Goal: Task Accomplishment & Management: Use online tool/utility

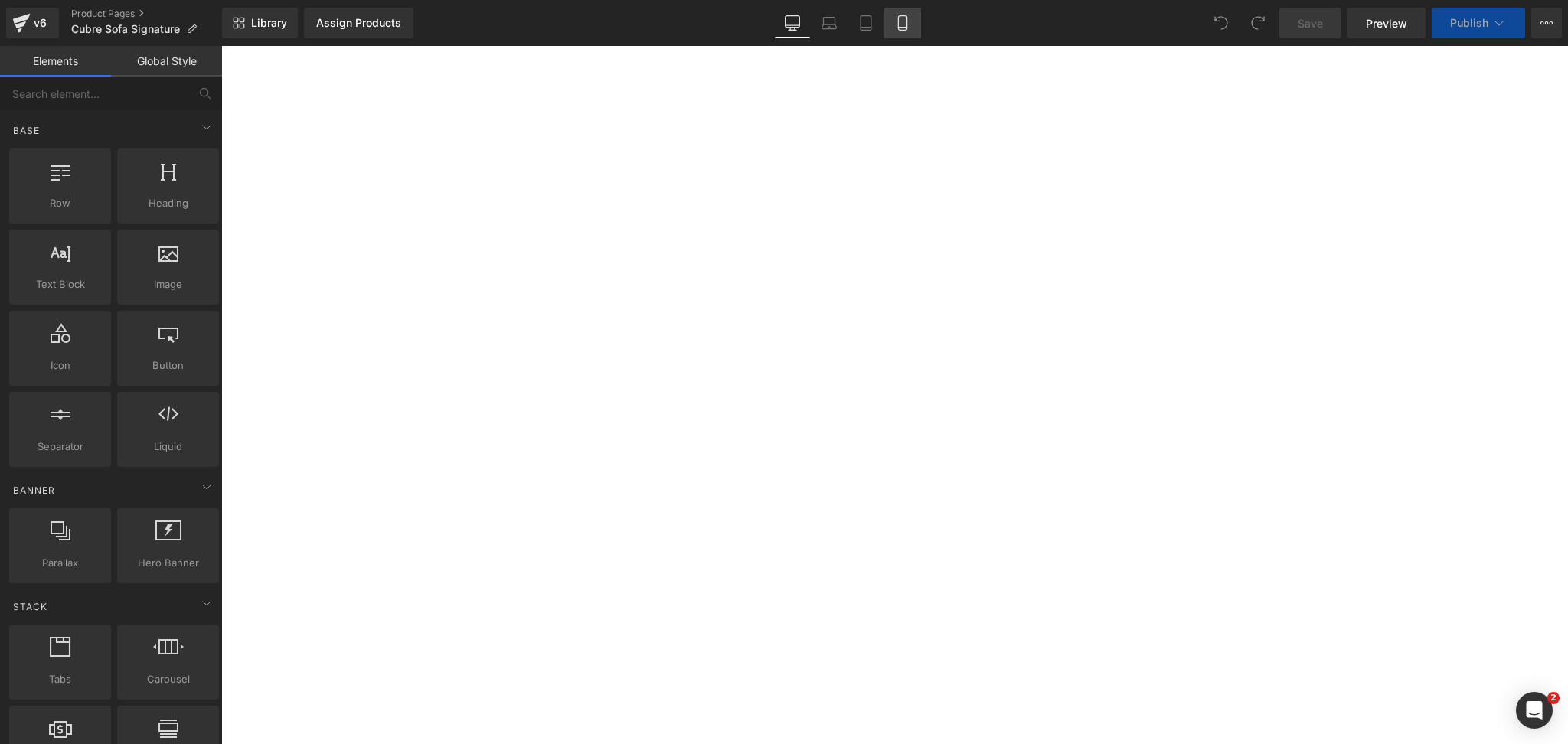
click at [899, 18] on icon at bounding box center [902, 23] width 16 height 16
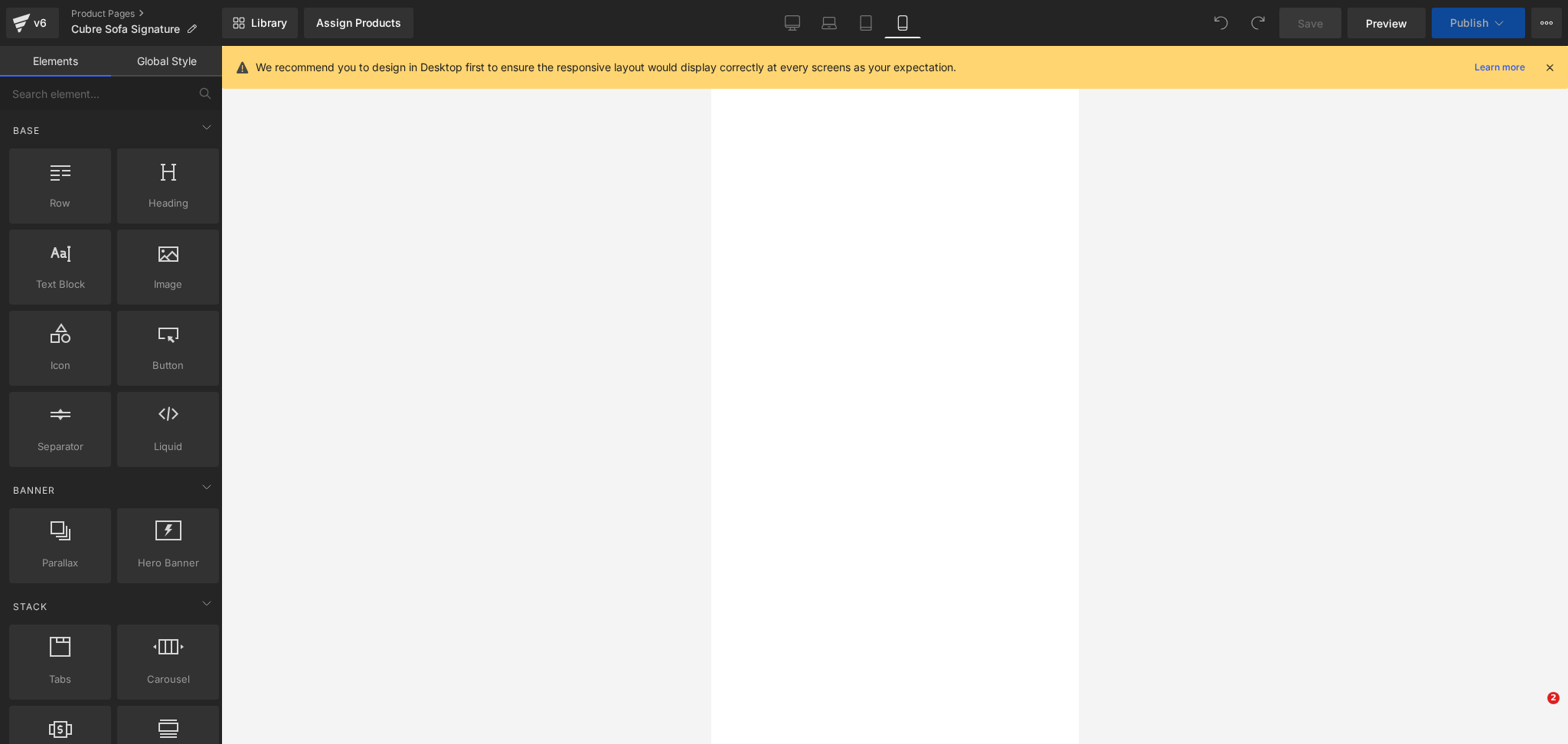
select select "M - Hasta 20kg"
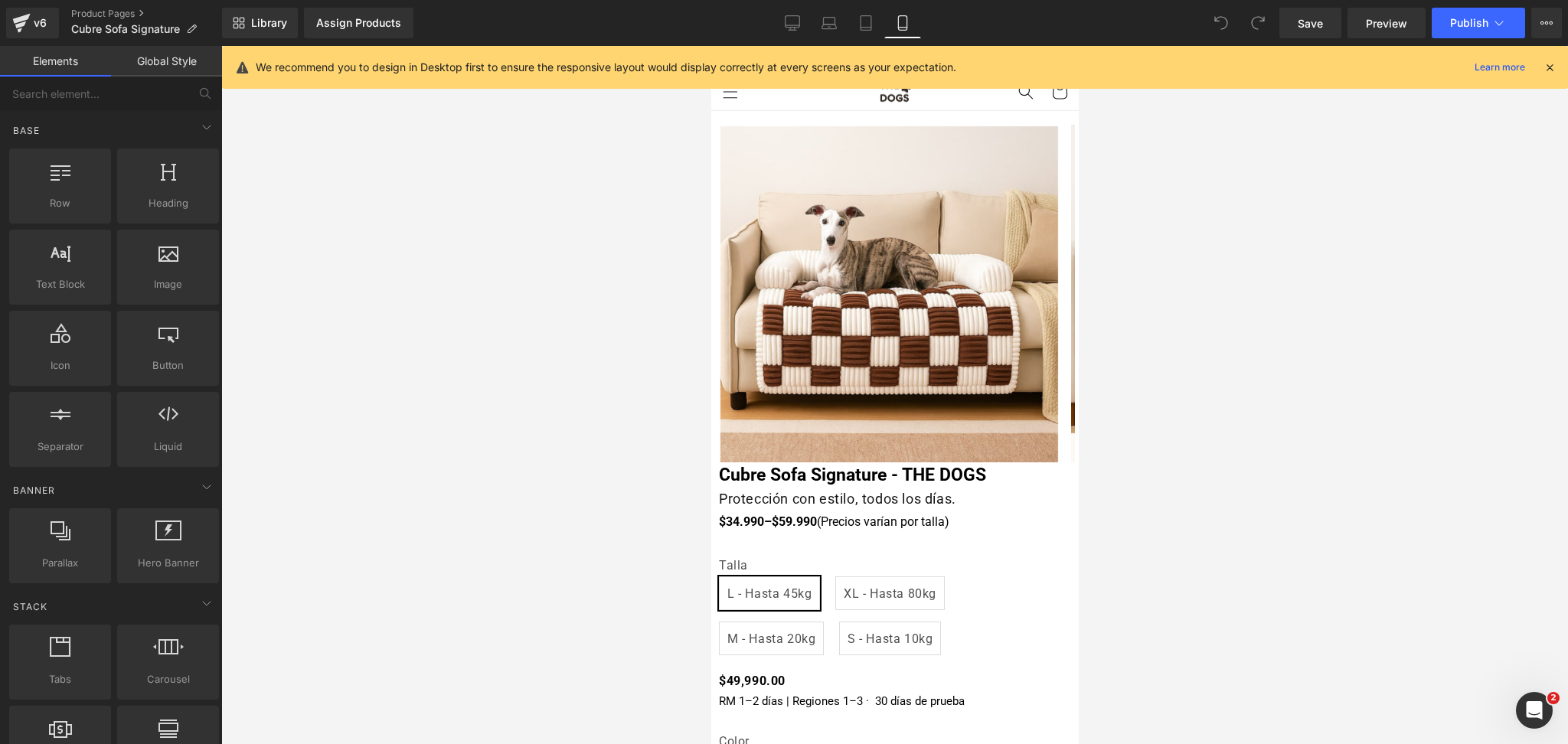
click at [1551, 65] on icon at bounding box center [1550, 67] width 14 height 14
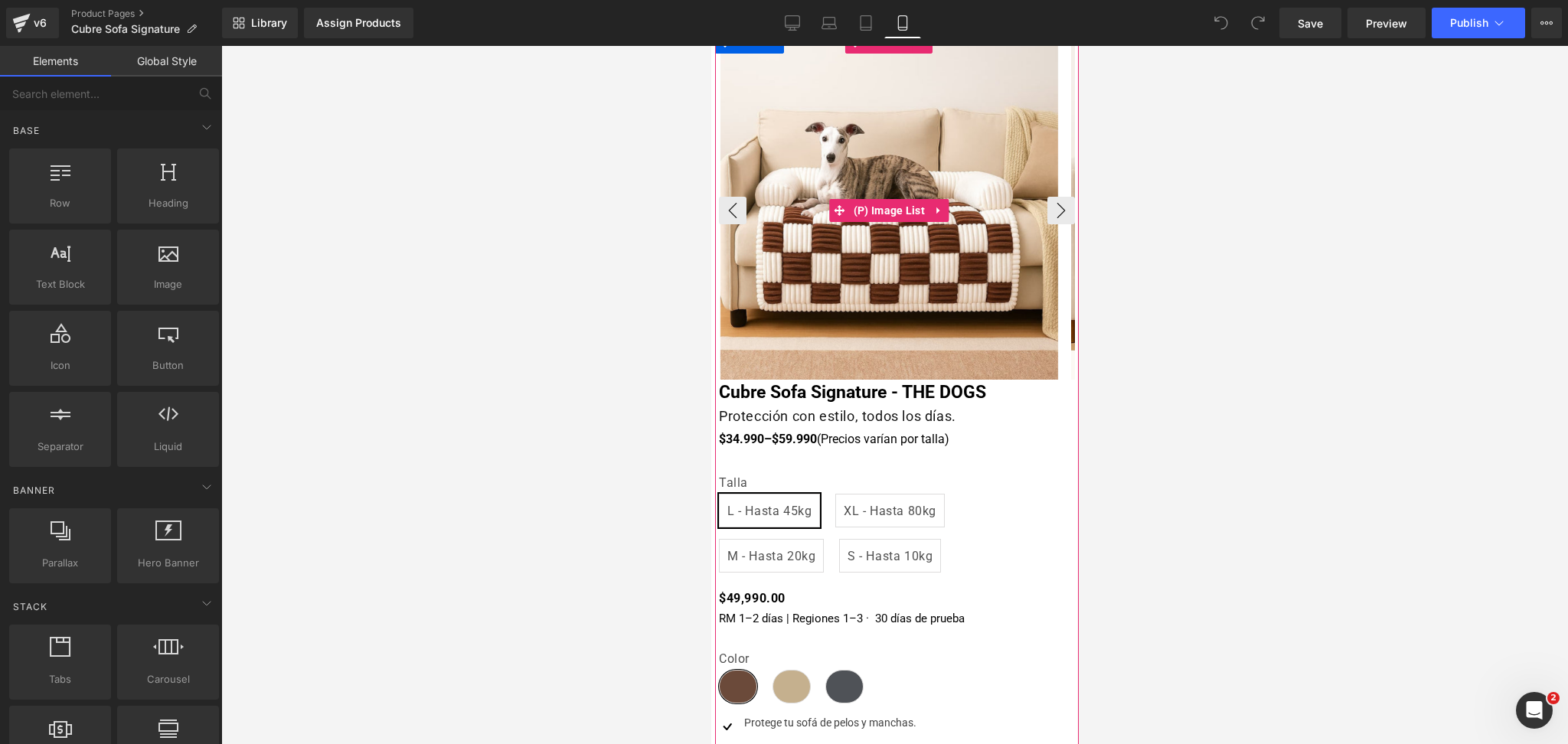
scroll to position [204, 0]
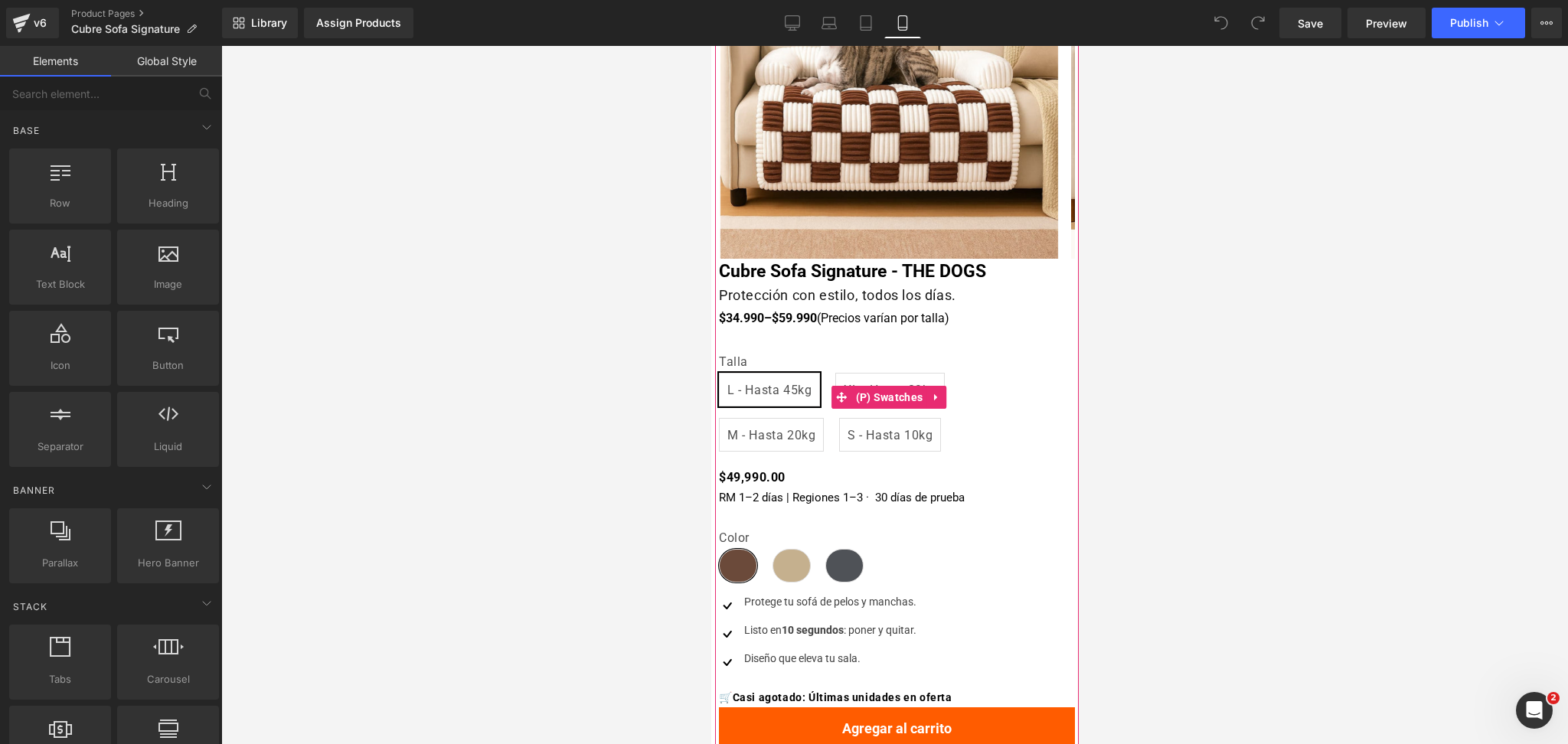
click at [866, 379] on span "XL - Hasta 80kg" at bounding box center [889, 390] width 92 height 32
click at [782, 418] on span "M - Hasta 20kg" at bounding box center [771, 435] width 105 height 33
click at [865, 439] on span "S - Hasta 10kg" at bounding box center [889, 435] width 85 height 32
click at [804, 404] on span "L - Hasta 45kg" at bounding box center [768, 390] width 84 height 32
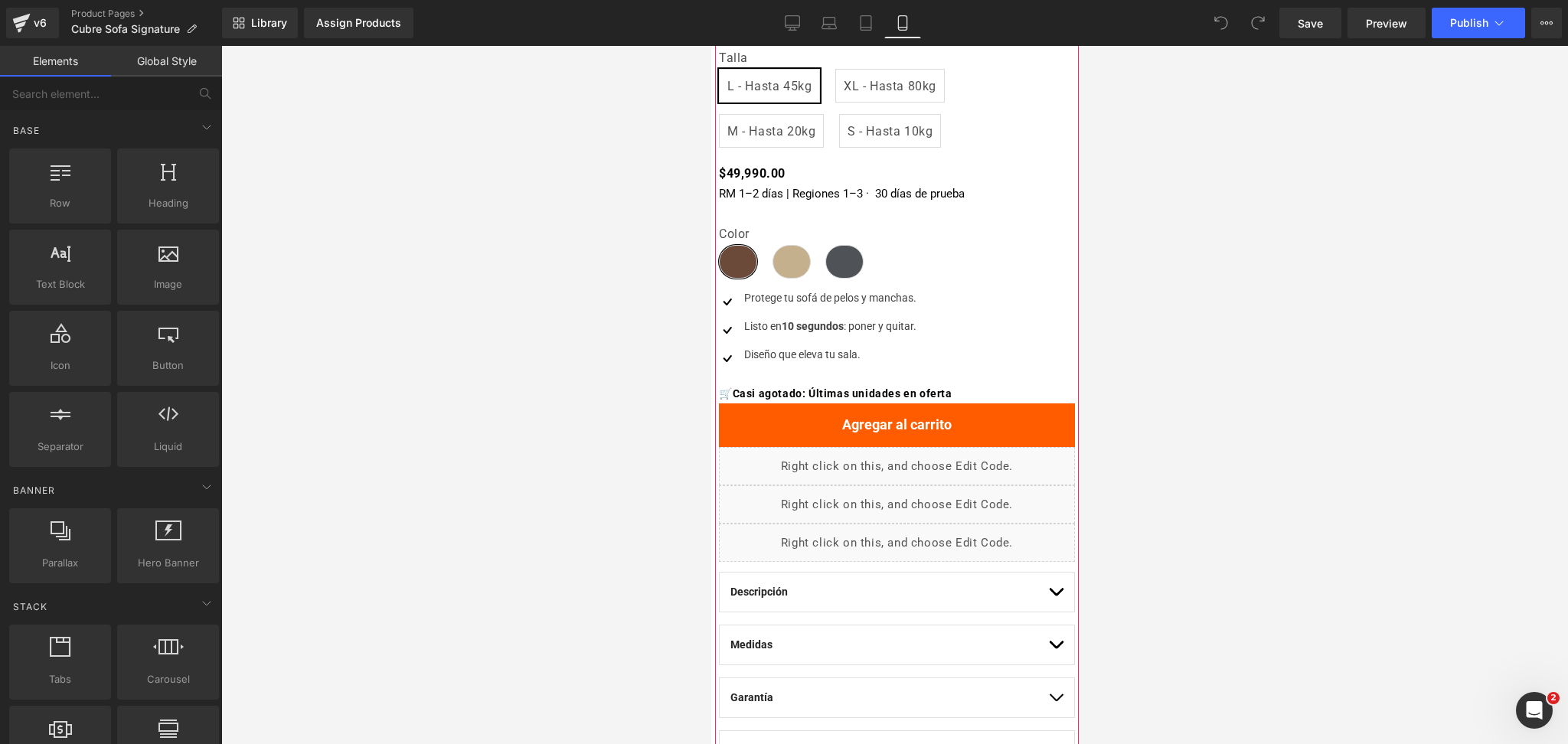
scroll to position [510, 0]
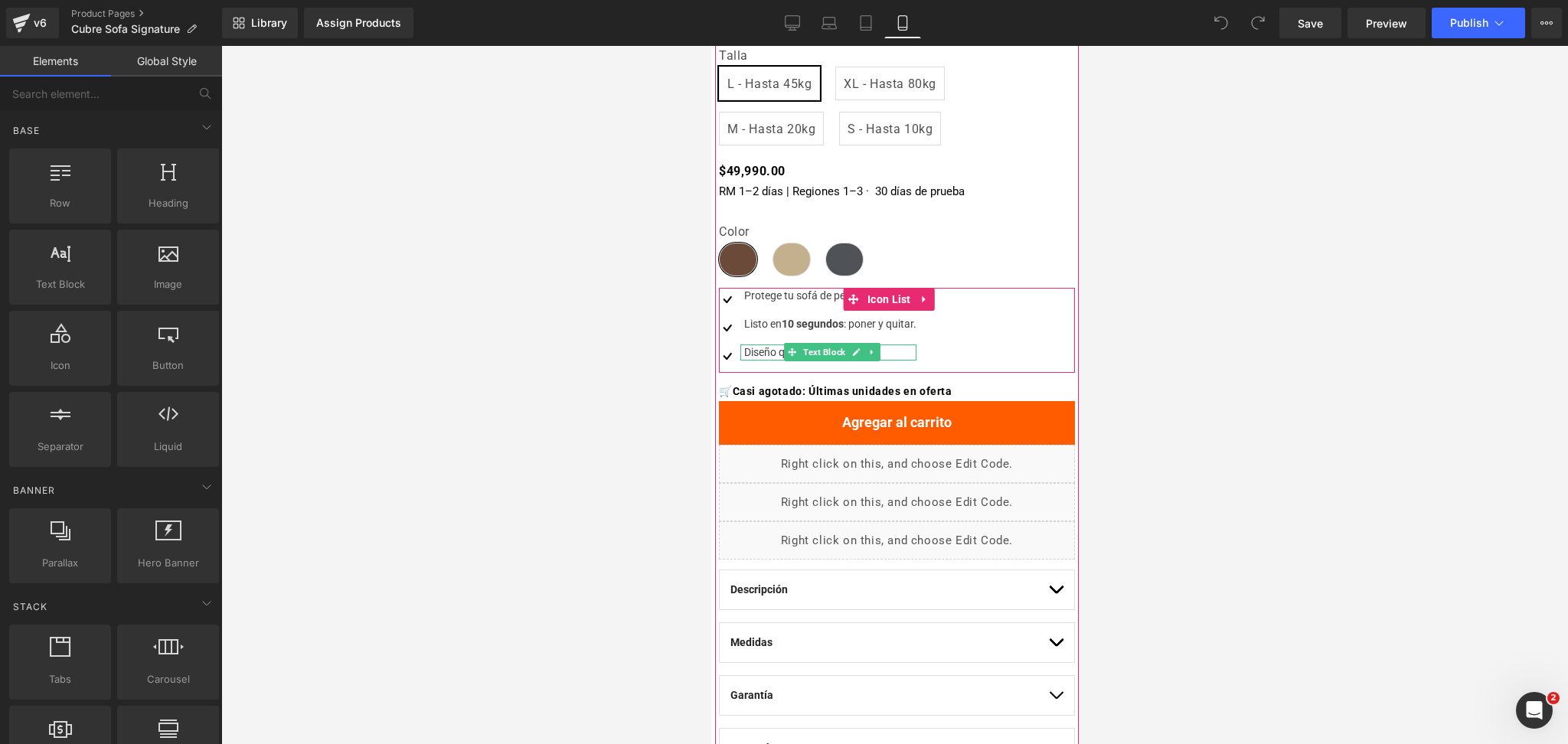
click at [754, 353] on div "Diseño que eleva tu sala." at bounding box center [827, 352] width 176 height 16
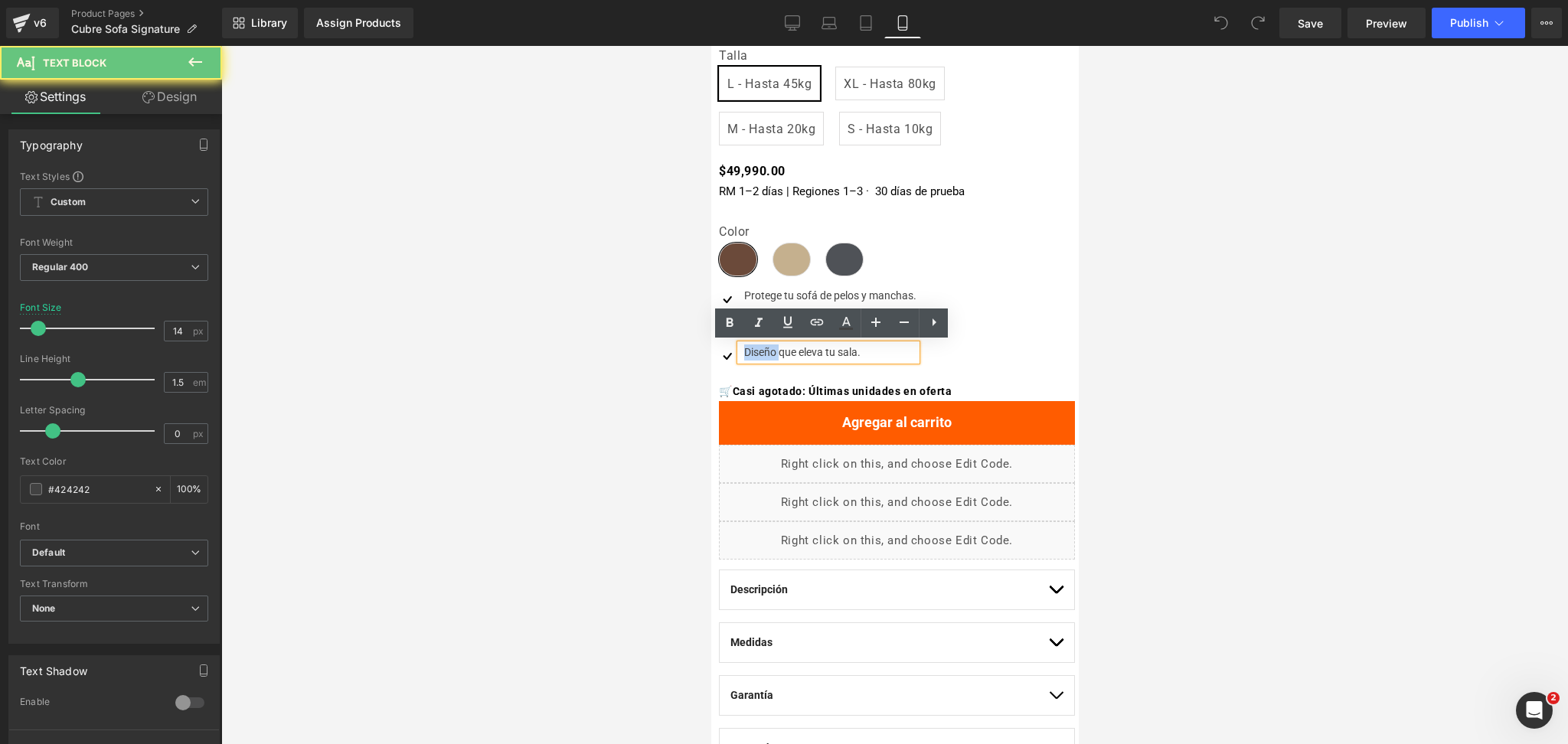
click at [754, 353] on div "Diseño que eleva tu sala." at bounding box center [827, 352] width 176 height 16
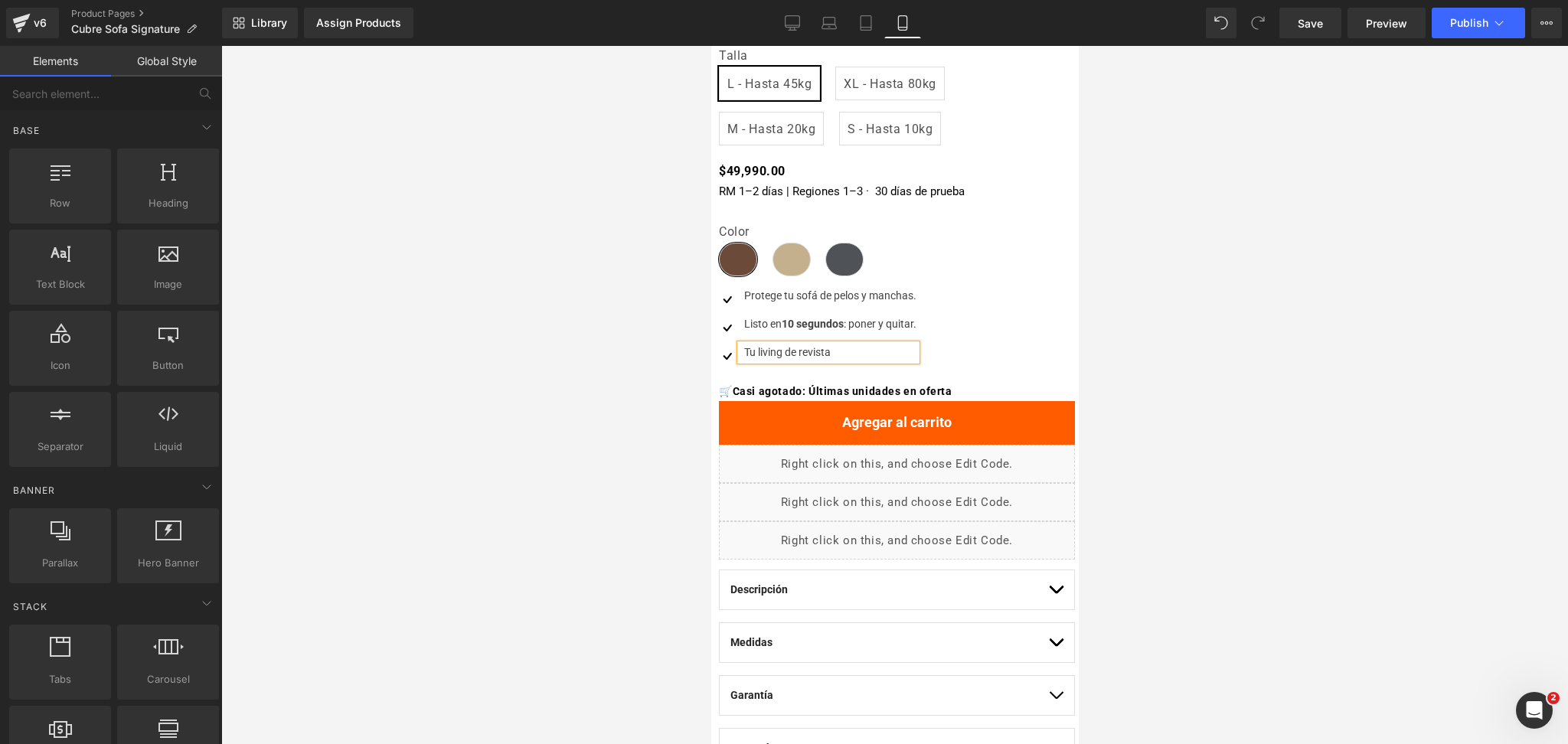
click at [1225, 343] on div at bounding box center [895, 395] width 1347 height 698
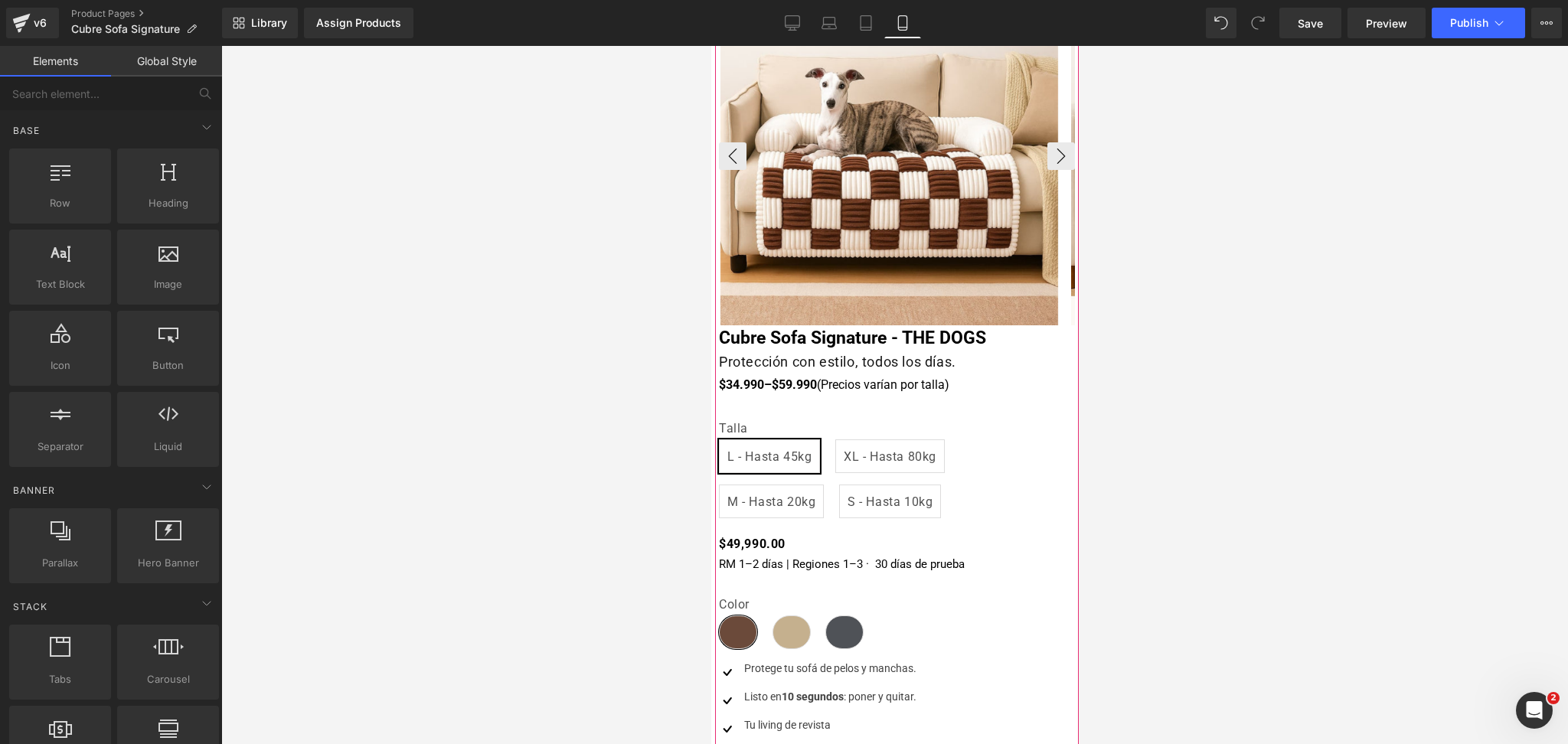
scroll to position [102, 0]
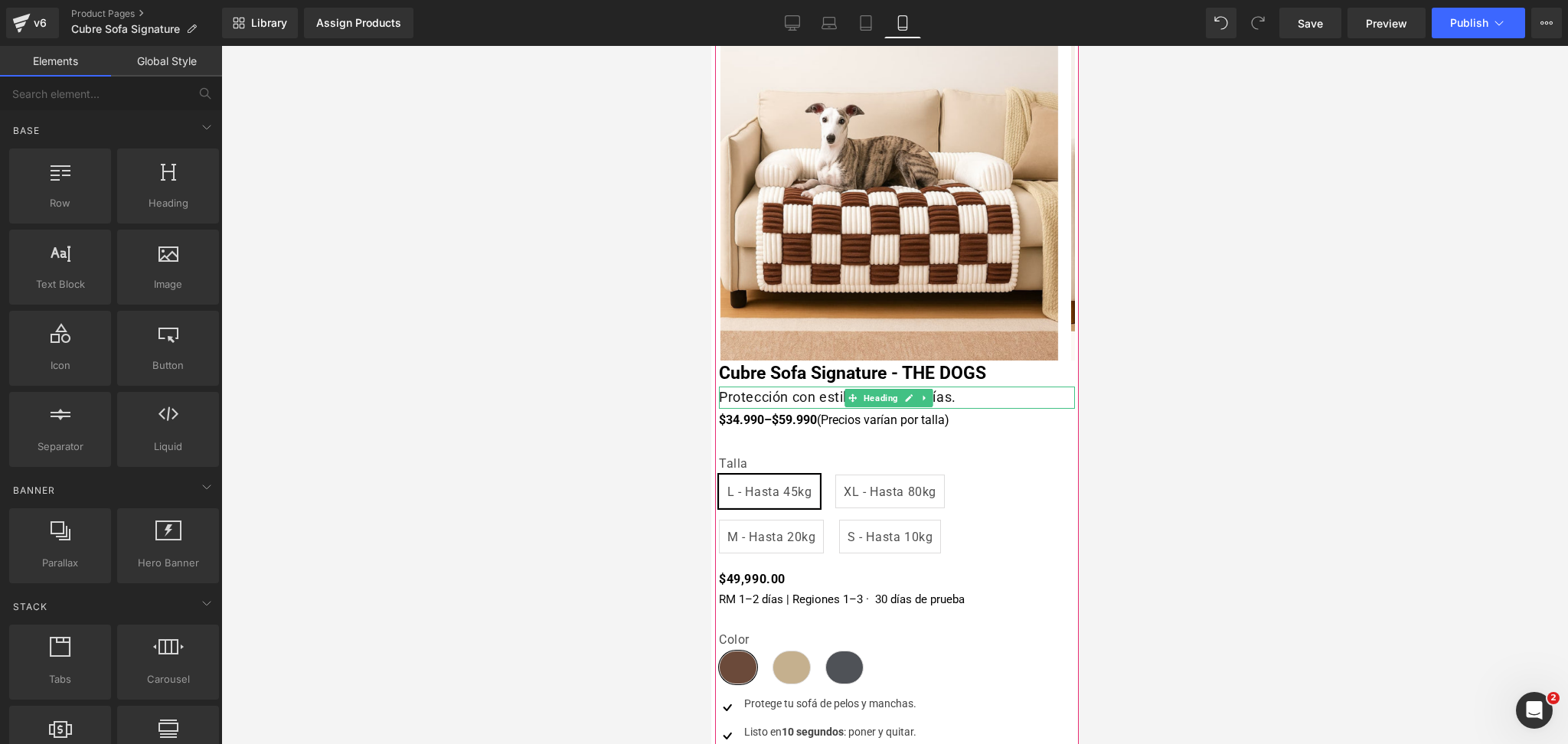
click at [769, 394] on h1 "Protección con estilo, todos los días." at bounding box center [897, 398] width 356 height 22
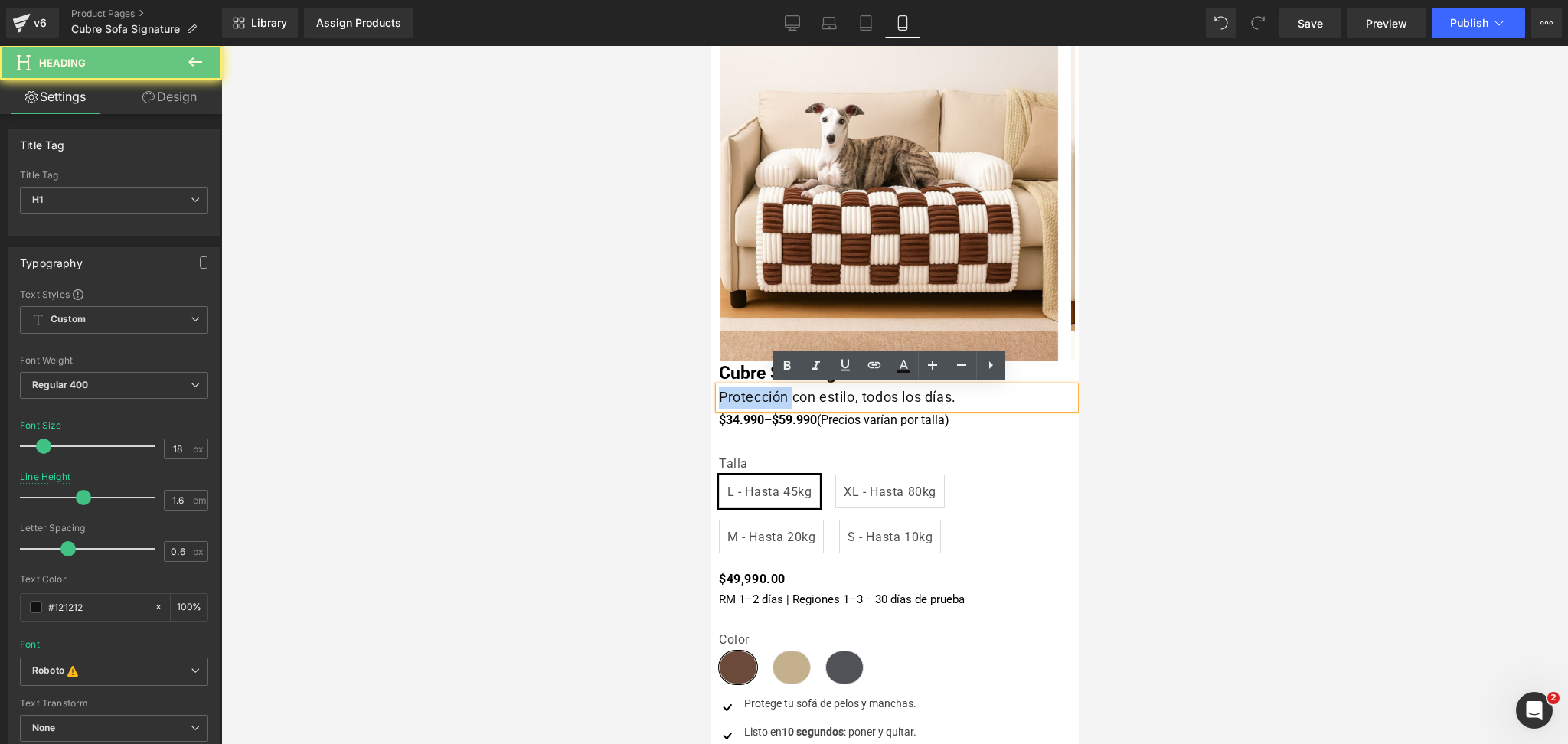
click at [769, 394] on h1 "Protección con estilo, todos los días." at bounding box center [897, 398] width 356 height 22
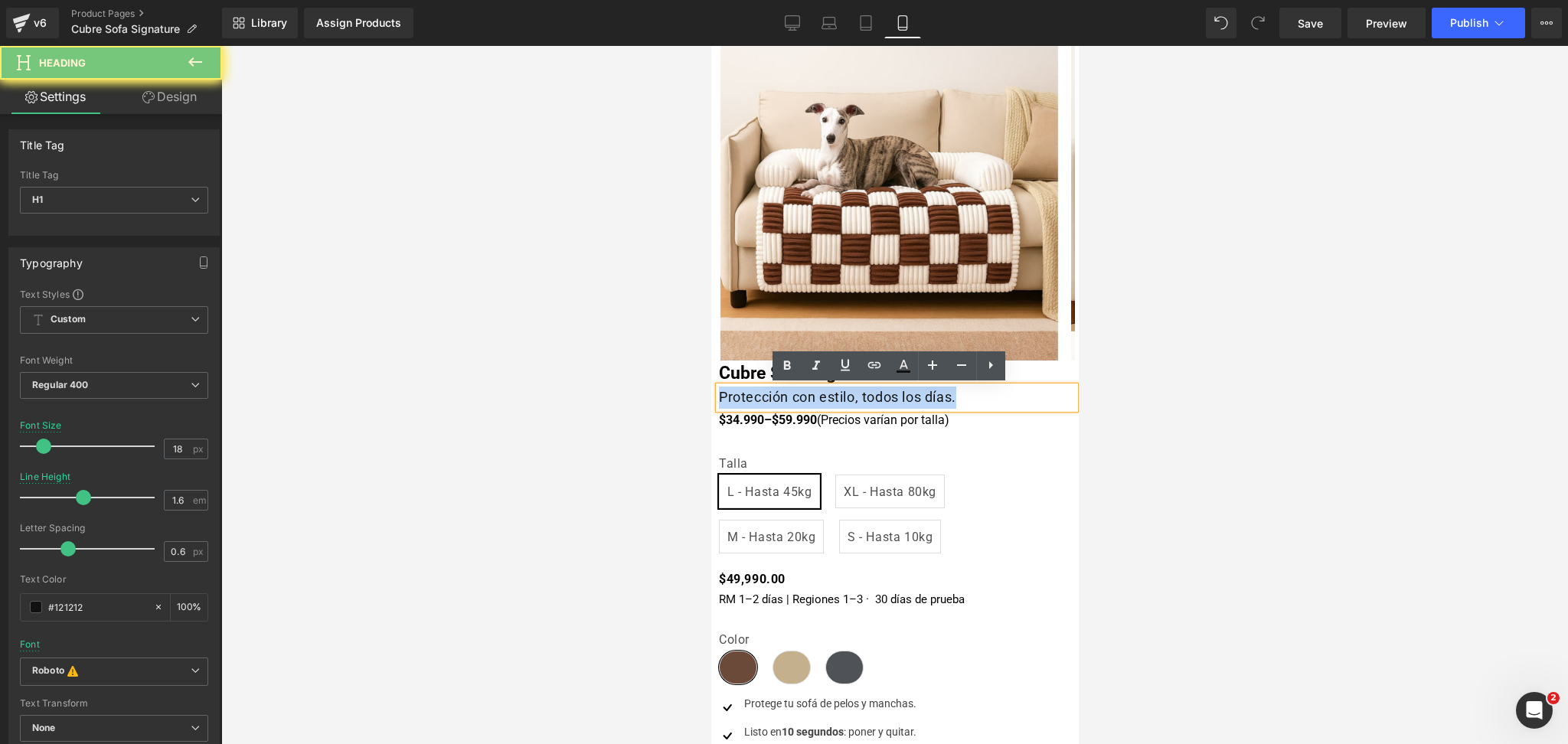
paste div
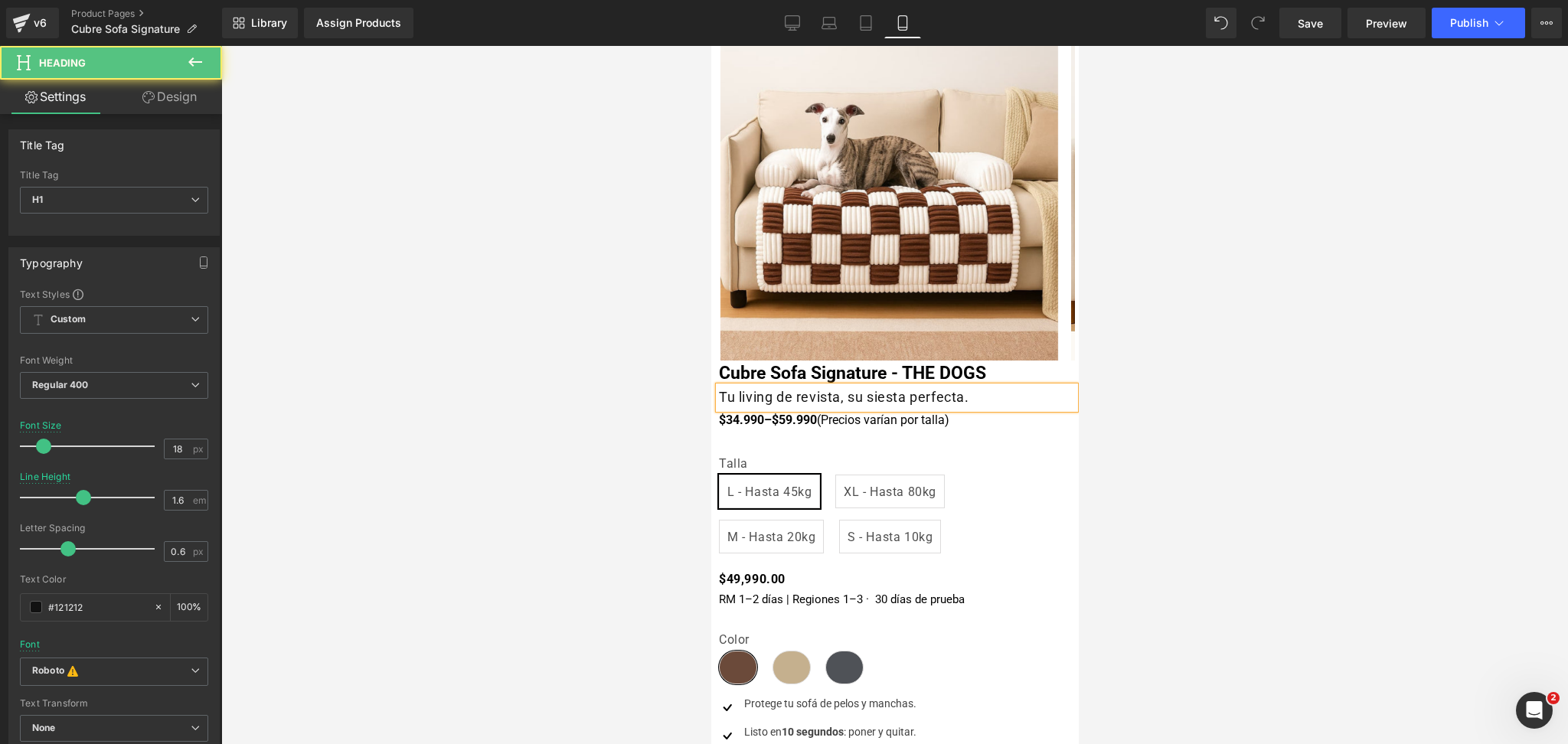
click at [846, 399] on h1 "Tu living de revista, su siesta perfecta." at bounding box center [897, 398] width 356 height 22
click at [874, 400] on h1 "Tu living de revista, tu siesta perfecta." at bounding box center [897, 398] width 356 height 22
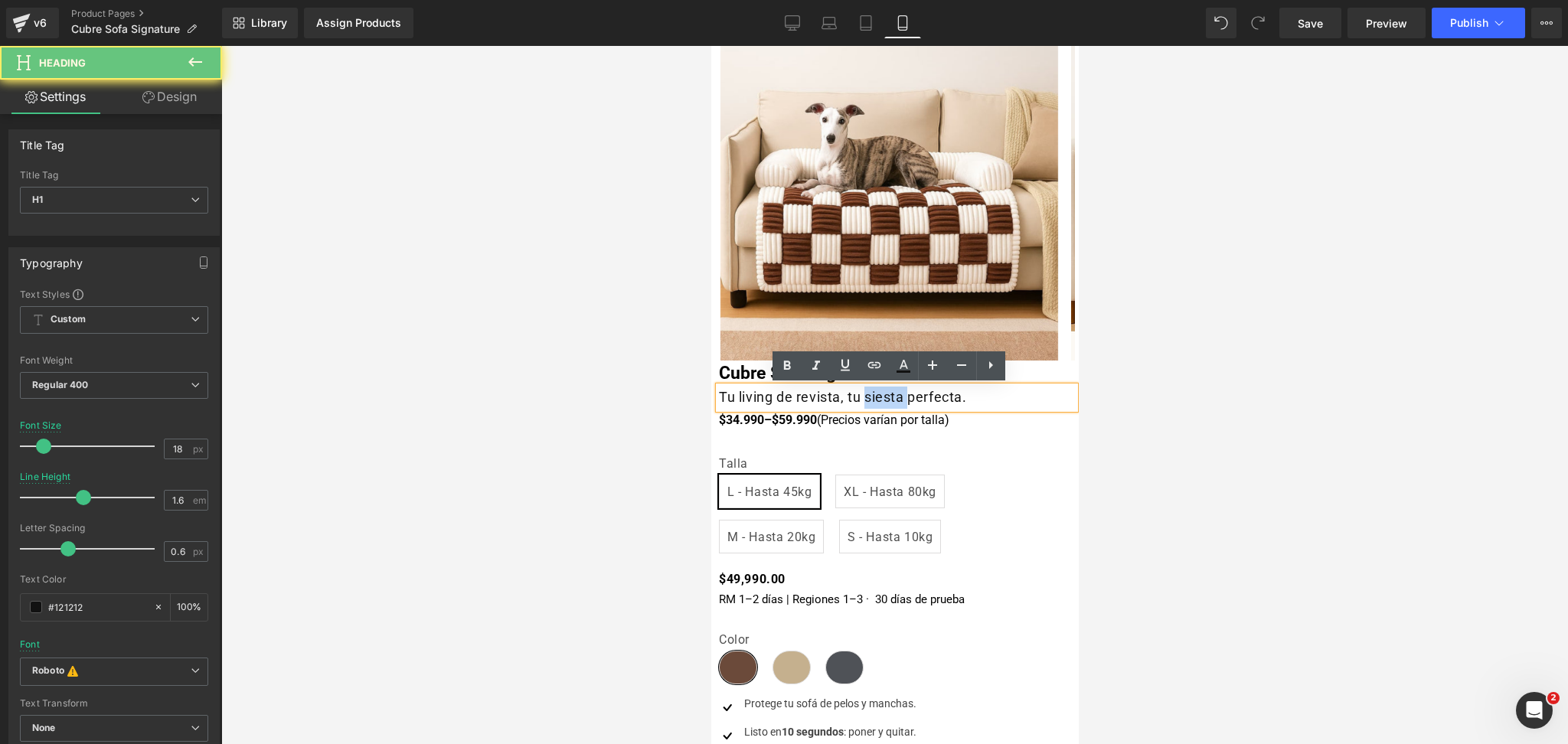
click at [874, 400] on h1 "Tu living de revista, tu siesta perfecta." at bounding box center [897, 398] width 356 height 22
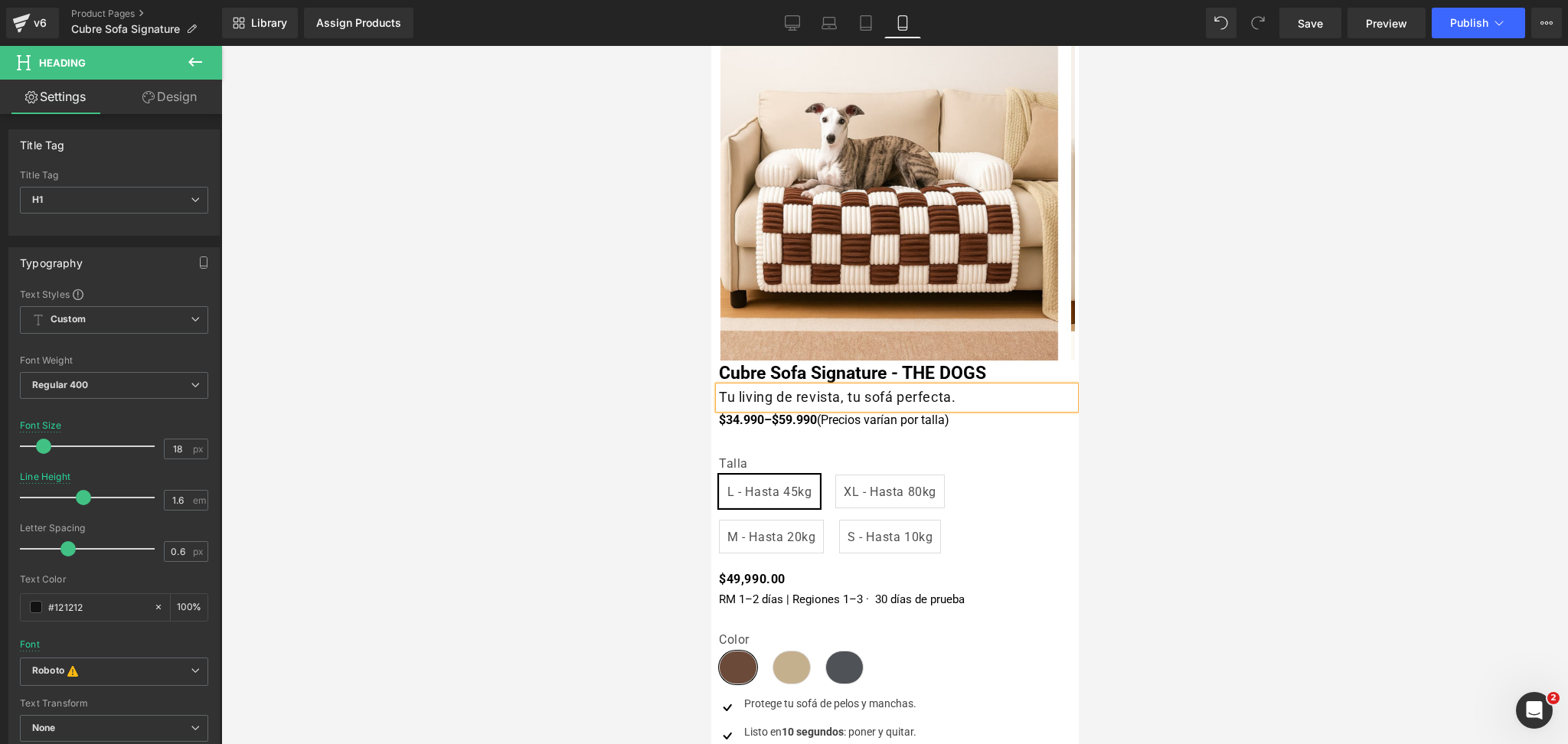
click at [918, 391] on h1 "Tu living de revista, tu sofá perfecta." at bounding box center [897, 398] width 356 height 22
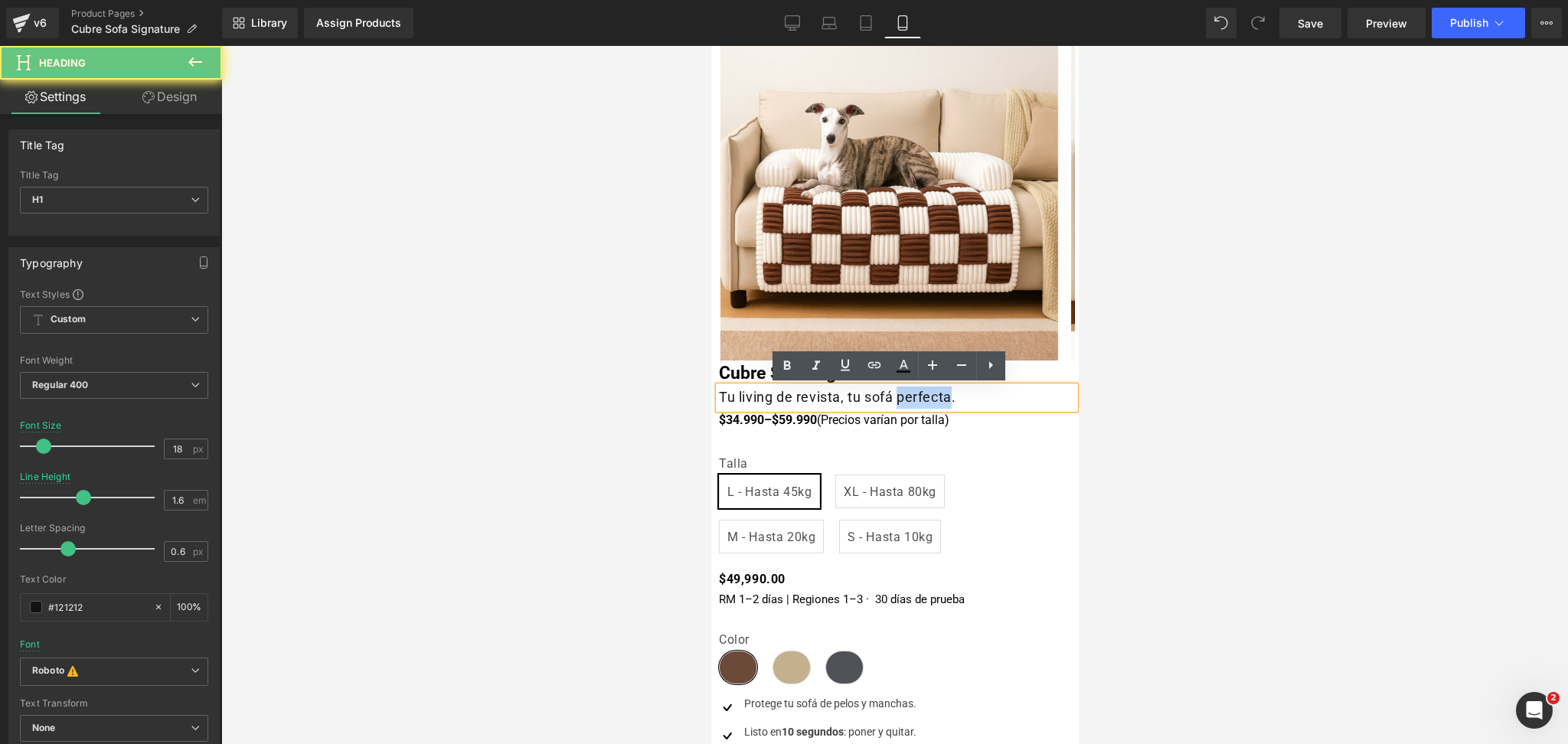
click at [918, 391] on h1 "Tu living de revista, tu sofá perfecta." at bounding box center [897, 398] width 356 height 22
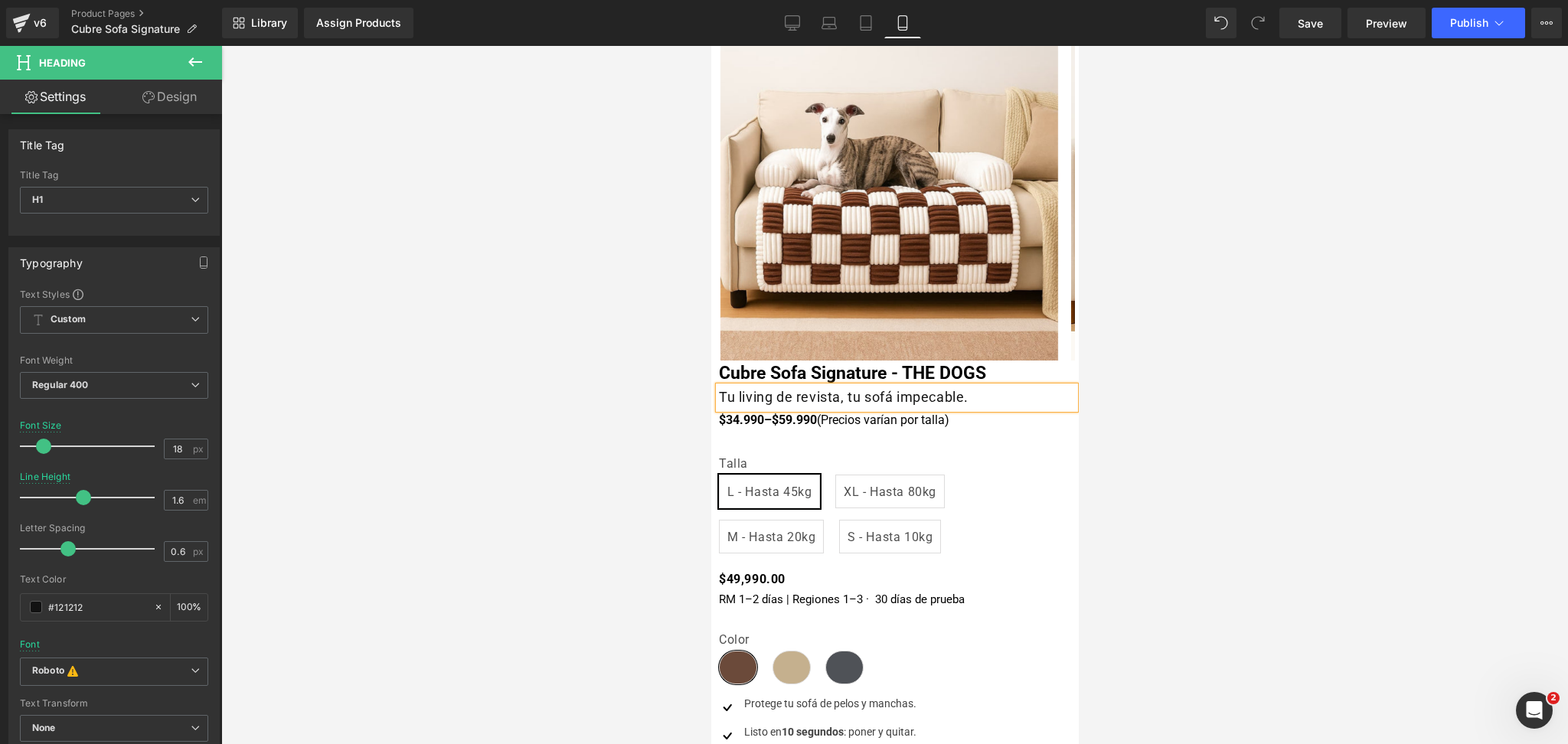
click at [1189, 317] on div at bounding box center [895, 395] width 1347 height 698
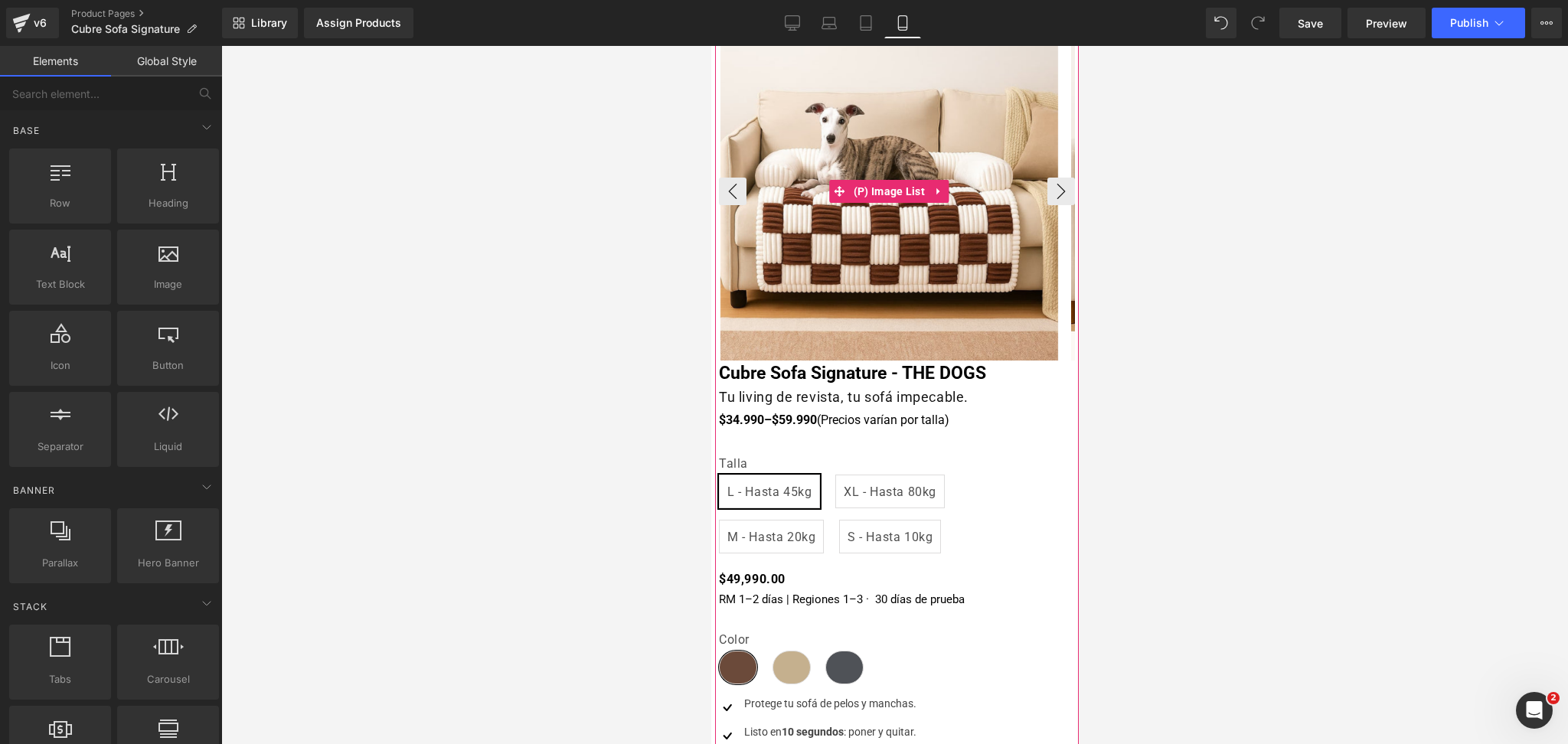
scroll to position [0, 0]
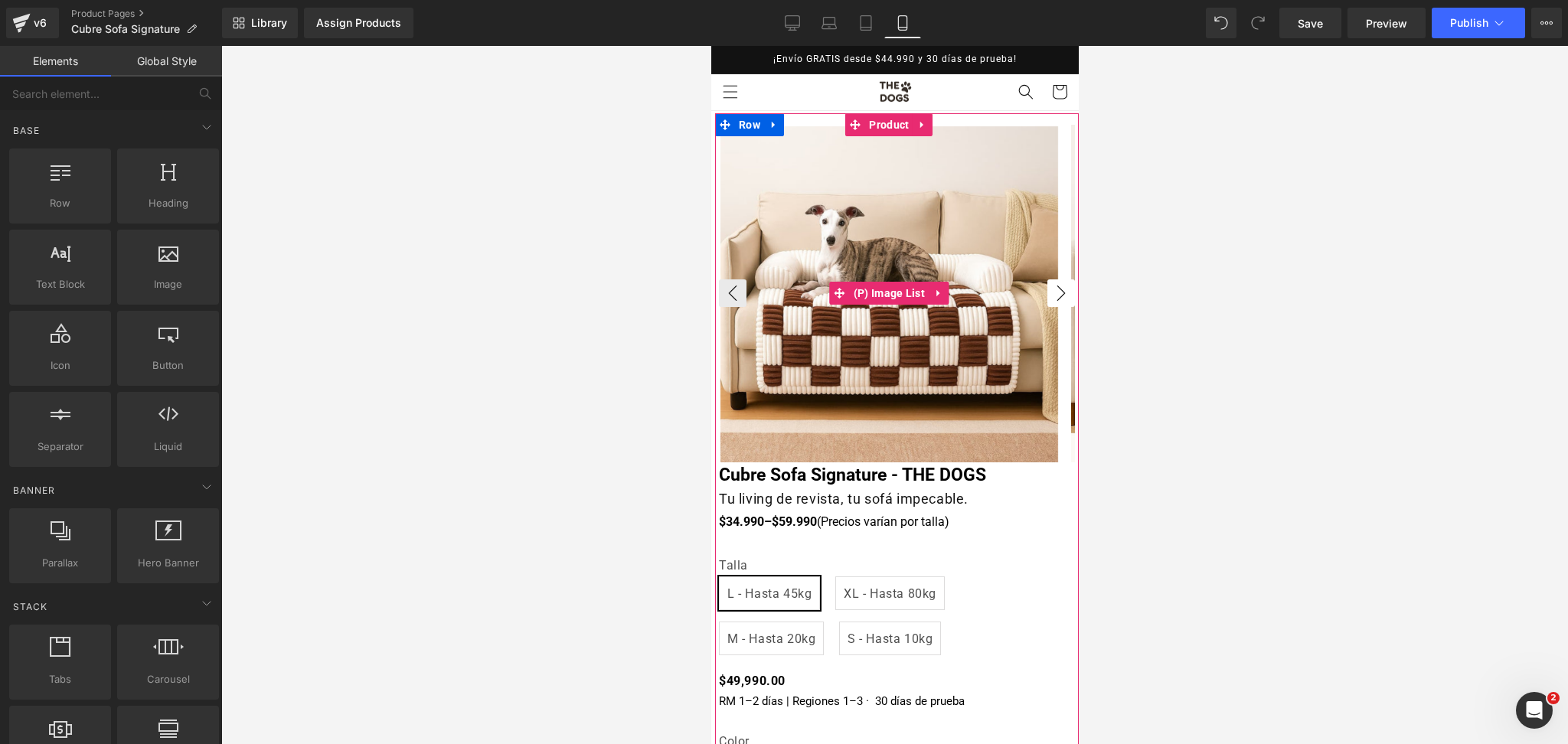
click at [1047, 283] on button "›" at bounding box center [1061, 294] width 28 height 28
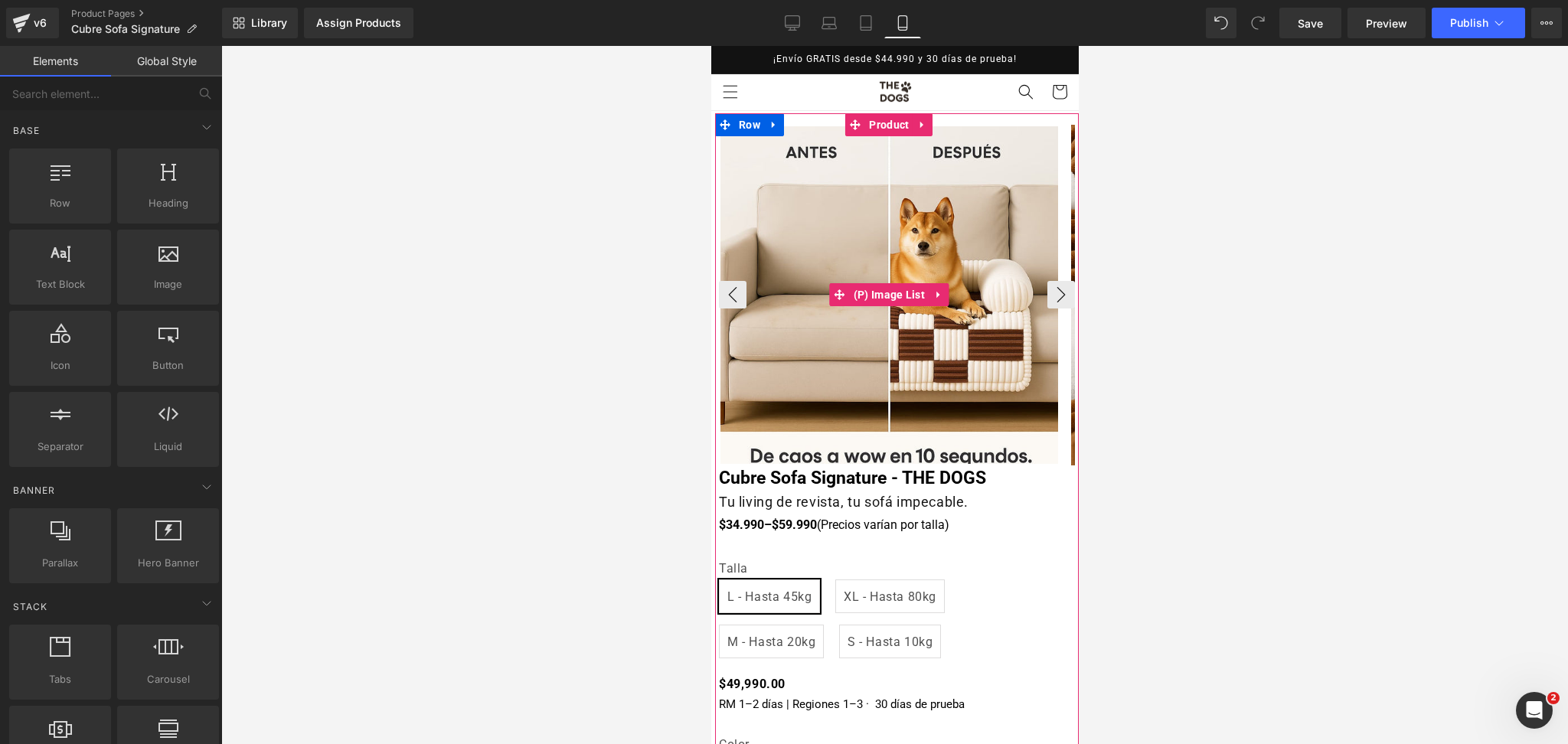
click at [1030, 279] on img at bounding box center [889, 295] width 338 height 338
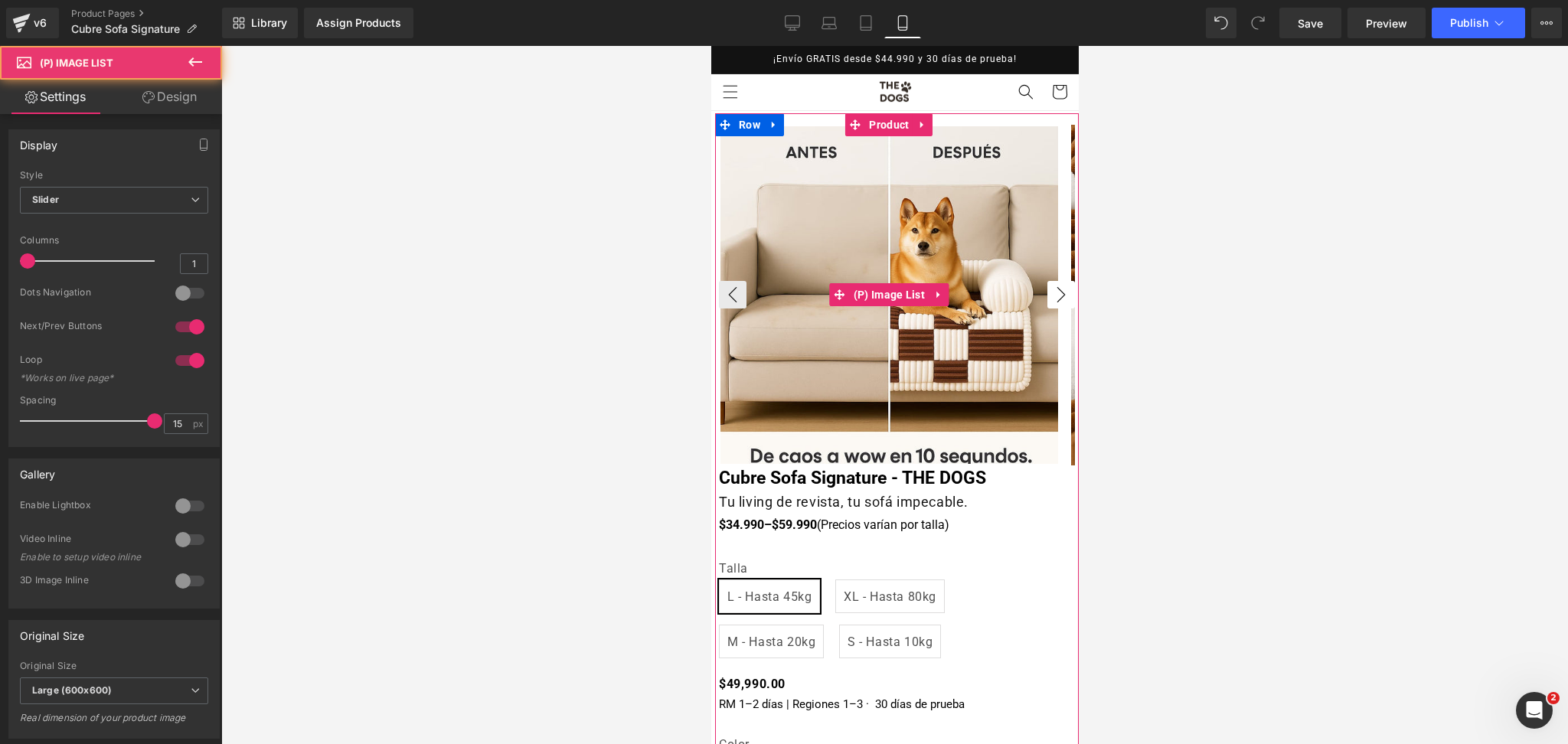
click at [1047, 284] on button "›" at bounding box center [1061, 294] width 28 height 28
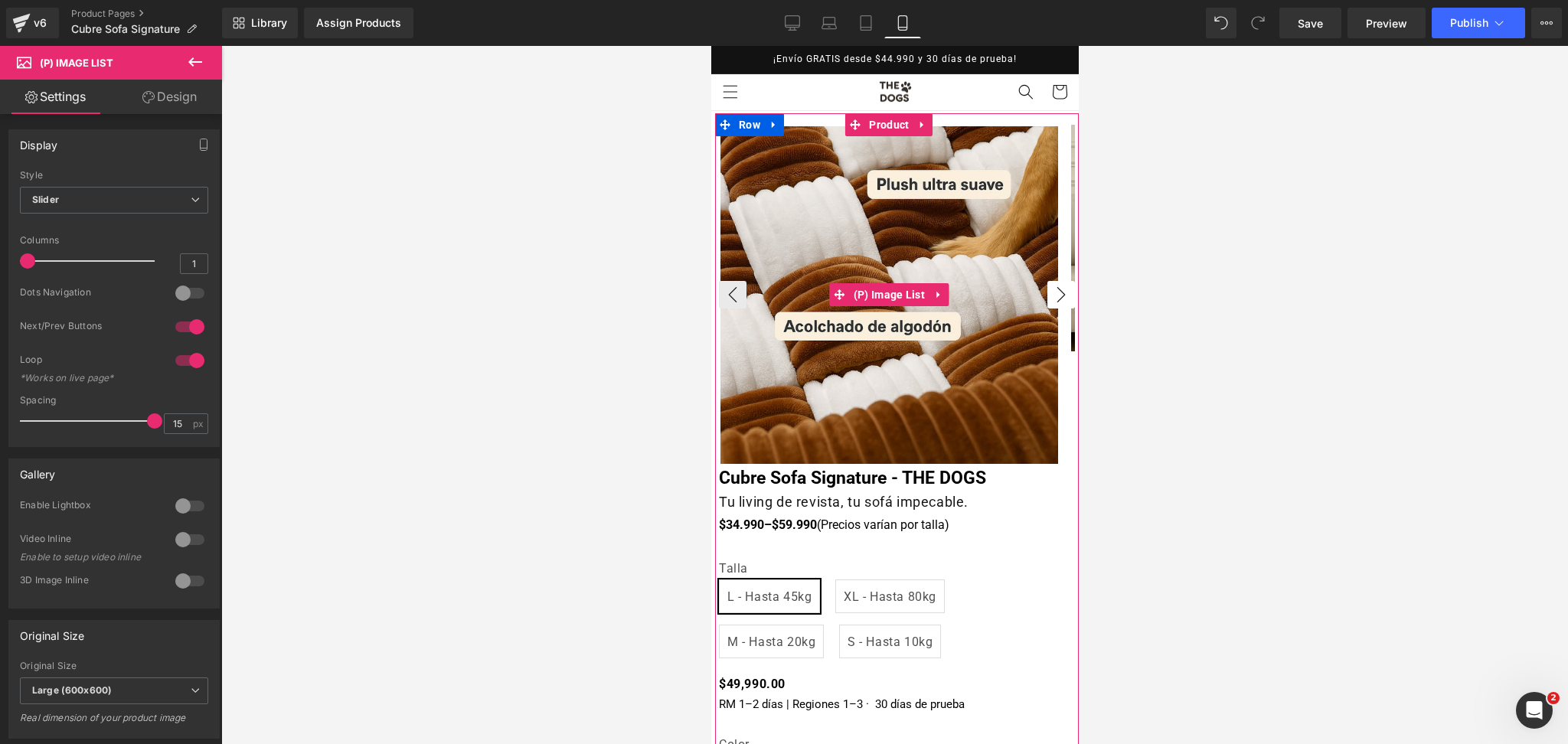
click at [1047, 294] on button "›" at bounding box center [1061, 294] width 28 height 28
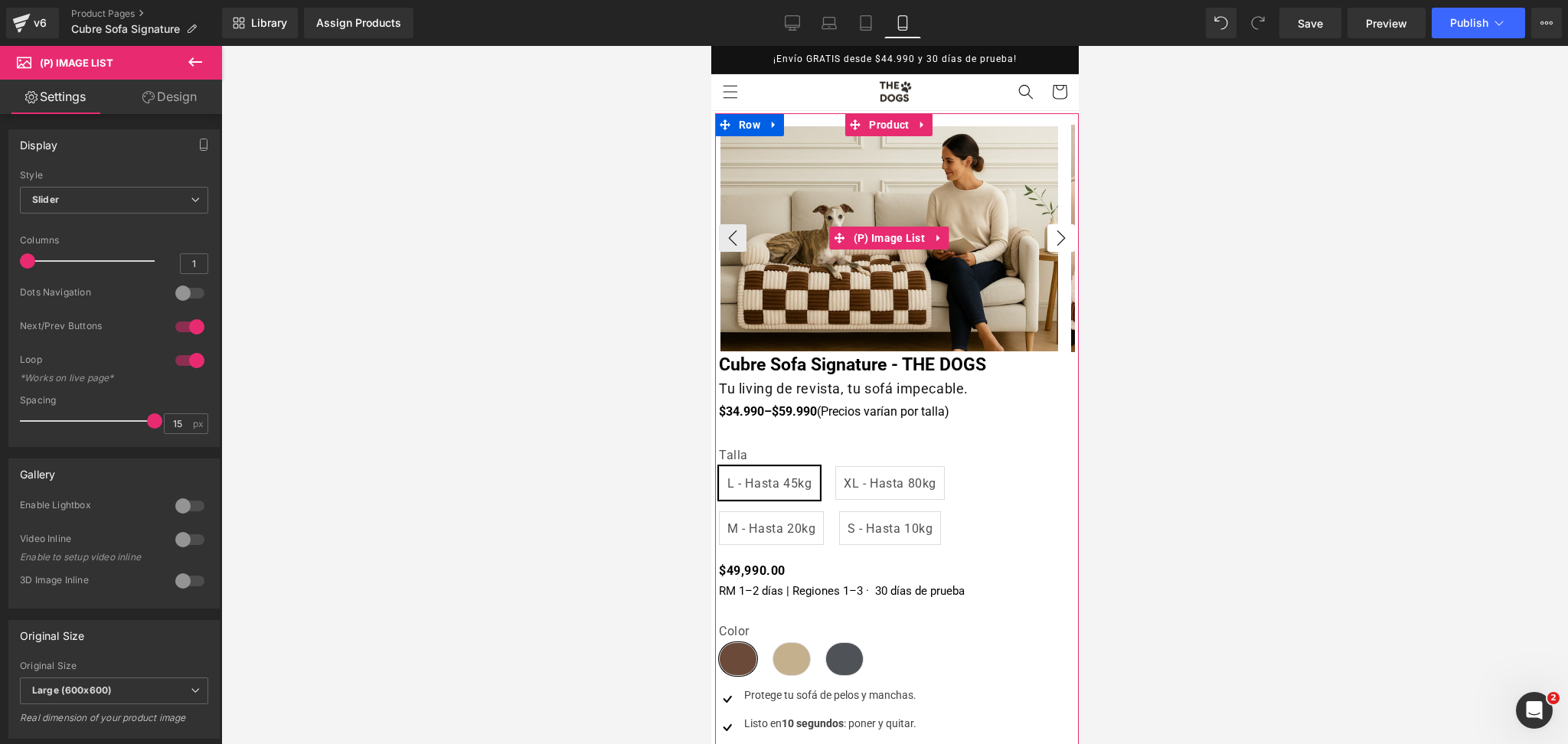
click at [1047, 239] on button "›" at bounding box center [1061, 238] width 28 height 28
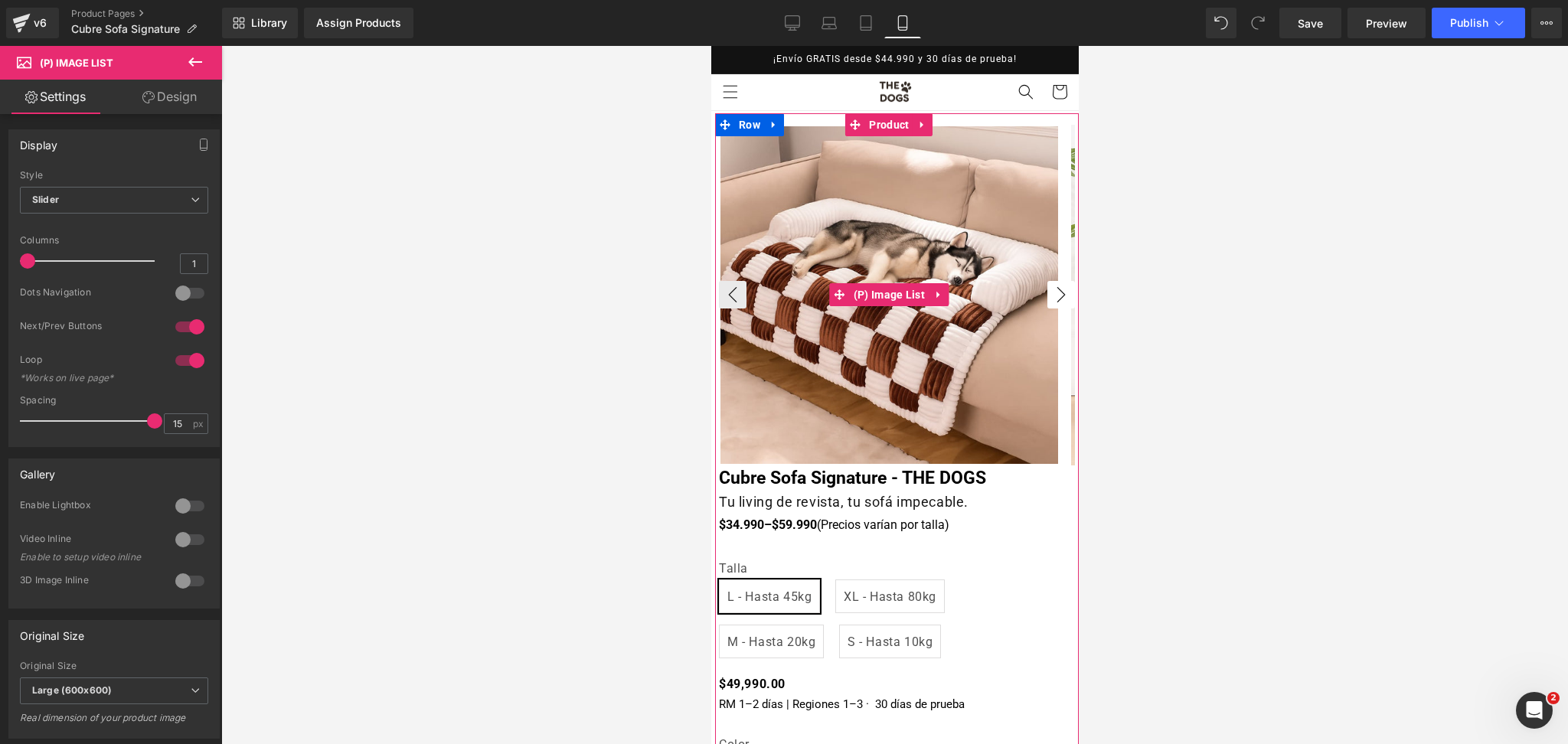
click at [1053, 304] on button "›" at bounding box center [1061, 294] width 28 height 28
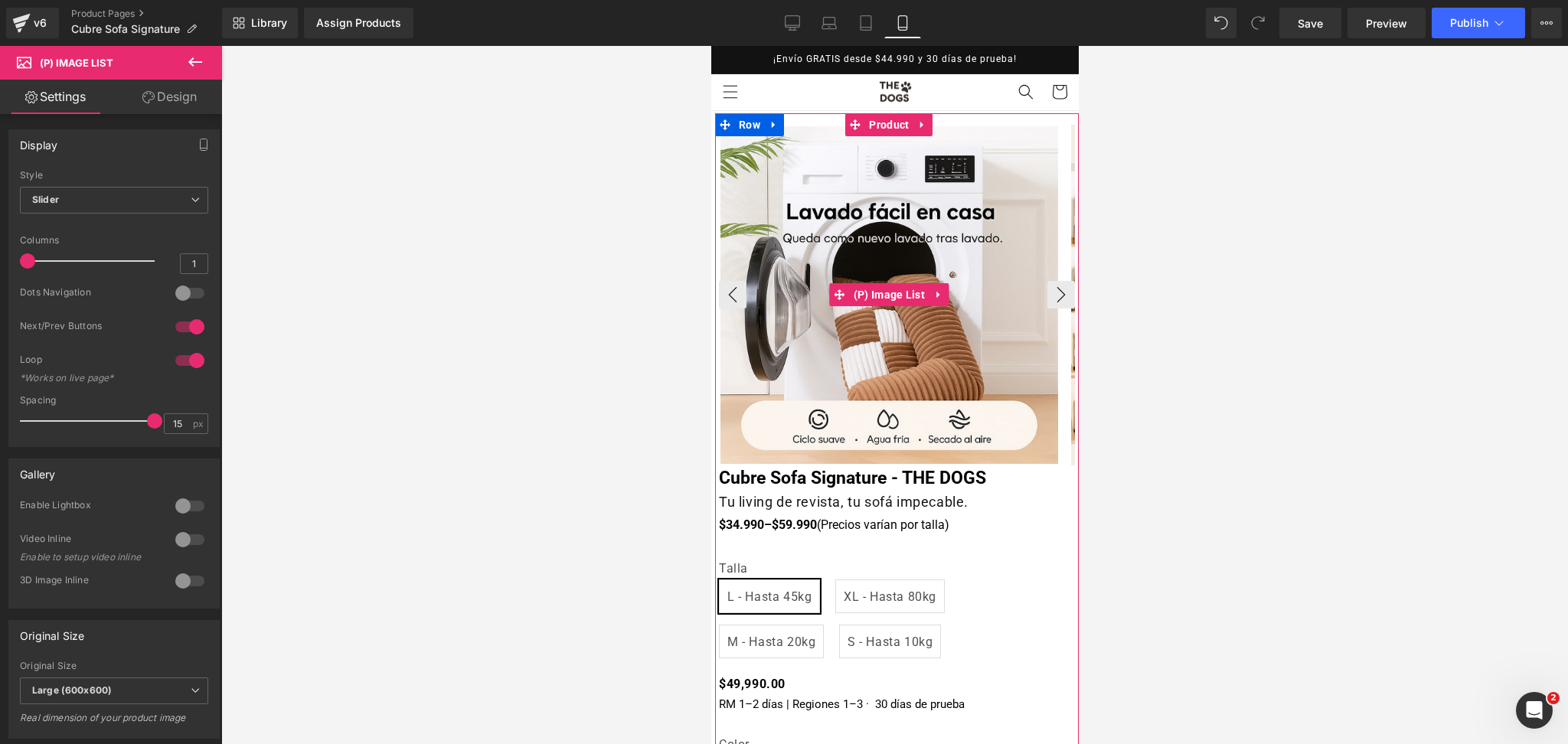
click at [1040, 281] on img at bounding box center [889, 295] width 338 height 338
click at [1047, 289] on button "›" at bounding box center [1061, 294] width 28 height 28
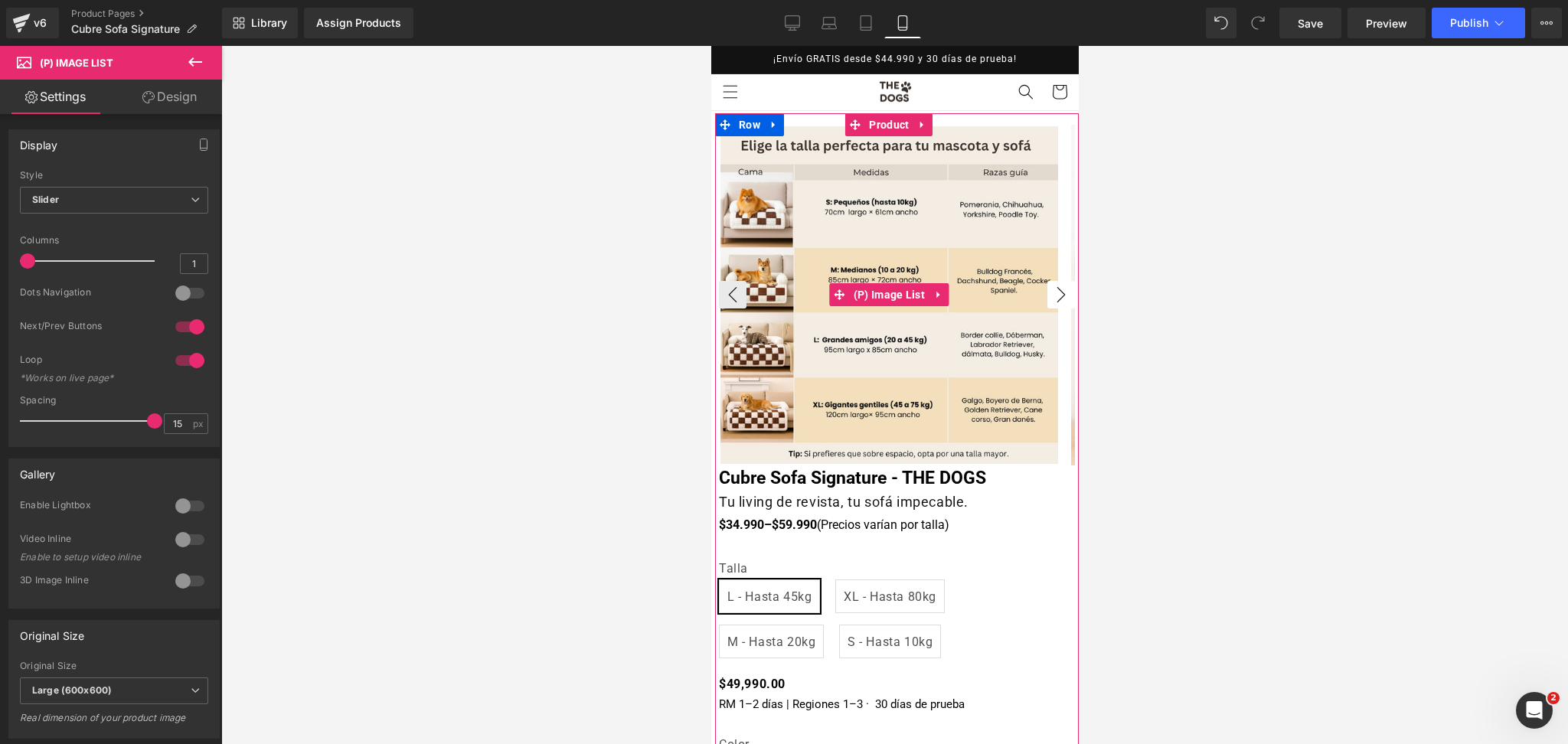
click at [1049, 300] on button "›" at bounding box center [1061, 294] width 28 height 28
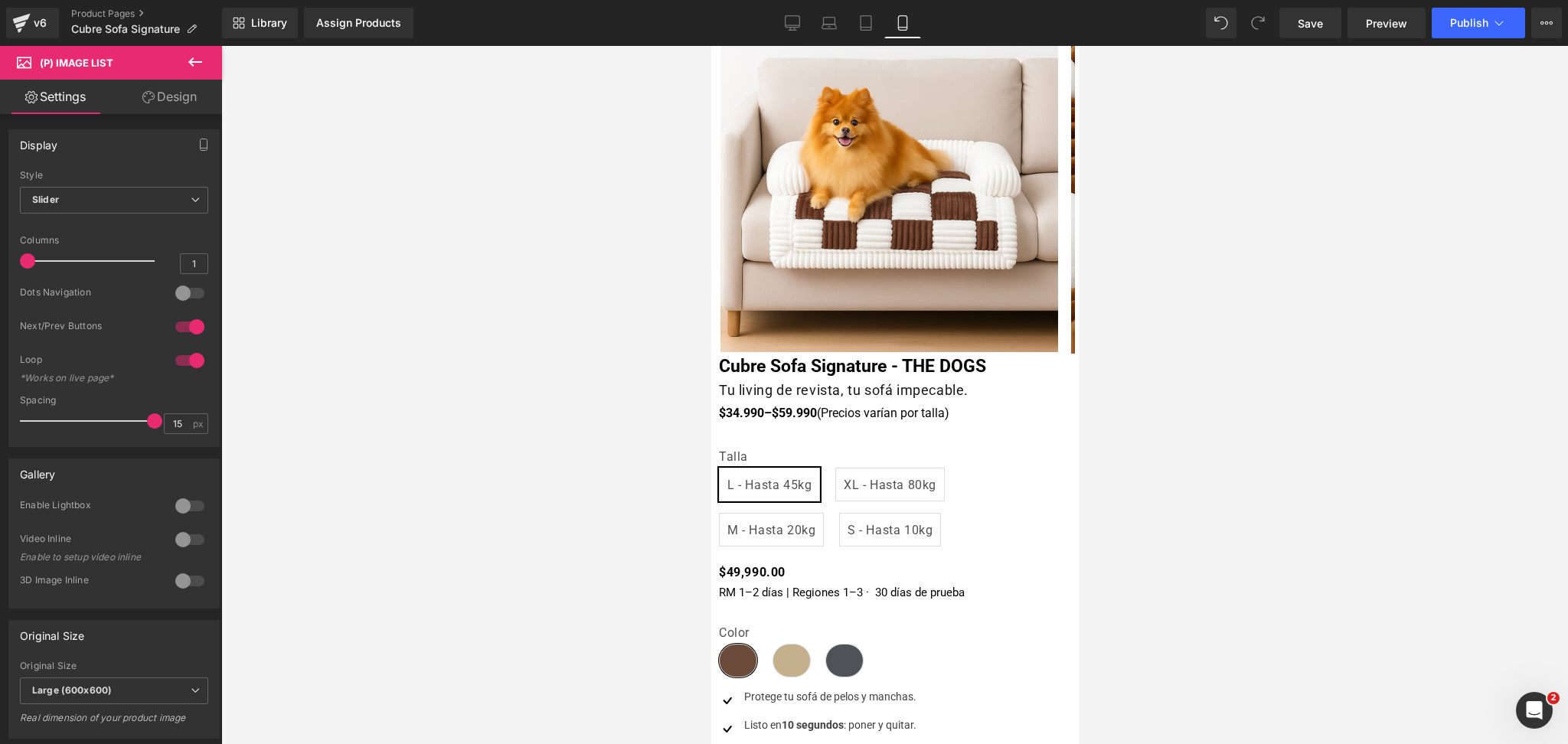
drag, startPoint x: 1075, startPoint y: 366, endPoint x: 1815, endPoint y: 65, distance: 798.9
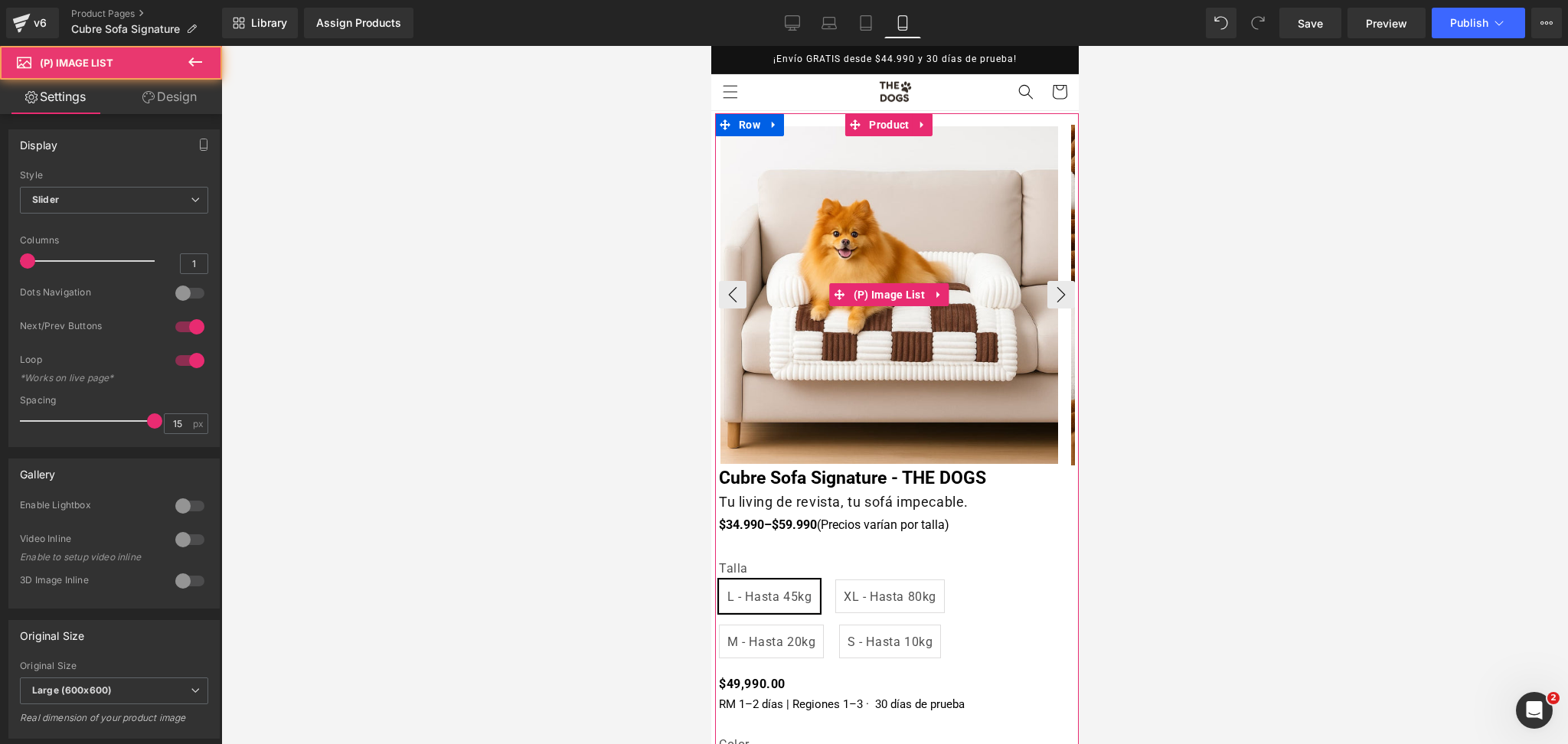
click at [758, 284] on img at bounding box center [889, 295] width 338 height 338
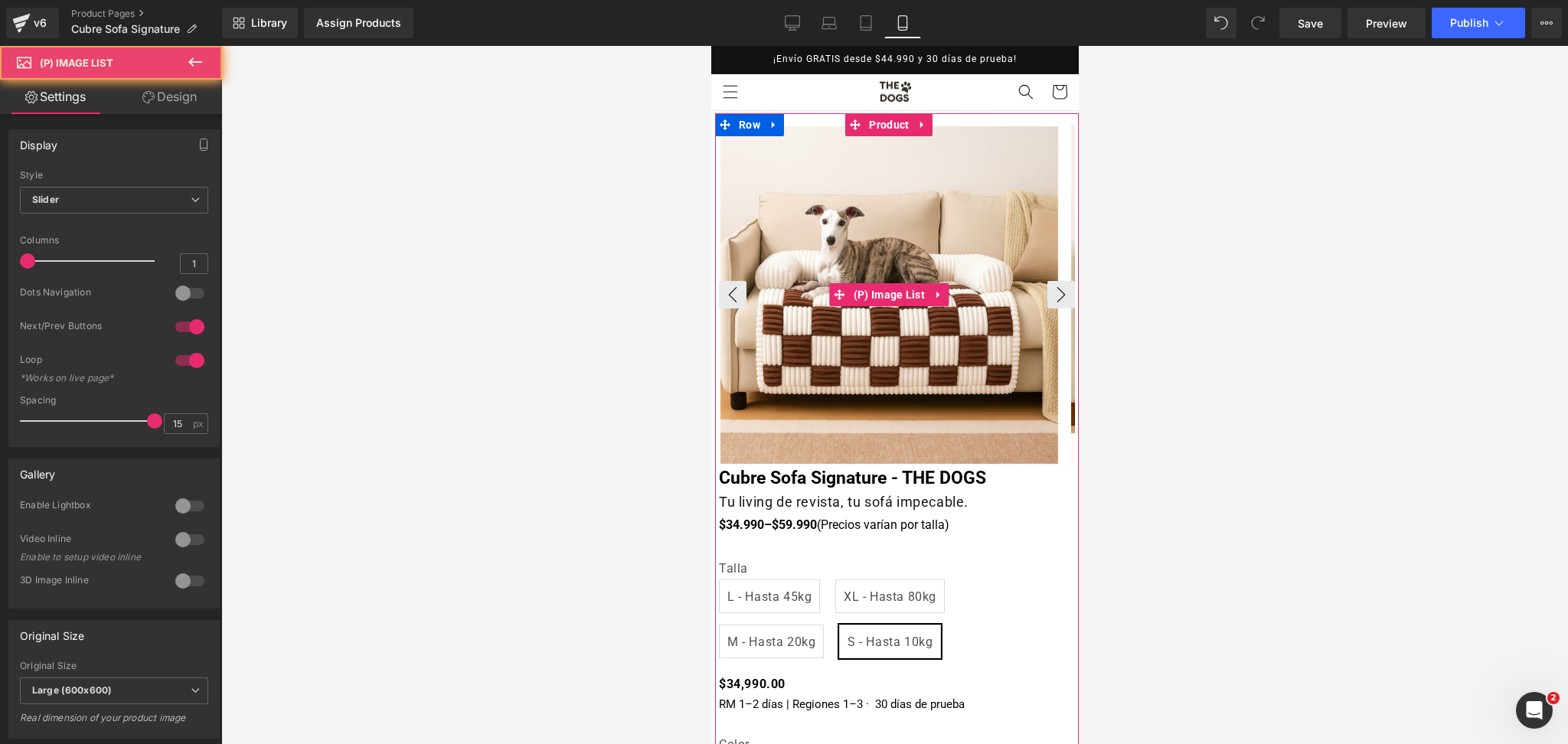
click at [1047, 294] on button "›" at bounding box center [1061, 294] width 28 height 28
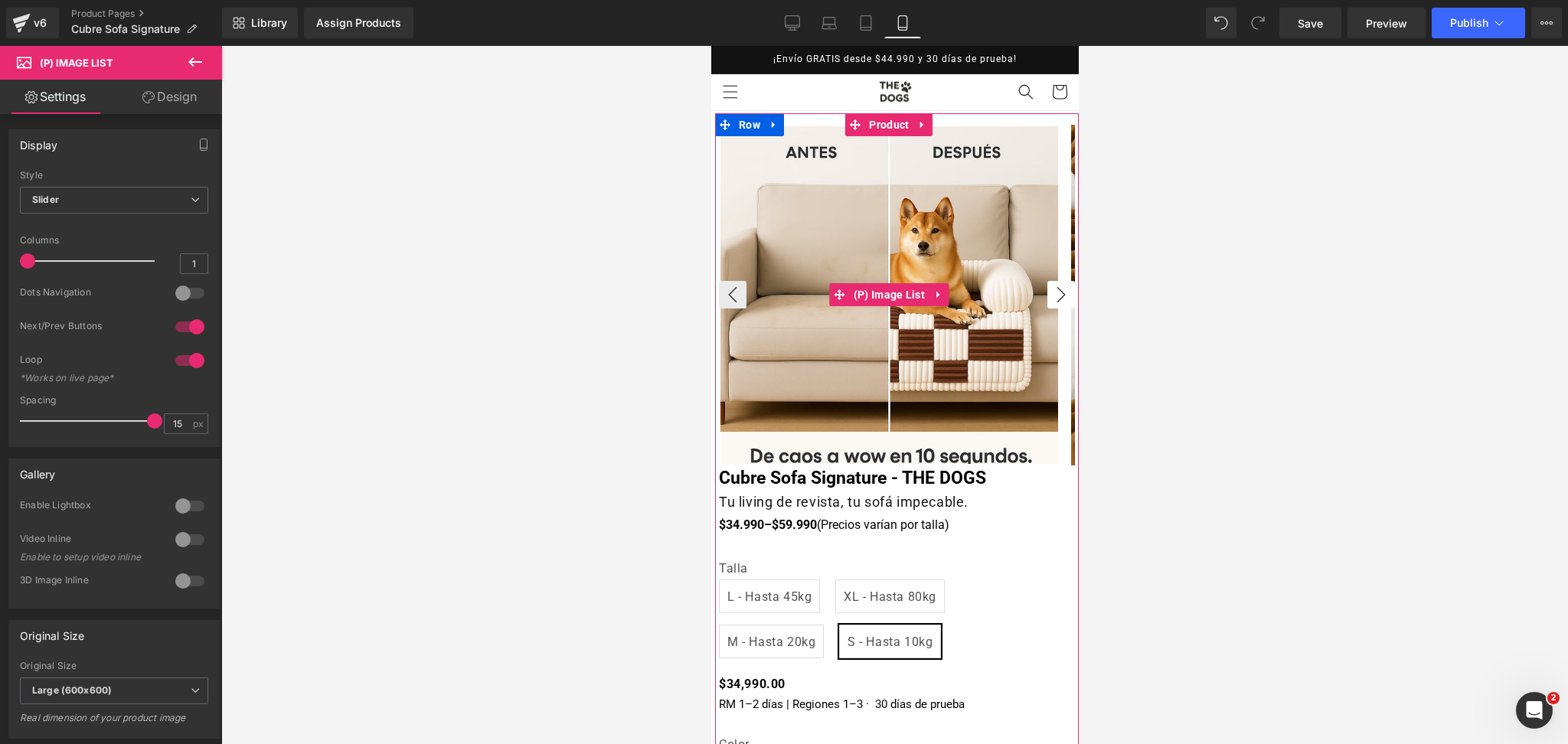
click at [1047, 294] on button "›" at bounding box center [1061, 294] width 28 height 28
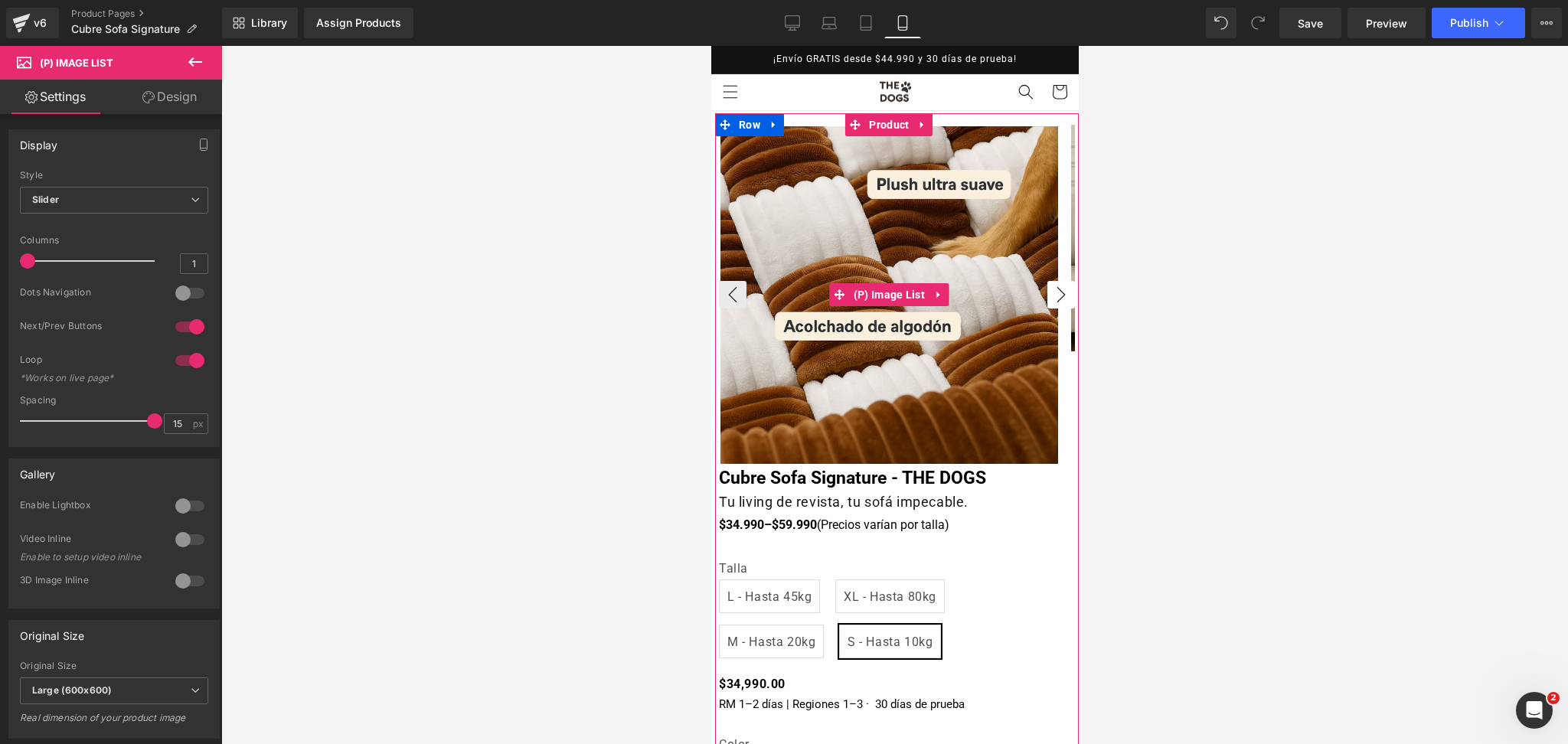
click at [1052, 288] on button "›" at bounding box center [1061, 294] width 28 height 28
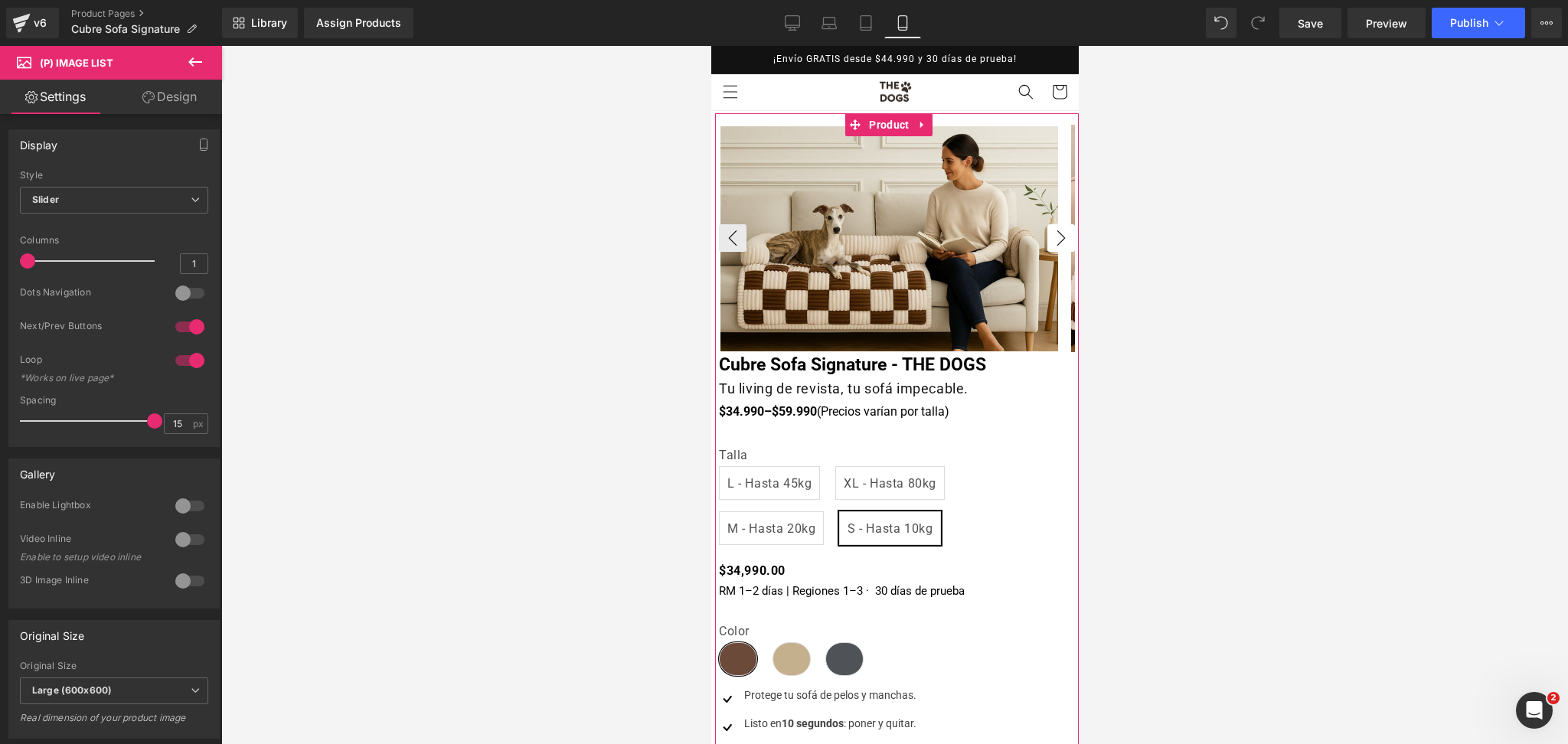
click at [1047, 239] on button "›" at bounding box center [1061, 238] width 28 height 28
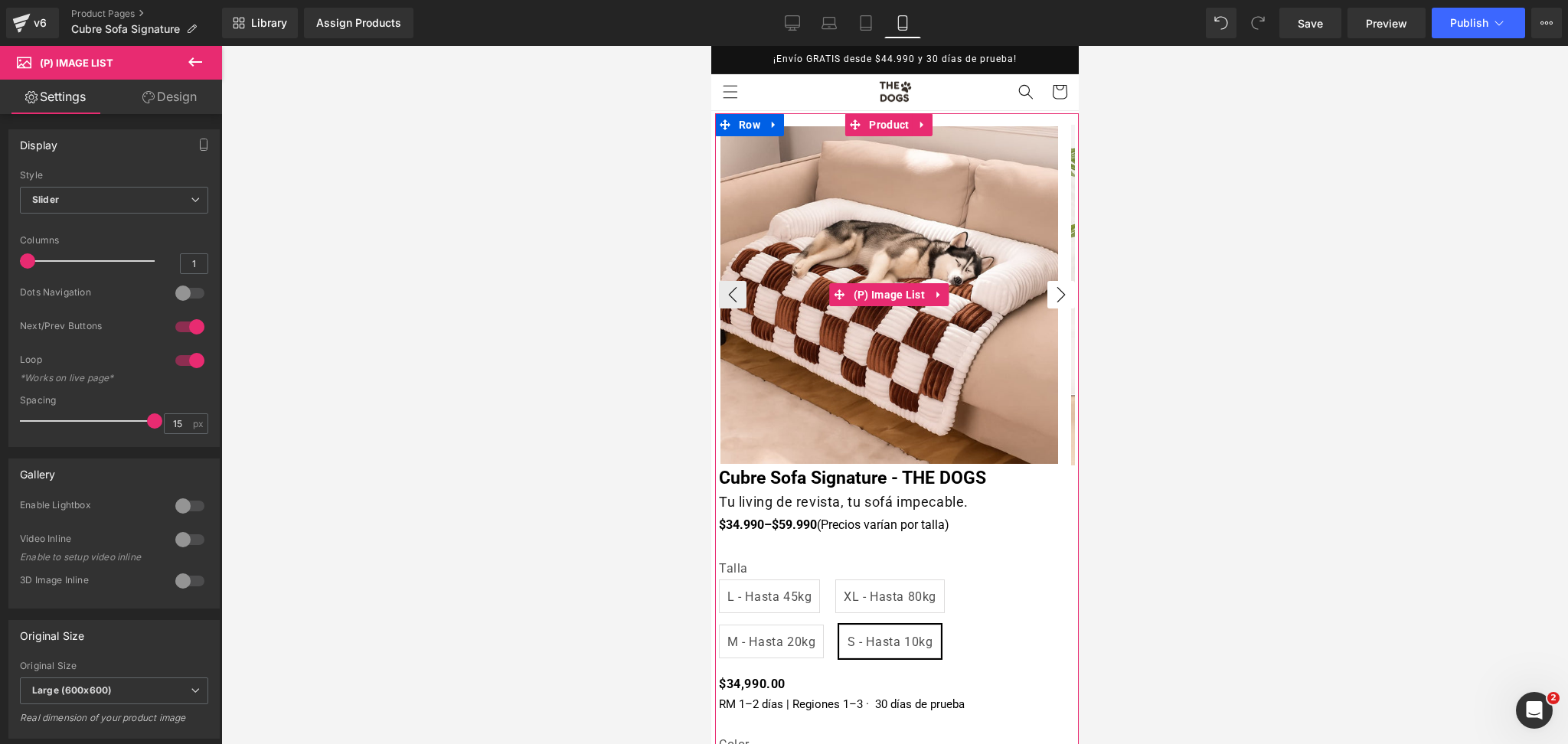
click at [1047, 300] on button "›" at bounding box center [1061, 294] width 28 height 28
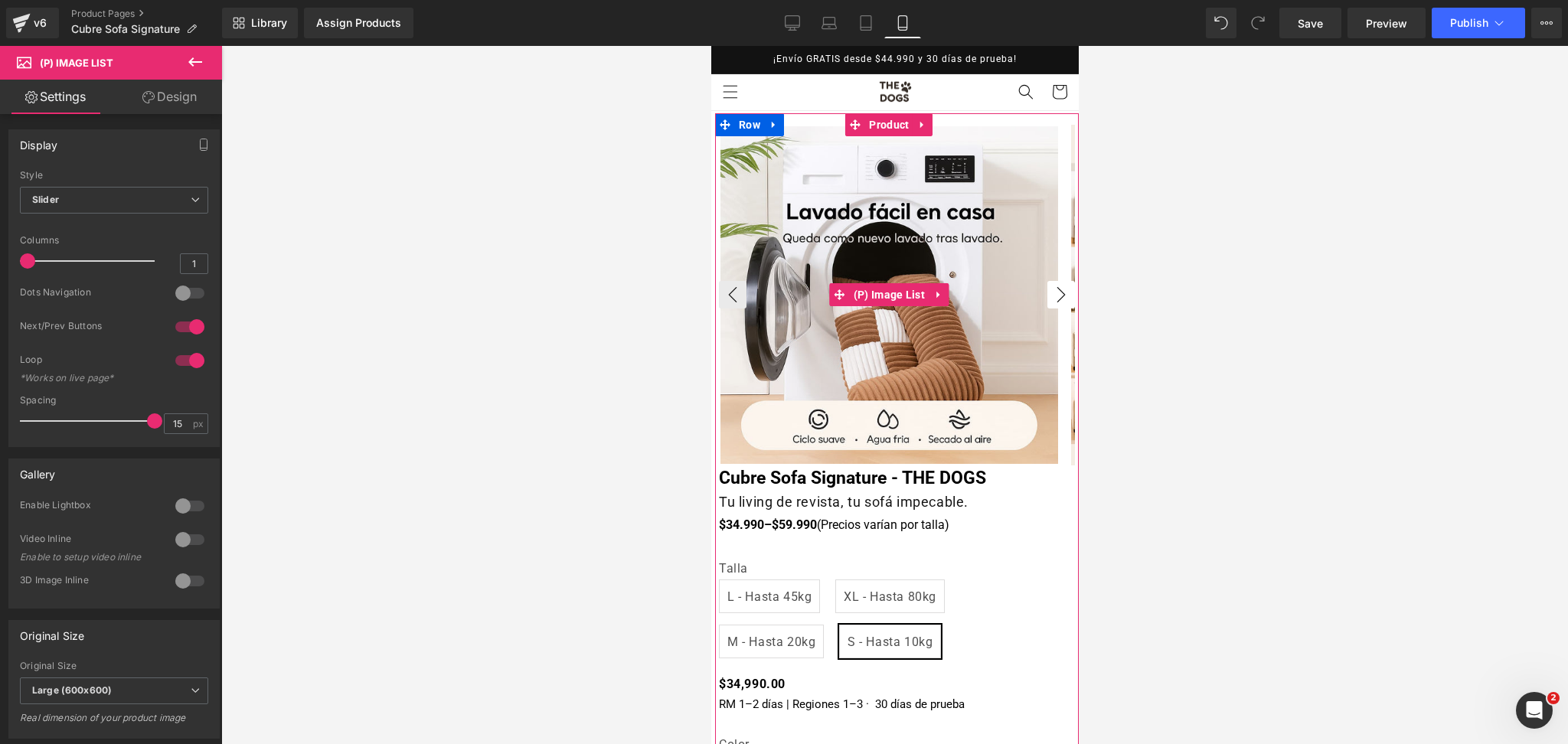
click at [1047, 300] on button "›" at bounding box center [1061, 294] width 28 height 28
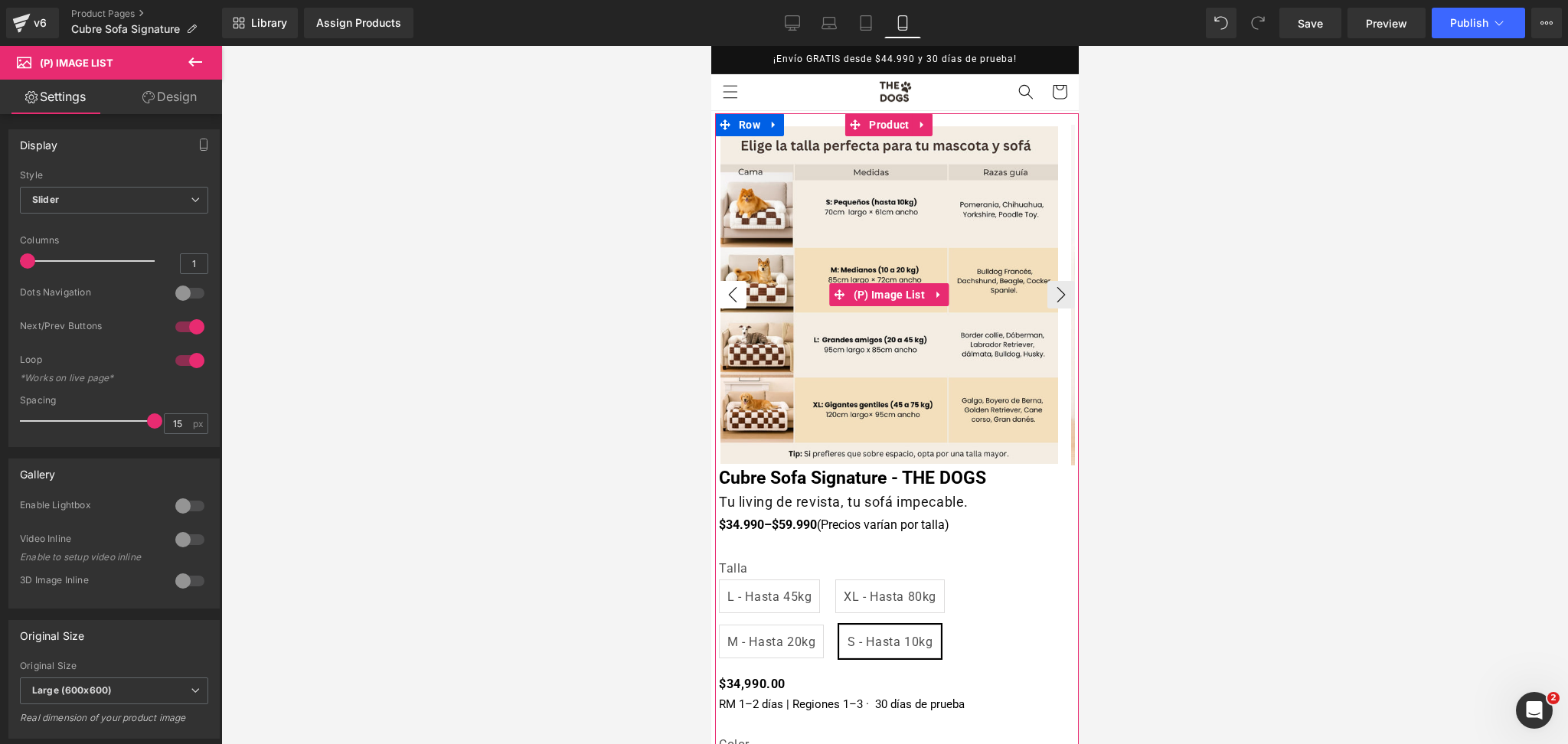
click at [728, 298] on button "‹" at bounding box center [732, 294] width 28 height 28
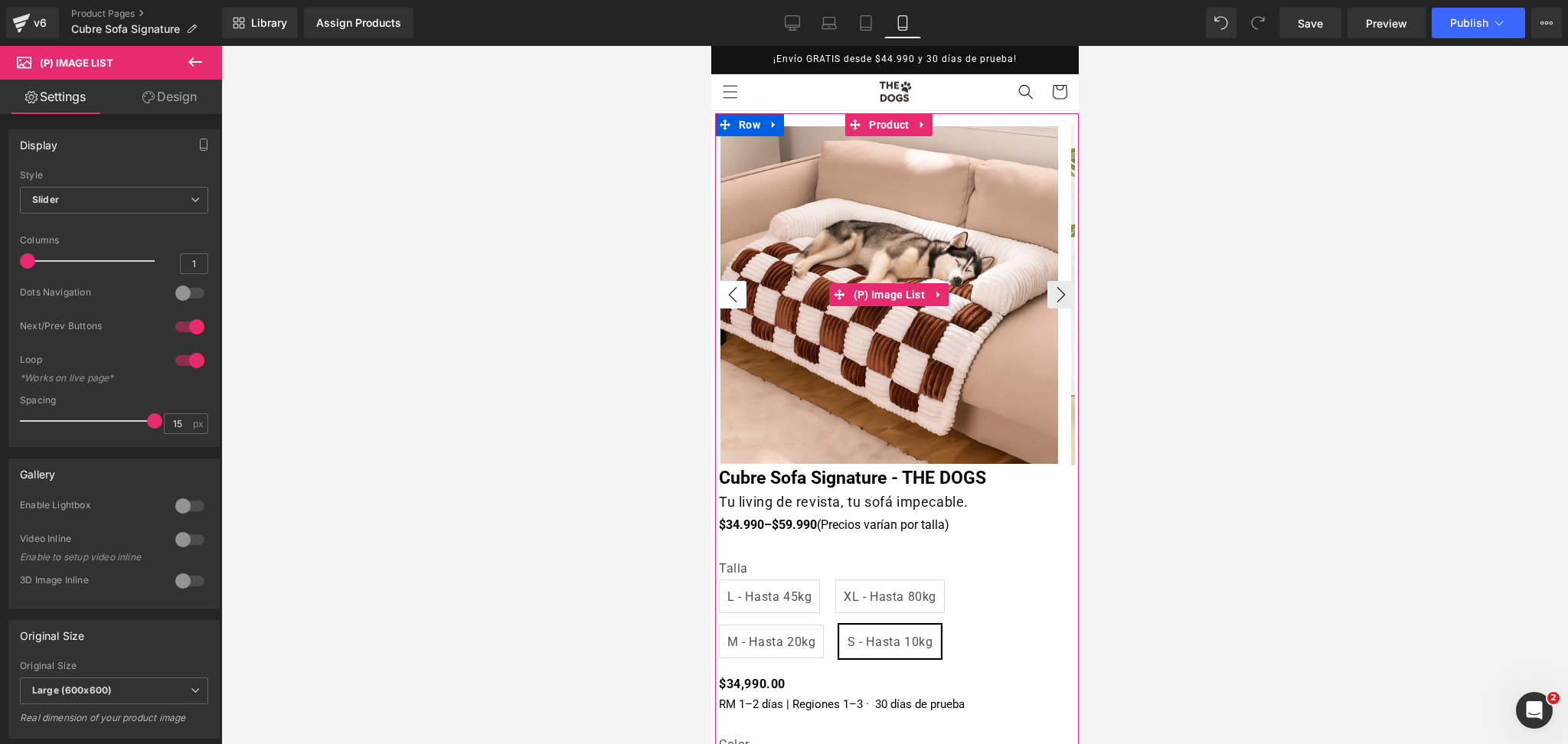
click at [728, 298] on button "‹" at bounding box center [732, 294] width 28 height 28
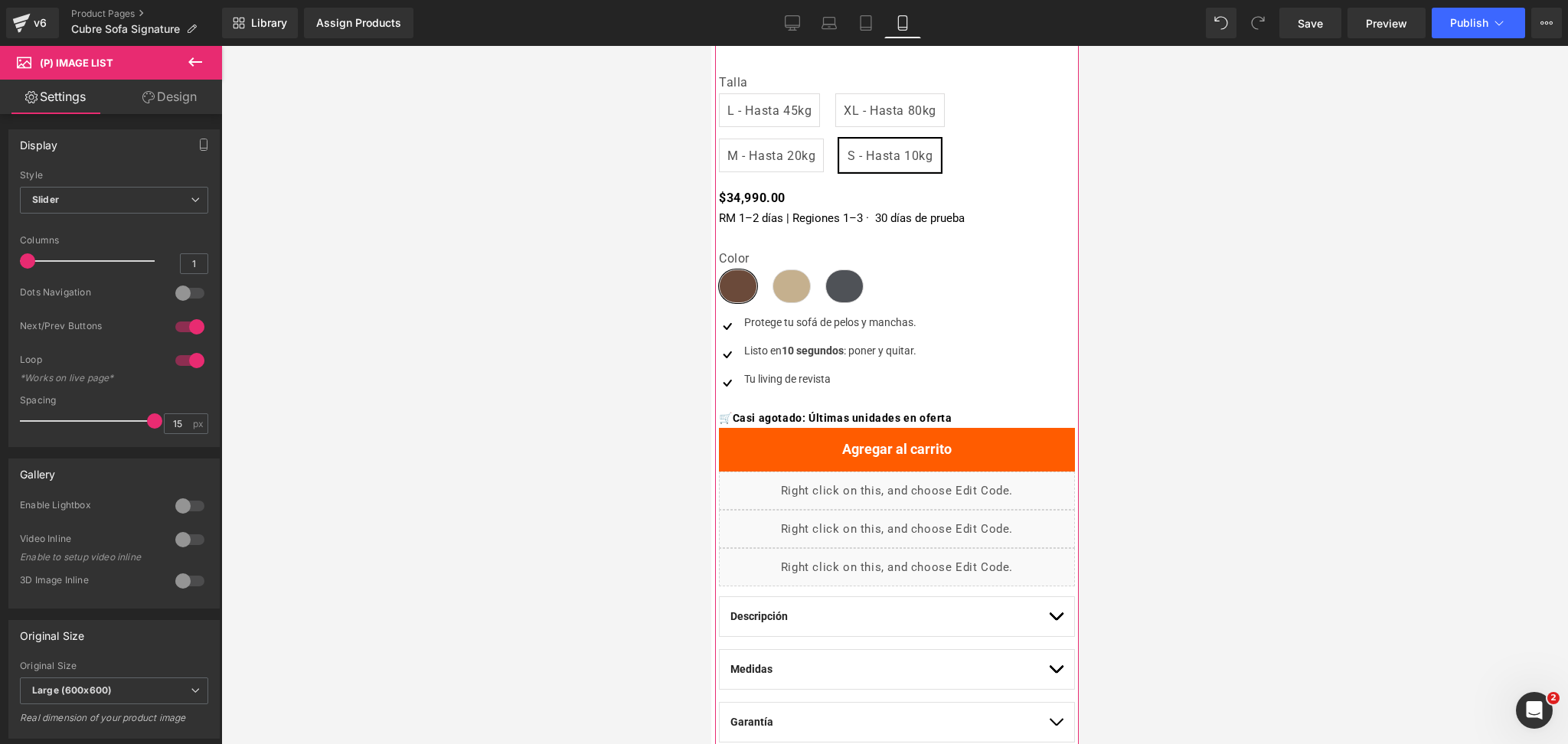
scroll to position [408, 0]
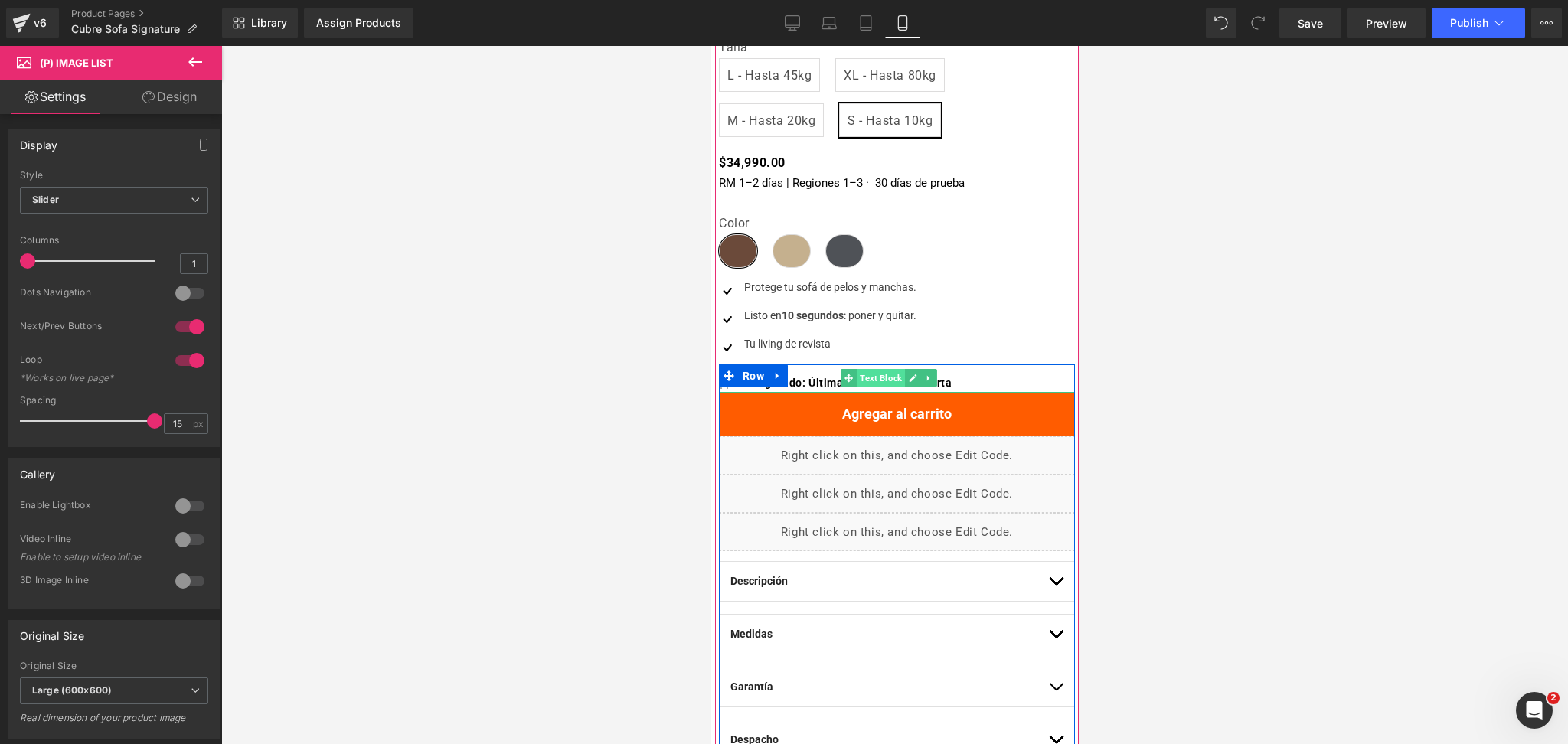
click at [868, 379] on span "Text Block" at bounding box center [880, 378] width 48 height 18
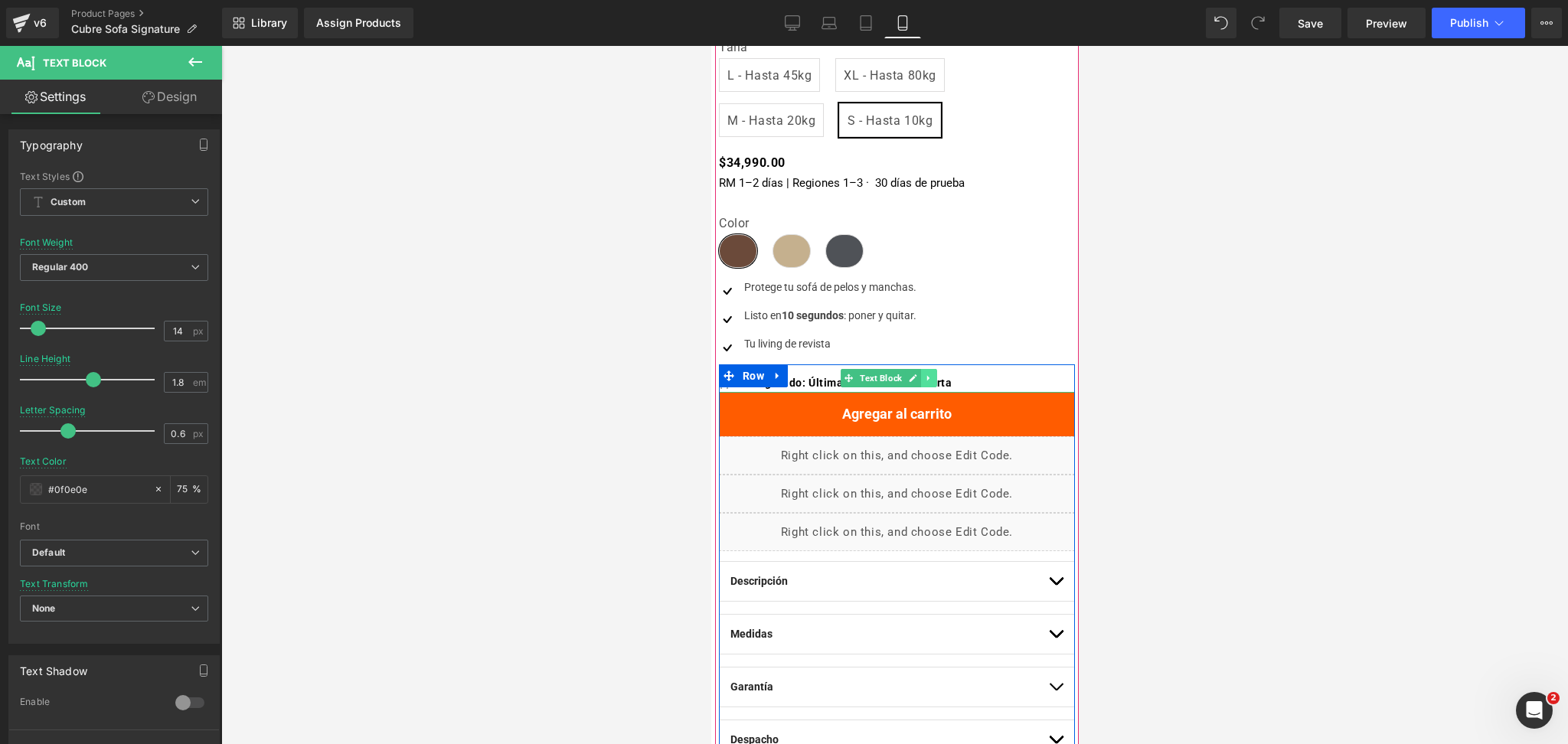
click at [929, 381] on icon at bounding box center [928, 378] width 8 height 9
click at [937, 381] on icon at bounding box center [936, 378] width 8 height 8
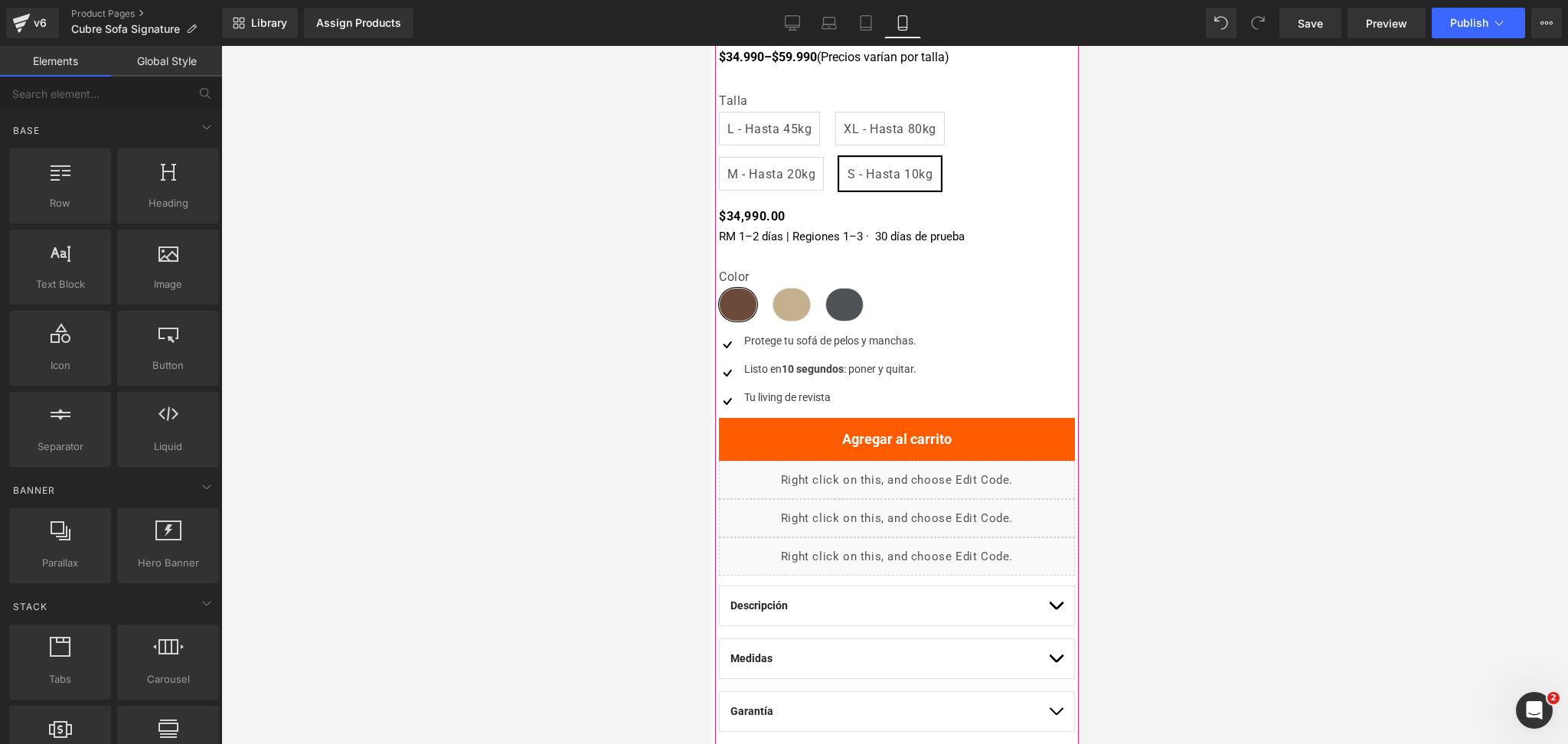
scroll to position [306, 0]
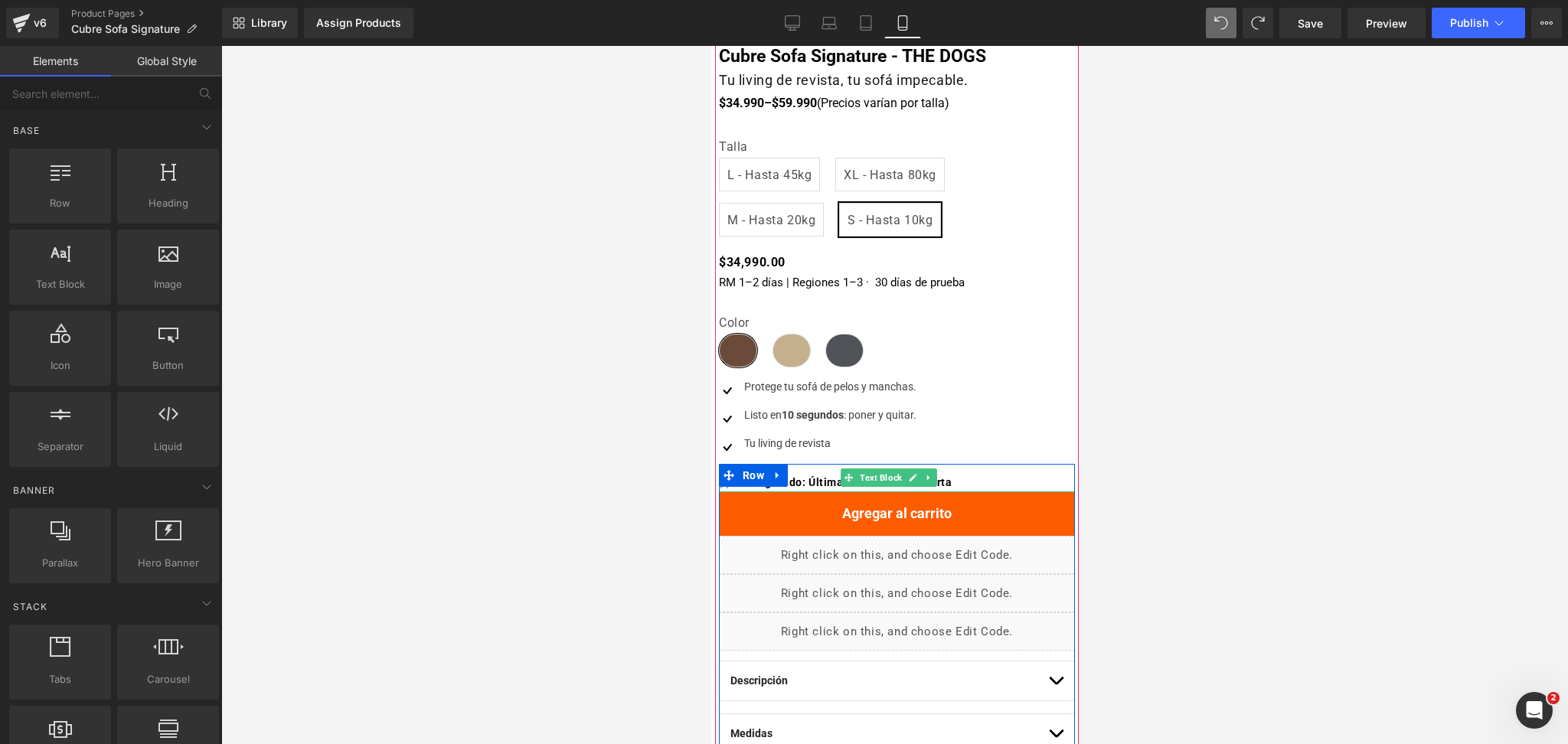
click at [803, 474] on p "🛒 Casi agotado: Últimas unidades en oferta" at bounding box center [897, 483] width 356 height 19
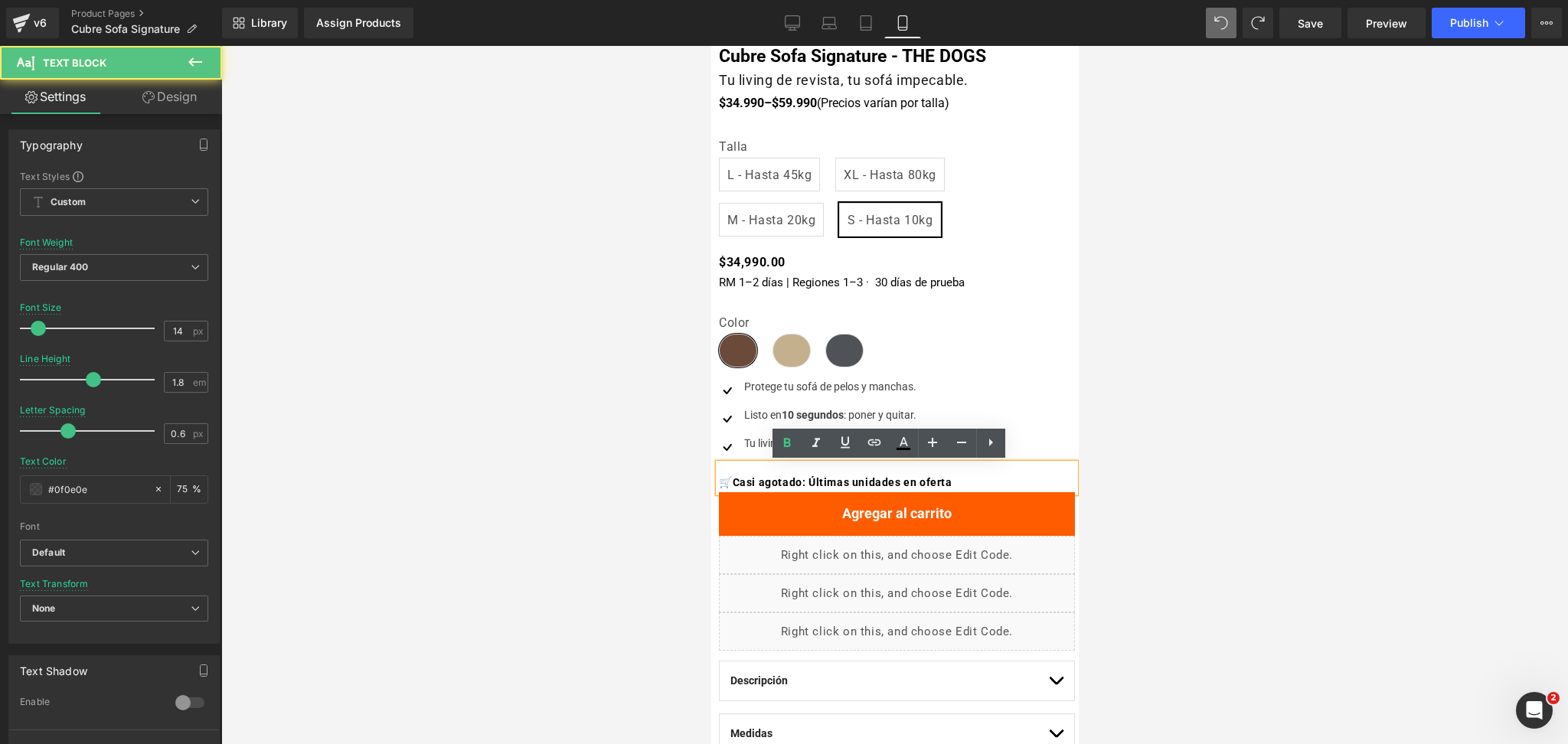
drag, startPoint x: 805, startPoint y: 483, endPoint x: 736, endPoint y: 486, distance: 69.1
click at [804, 483] on span "Casi agotado: Últimas unidades en oferta" at bounding box center [842, 482] width 220 height 12
click at [1205, 29] on div "Library Assign Products Product Preview No product match your search. Please tr…" at bounding box center [896, 22] width 1346 height 30
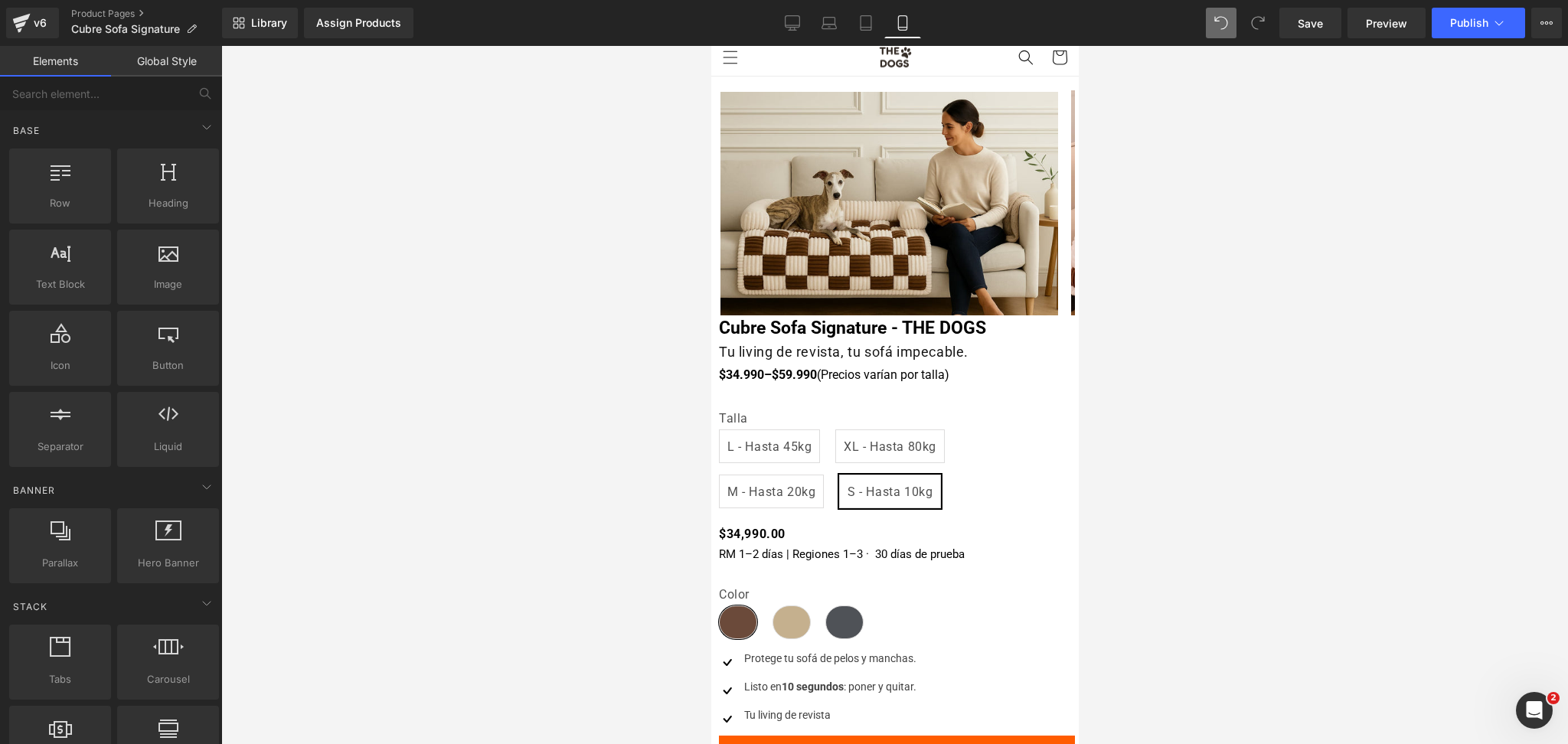
scroll to position [0, 0]
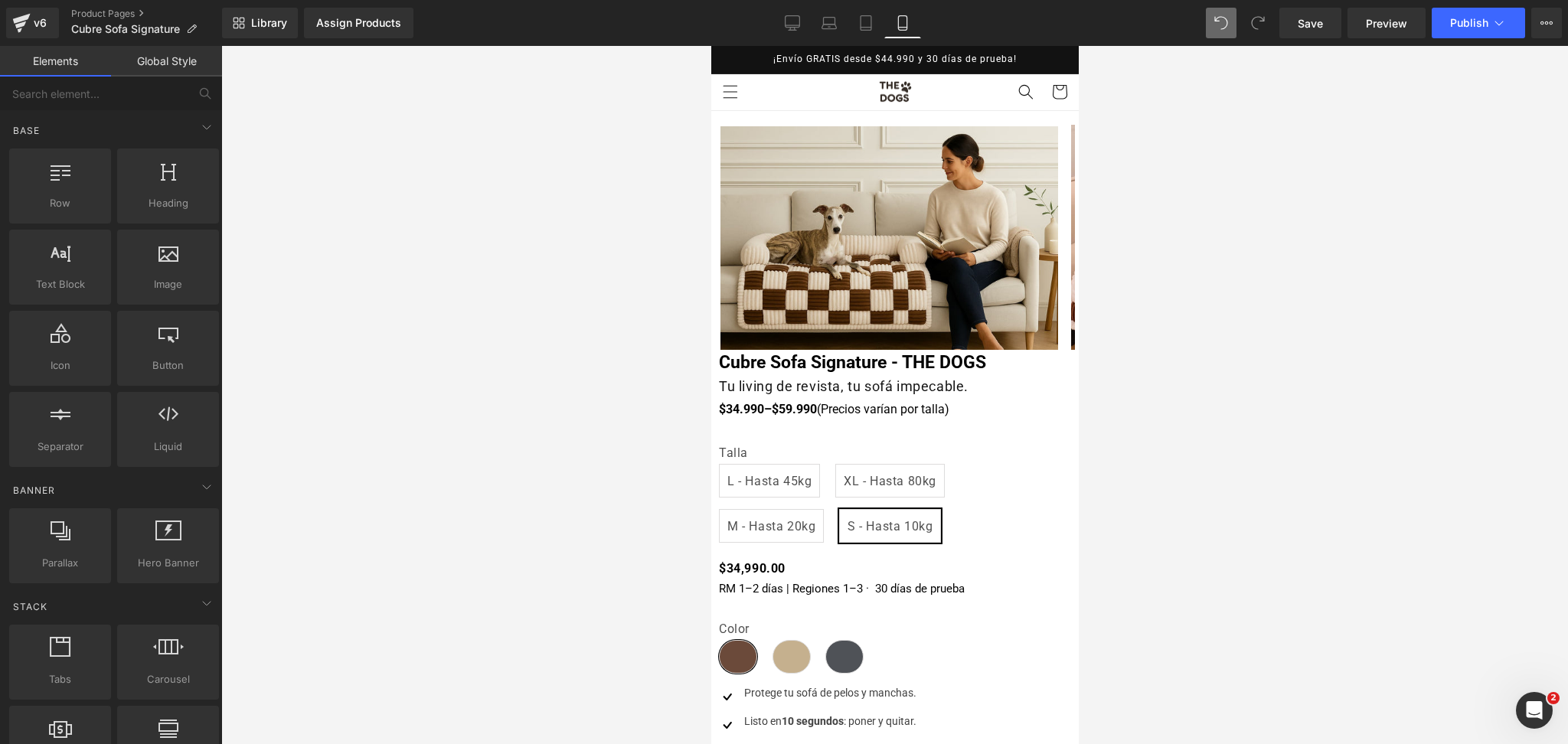
click at [1270, 397] on div at bounding box center [895, 395] width 1347 height 698
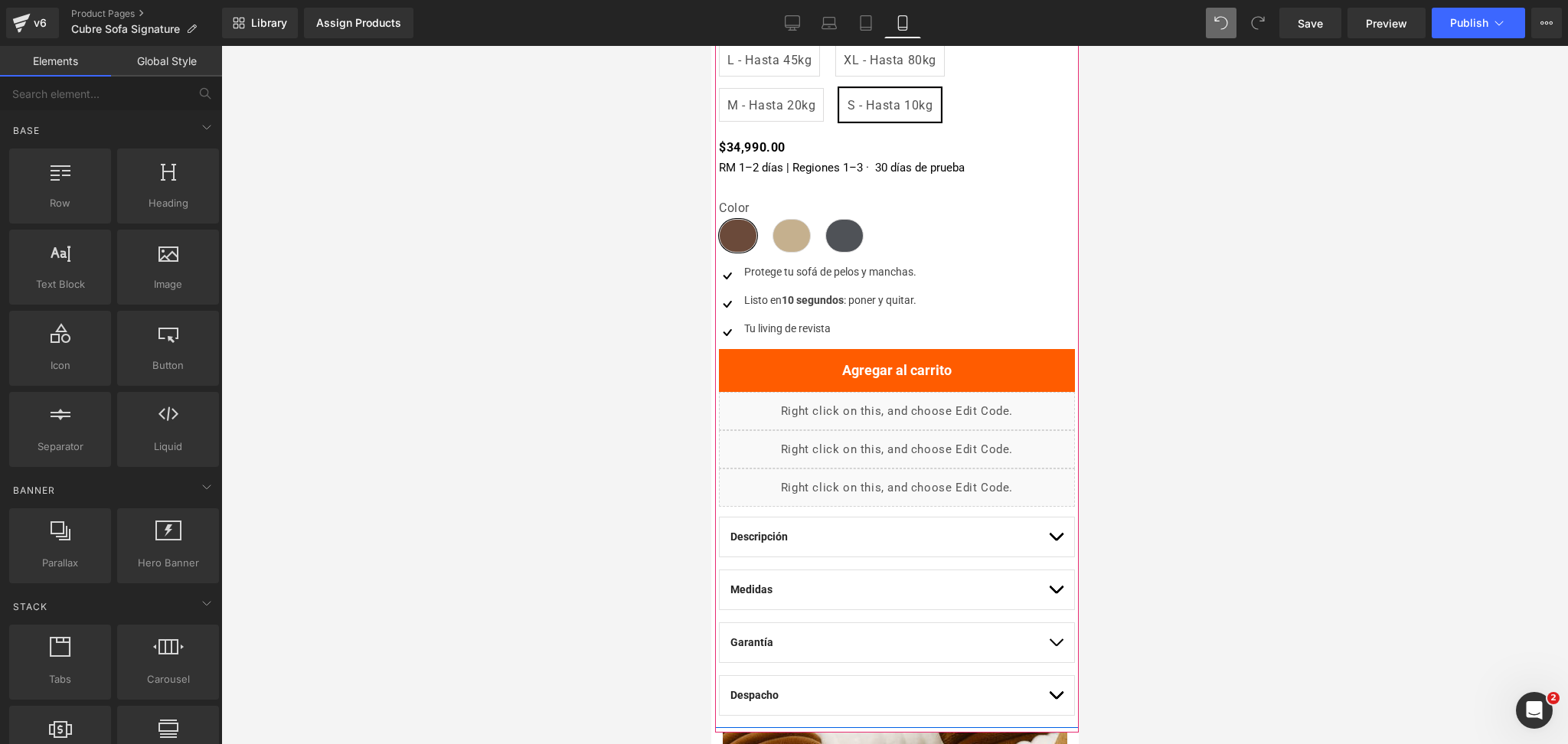
scroll to position [408, 0]
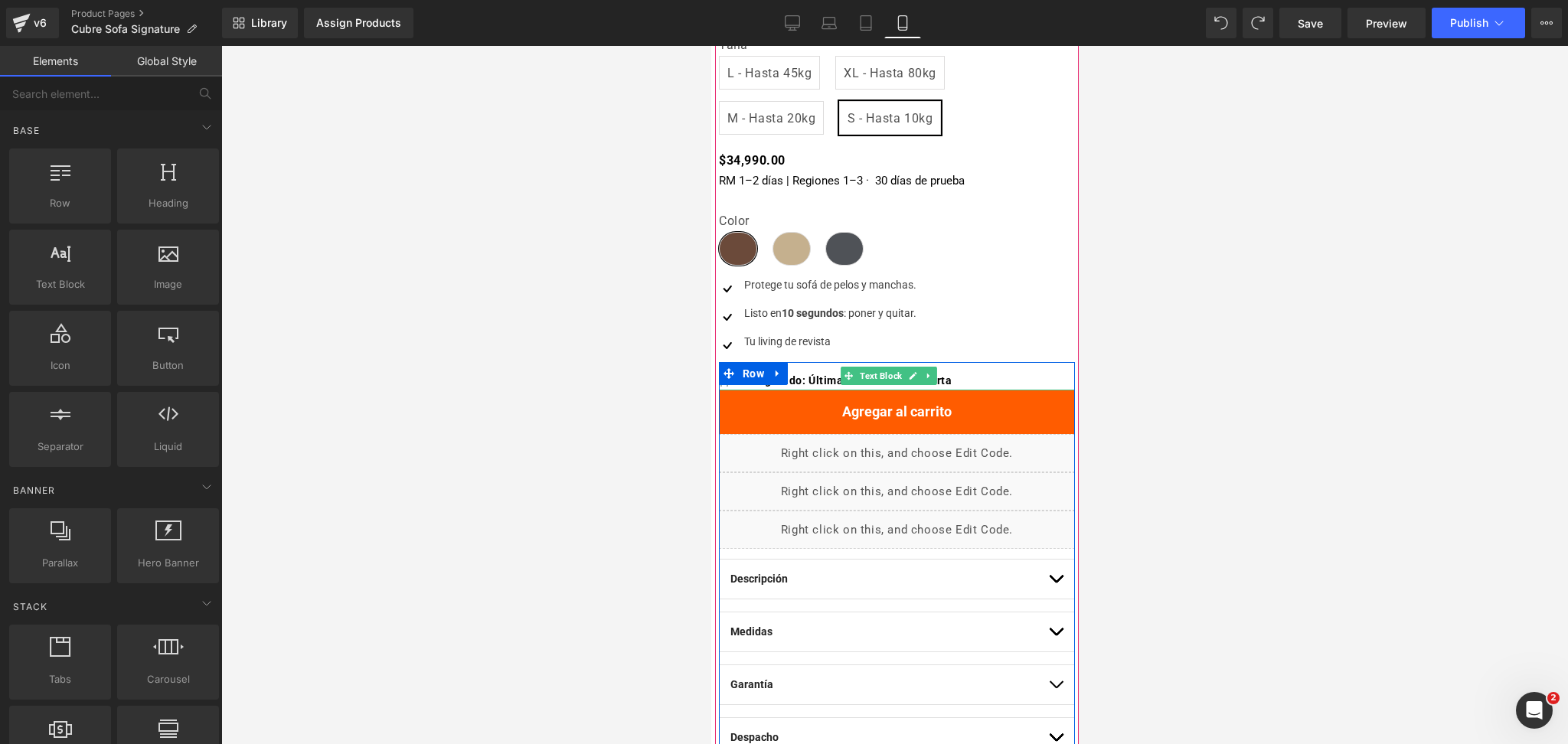
click at [794, 375] on span "Casi agotado: Últimas unidades en oferta" at bounding box center [842, 380] width 220 height 12
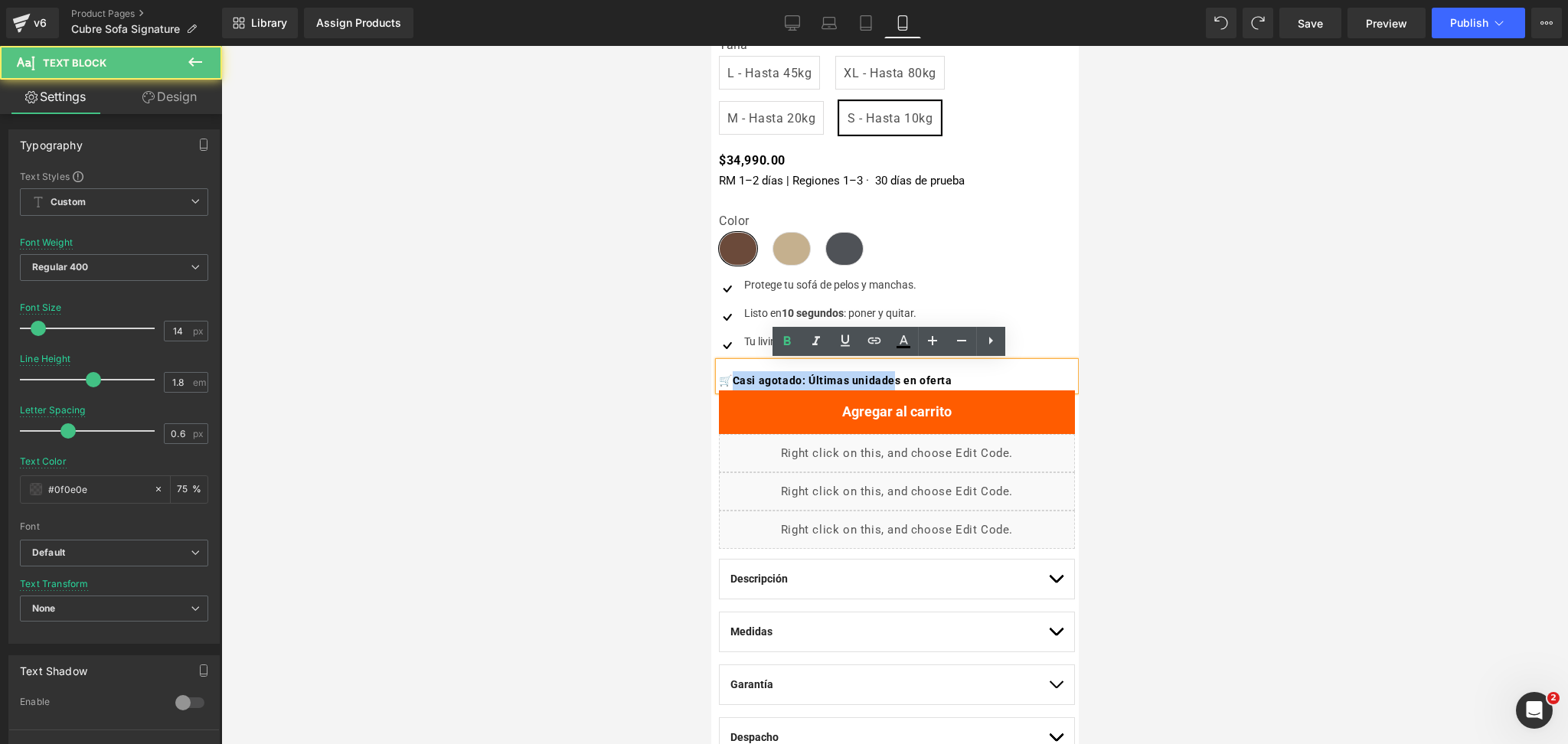
drag, startPoint x: 737, startPoint y: 383, endPoint x: 909, endPoint y: 377, distance: 172.1
click at [909, 377] on span "Casi agotado: Últimas unidades en oferta" at bounding box center [842, 380] width 220 height 12
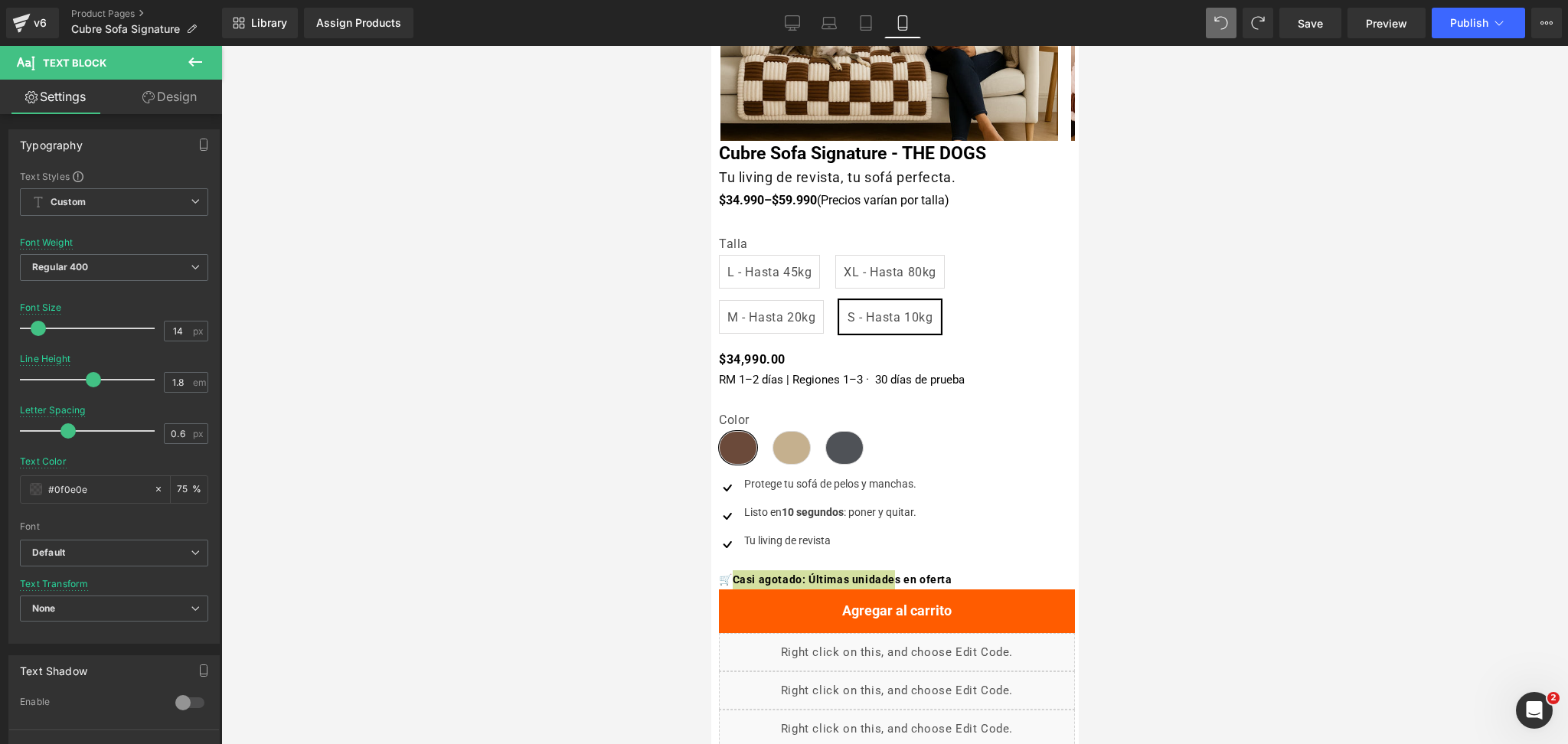
scroll to position [94, 0]
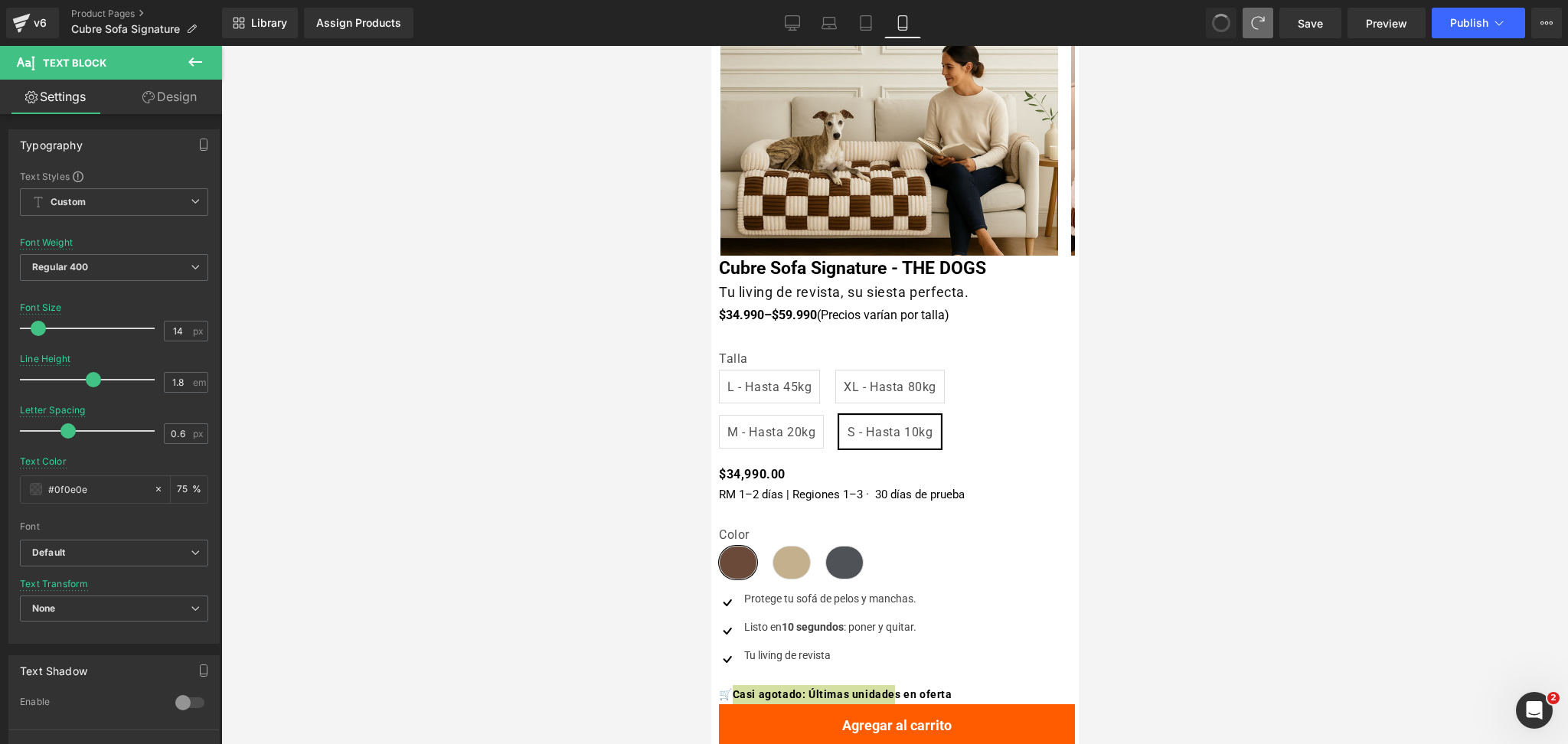
click at [1248, 27] on span at bounding box center [1258, 22] width 30 height 30
click at [1248, 27] on button at bounding box center [1258, 22] width 30 height 30
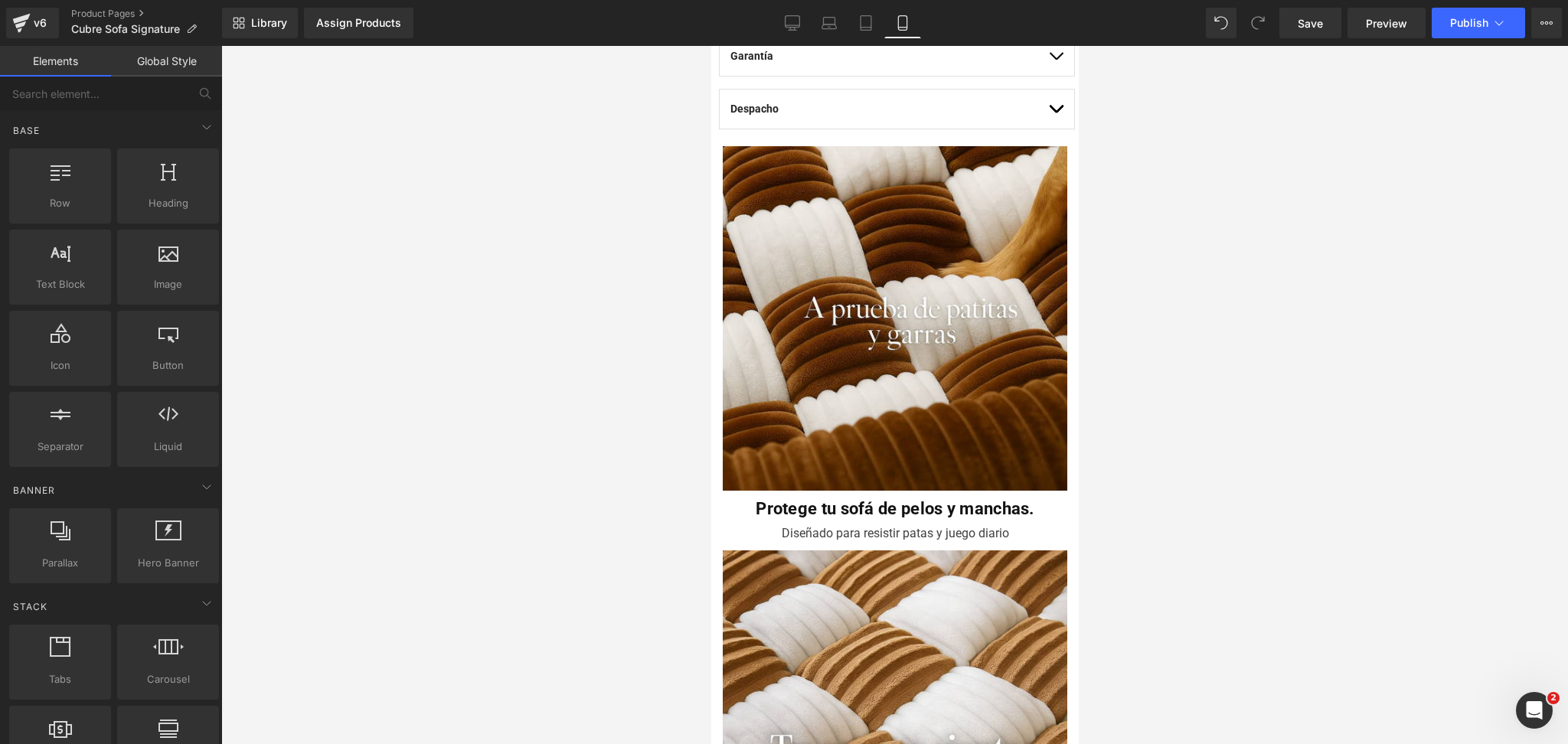
scroll to position [1021, 0]
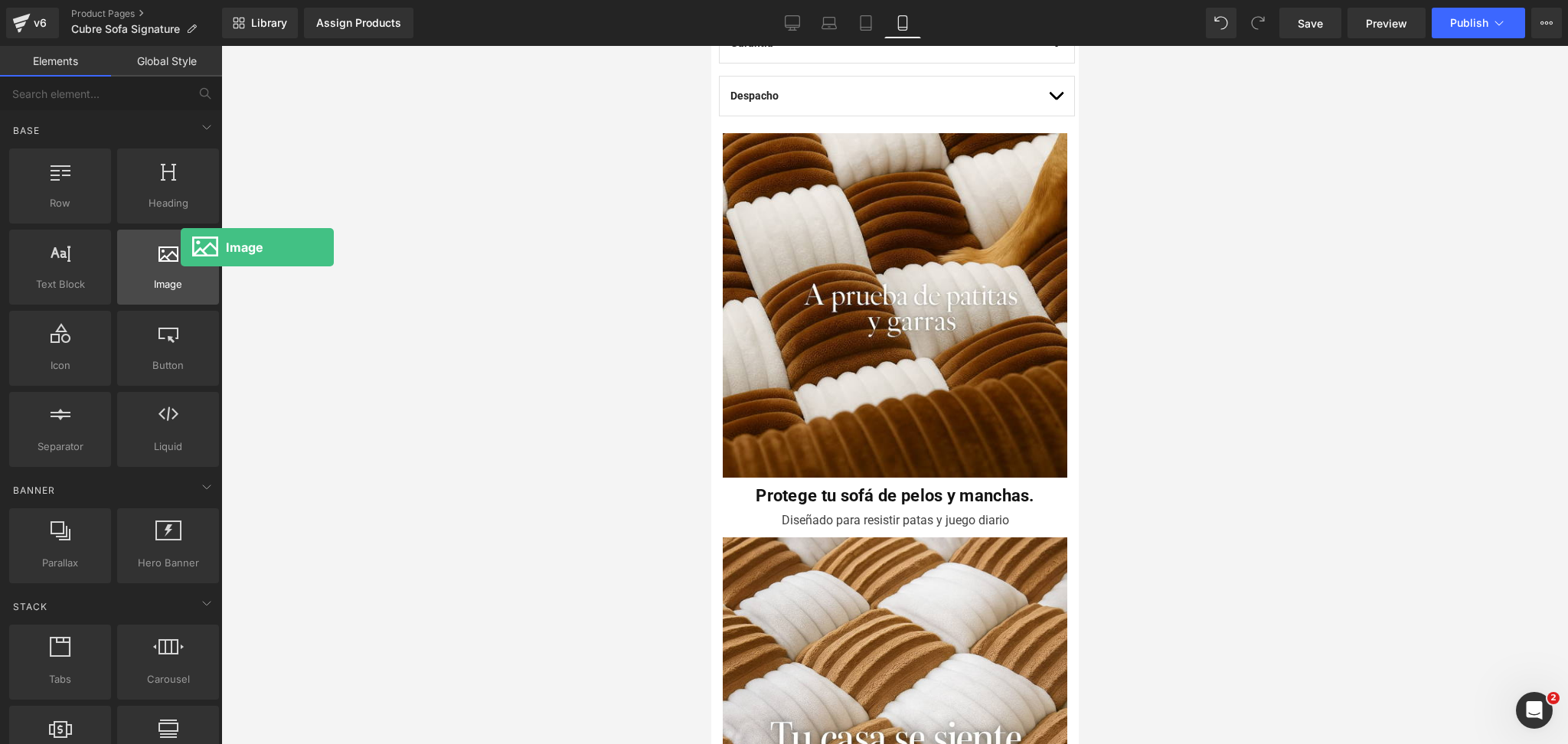
drag, startPoint x: 163, startPoint y: 253, endPoint x: 181, endPoint y: 247, distance: 19.0
click at [181, 247] on div at bounding box center [168, 258] width 92 height 34
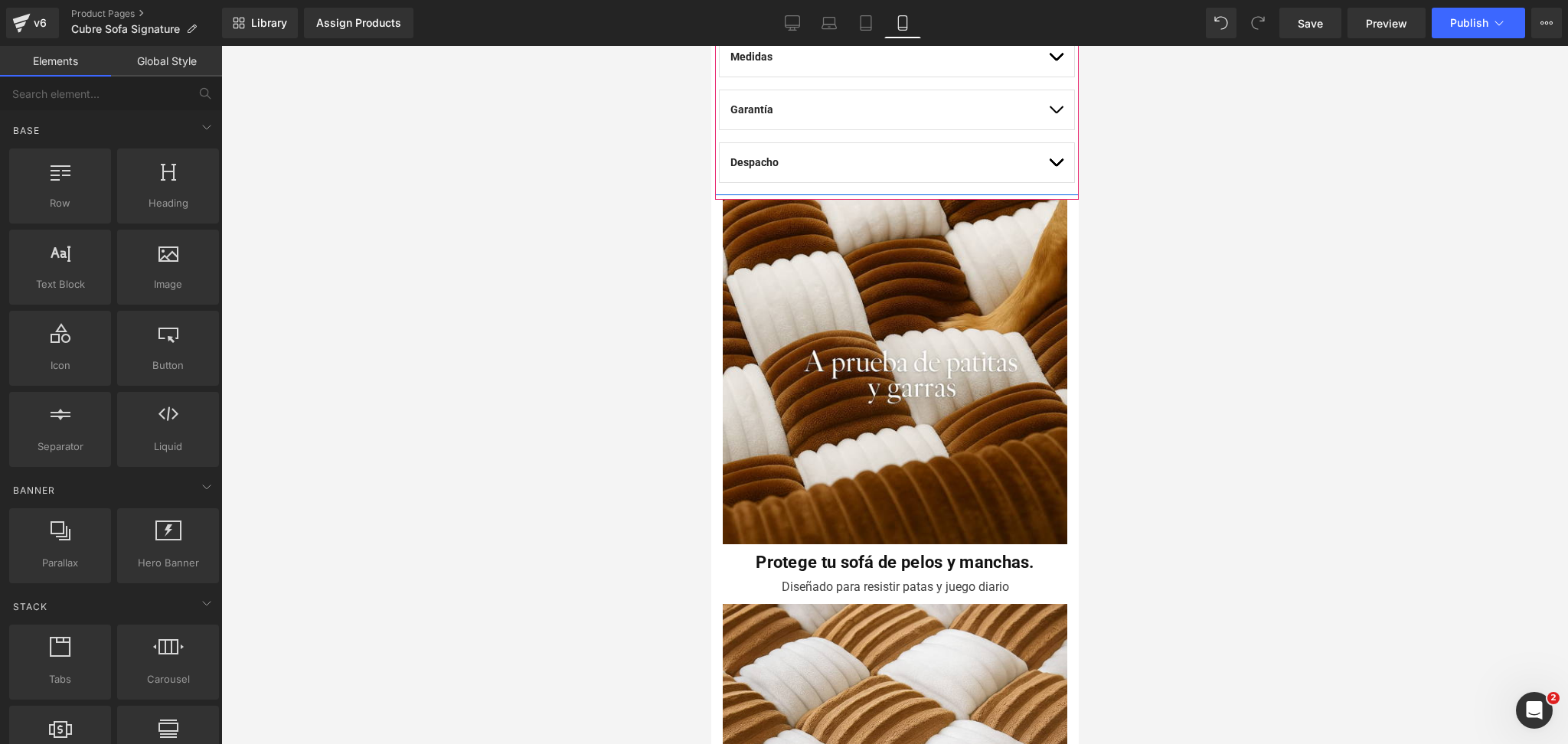
scroll to position [918, 0]
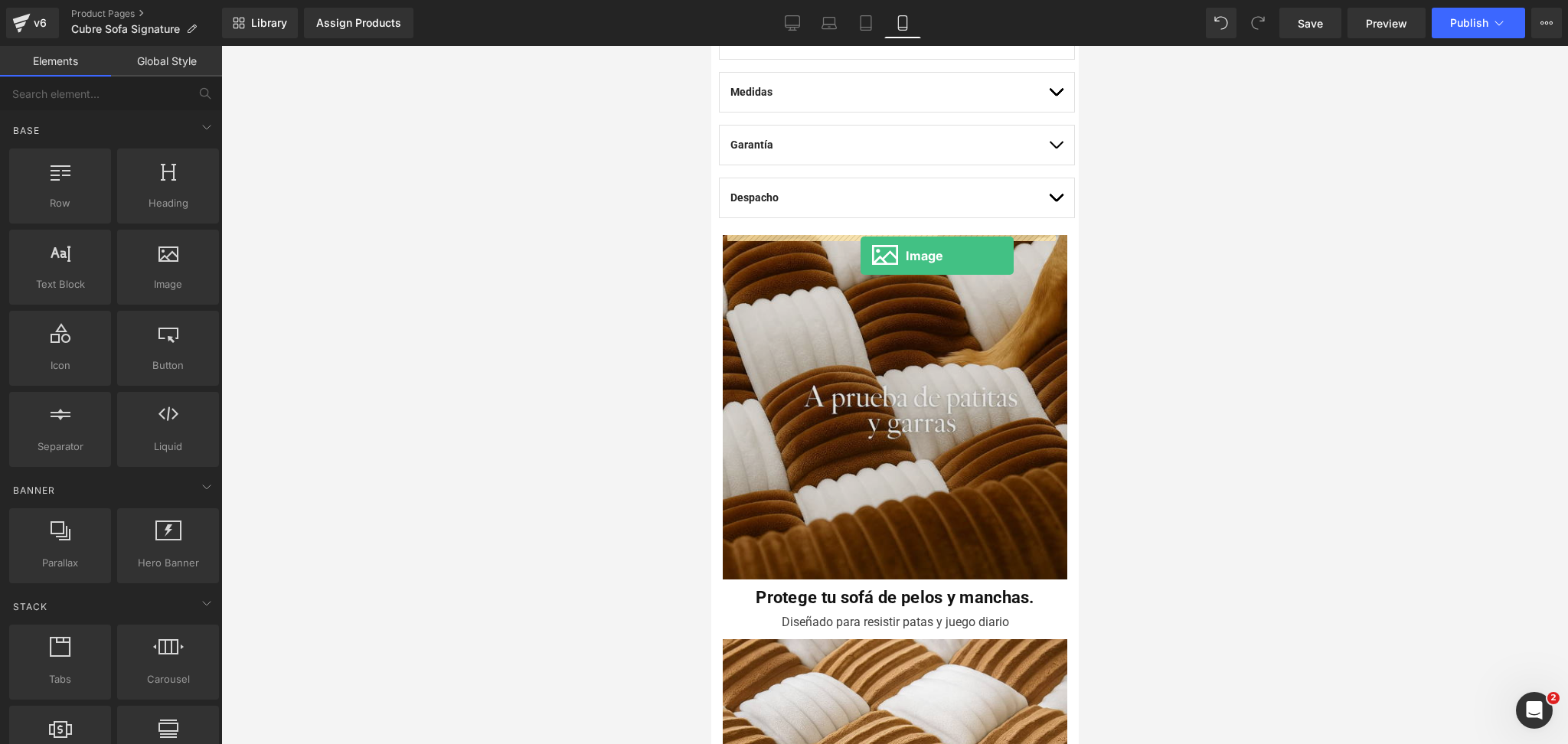
drag, startPoint x: 1176, startPoint y: 297, endPoint x: 860, endPoint y: 256, distance: 318.6
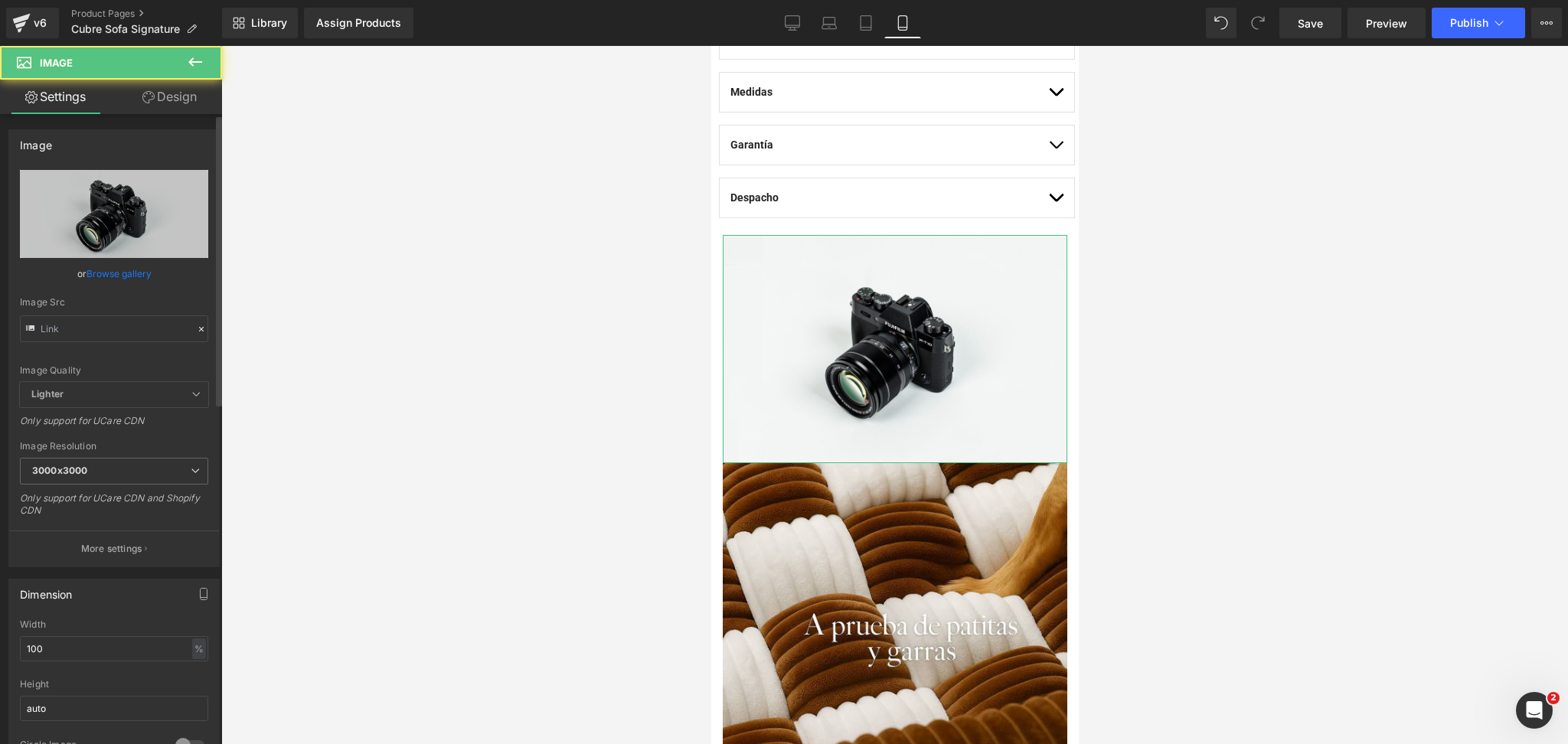
click at [153, 276] on div "or Browse gallery" at bounding box center [115, 273] width 188 height 16
click at [138, 272] on link "Browse gallery" at bounding box center [119, 273] width 65 height 27
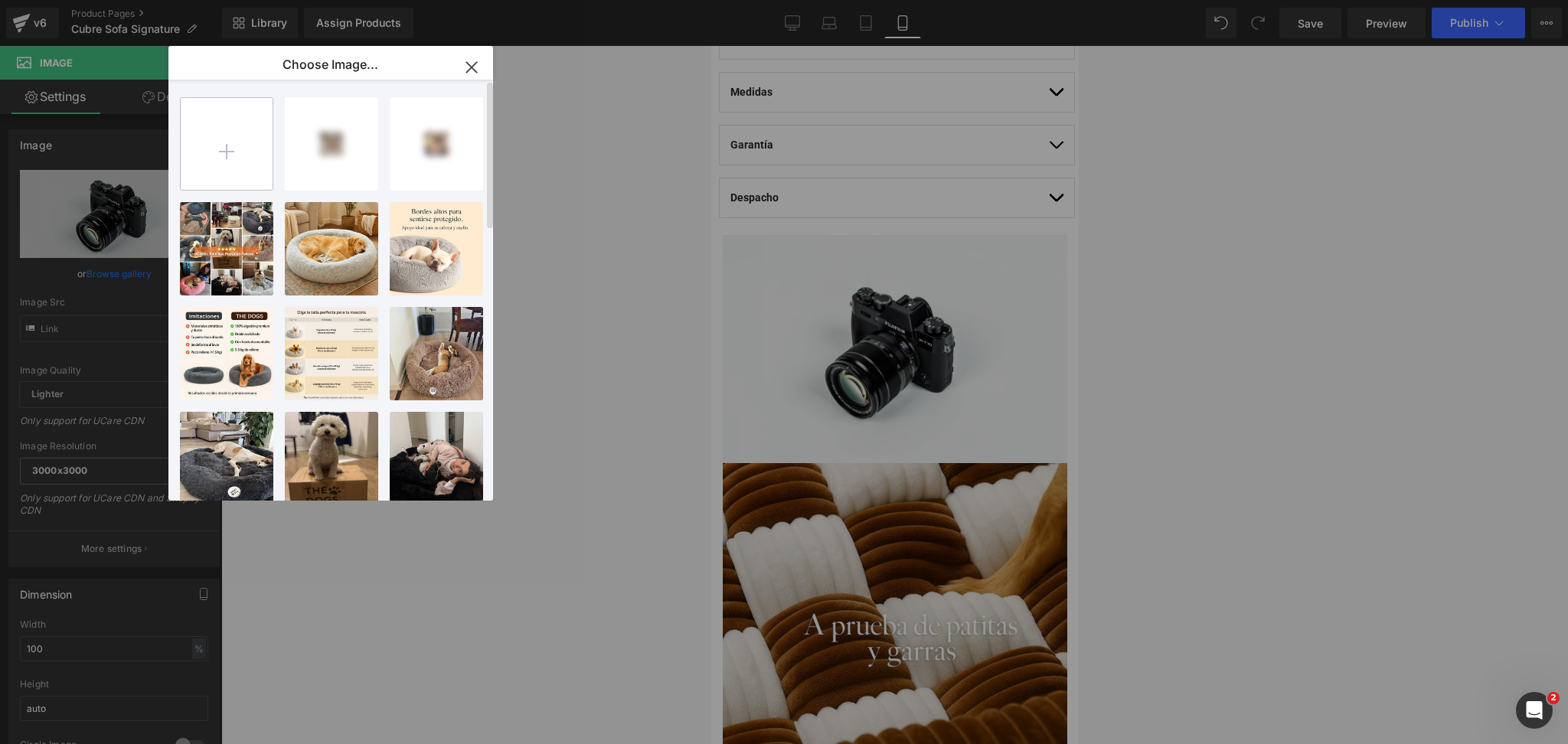
click at [226, 146] on input "file" at bounding box center [227, 144] width 92 height 92
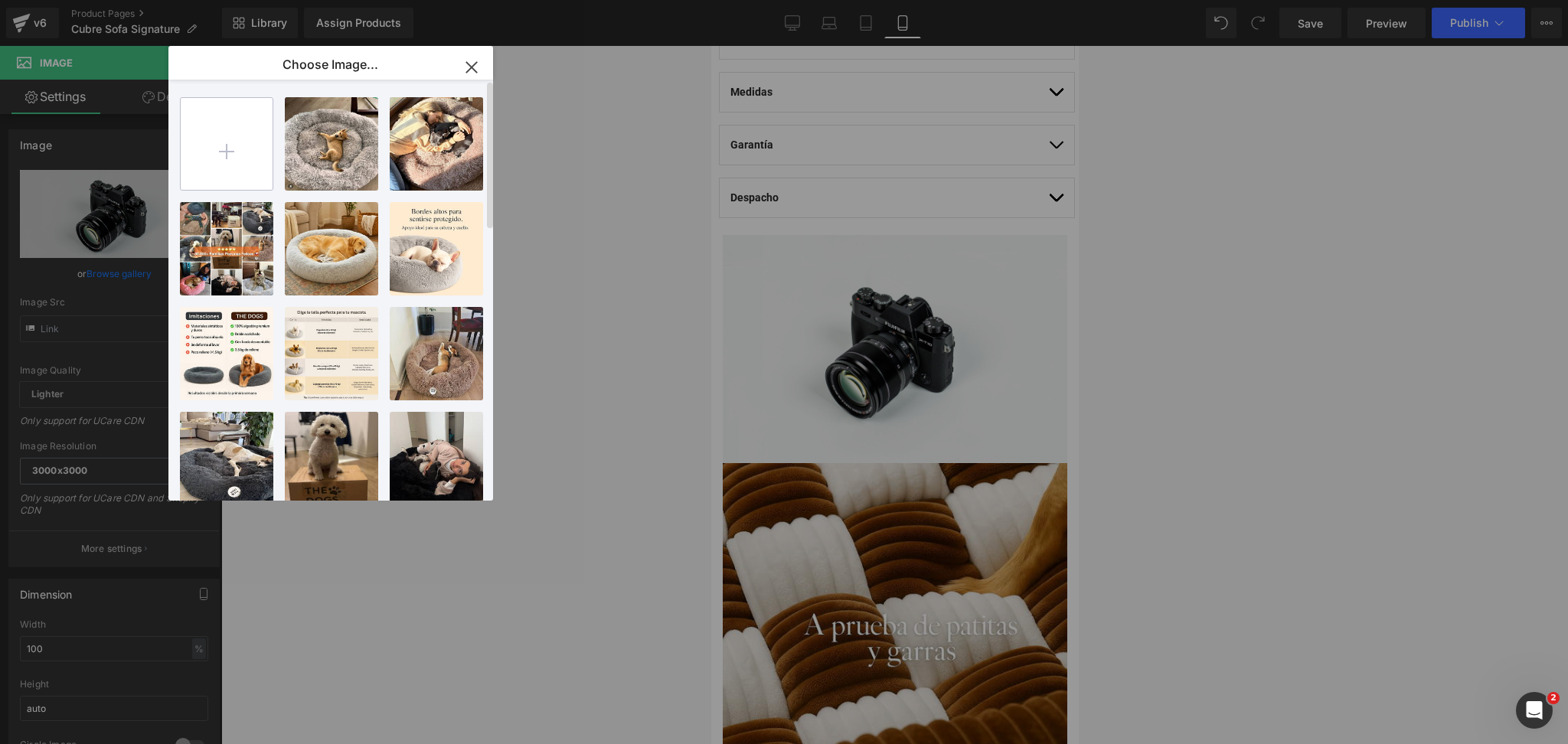
type input "C:\fakepath\tabla de medidas asientos (1) (1).jpg"
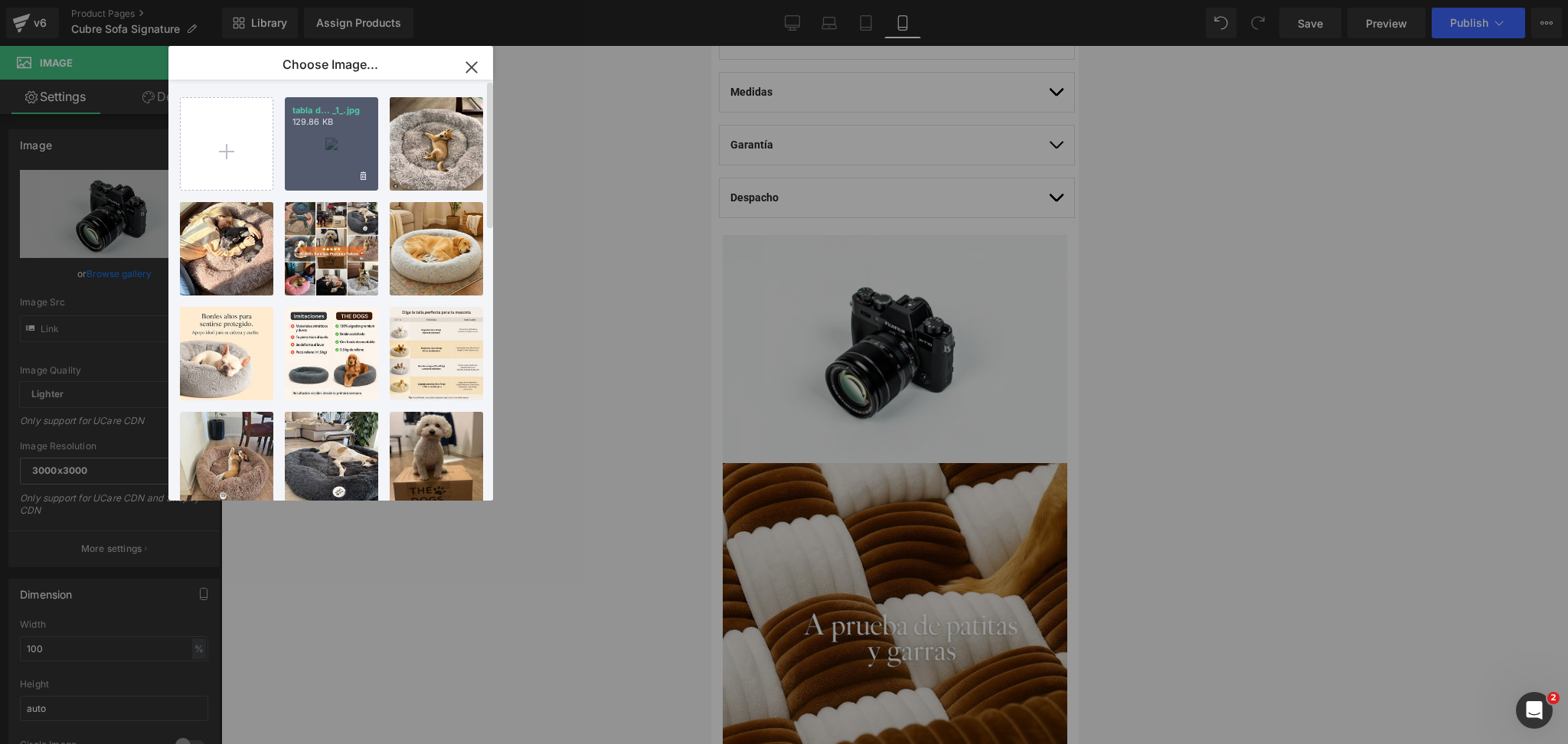
click at [341, 169] on div "tabla d... _1_.jpg 129.86 KB" at bounding box center [332, 143] width 93 height 93
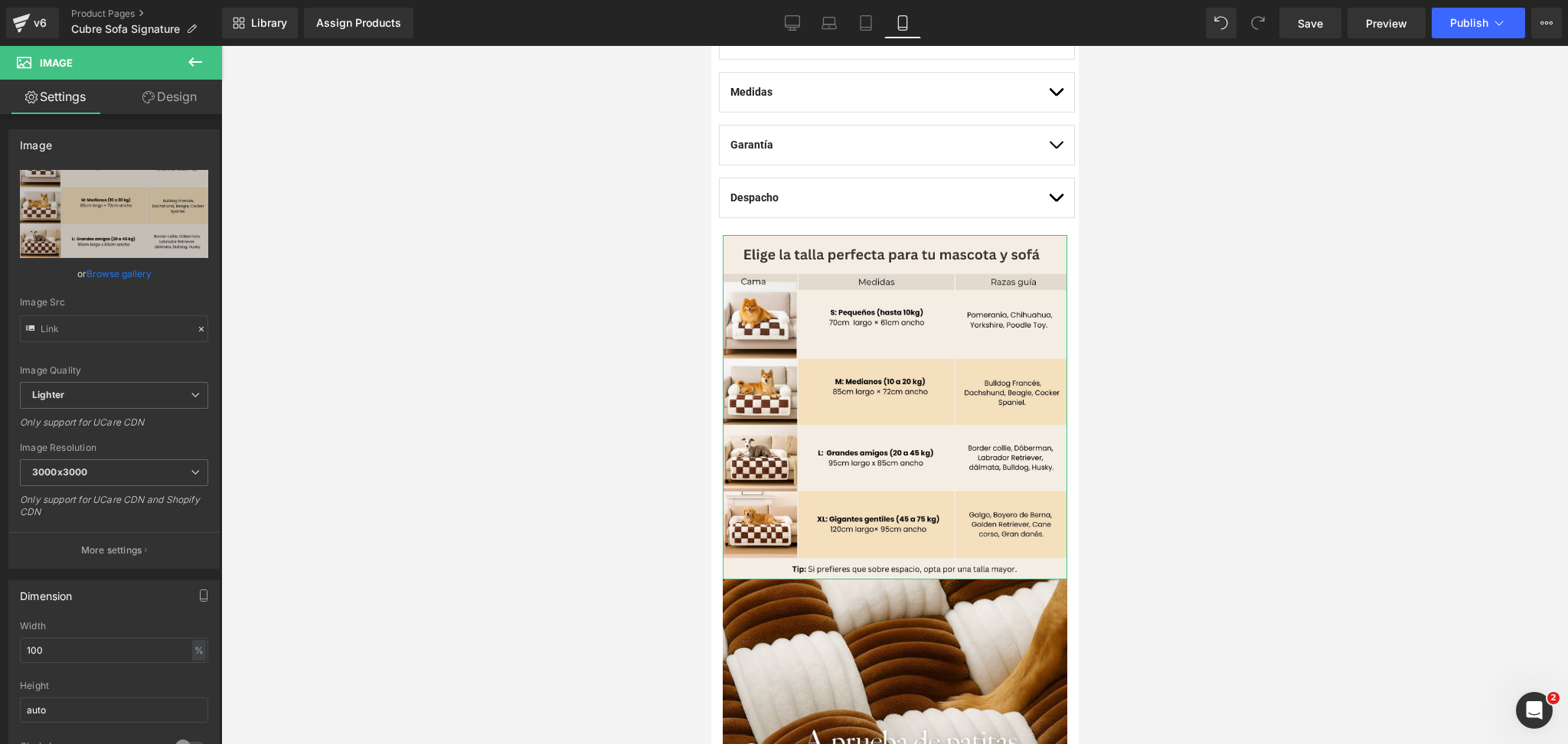
click at [129, 270] on link "Browse gallery" at bounding box center [119, 273] width 65 height 27
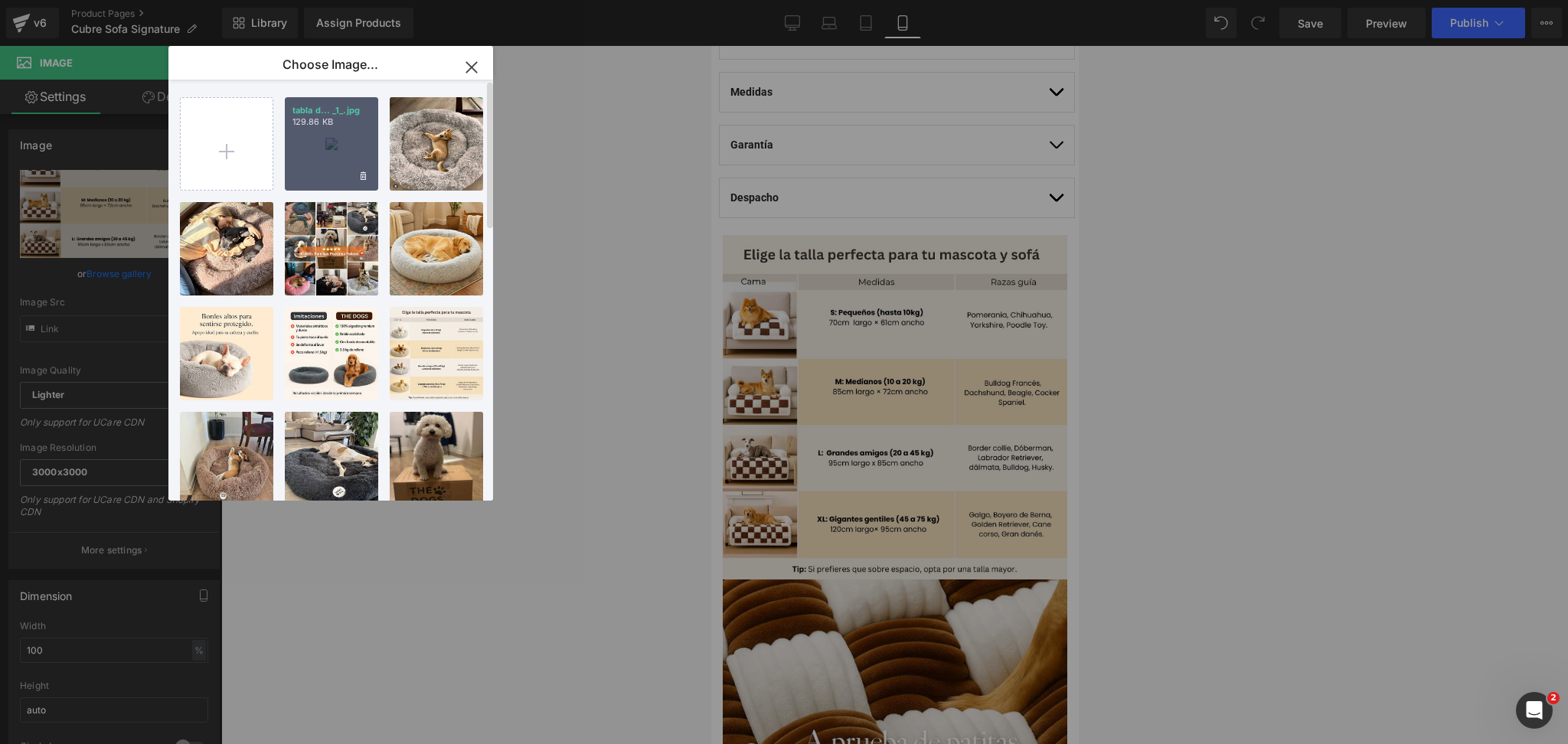
click at [329, 165] on div "tabla d... _1_.jpg 129.86 KB" at bounding box center [332, 143] width 93 height 93
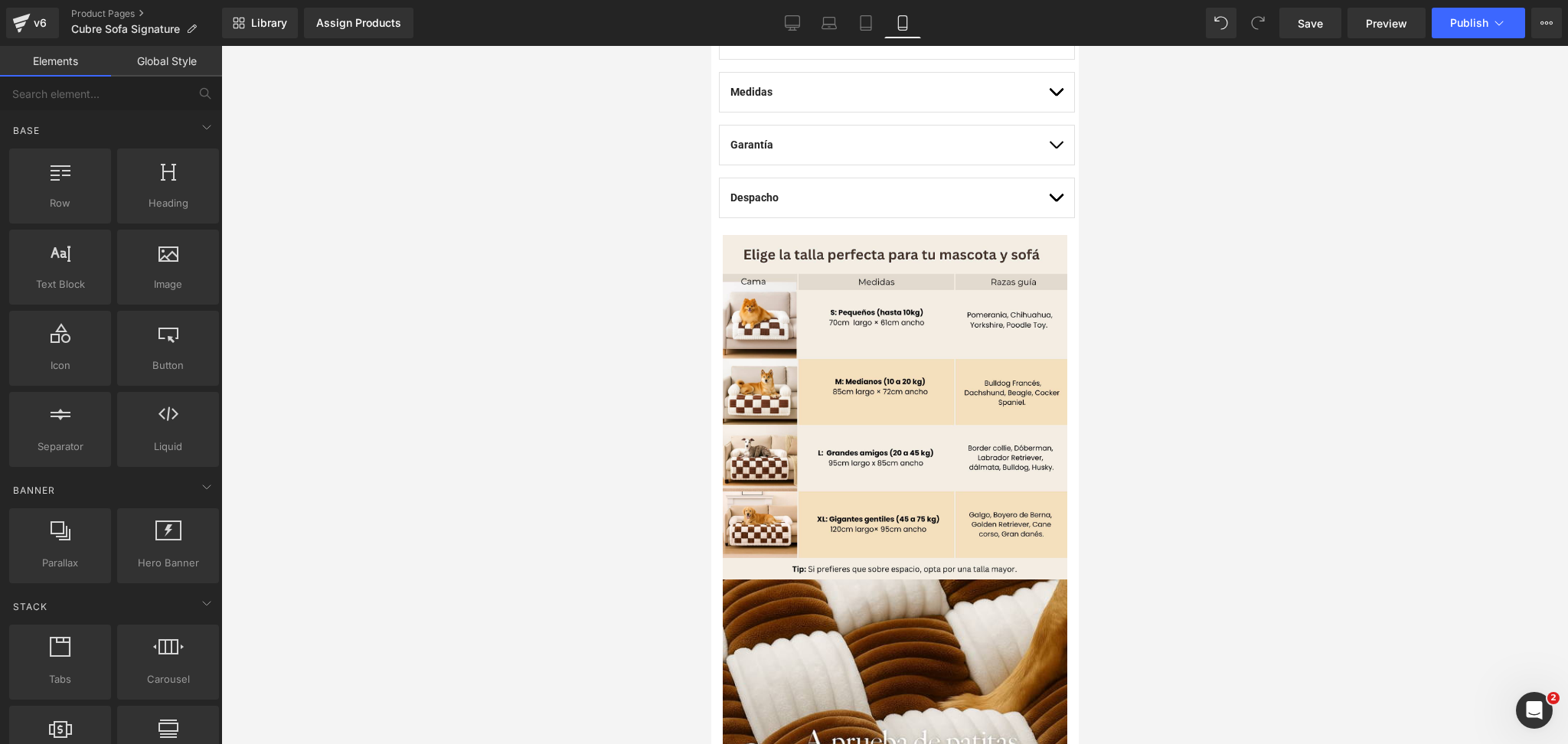
click at [1253, 248] on div at bounding box center [895, 395] width 1347 height 698
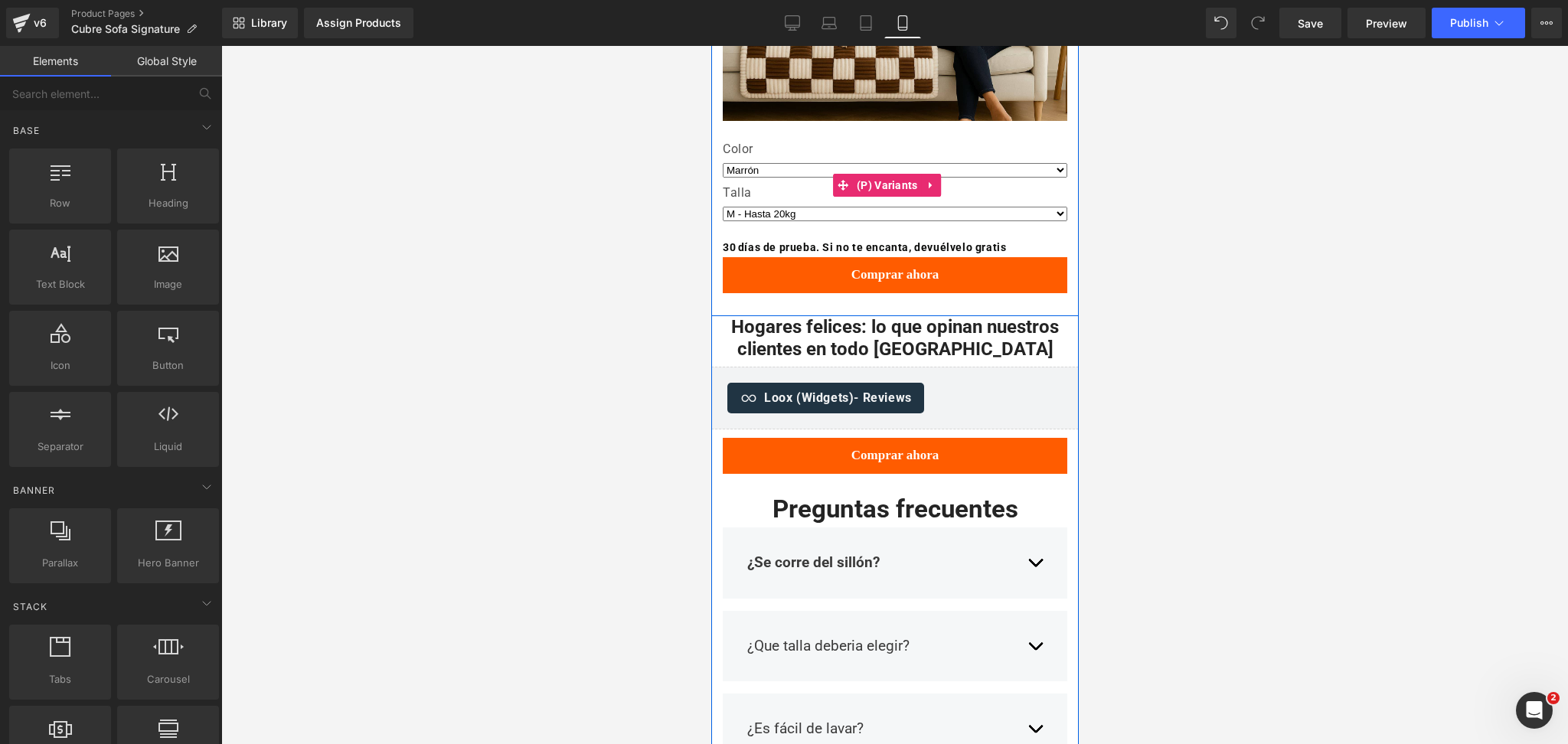
scroll to position [2450, 0]
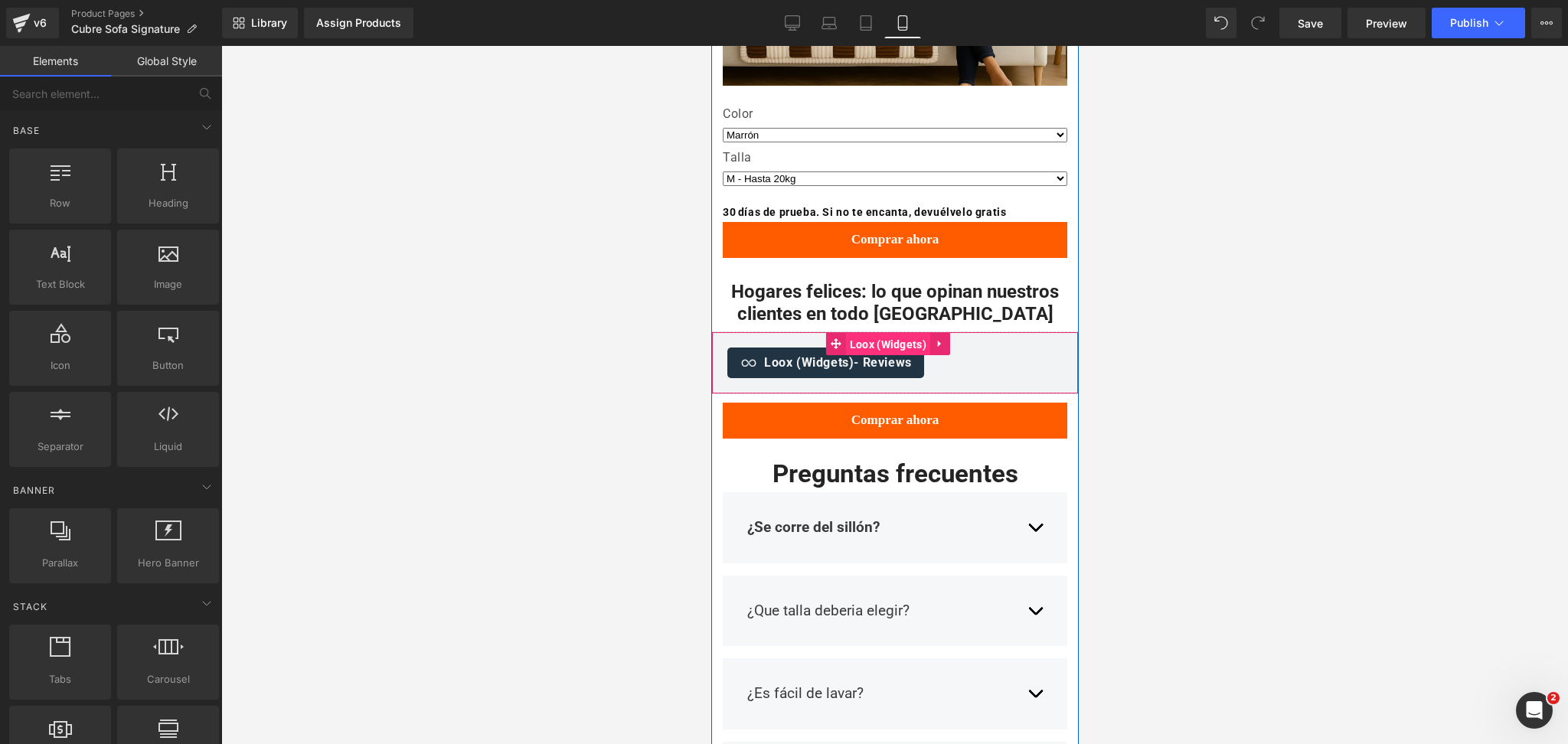
click at [869, 333] on span "Loox (Widgets)" at bounding box center [887, 344] width 84 height 23
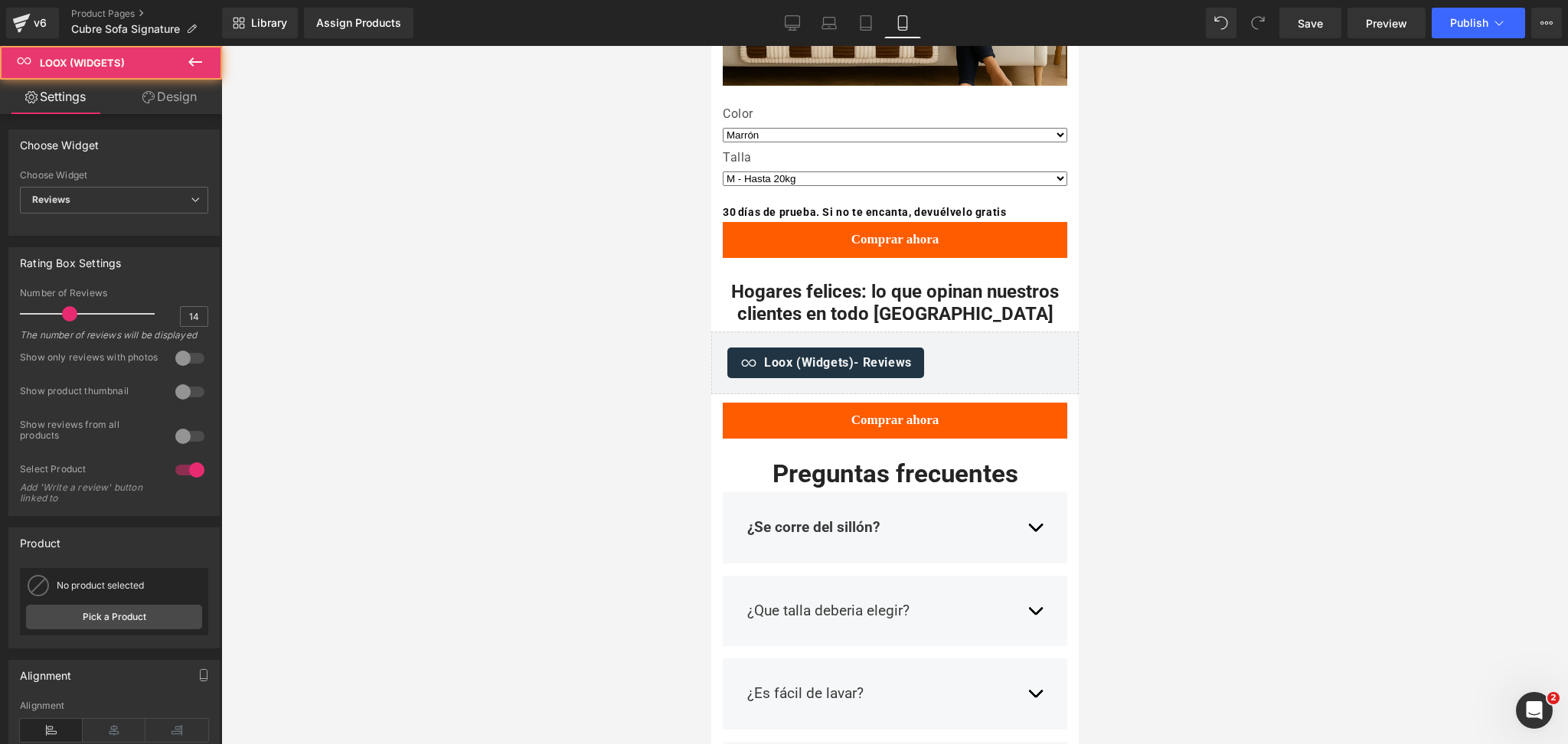
click at [1141, 239] on div at bounding box center [895, 395] width 1347 height 698
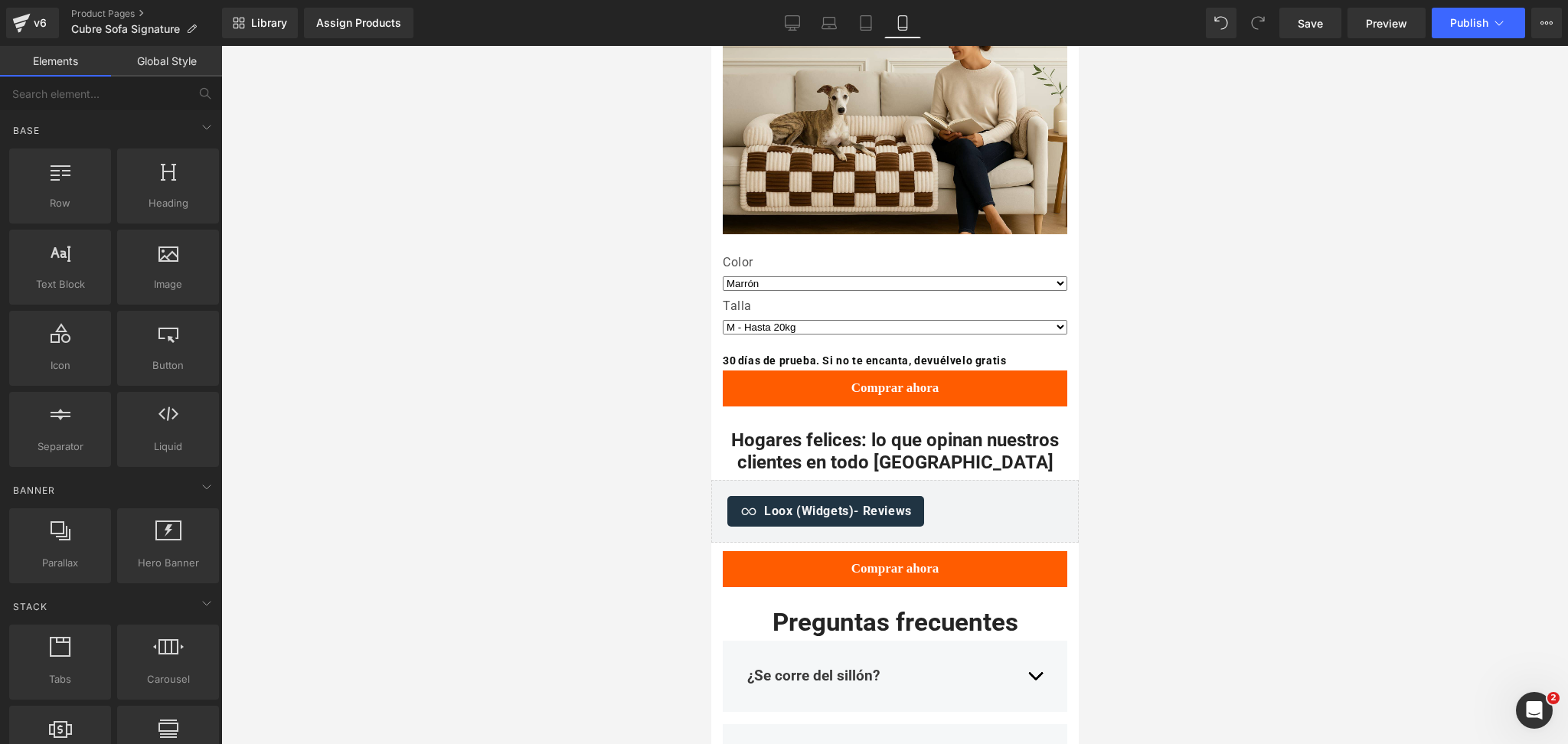
scroll to position [2245, 0]
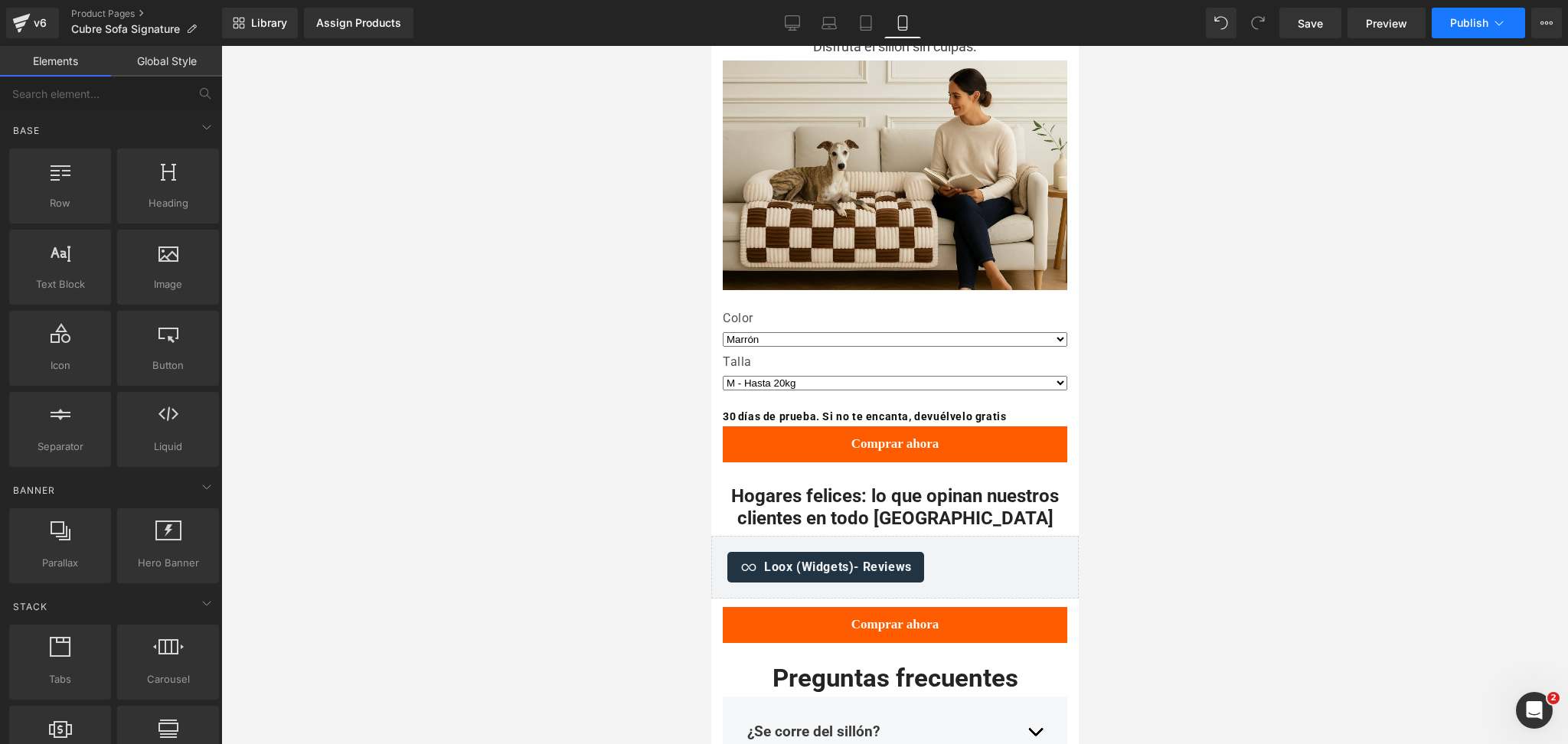
click at [1447, 25] on button "Publish" at bounding box center [1478, 22] width 93 height 30
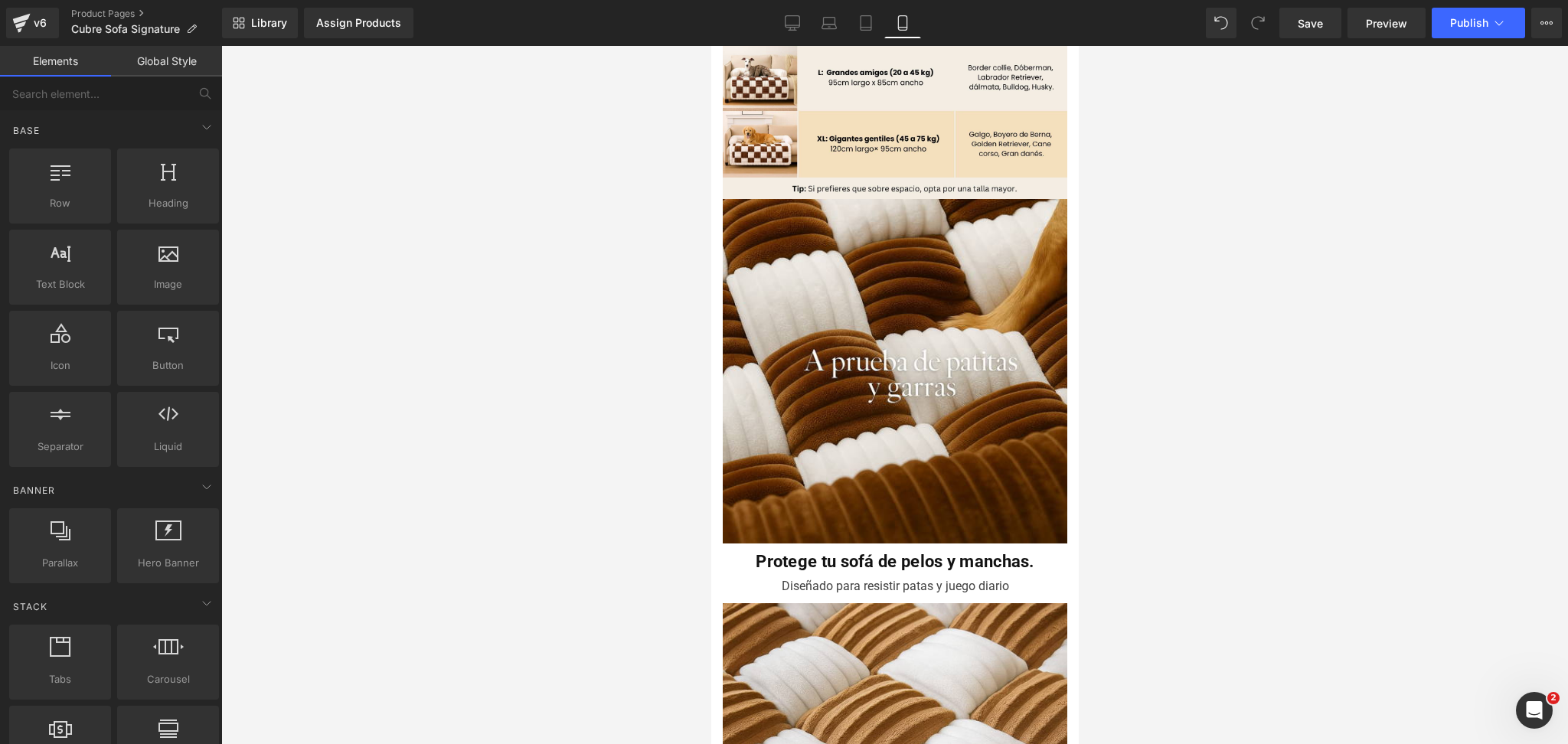
scroll to position [1122, 0]
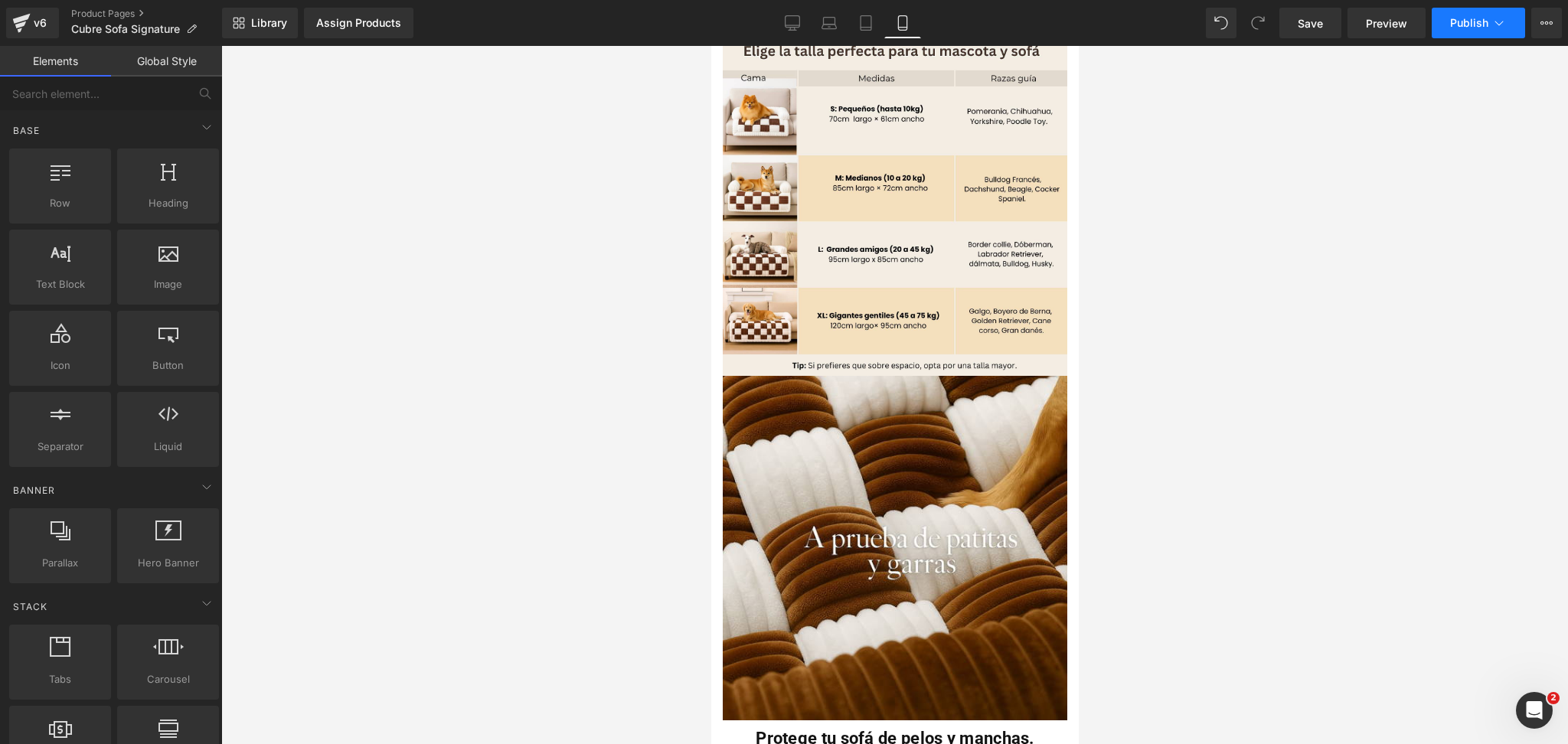
click at [1459, 29] on button "Publish" at bounding box center [1478, 22] width 93 height 30
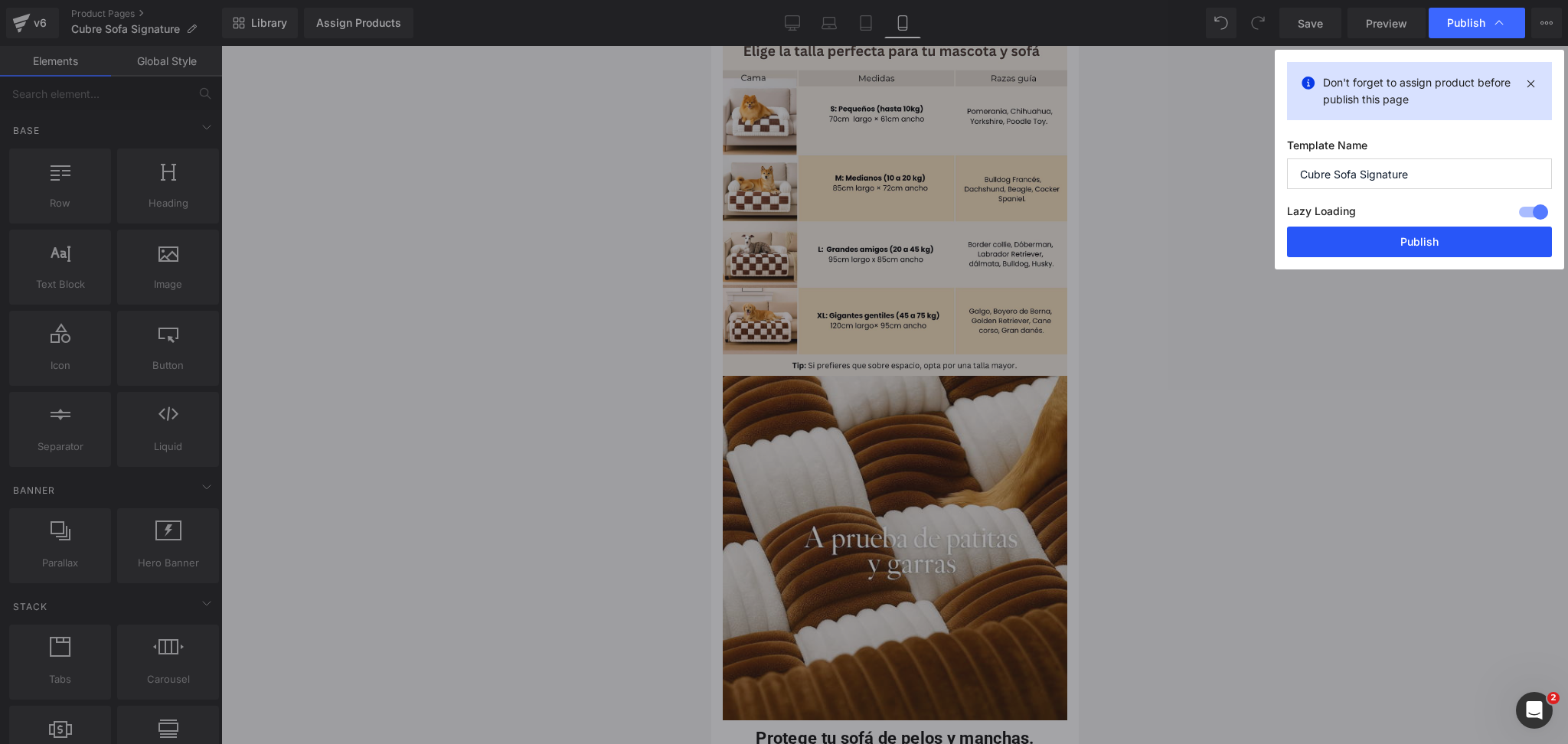
click at [1406, 230] on button "Publish" at bounding box center [1419, 241] width 265 height 30
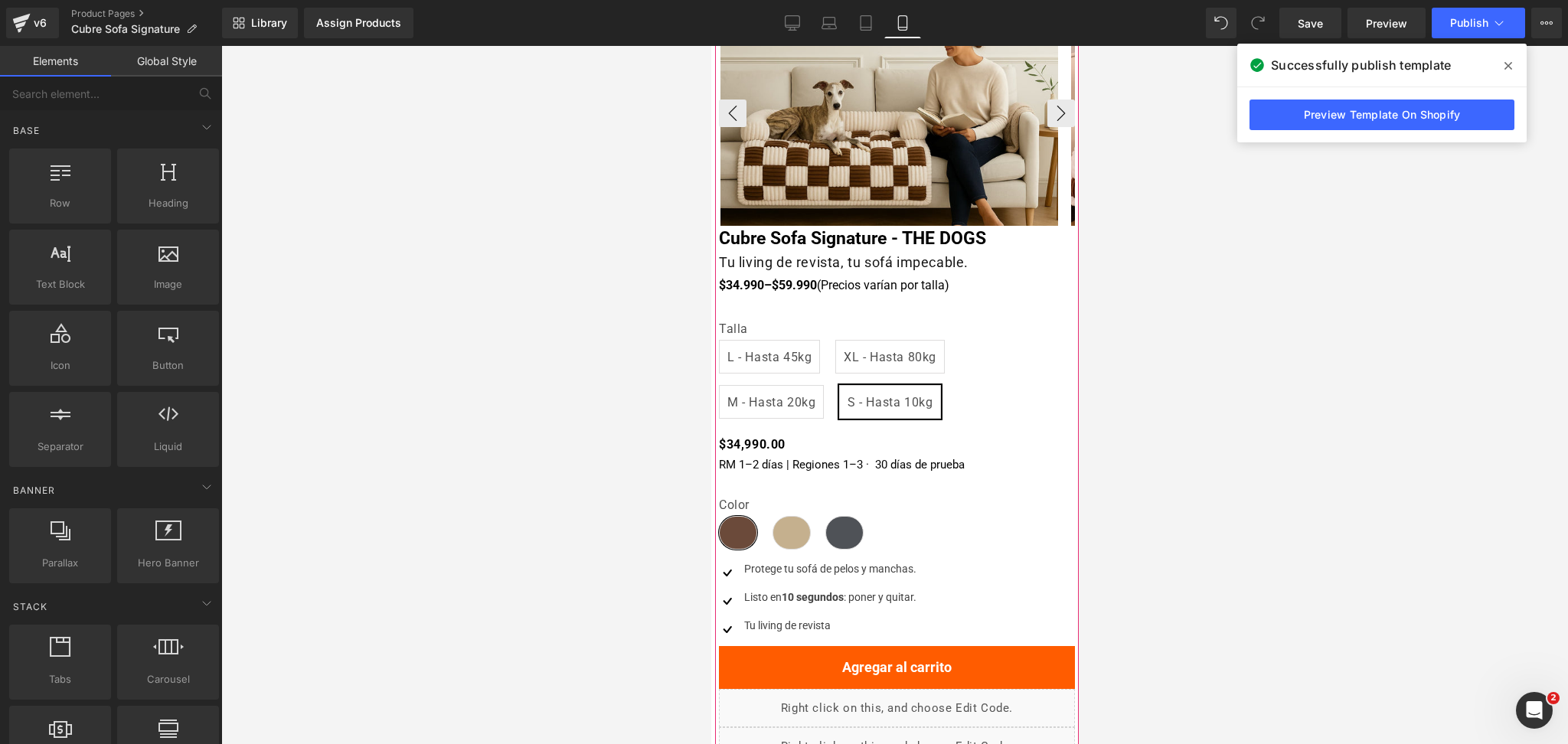
scroll to position [0, 0]
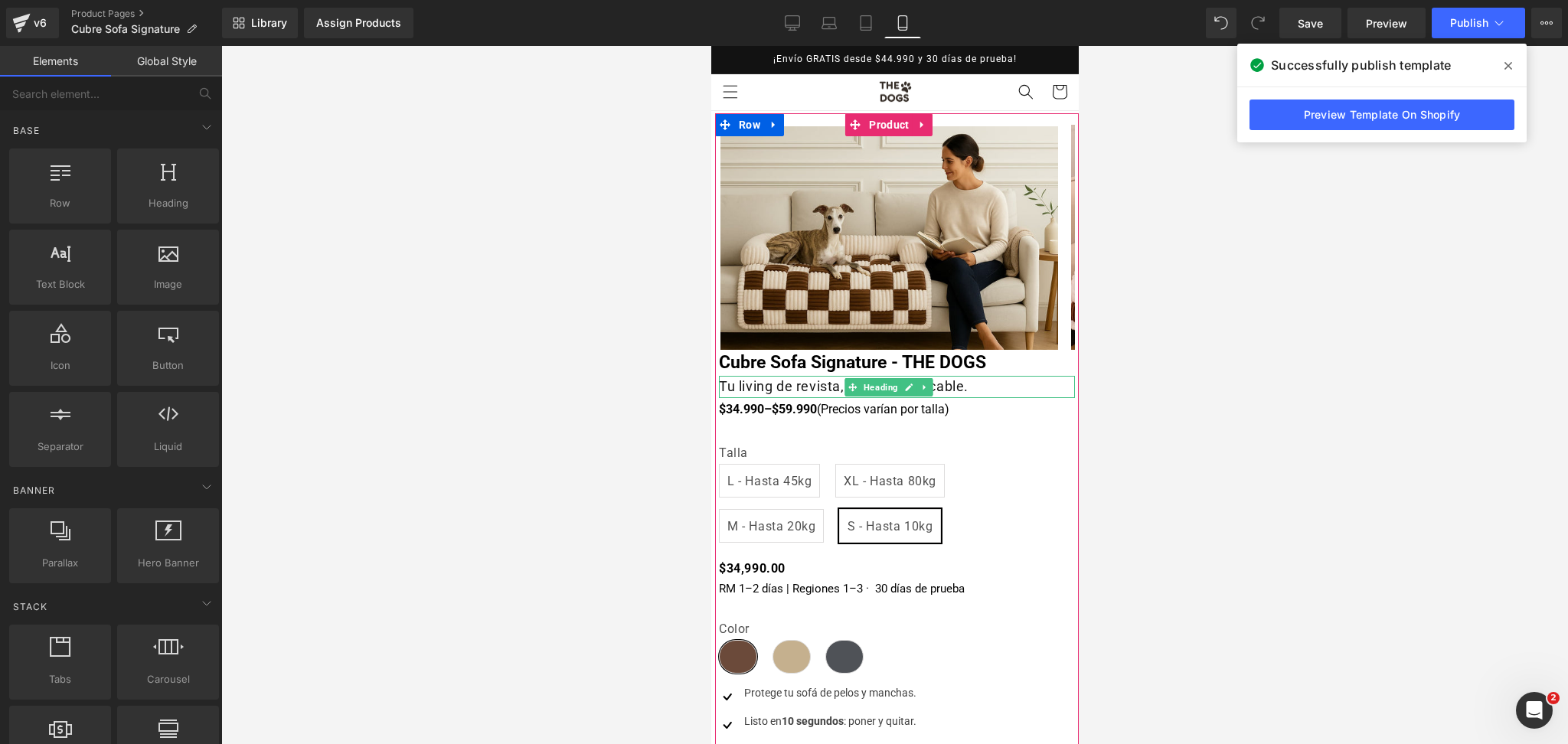
click at [787, 381] on h1 "Tu living de revista, tu sofá impecable." at bounding box center [897, 387] width 356 height 22
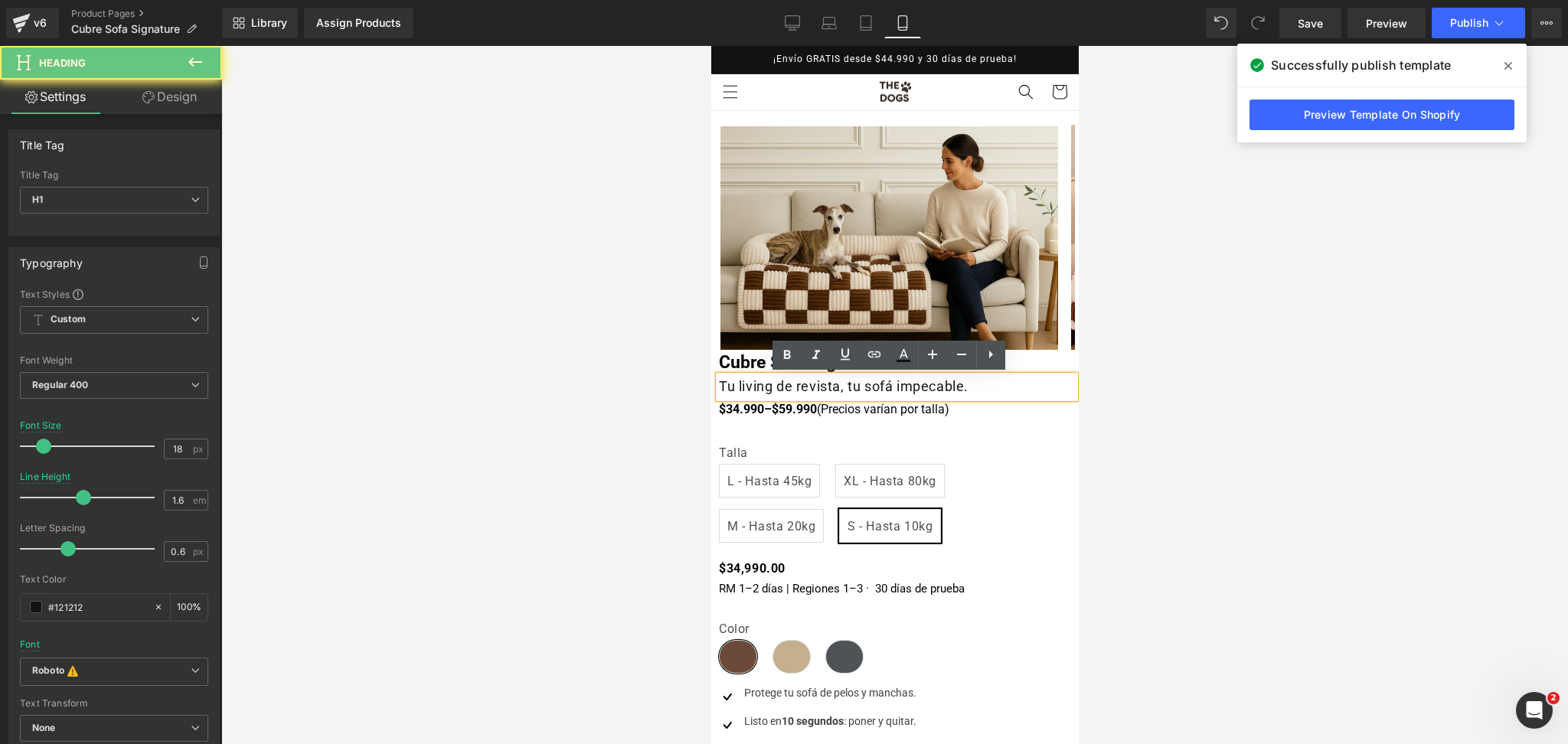
click at [787, 381] on h1 "Tu living de revista, tu sofá impecable." at bounding box center [897, 387] width 356 height 22
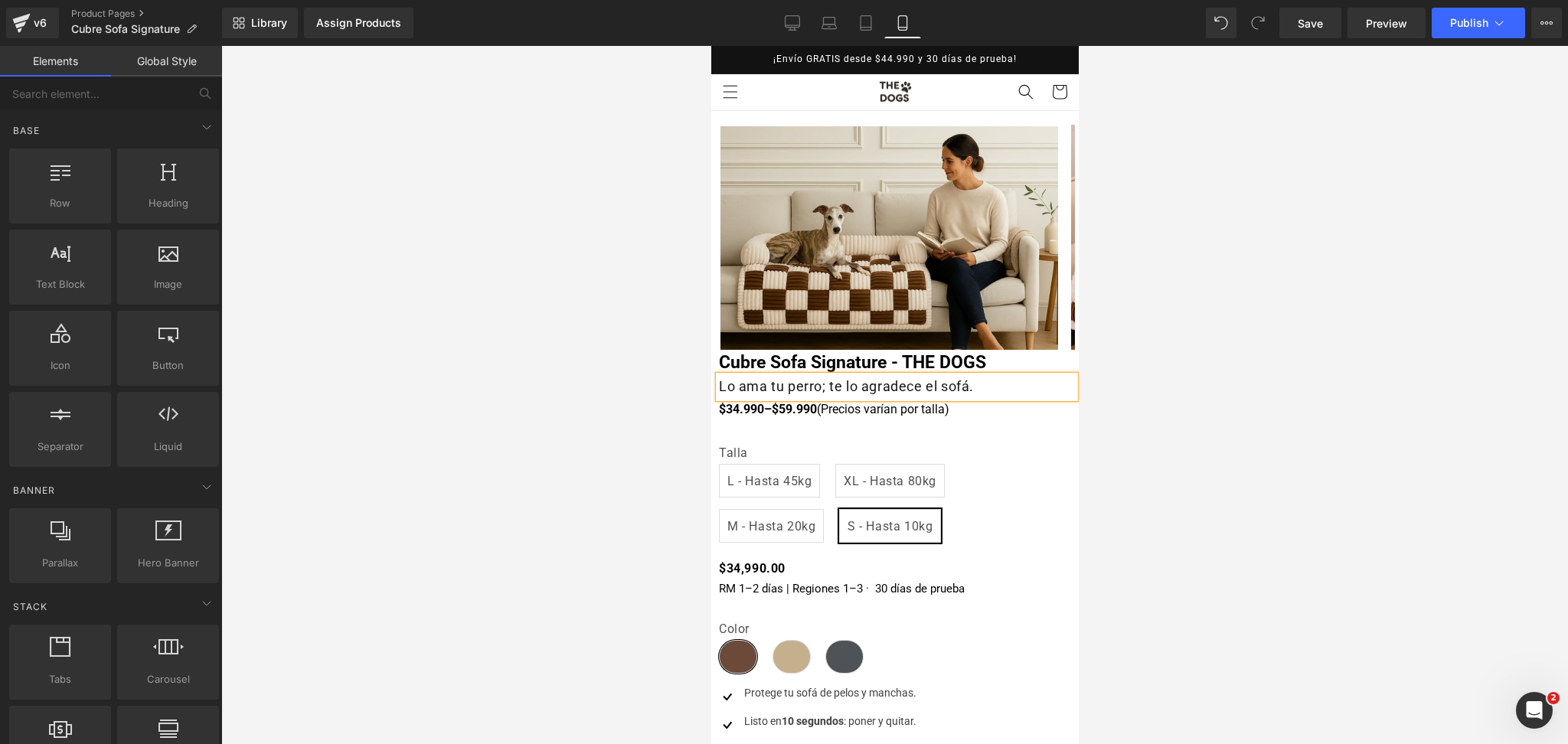
click at [1187, 389] on div at bounding box center [895, 395] width 1347 height 698
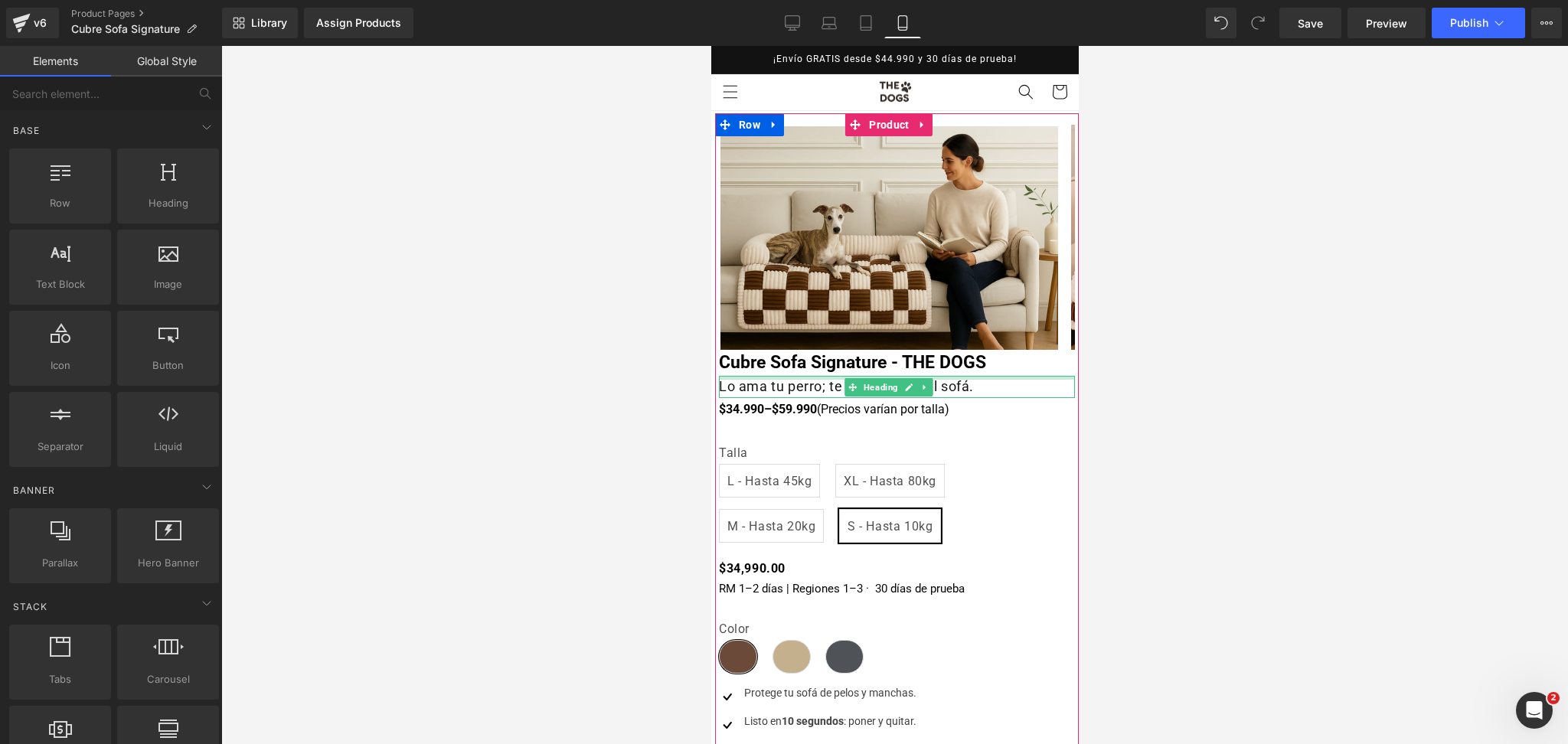
click at [778, 379] on div "Lo ama tu perro; te lo agradece el sofá. Heading" at bounding box center [897, 387] width 356 height 22
click at [778, 379] on h1 "Lo ama tu perro; te lo agradece el sofá." at bounding box center [897, 387] width 356 height 22
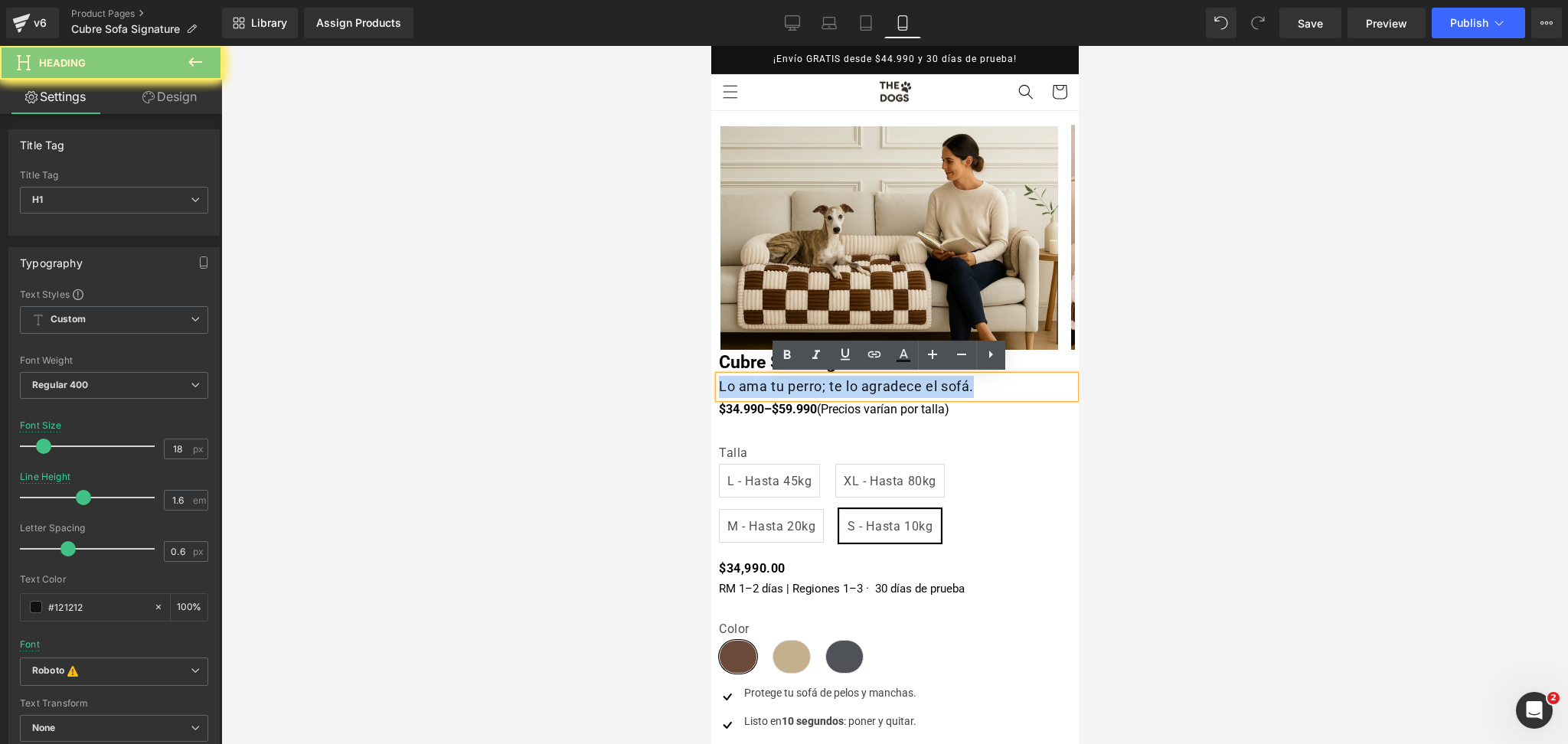
click at [765, 387] on h1 "Lo ama tu perro; te lo agradece el sofá." at bounding box center [897, 387] width 356 height 22
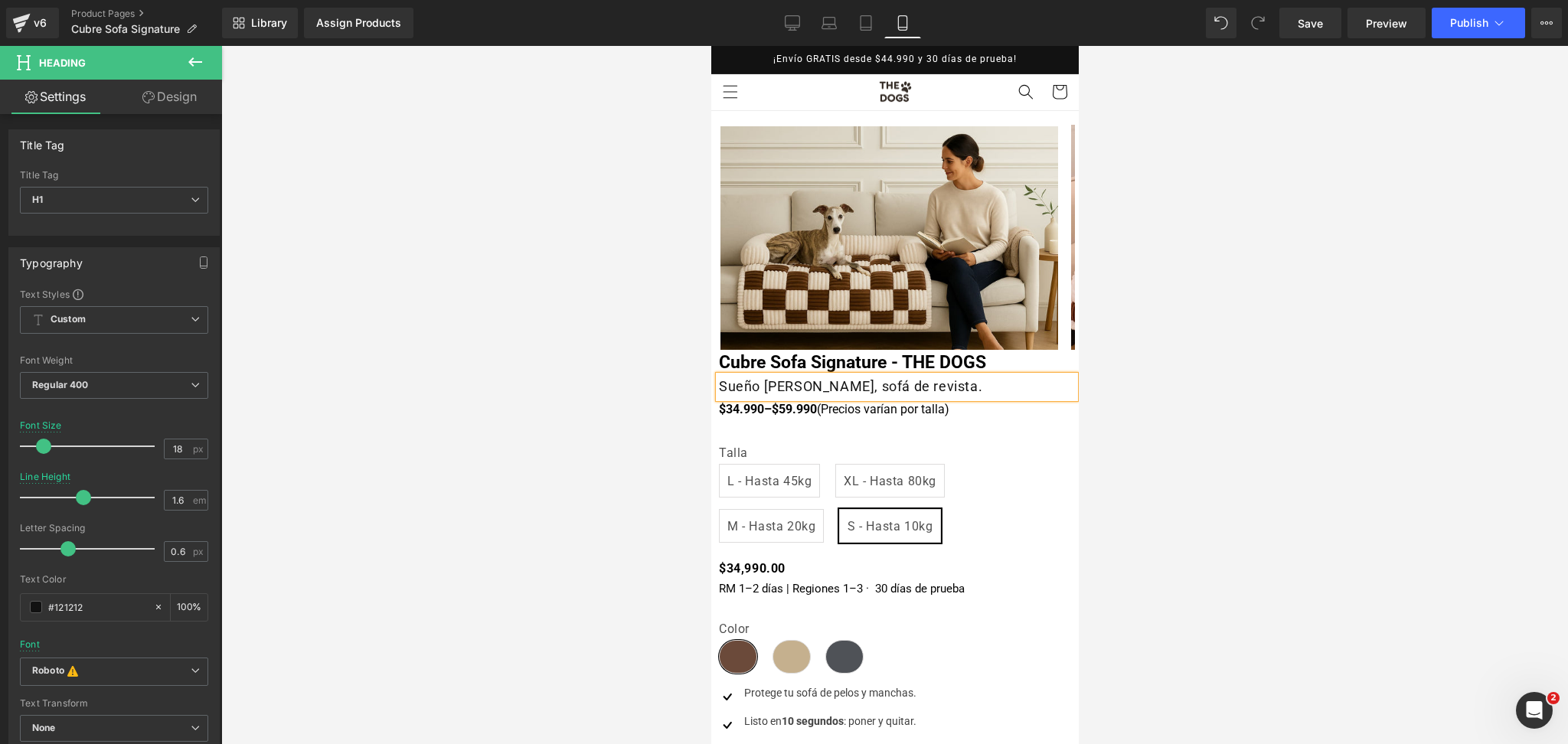
click at [1219, 419] on div at bounding box center [895, 395] width 1347 height 698
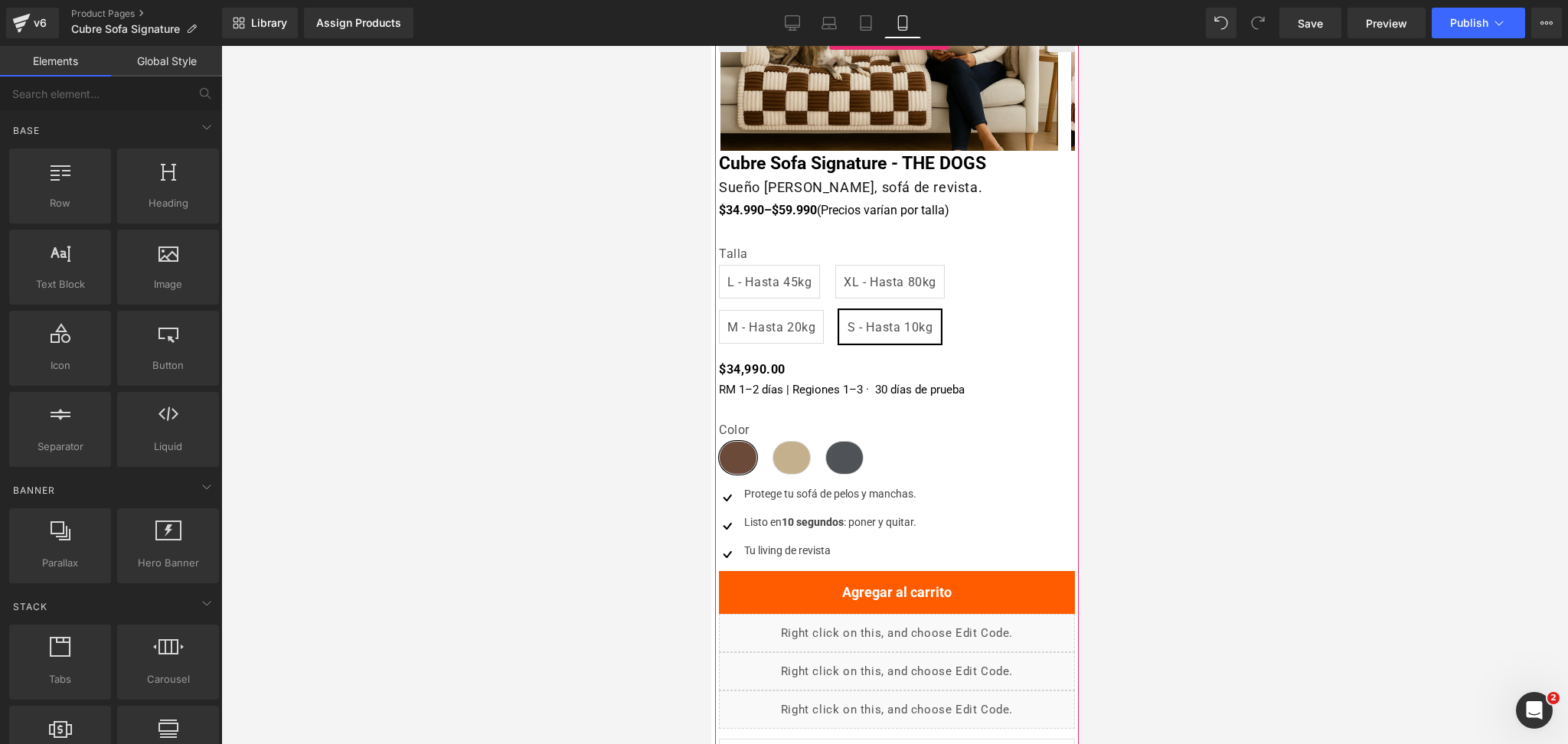
scroll to position [204, 0]
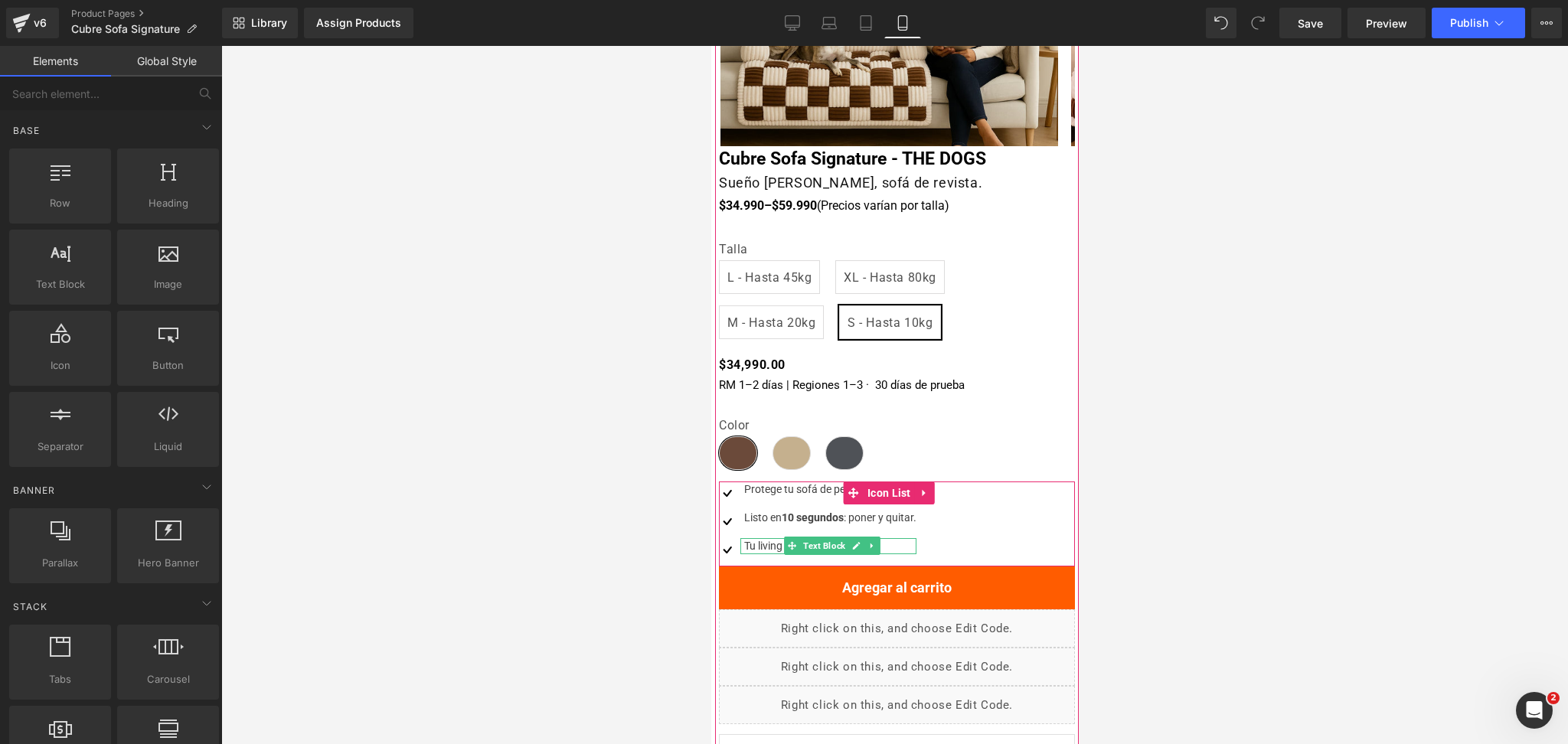
click at [775, 544] on div "Tu living de revista" at bounding box center [827, 546] width 176 height 16
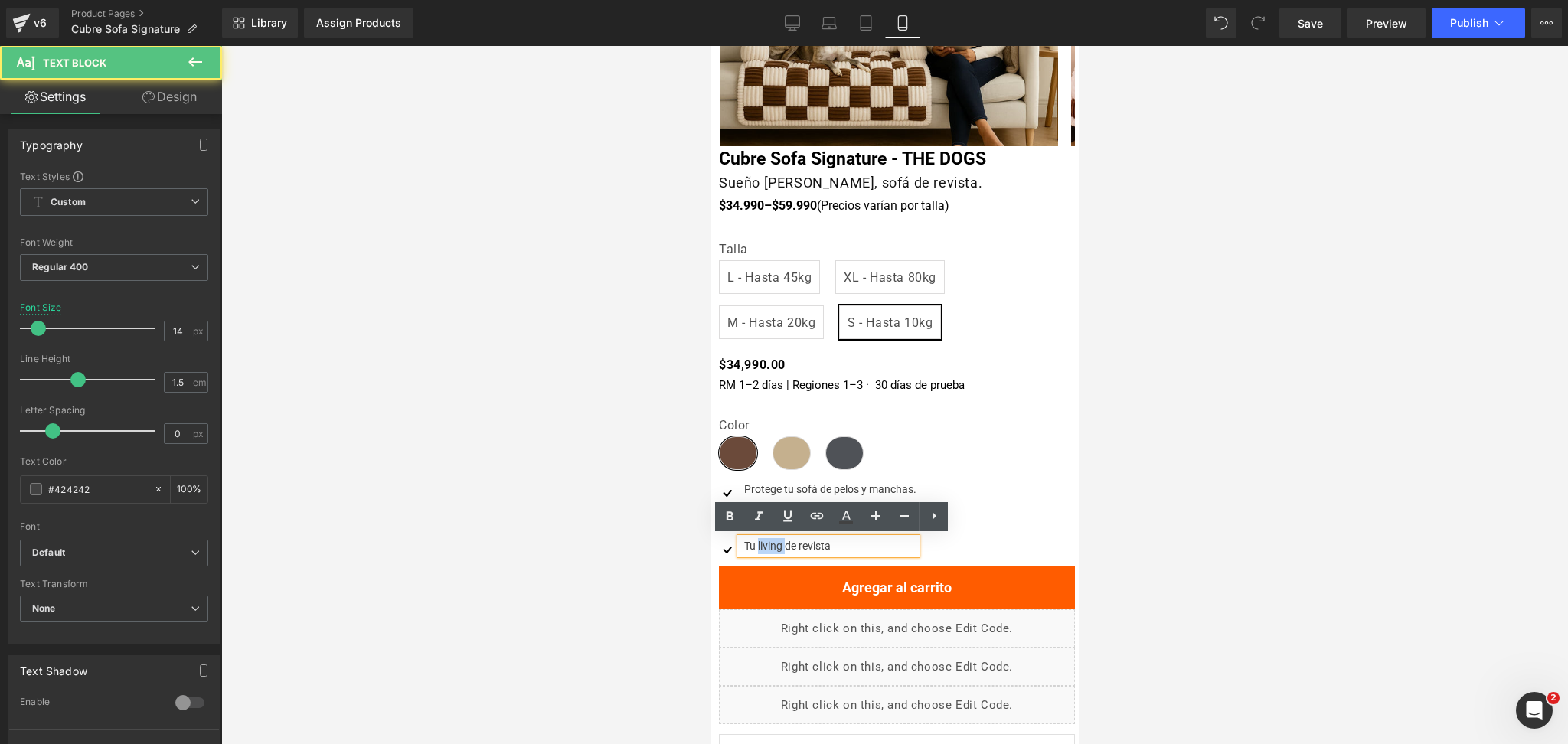
click at [775, 544] on div "Tu living de revista" at bounding box center [827, 546] width 176 height 16
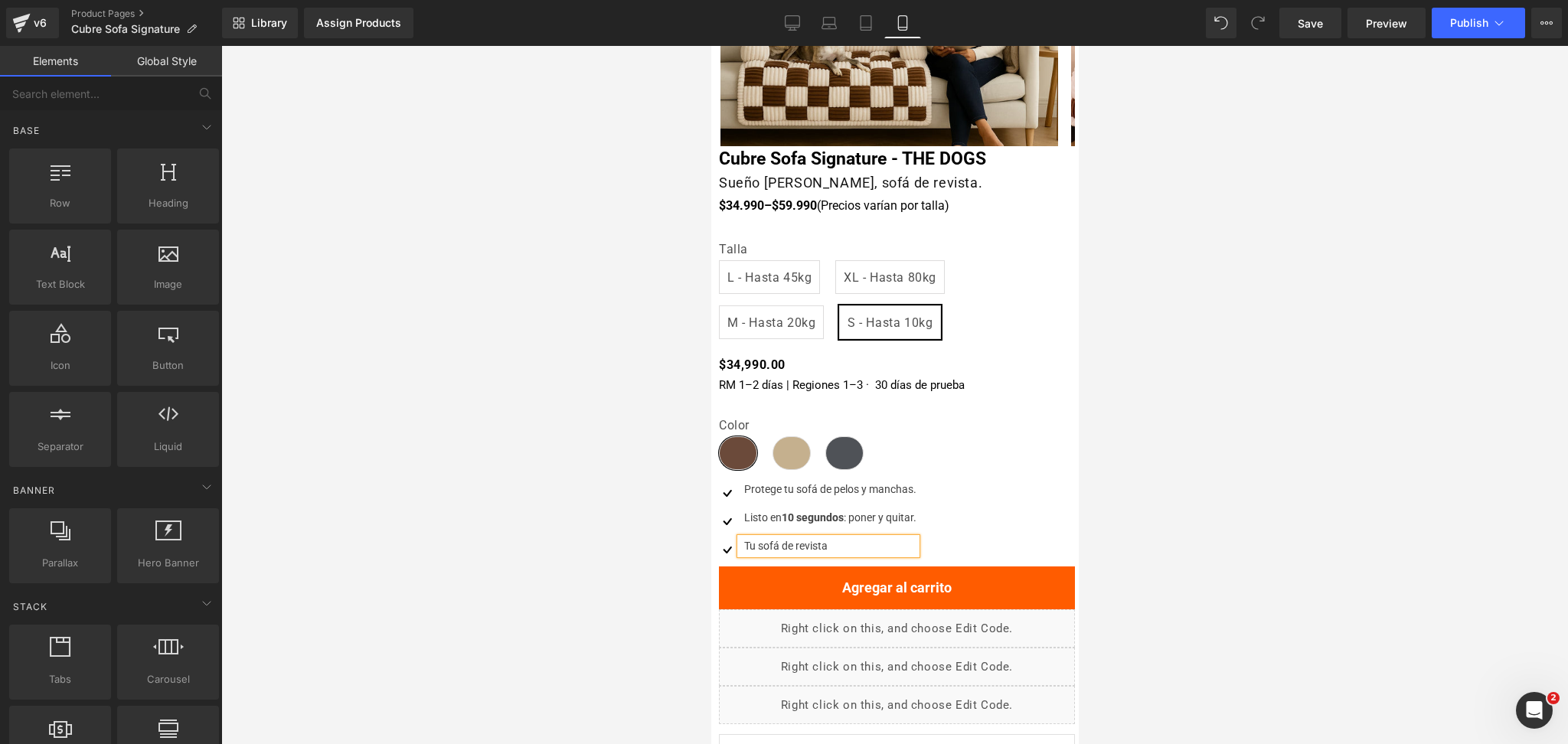
click at [1246, 409] on div at bounding box center [895, 395] width 1347 height 698
click at [778, 491] on div "Protege tu sofá de pelos y manchas." at bounding box center [827, 489] width 176 height 16
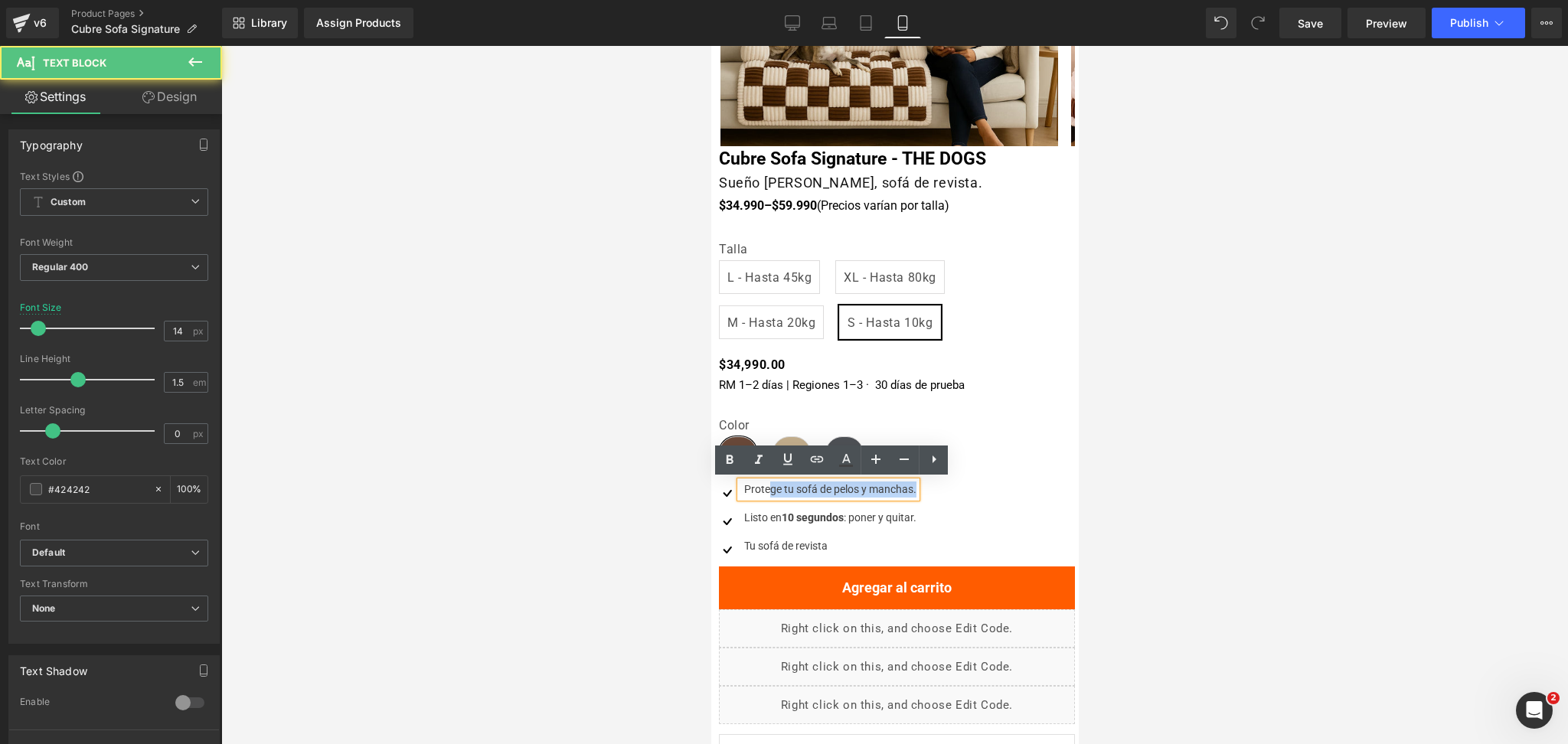
drag, startPoint x: 771, startPoint y: 488, endPoint x: 958, endPoint y: 489, distance: 187.0
click at [958, 489] on div "Image Protege tu sofá de pelos y manchas. Text Block Image Listo en 10 segundos…" at bounding box center [884, 524] width 332 height 85
click at [874, 490] on div "Protege tu sofá de pelos y manchas." at bounding box center [827, 489] width 176 height 16
drag, startPoint x: 818, startPoint y: 490, endPoint x: 957, endPoint y: 486, distance: 139.1
click at [957, 486] on div "Image Protege tu sofá de pelos y manchas. Text Block Image Listo en 10 segundos…" at bounding box center [884, 524] width 332 height 85
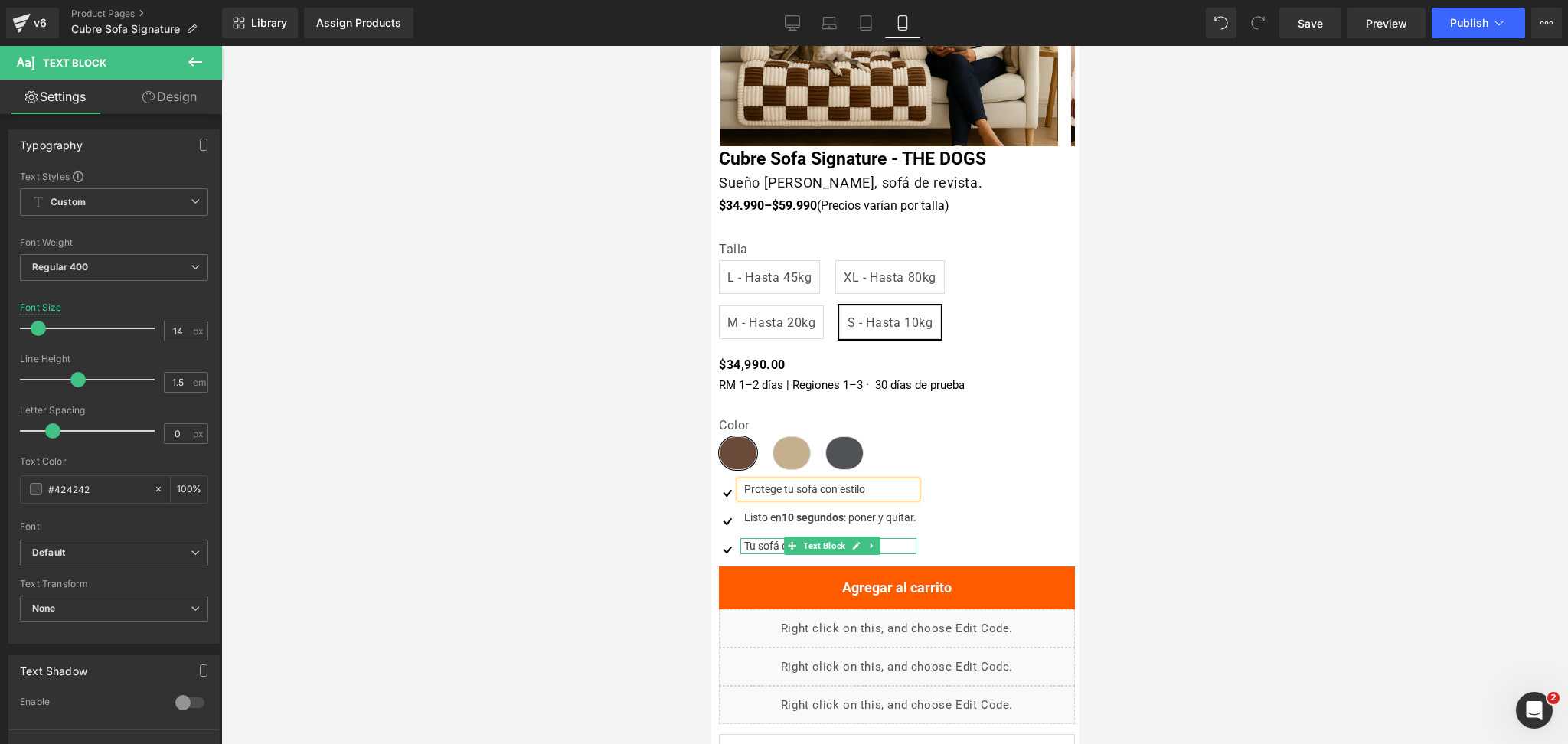
click at [764, 543] on div "Tu sofá de revista" at bounding box center [827, 546] width 176 height 16
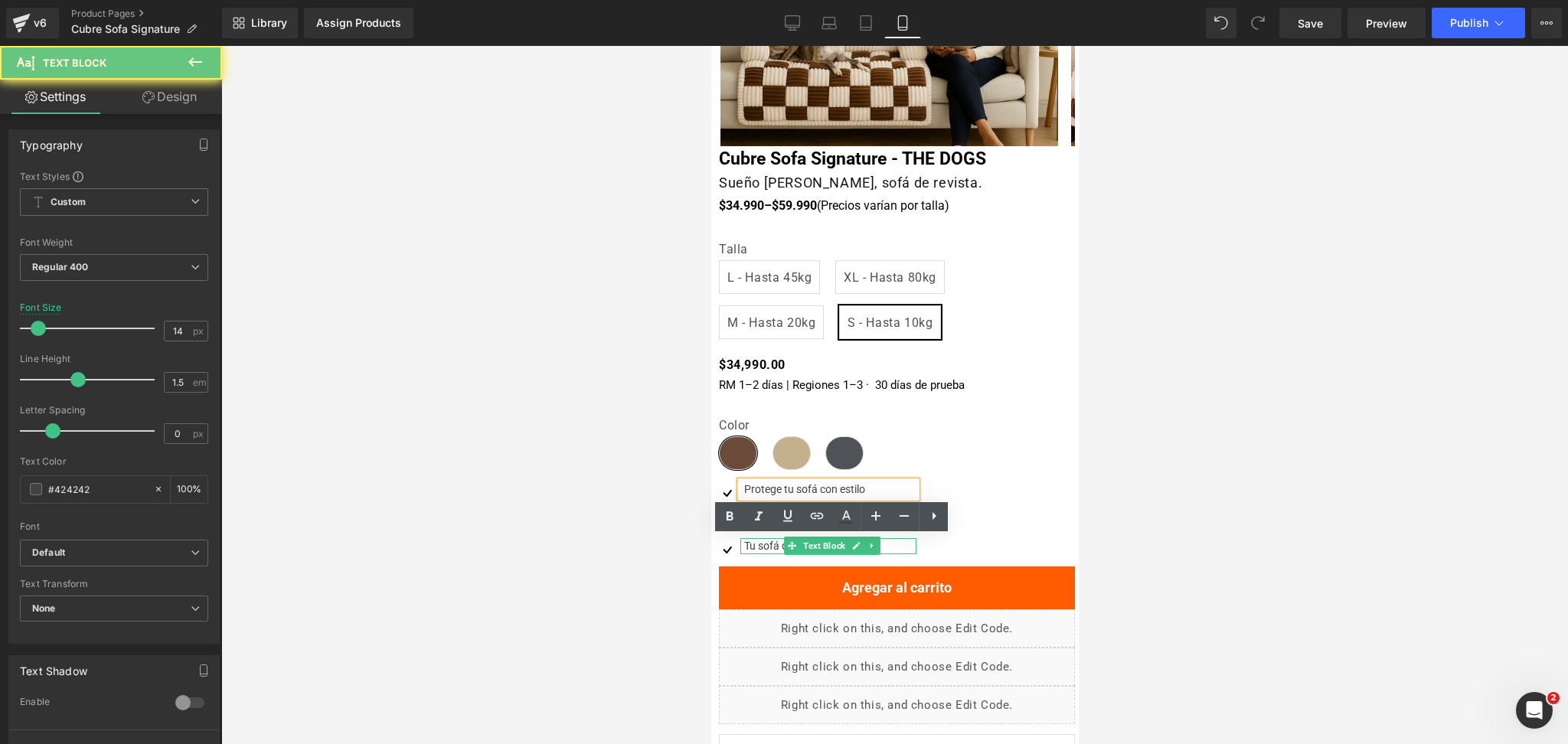
click at [762, 541] on div "Tu sofá de revista" at bounding box center [827, 546] width 176 height 16
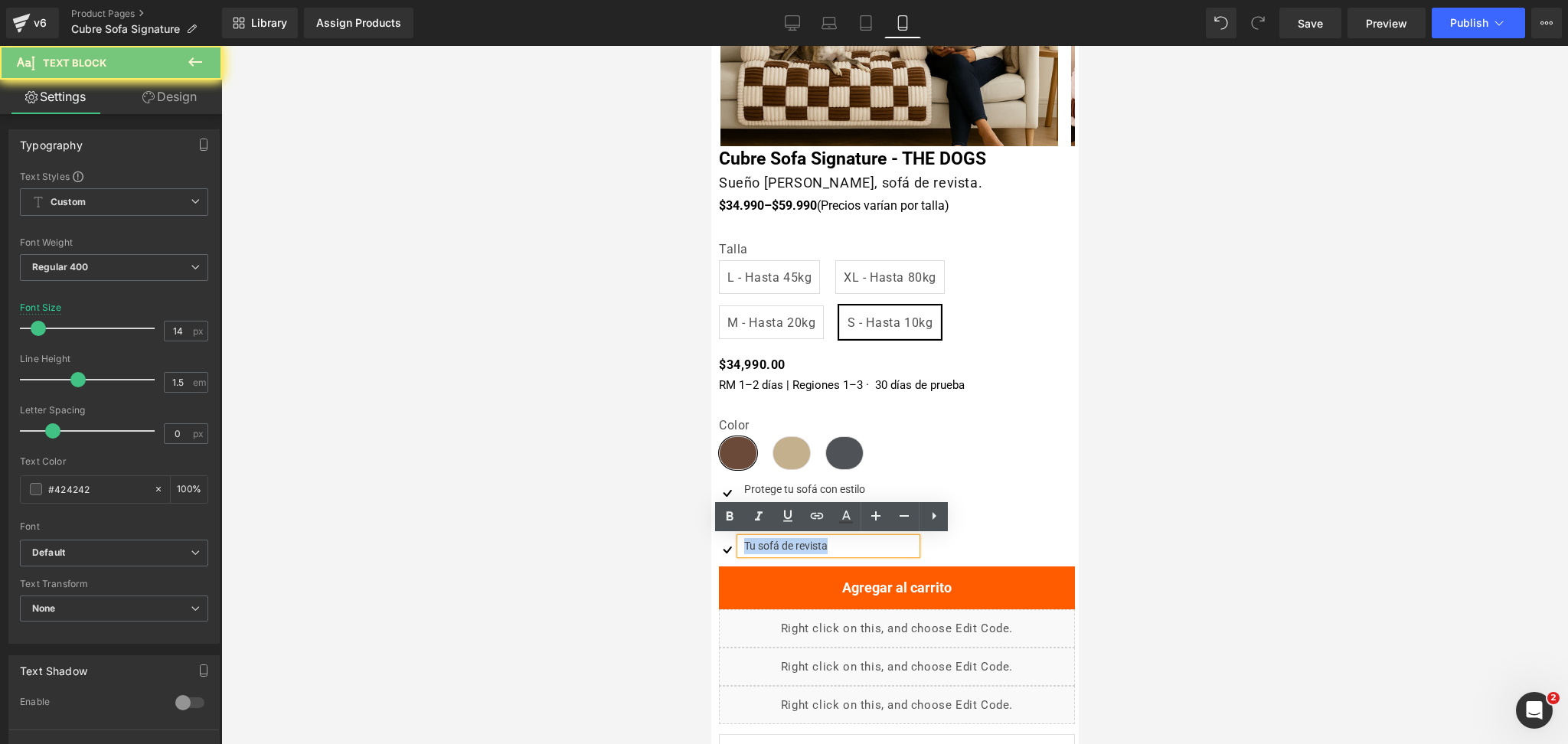
click at [762, 541] on div "Tu sofá de revista" at bounding box center [827, 546] width 176 height 16
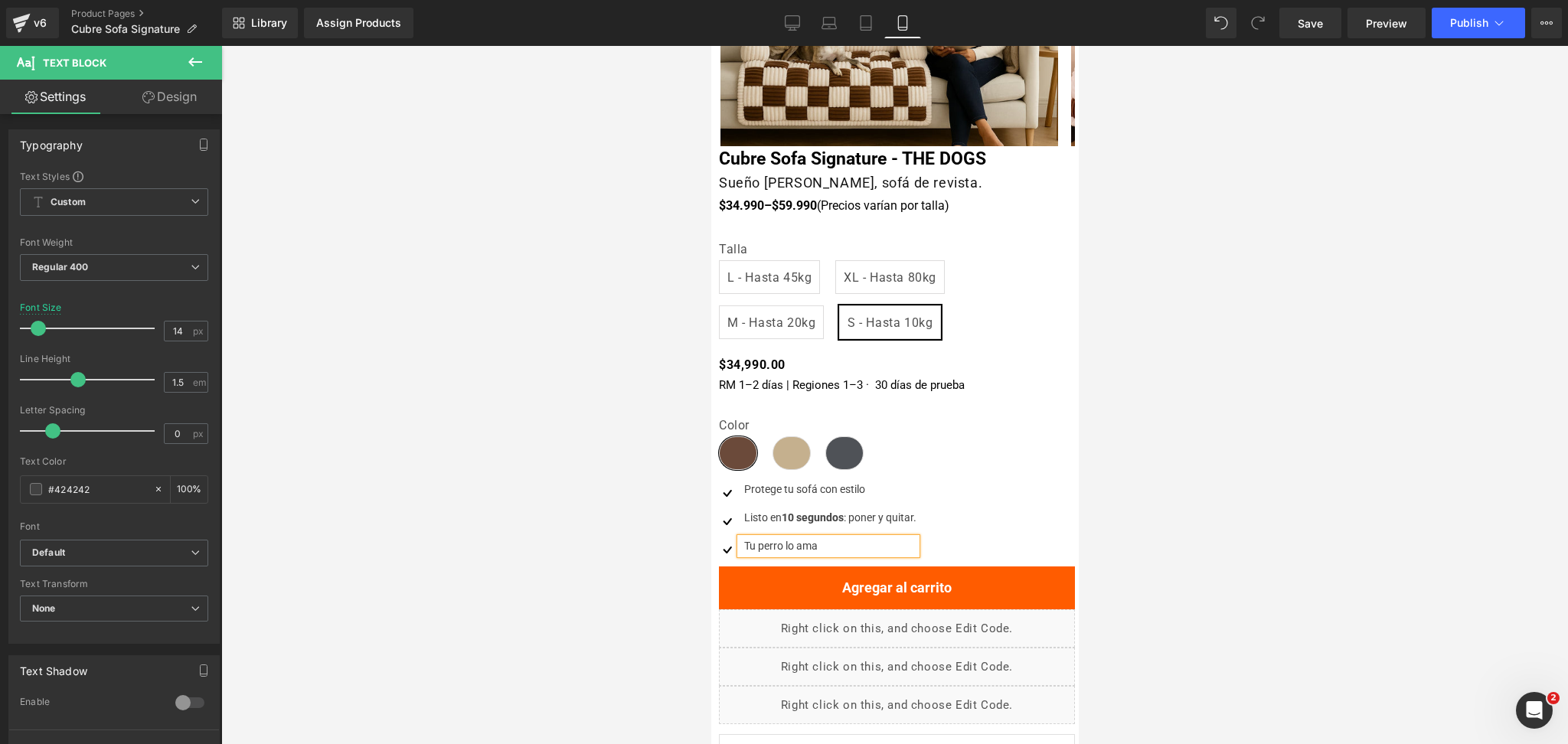
click at [1344, 437] on div at bounding box center [895, 395] width 1347 height 698
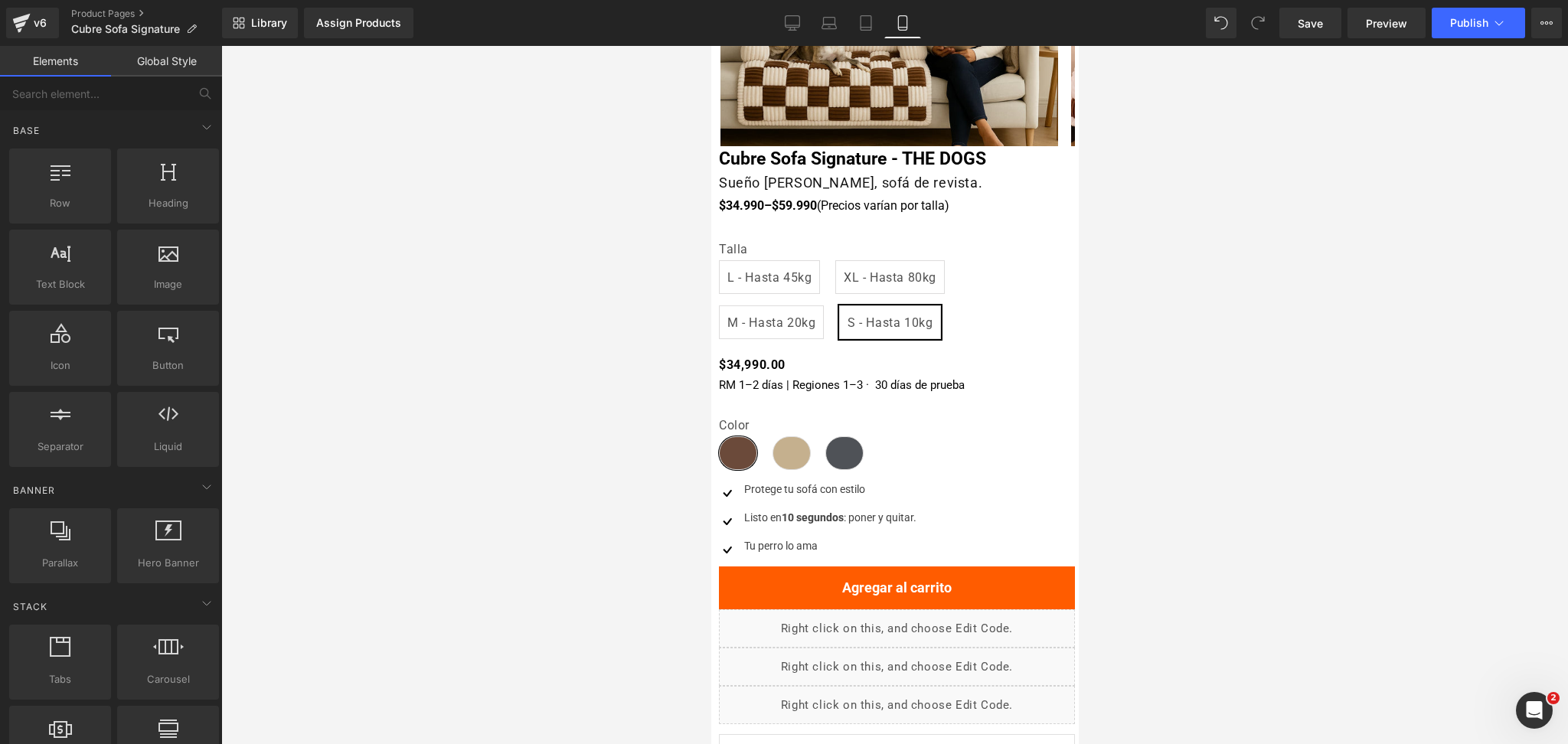
click at [1160, 270] on div at bounding box center [895, 395] width 1347 height 698
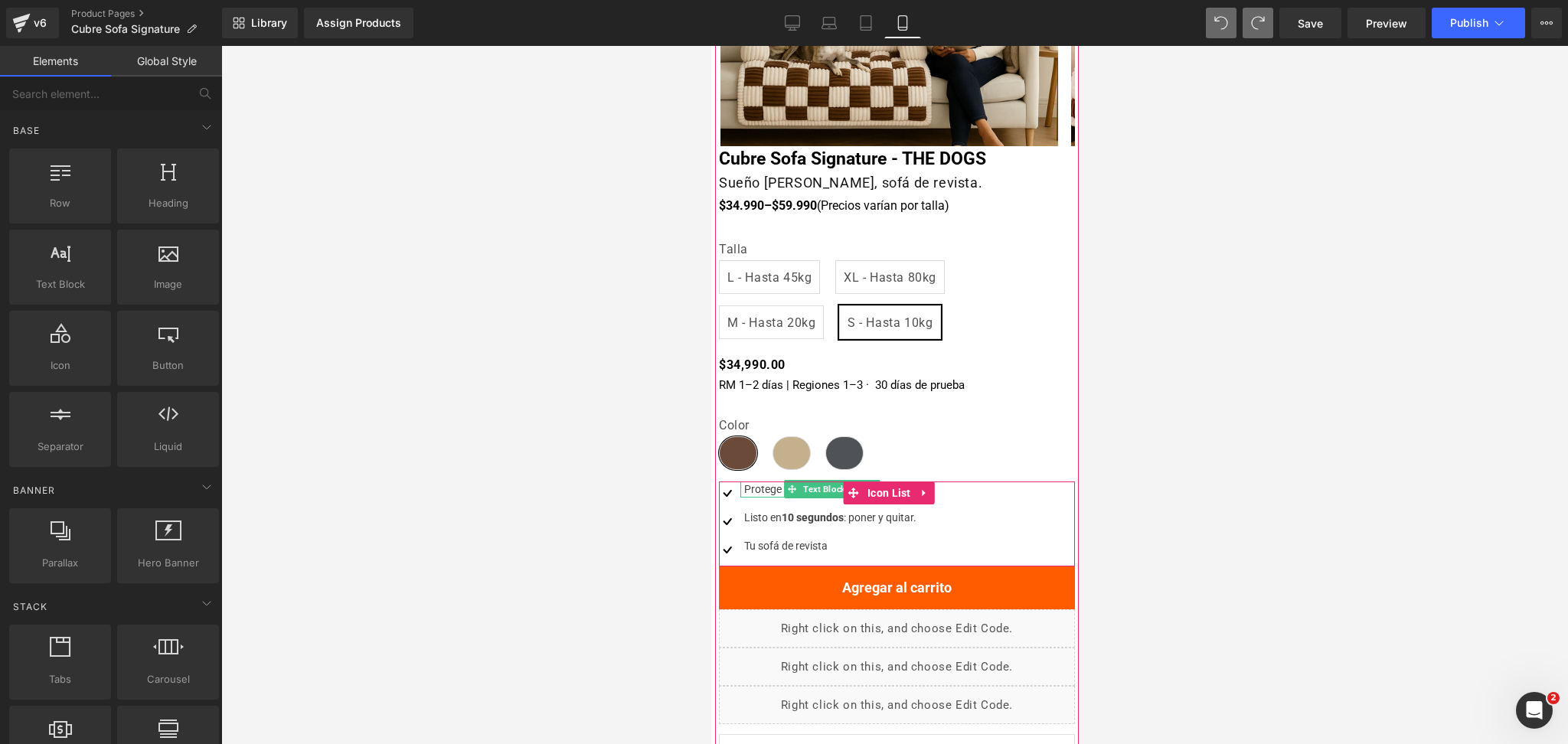
click at [763, 489] on div "Protege tu sofá con estilo" at bounding box center [827, 489] width 176 height 16
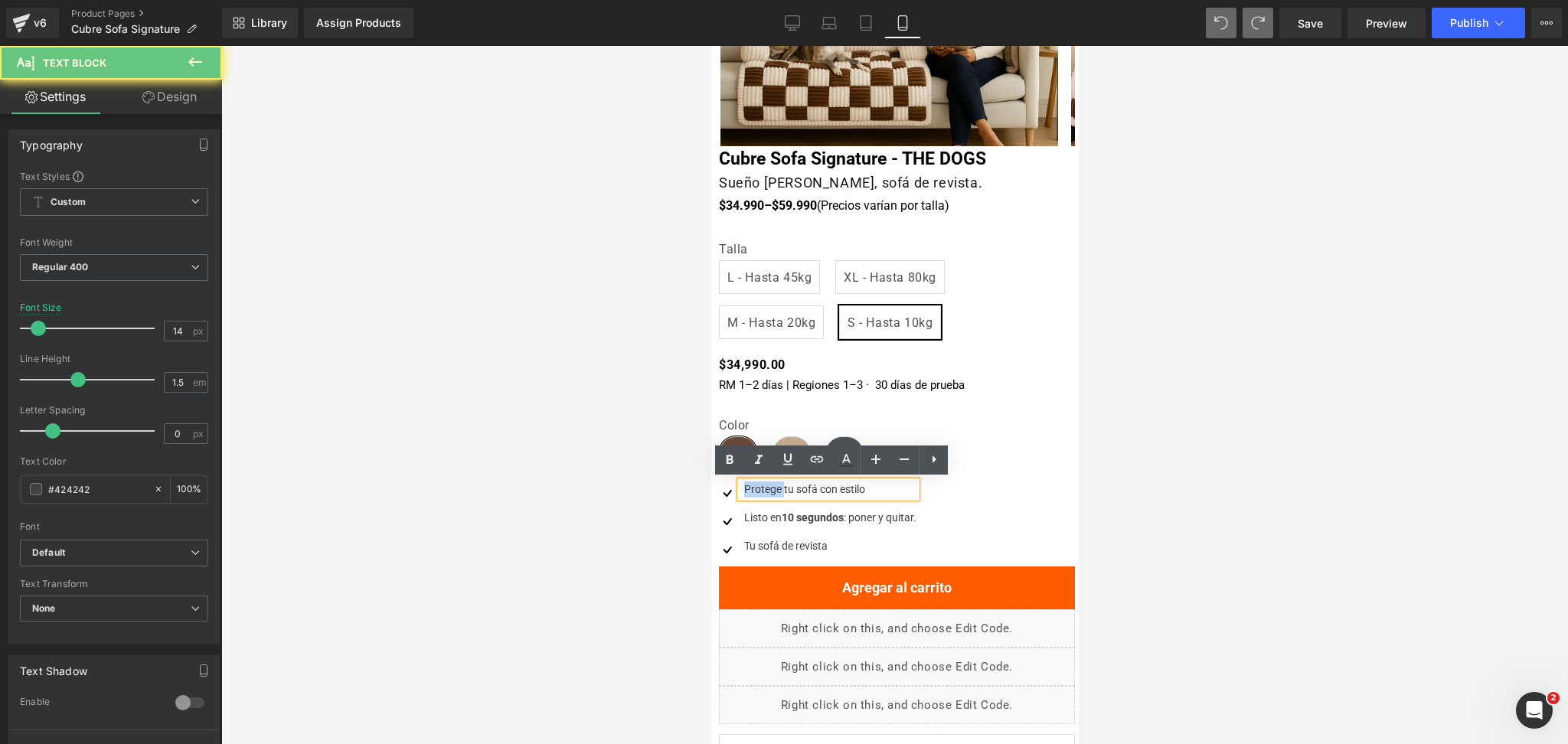
click at [763, 489] on div "Protege tu sofá con estilo" at bounding box center [827, 489] width 176 height 16
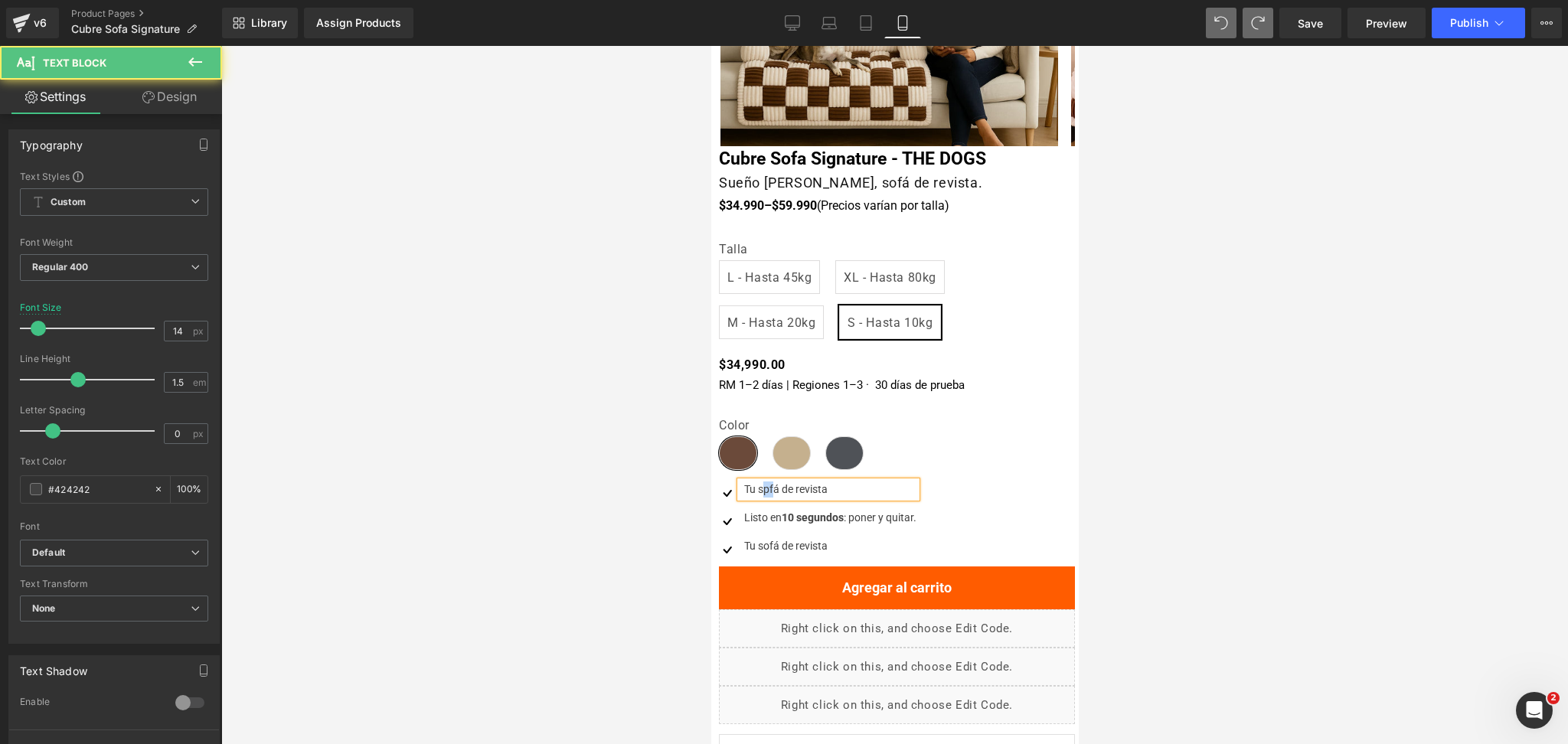
click at [766, 489] on div "Tu spfá de revista" at bounding box center [827, 489] width 176 height 16
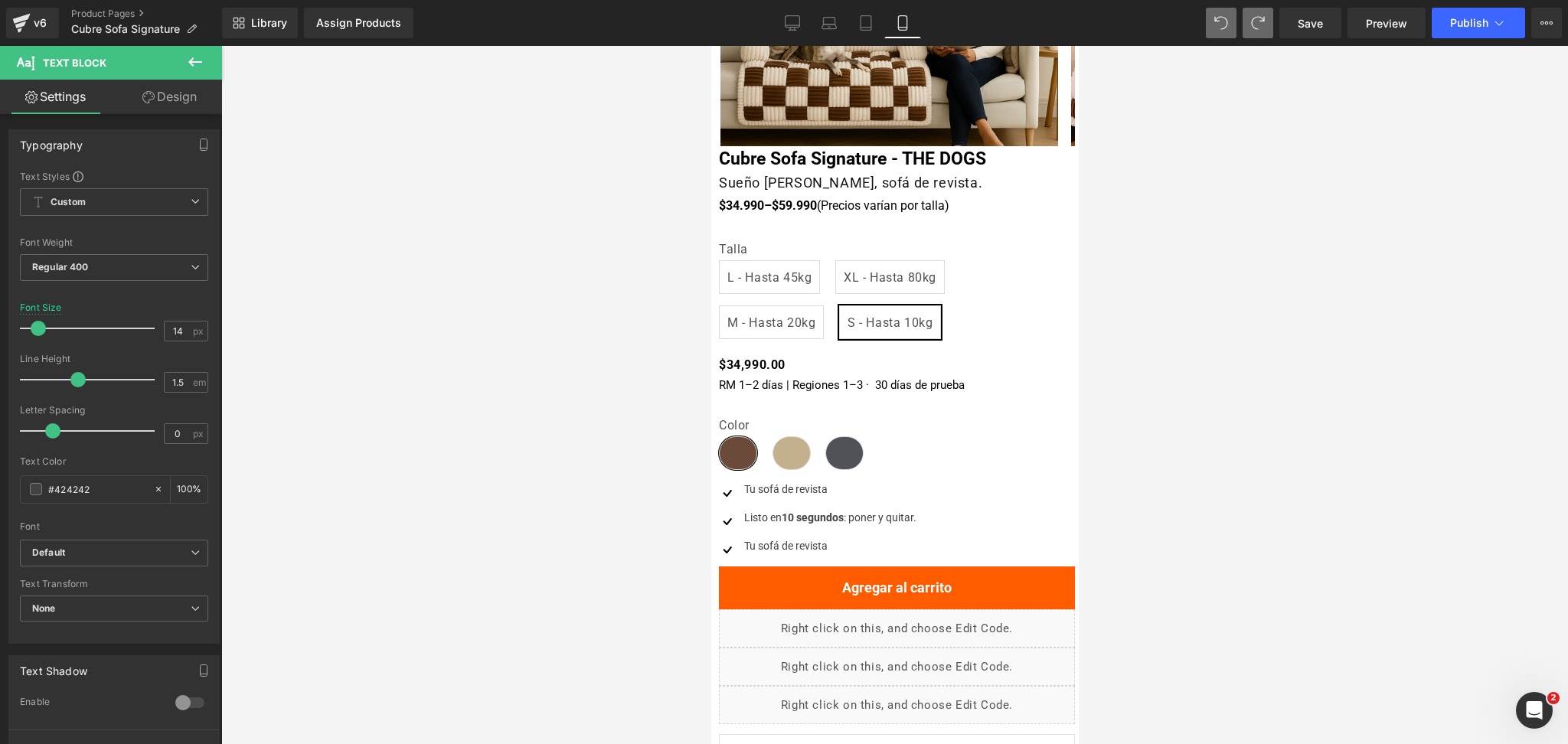
click at [1241, 349] on div at bounding box center [895, 395] width 1347 height 698
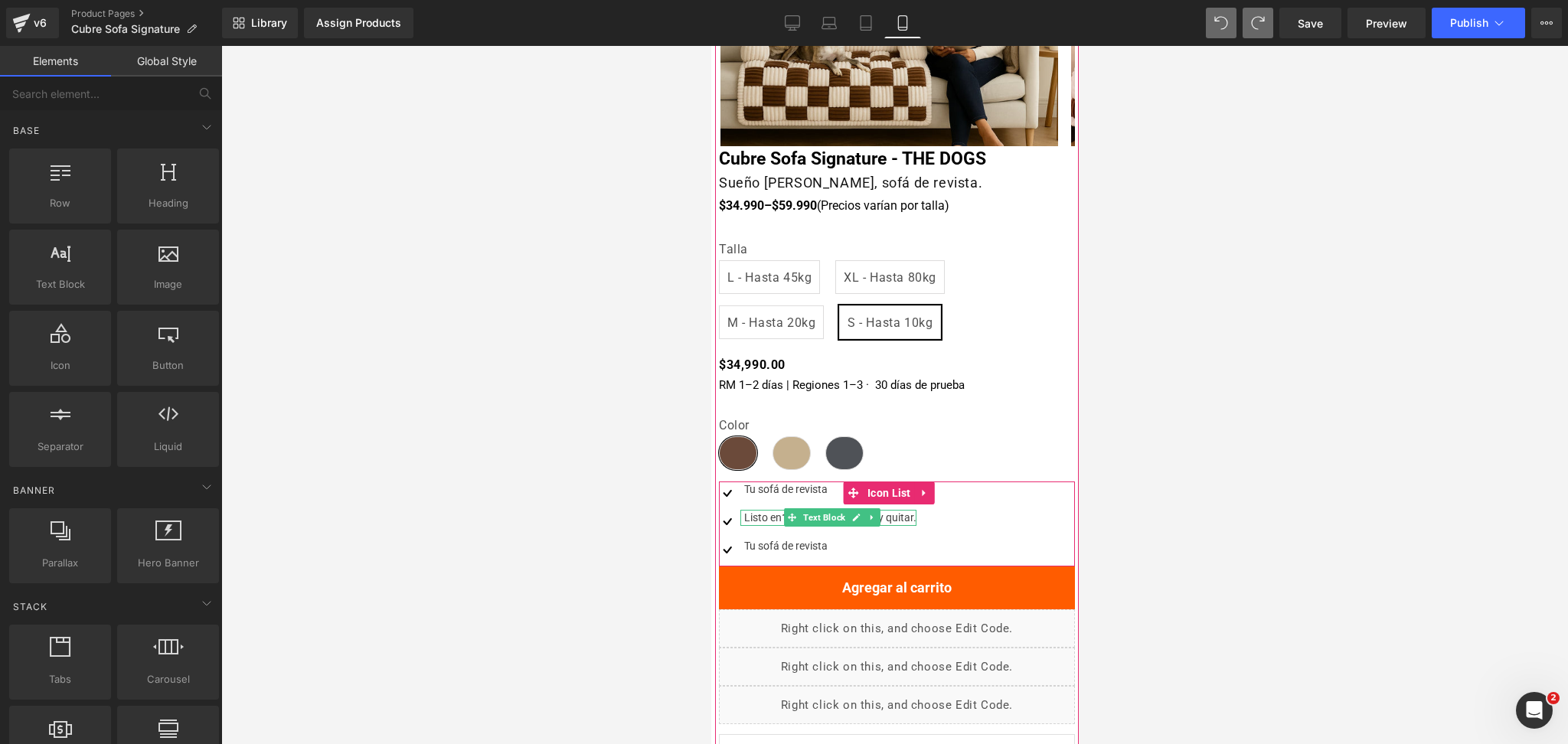
click at [766, 518] on div "Listo en 10 segundos : poner y quitar." at bounding box center [827, 517] width 176 height 16
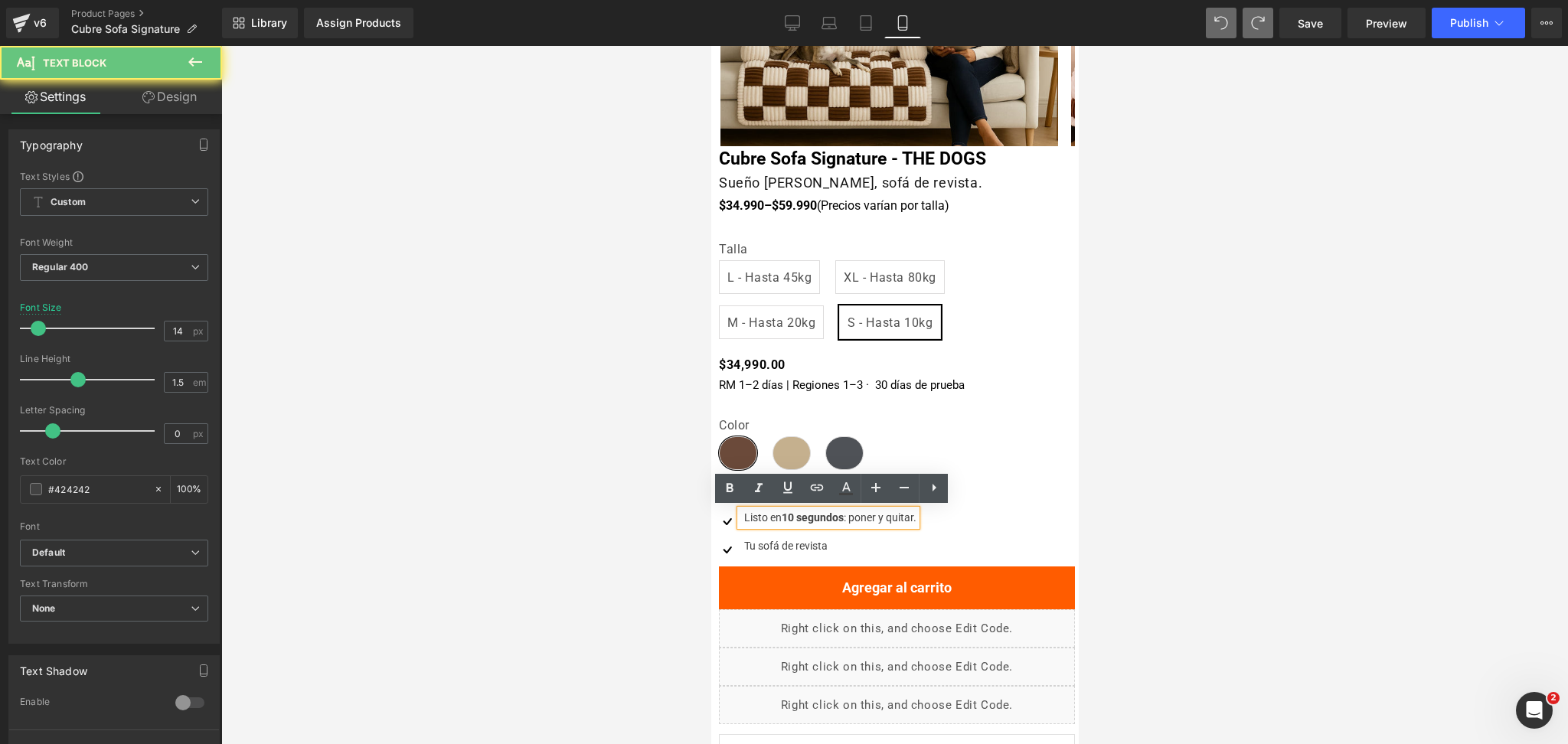
click at [766, 518] on div "Listo en 10 segundos : poner y quitar." at bounding box center [827, 517] width 176 height 16
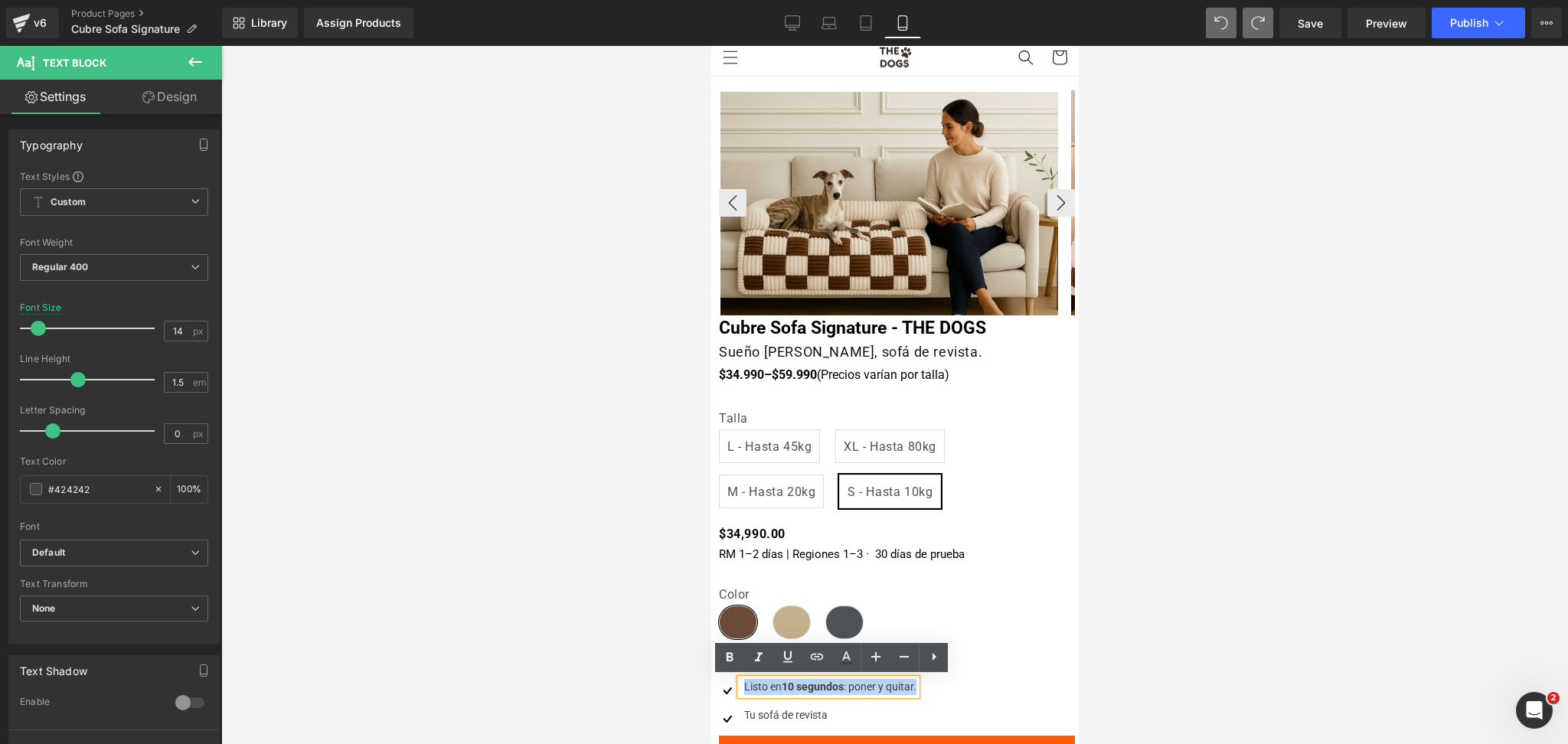
scroll to position [0, 0]
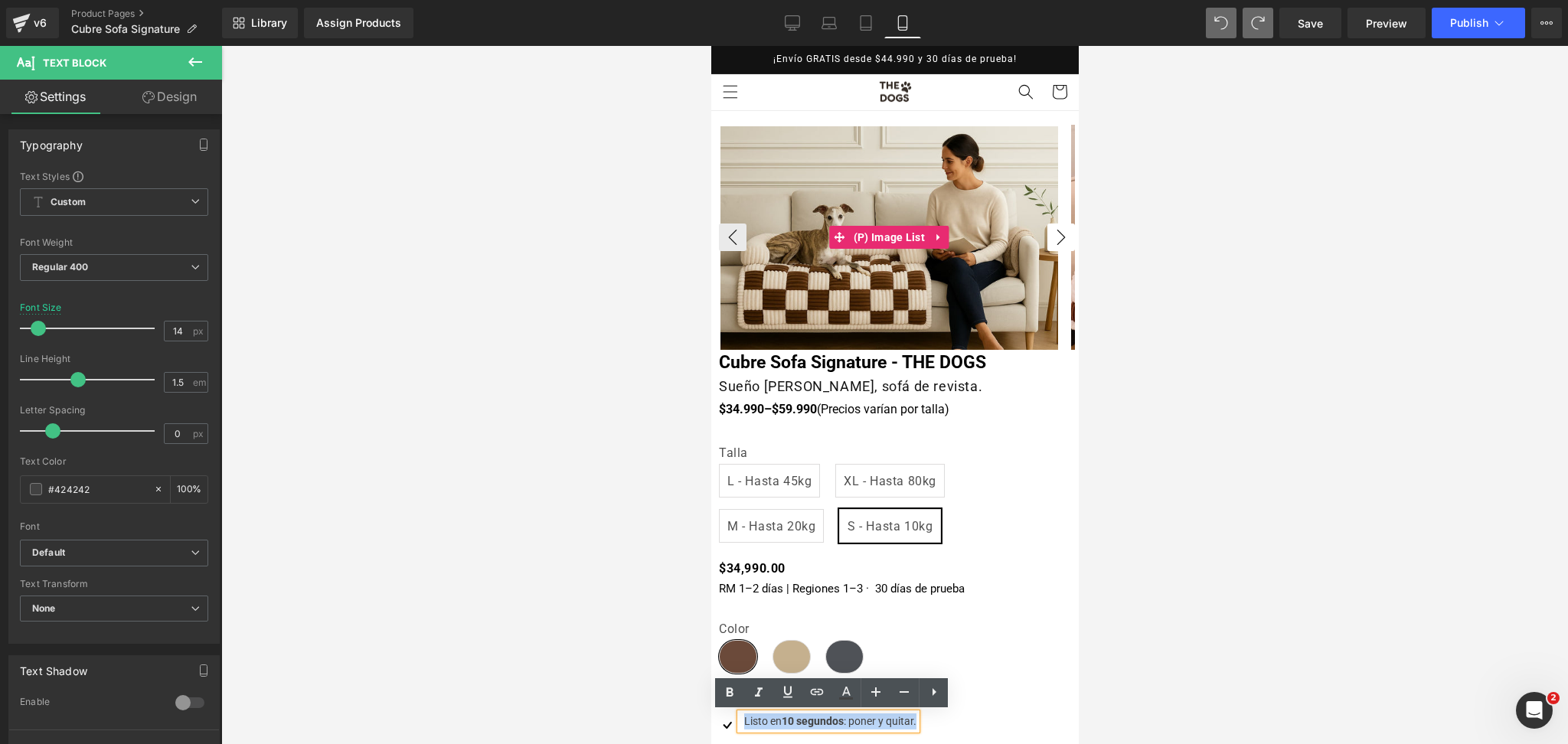
click at [1047, 246] on button "›" at bounding box center [1061, 237] width 28 height 28
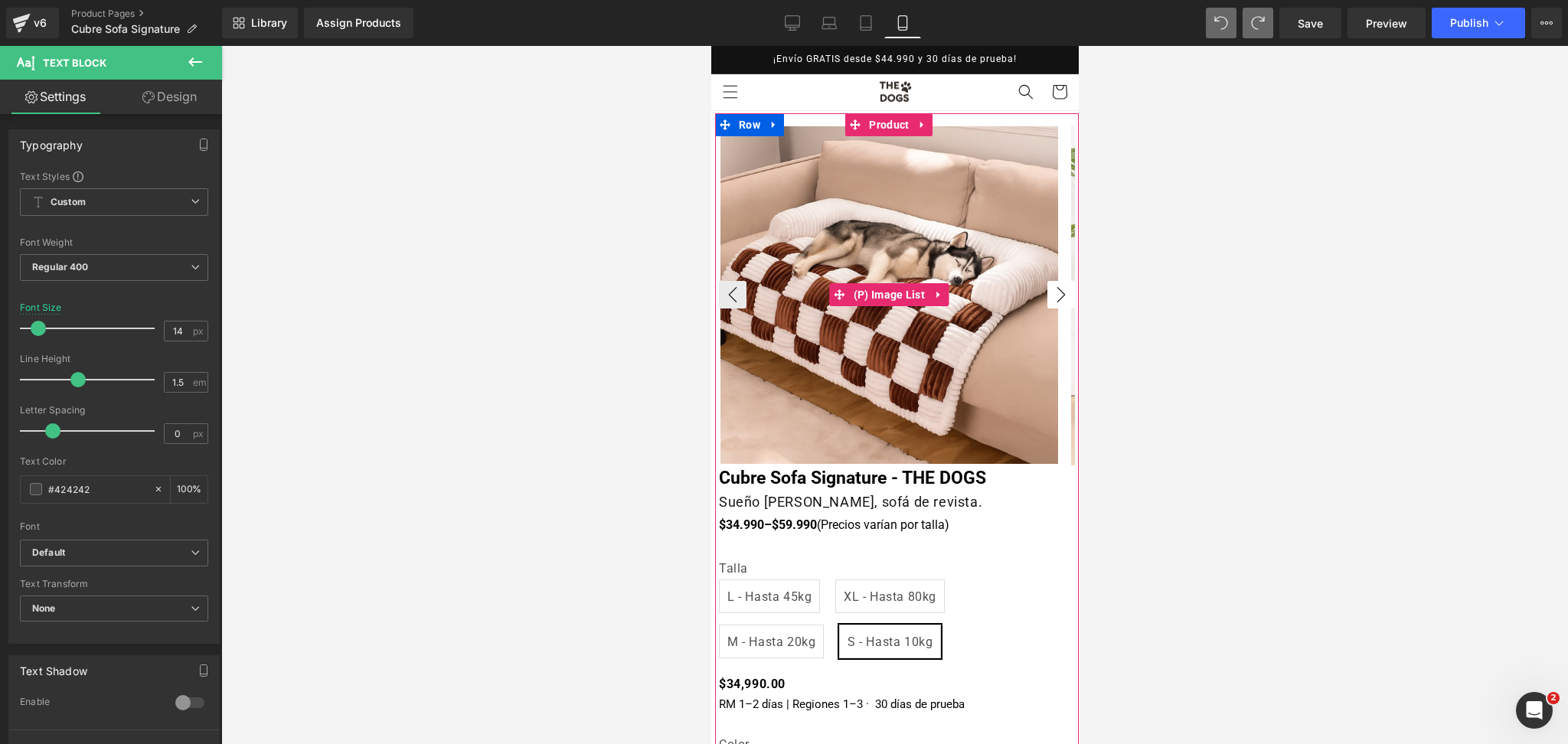
click at [1047, 294] on button "›" at bounding box center [1061, 294] width 28 height 28
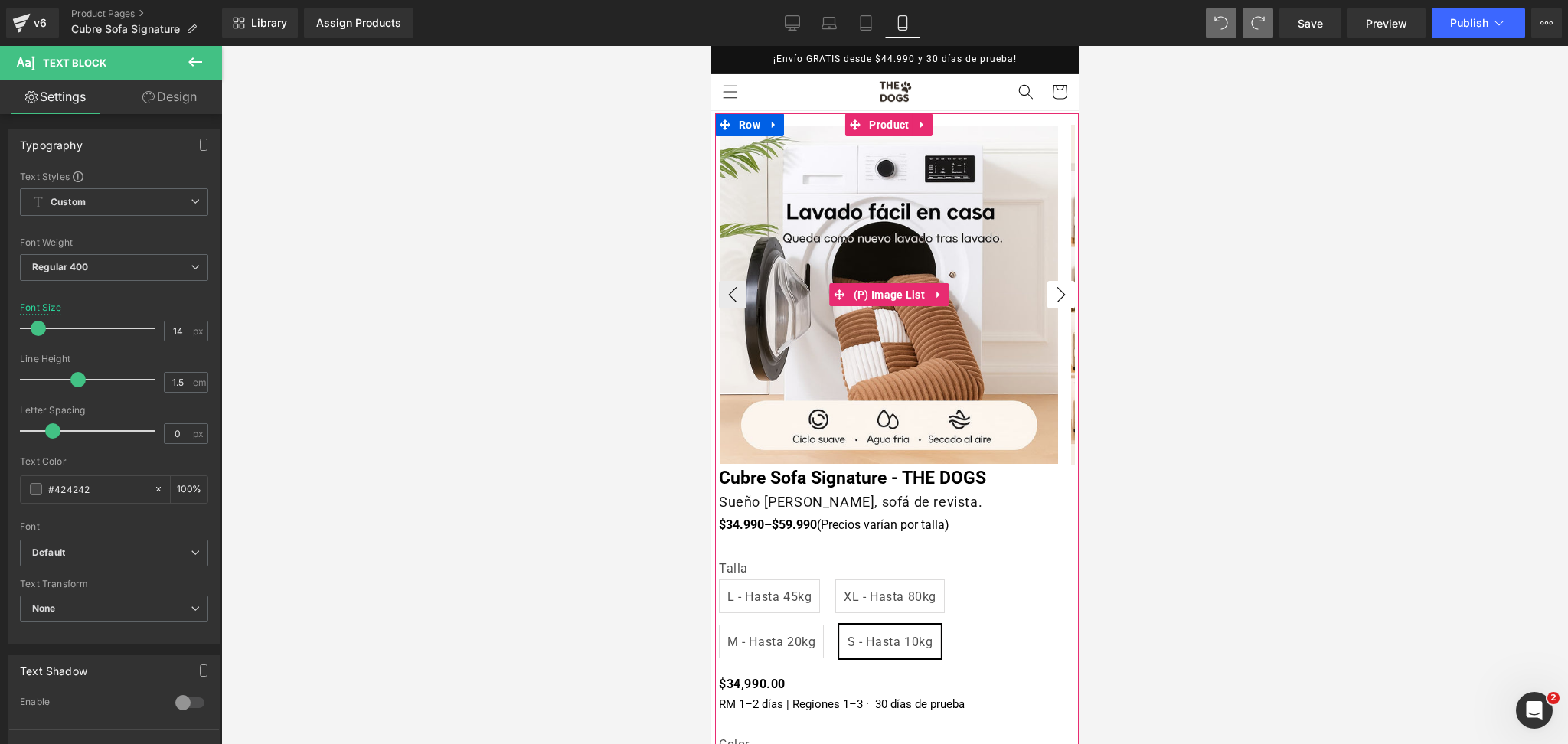
click at [1047, 294] on button "›" at bounding box center [1061, 294] width 28 height 28
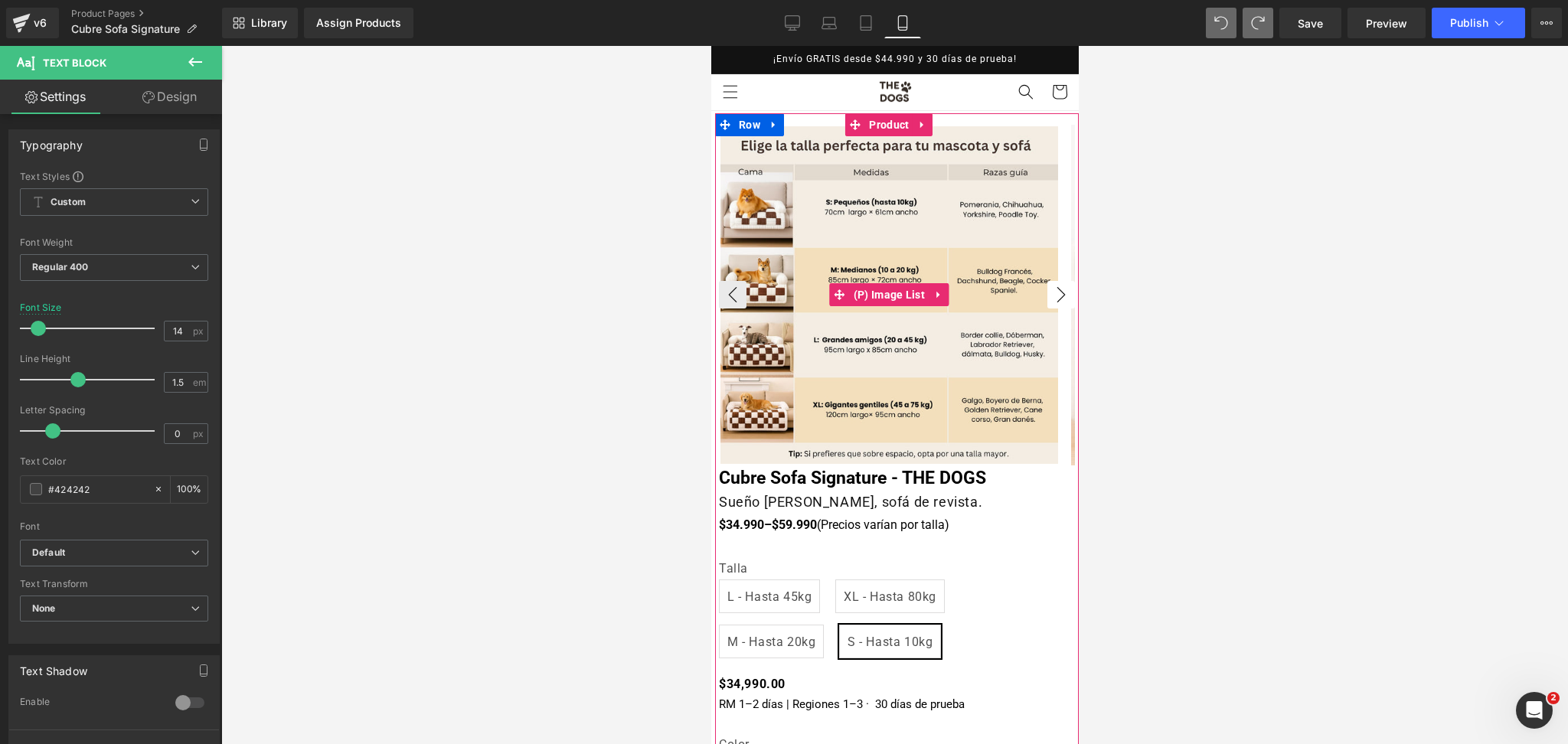
click at [1047, 294] on button "›" at bounding box center [1061, 294] width 28 height 28
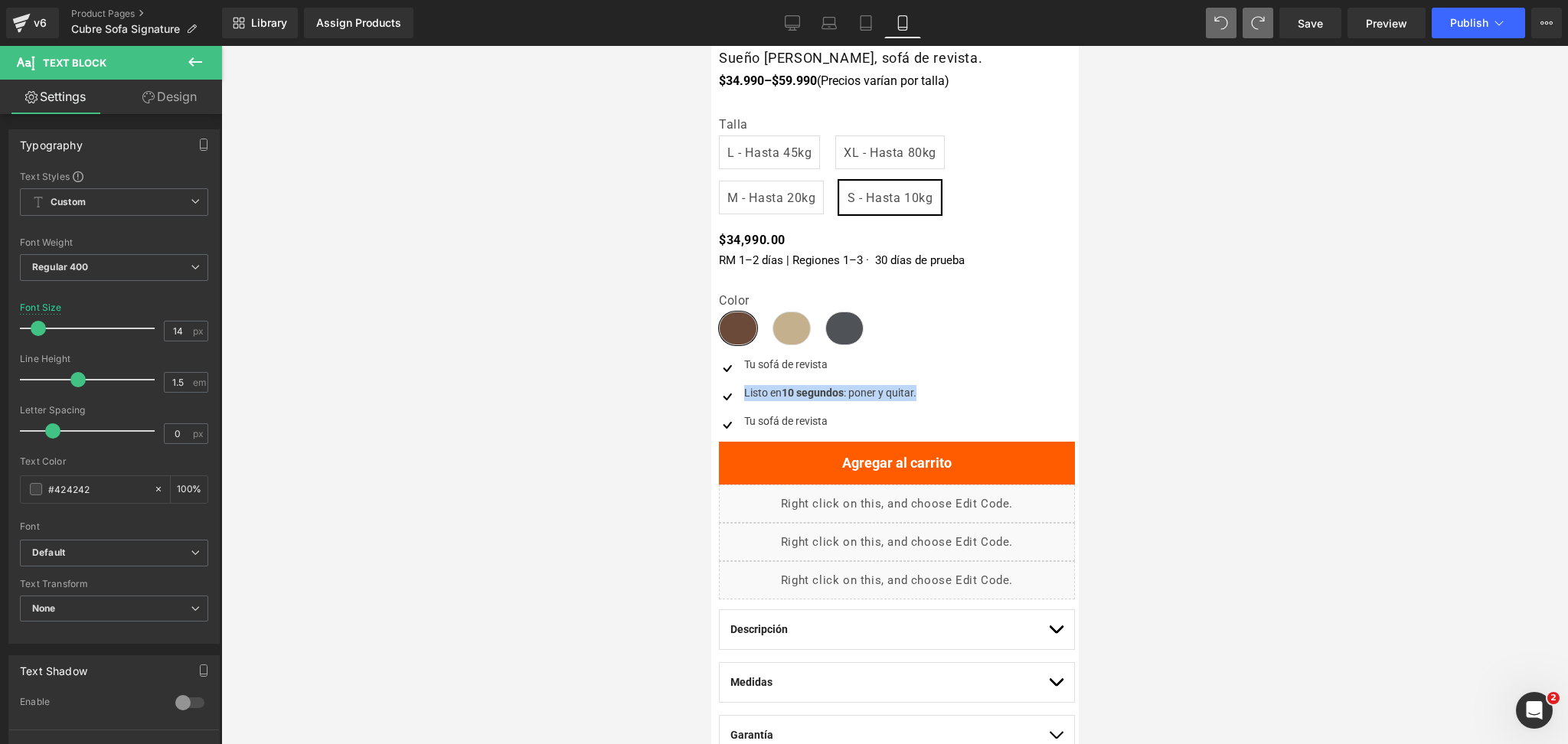
scroll to position [408, 0]
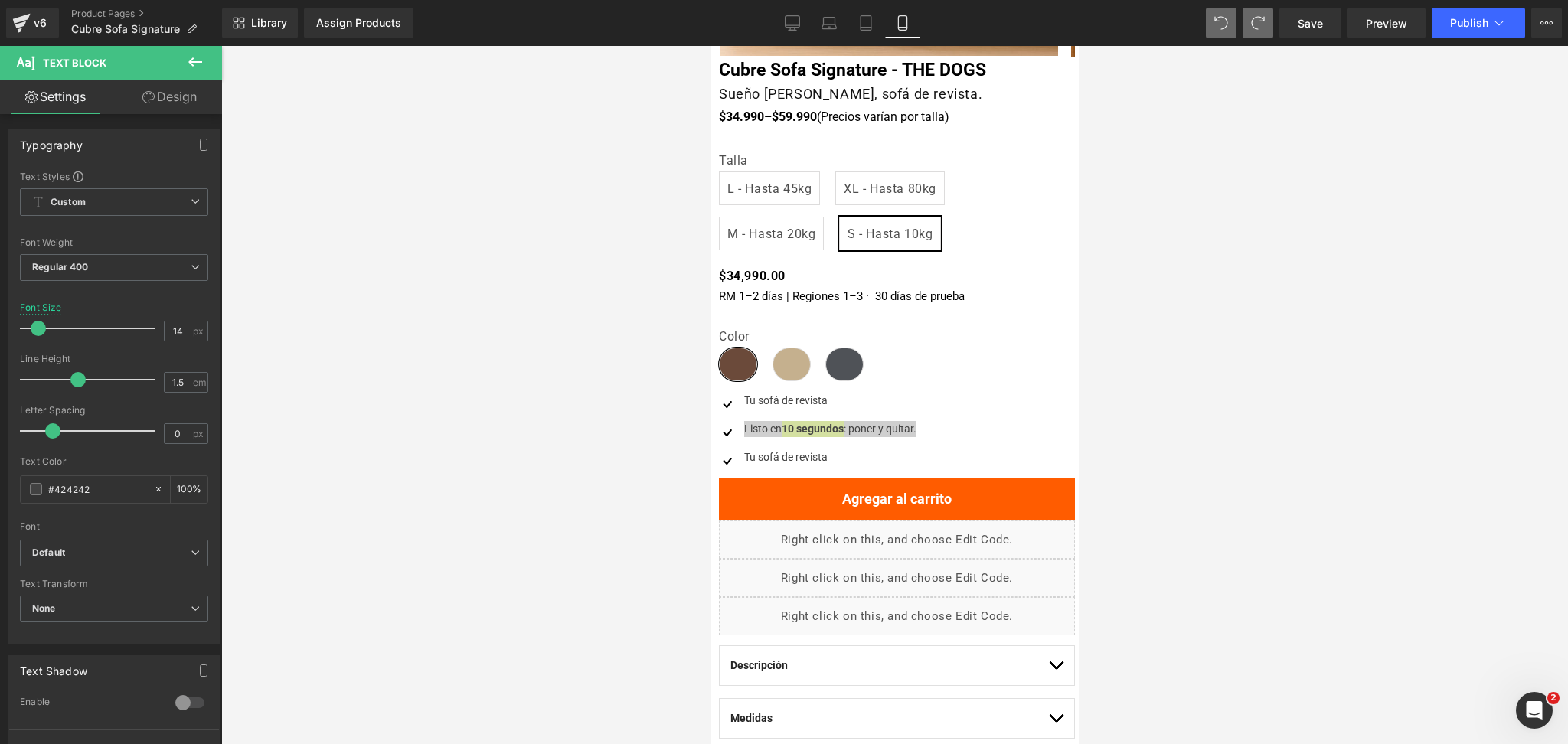
click at [1272, 265] on div at bounding box center [895, 395] width 1347 height 698
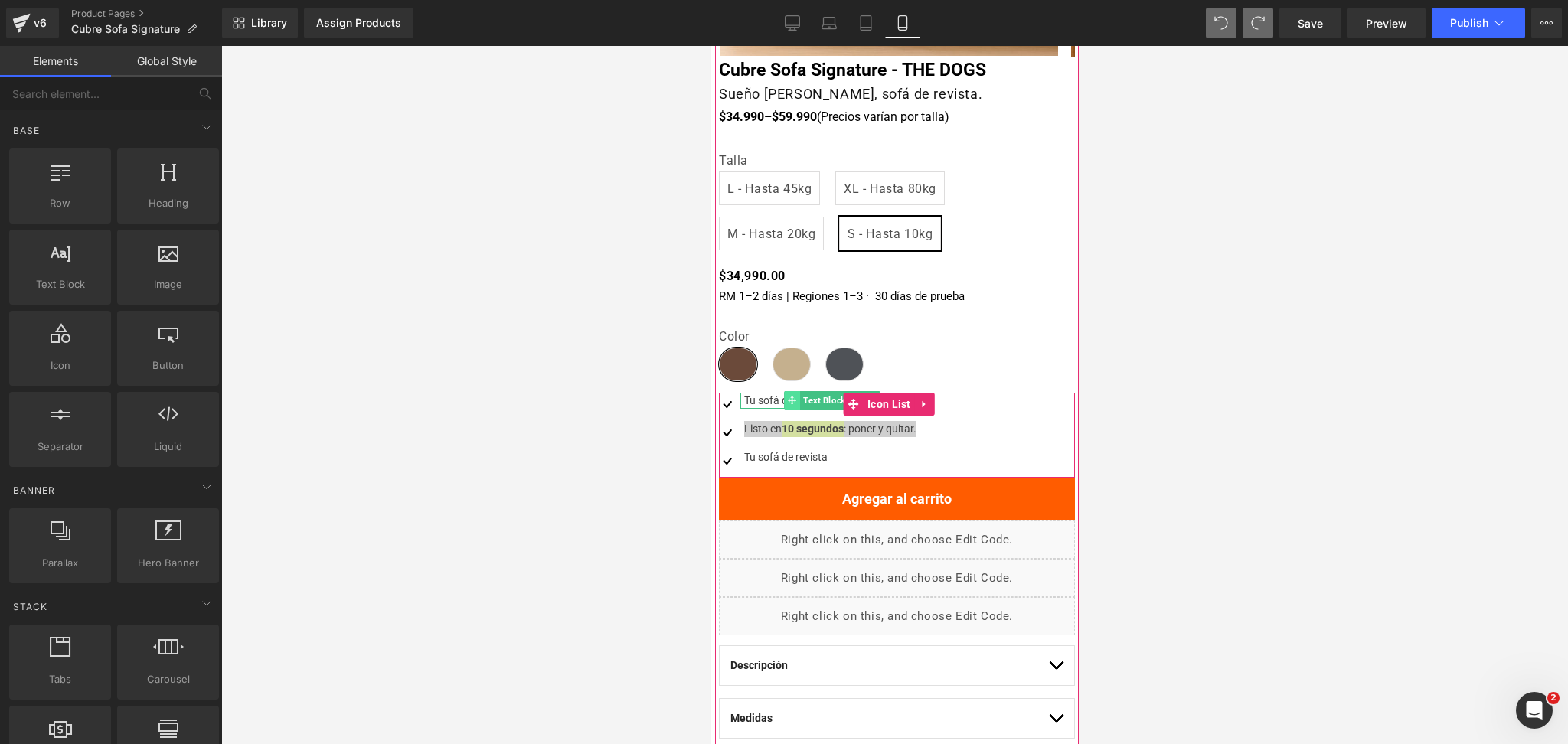
click at [793, 399] on icon at bounding box center [791, 401] width 8 height 8
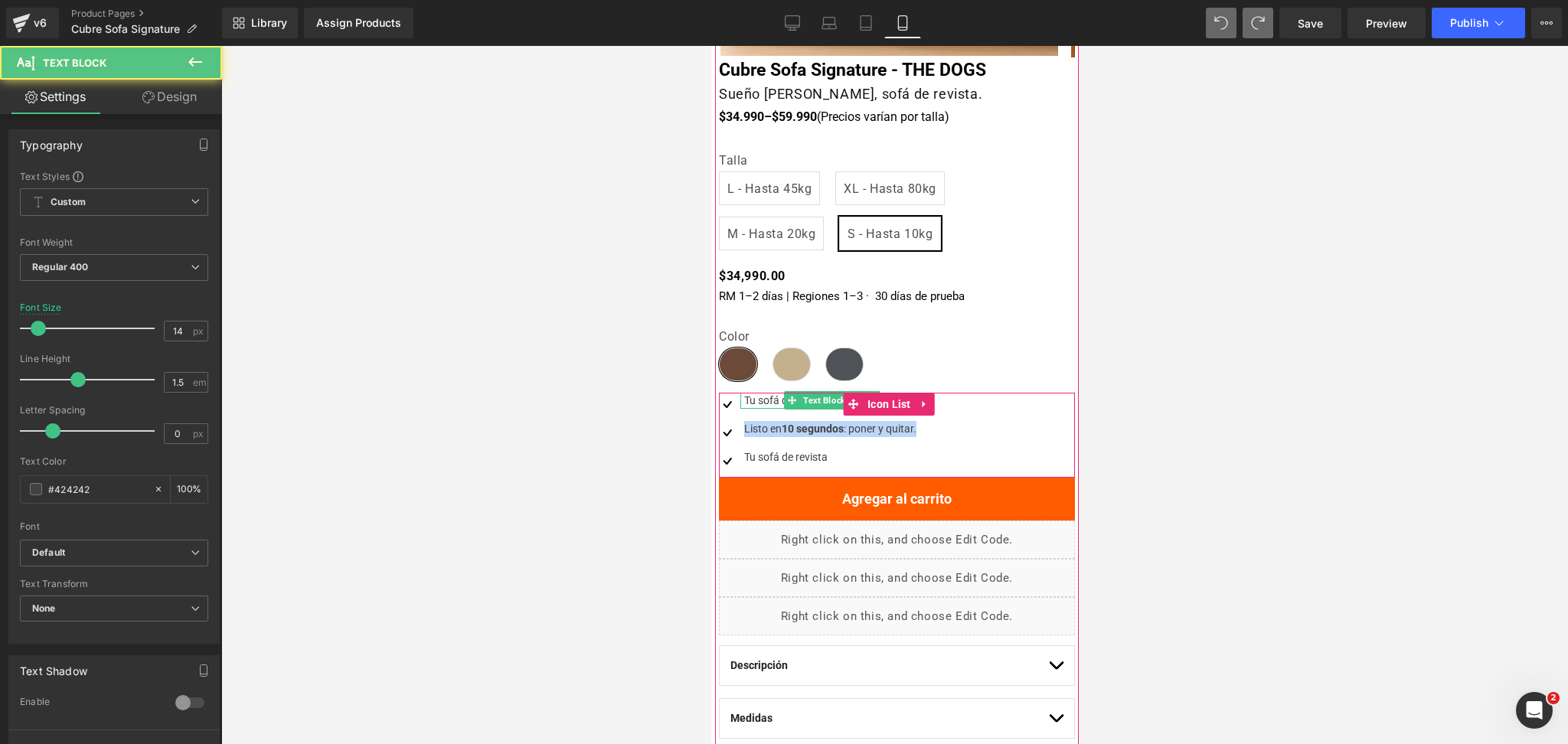
click at [774, 402] on div "Tu sofá de revista" at bounding box center [827, 400] width 176 height 16
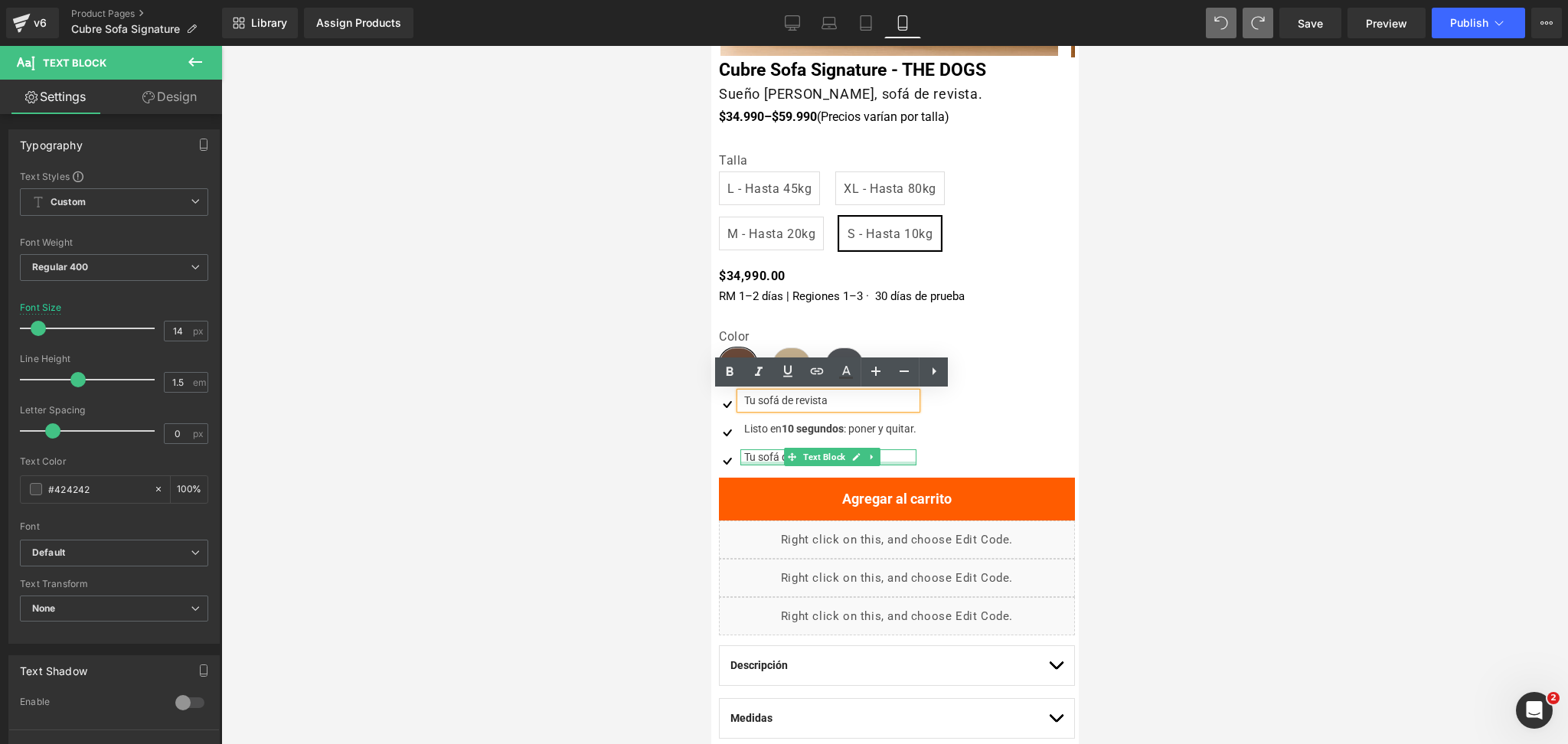
click at [764, 460] on div "Tu sofá de revista Text Block" at bounding box center [827, 457] width 176 height 16
click at [764, 460] on div "Tu sofá de revista" at bounding box center [827, 457] width 176 height 16
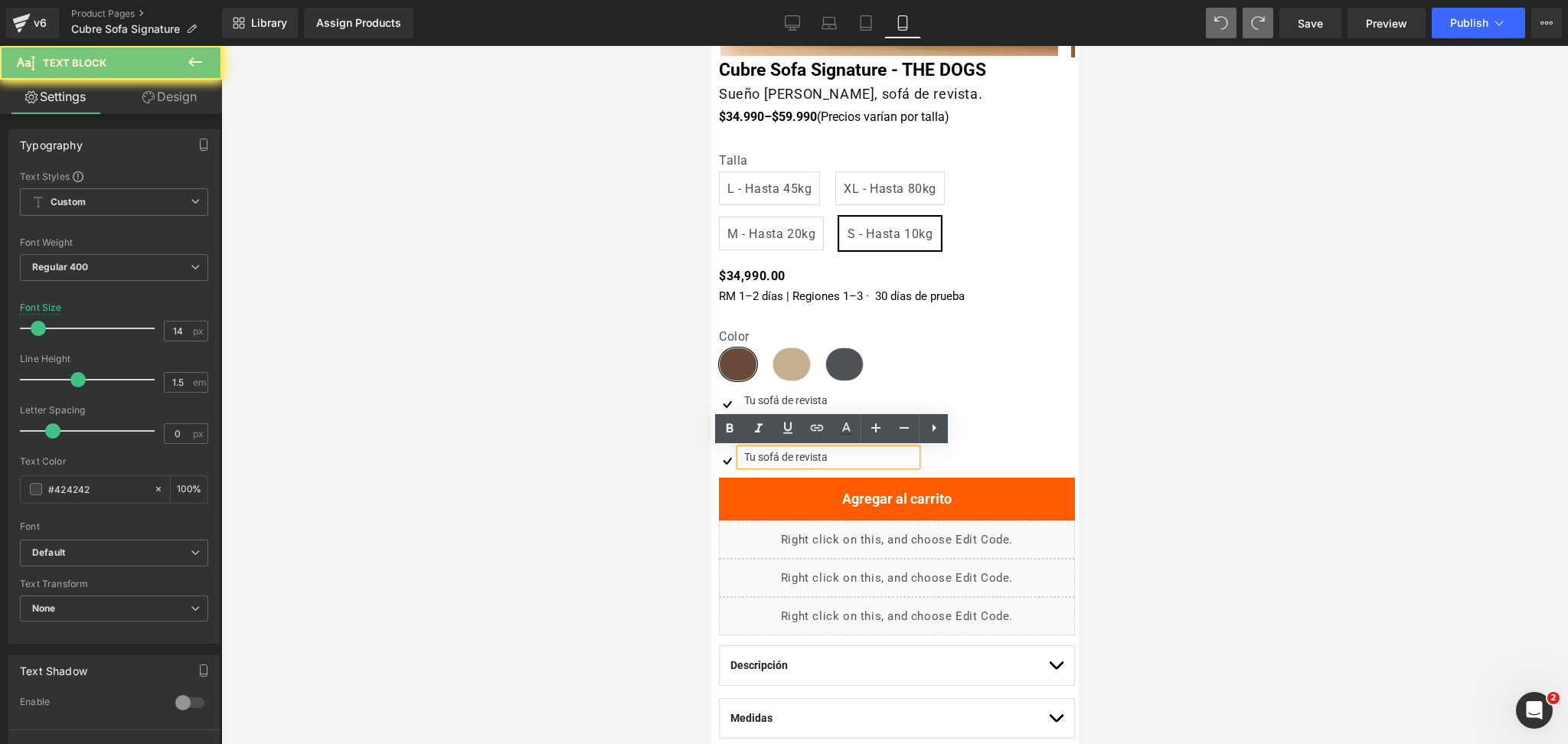
click at [764, 460] on div "Tu sofá de revista" at bounding box center [827, 457] width 176 height 16
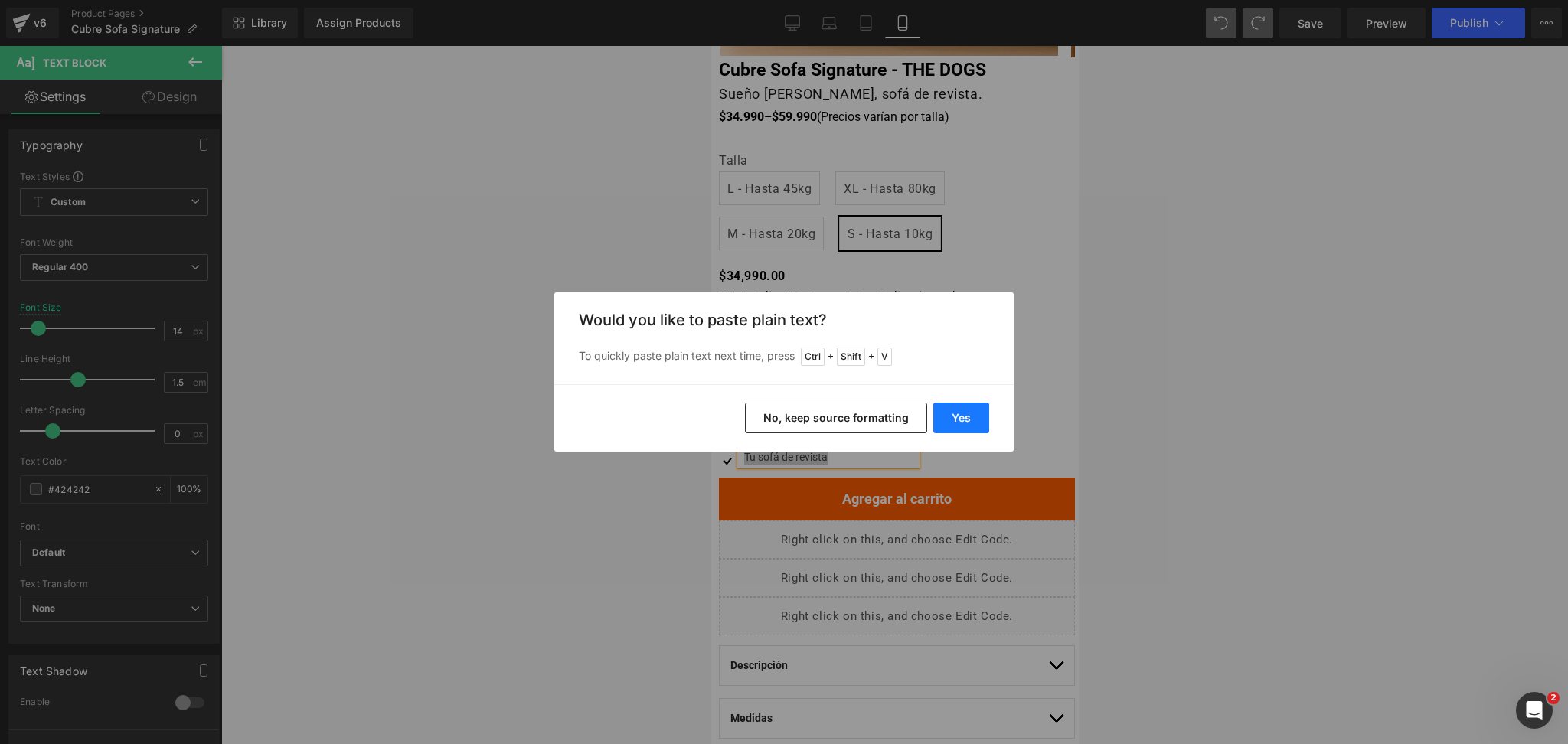
click at [936, 411] on button "Yes" at bounding box center [961, 417] width 56 height 30
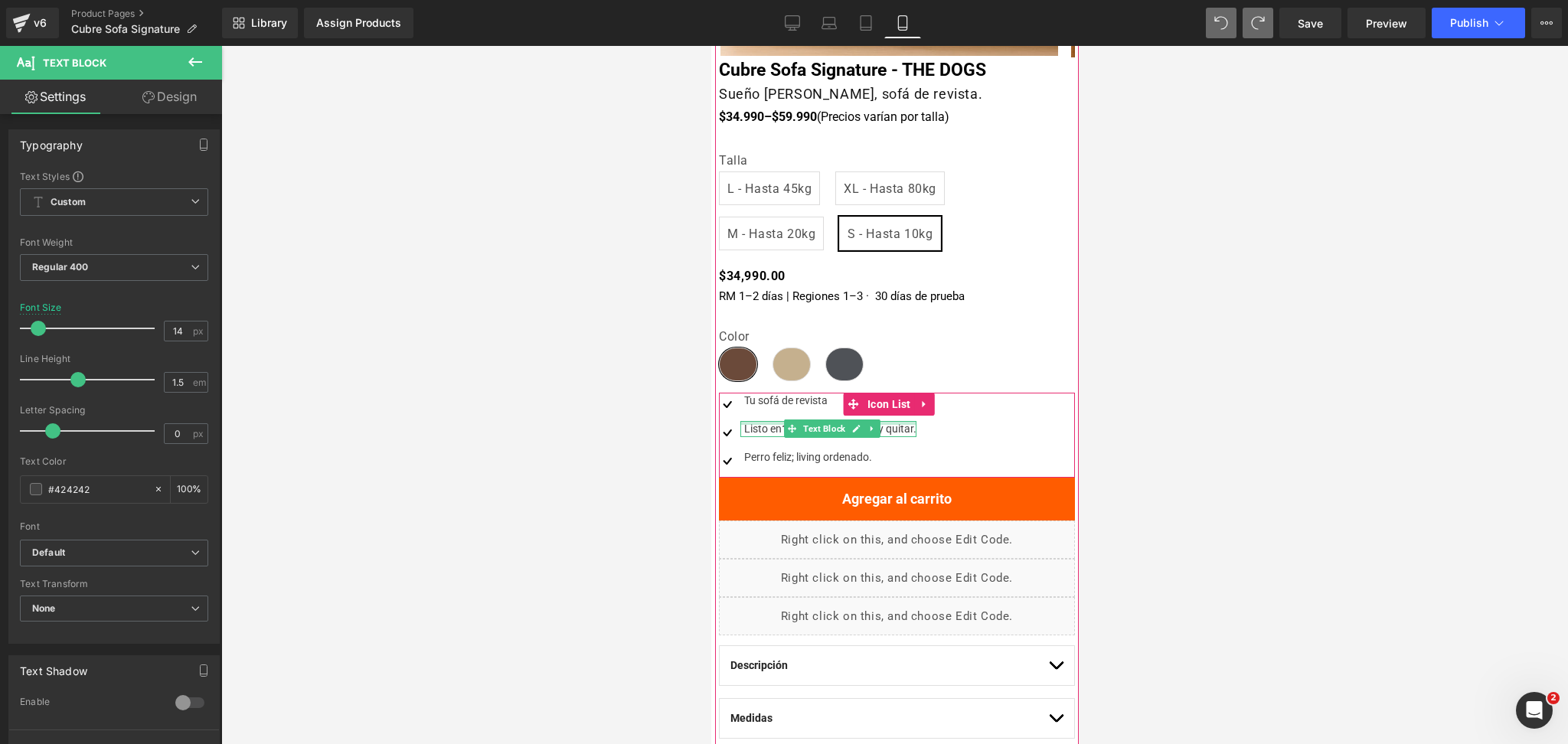
click at [758, 429] on div "Listo en 10 segundos : poner y quitar." at bounding box center [827, 428] width 176 height 16
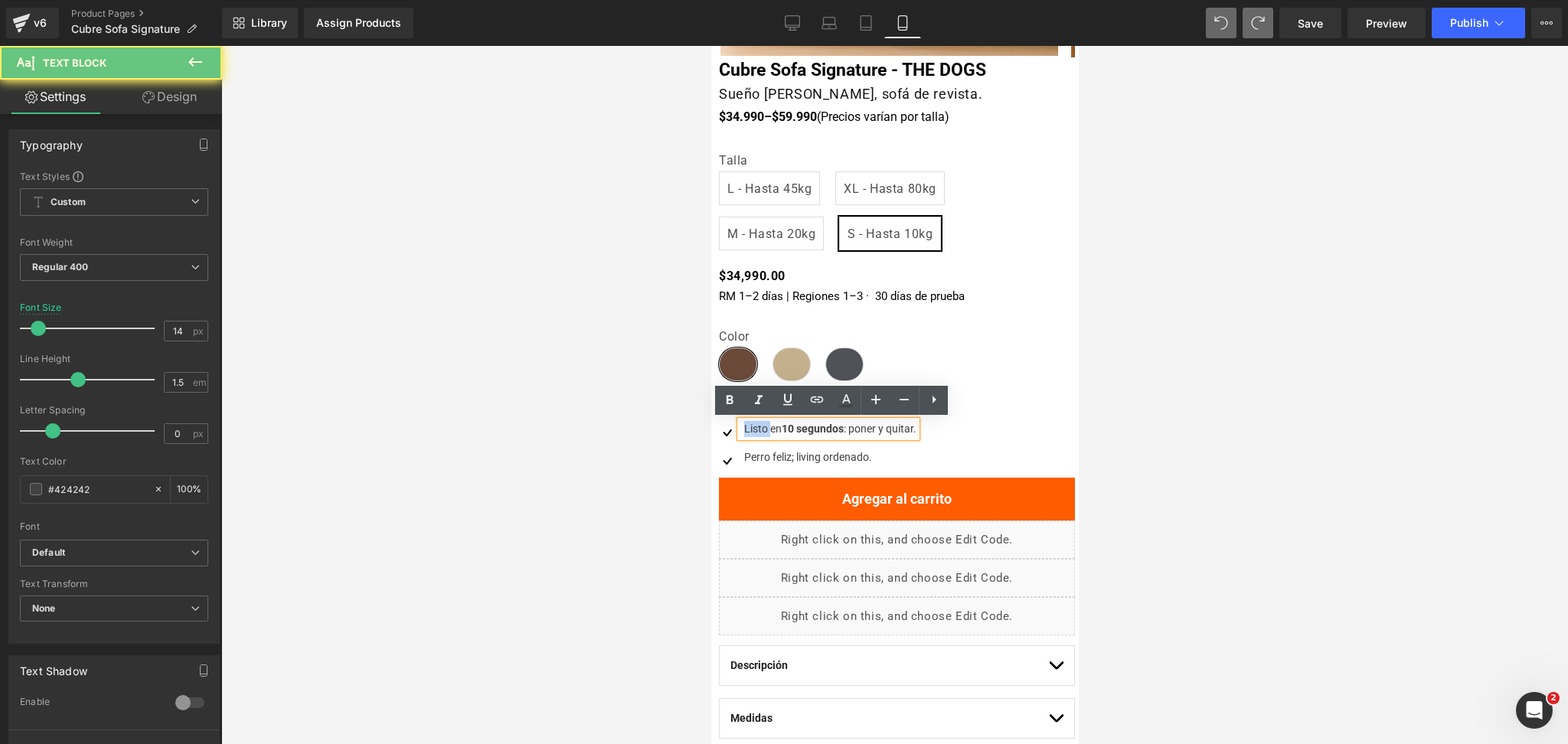
click at [758, 429] on div "Listo en 10 segundos : poner y quitar." at bounding box center [827, 428] width 176 height 16
copy div "Listo en 10 segundos : poner y quitar."
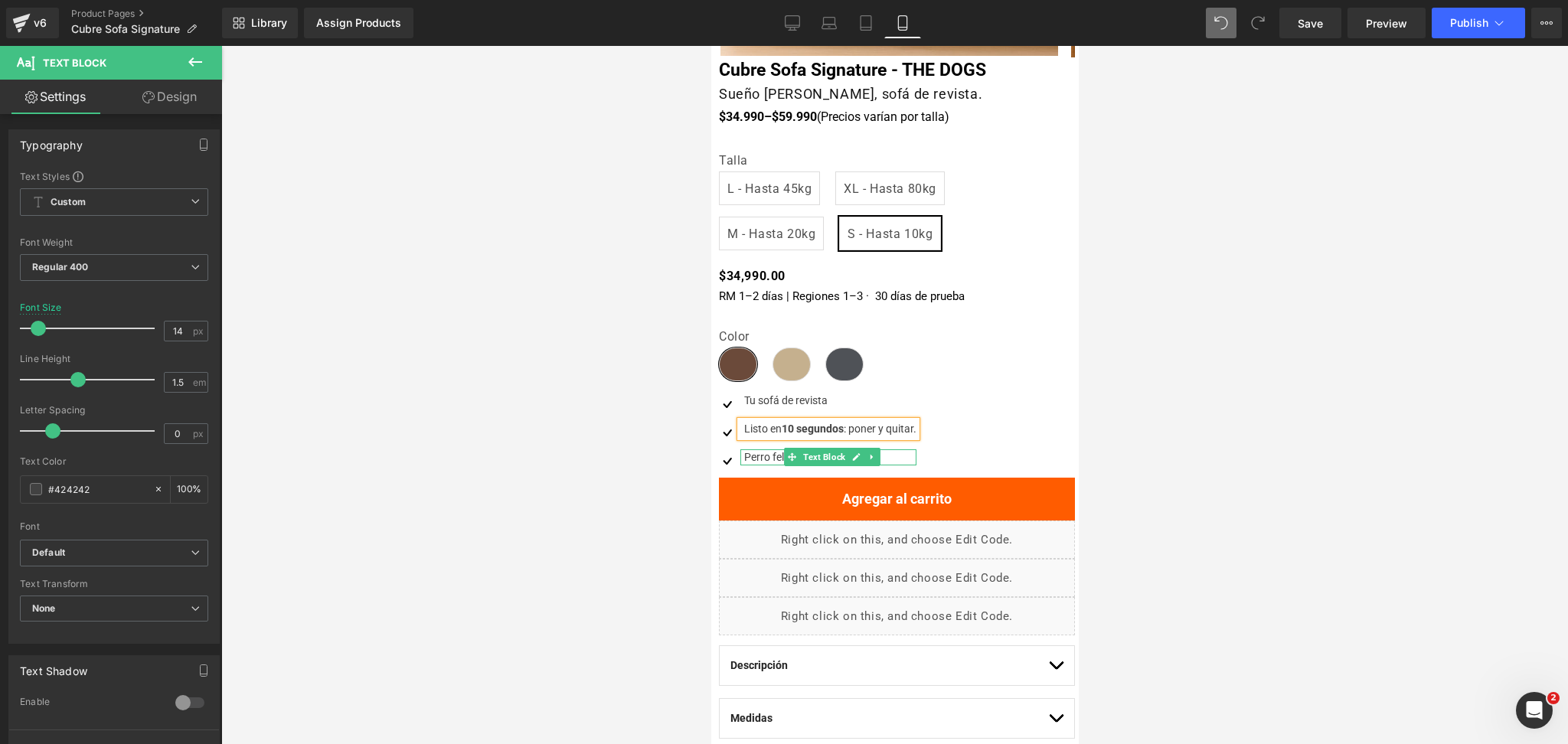
click at [775, 457] on div "Perro feliz; living ordenado." at bounding box center [827, 457] width 176 height 16
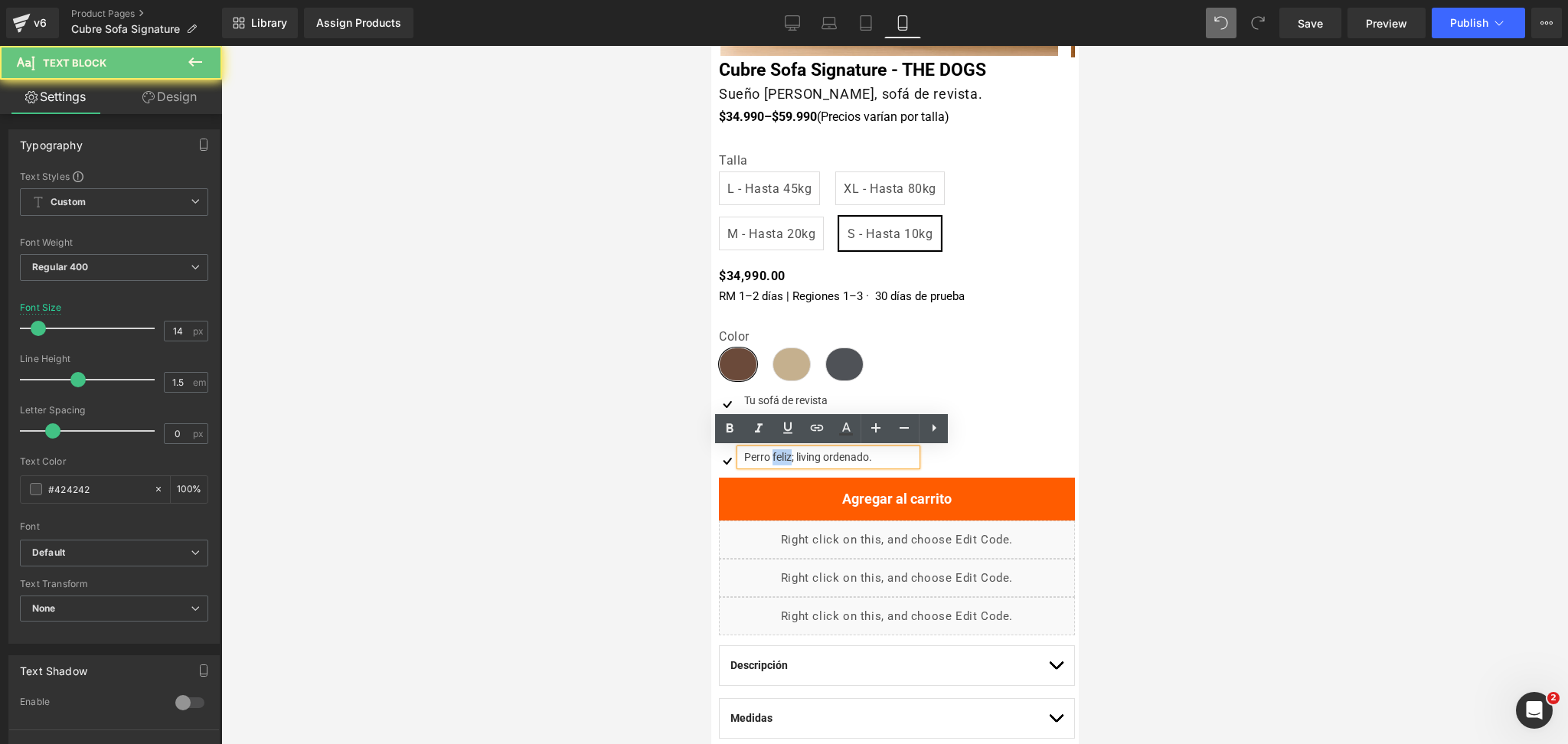
click at [775, 457] on div "Perro feliz; living ordenado." at bounding box center [827, 457] width 176 height 16
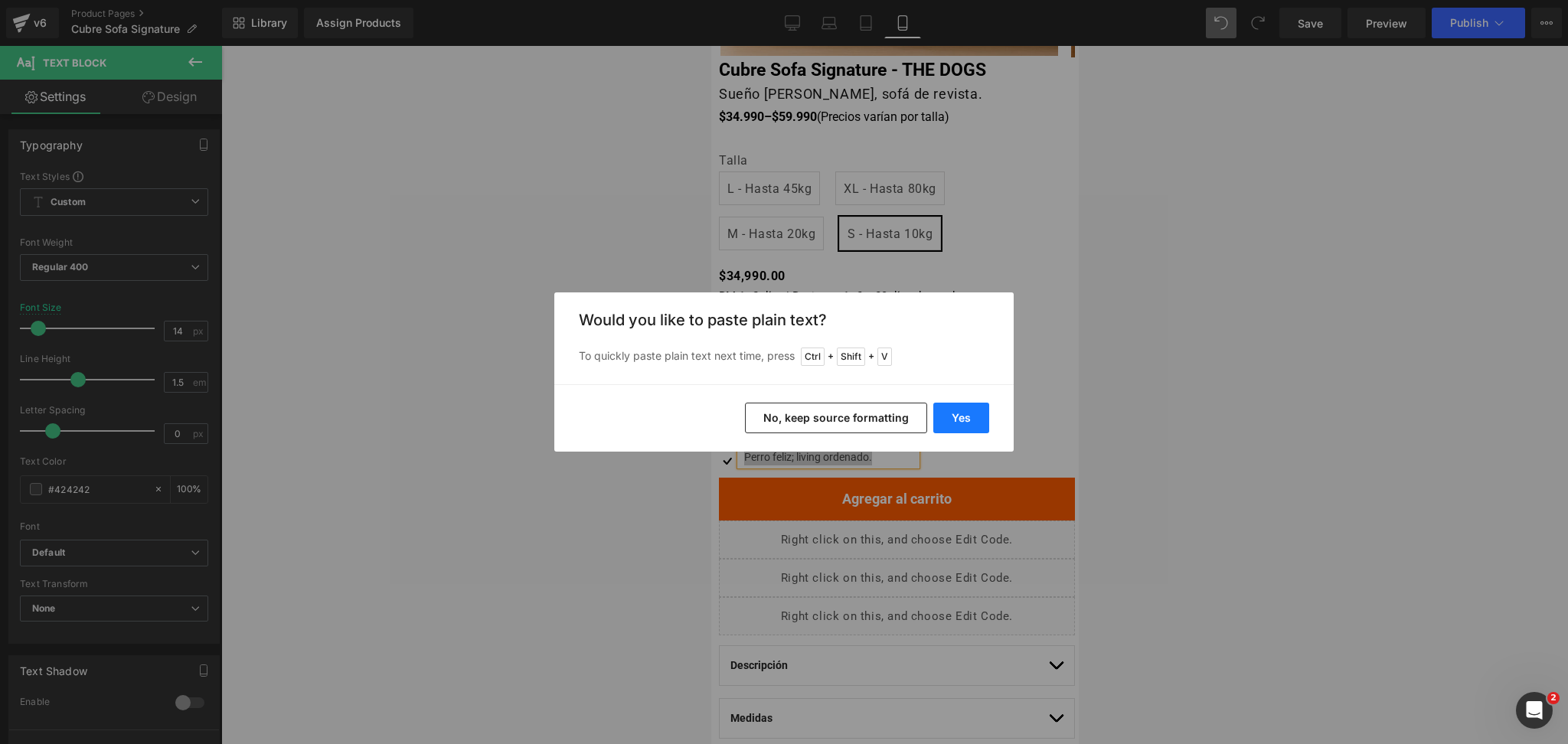
click at [968, 421] on button "Yes" at bounding box center [961, 417] width 56 height 30
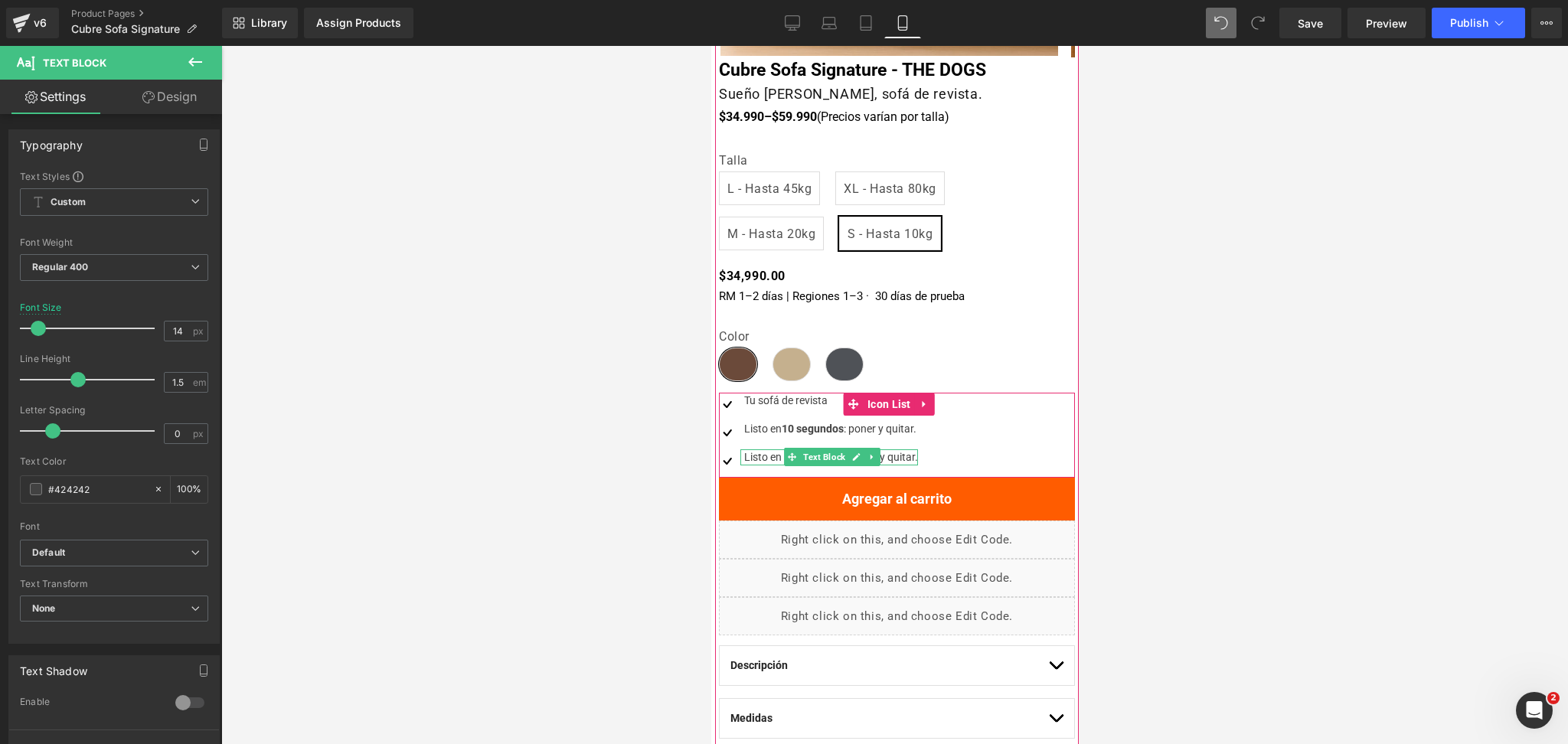
click at [777, 455] on div "Listo en 10 segundos: poner y quitar." at bounding box center [828, 457] width 177 height 16
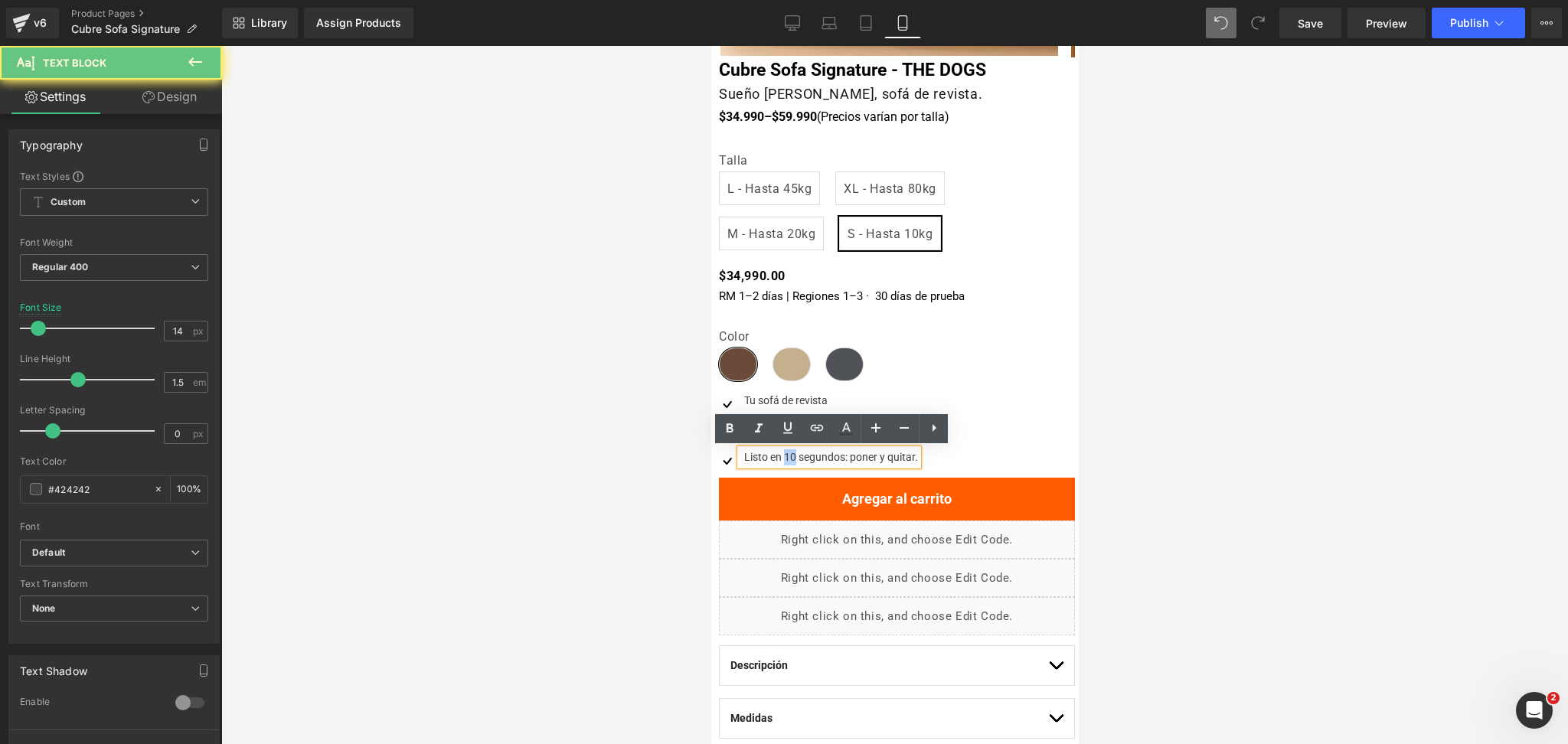
drag, startPoint x: 786, startPoint y: 455, endPoint x: 795, endPoint y: 455, distance: 9.0
click at [795, 455] on div "Listo en 10 segundos: poner y quitar." at bounding box center [828, 457] width 177 height 16
click at [1091, 382] on div at bounding box center [895, 395] width 1347 height 698
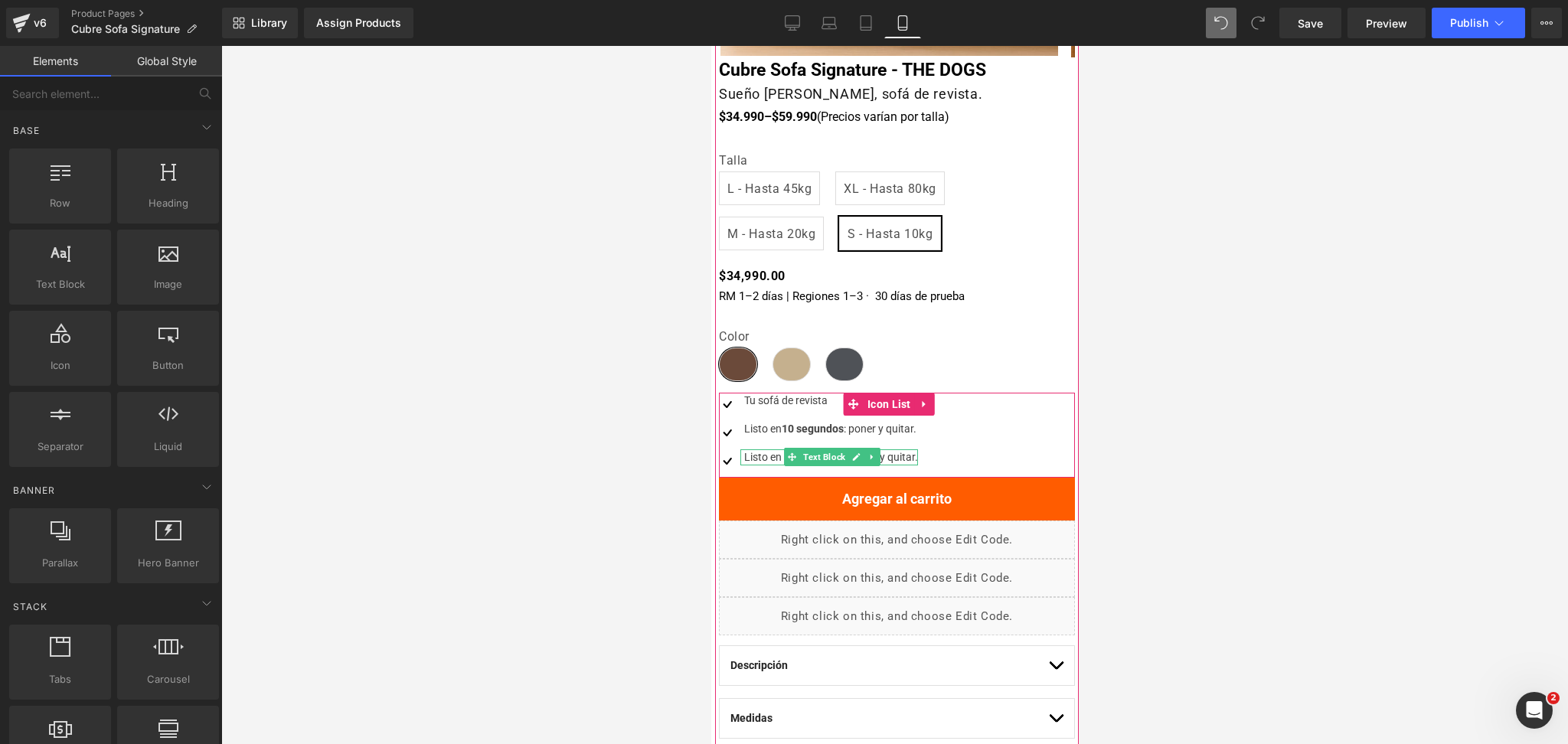
click at [776, 457] on div "Listo en 10 segundos: poner y quitar." at bounding box center [828, 457] width 177 height 16
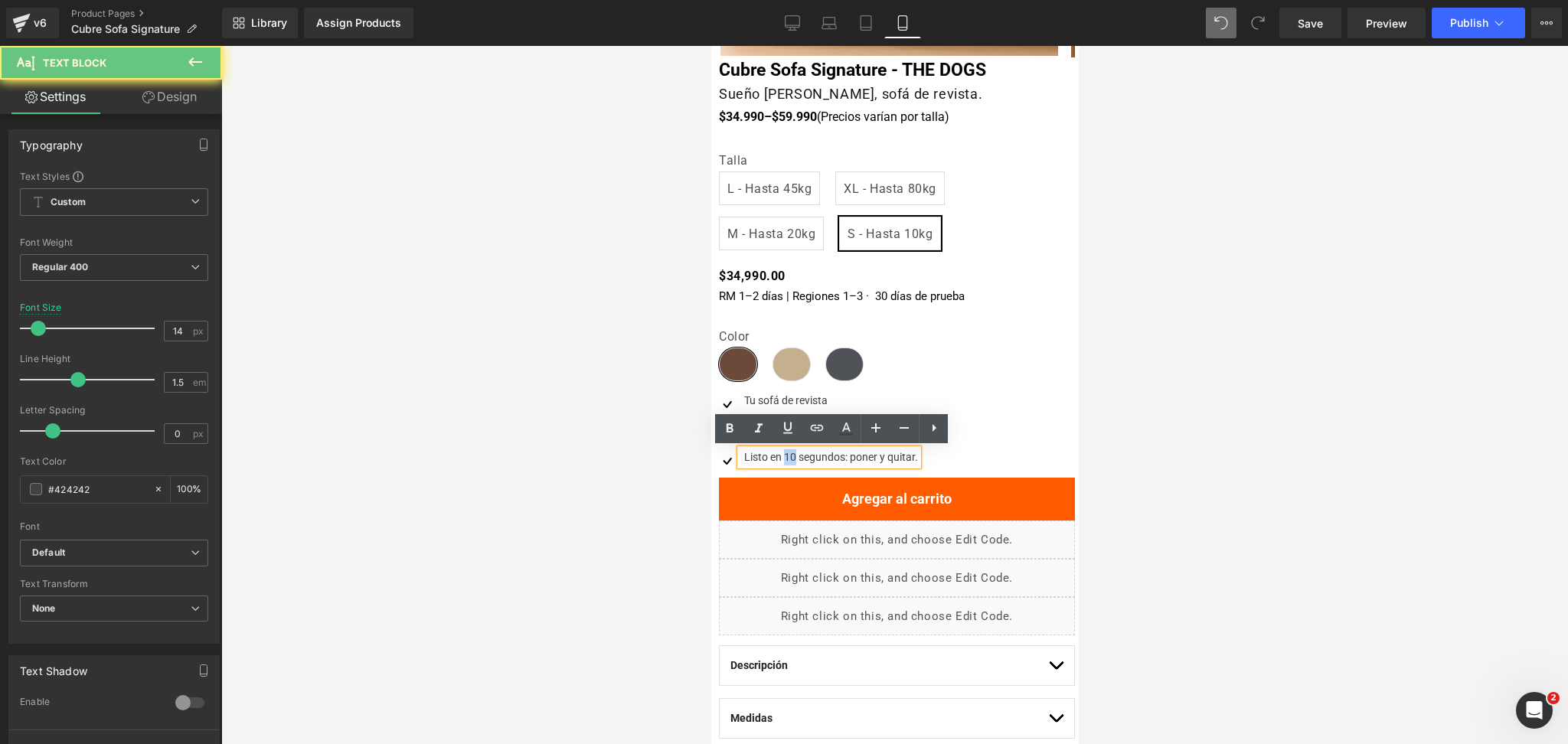
click at [776, 457] on div "Listo en 10 segundos: poner y quitar." at bounding box center [828, 457] width 177 height 16
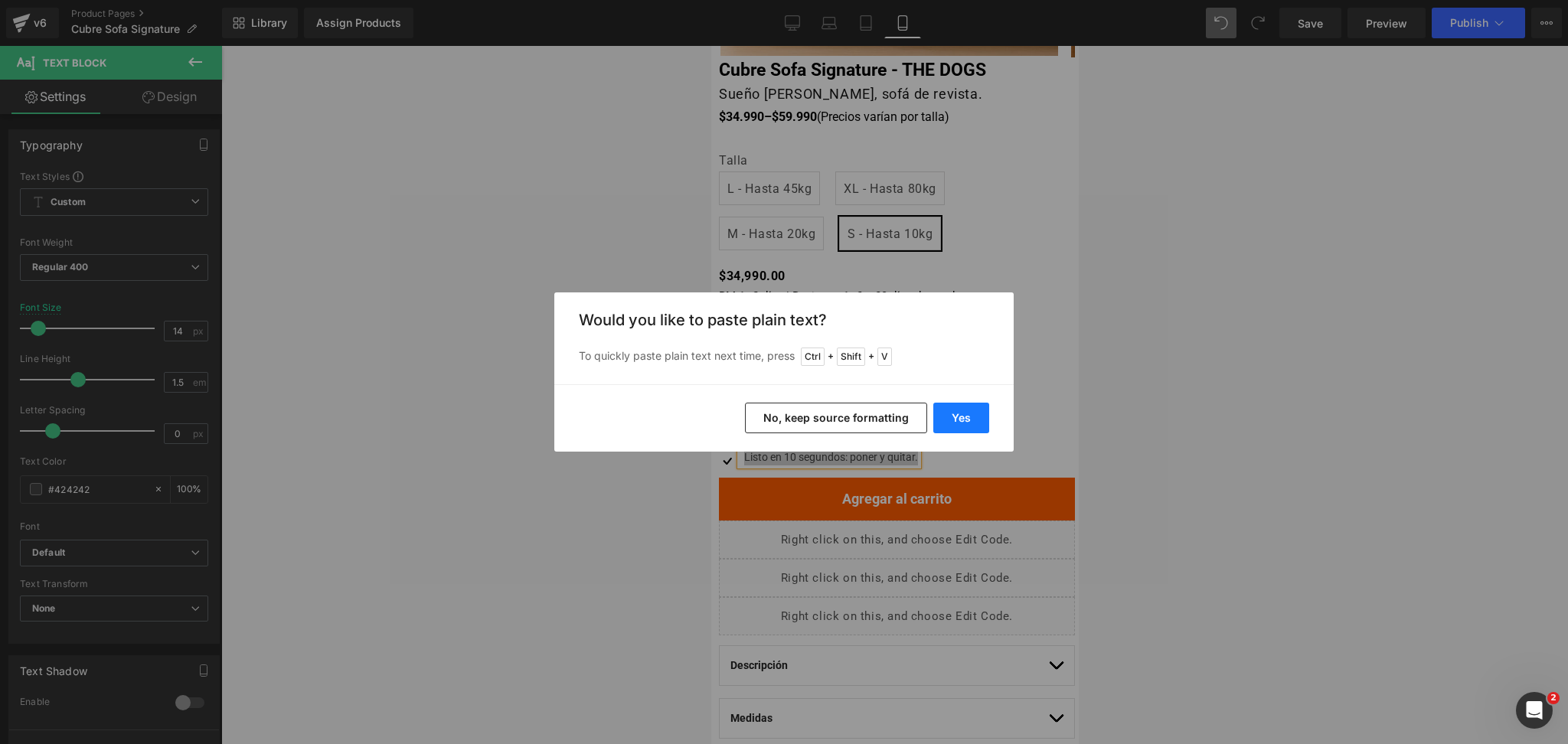
click at [945, 419] on button "Yes" at bounding box center [961, 417] width 56 height 30
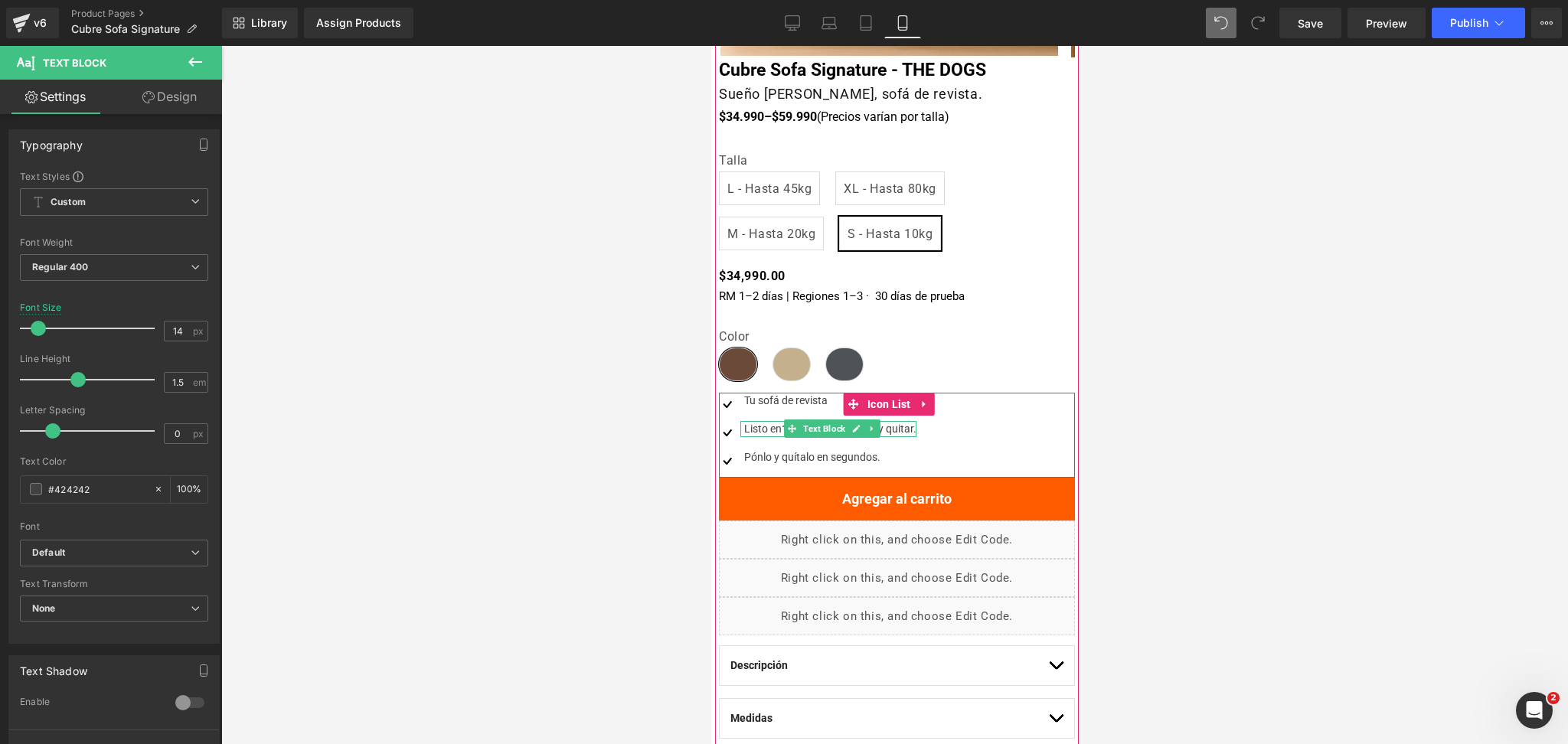
click at [756, 428] on div "Listo en 10 segundos : poner y quitar." at bounding box center [827, 428] width 176 height 16
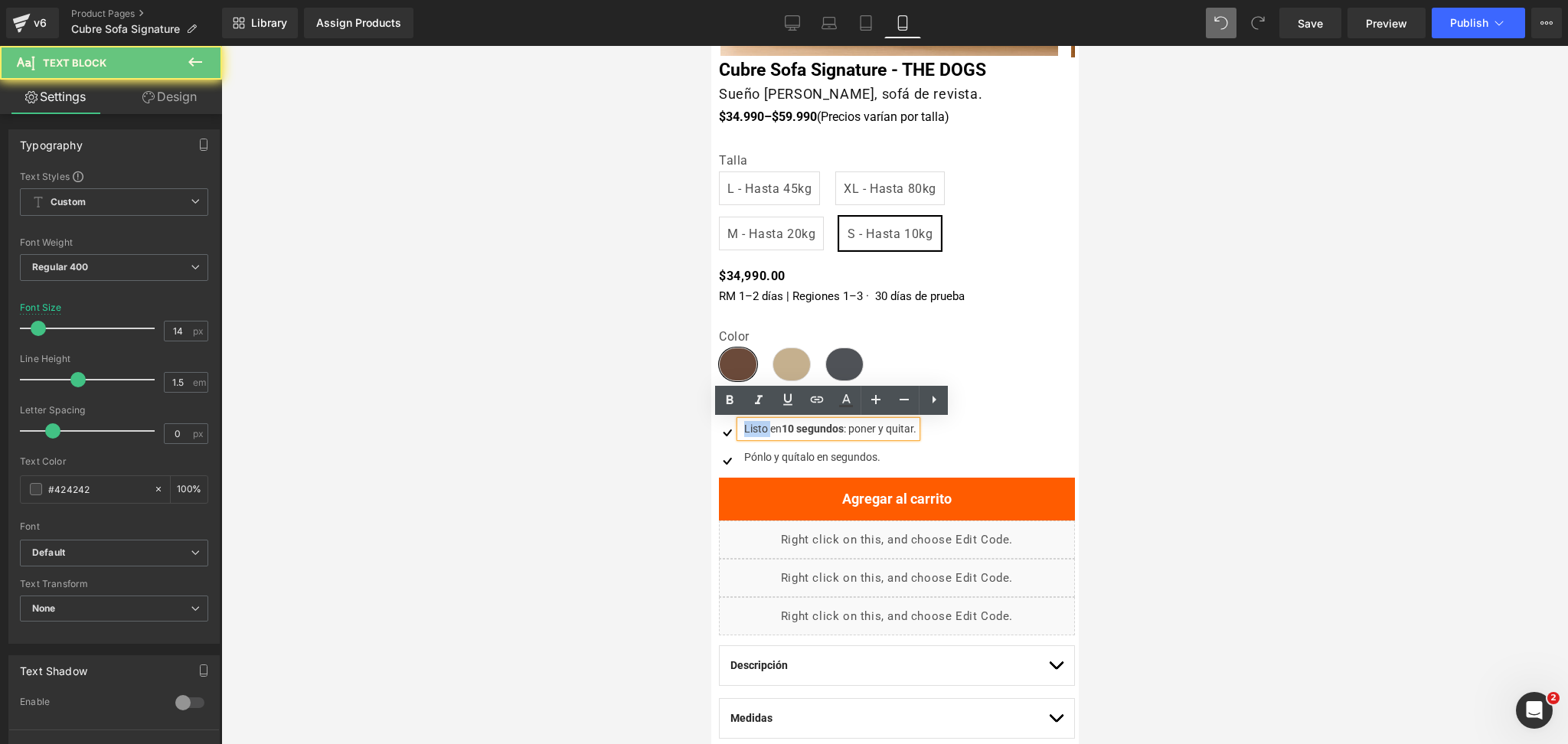
click at [756, 428] on div "Listo en 10 segundos : poner y quitar." at bounding box center [827, 428] width 176 height 16
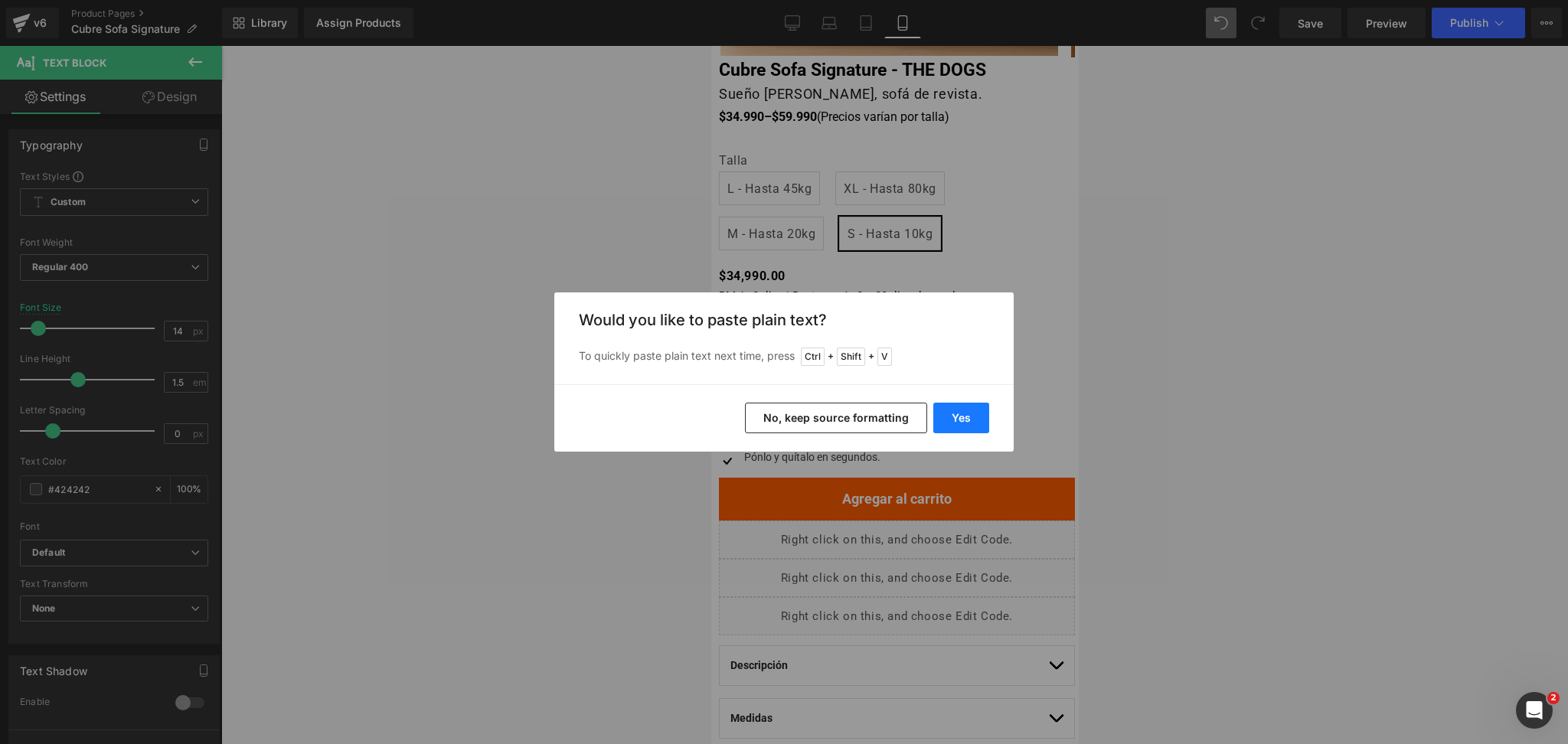
click at [964, 411] on button "Yes" at bounding box center [961, 417] width 56 height 30
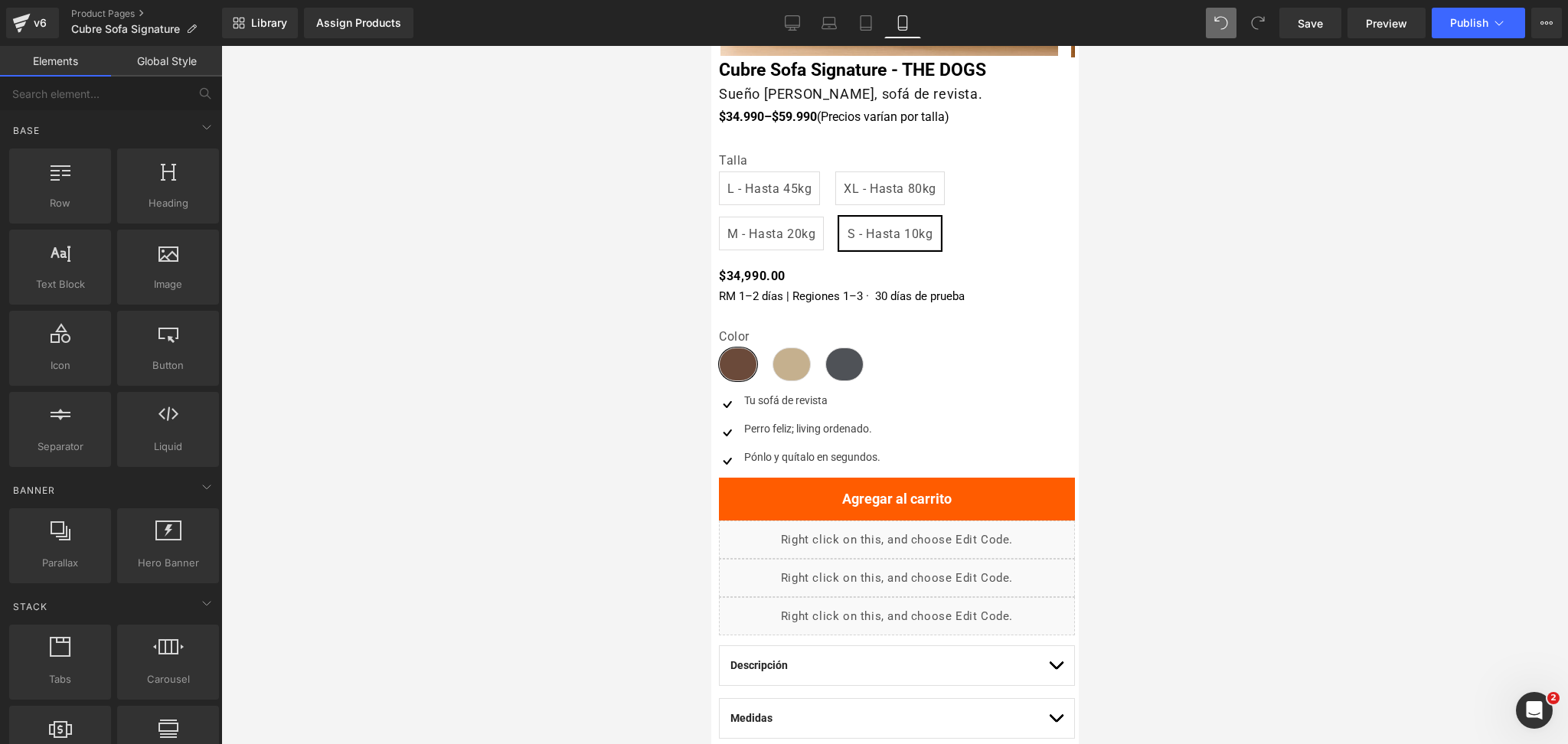
click at [1290, 346] on div at bounding box center [895, 395] width 1347 height 698
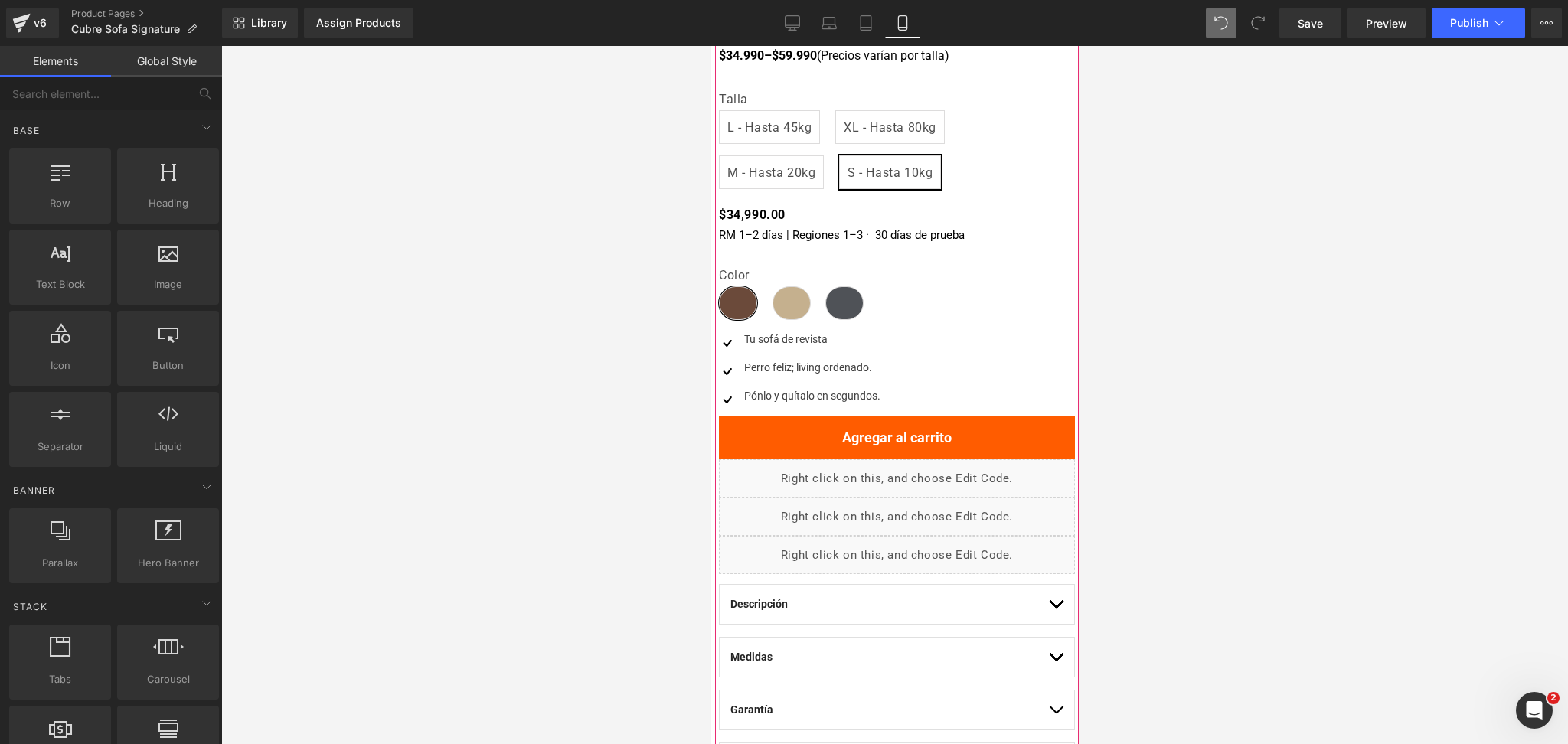
scroll to position [612, 0]
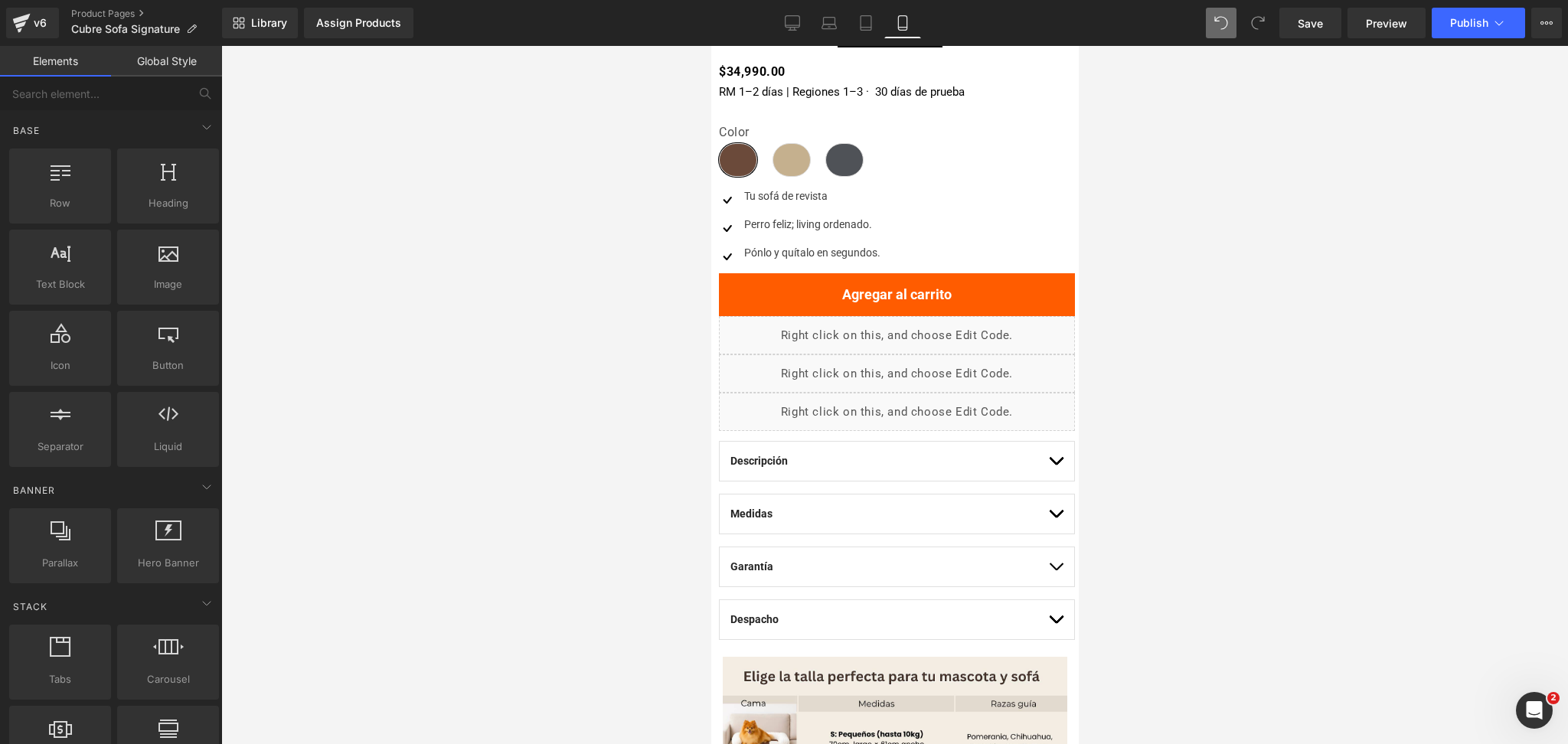
click at [1048, 471] on button "button" at bounding box center [1055, 462] width 16 height 39
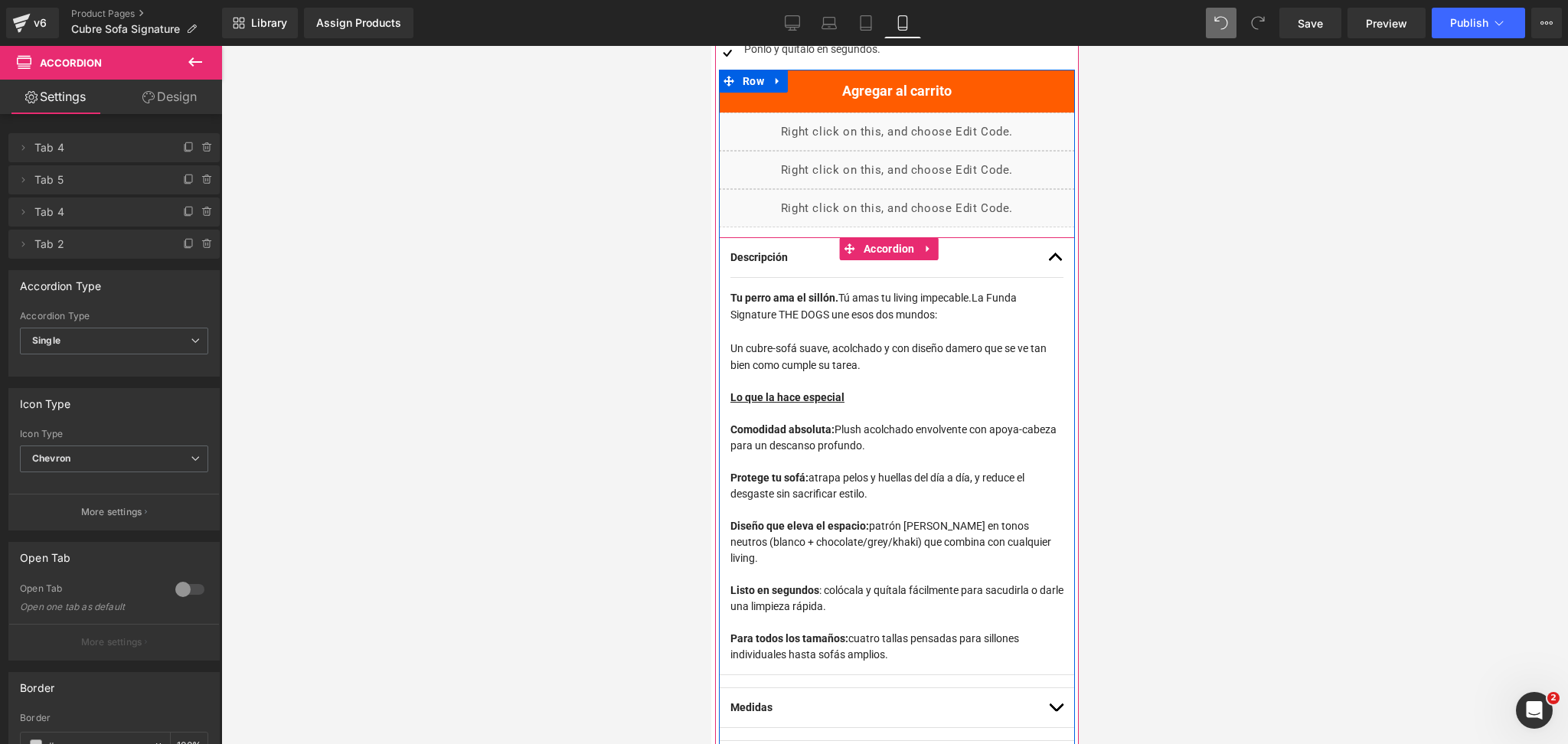
scroll to position [918, 0]
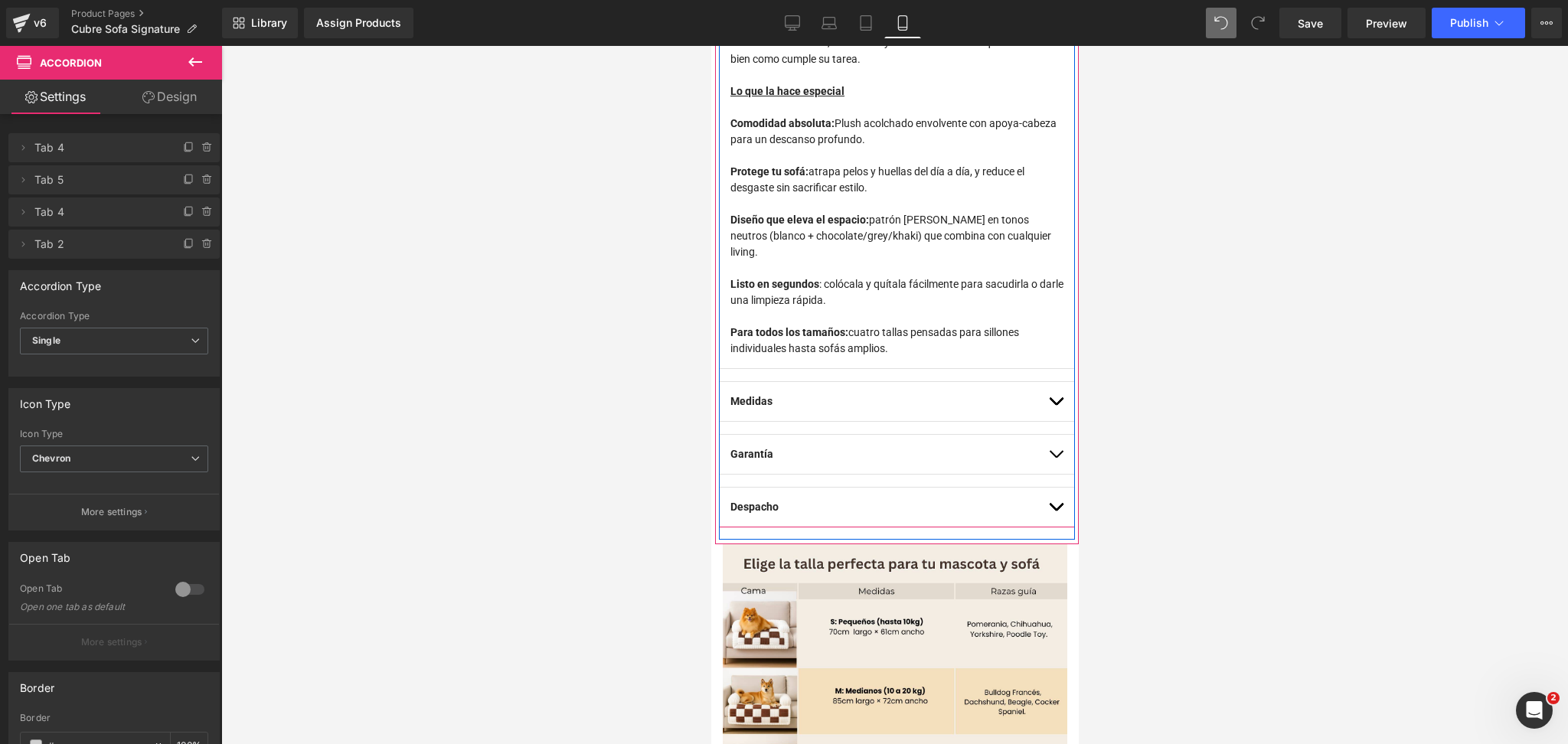
click at [1048, 392] on button "button" at bounding box center [1055, 402] width 16 height 39
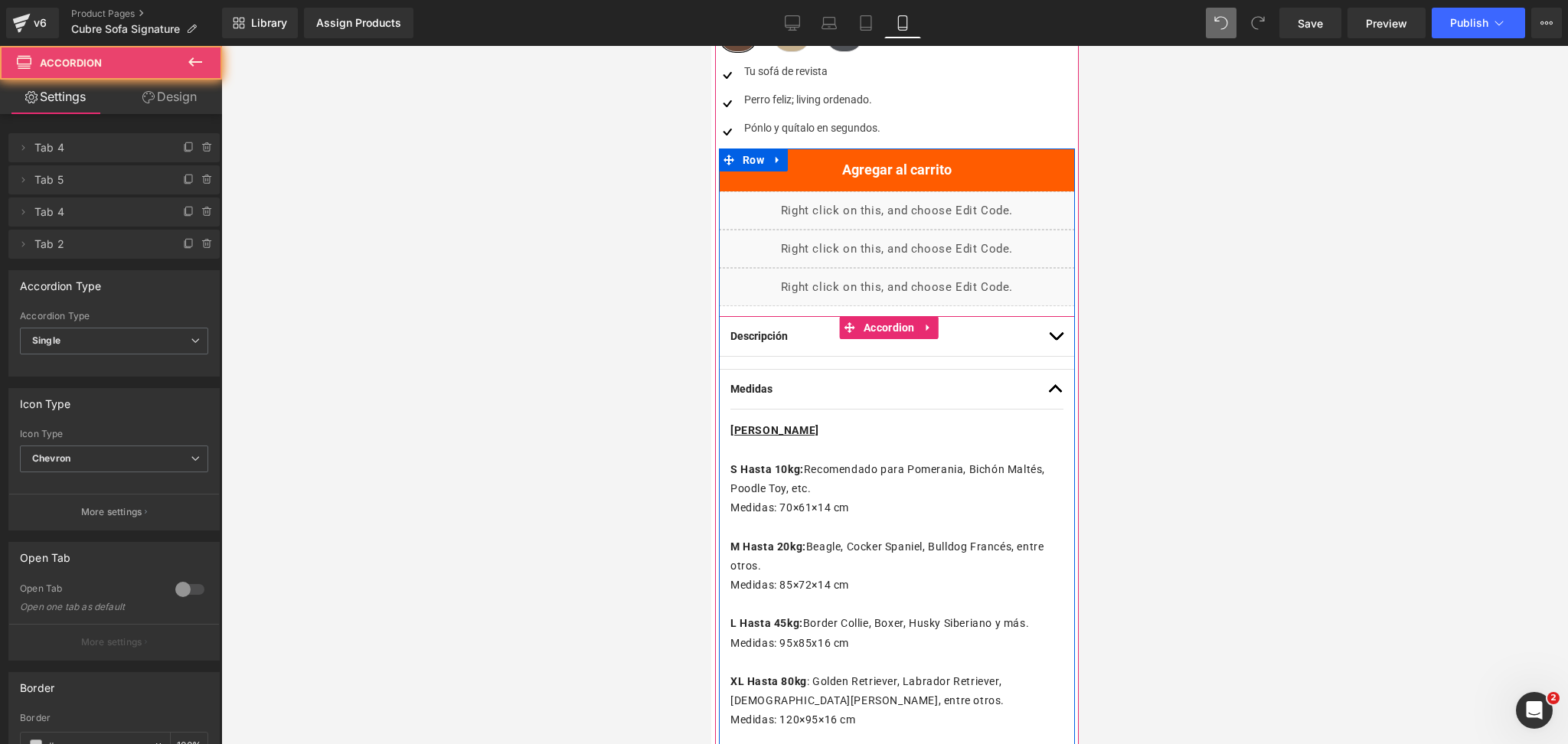
click at [1048, 392] on button "button" at bounding box center [1055, 390] width 16 height 39
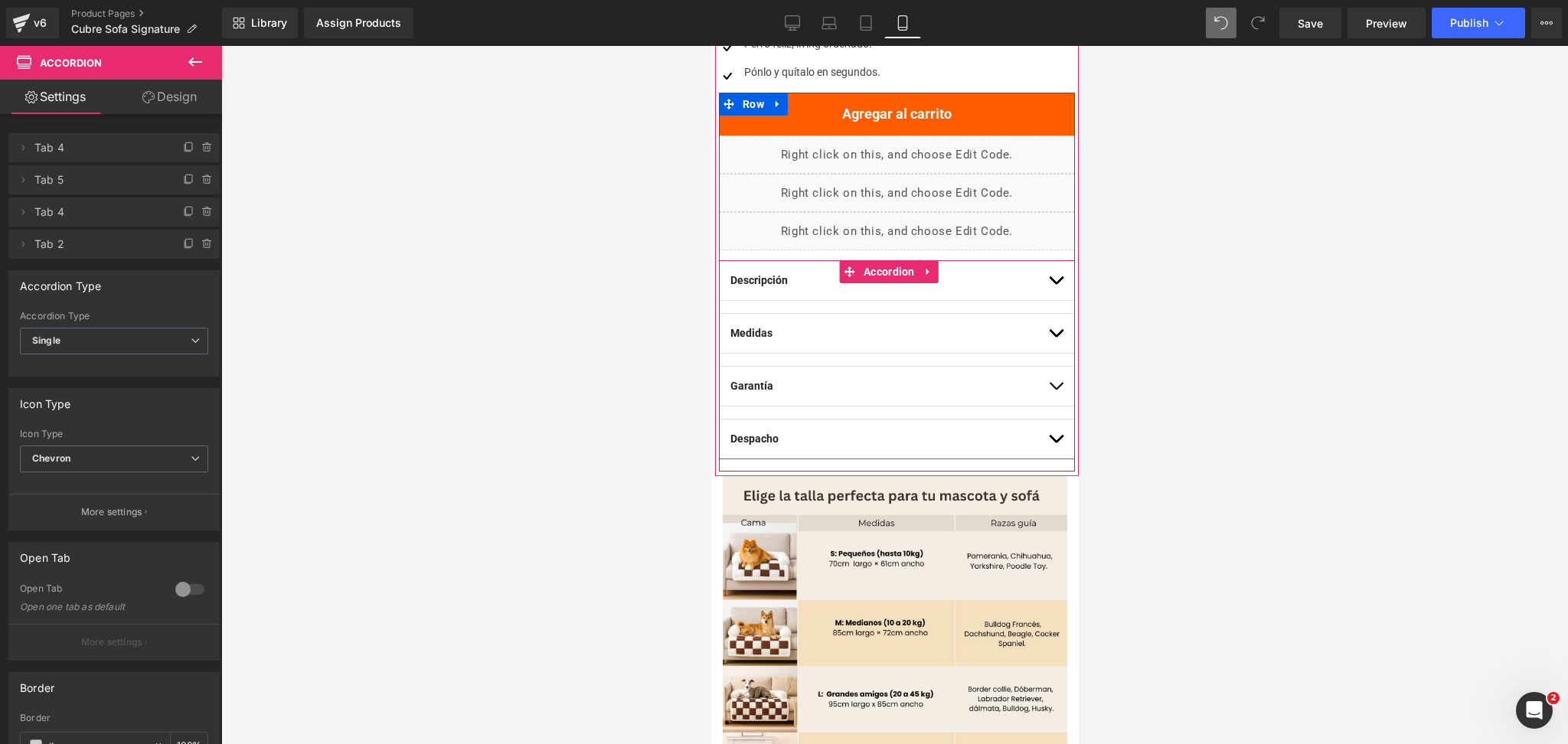
scroll to position [839, 0]
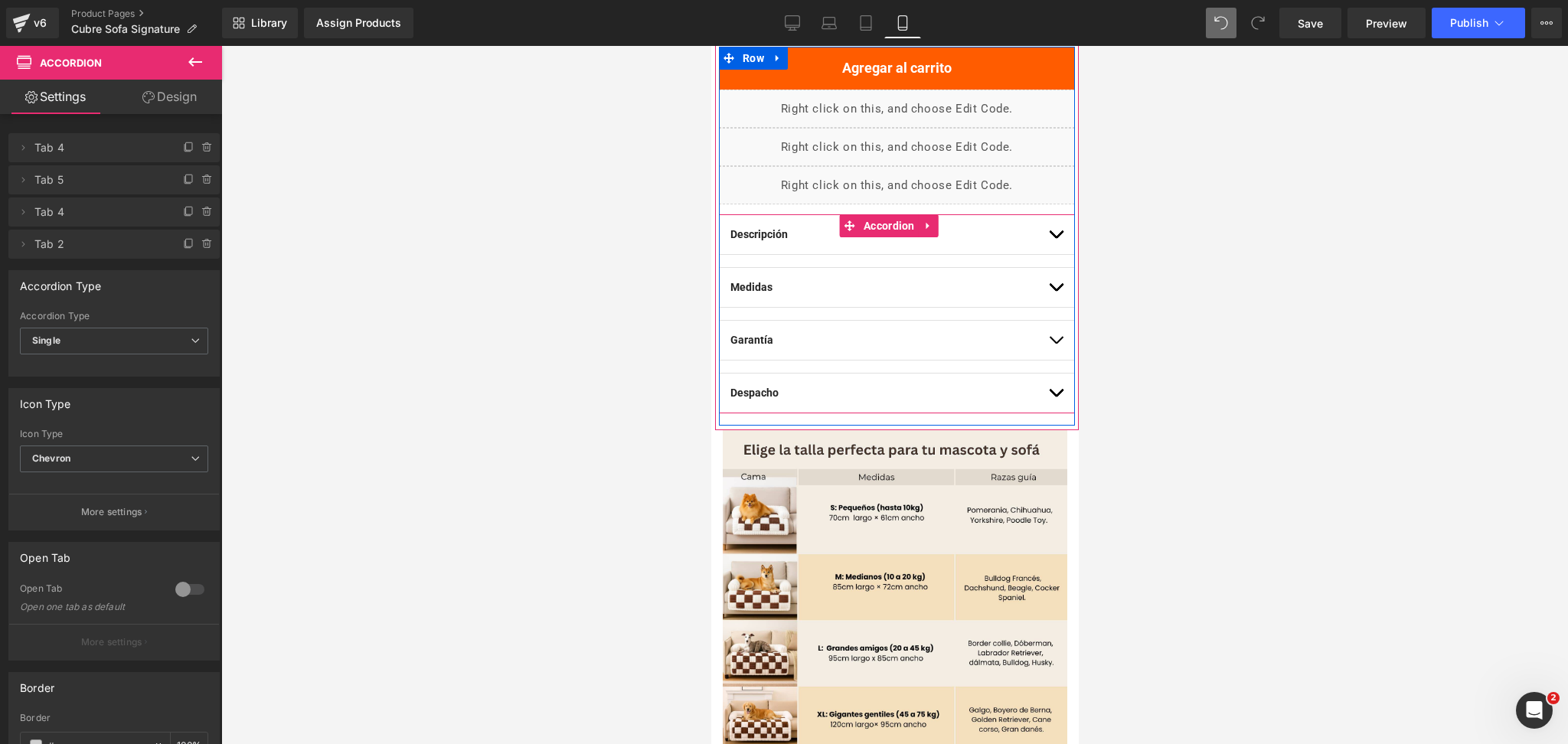
click at [1048, 338] on button "button" at bounding box center [1055, 340] width 16 height 39
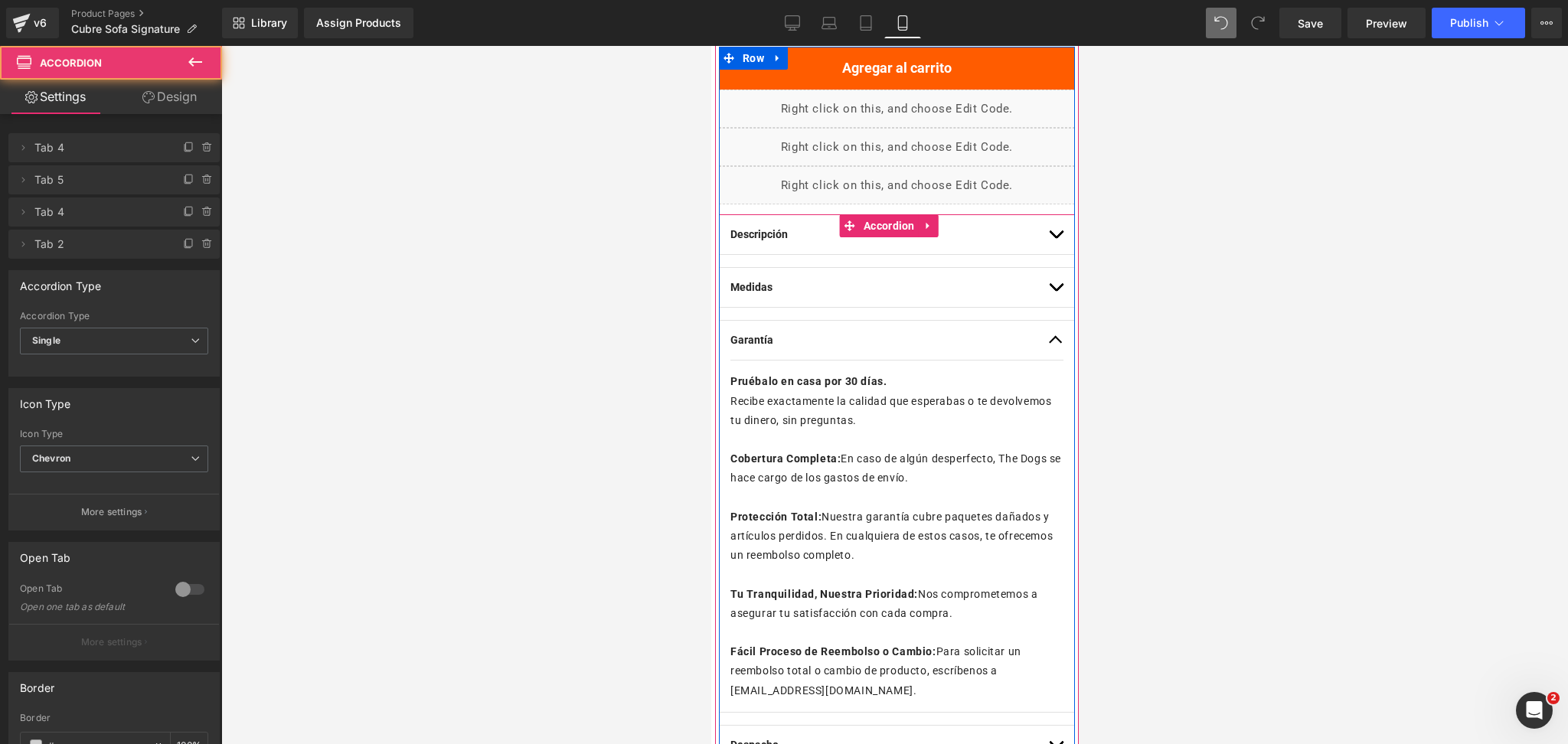
click at [1055, 343] on span "button" at bounding box center [1055, 343] width 0 height 0
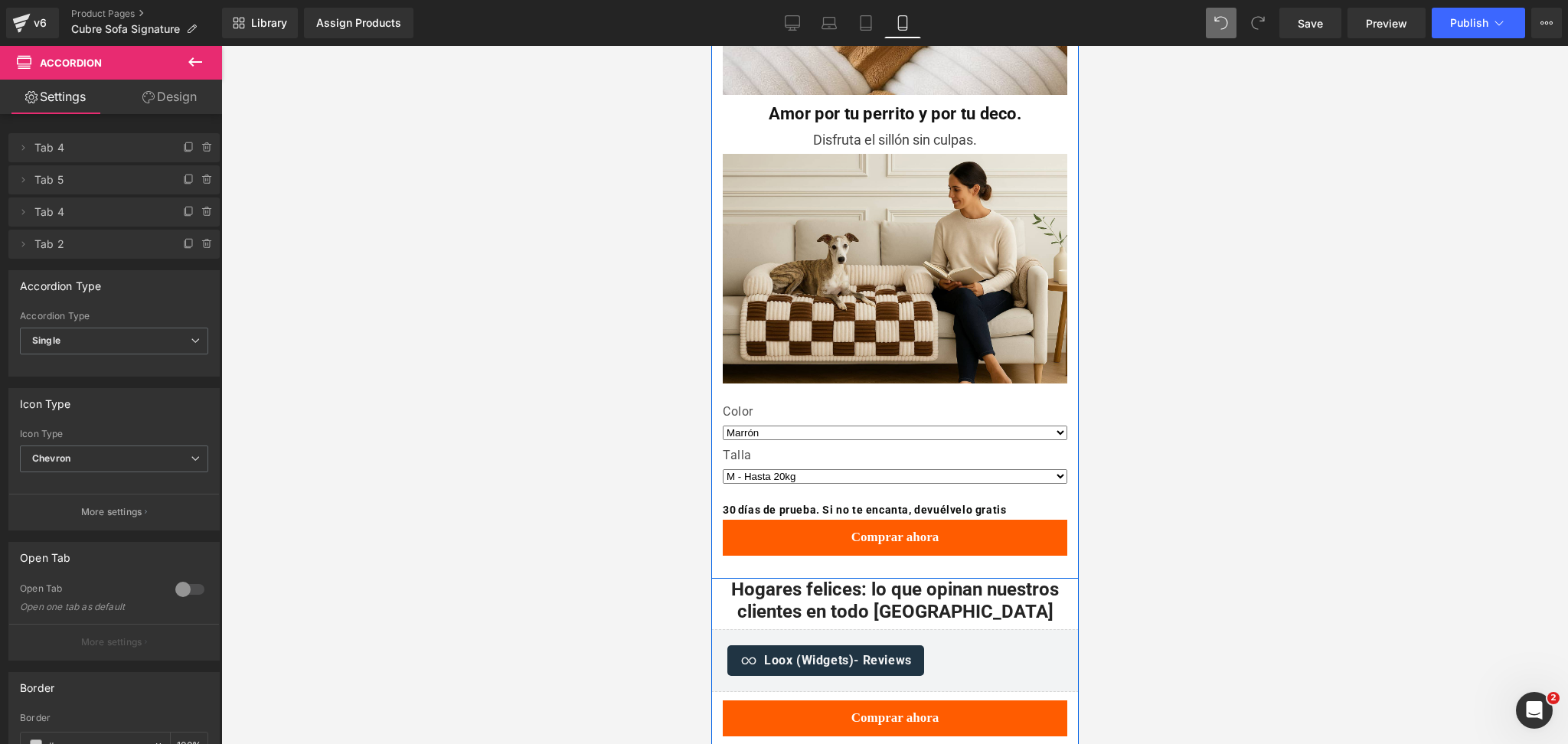
scroll to position [2268, 0]
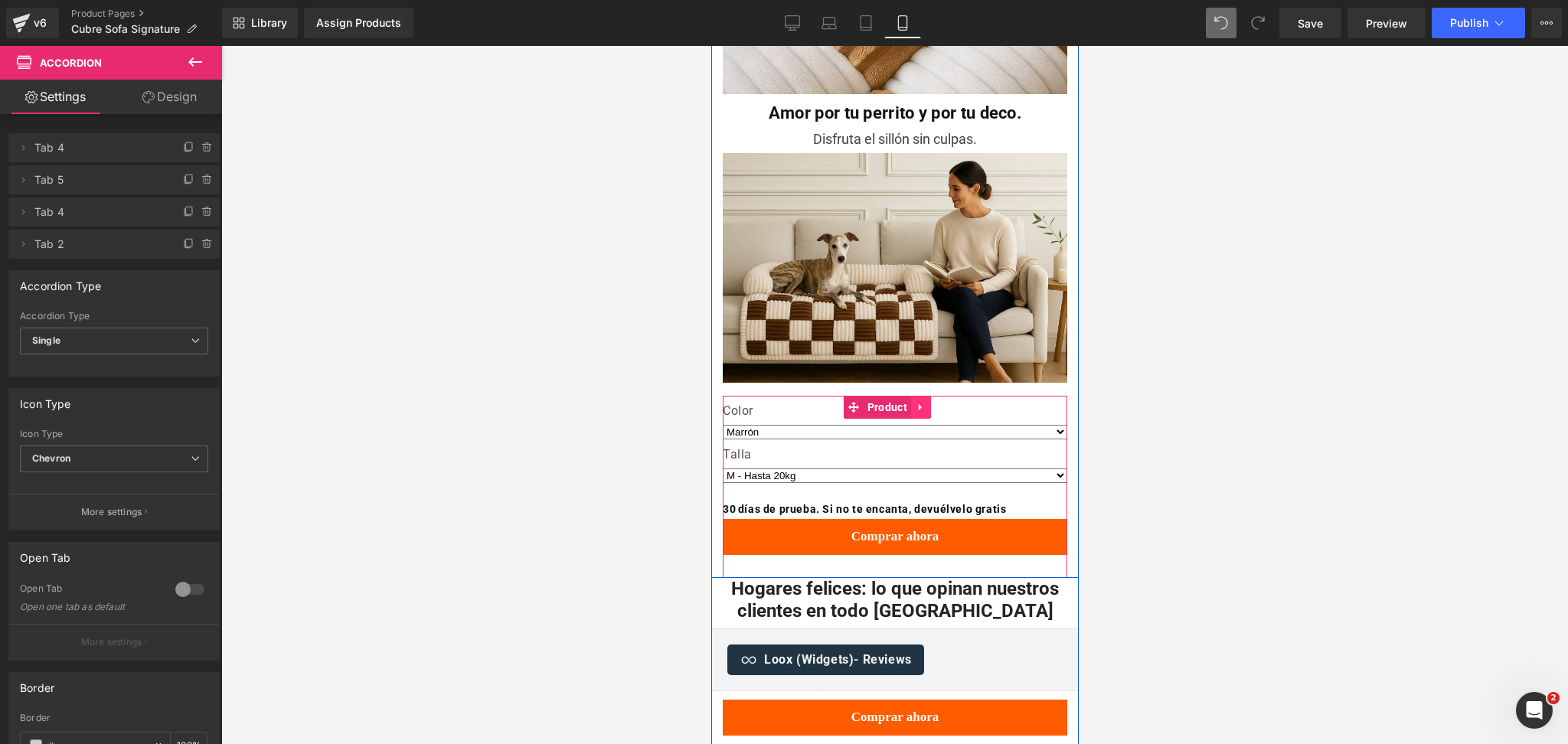
click at [916, 396] on link at bounding box center [921, 407] width 20 height 23
click at [915, 402] on icon at bounding box center [911, 407] width 11 height 11
select select "M - Hasta 20kg"
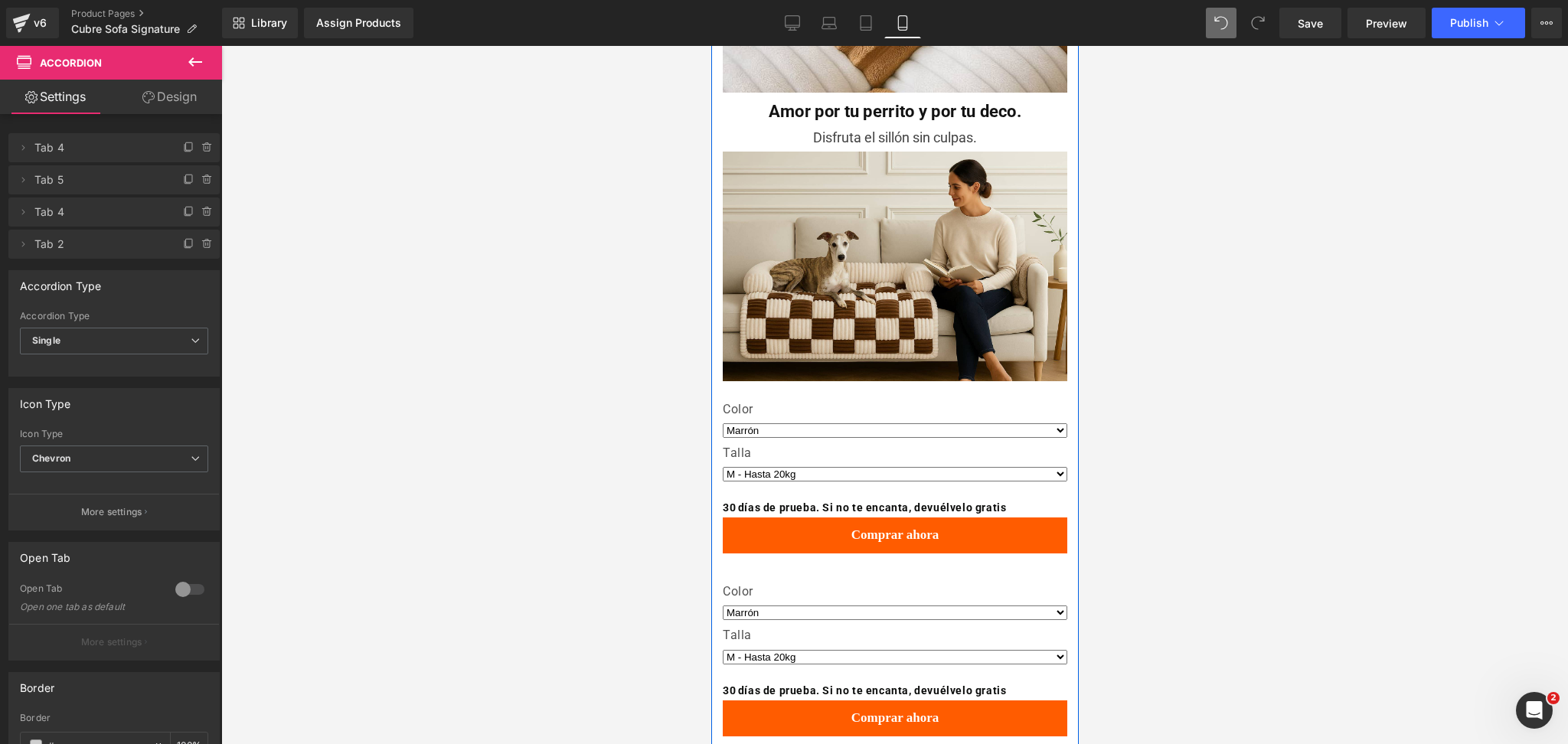
scroll to position [2264, 0]
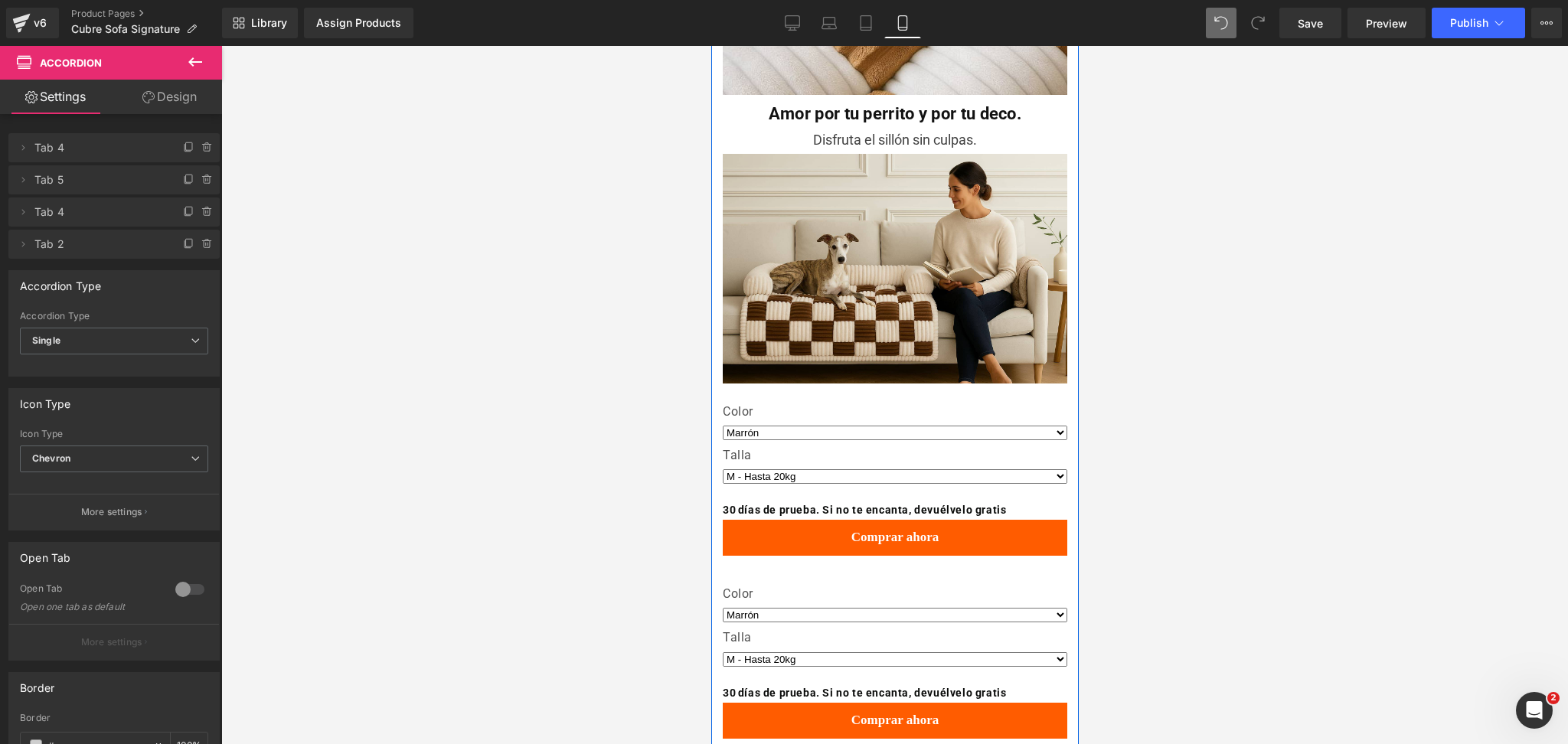
click at [840, 586] on div "Color Marrón Caqui Gris" at bounding box center [894, 607] width 344 height 43
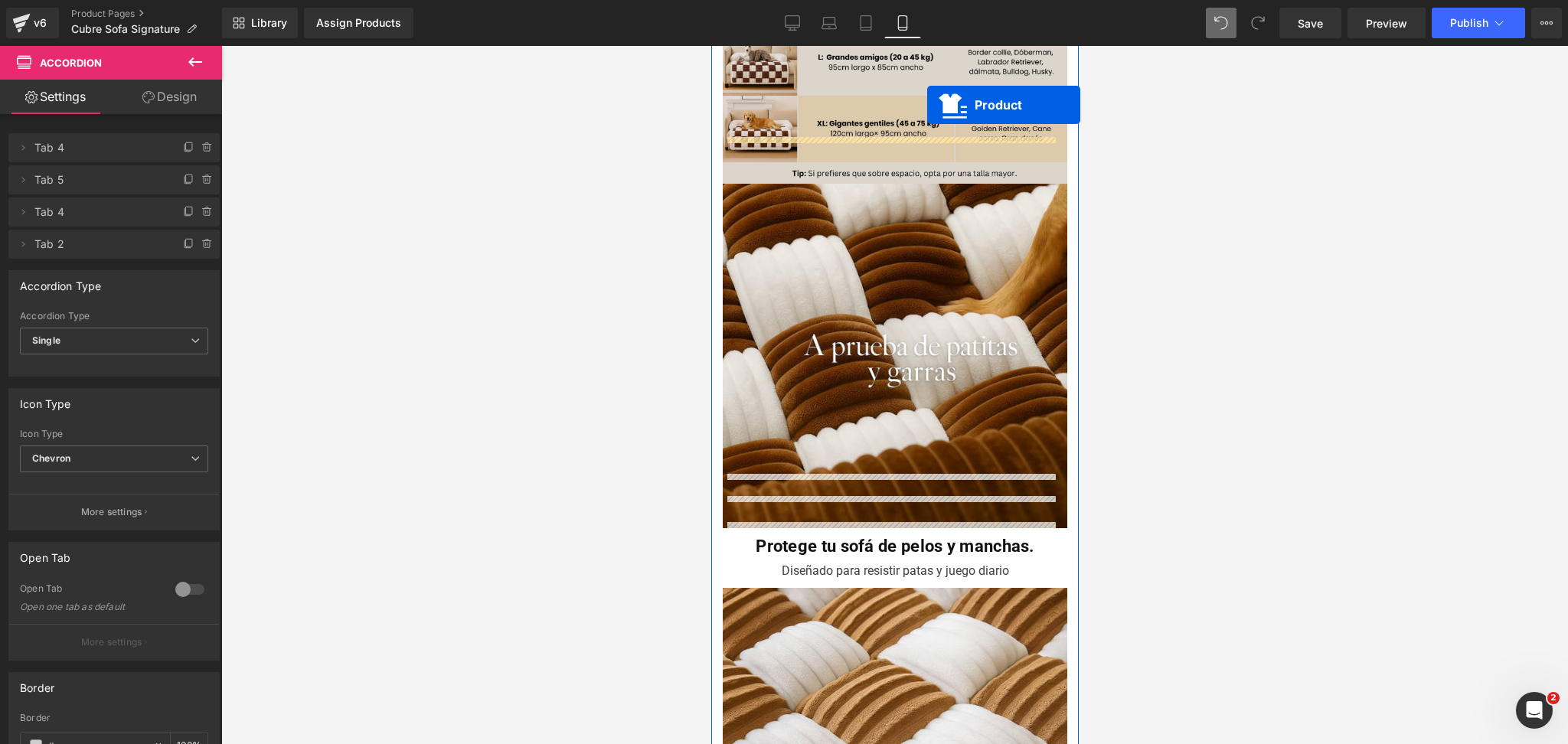
scroll to position [1380, 0]
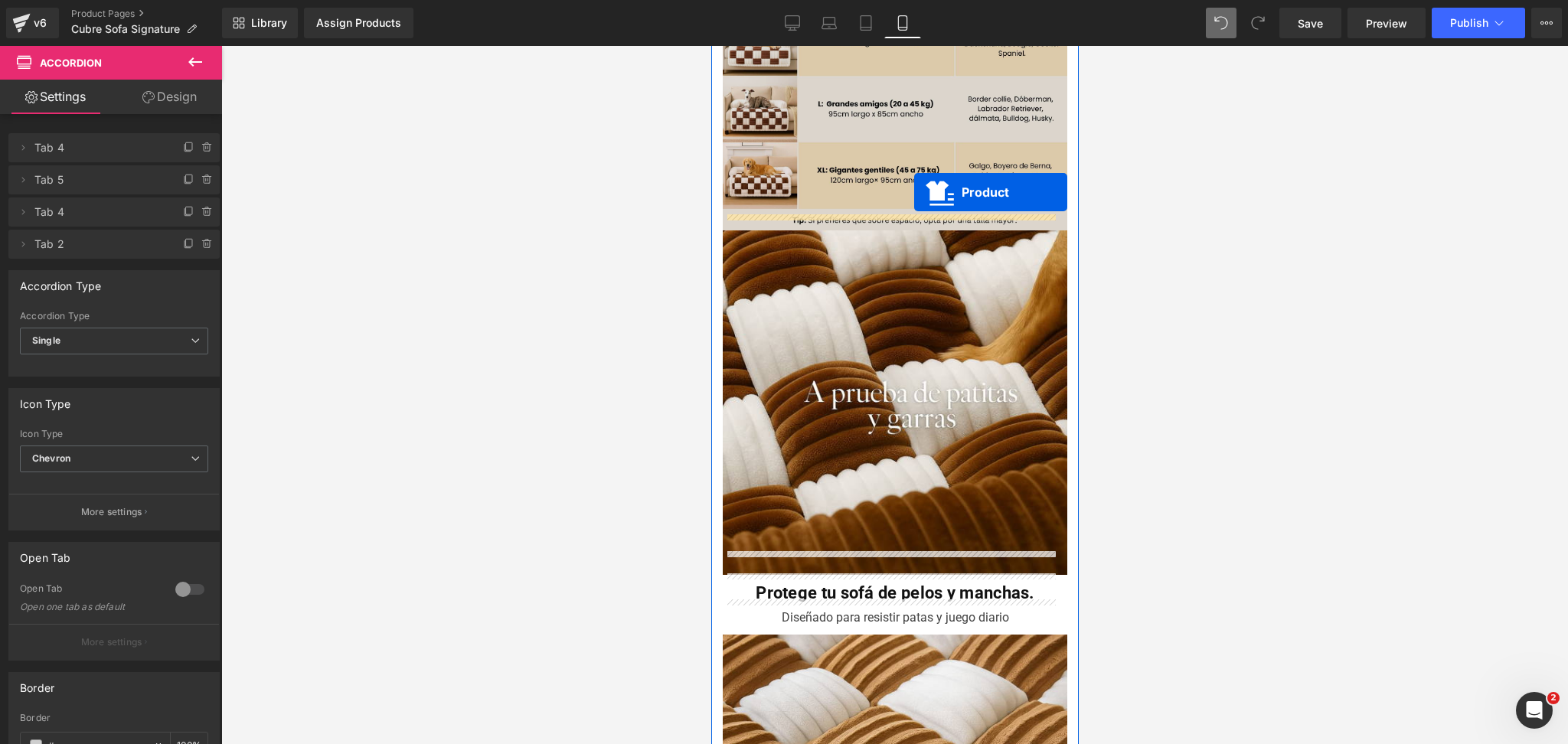
drag, startPoint x: 819, startPoint y: 352, endPoint x: 913, endPoint y: 193, distance: 184.7
select select "M - Hasta 20kg"
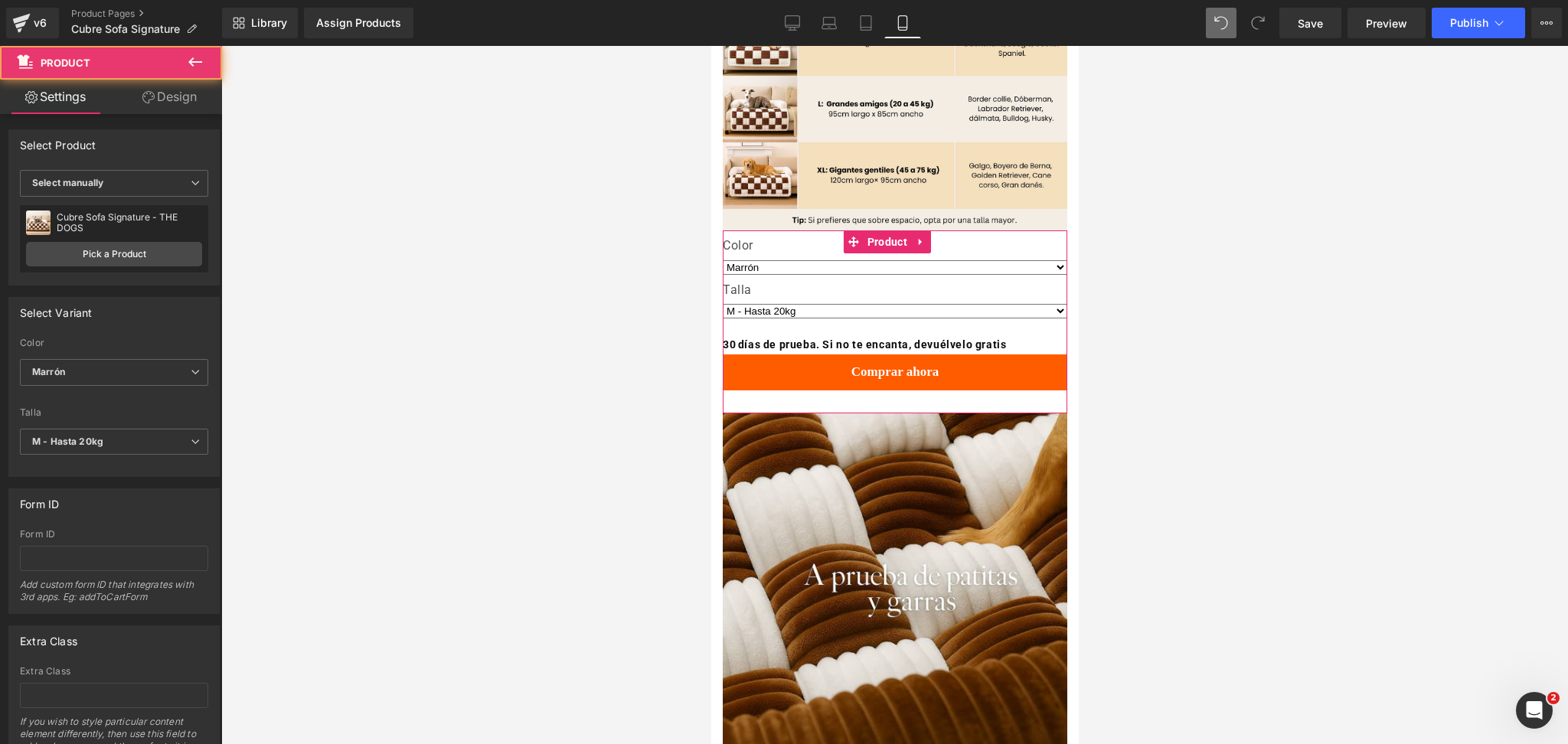
click at [1200, 190] on div at bounding box center [895, 395] width 1347 height 698
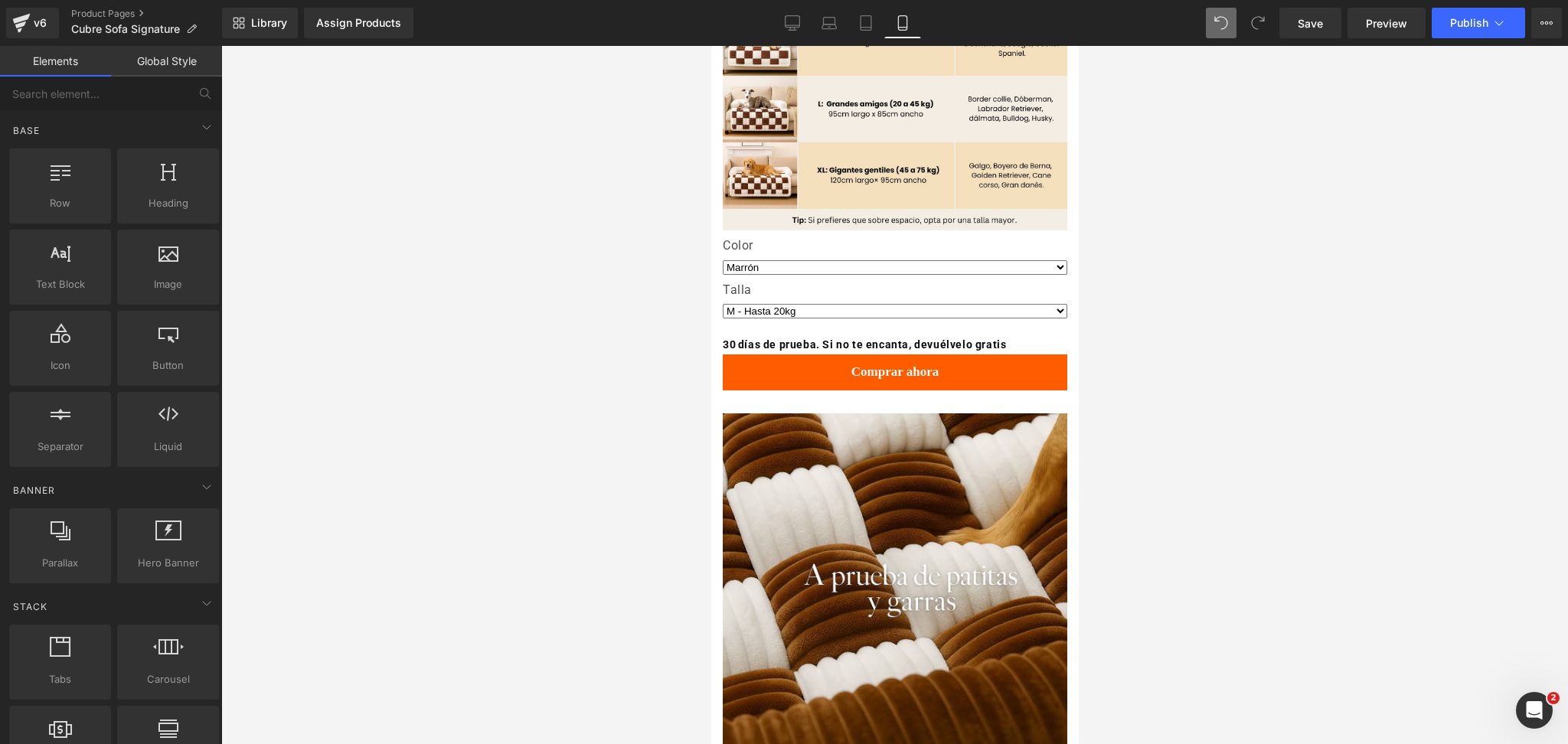
click at [1251, 299] on div at bounding box center [895, 395] width 1347 height 698
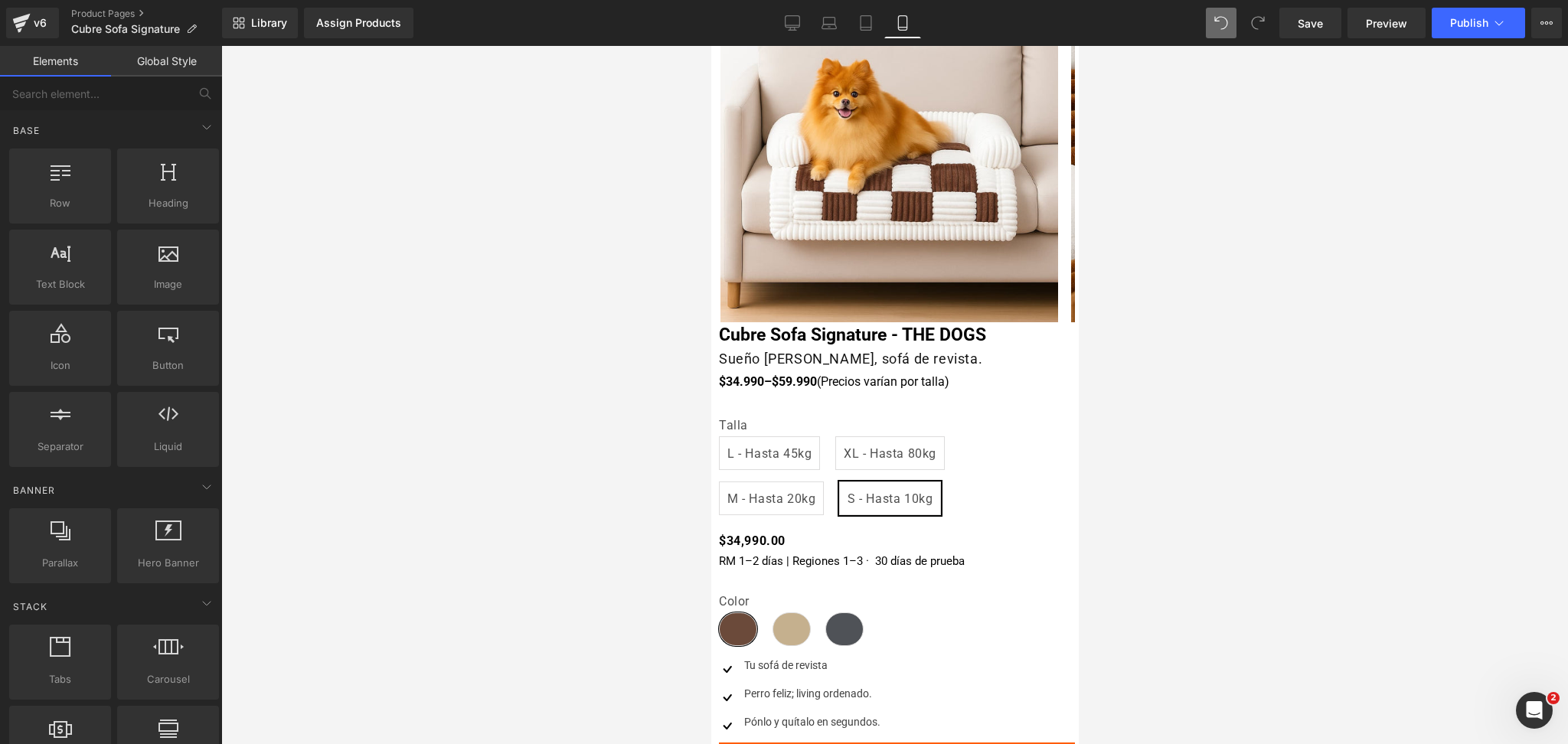
scroll to position [408, 0]
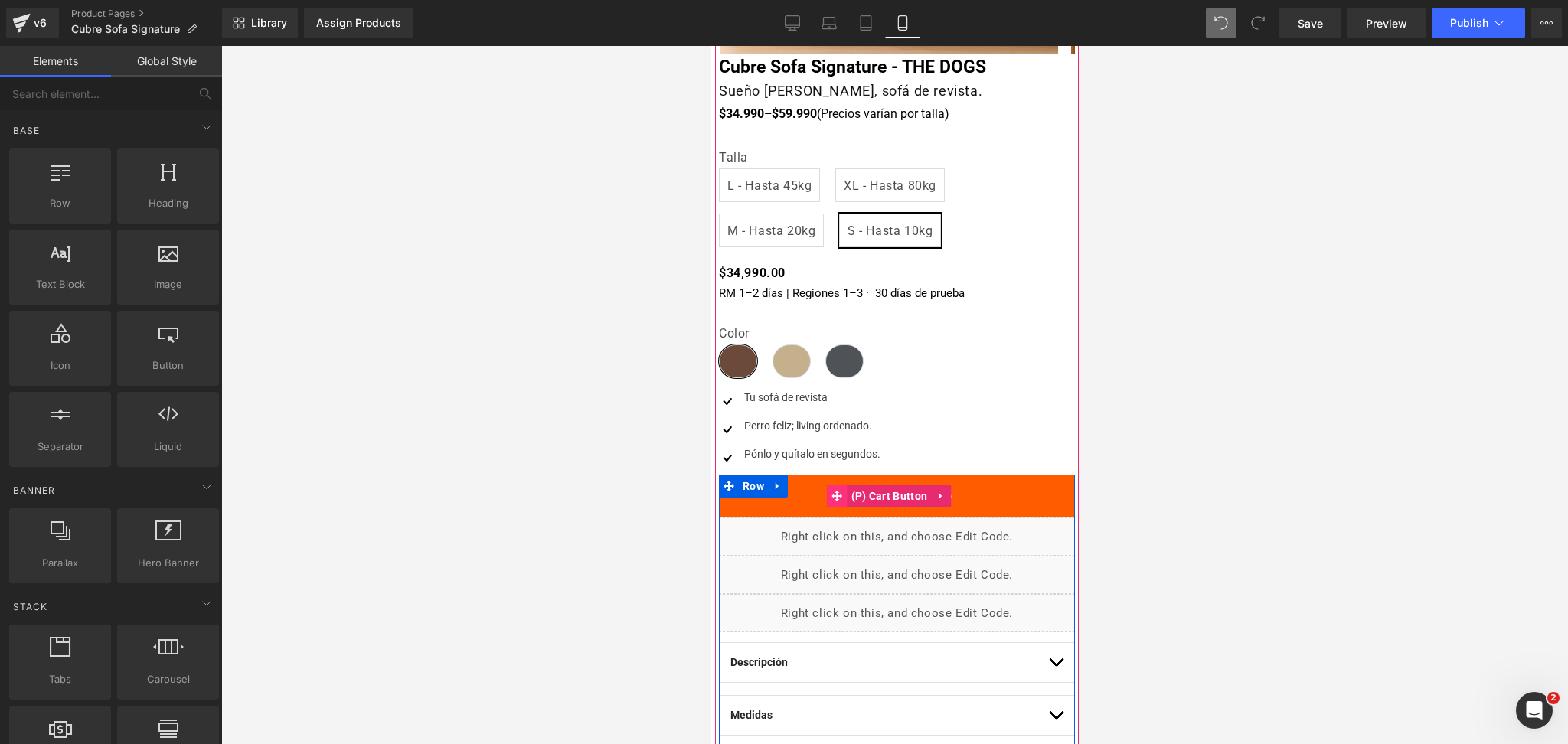
click at [891, 500] on span "(P) Cart Button" at bounding box center [888, 496] width 84 height 23
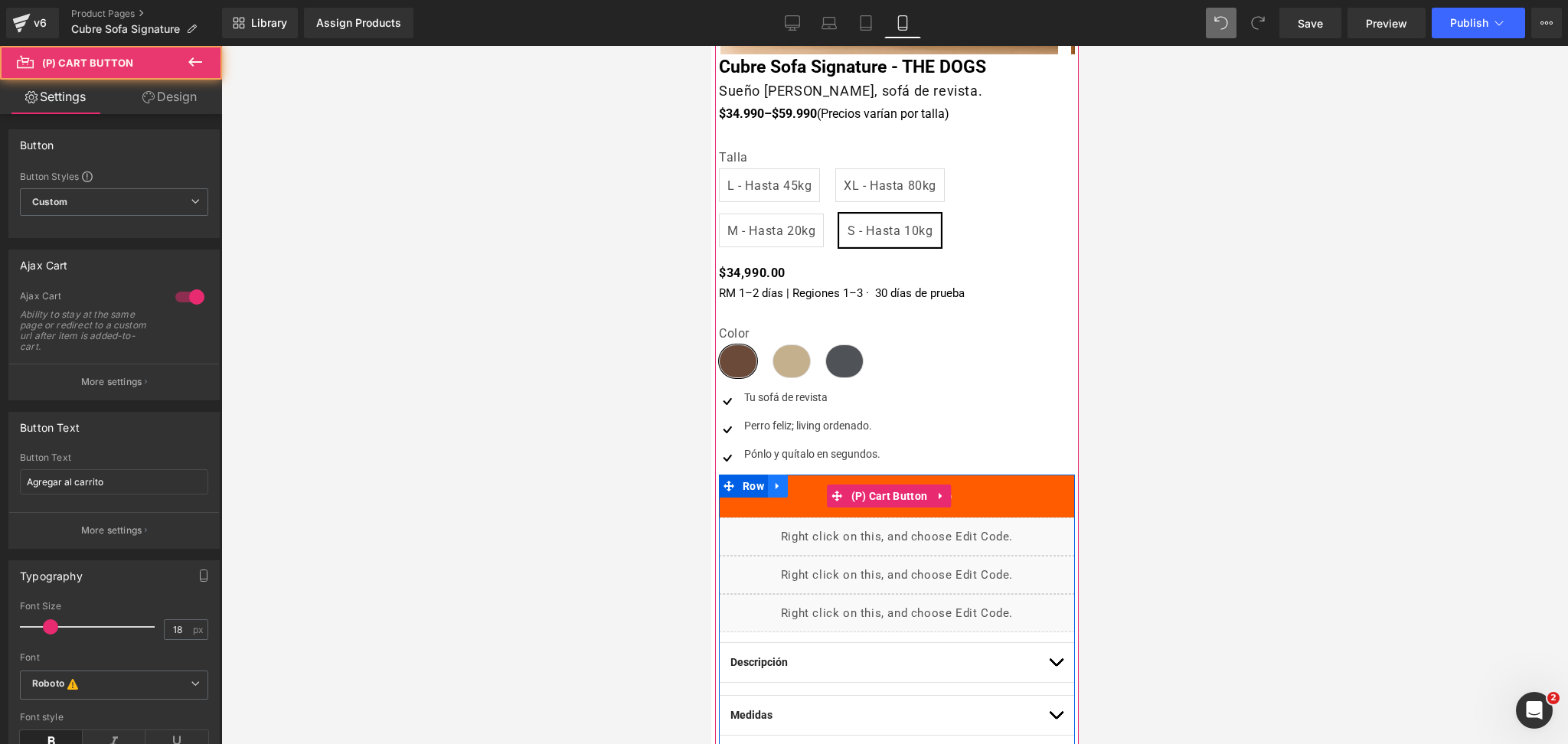
click at [783, 496] on link at bounding box center [778, 486] width 20 height 23
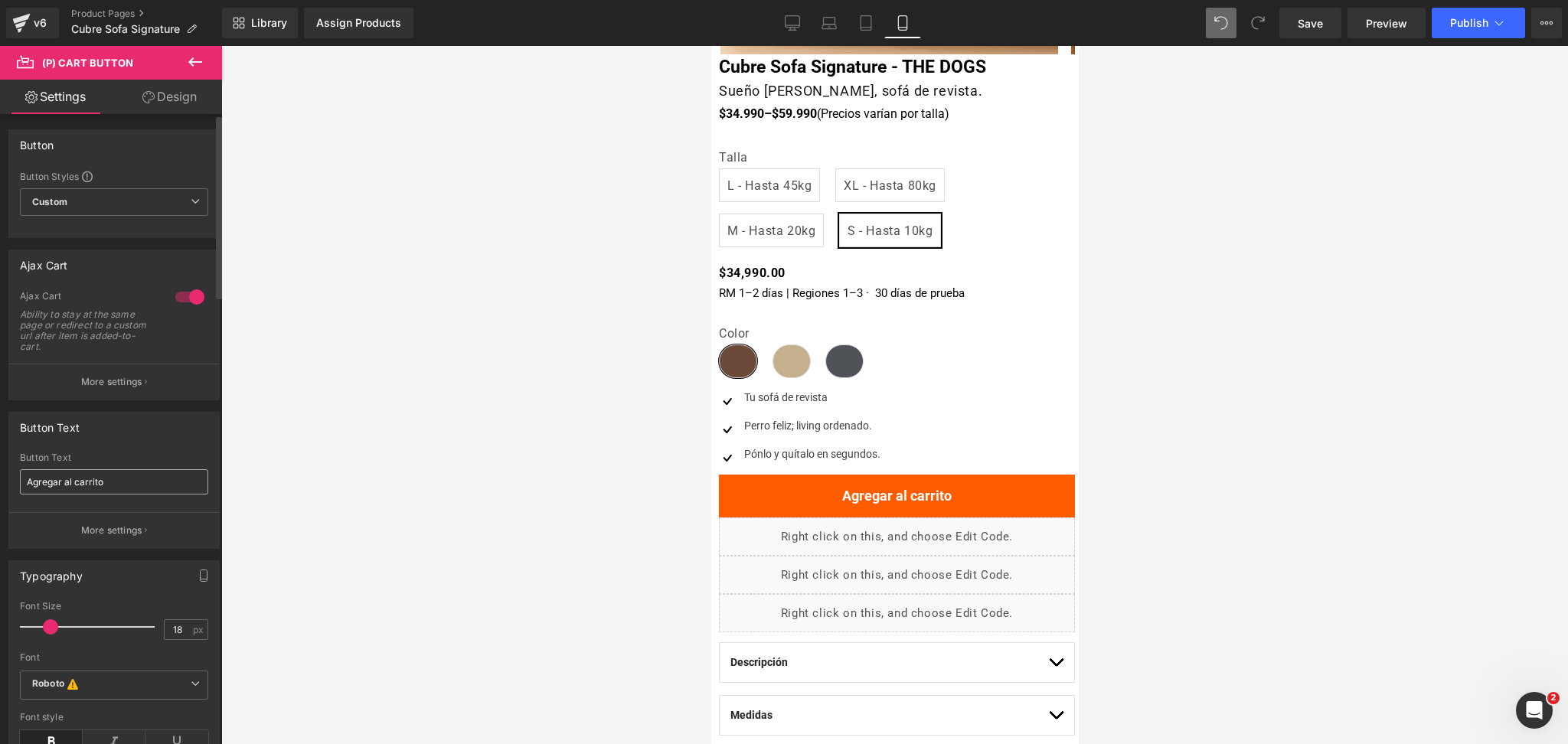
click at [172, 488] on input "Agregar al carrito" at bounding box center [115, 481] width 188 height 25
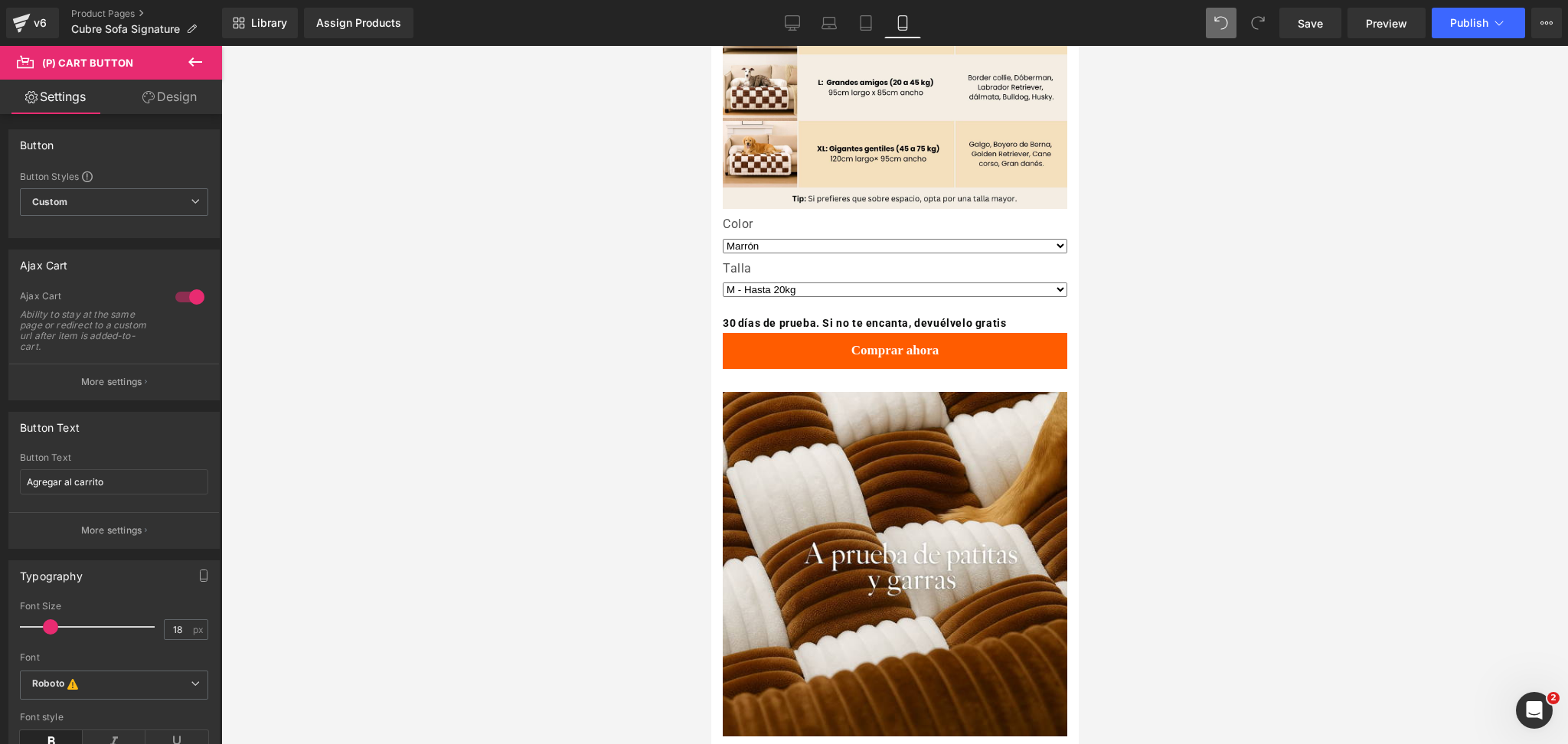
scroll to position [1429, 0]
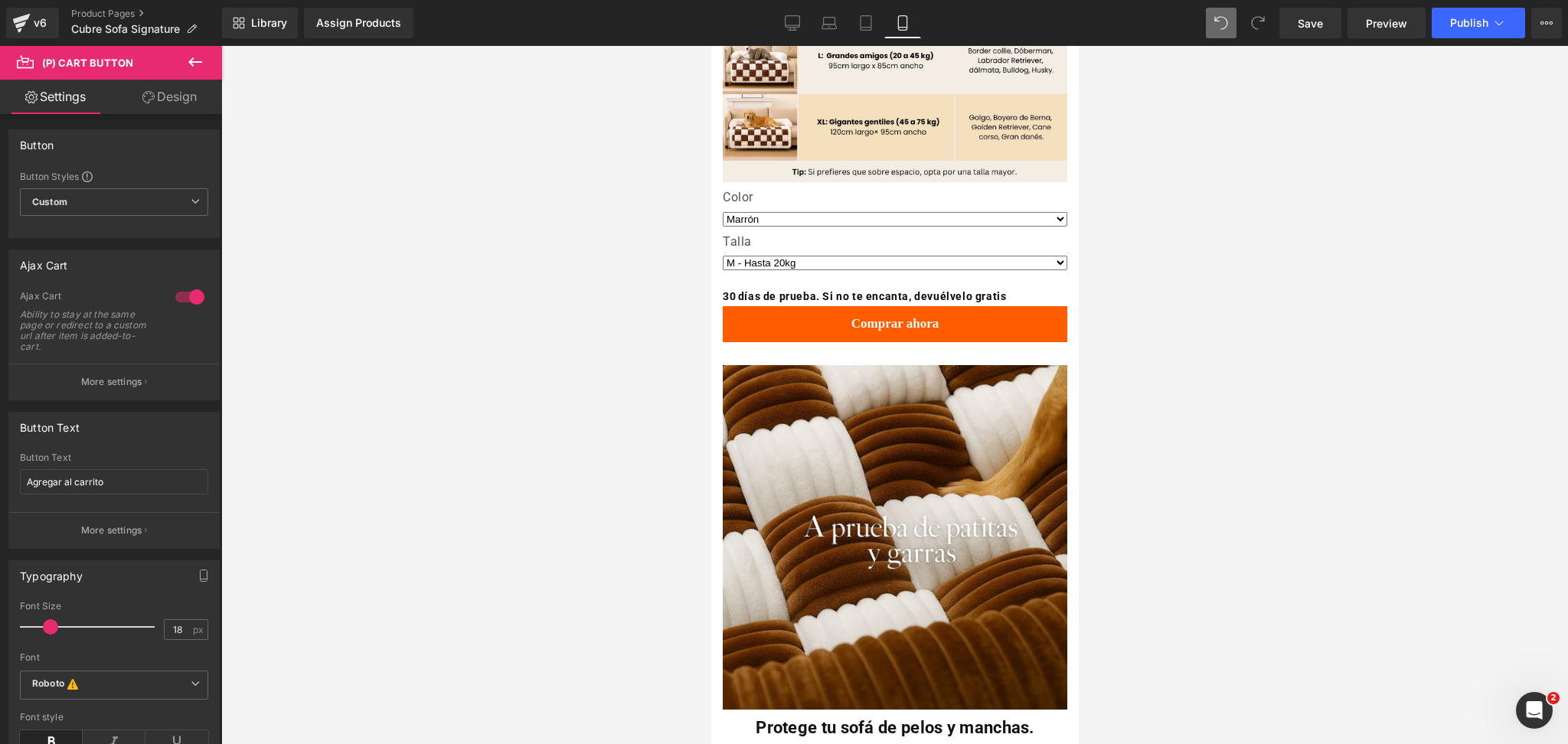
click at [869, 318] on div "Comprar ahora (P) Cart Button" at bounding box center [894, 324] width 344 height 36
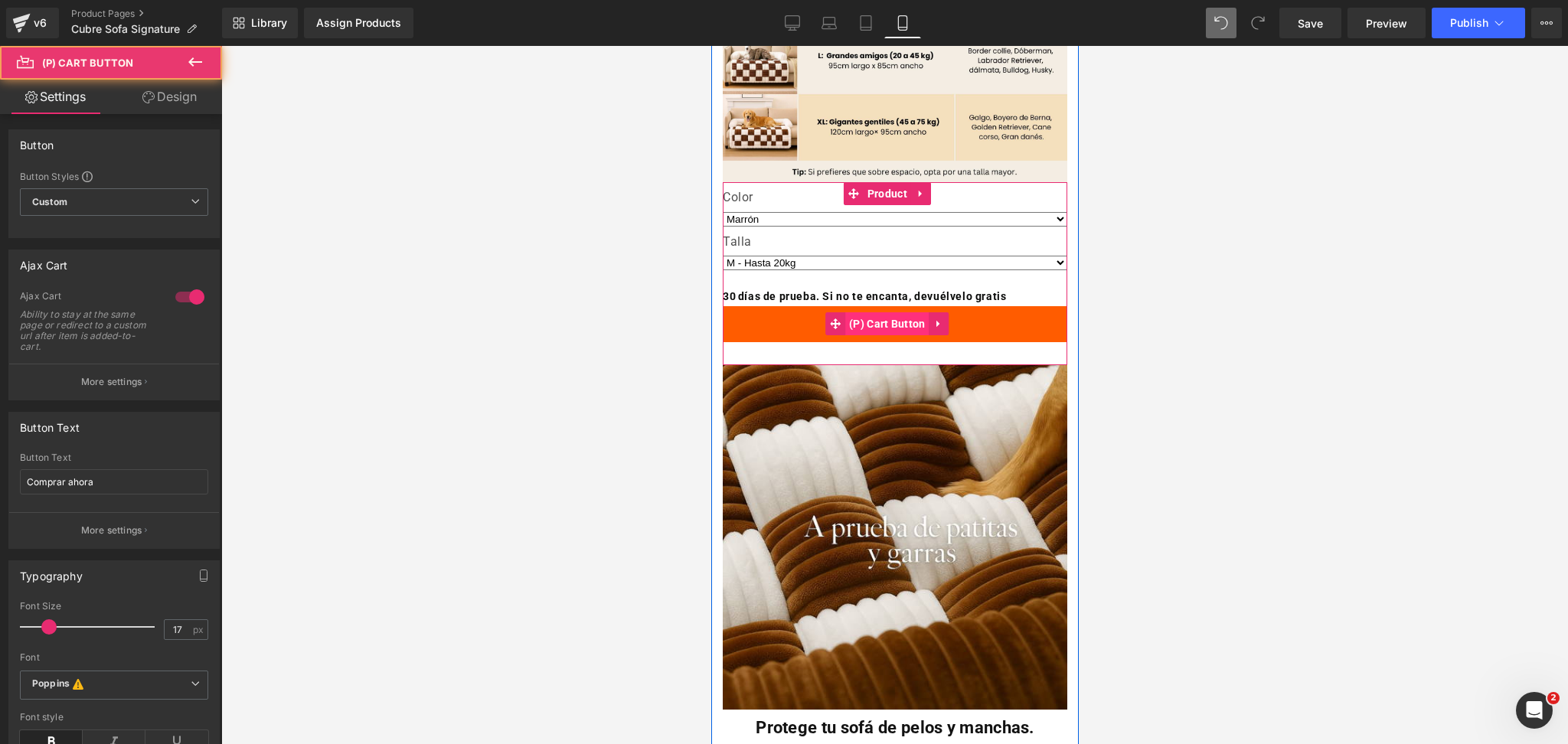
click at [890, 312] on span "(P) Cart Button" at bounding box center [887, 323] width 84 height 23
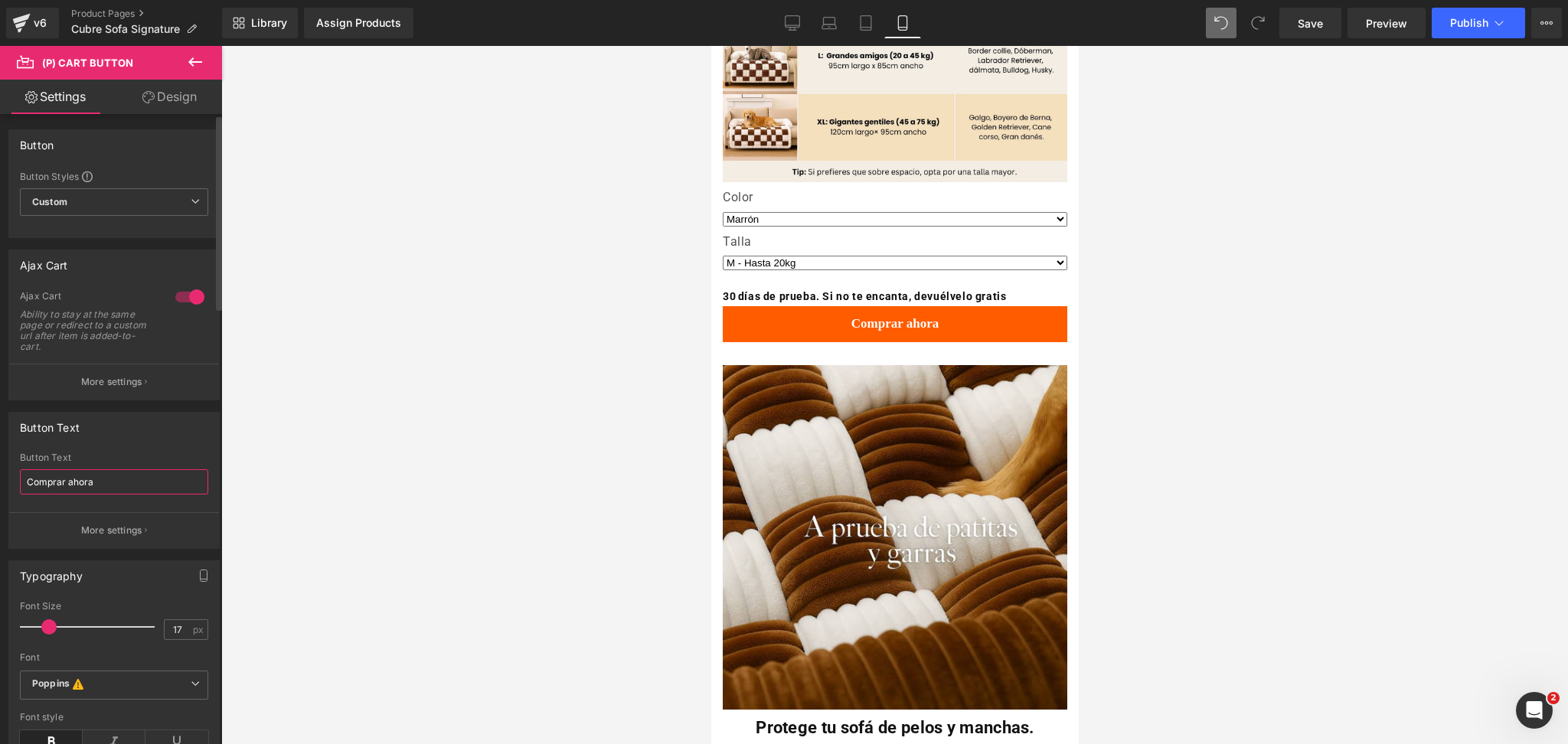
click at [69, 476] on input "Comprar ahora" at bounding box center [115, 481] width 188 height 25
type input "Agregar al carrito"
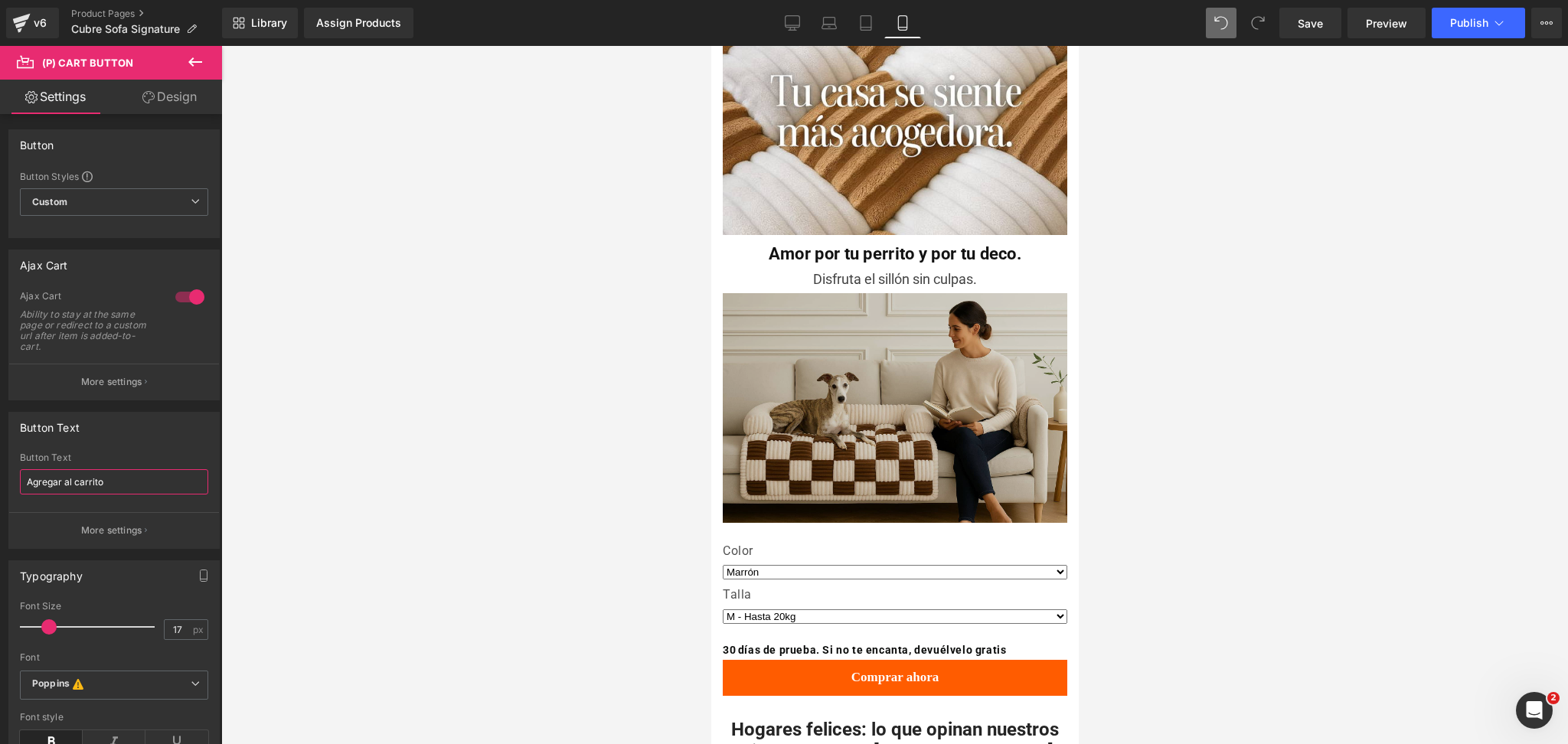
scroll to position [2653, 0]
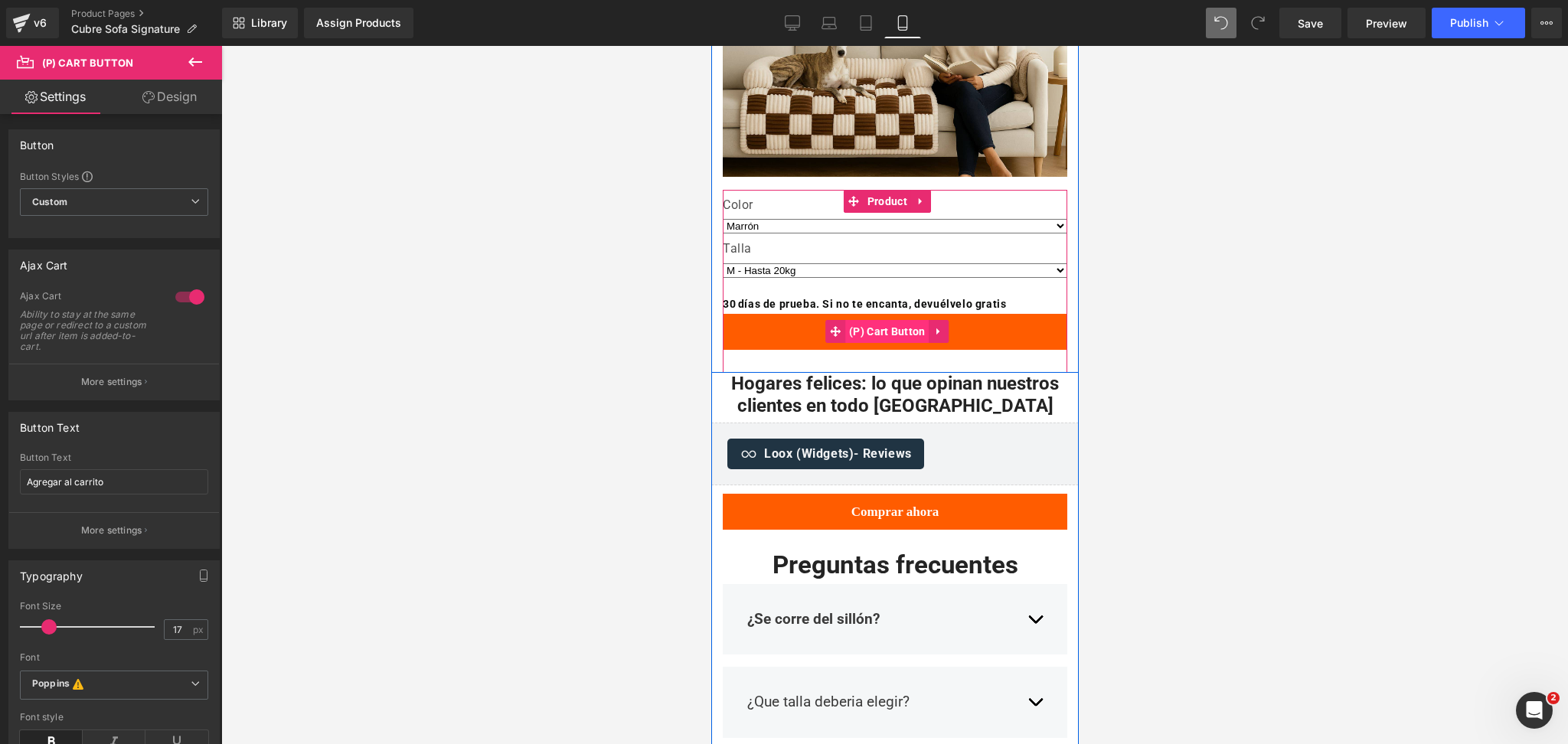
click at [895, 320] on span "(P) Cart Button" at bounding box center [887, 331] width 84 height 23
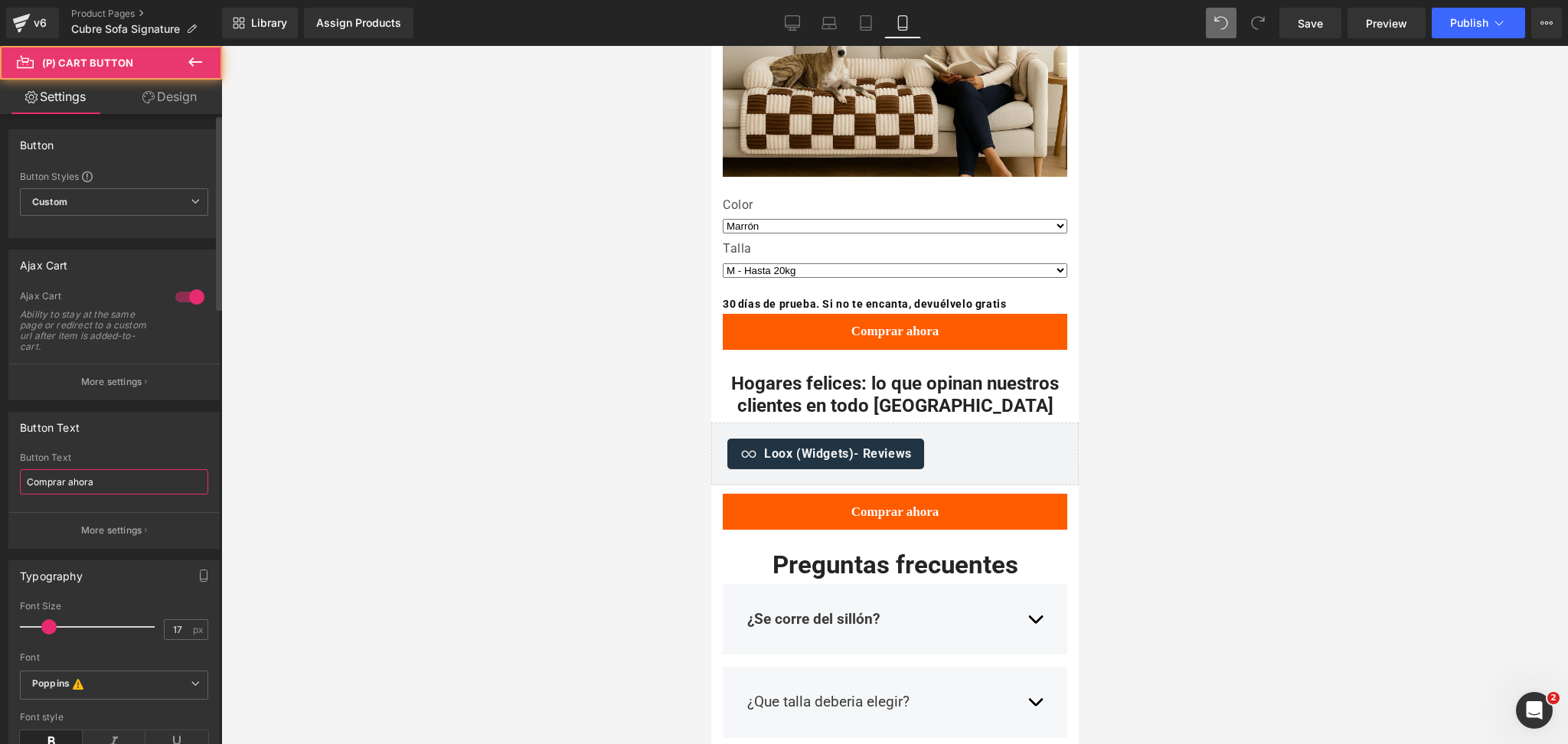
click at [90, 478] on input "Comprar ahora" at bounding box center [115, 481] width 188 height 25
paste input "Agregar al carrito"
type input "Agregar al carrito"
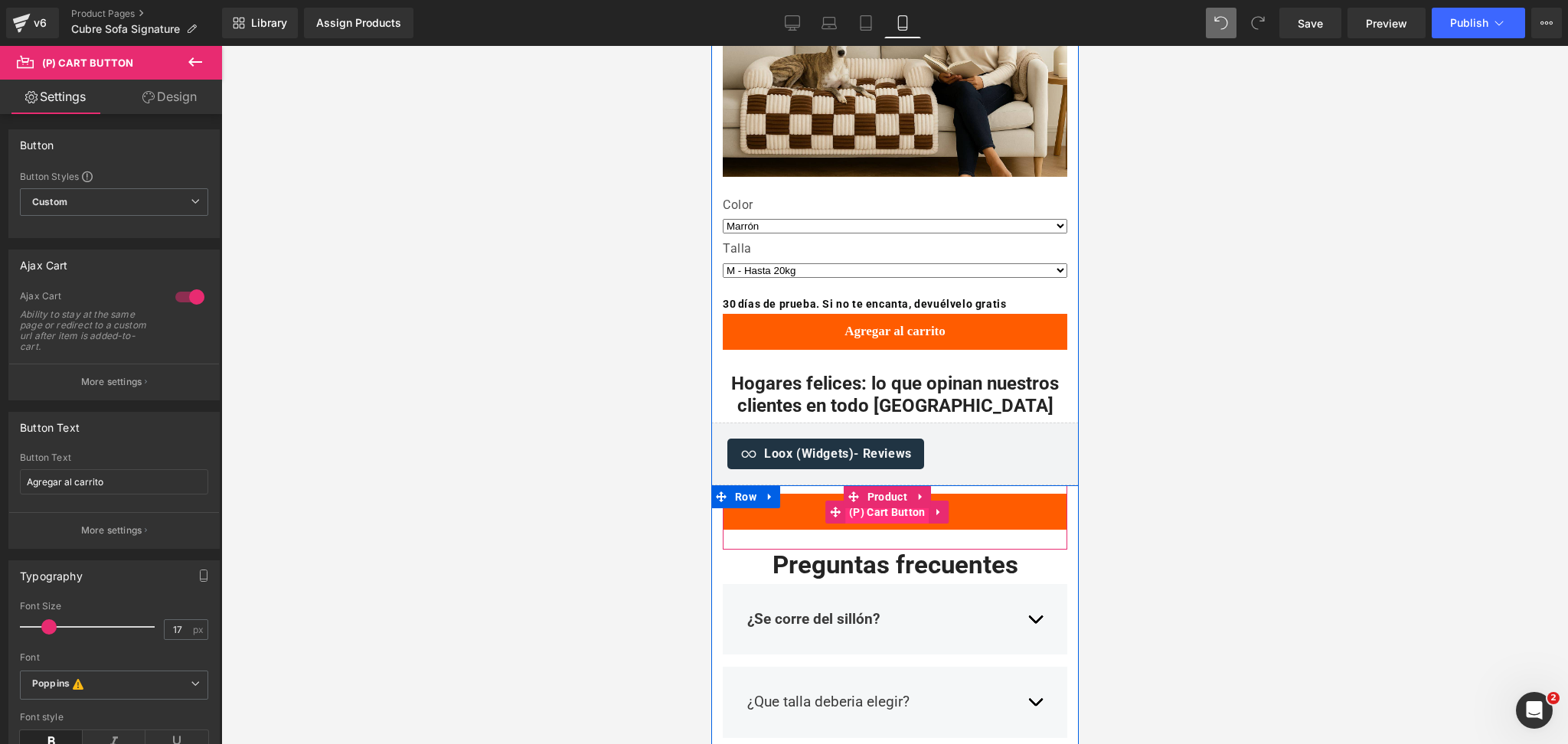
click at [883, 500] on span "(P) Cart Button" at bounding box center [887, 511] width 84 height 23
click at [890, 486] on span "Product" at bounding box center [887, 498] width 47 height 23
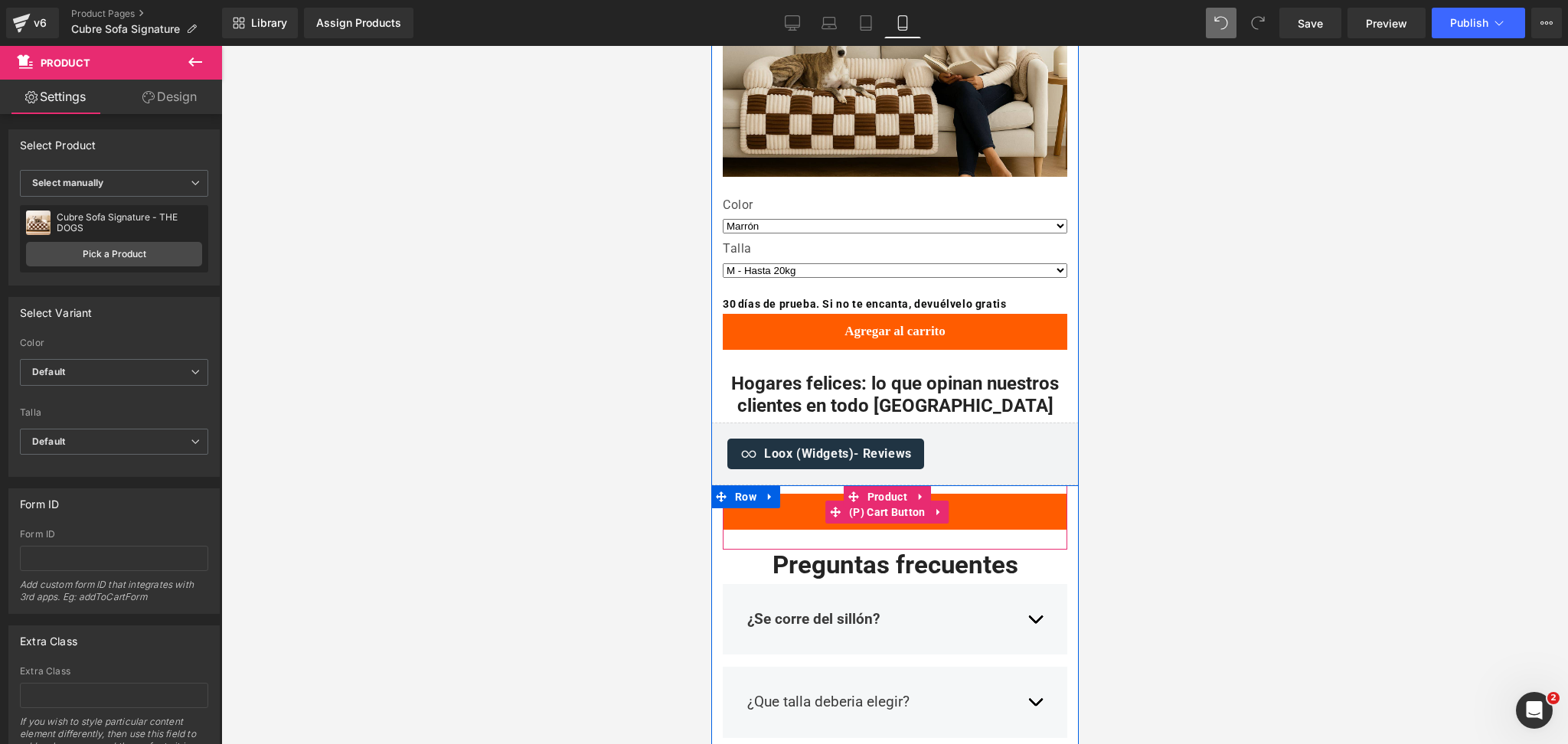
click at [737, 494] on button "Comprar ahora" at bounding box center [894, 511] width 344 height 36
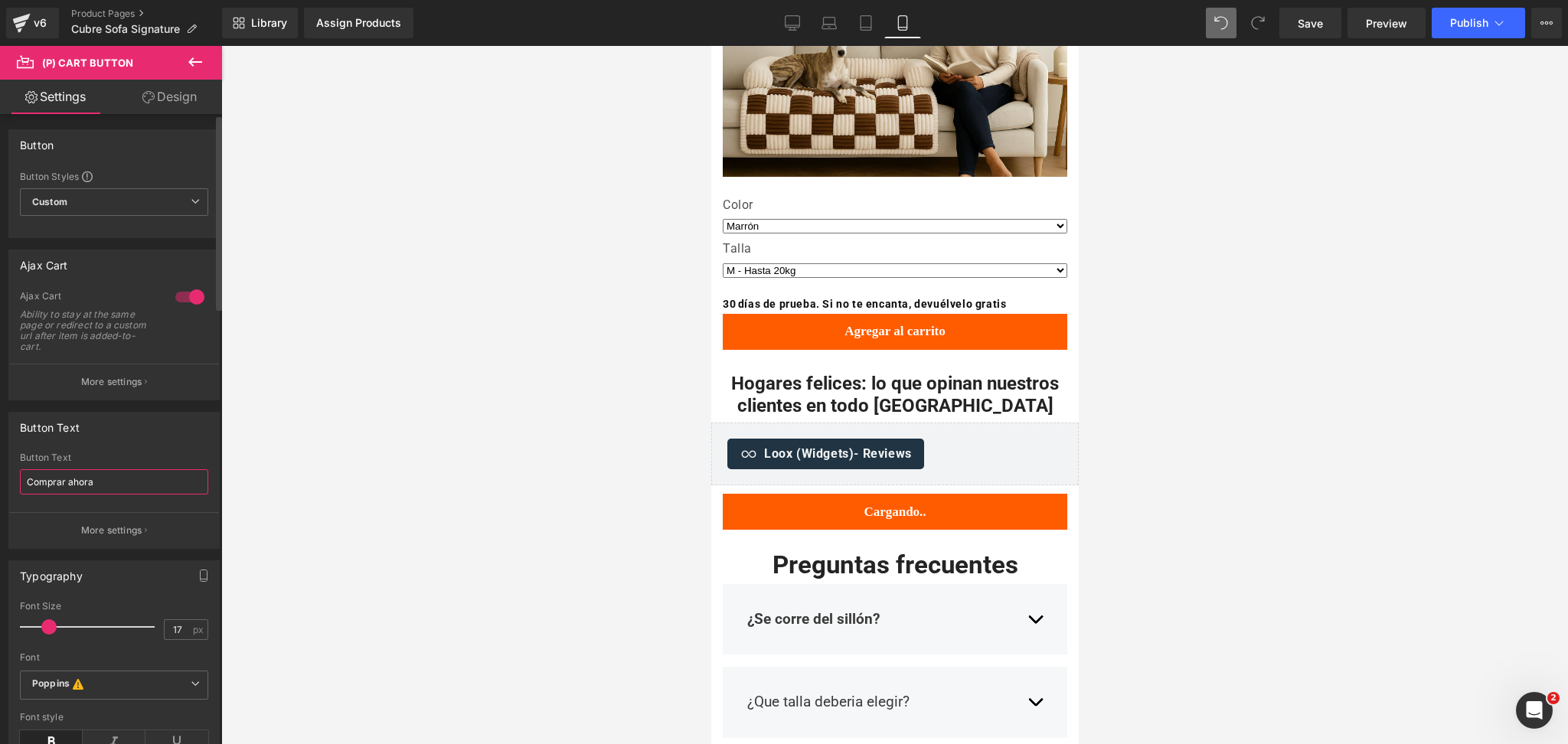
click at [139, 486] on input "Comprar ahora" at bounding box center [115, 481] width 188 height 25
type input "Agregar al carrito"
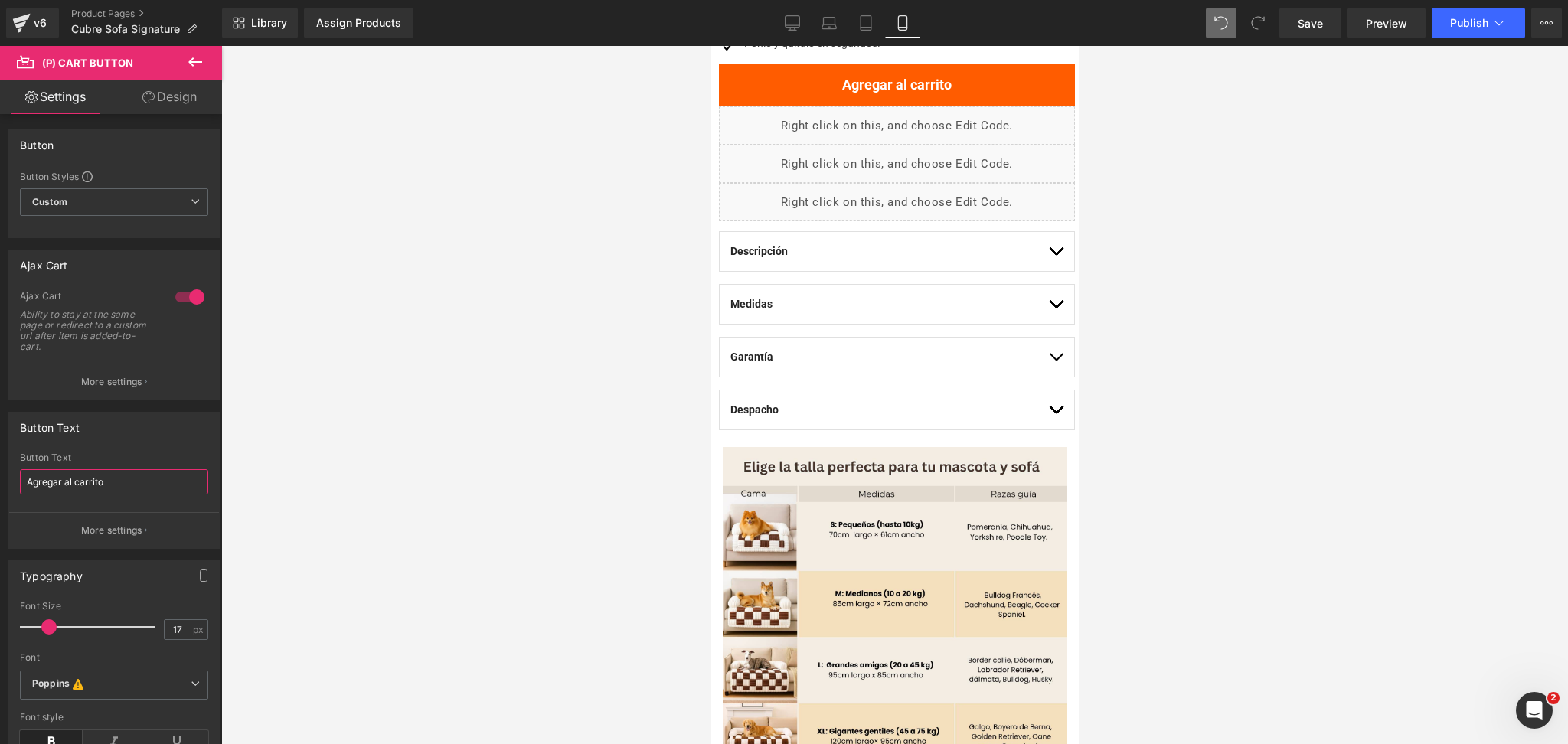
scroll to position [714, 0]
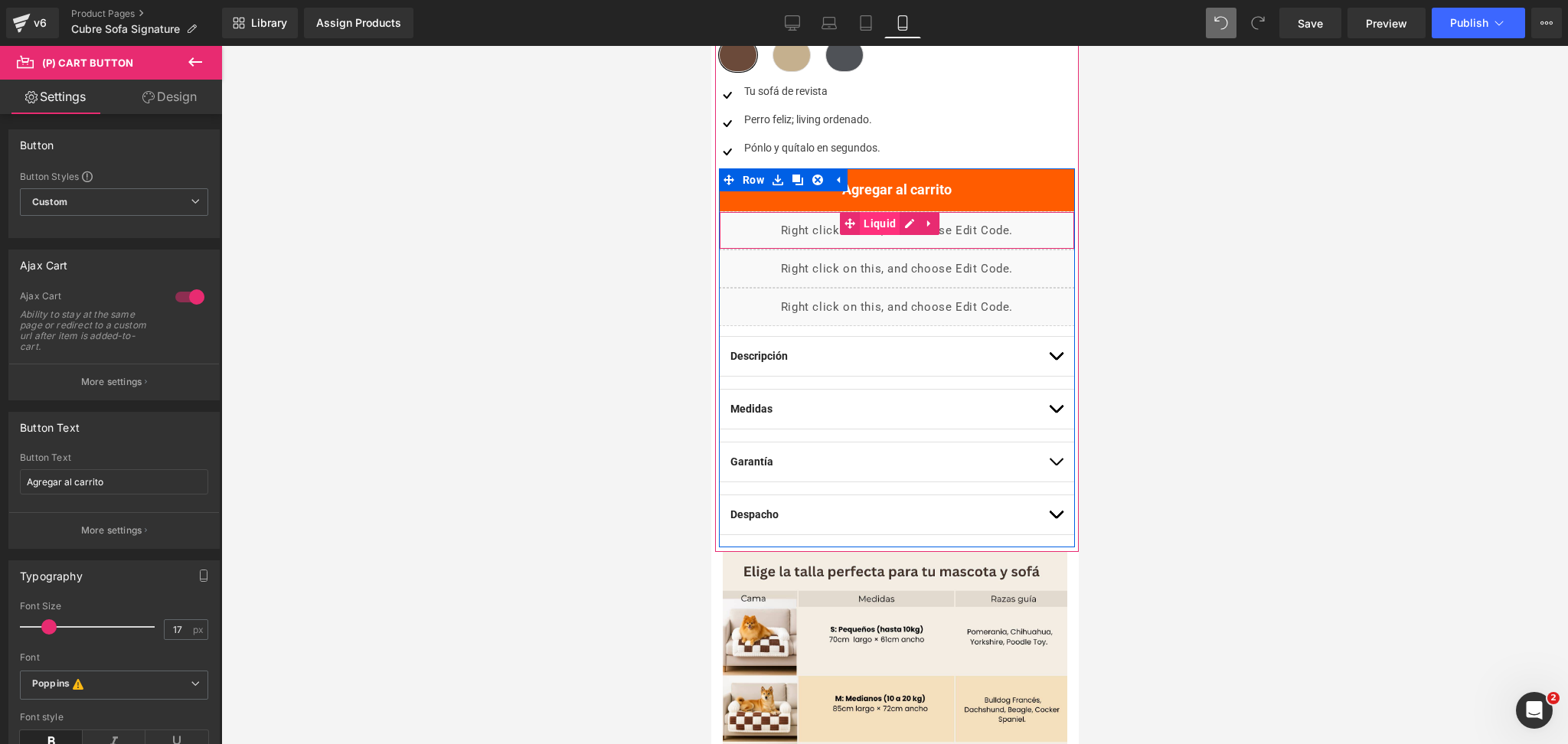
click at [882, 222] on span "Liquid" at bounding box center [879, 223] width 40 height 23
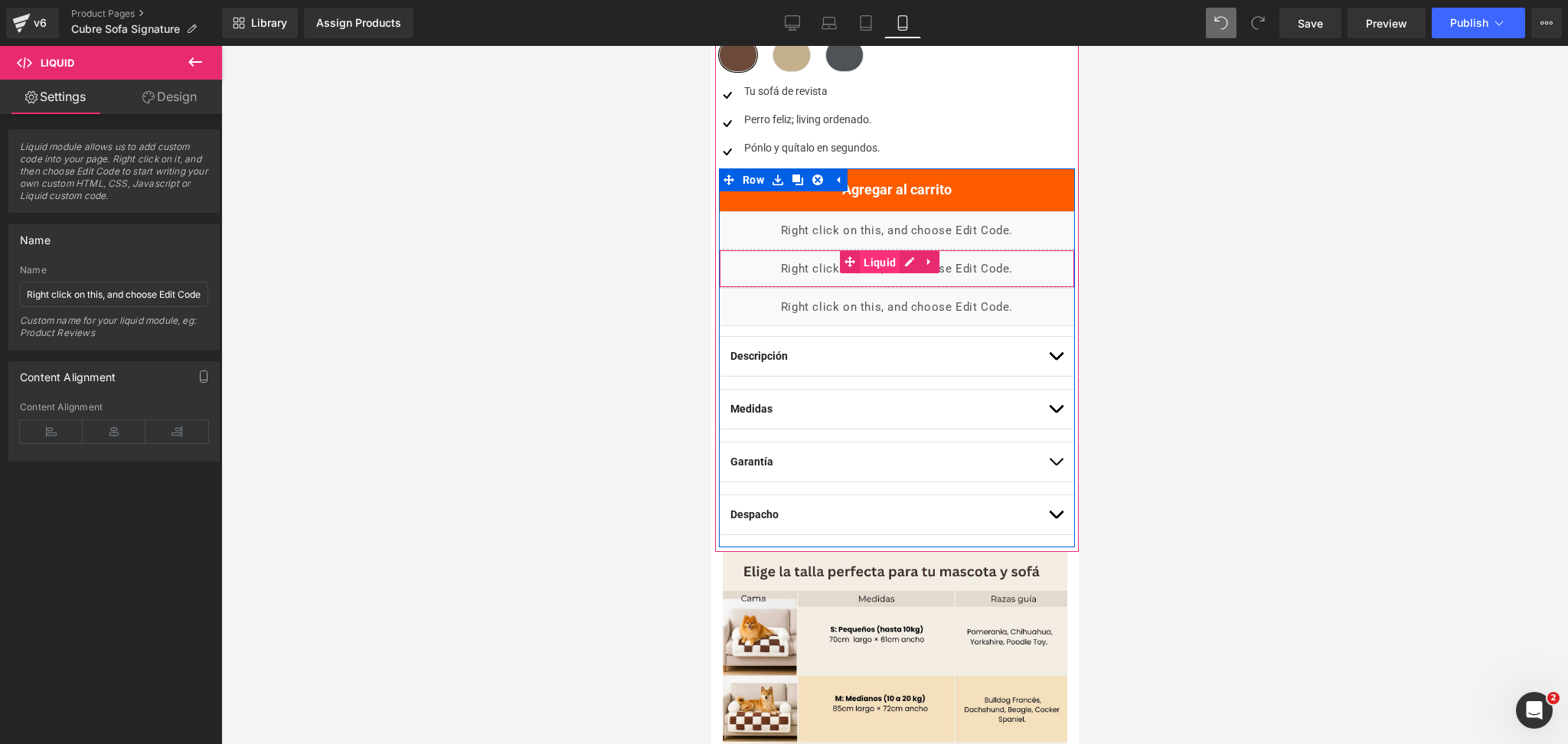
click at [890, 270] on span "Liquid" at bounding box center [879, 262] width 40 height 23
click at [874, 227] on span "Liquid" at bounding box center [879, 223] width 40 height 23
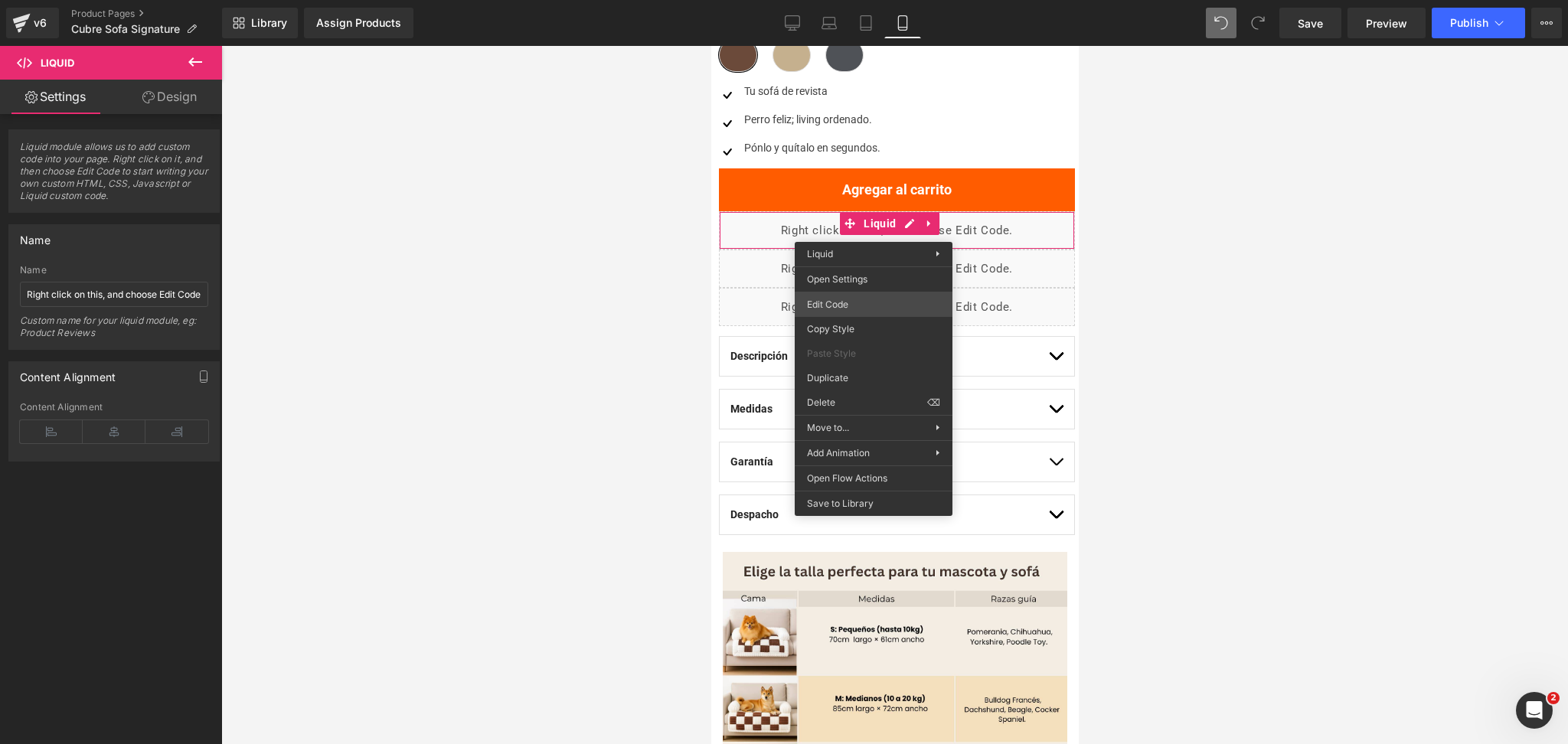
click at [853, 0] on div "Liquid You are previewing how the will restyle your page. You can not edit Elem…" at bounding box center [784, 0] width 1568 height 0
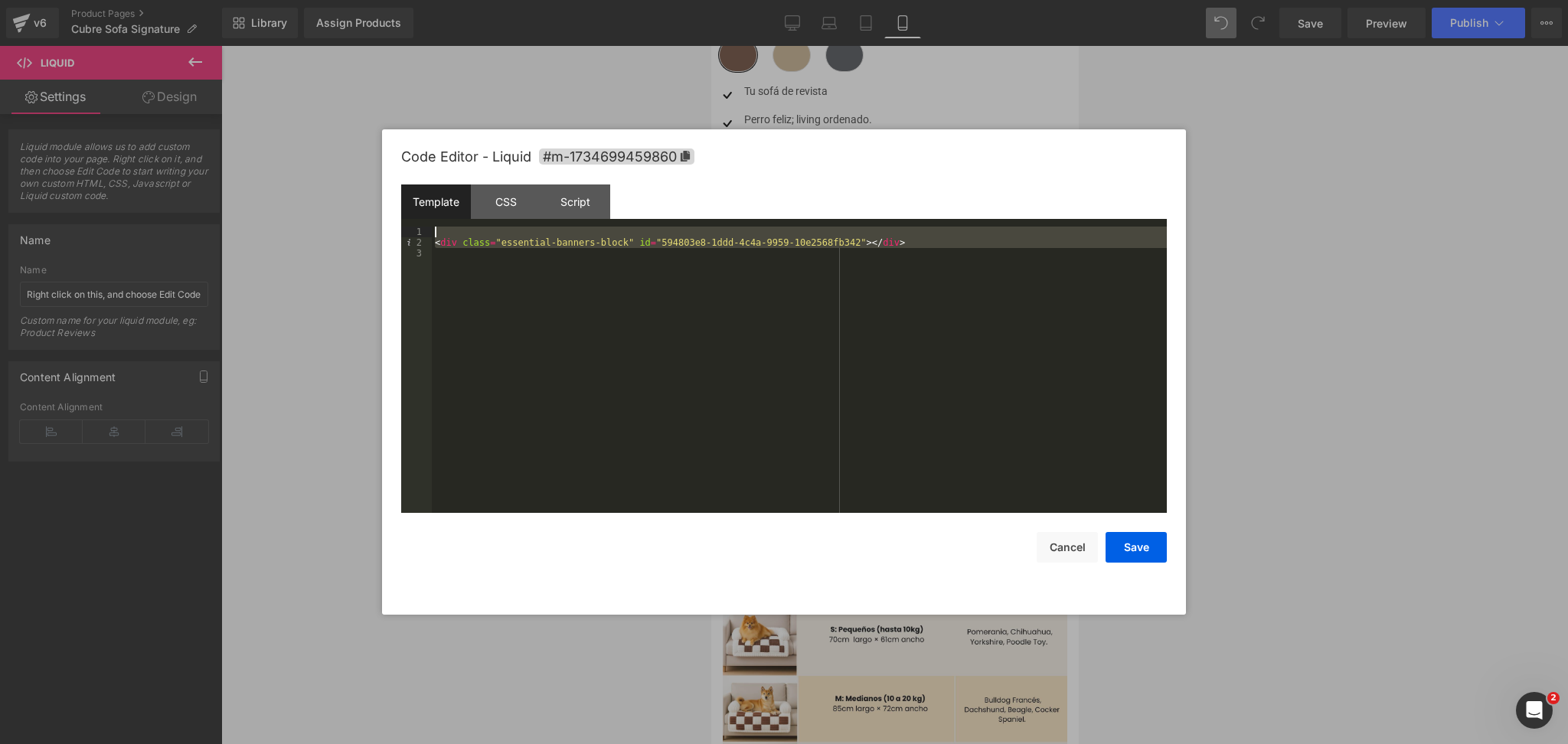
drag, startPoint x: 917, startPoint y: 258, endPoint x: 414, endPoint y: 225, distance: 504.1
click at [414, 226] on pre "1 2 3 < div class = "essential-banners-block" id = "594803e8-1ddd-4c4a-9959-10e…" at bounding box center [784, 369] width 766 height 286
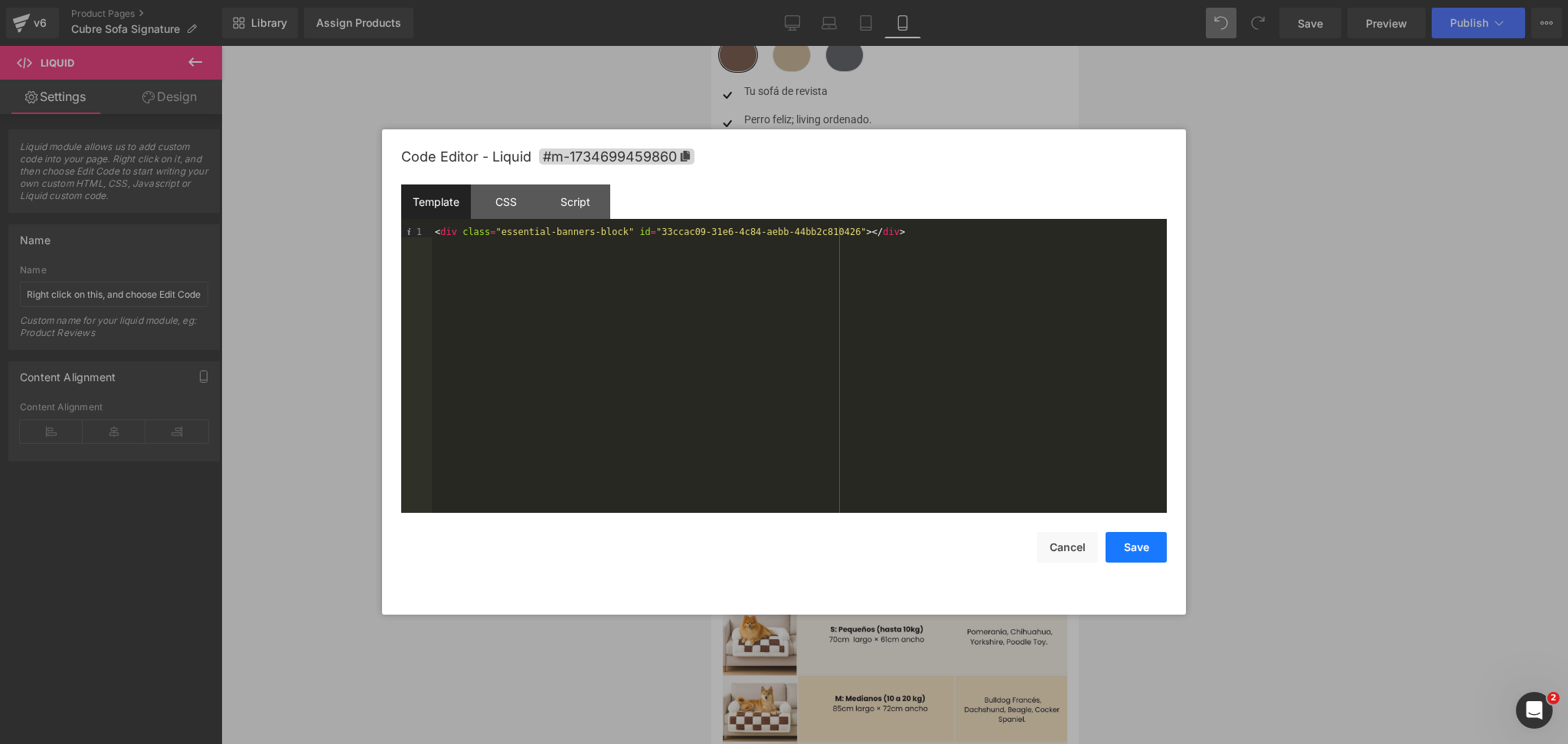
click at [1143, 550] on button "Save" at bounding box center [1137, 546] width 61 height 30
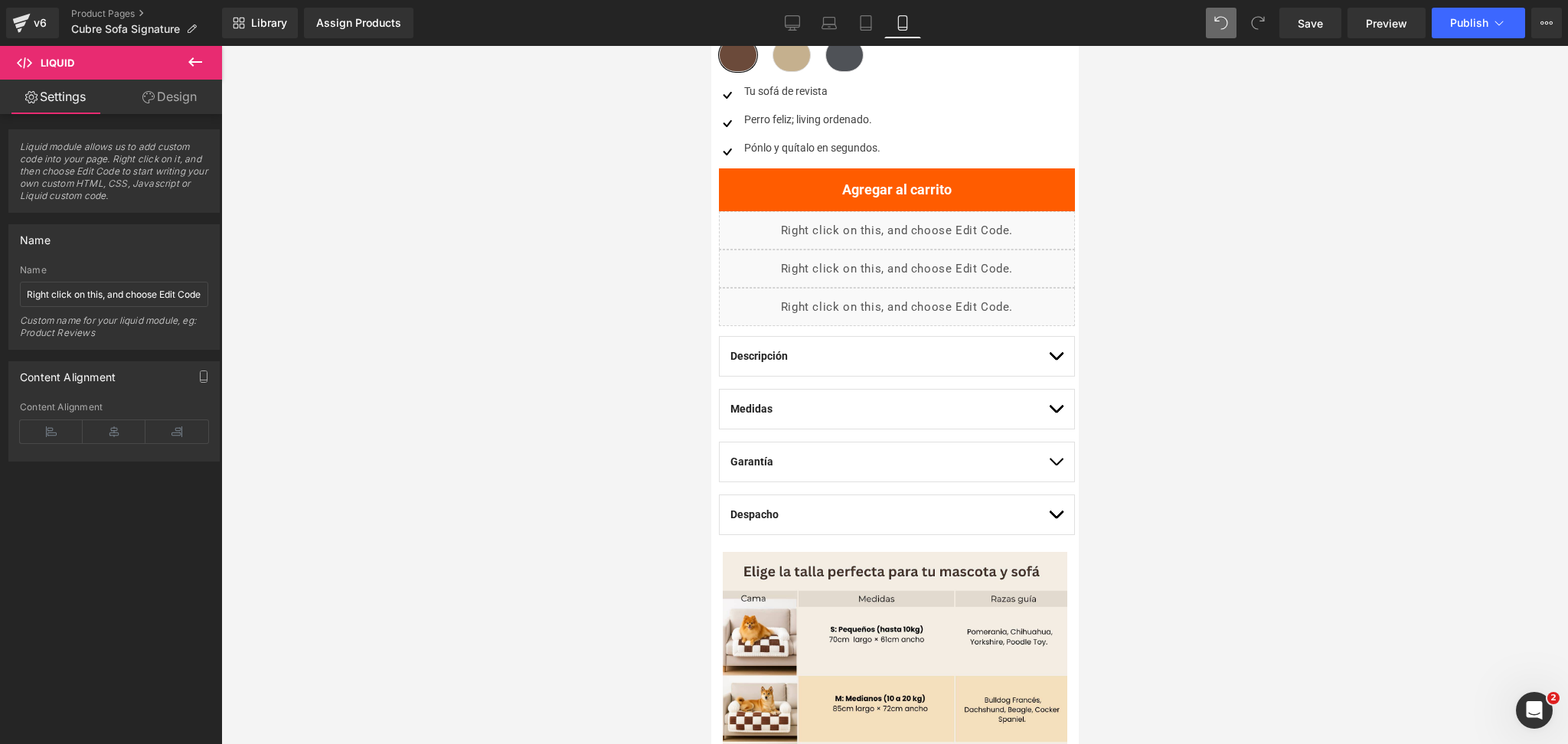
click at [1123, 271] on div at bounding box center [895, 395] width 1347 height 698
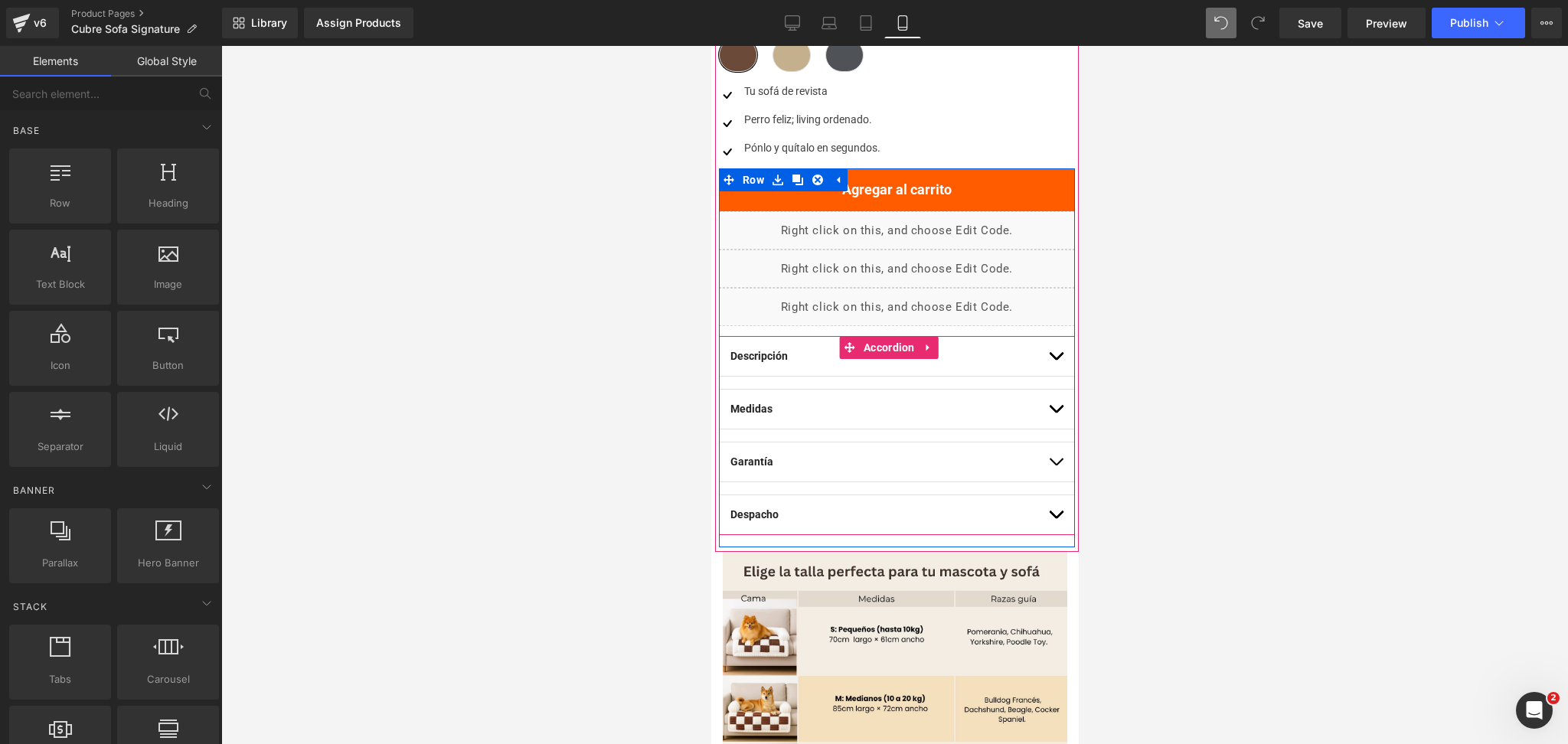
click at [1048, 518] on div "Despacho Text Block [GEOGRAPHIC_DATA]: 1 a 2 días" at bounding box center [897, 515] width 356 height 41
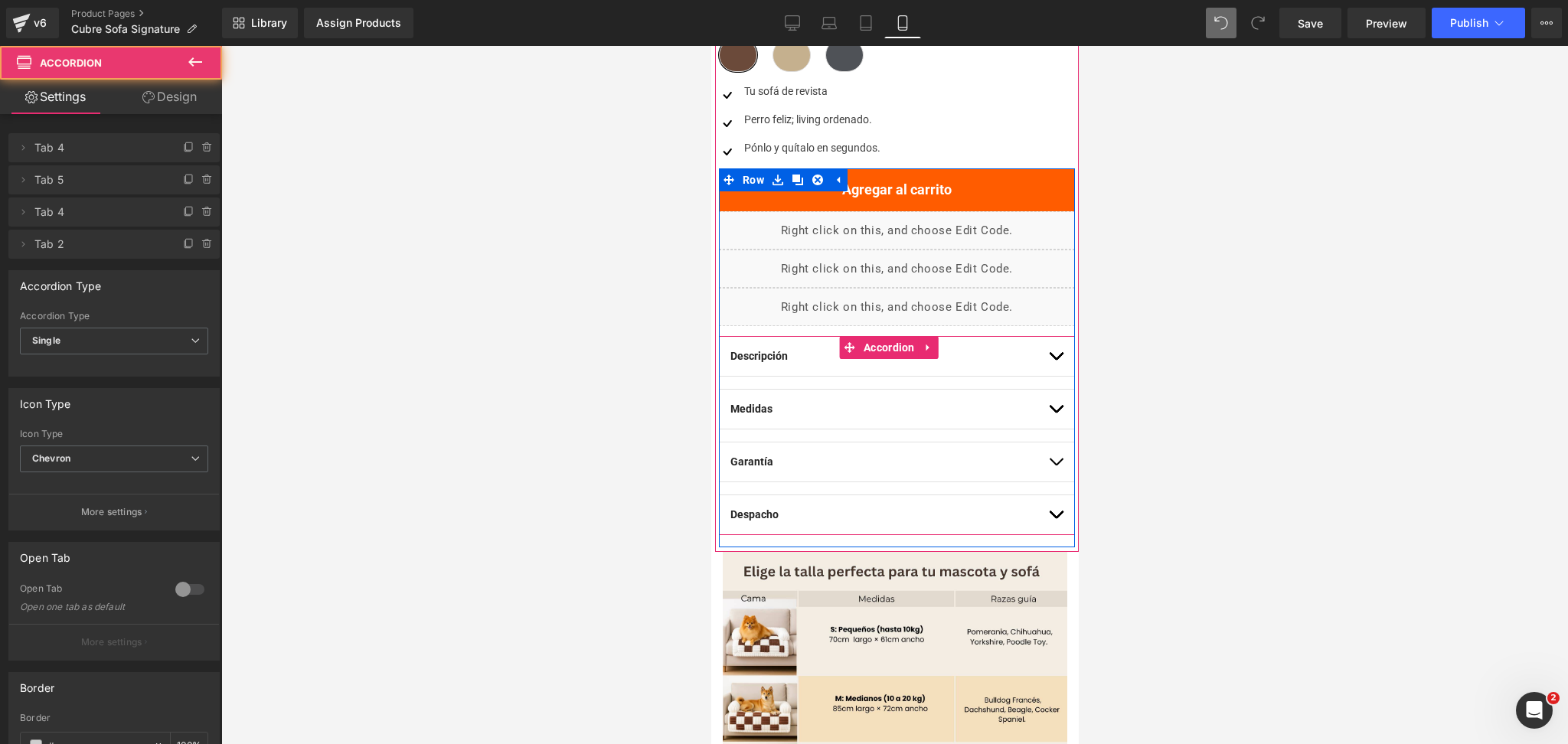
click at [1048, 518] on button "button" at bounding box center [1055, 515] width 16 height 39
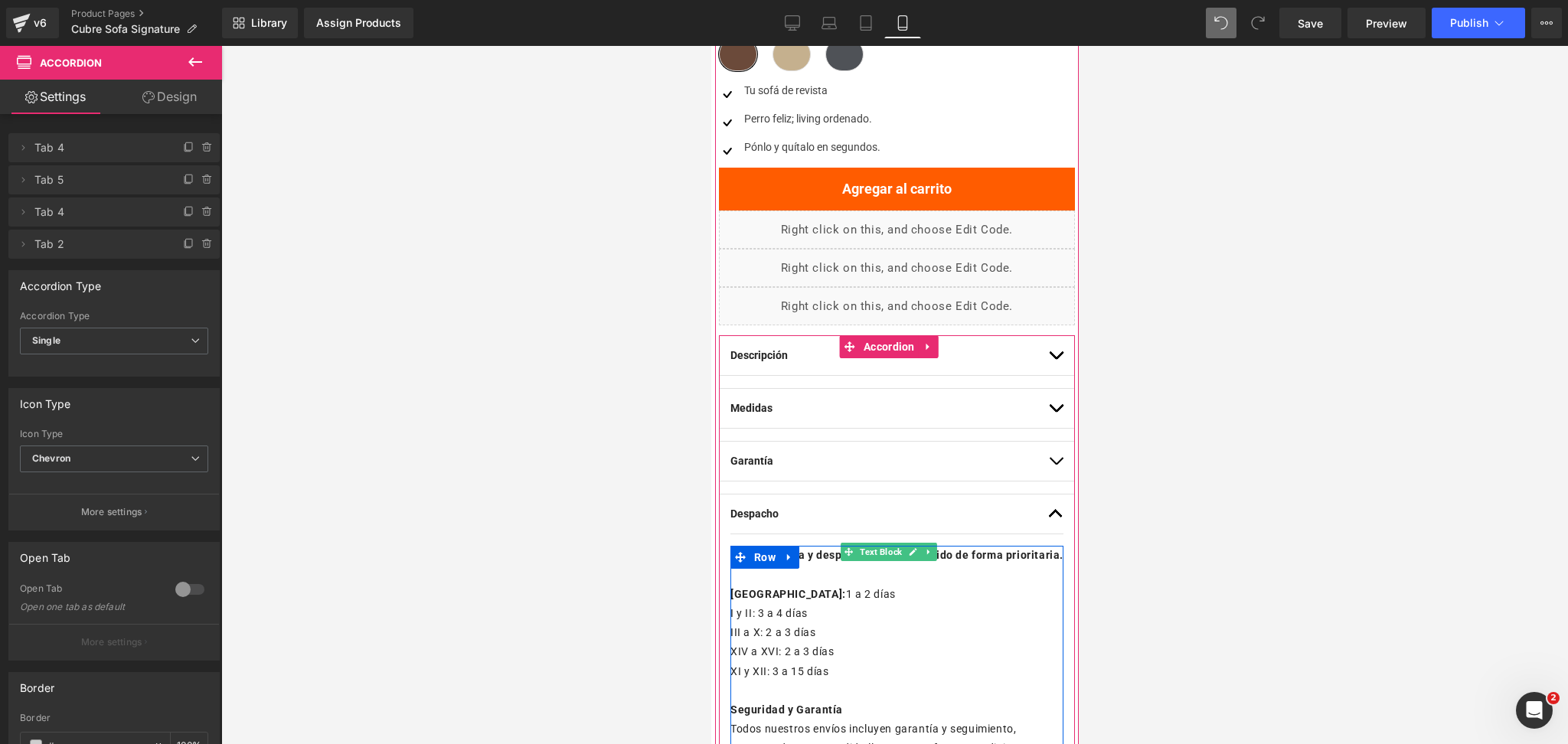
scroll to position [1021, 0]
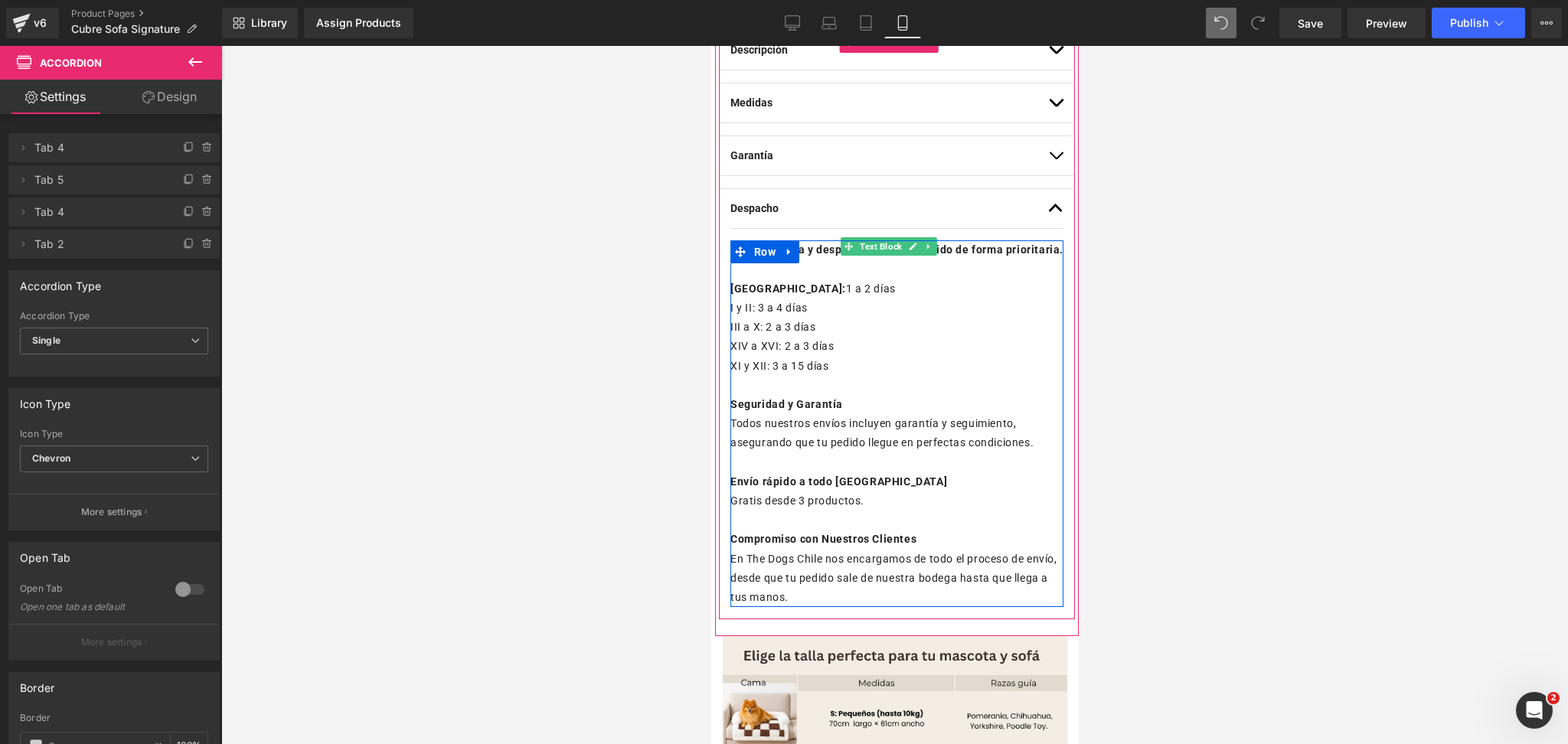
click at [865, 318] on p "I y II: 3 a 4 días" at bounding box center [896, 307] width 333 height 19
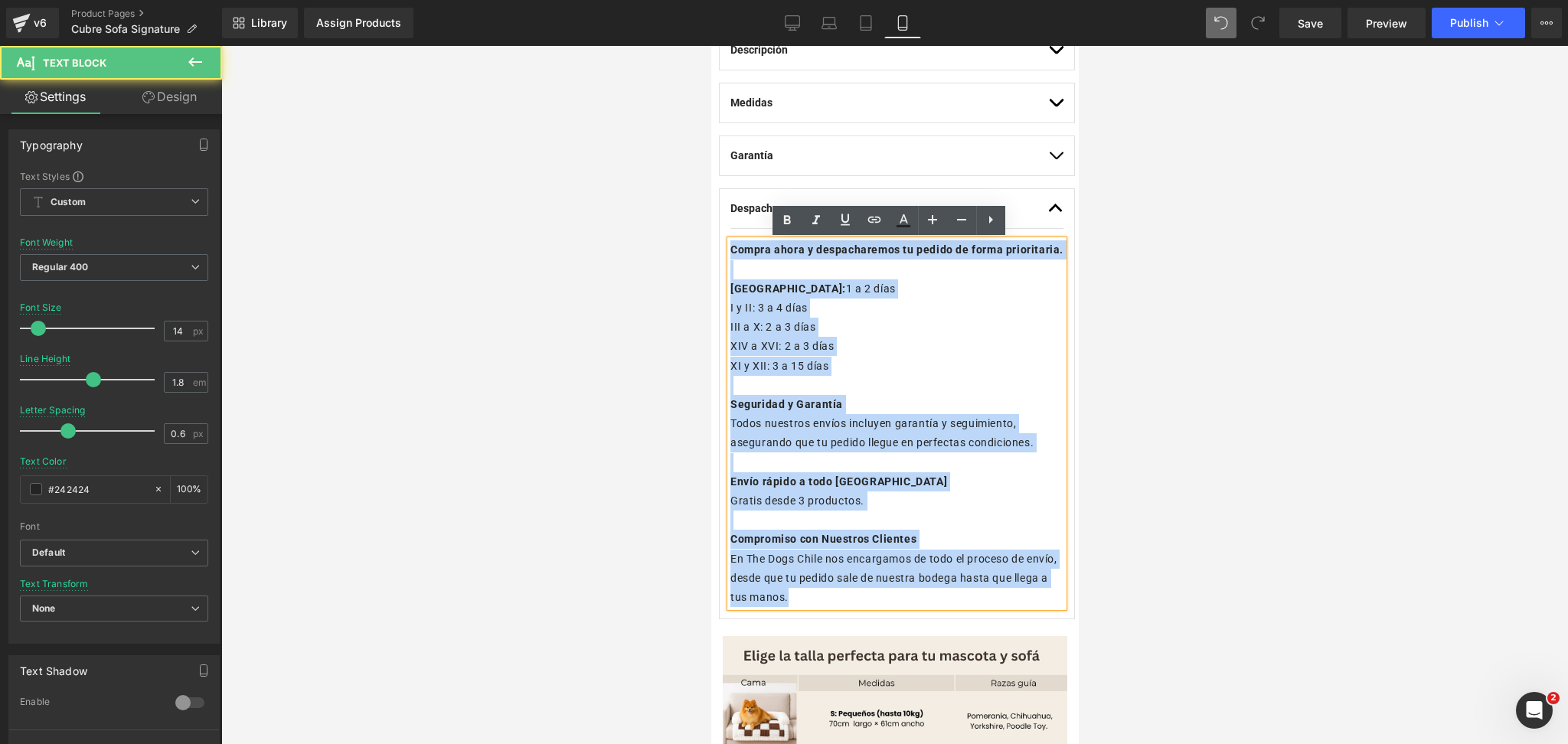
drag, startPoint x: 849, startPoint y: 611, endPoint x: 602, endPoint y: 160, distance: 514.2
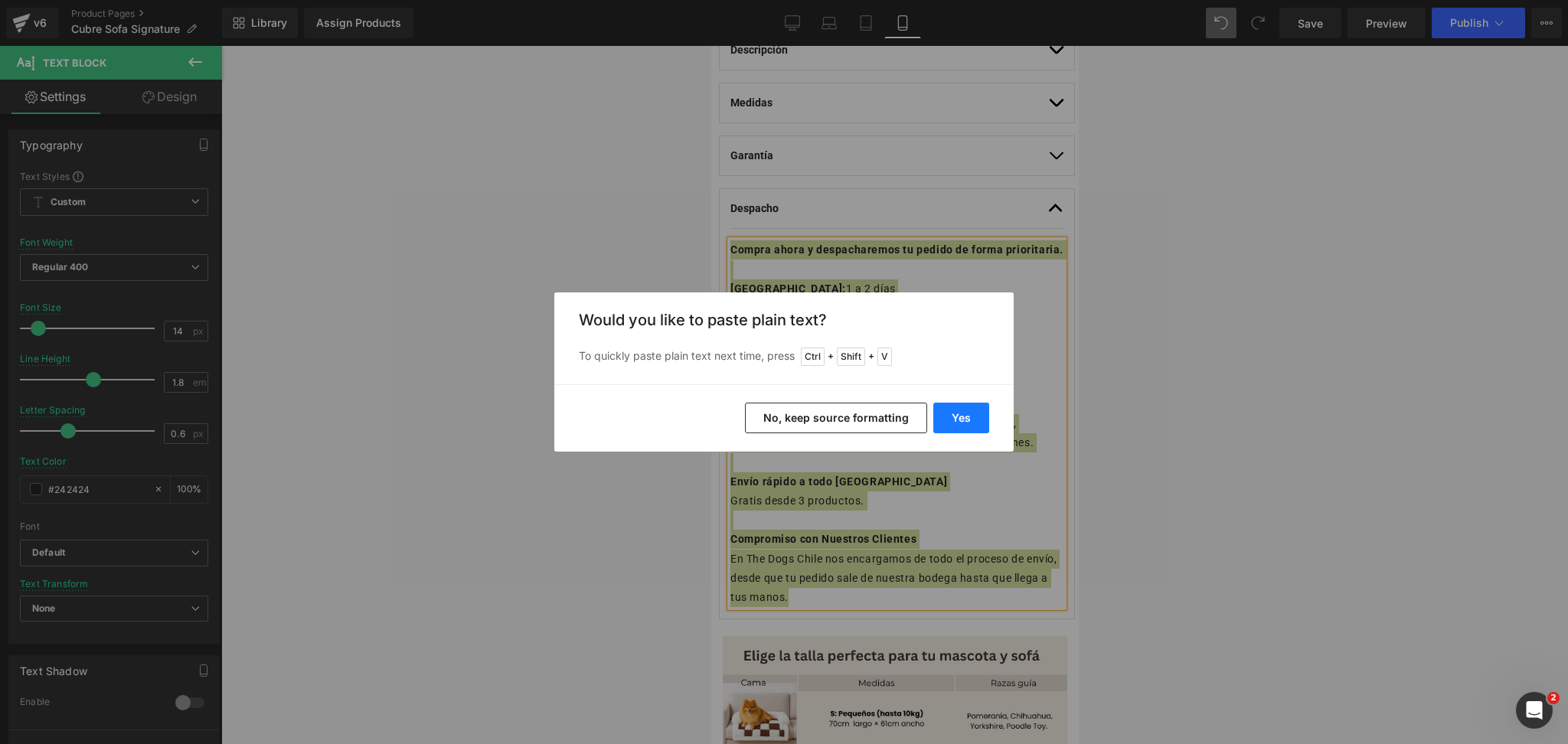
click at [952, 415] on button "Yes" at bounding box center [961, 417] width 56 height 30
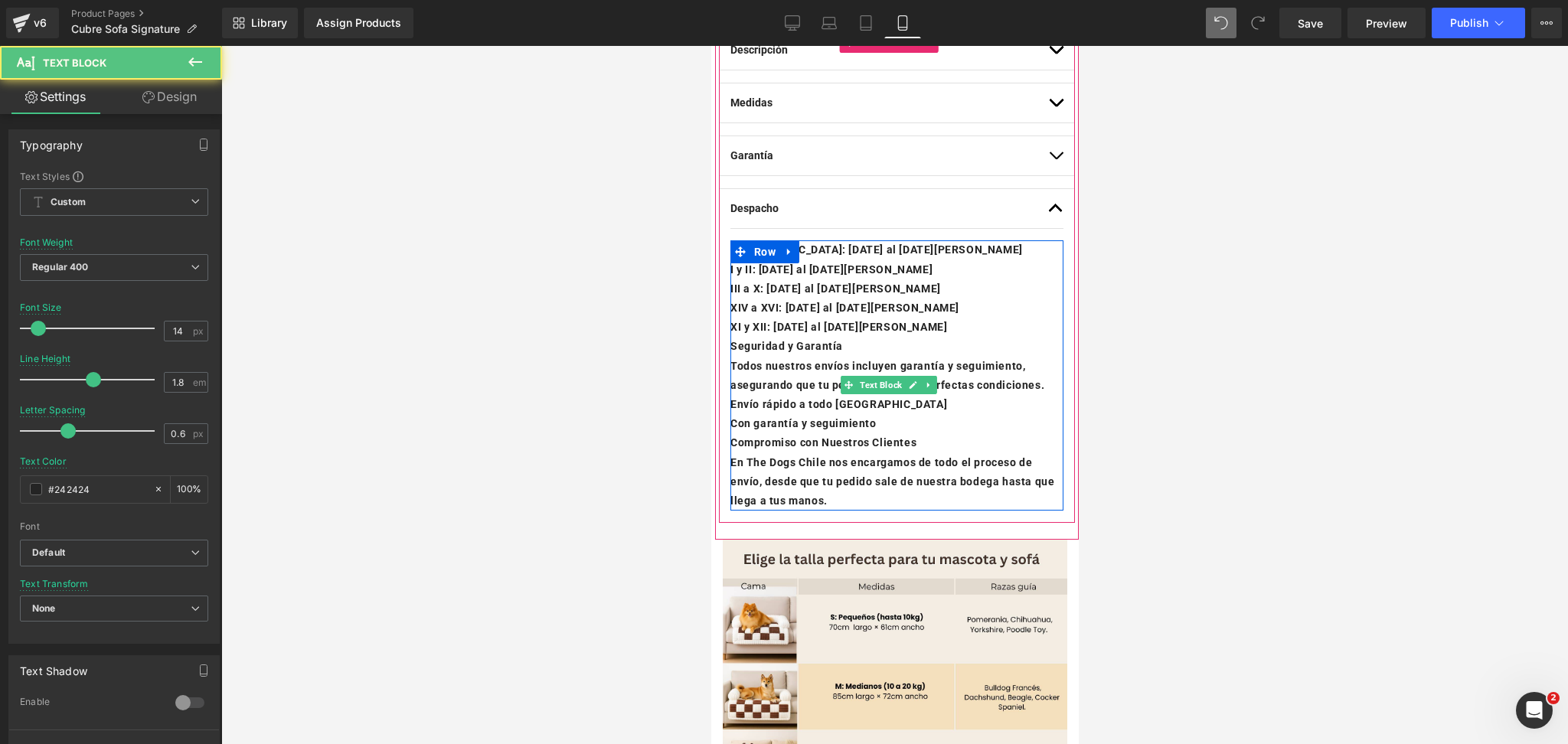
click at [891, 511] on p "En The Dogs Chile nos encargamos de todo el proceso de envío, desde que tu pedi…" at bounding box center [896, 482] width 333 height 58
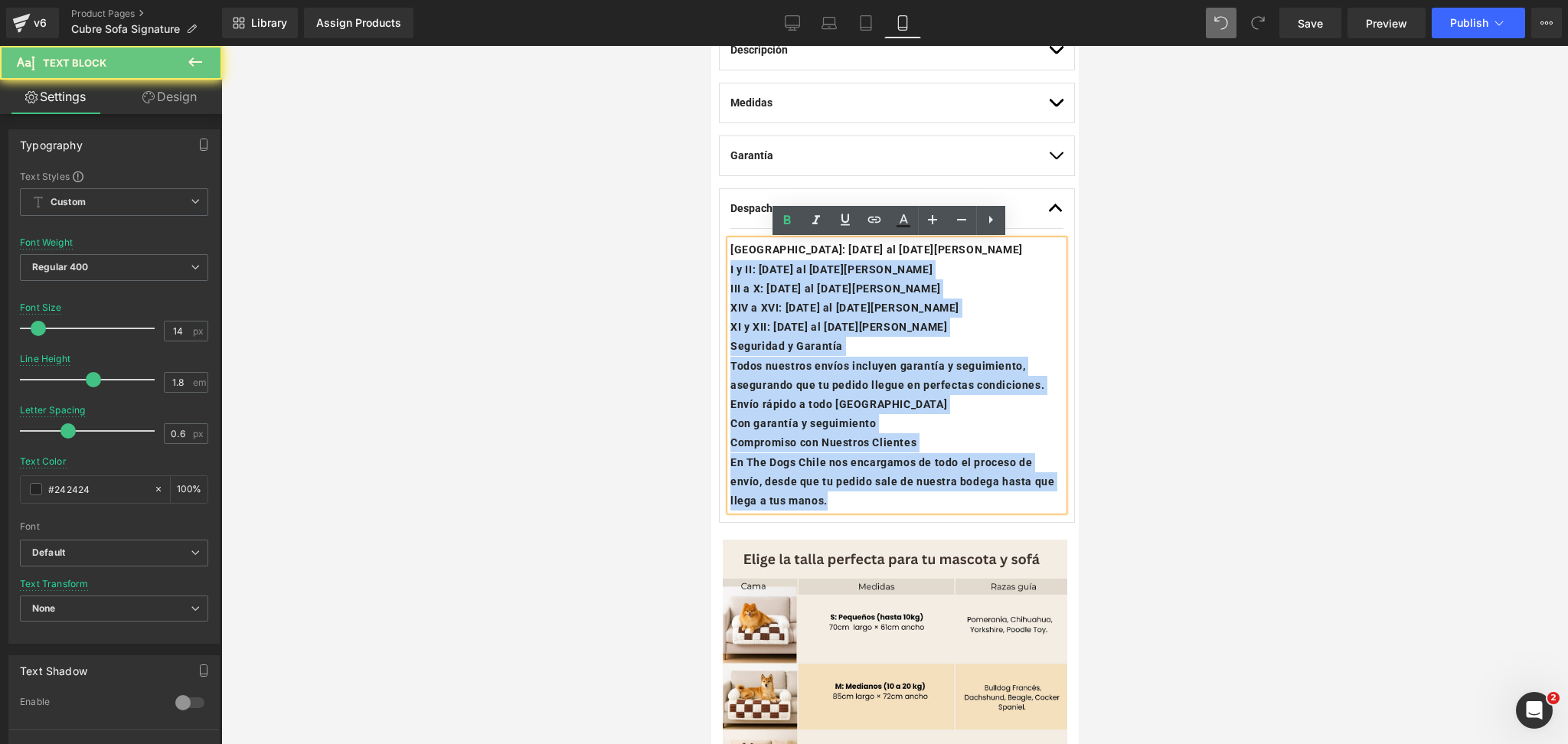
drag, startPoint x: 899, startPoint y: 515, endPoint x: 579, endPoint y: 146, distance: 488.4
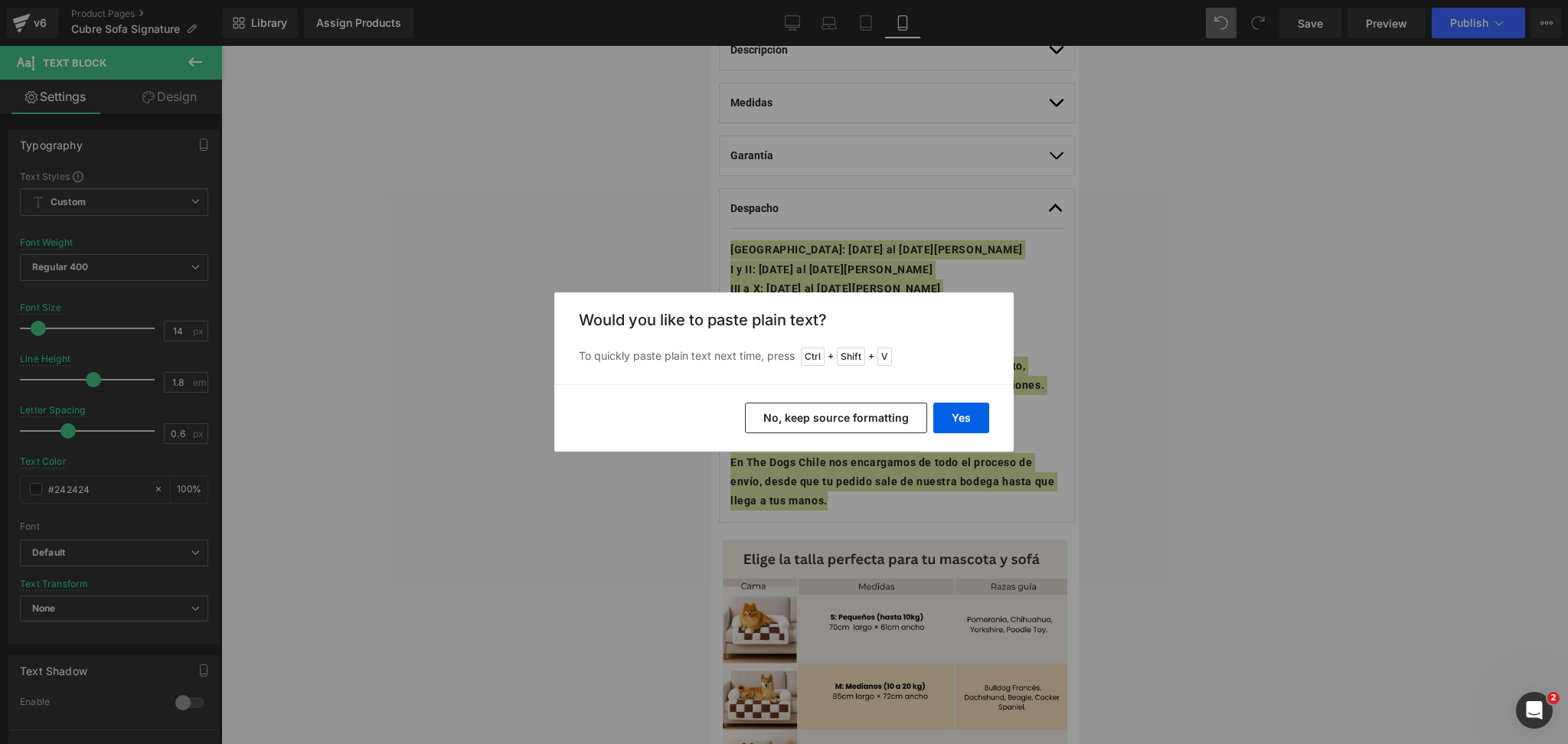
click at [868, 424] on button "No, keep source formatting" at bounding box center [836, 417] width 182 height 30
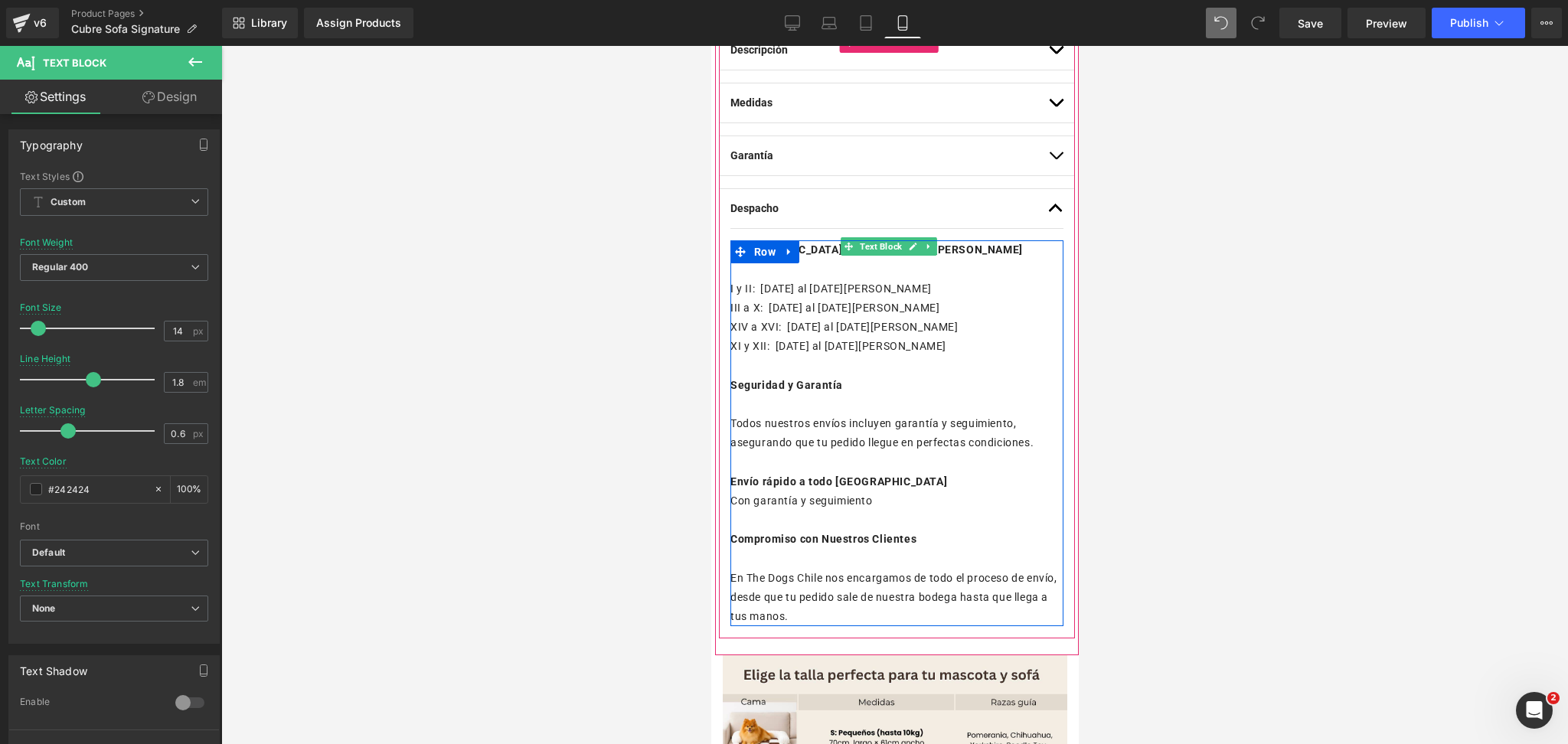
click at [861, 502] on p "Con garantía y seguimiento" at bounding box center [896, 500] width 333 height 19
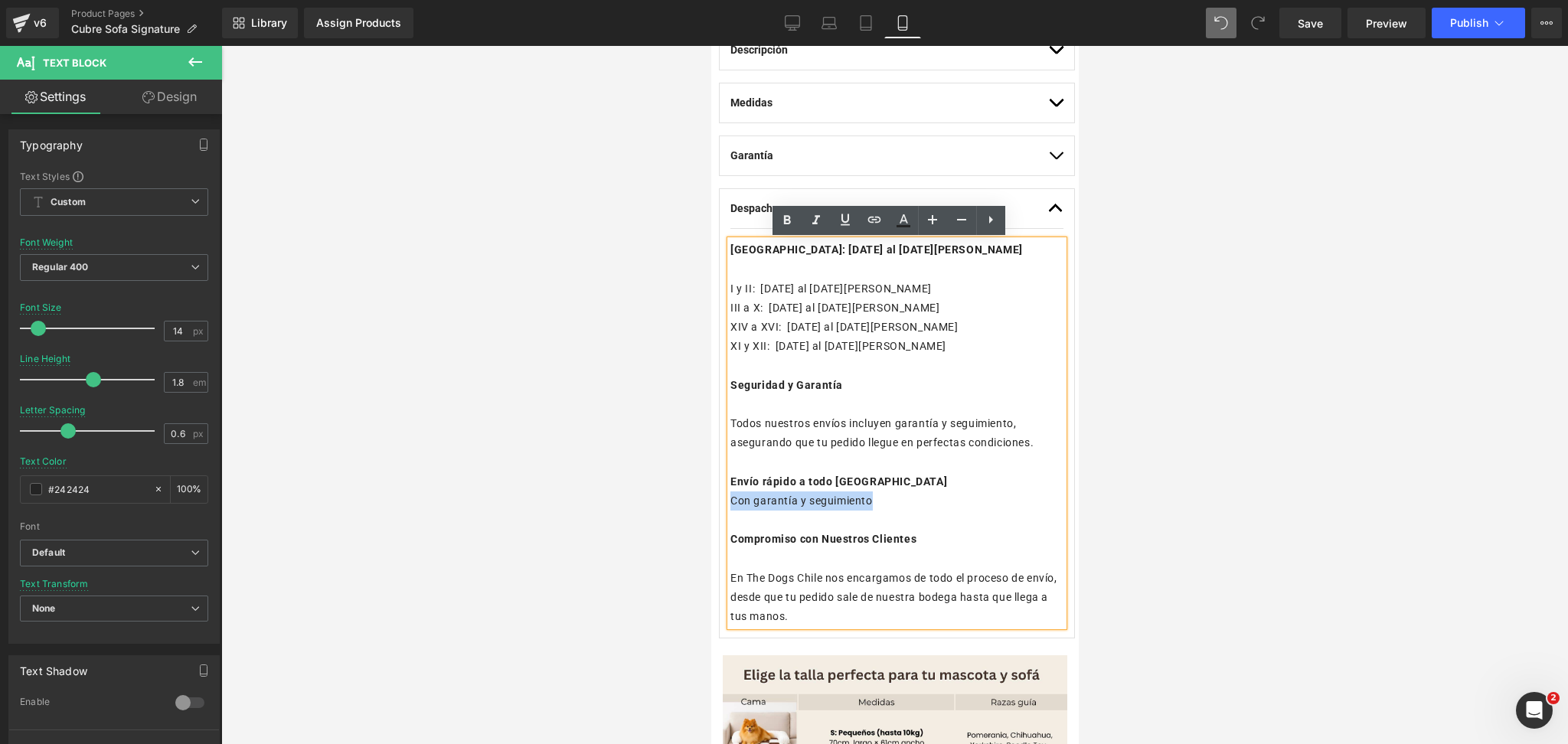
drag, startPoint x: 873, startPoint y: 503, endPoint x: 730, endPoint y: 506, distance: 143.0
click at [730, 506] on p "Con garantía y seguimiento" at bounding box center [896, 500] width 333 height 19
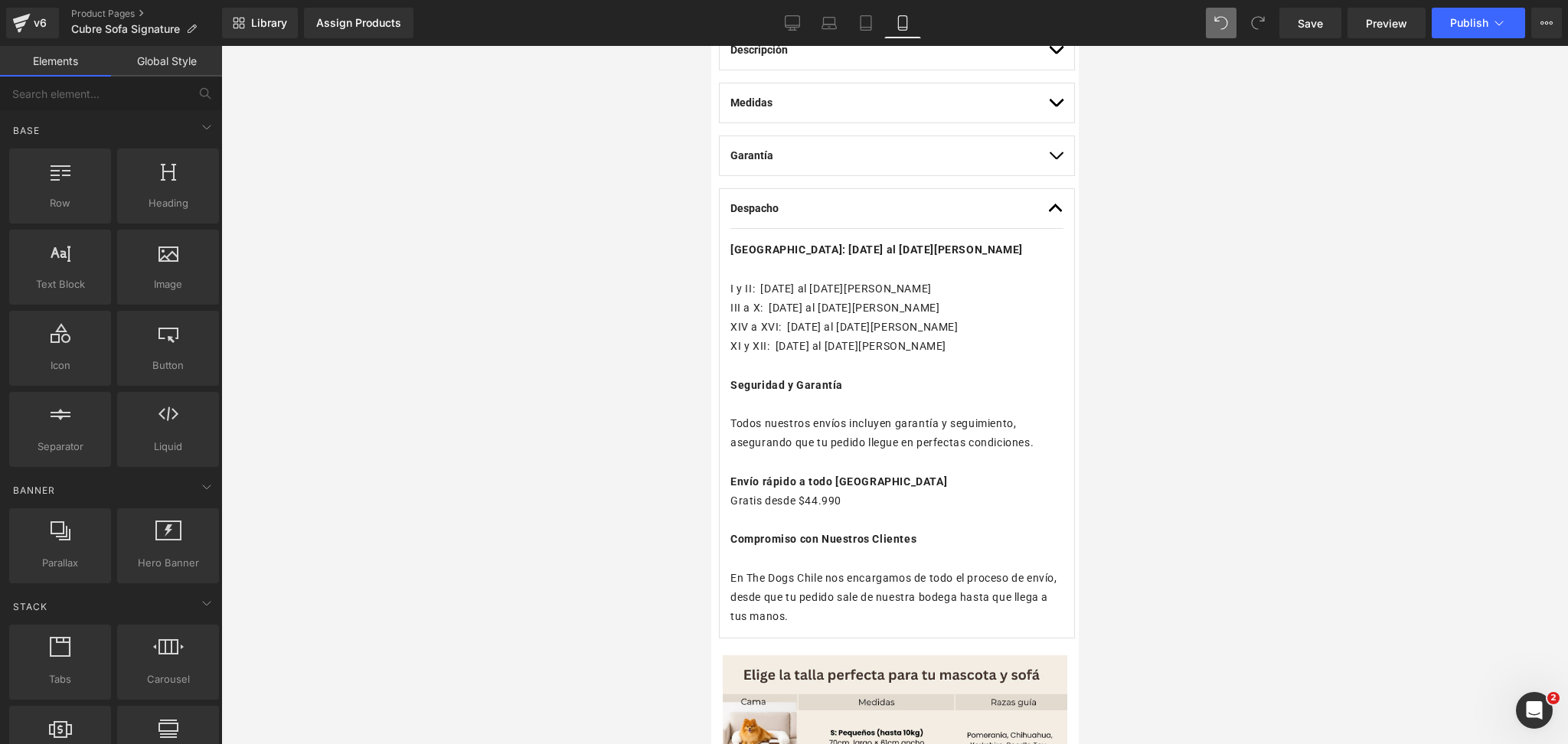
click at [1264, 361] on div at bounding box center [895, 395] width 1347 height 698
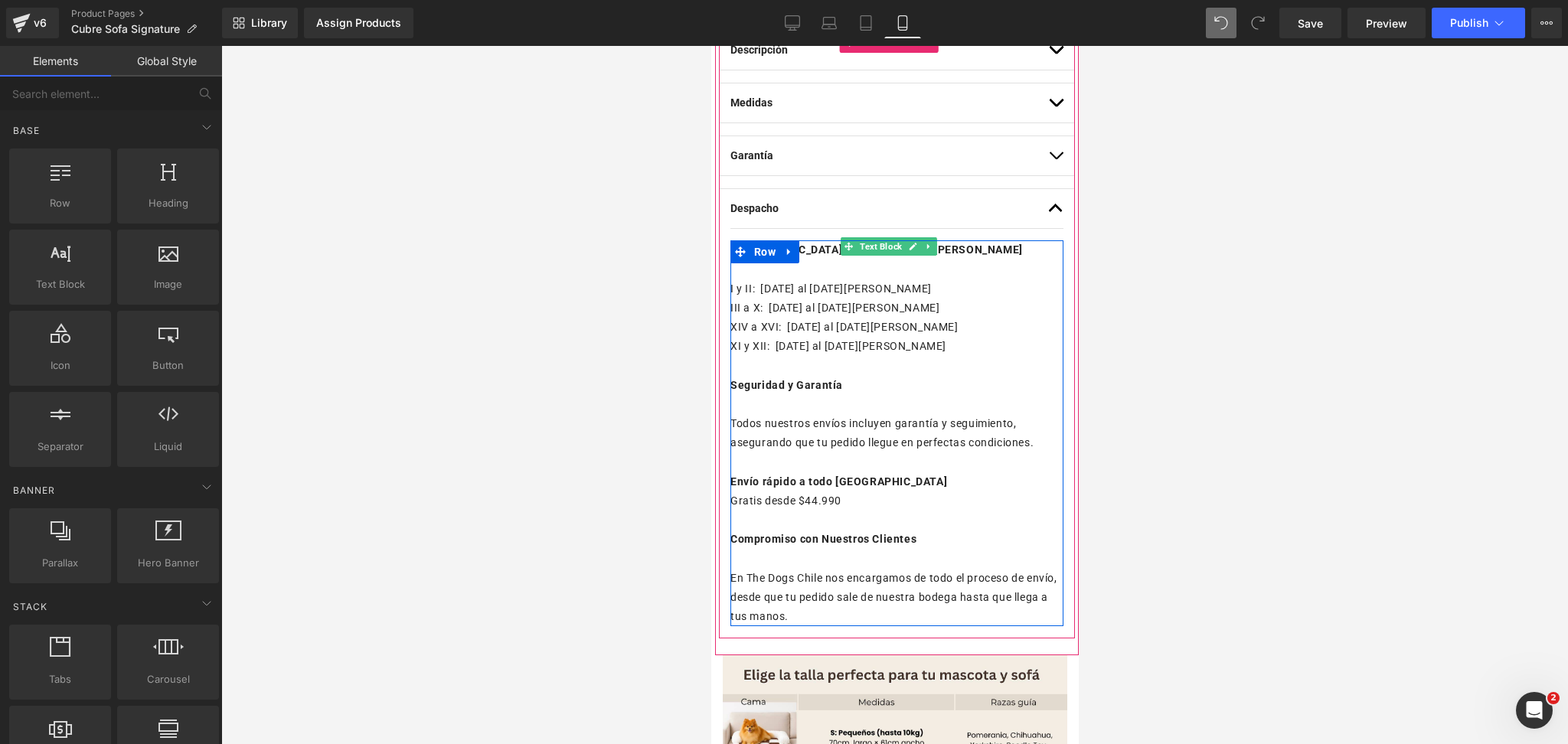
click at [776, 474] on p "Envío rápido a todo [GEOGRAPHIC_DATA]" at bounding box center [896, 482] width 333 height 19
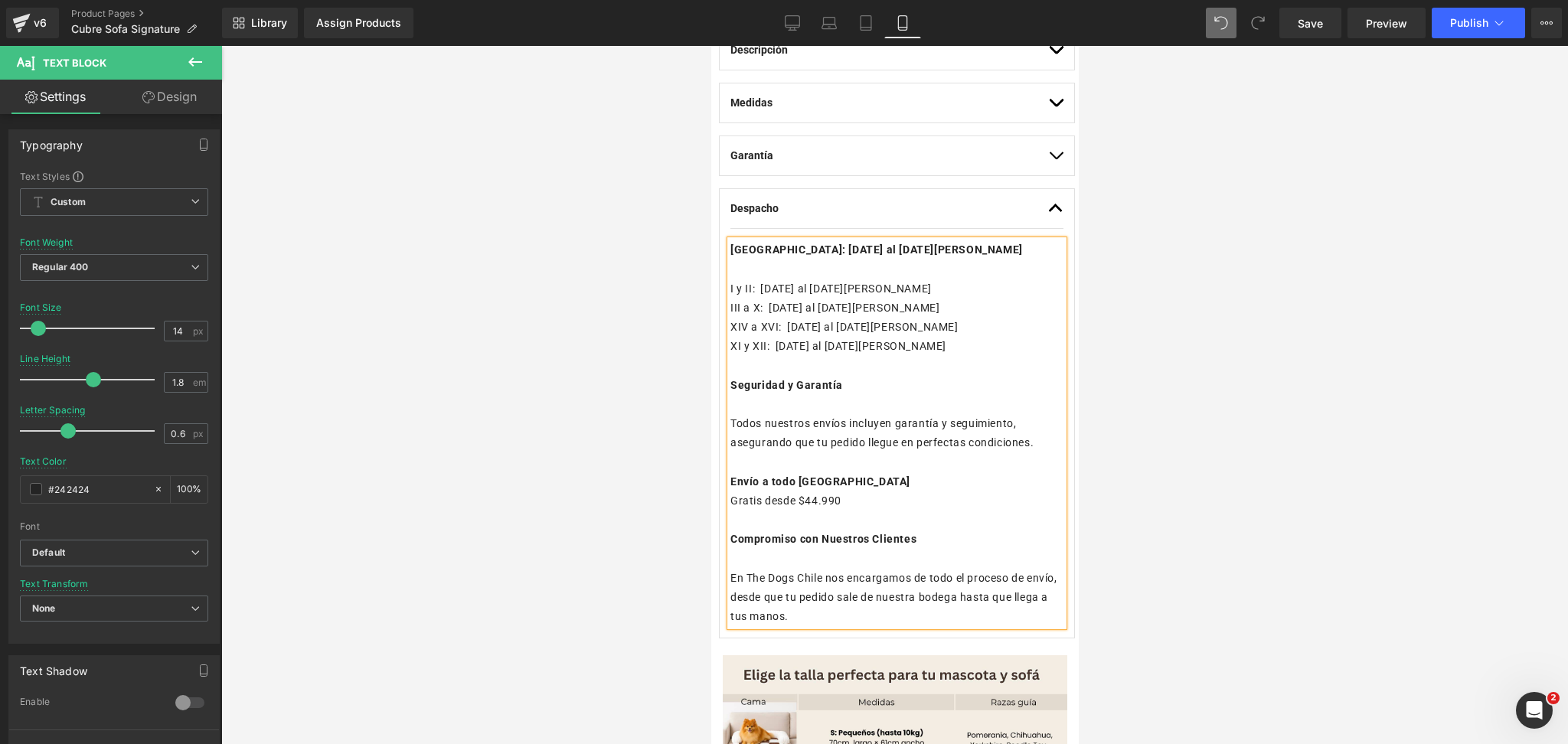
click at [1220, 429] on div at bounding box center [895, 395] width 1347 height 698
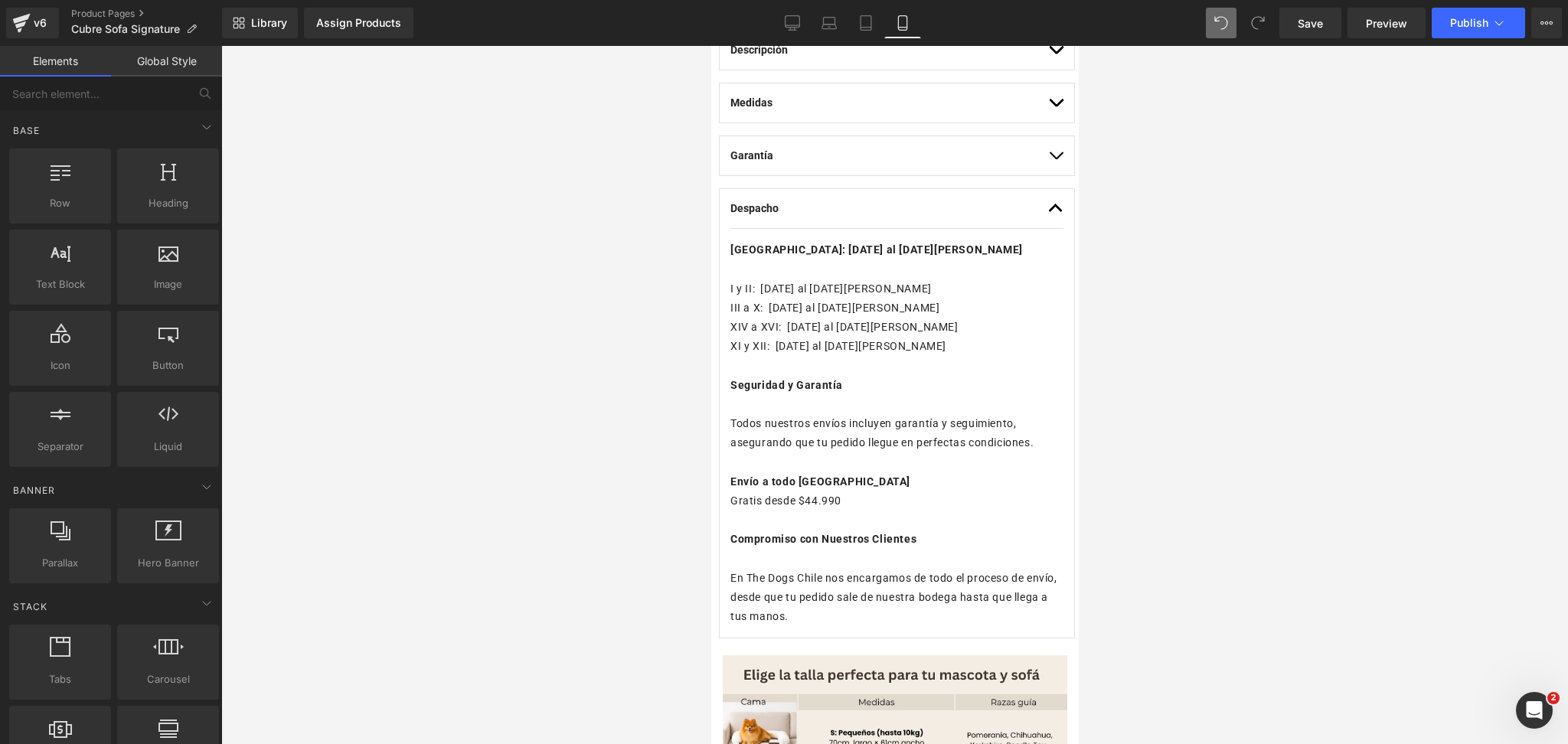
click at [1326, 399] on div at bounding box center [895, 395] width 1347 height 698
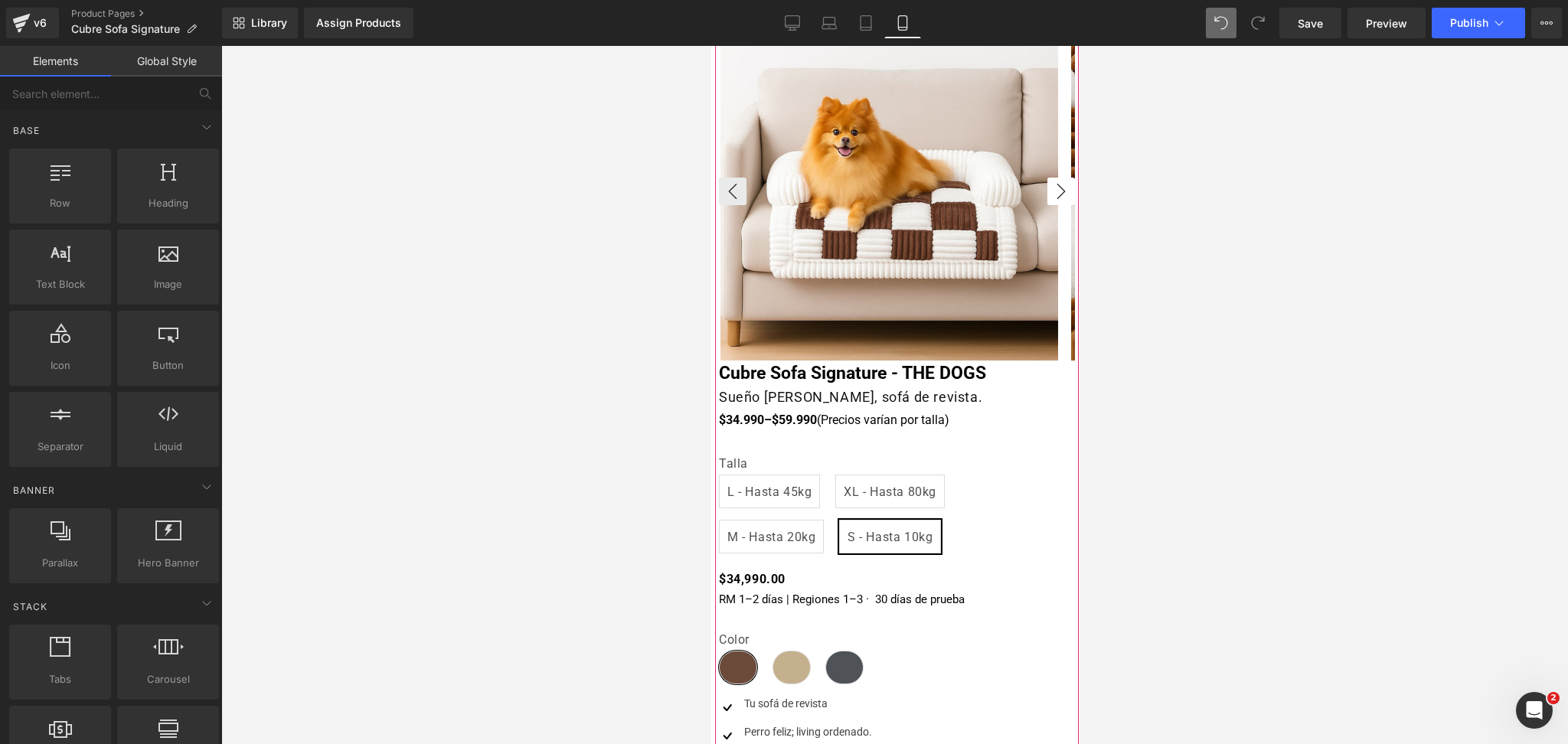
scroll to position [0, 0]
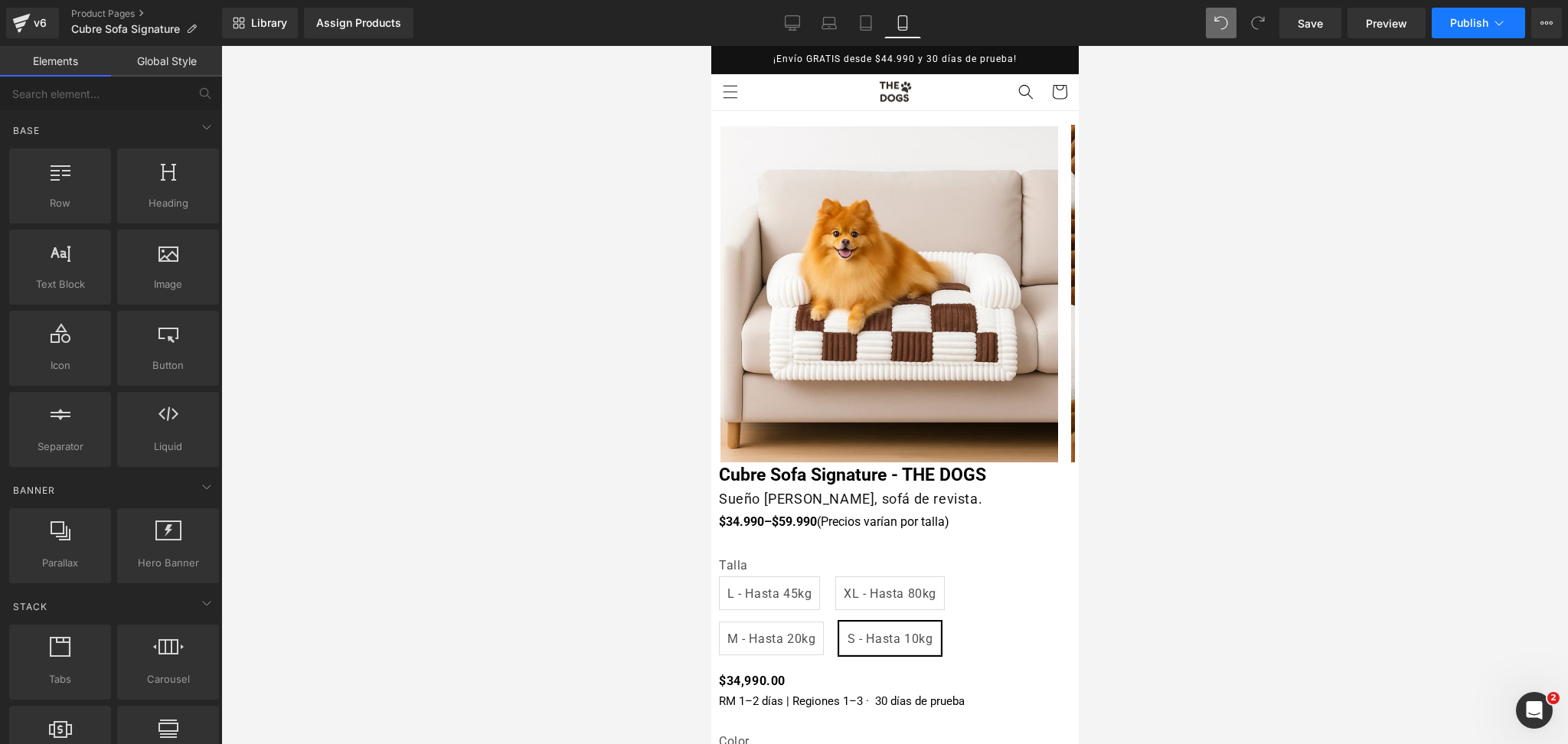
click at [1455, 17] on span "Publish" at bounding box center [1469, 22] width 38 height 12
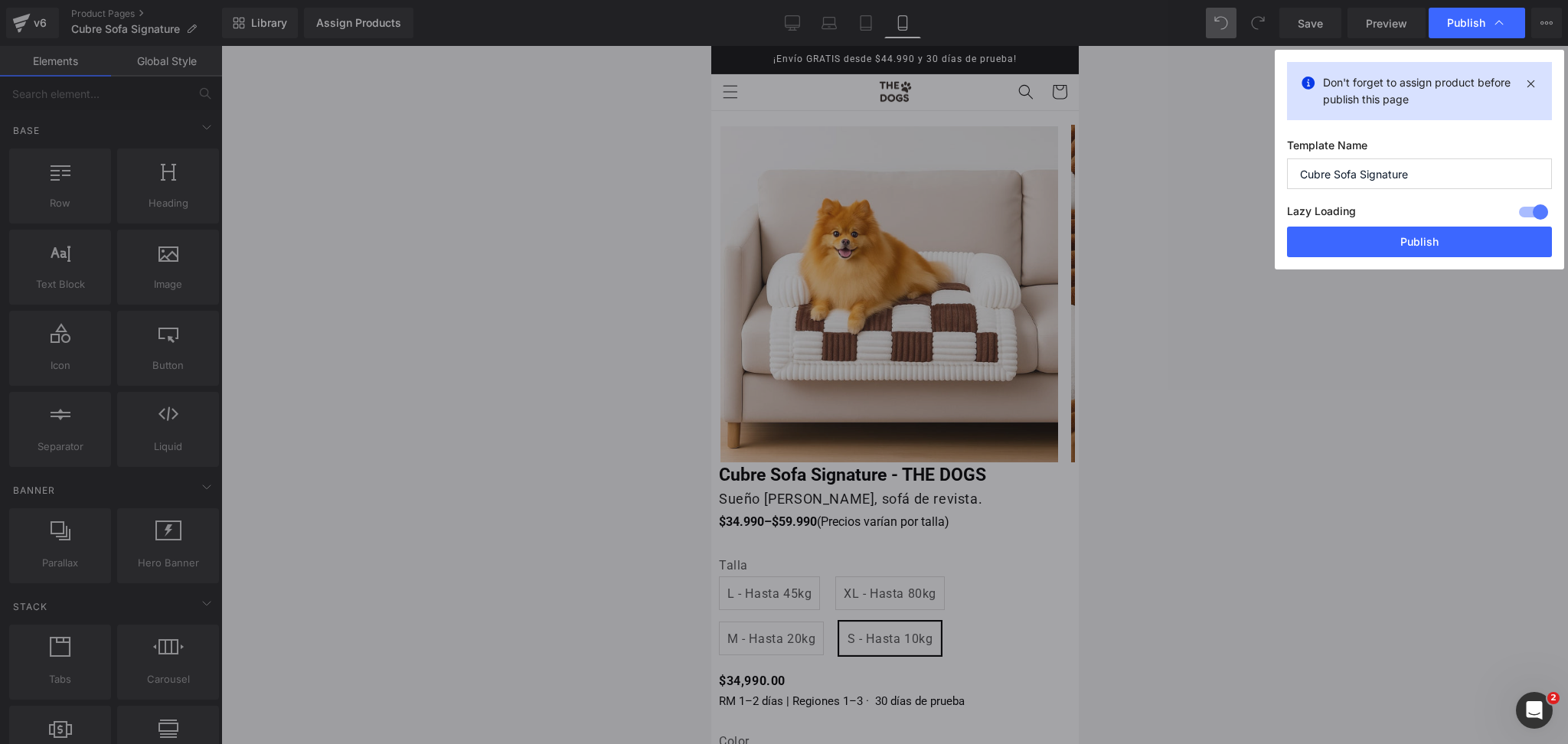
click at [1403, 223] on div "Lazy Loading Build Upgrade plan to unlock" at bounding box center [1419, 213] width 265 height 25
click at [1402, 234] on button "Publish" at bounding box center [1419, 241] width 265 height 30
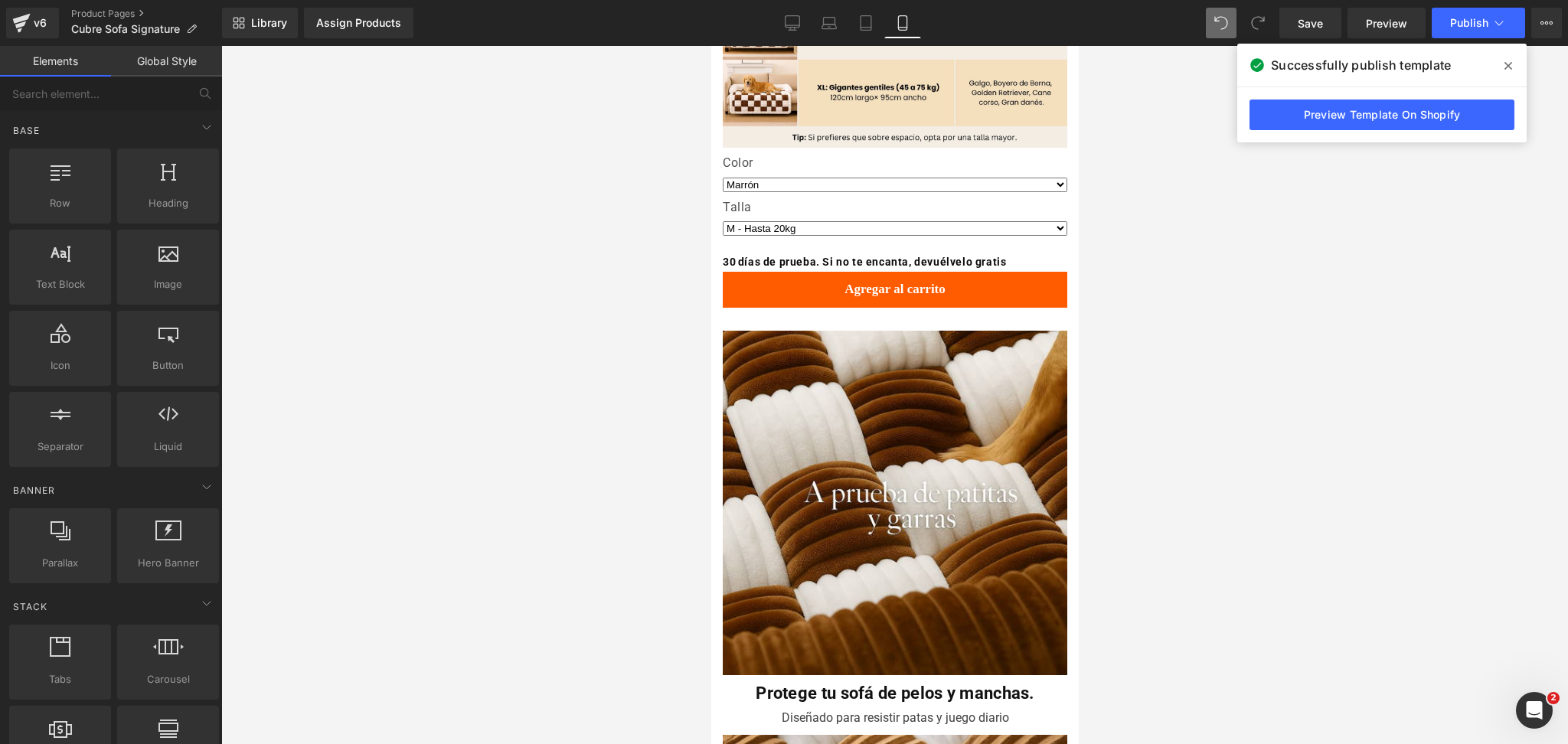
scroll to position [1837, 0]
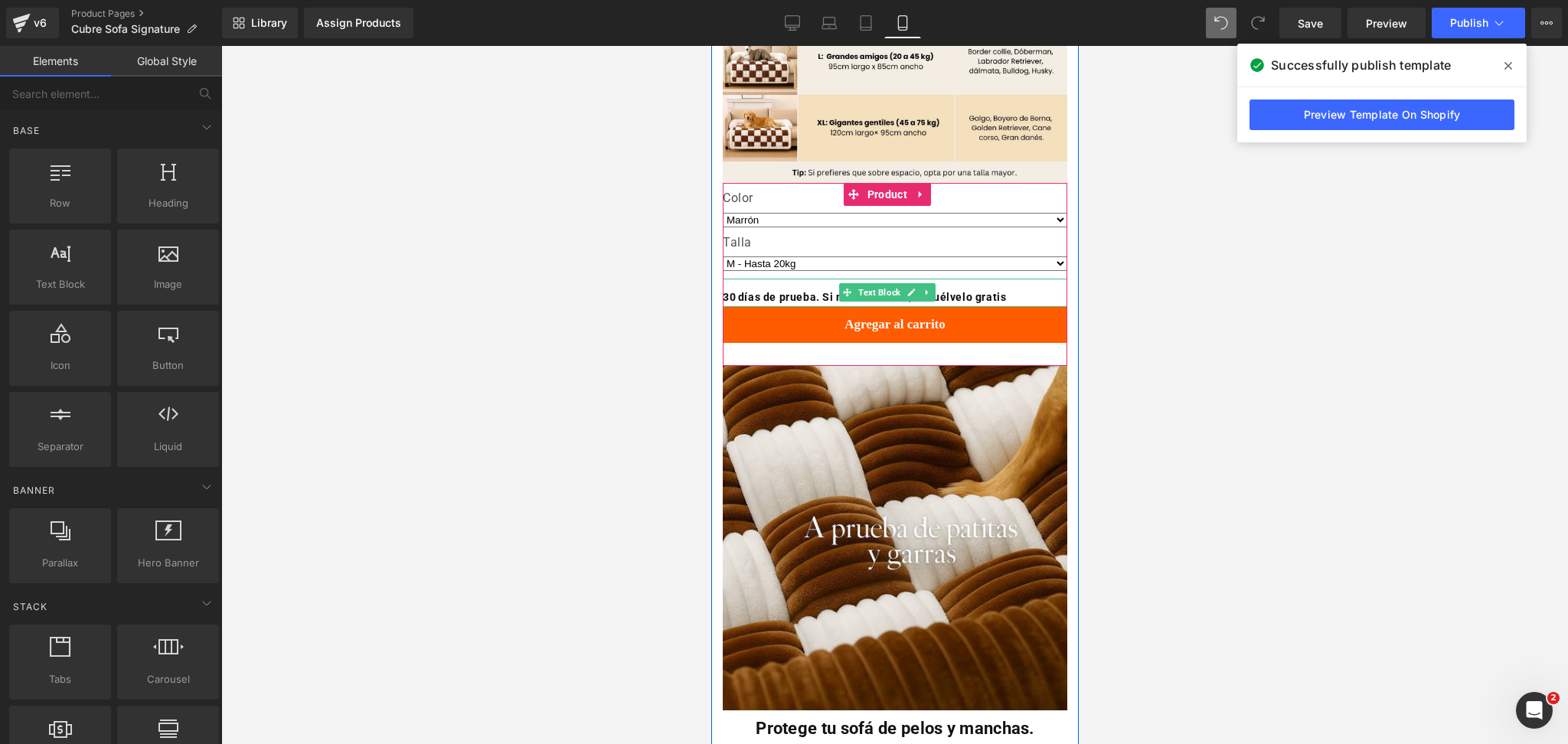
click at [922, 283] on link at bounding box center [926, 293] width 16 height 18
click at [913, 285] on link at bounding box center [918, 293] width 16 height 18
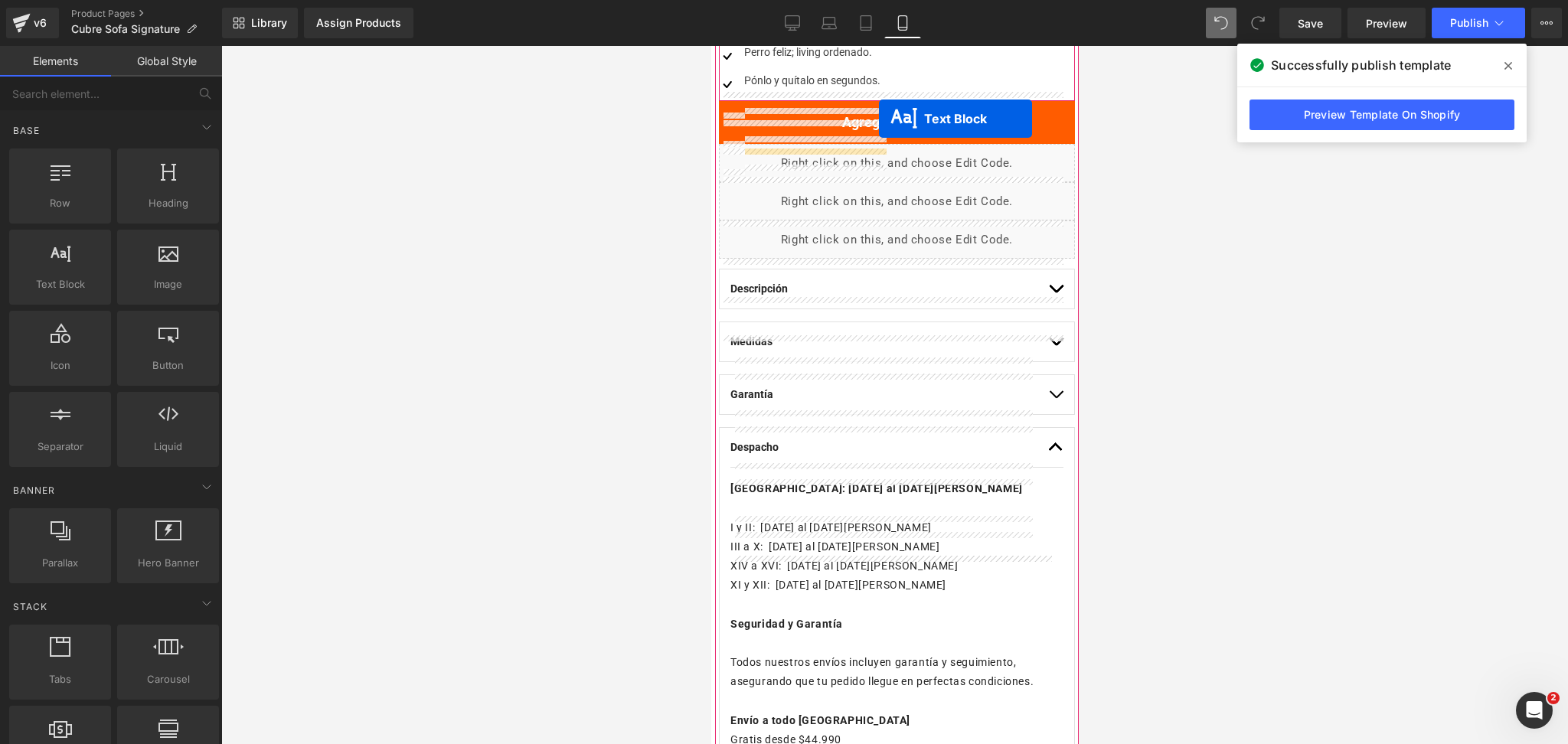
scroll to position [689, 0]
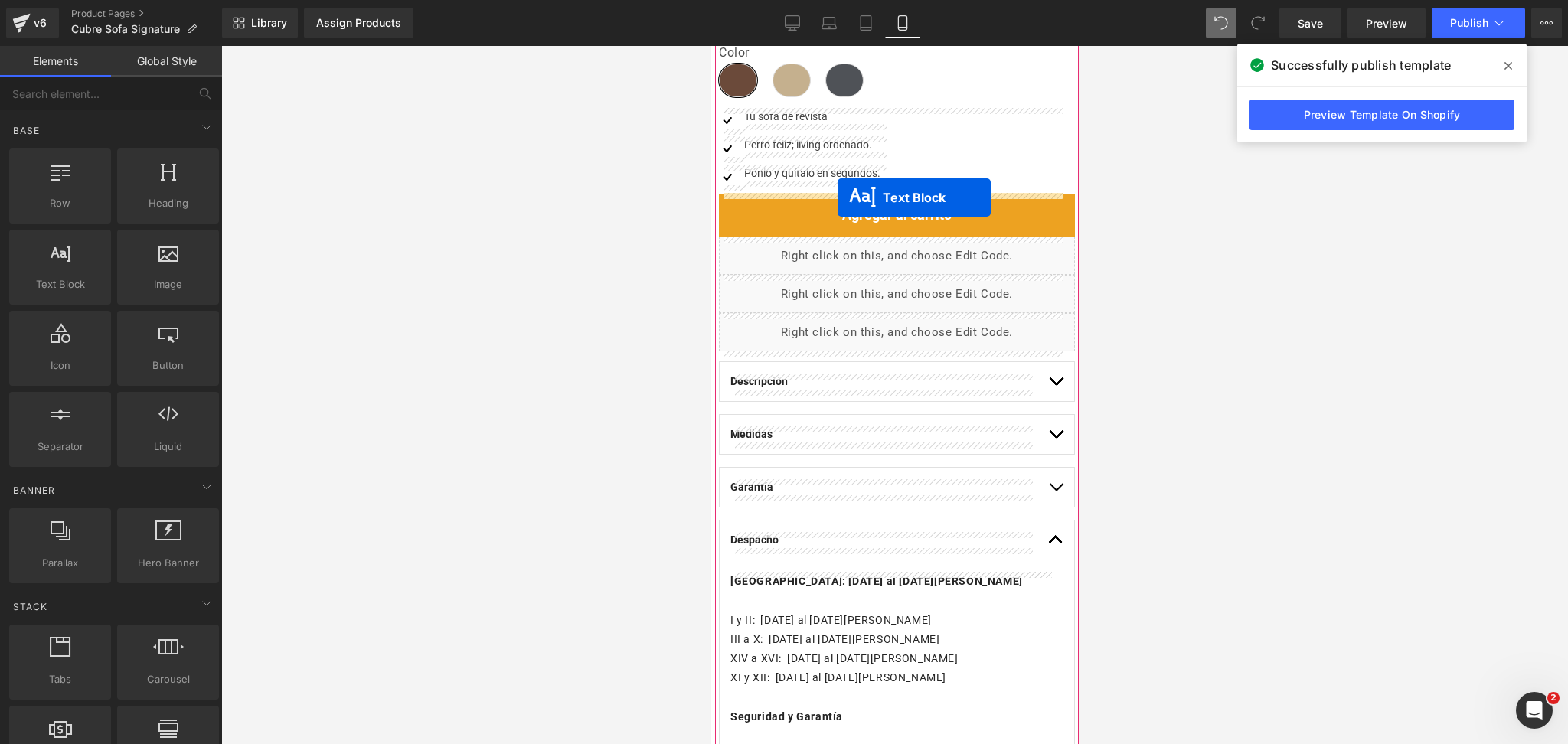
drag, startPoint x: 844, startPoint y: 307, endPoint x: 837, endPoint y: 198, distance: 109.2
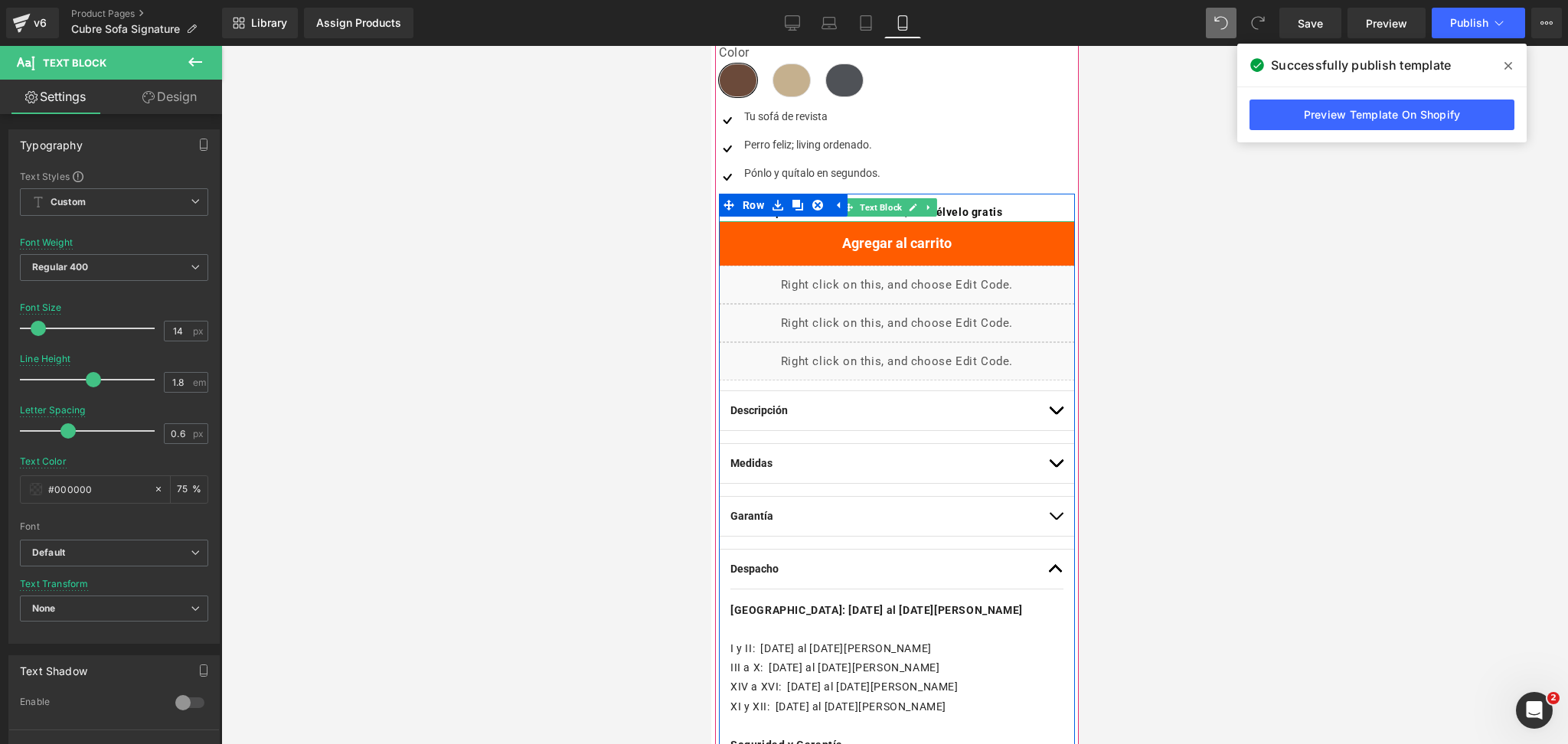
click at [953, 207] on b "30 días de prueba. Si no te encanta, devuélvelo gratis" at bounding box center [860, 211] width 283 height 12
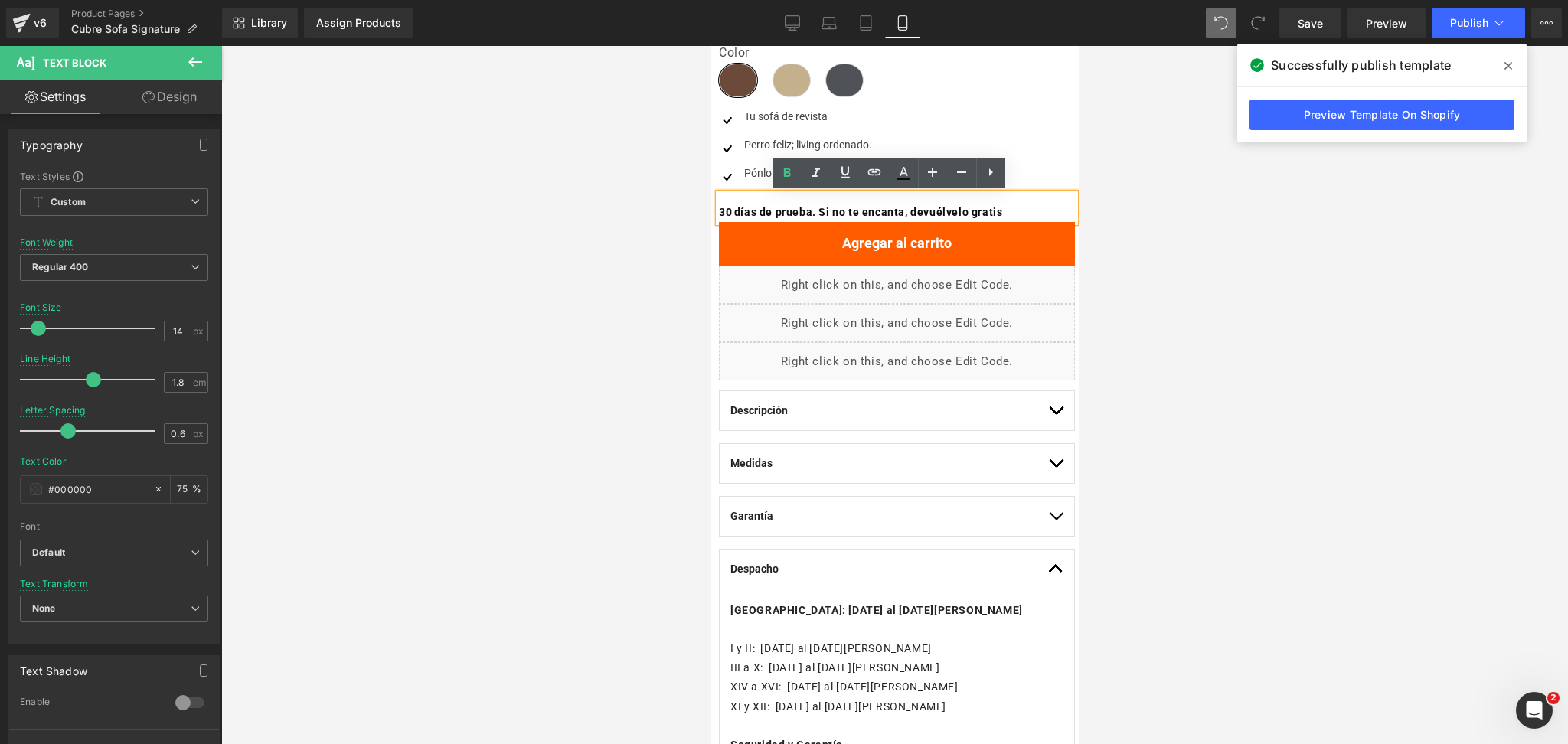
click at [764, 216] on b "30 días de prueba. Si no te encanta, devuélvelo gratis" at bounding box center [860, 211] width 283 height 12
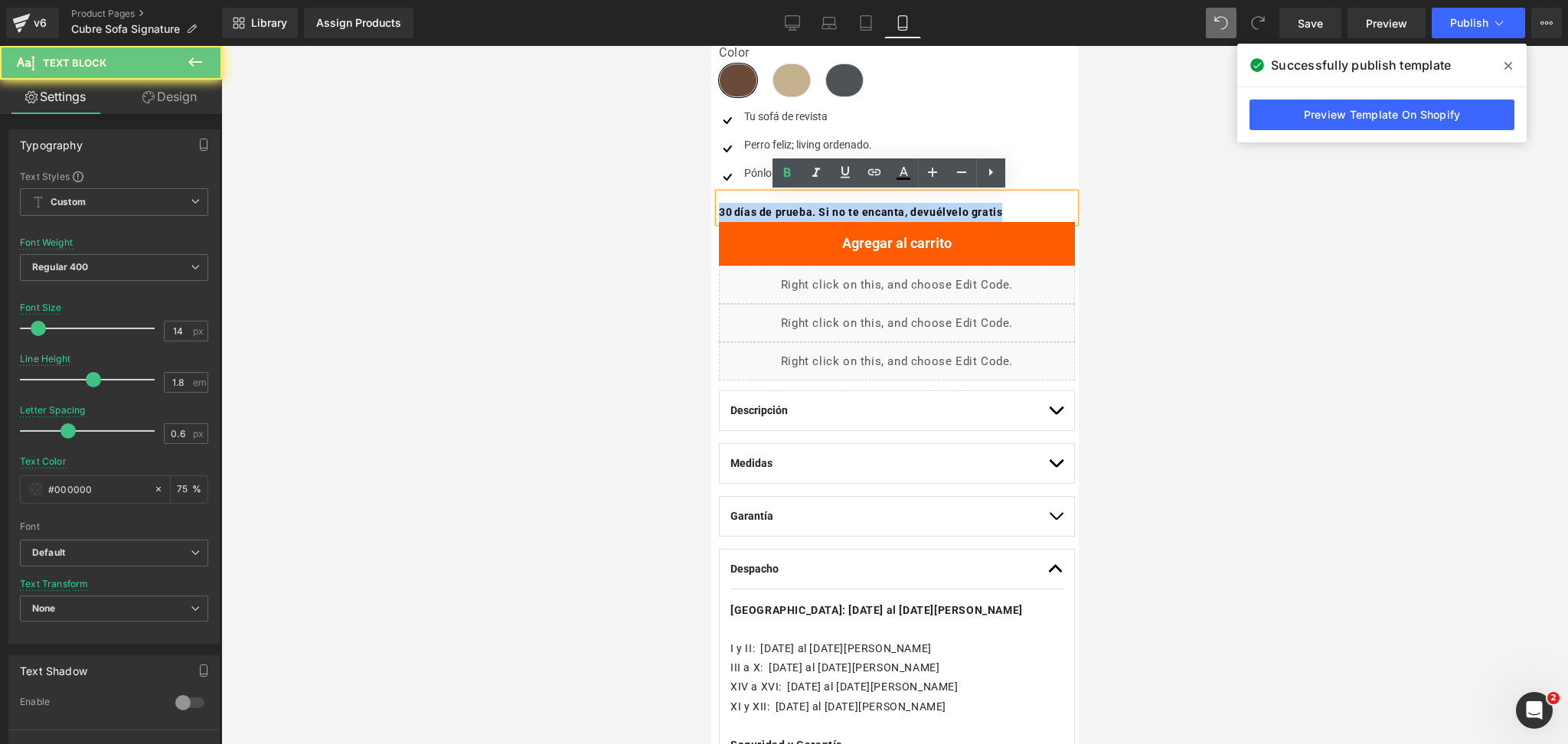
click at [764, 216] on b "30 días de prueba. Si no te encanta, devuélvelo gratis" at bounding box center [860, 211] width 283 height 12
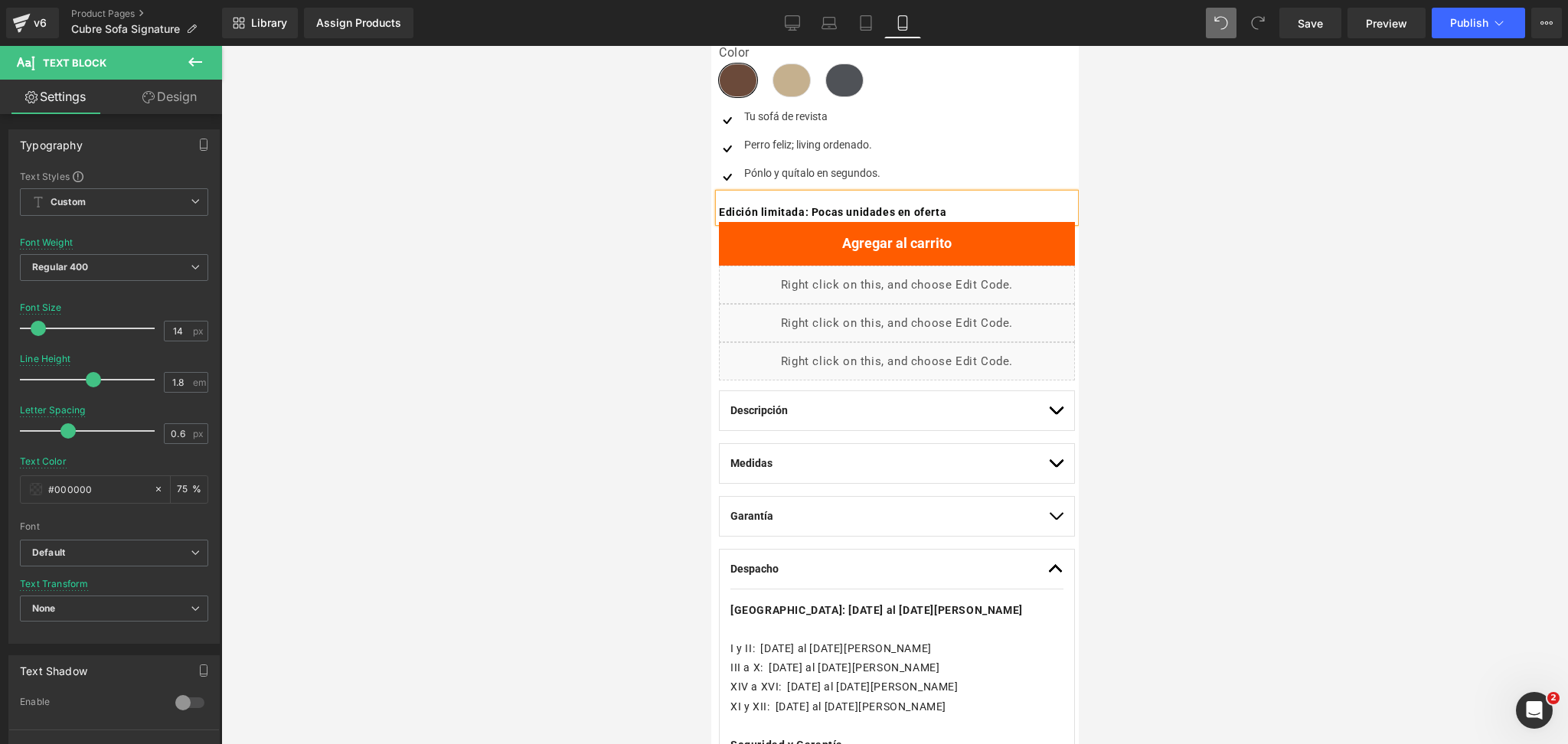
click at [1197, 223] on div at bounding box center [895, 395] width 1347 height 698
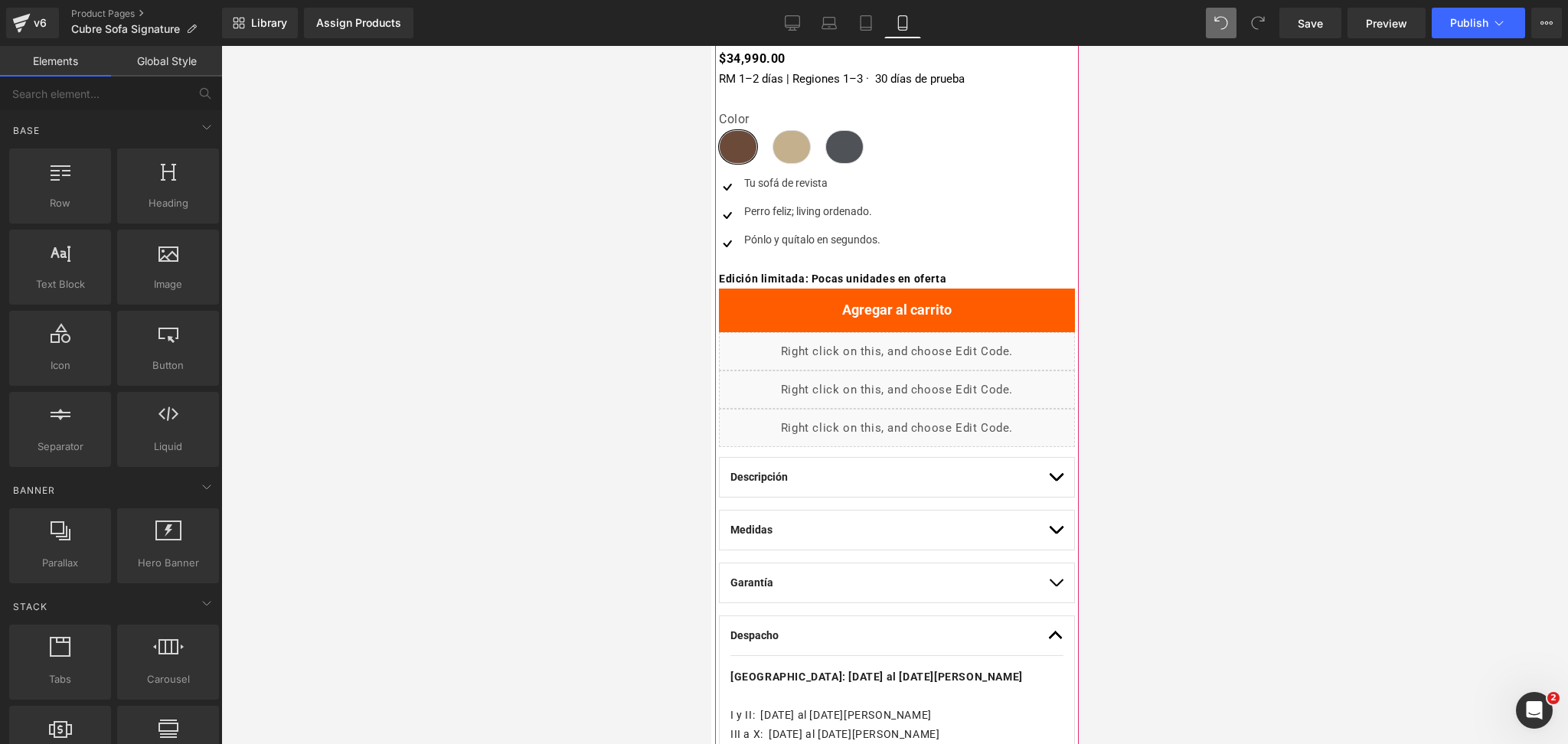
scroll to position [586, 0]
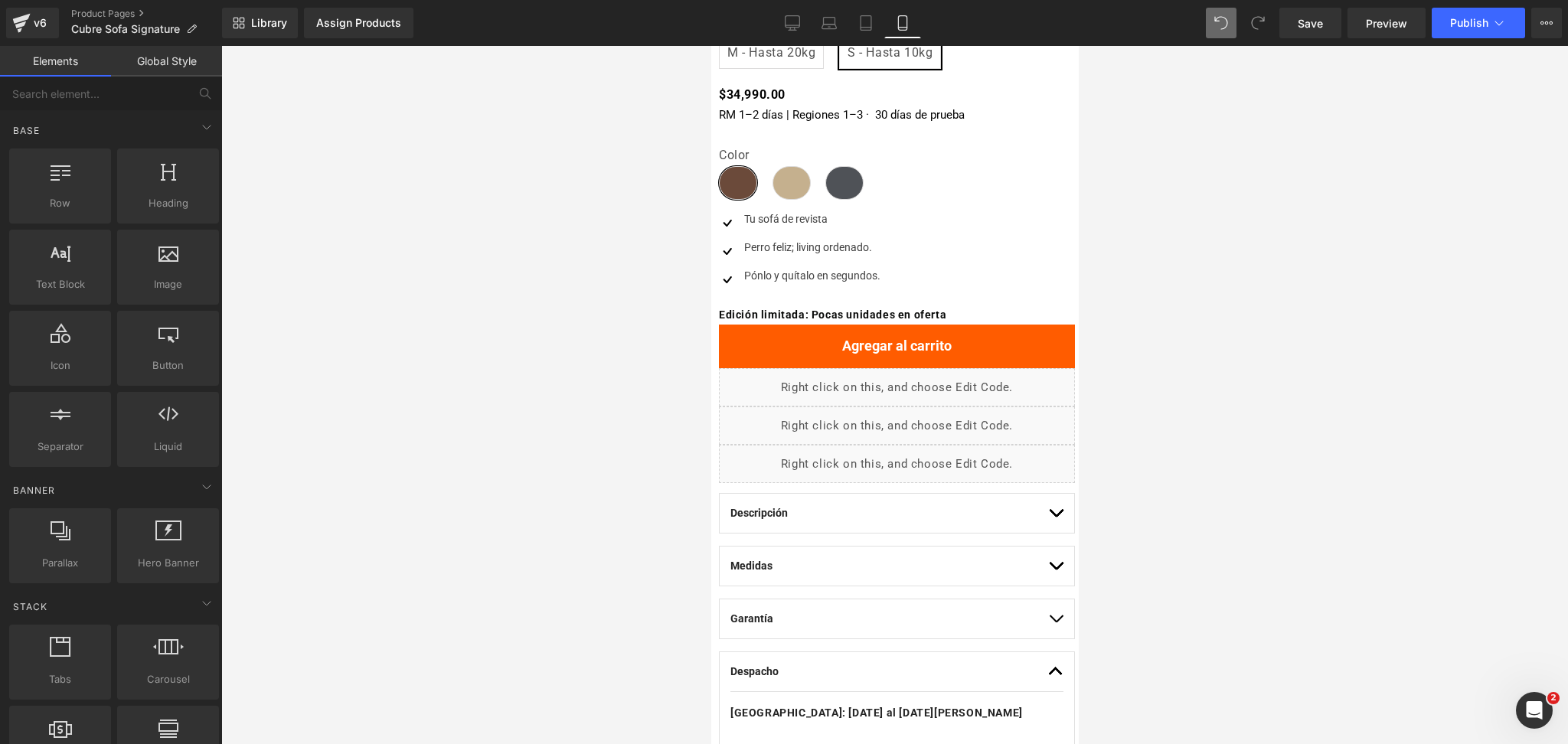
click at [1178, 339] on div at bounding box center [895, 395] width 1347 height 698
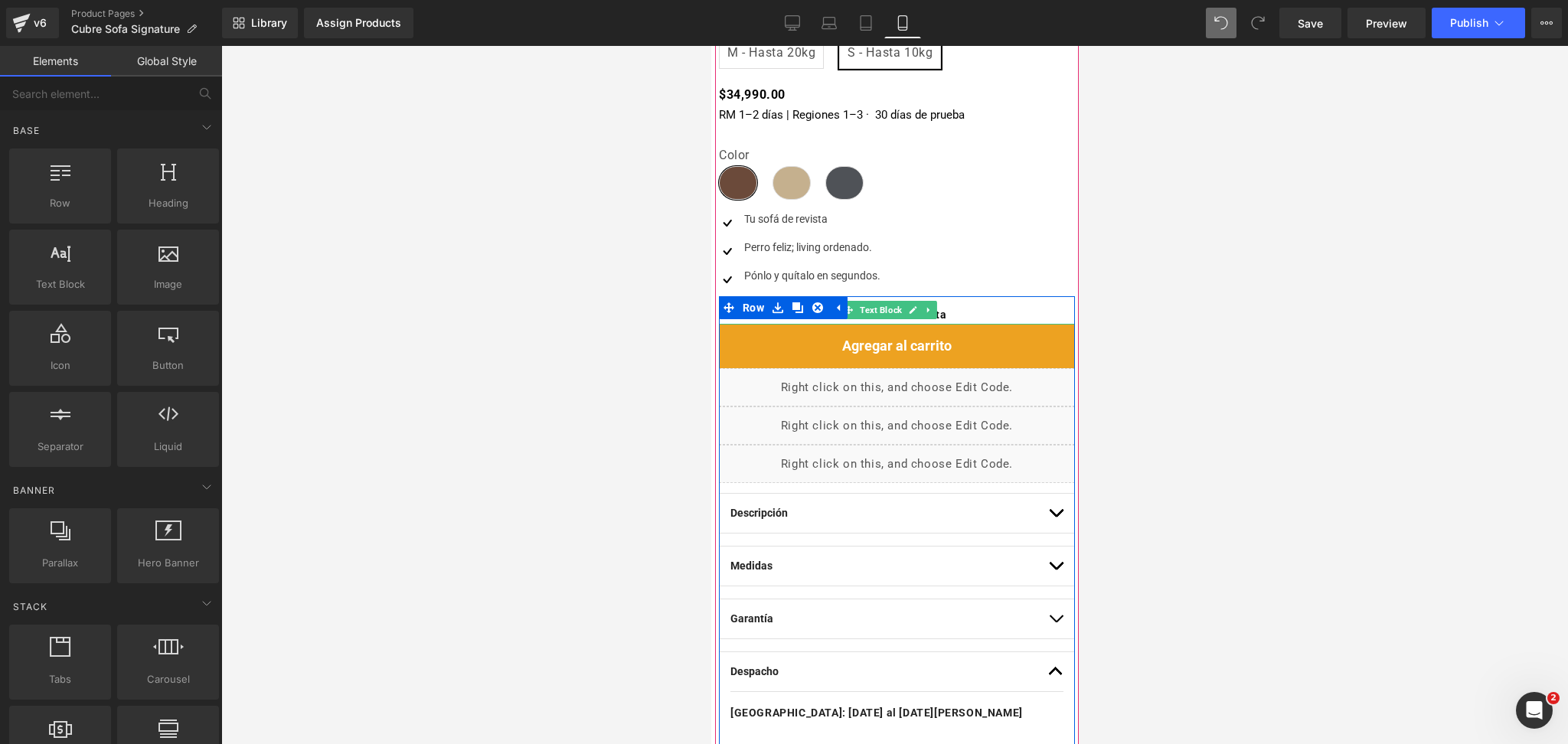
click at [958, 320] on div at bounding box center [897, 322] width 356 height 4
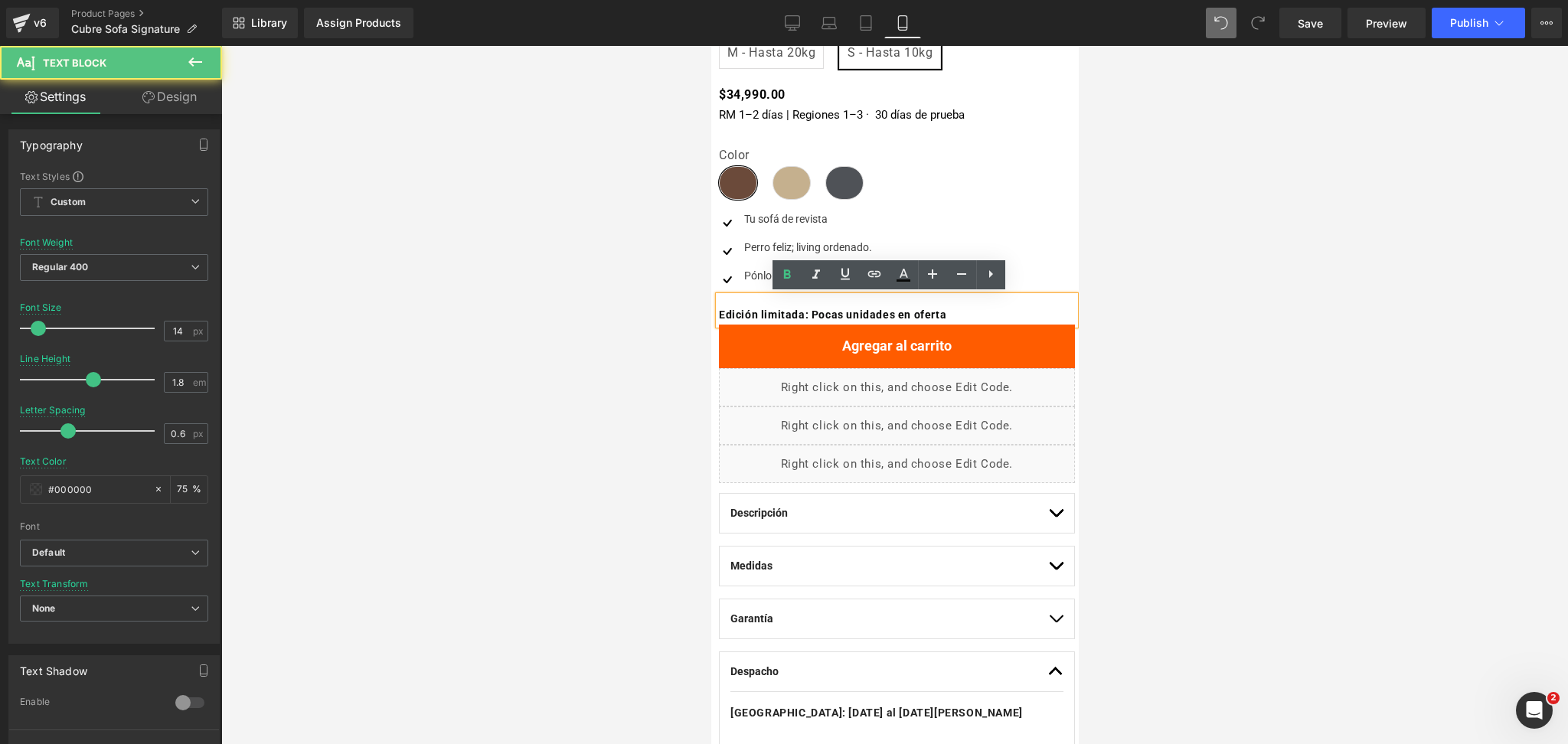
click at [840, 317] on b "Edición limitada: Pocas unidades en oferta" at bounding box center [832, 314] width 227 height 12
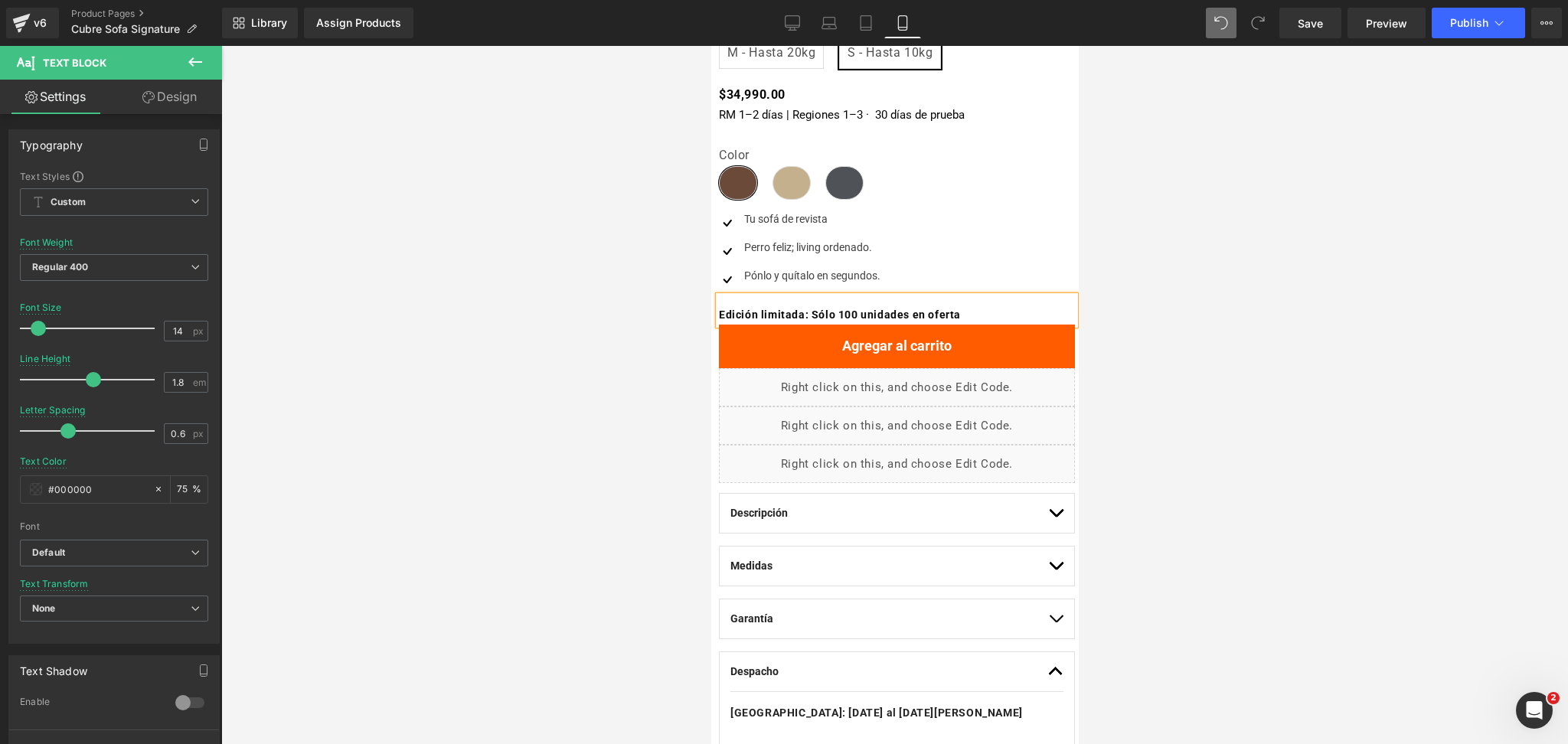
click at [1241, 317] on div at bounding box center [895, 395] width 1347 height 698
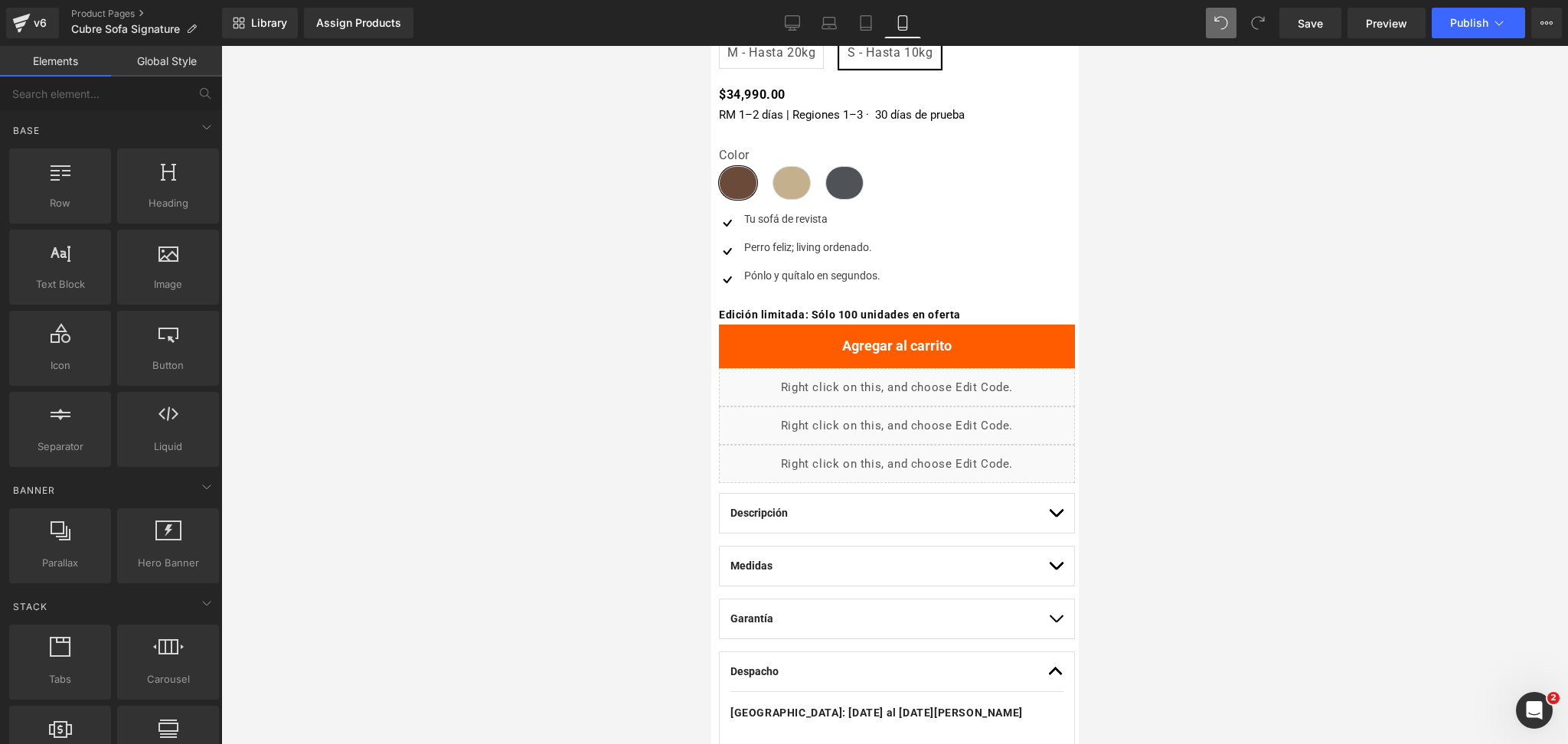
click at [1180, 282] on div at bounding box center [895, 395] width 1347 height 698
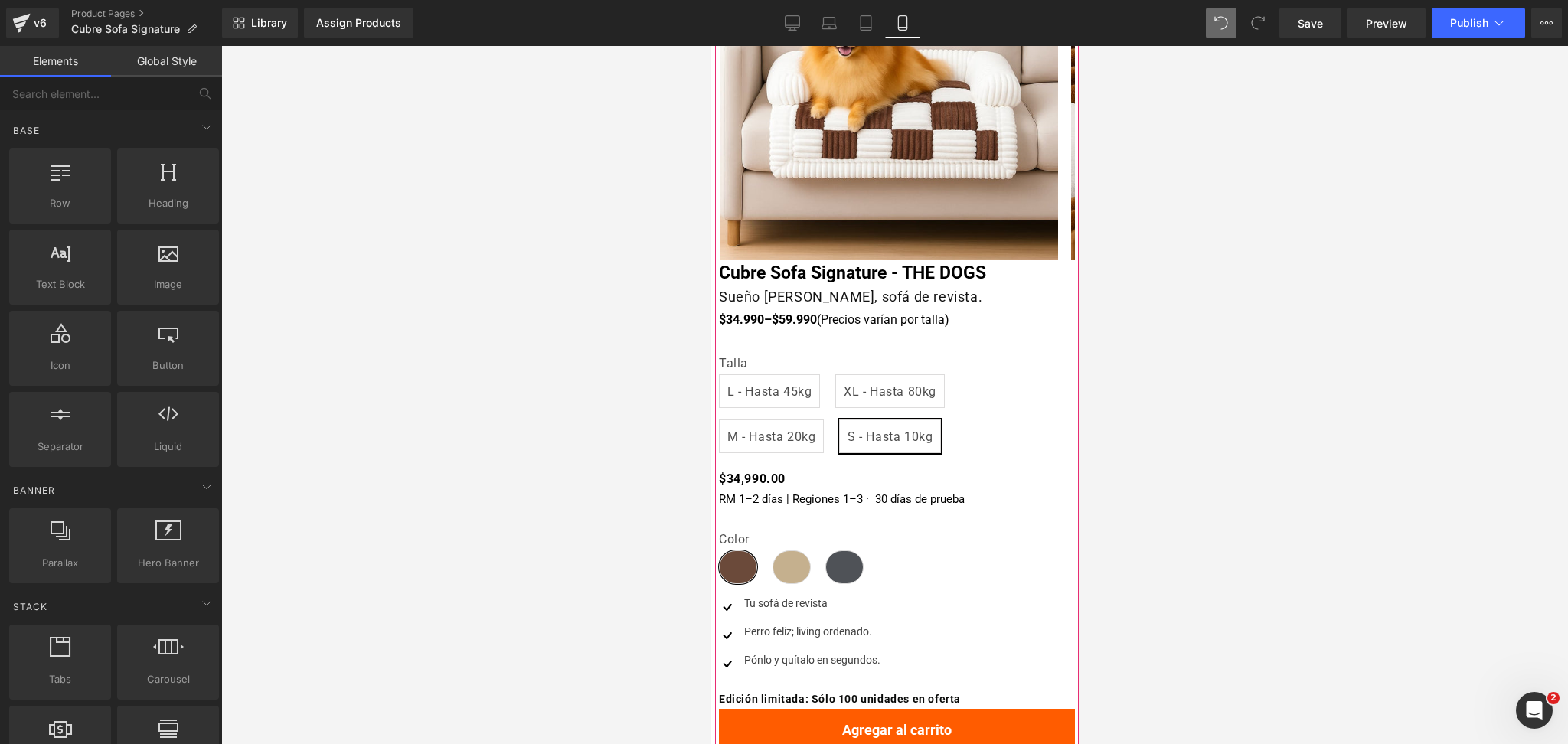
scroll to position [204, 0]
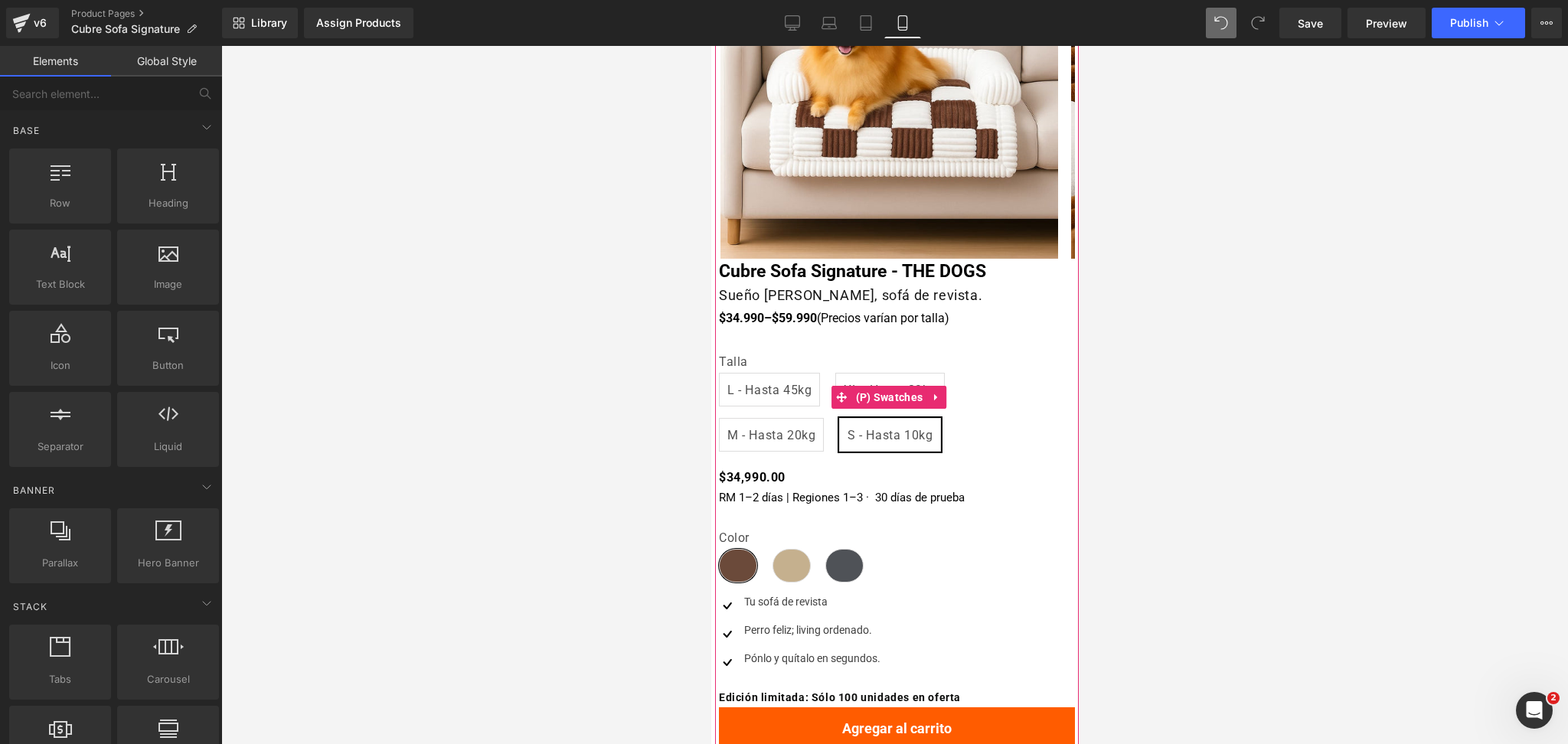
click at [775, 385] on span "L - Hasta 45kg" at bounding box center [768, 390] width 84 height 32
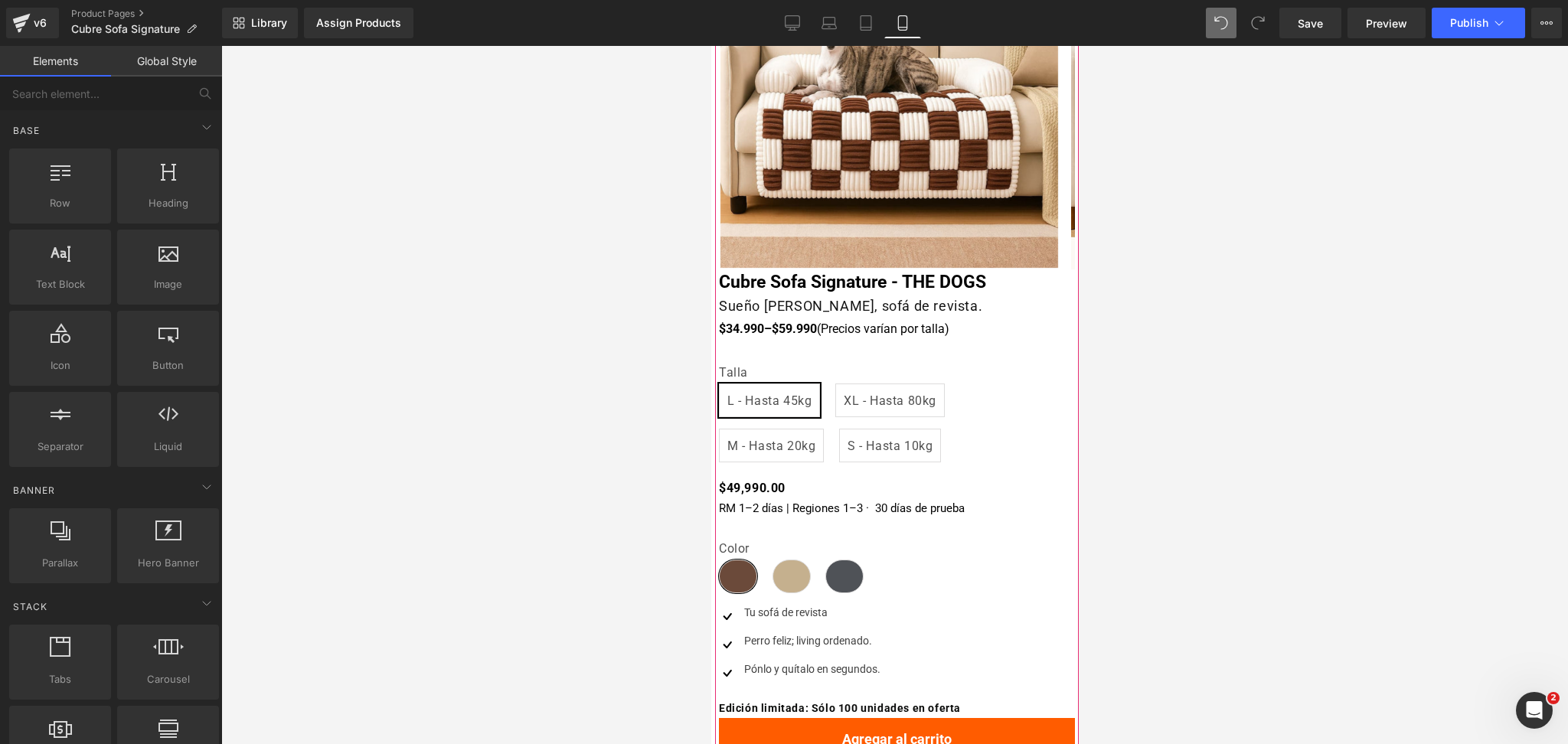
scroll to position [306, 0]
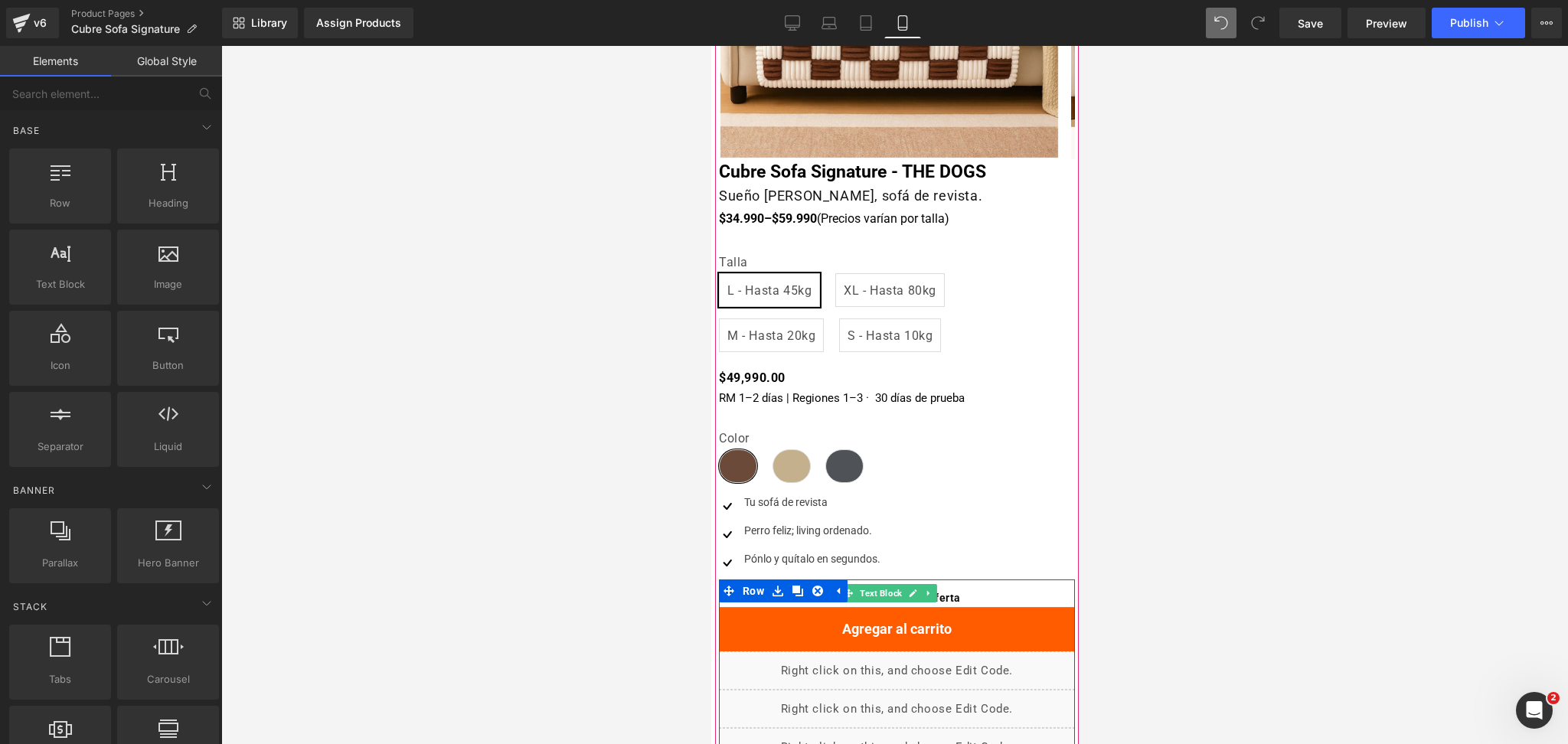
click at [960, 595] on b "Edición limitada: Sólo 100 unidades en oferta" at bounding box center [839, 597] width 242 height 12
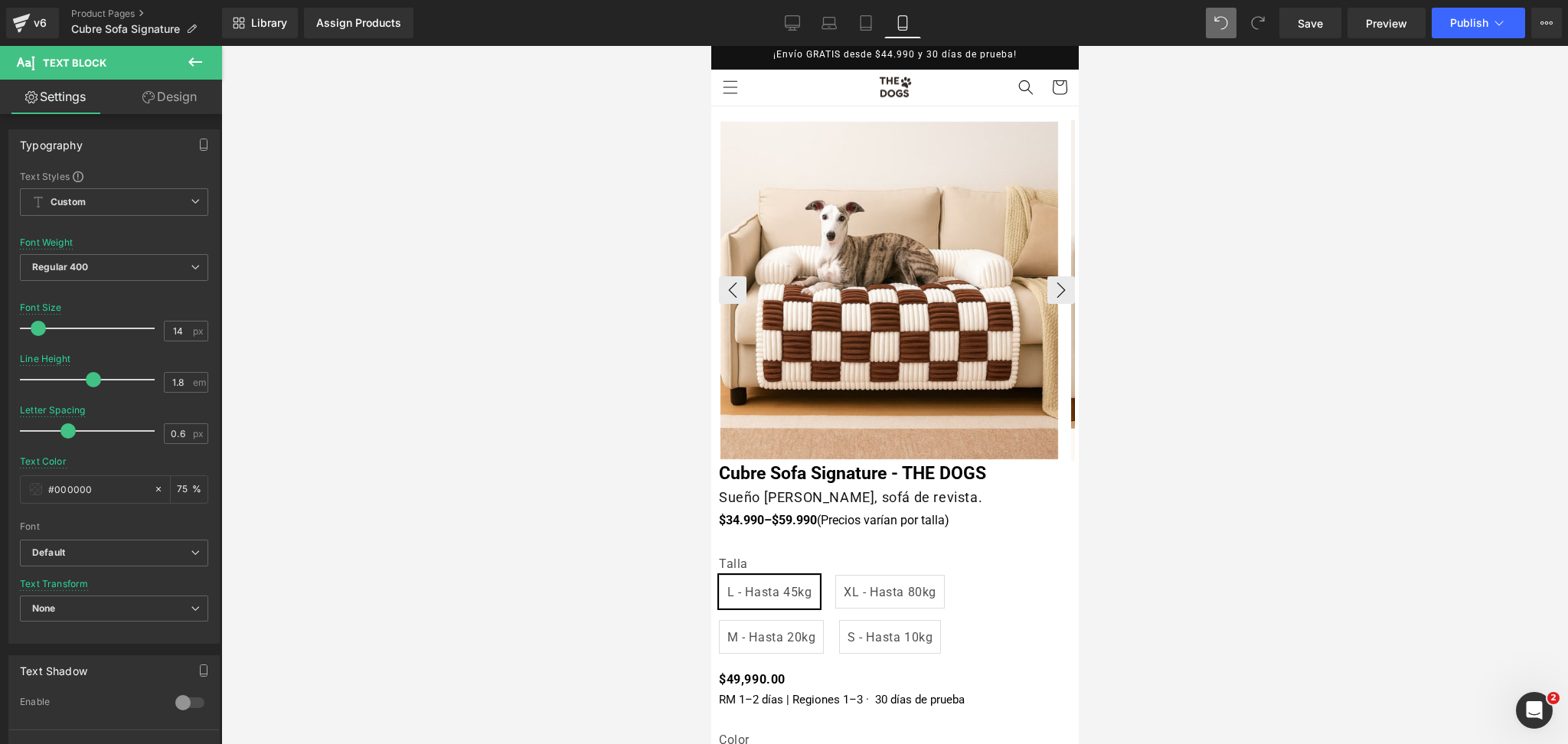
scroll to position [0, 0]
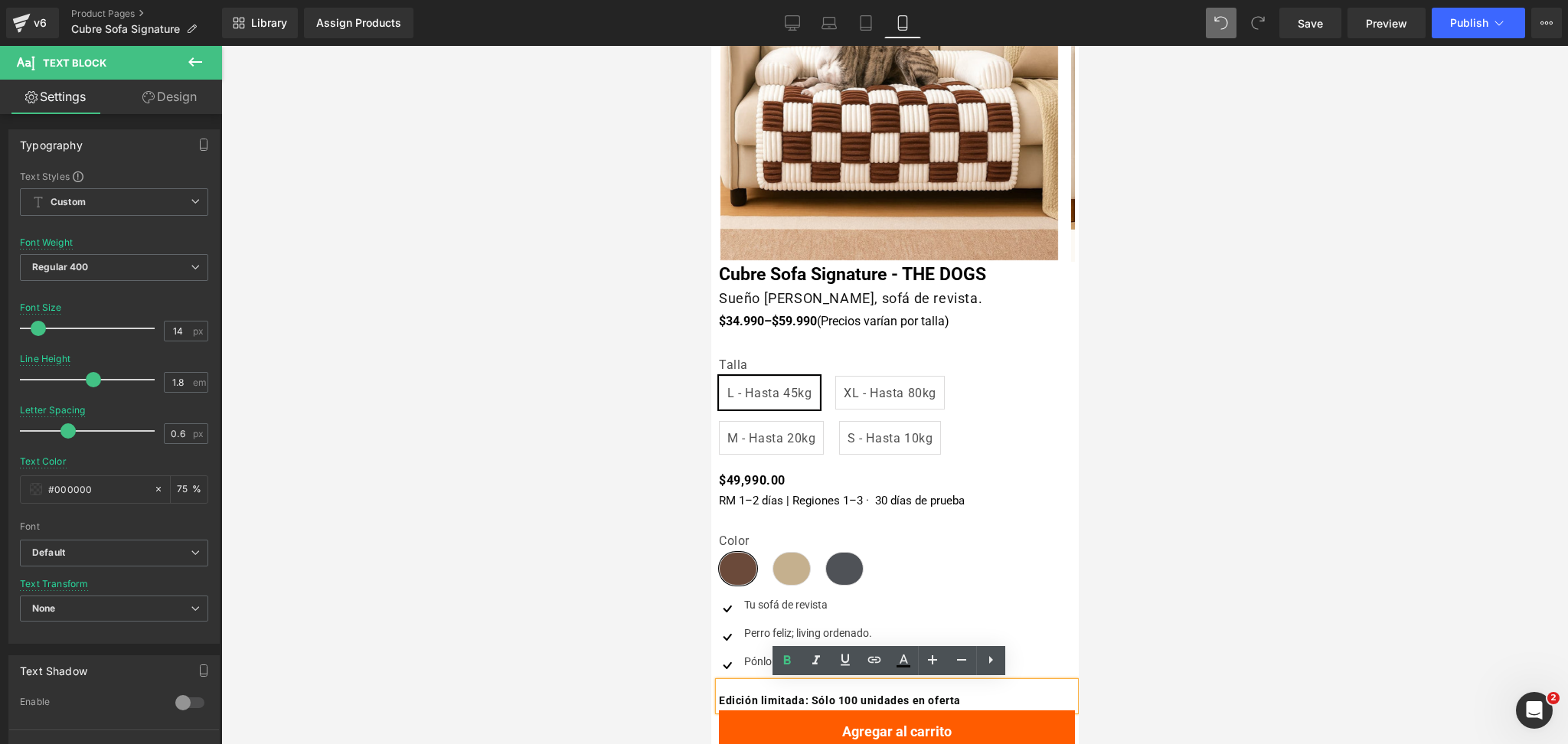
drag, startPoint x: 1227, startPoint y: 240, endPoint x: 1179, endPoint y: 242, distance: 48.0
click at [1227, 240] on div at bounding box center [895, 395] width 1347 height 698
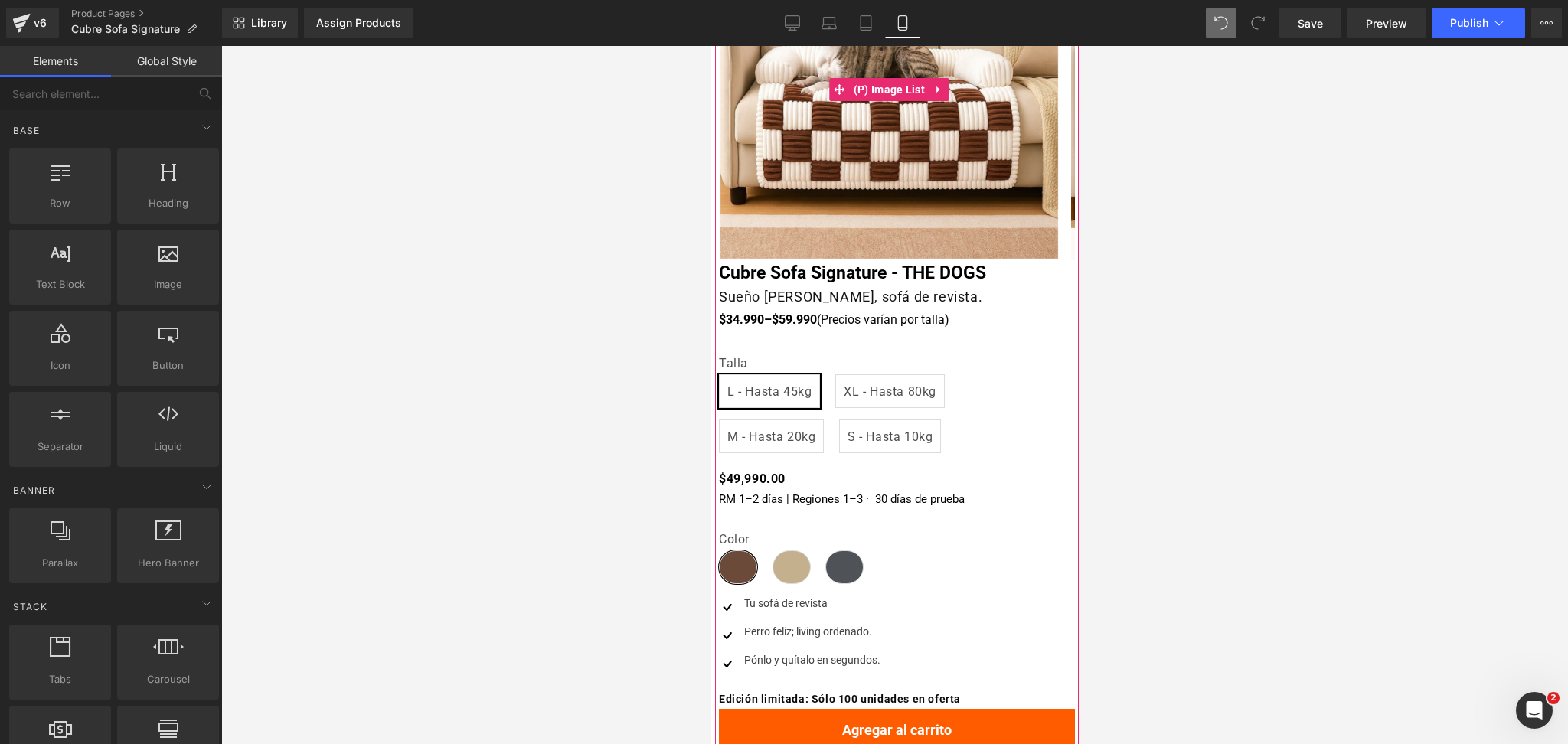
scroll to position [306, 0]
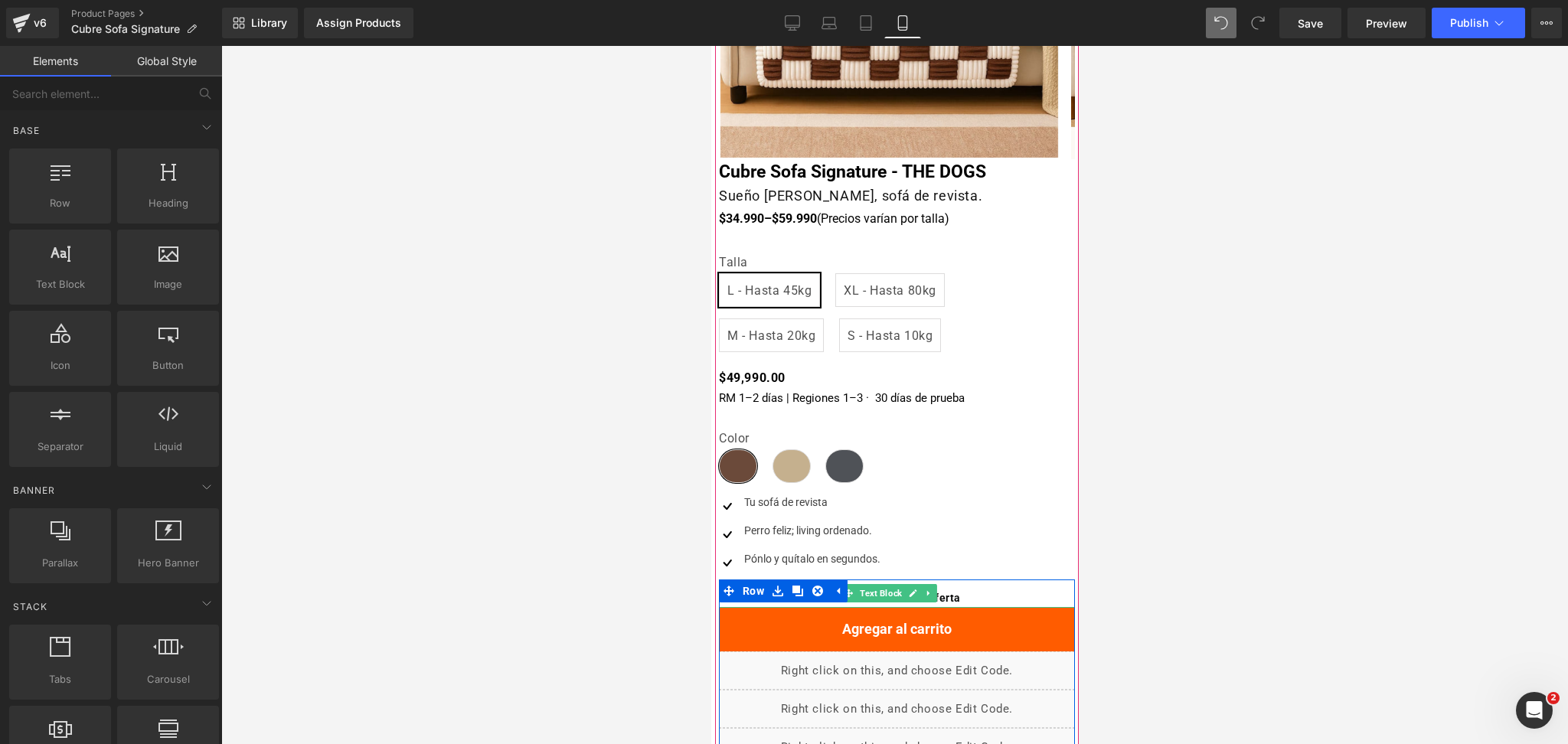
click at [960, 598] on b "Edición limitada: Sólo 100 unidades en oferta" at bounding box center [839, 597] width 242 height 12
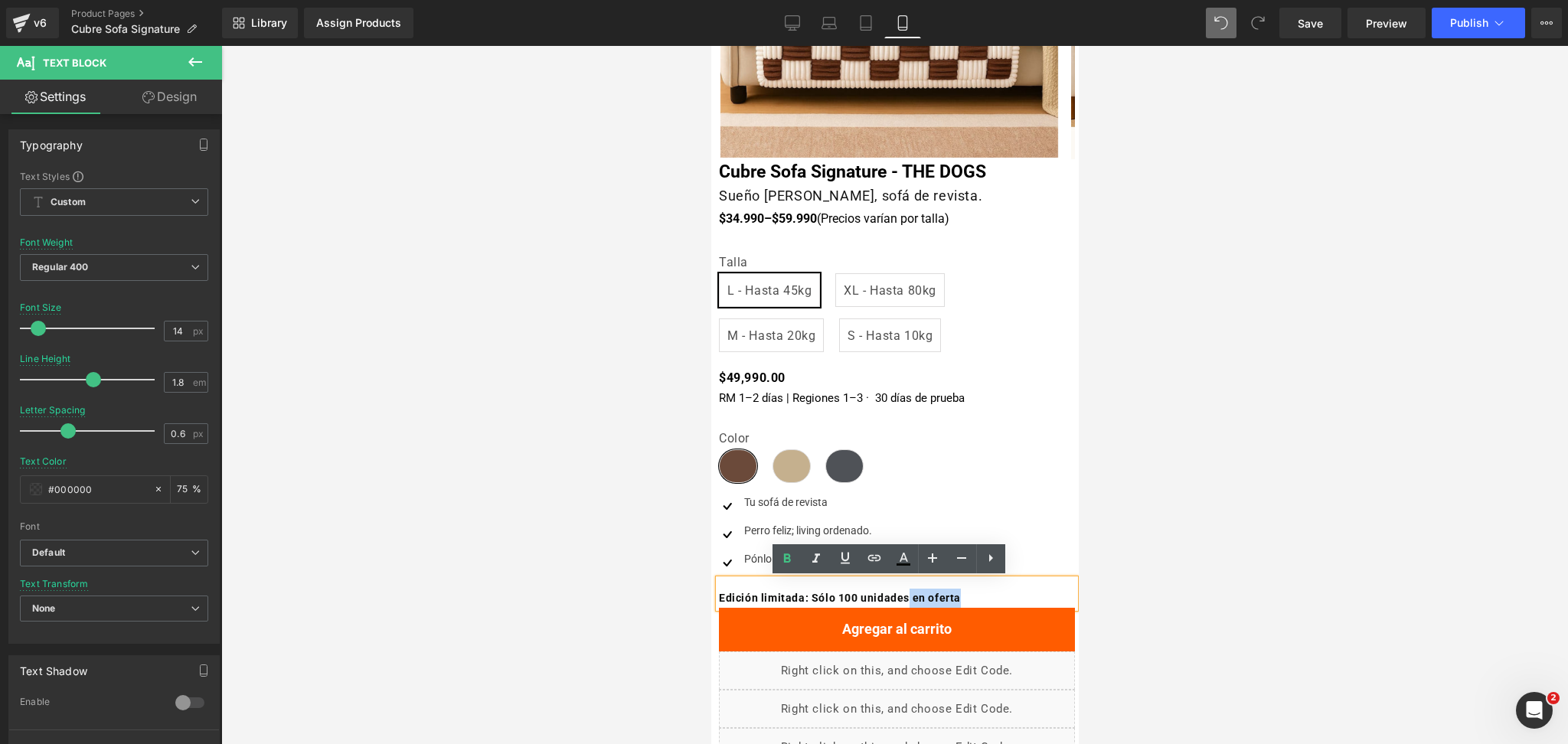
drag, startPoint x: 918, startPoint y: 600, endPoint x: 1007, endPoint y: 604, distance: 89.1
click at [1007, 604] on p "Edición limitada: Sólo 100 unidades en oferta" at bounding box center [897, 598] width 356 height 19
click at [1169, 552] on div at bounding box center [895, 395] width 1347 height 698
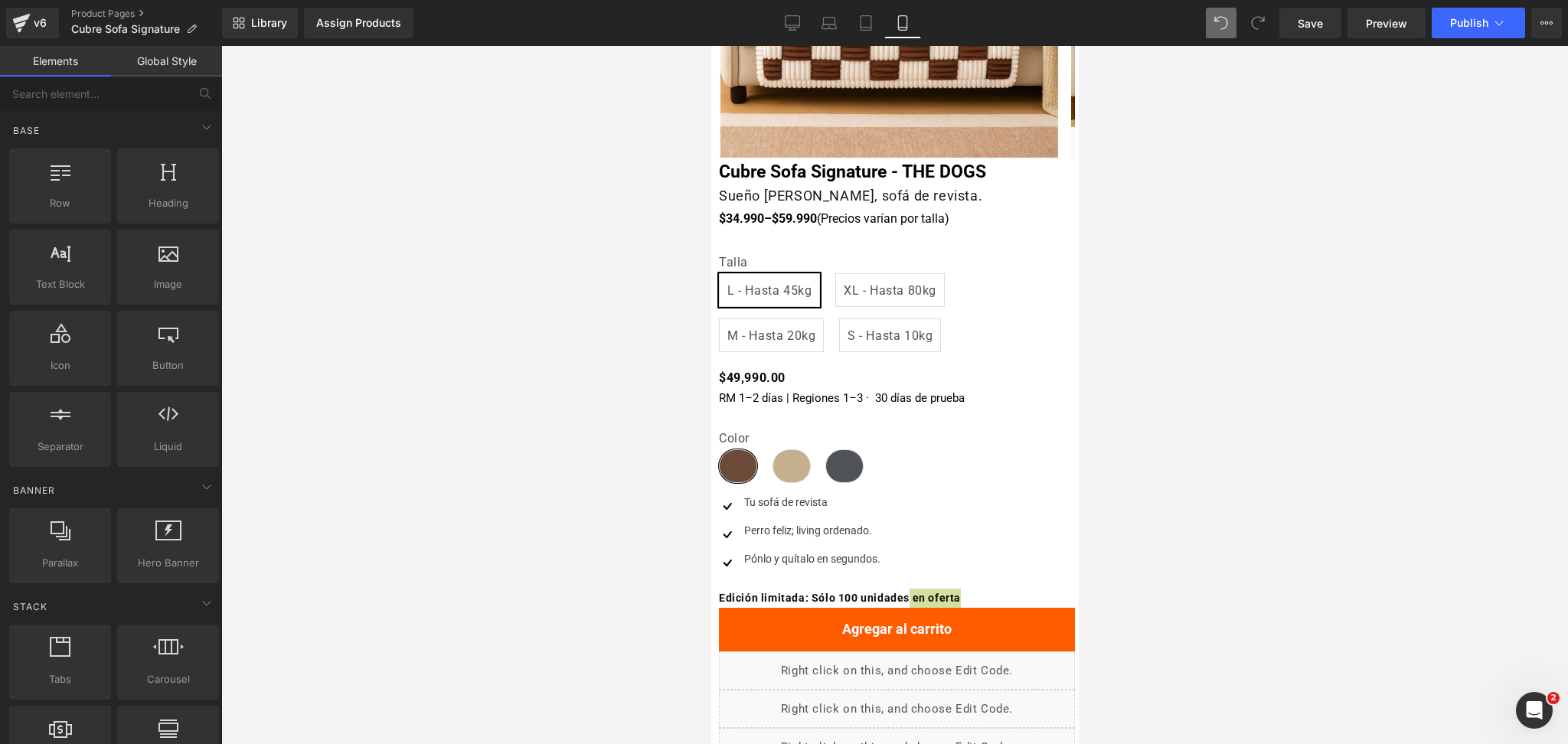
click at [1172, 548] on div at bounding box center [895, 395] width 1347 height 698
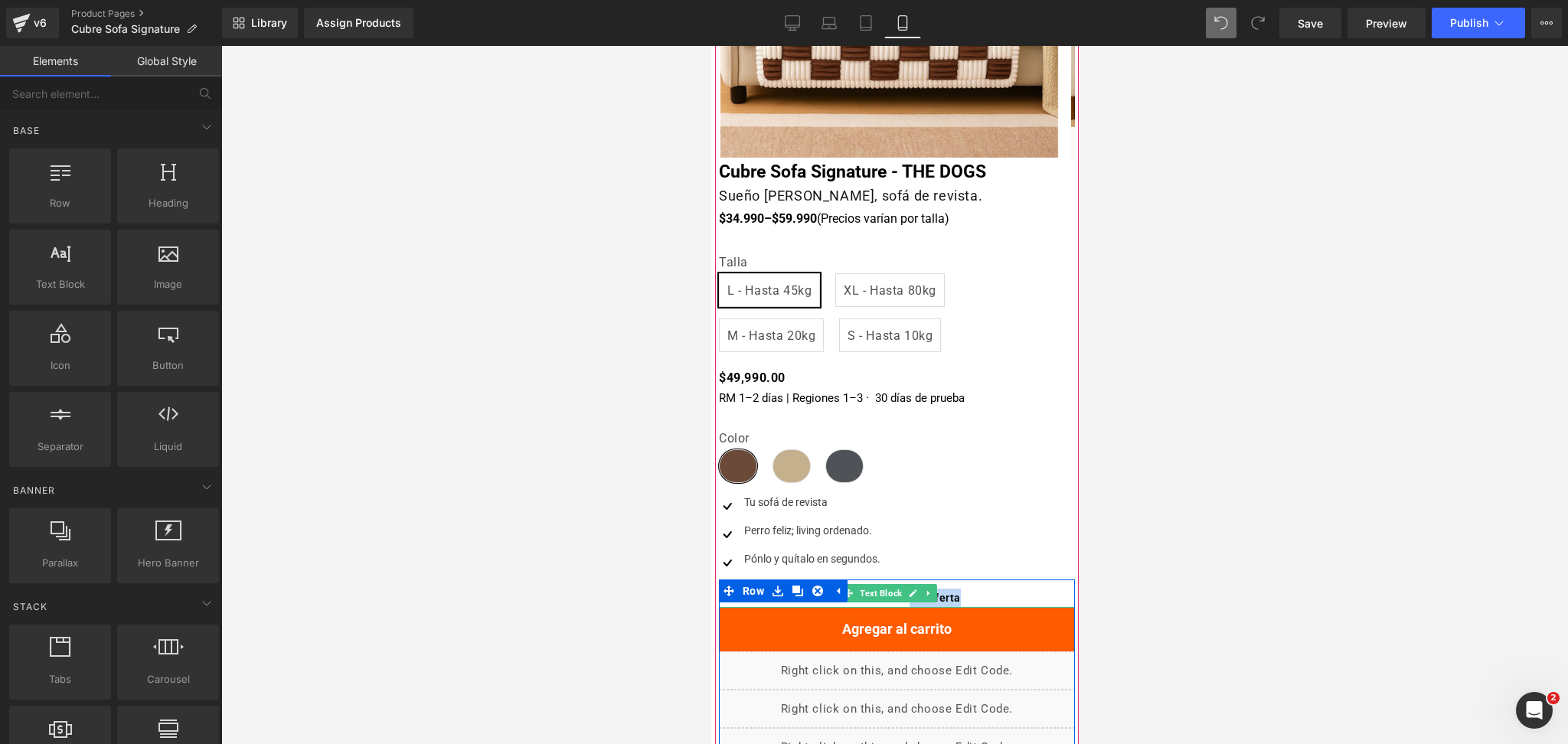
click at [946, 593] on b "Edición limitada: Sólo 100 unidades en oferta" at bounding box center [839, 597] width 242 height 12
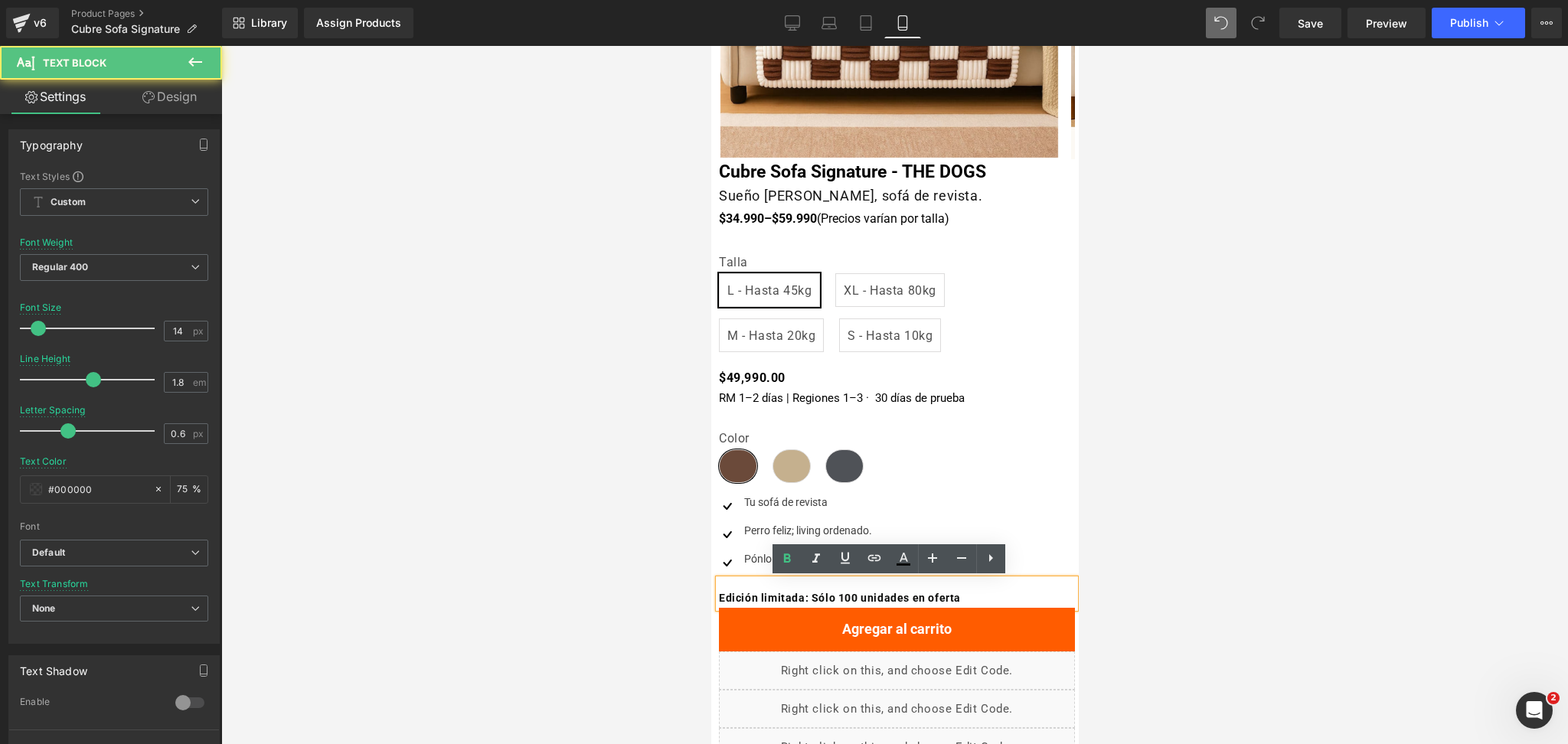
click at [1218, 558] on div at bounding box center [895, 395] width 1347 height 698
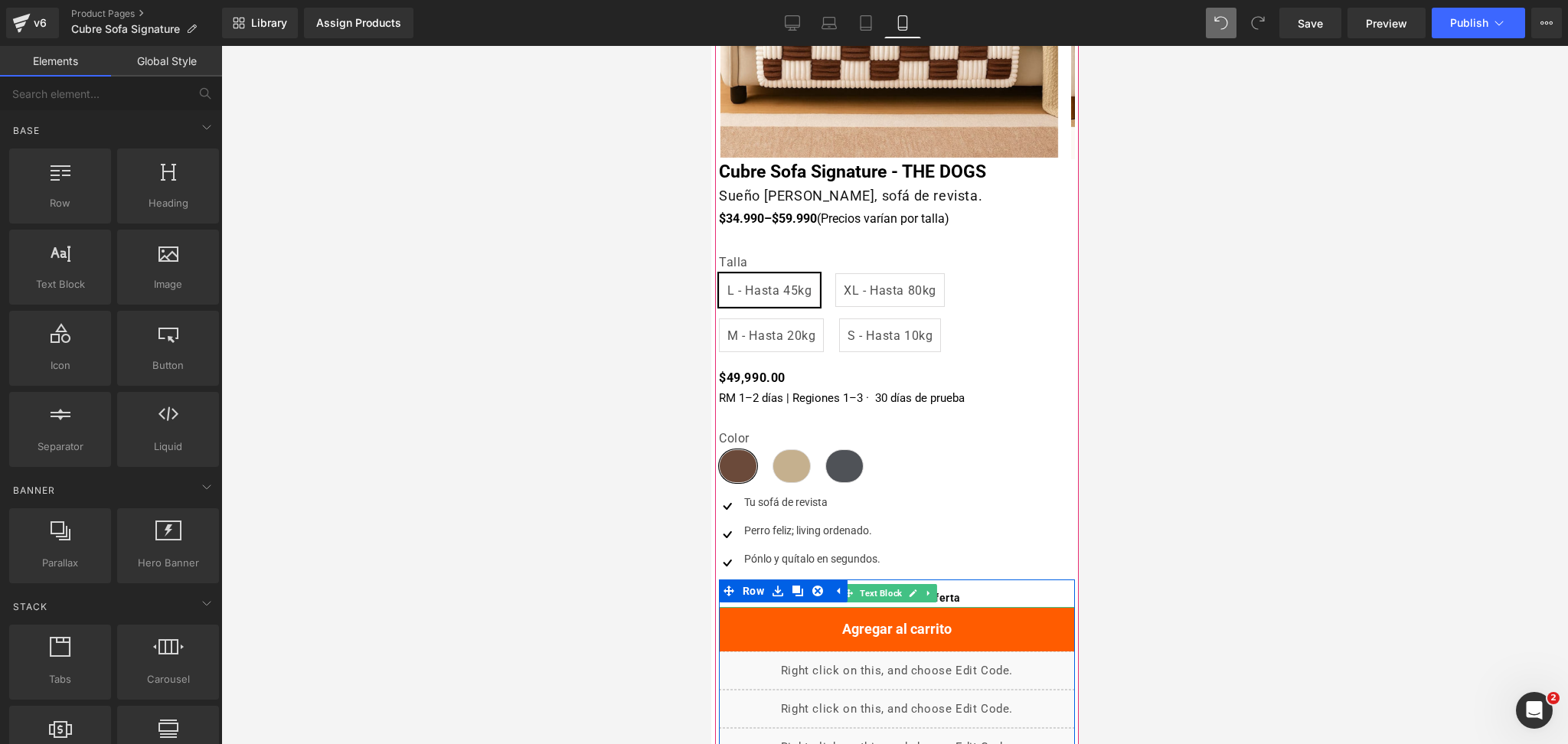
click at [862, 591] on span "Text Block" at bounding box center [880, 594] width 48 height 18
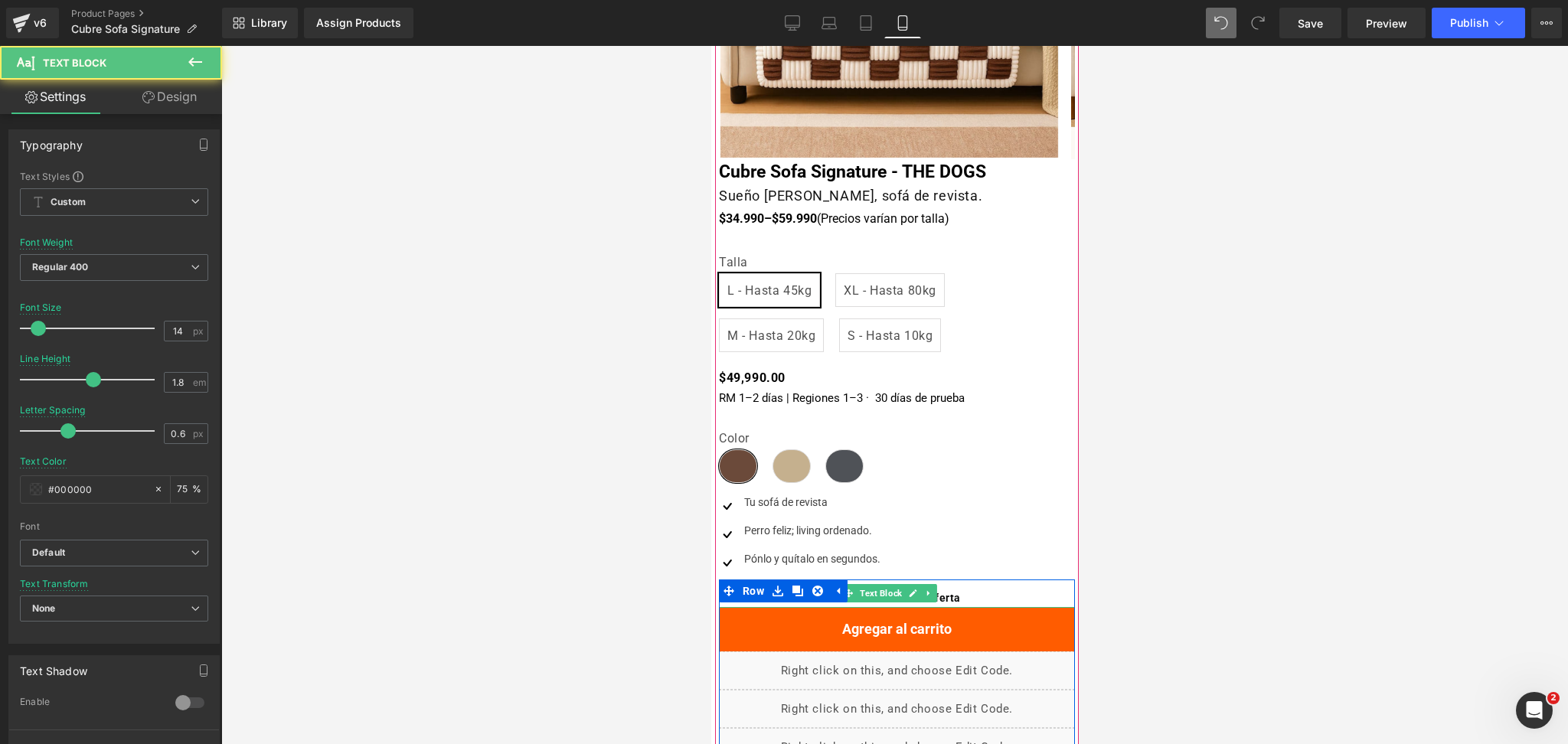
click at [960, 602] on b "Edición limitada: Sólo 100 unidades en oferta" at bounding box center [839, 597] width 242 height 12
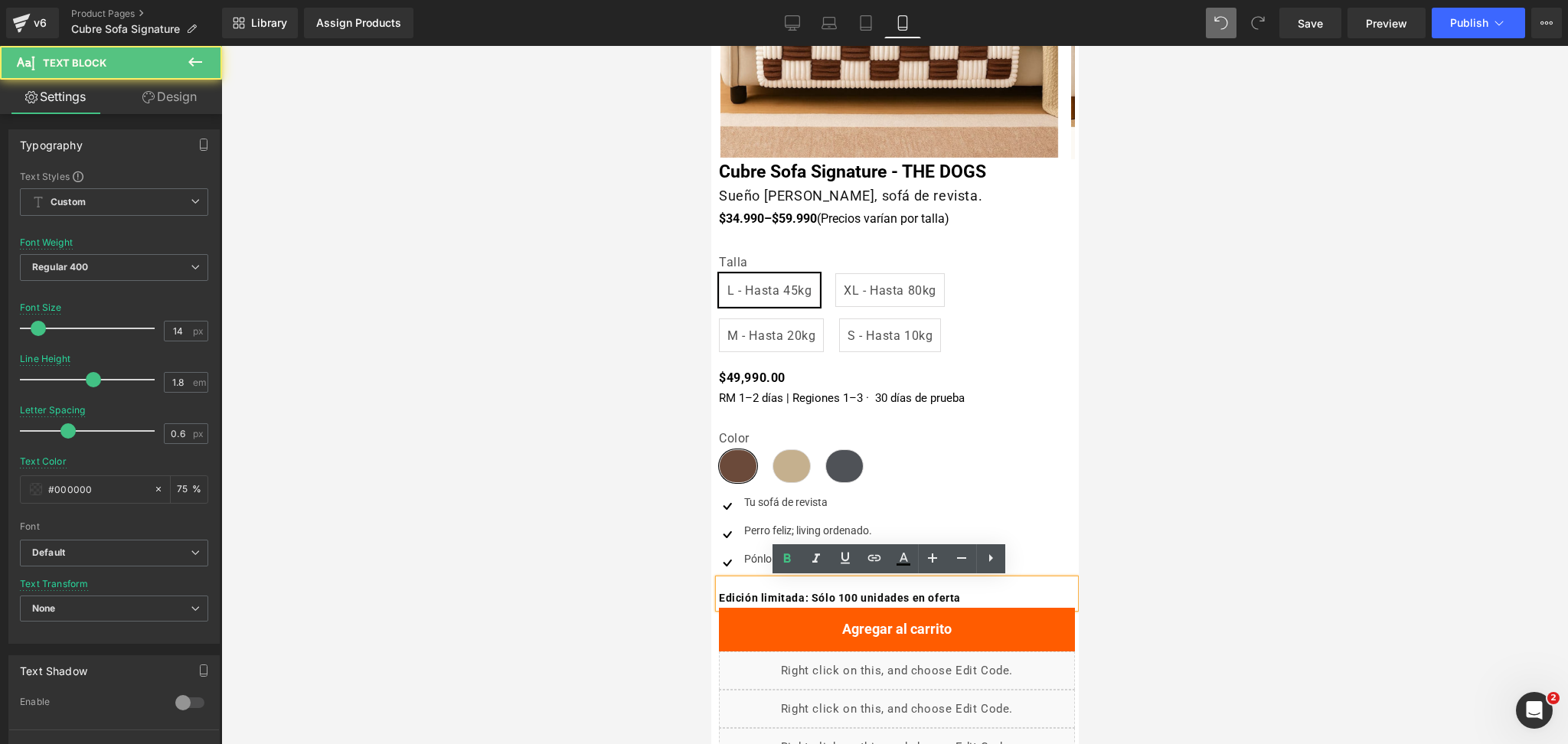
click at [959, 603] on b "Edición limitada: Sólo 100 unidades en oferta" at bounding box center [839, 597] width 242 height 12
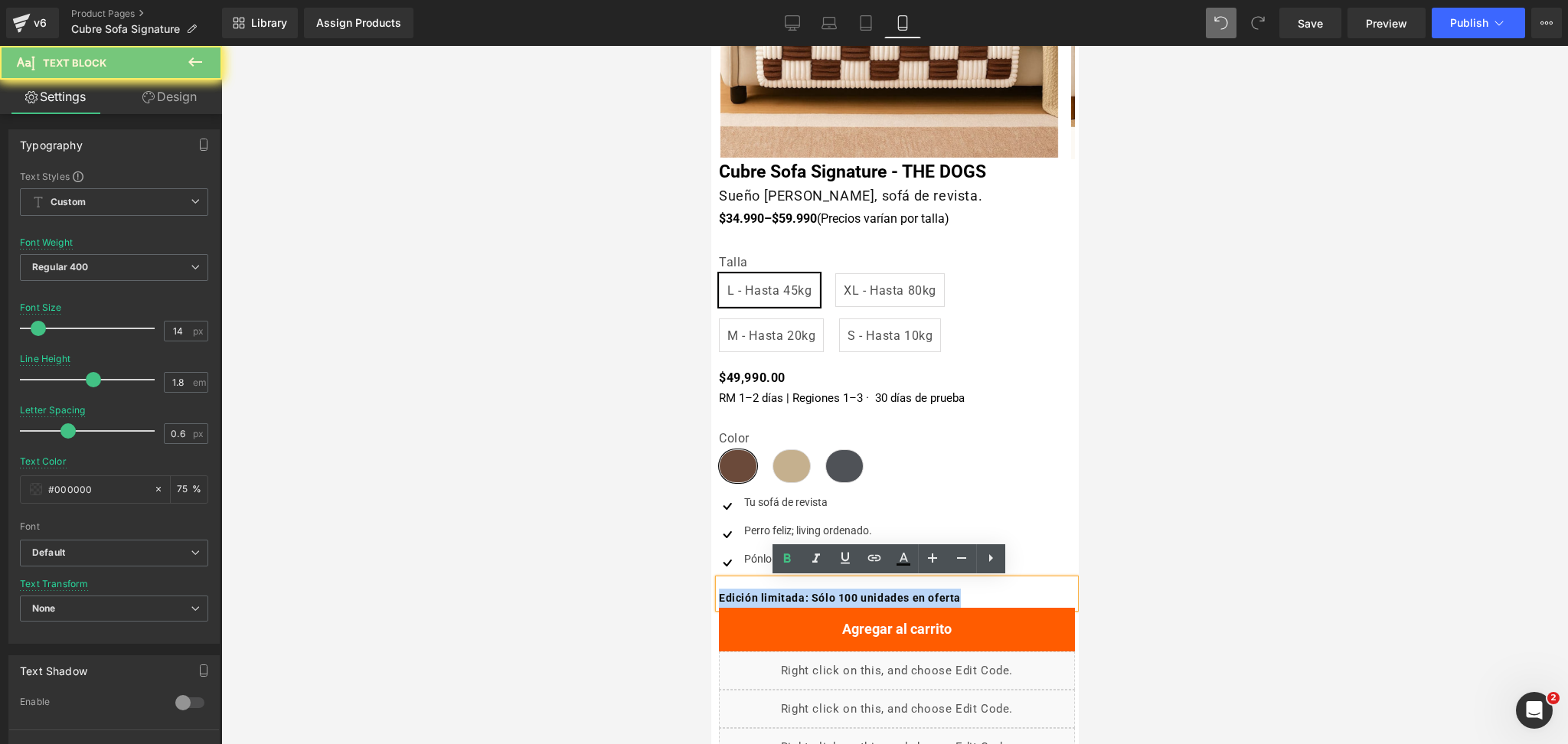
click at [959, 603] on b "Edición limitada: Sólo 100 unidades en oferta" at bounding box center [839, 597] width 242 height 12
copy b "Edición limitada: Sólo 100 unidades en oferta"
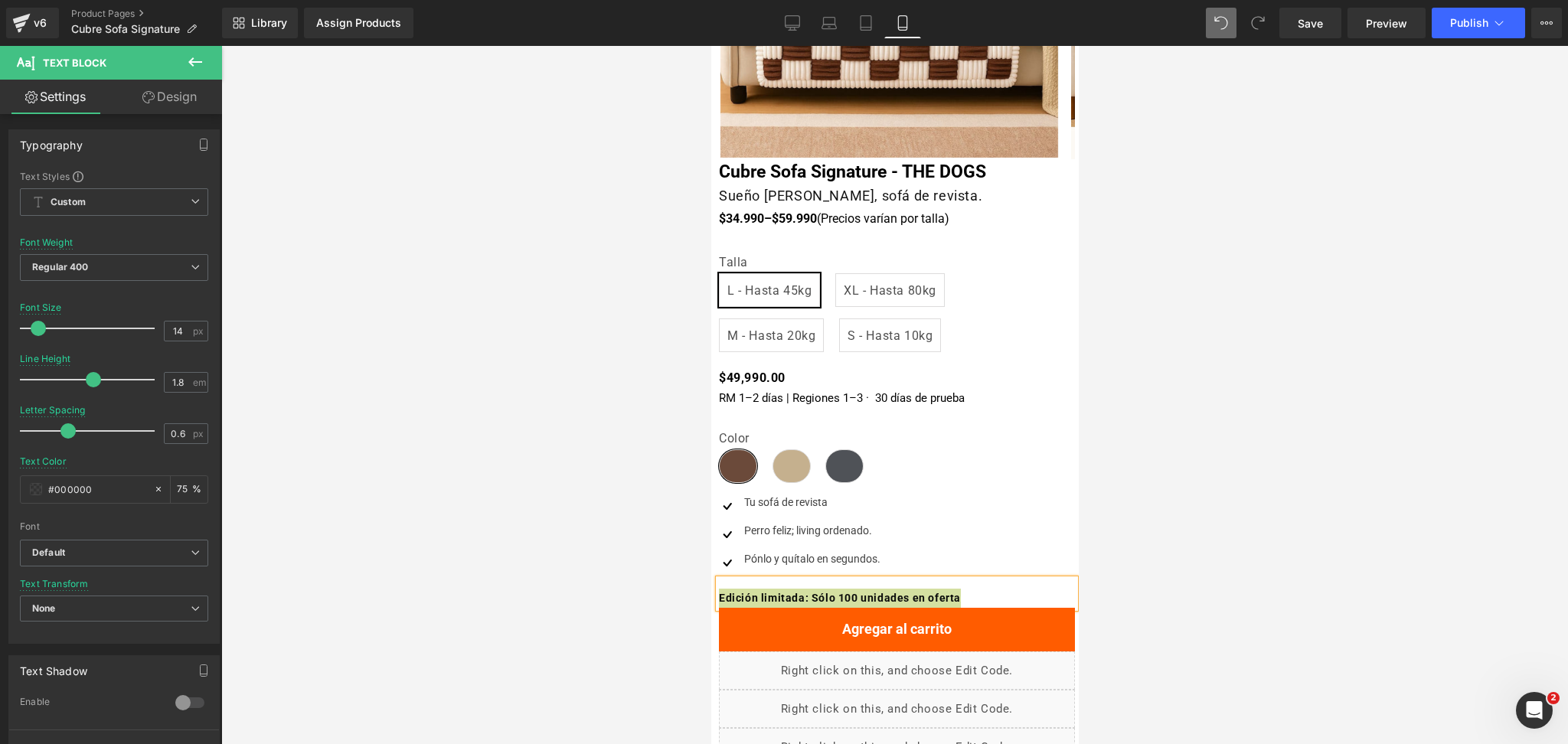
drag, startPoint x: 1157, startPoint y: 551, endPoint x: 1142, endPoint y: 553, distance: 15.1
click at [1157, 551] on div at bounding box center [895, 395] width 1347 height 698
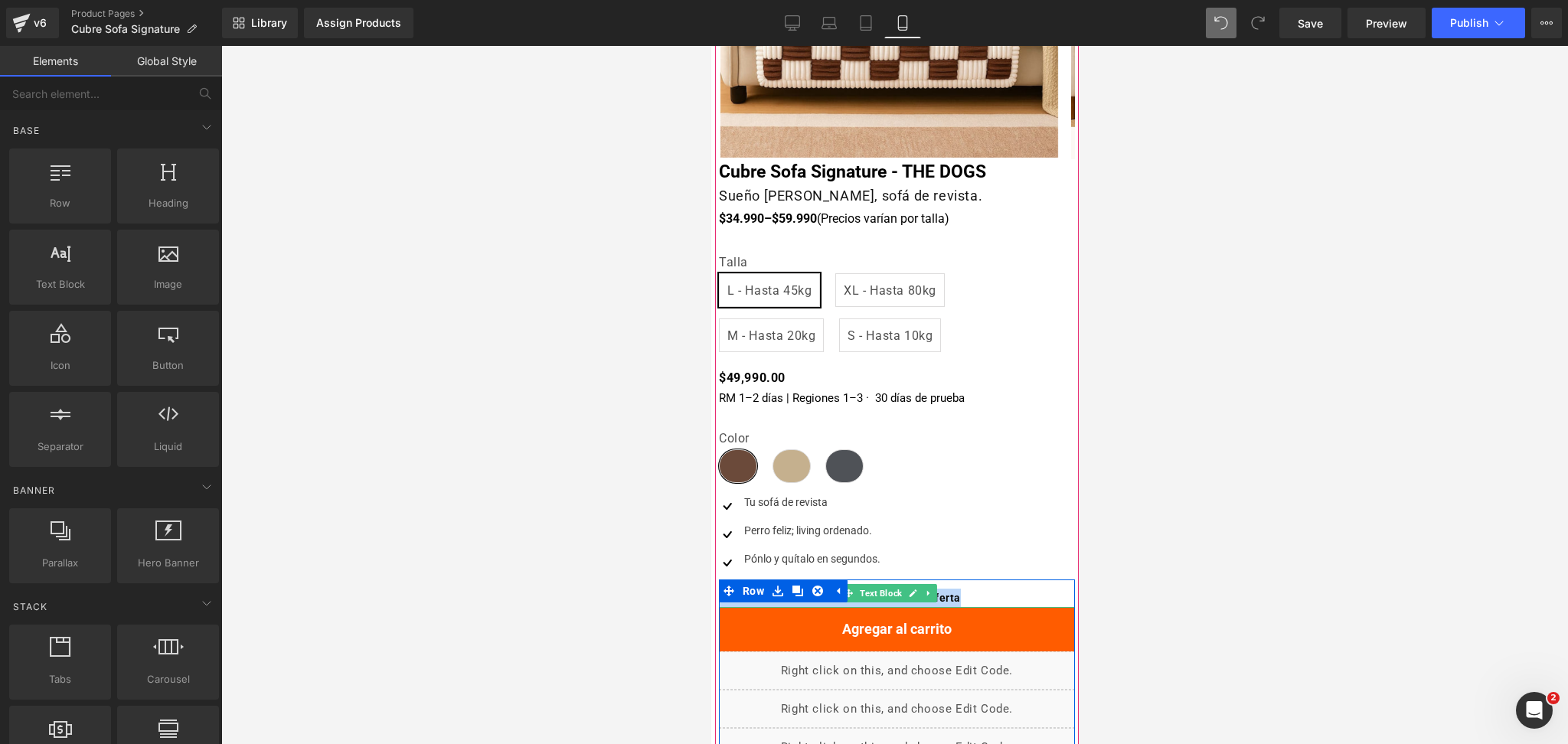
click at [975, 602] on p "Edición limitada: Sólo 100 unidades en oferta" at bounding box center [897, 598] width 356 height 19
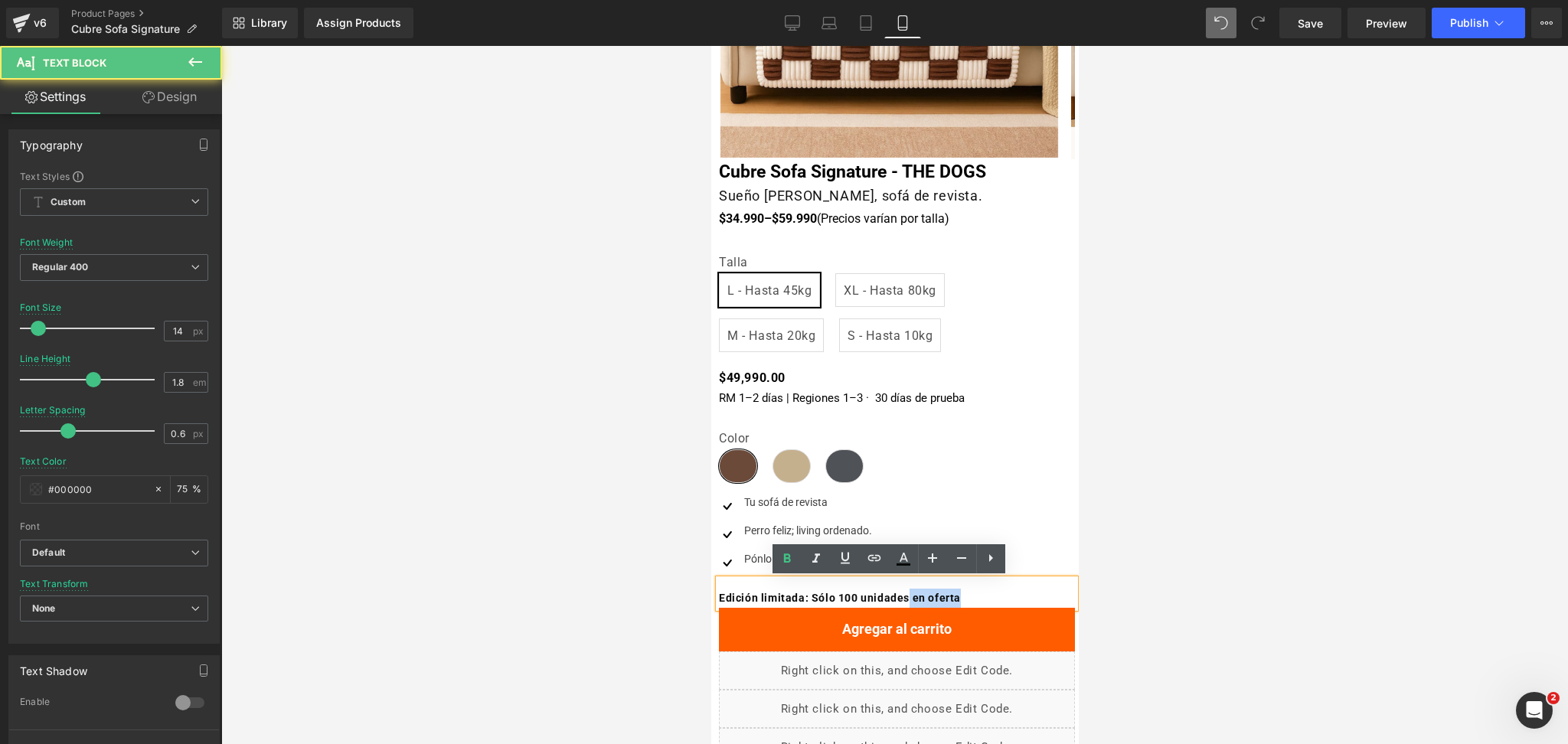
drag, startPoint x: 916, startPoint y: 597, endPoint x: 1002, endPoint y: 598, distance: 86.0
click at [1002, 598] on p "Edición limitada: Sólo 100 unidades en oferta" at bounding box center [897, 598] width 356 height 19
click at [928, 592] on b "Edición limitada: Sólo 100 unidades en oferta" at bounding box center [839, 597] width 242 height 12
click at [824, 599] on b "Edición limitada: Sólo 100 unidades en oferta" at bounding box center [839, 597] width 242 height 12
drag, startPoint x: 814, startPoint y: 595, endPoint x: 975, endPoint y: 593, distance: 161.0
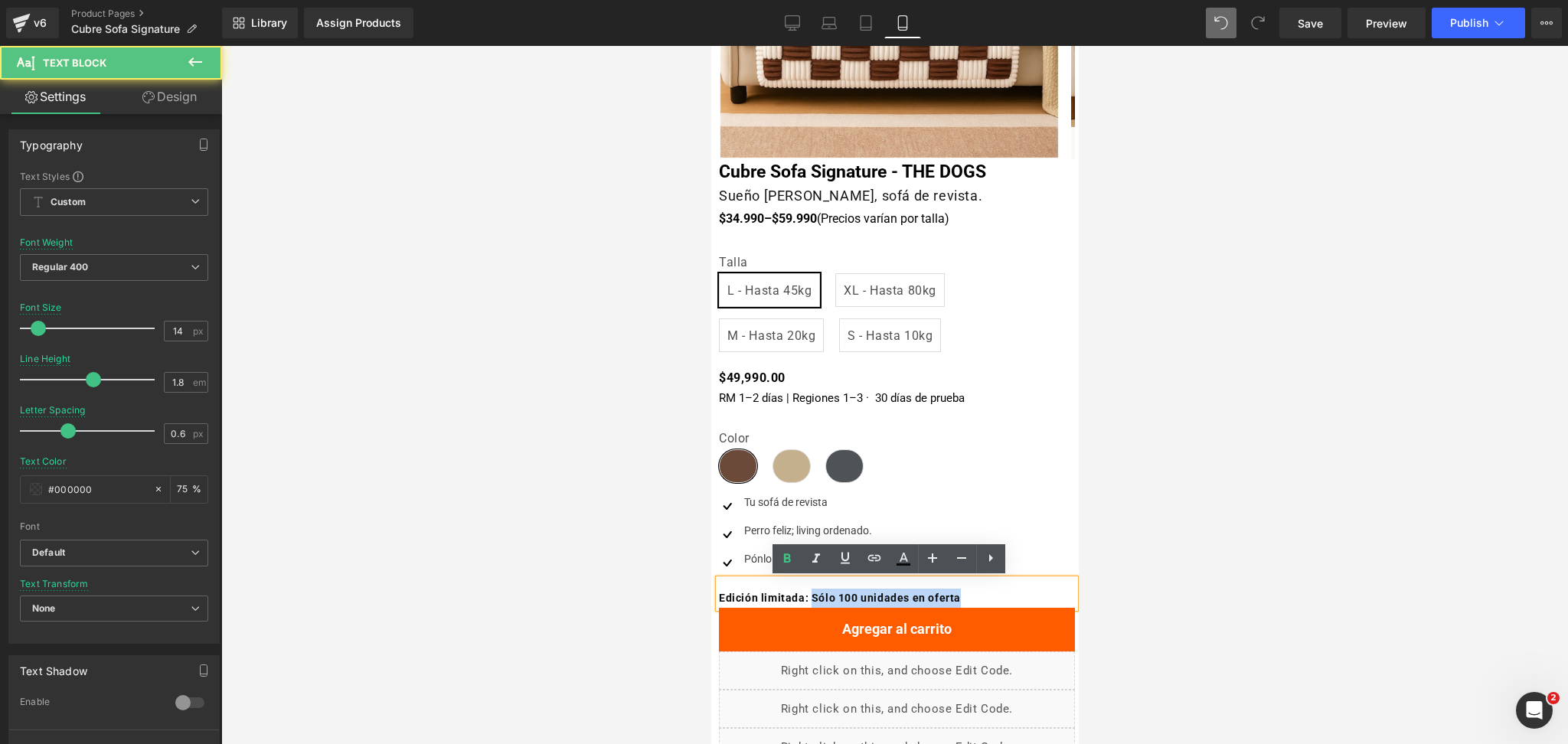
click at [975, 593] on p "Edición limitada: Sólo 100 unidades en oferta" at bounding box center [897, 598] width 356 height 19
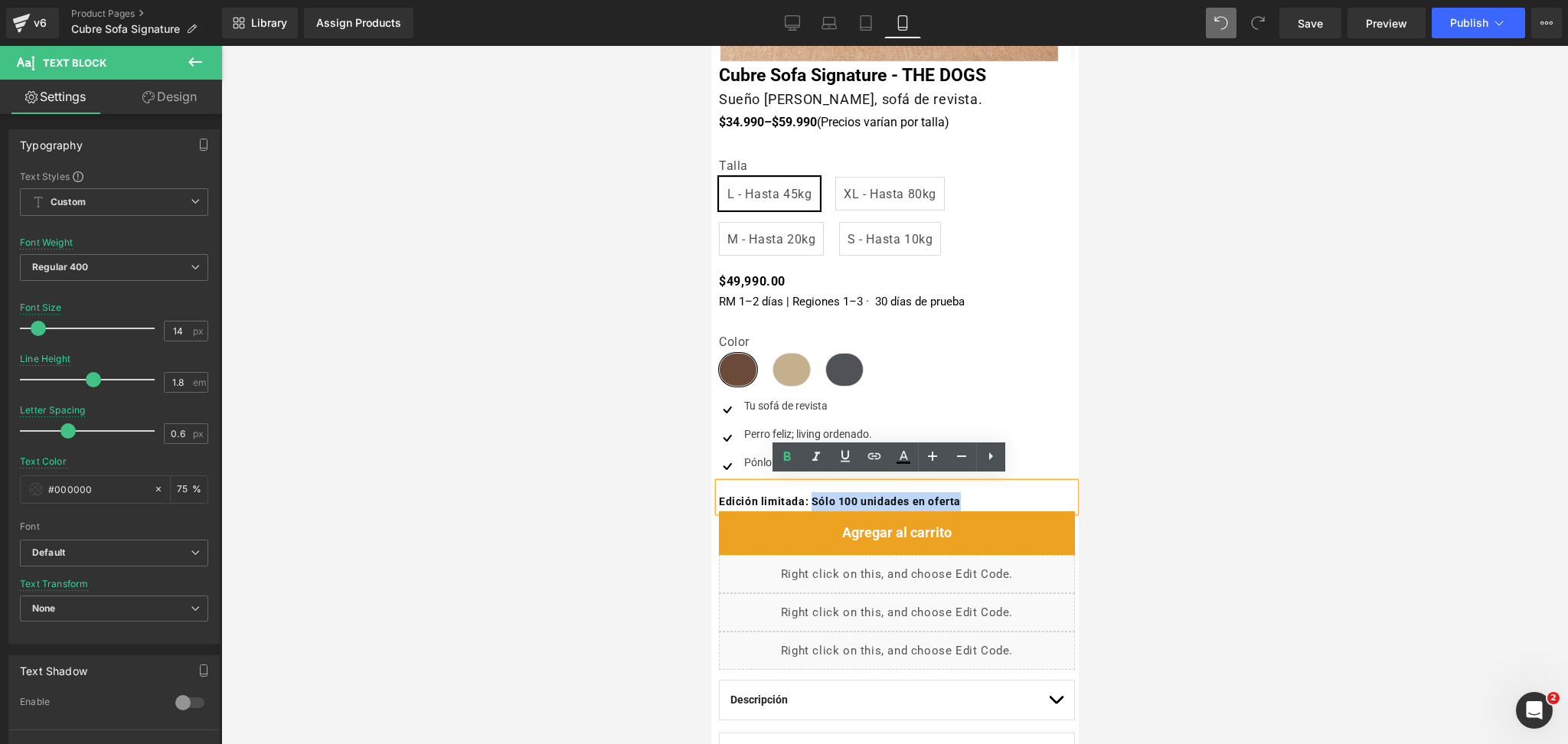
scroll to position [408, 0]
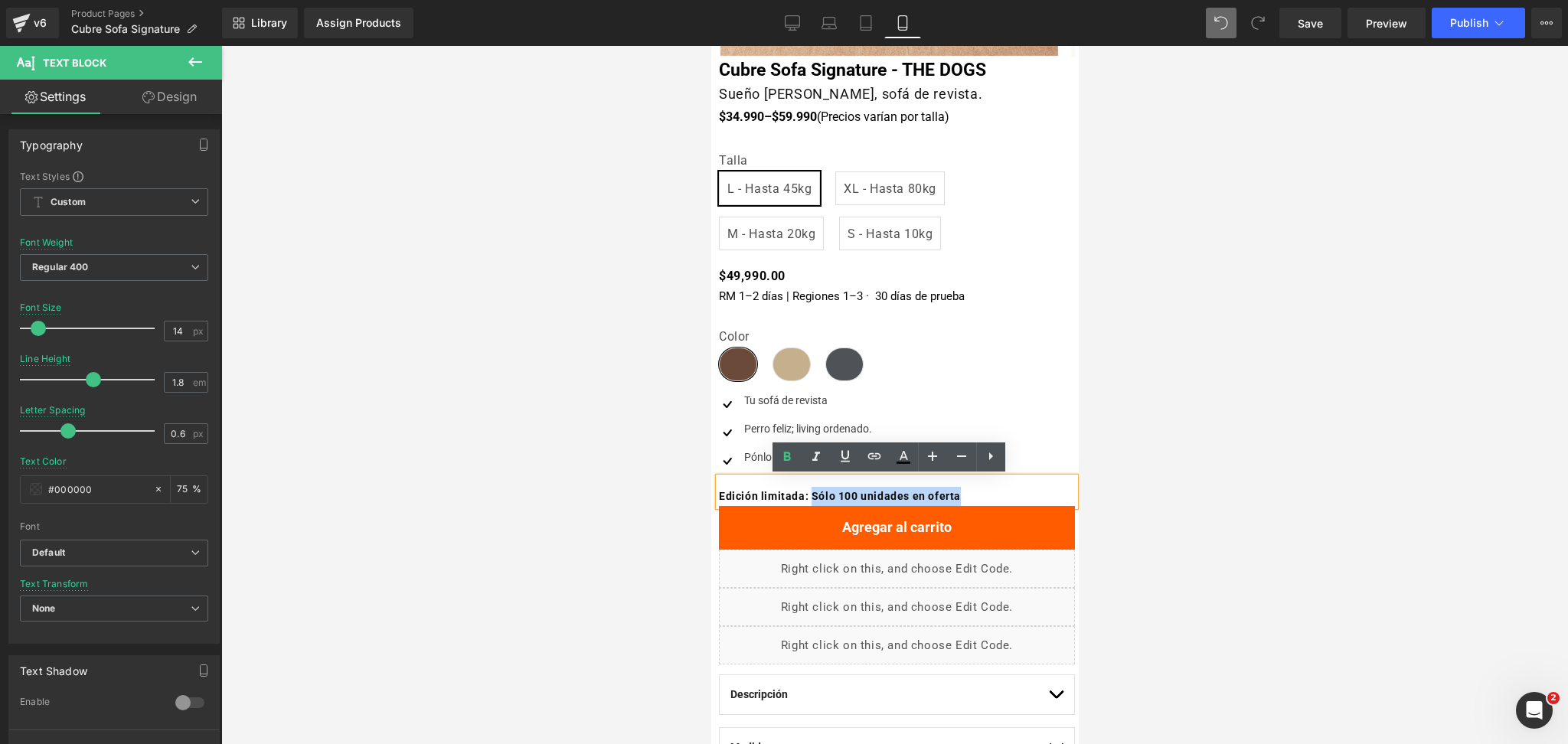
click at [873, 490] on b "Edición limitada: Sólo 100 unidades en oferta" at bounding box center [839, 496] width 242 height 12
click at [923, 499] on b "Edición limitada: Sólo 100 unidades en oferta" at bounding box center [839, 496] width 242 height 12
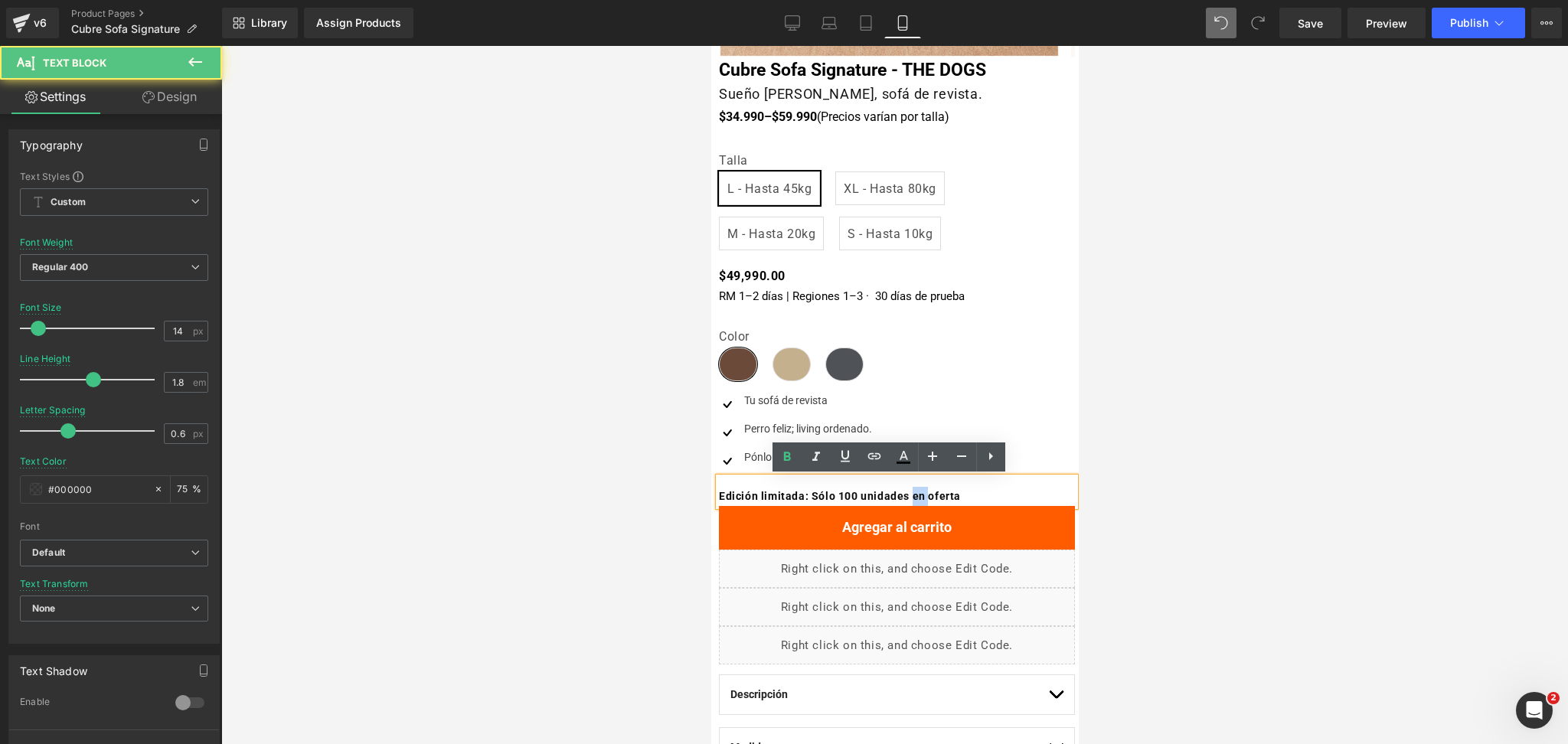
click at [923, 499] on b "Edición limitada: Sólo 100 unidades en oferta" at bounding box center [839, 496] width 242 height 12
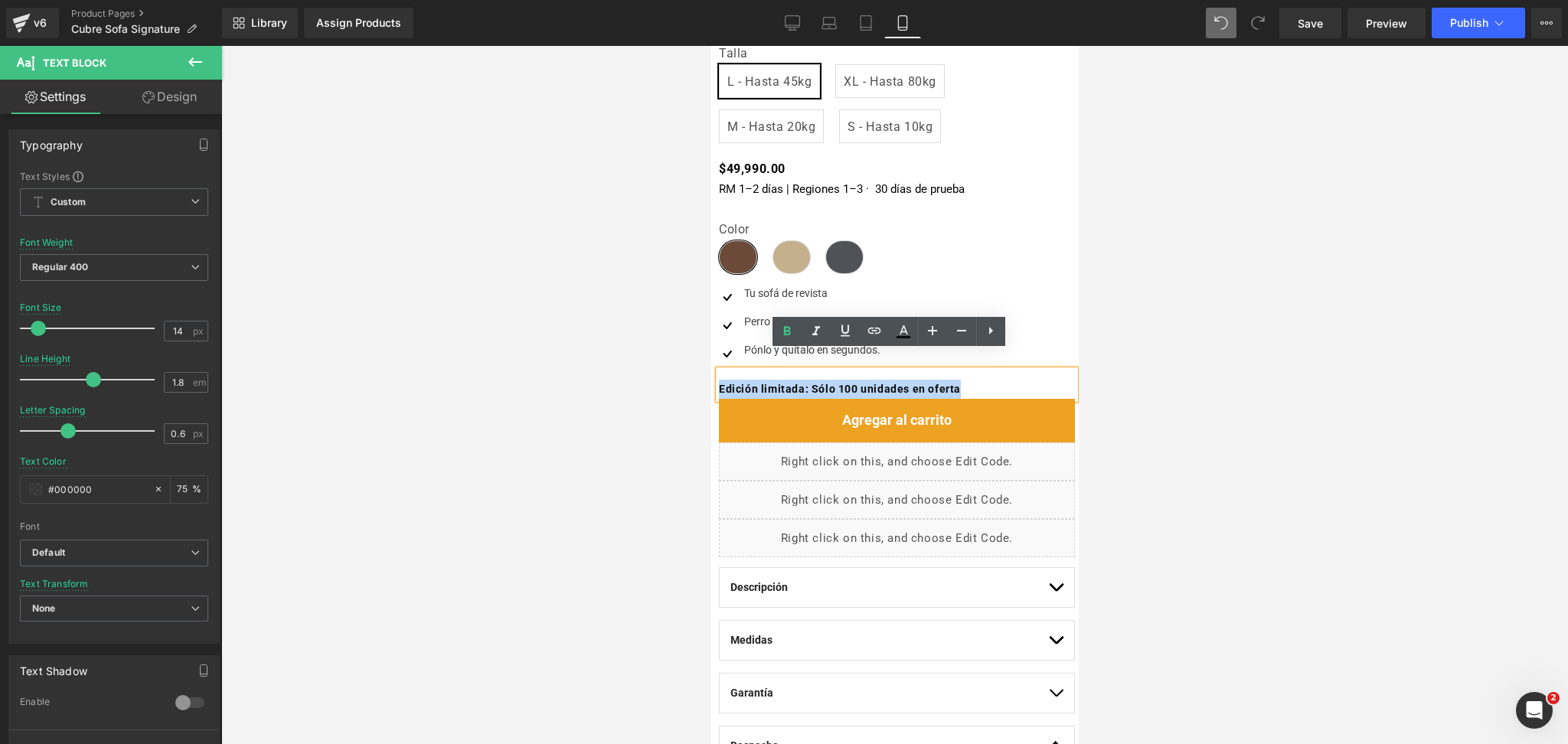
scroll to position [510, 0]
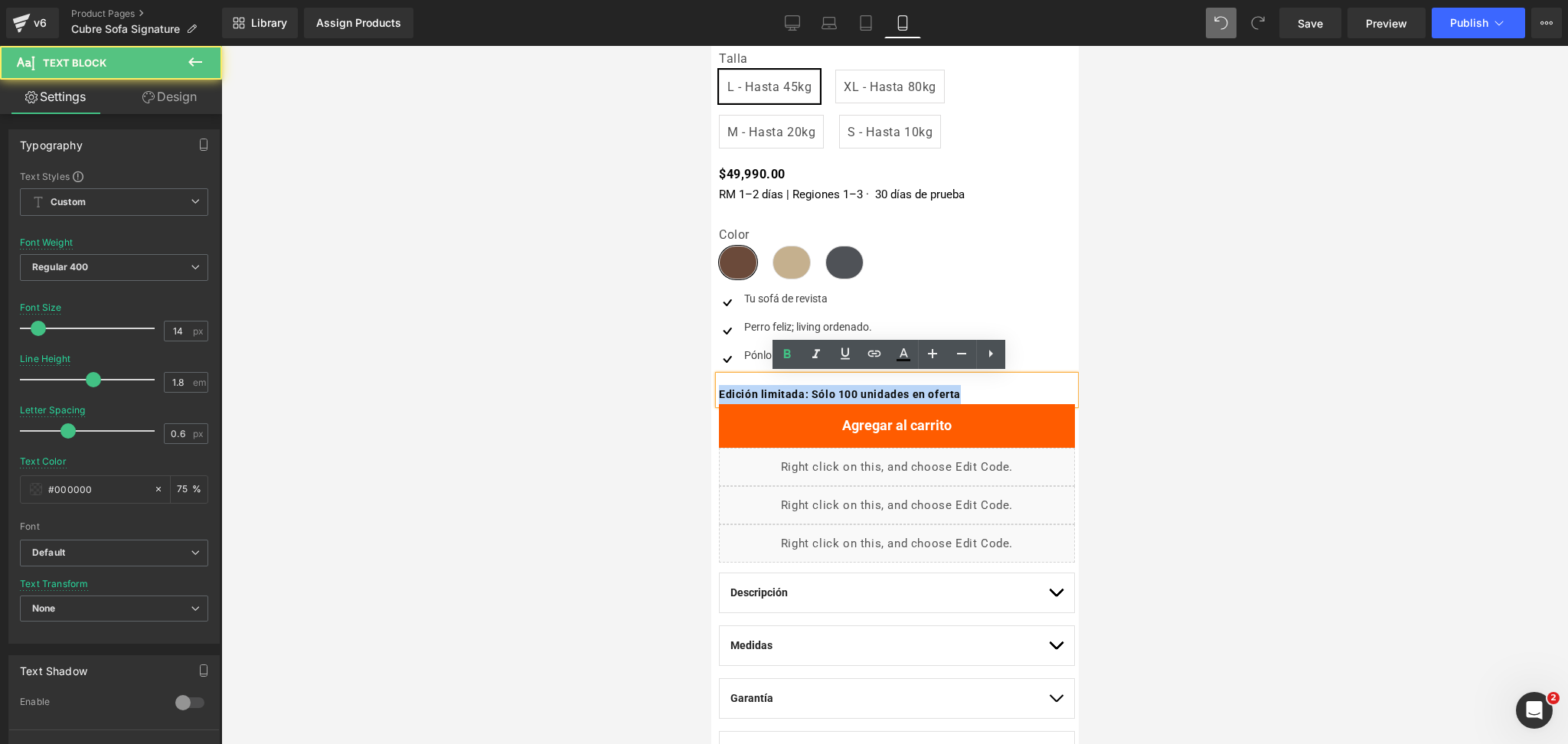
click at [824, 392] on b "Edición limitada: Sólo 100 unidades en oferta" at bounding box center [839, 393] width 242 height 12
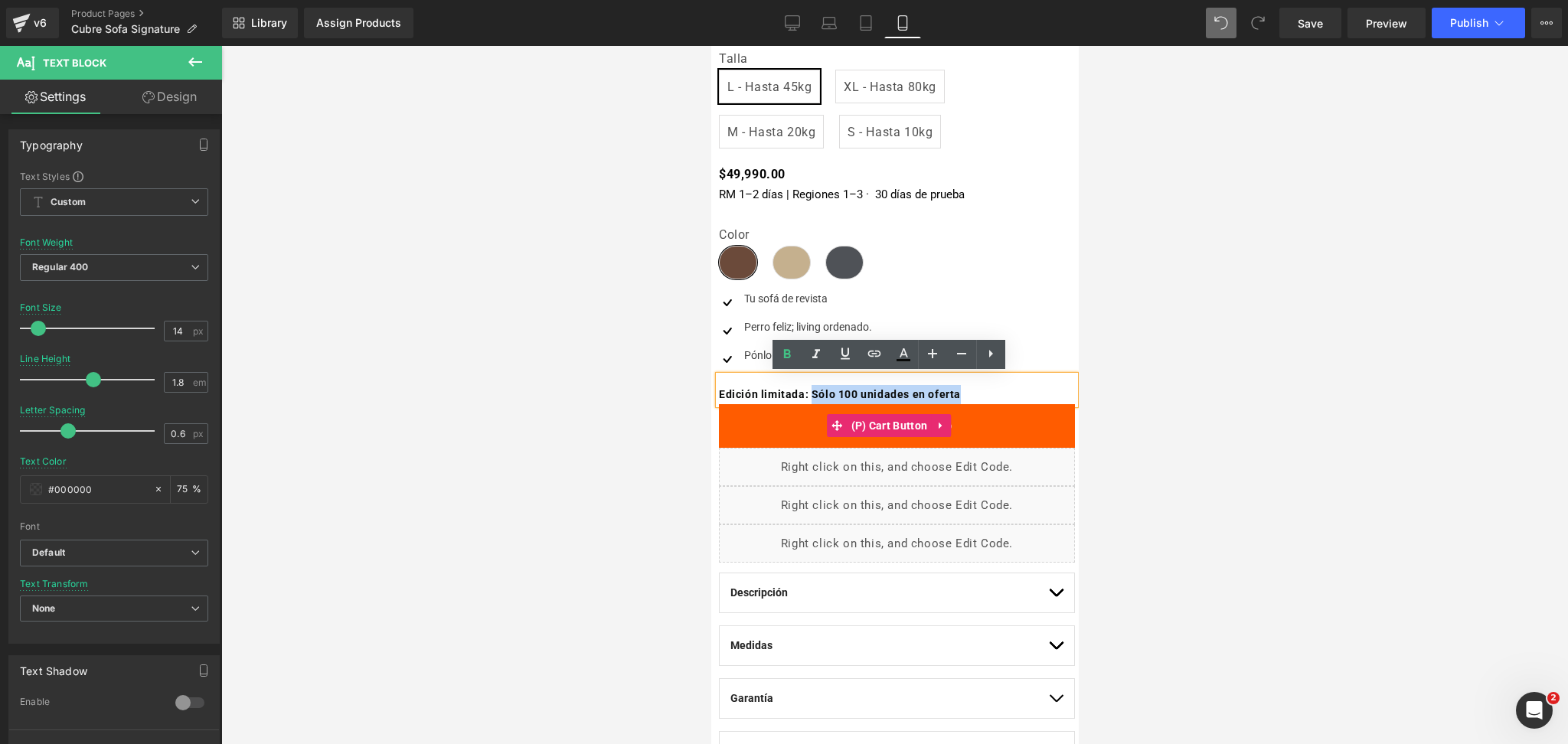
drag, startPoint x: 817, startPoint y: 392, endPoint x: 983, endPoint y: 402, distance: 166.3
click at [983, 402] on p "Edición limitada: Sólo 100 unidades en oferta" at bounding box center [897, 394] width 356 height 19
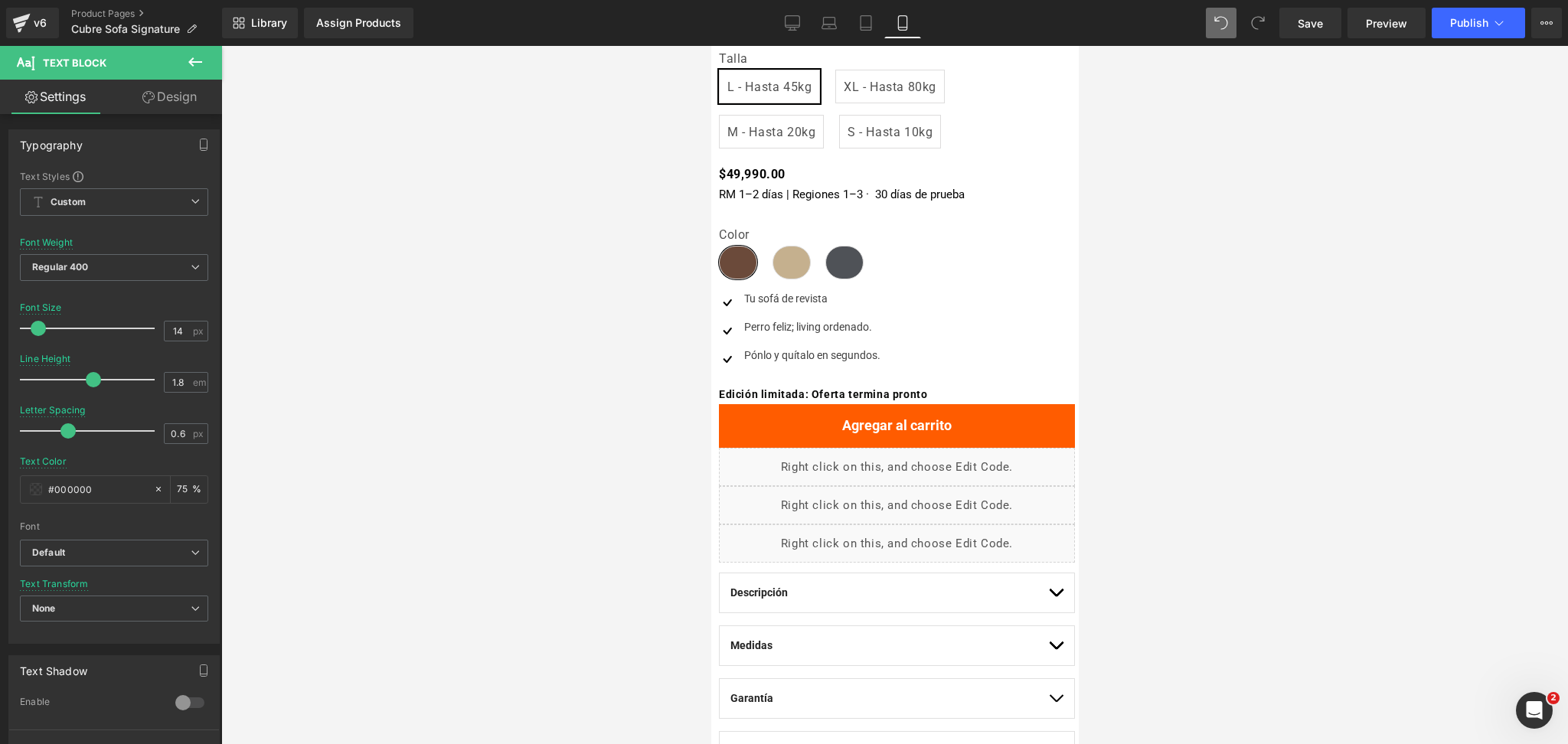
click at [1205, 303] on div at bounding box center [895, 395] width 1347 height 698
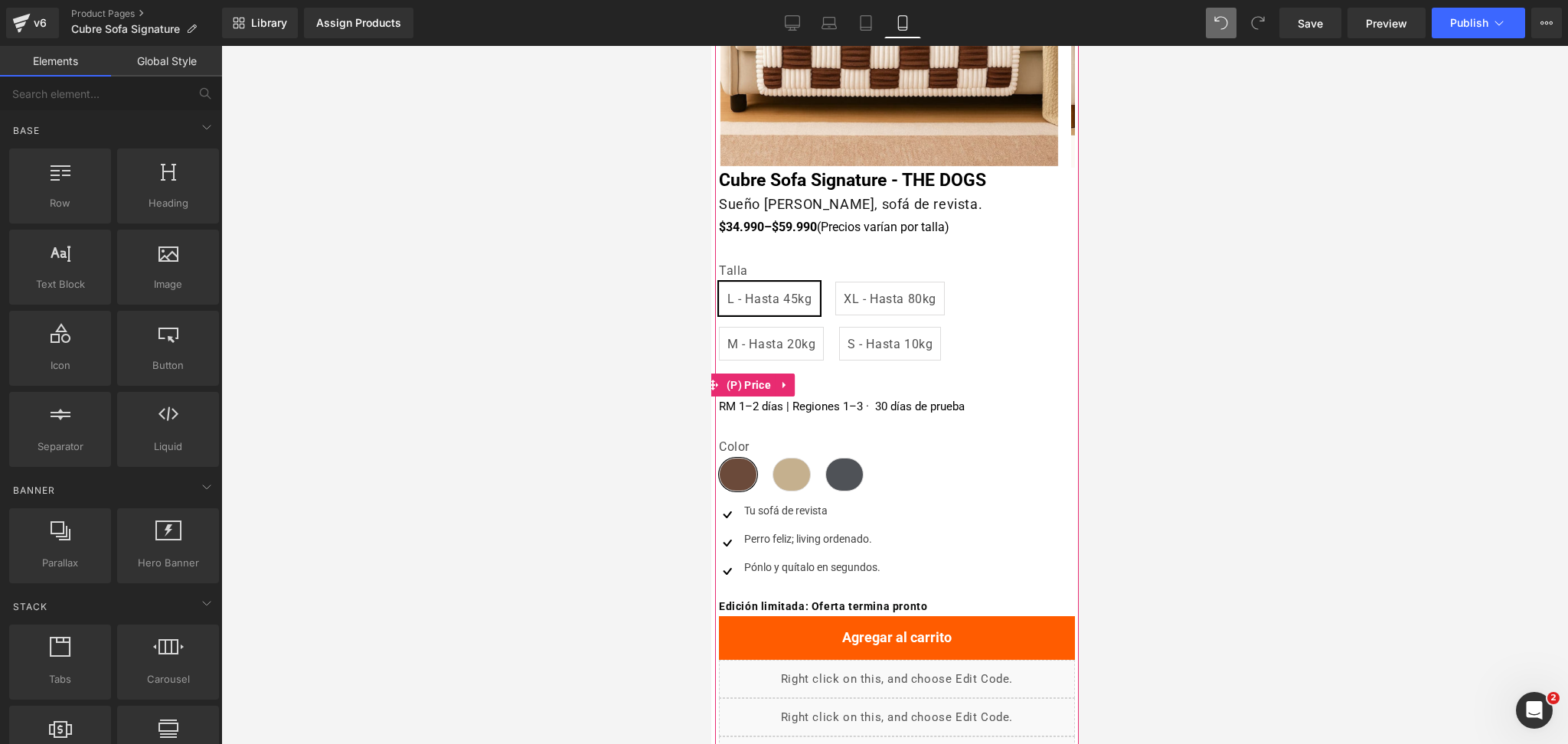
scroll to position [204, 0]
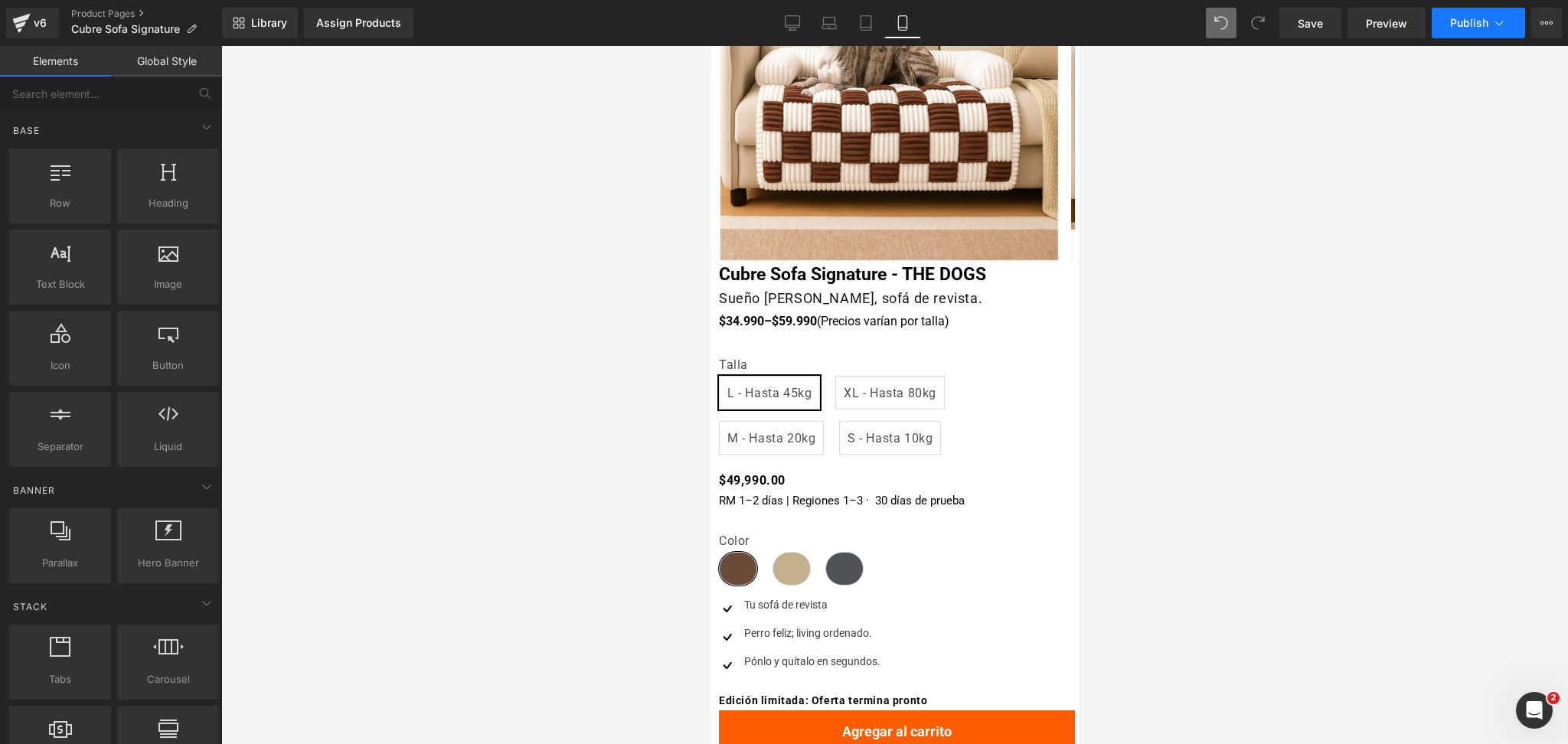
click at [1472, 25] on span "Publish" at bounding box center [1469, 22] width 38 height 12
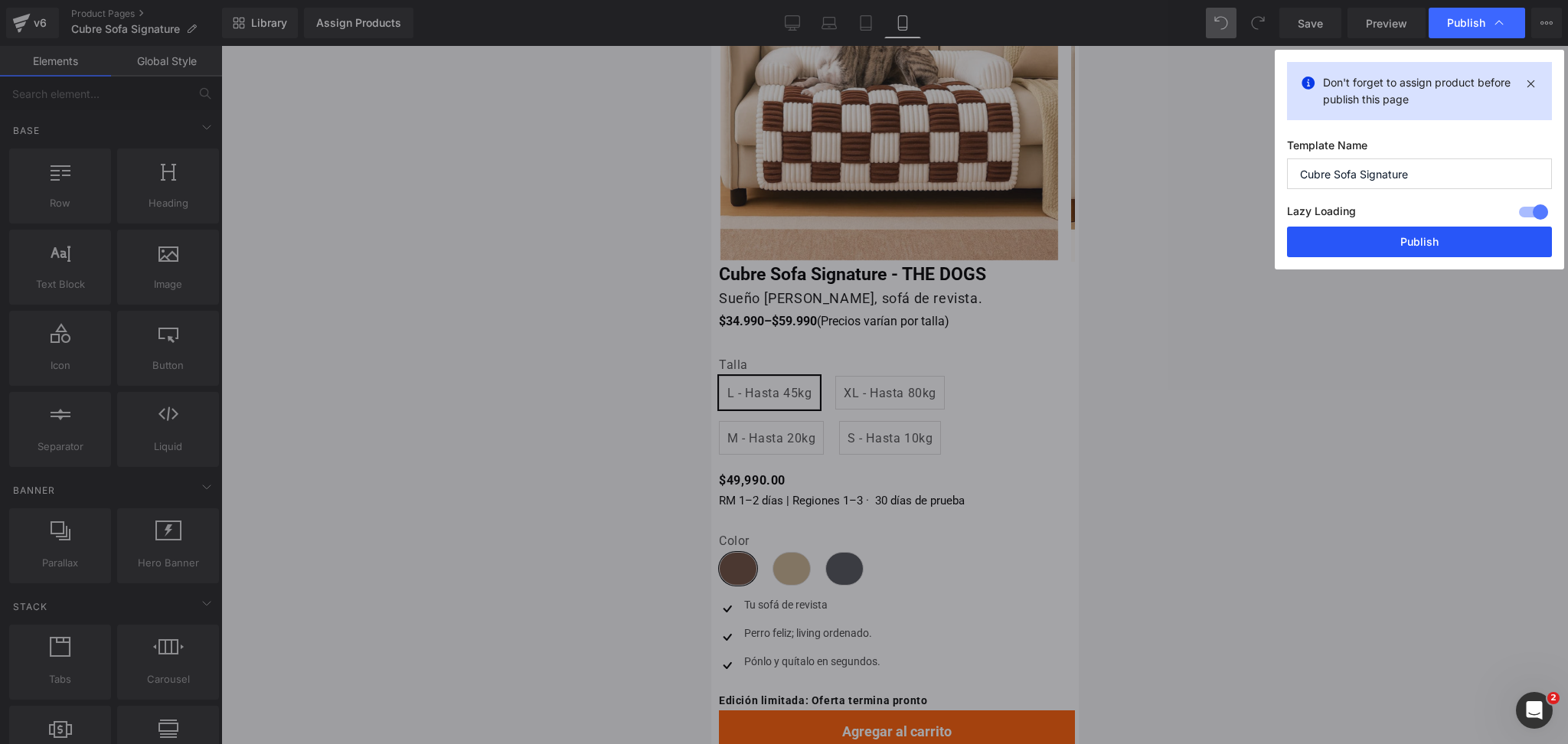
click at [1393, 242] on button "Publish" at bounding box center [1419, 241] width 265 height 30
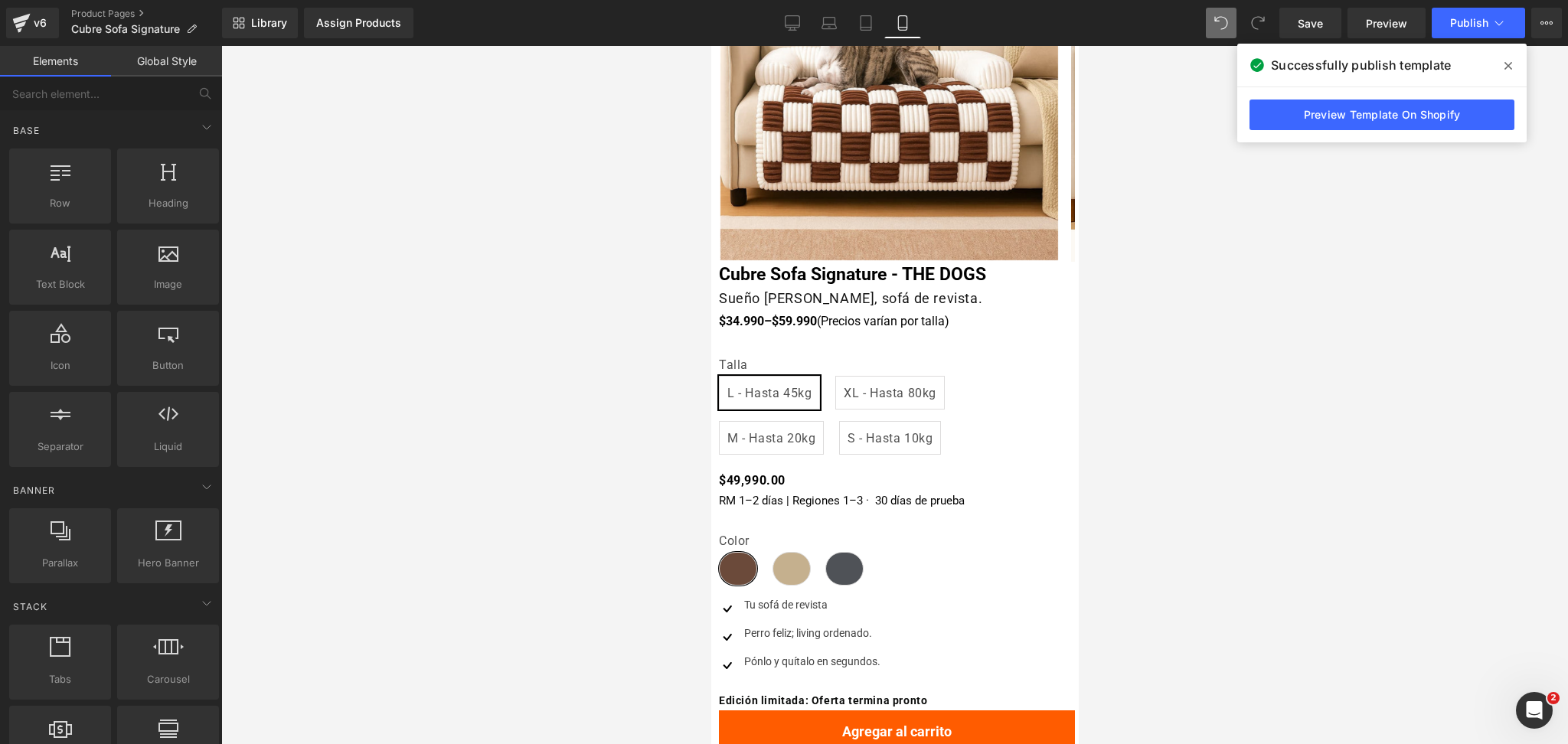
click at [1512, 64] on icon at bounding box center [1509, 66] width 7 height 12
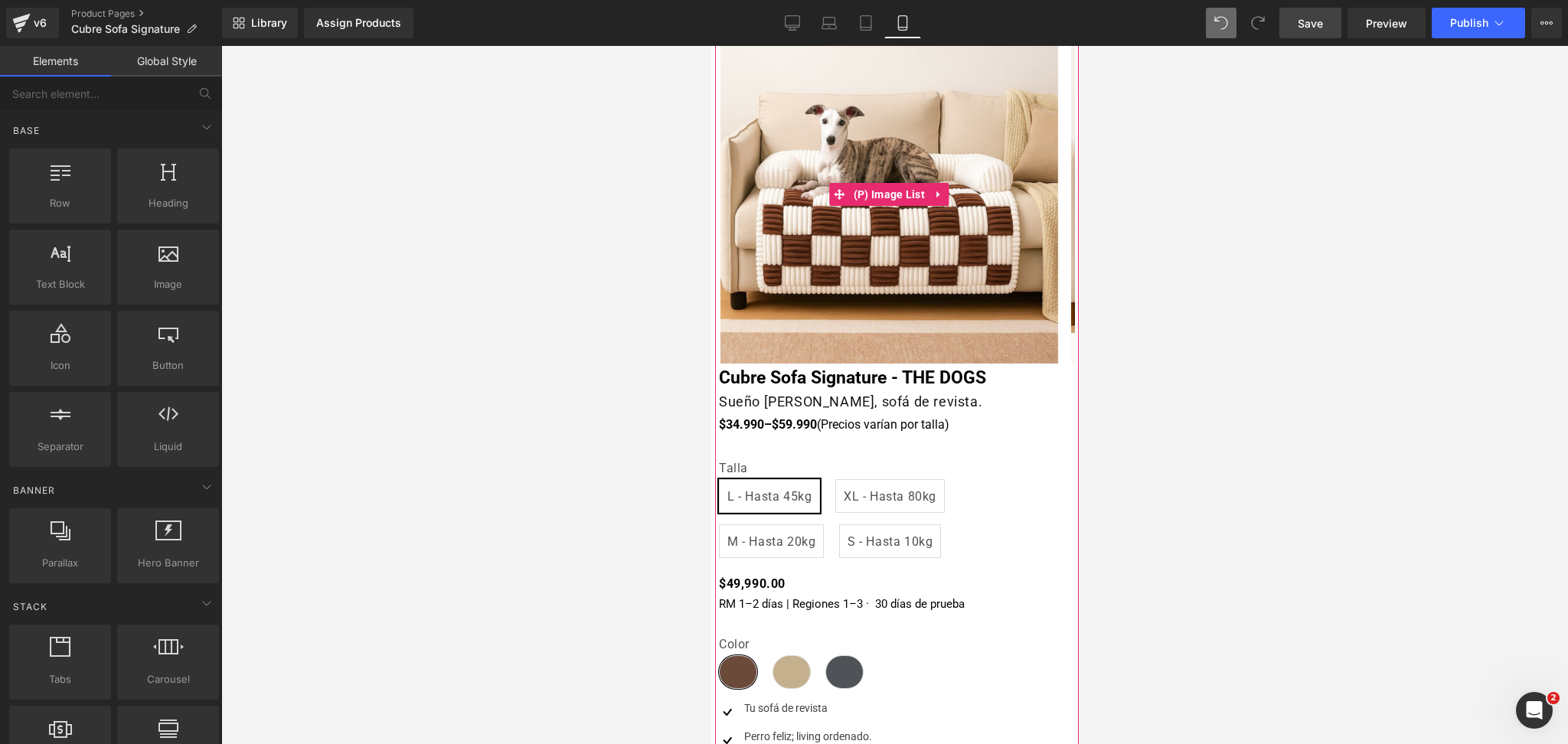
scroll to position [0, 0]
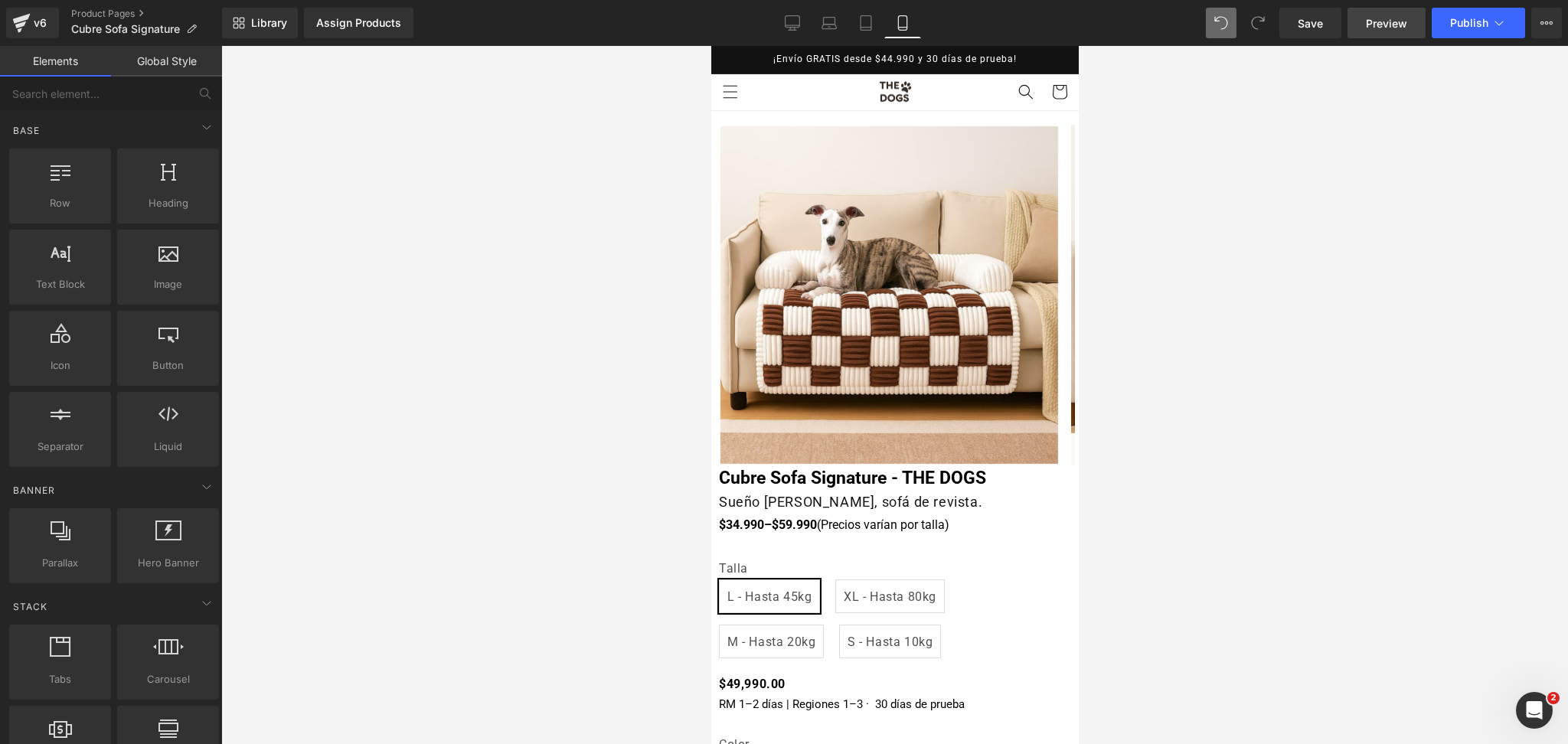
click at [1369, 23] on span "Preview" at bounding box center [1387, 23] width 42 height 16
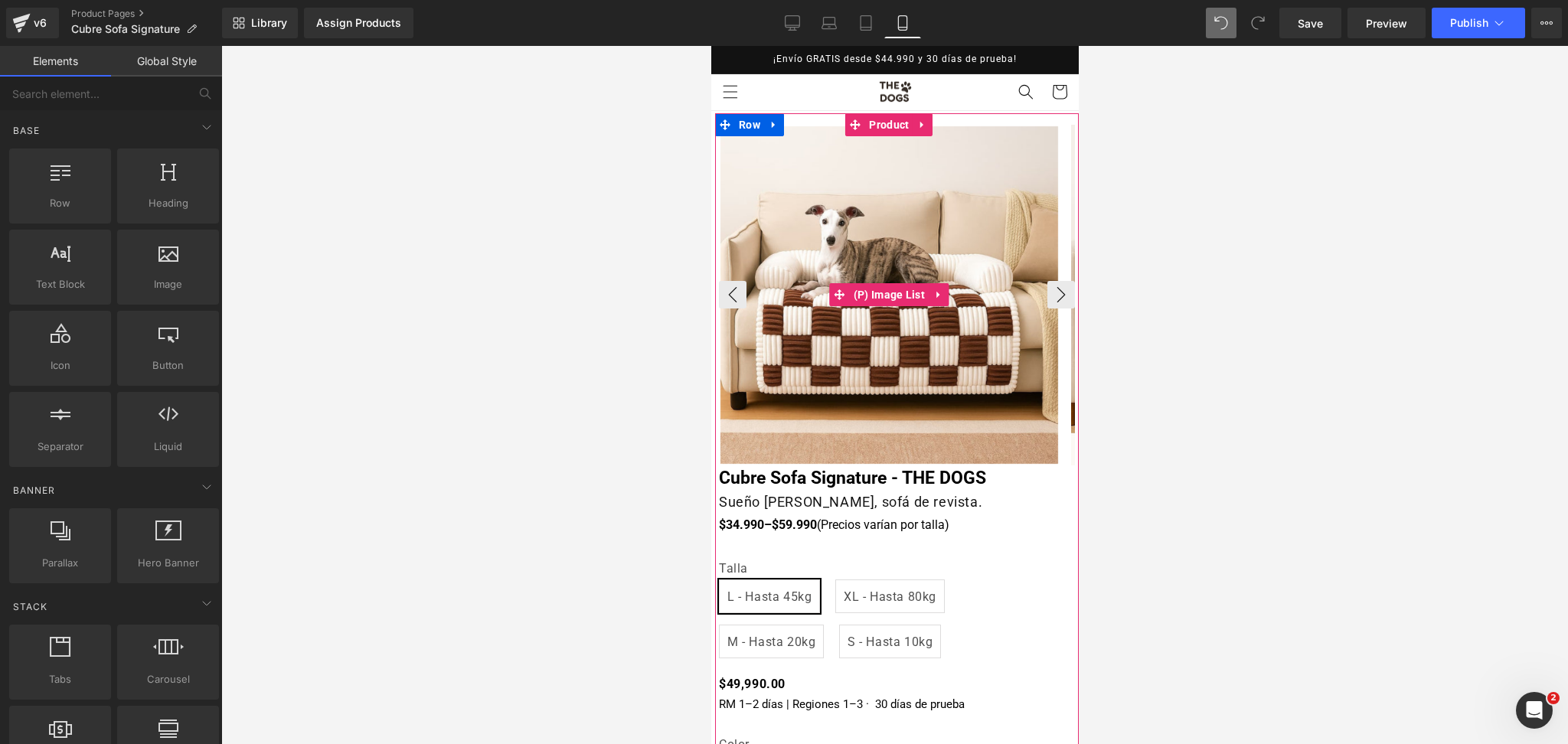
click at [923, 196] on img at bounding box center [889, 295] width 338 height 338
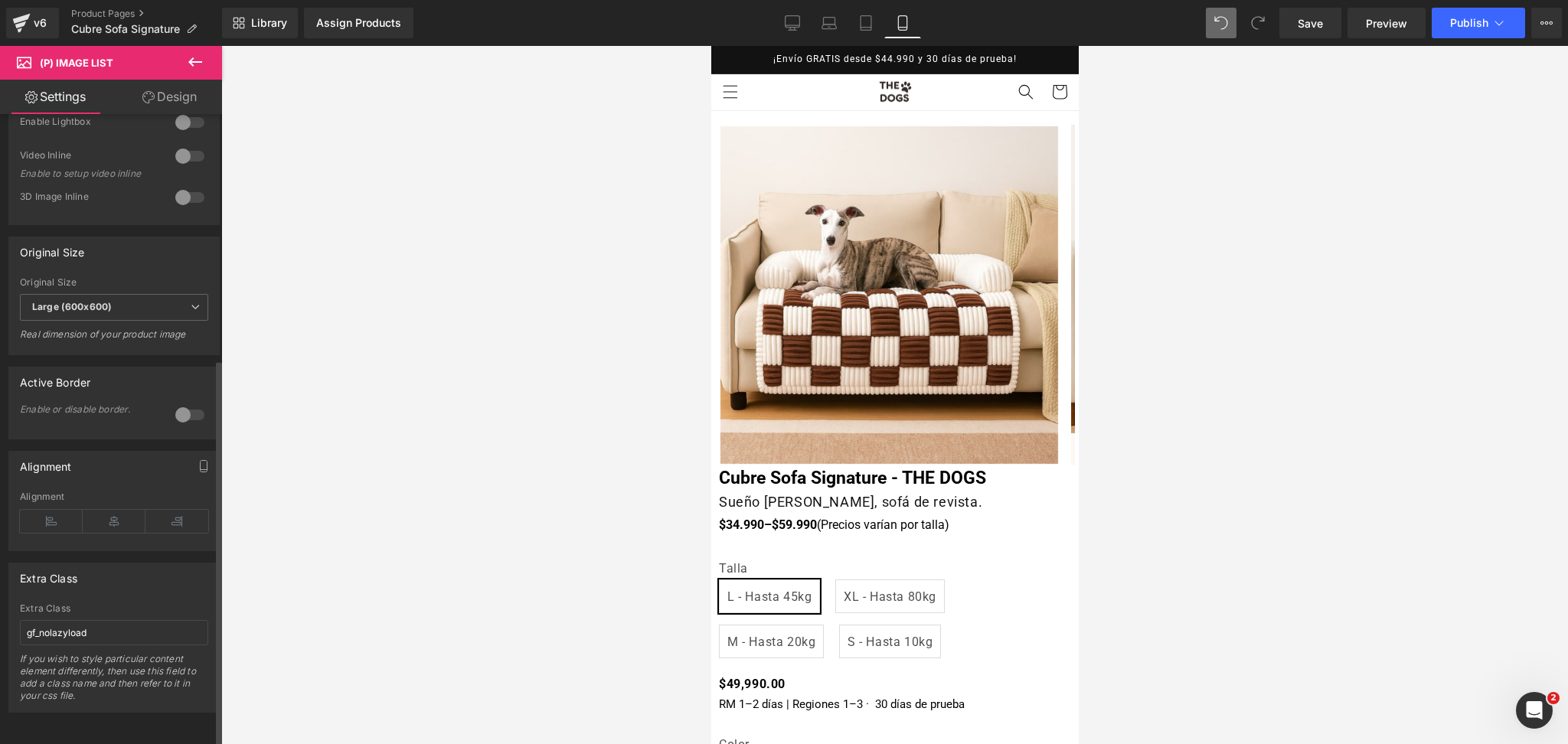
scroll to position [398, 0]
click at [790, 18] on icon at bounding box center [792, 23] width 16 height 16
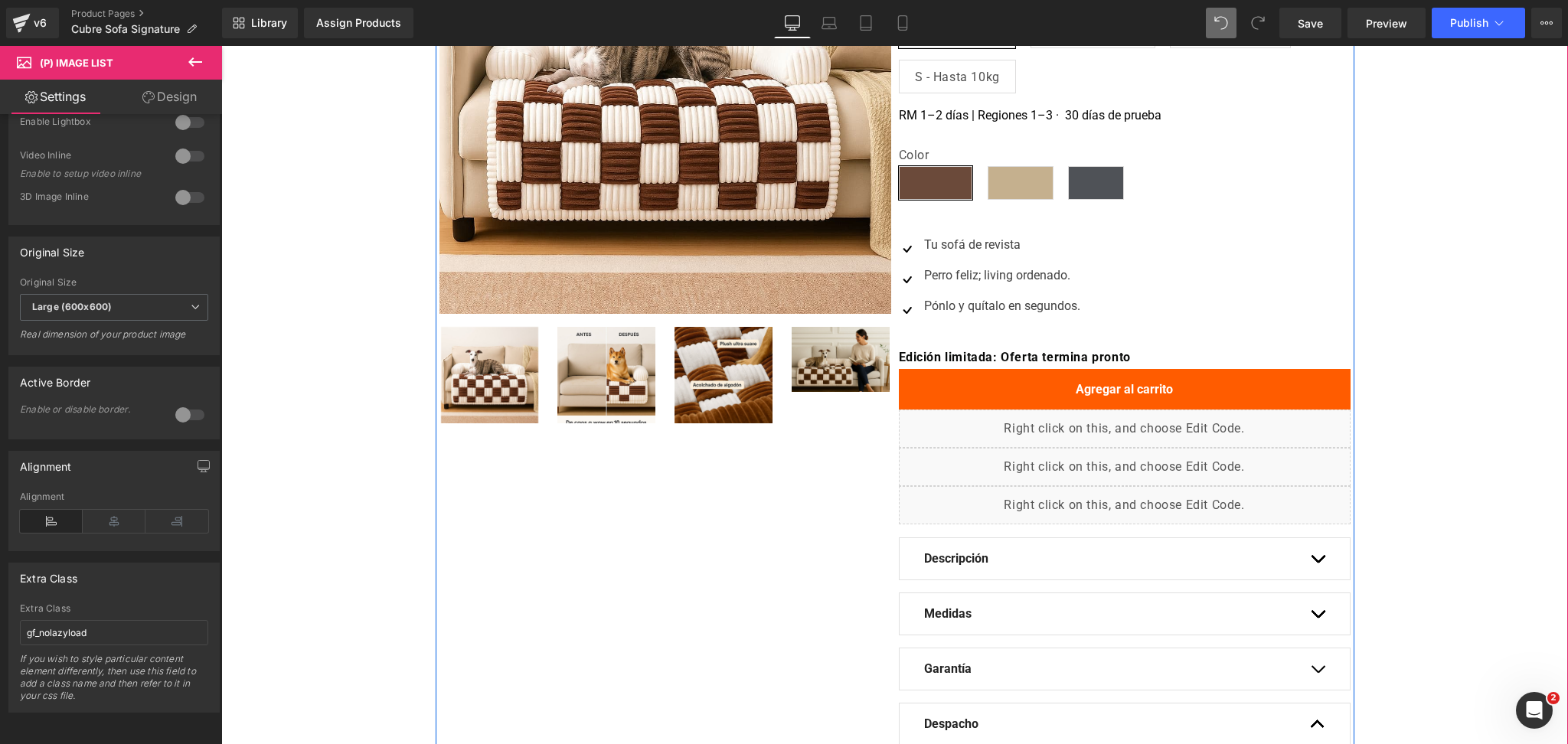
scroll to position [246, 0]
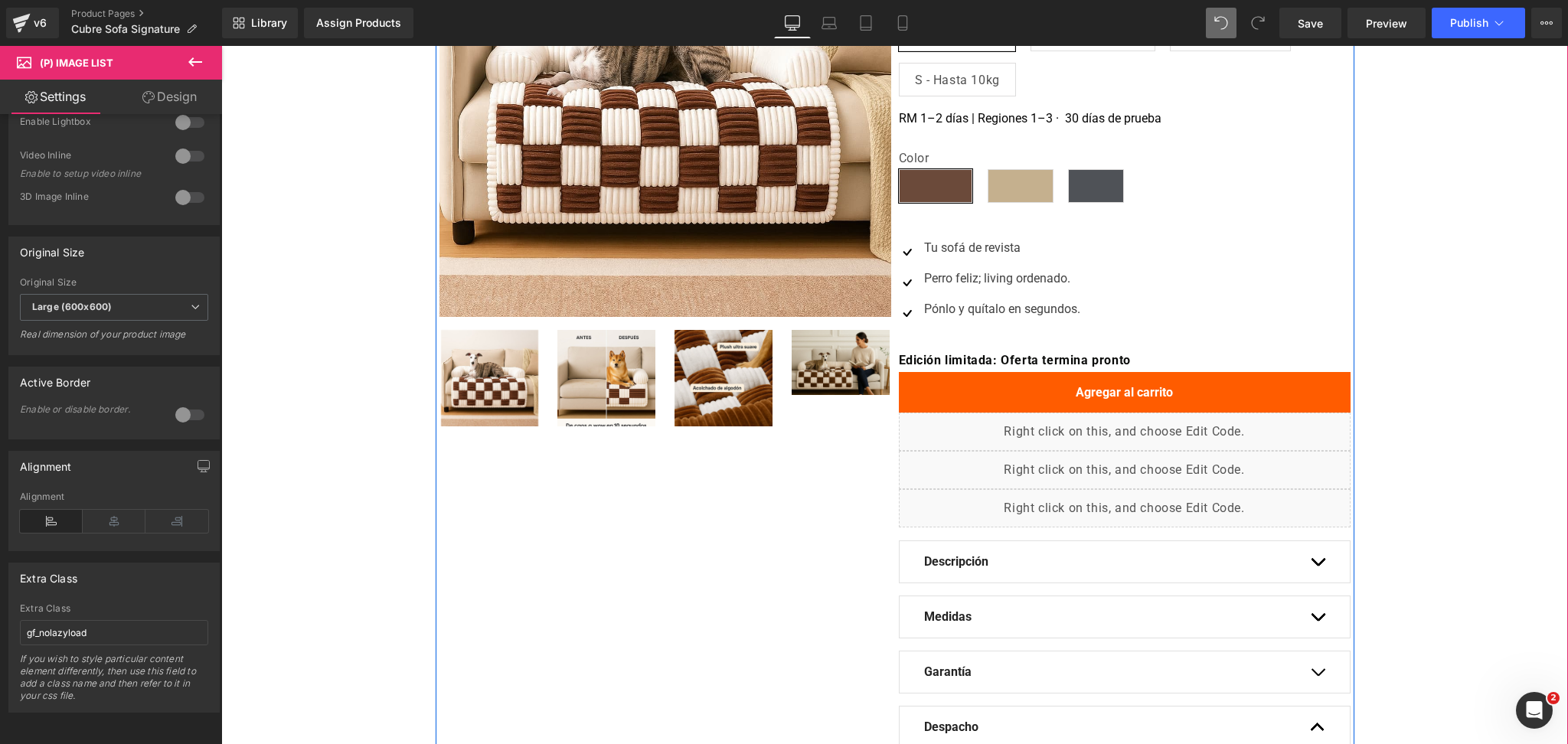
click at [725, 195] on img at bounding box center [665, 90] width 452 height 451
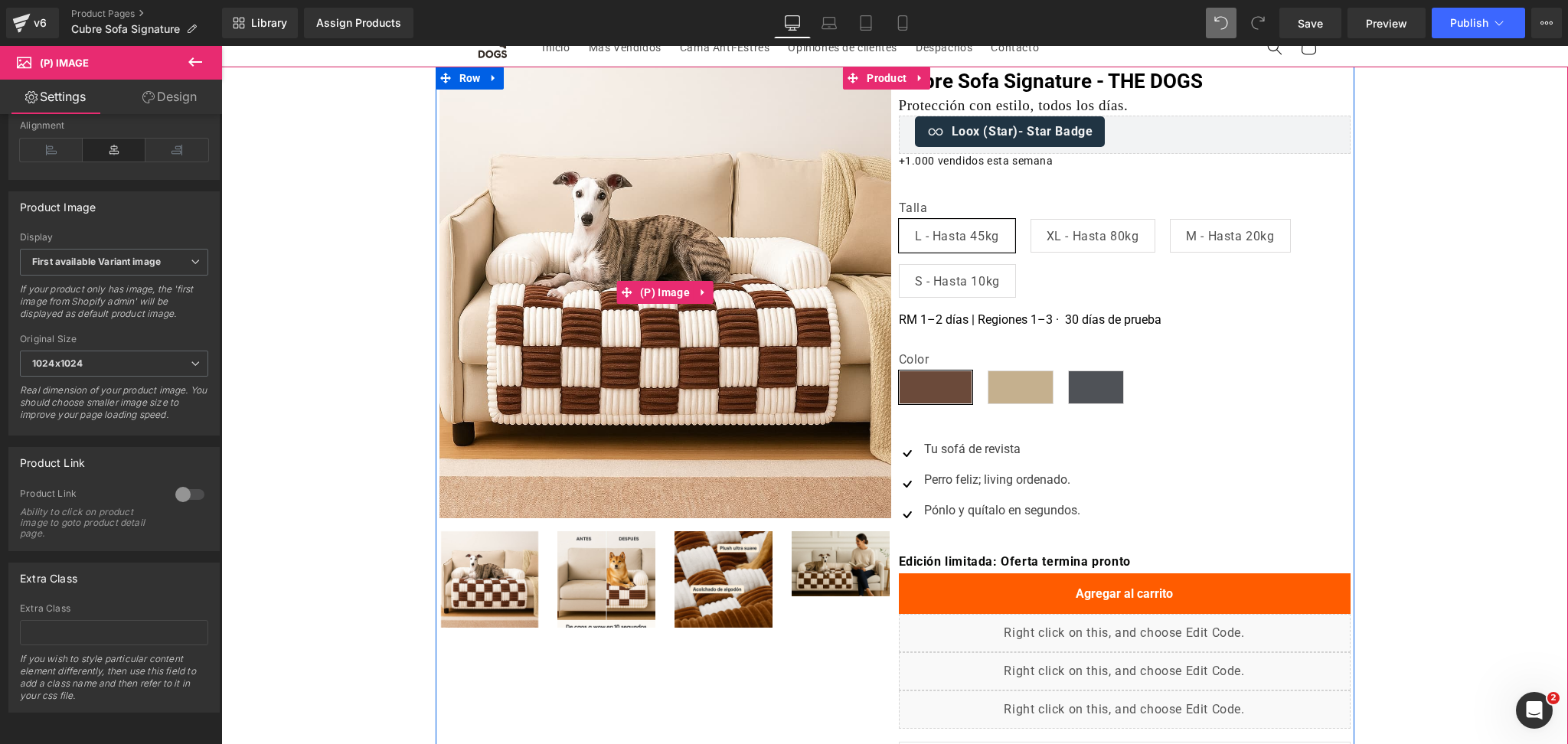
scroll to position [0, 0]
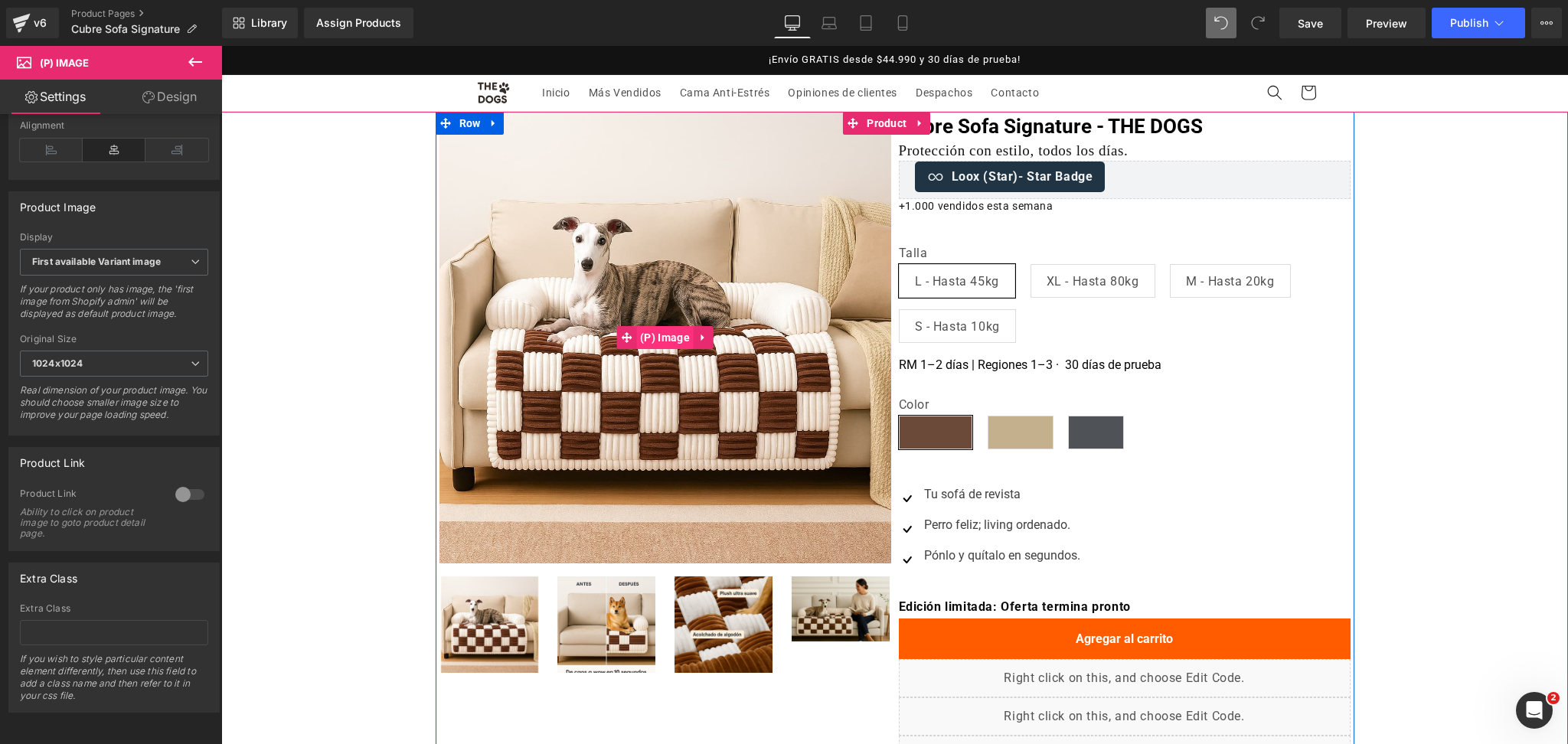
click at [643, 331] on span "(P) Image" at bounding box center [665, 337] width 57 height 23
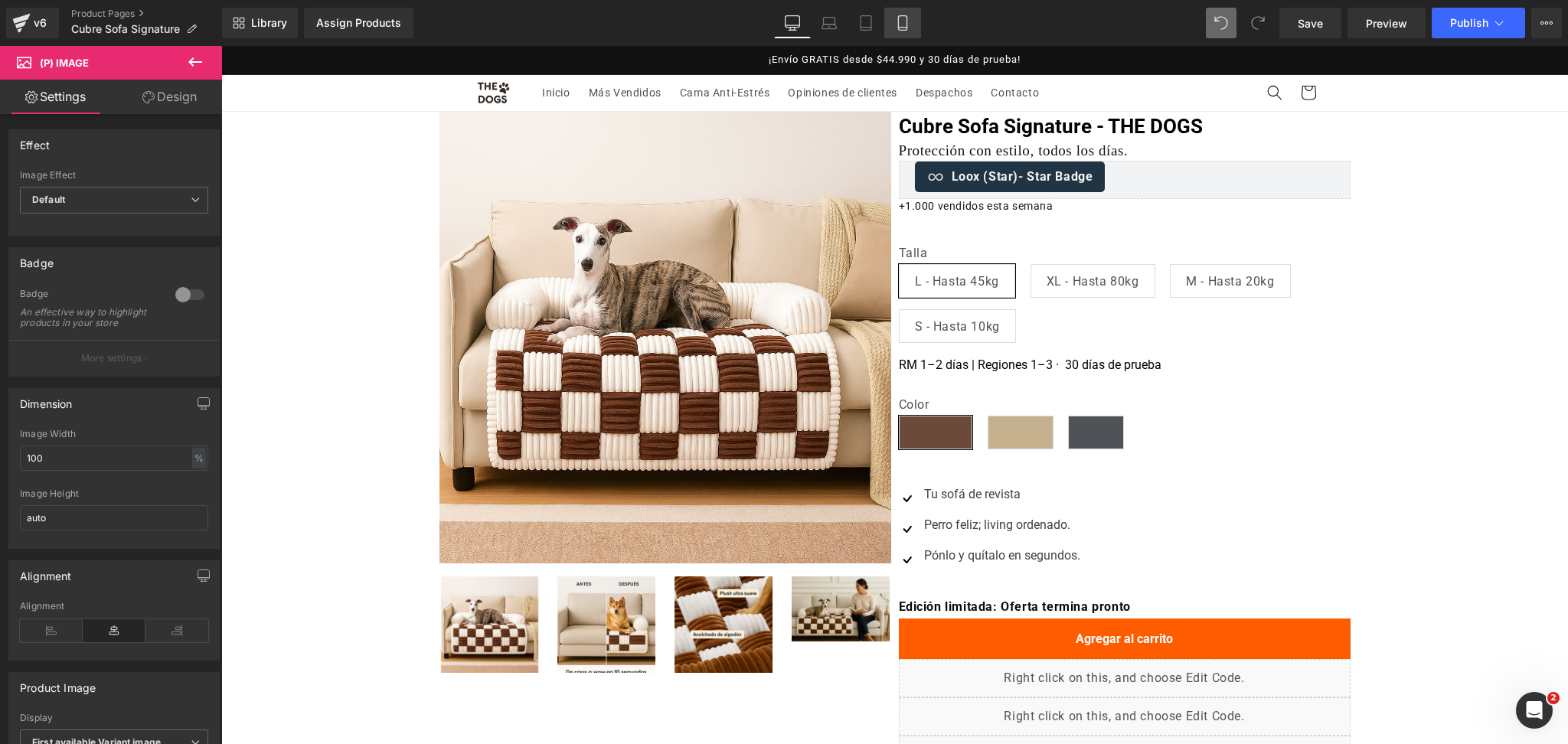
click at [907, 17] on icon at bounding box center [902, 23] width 16 height 16
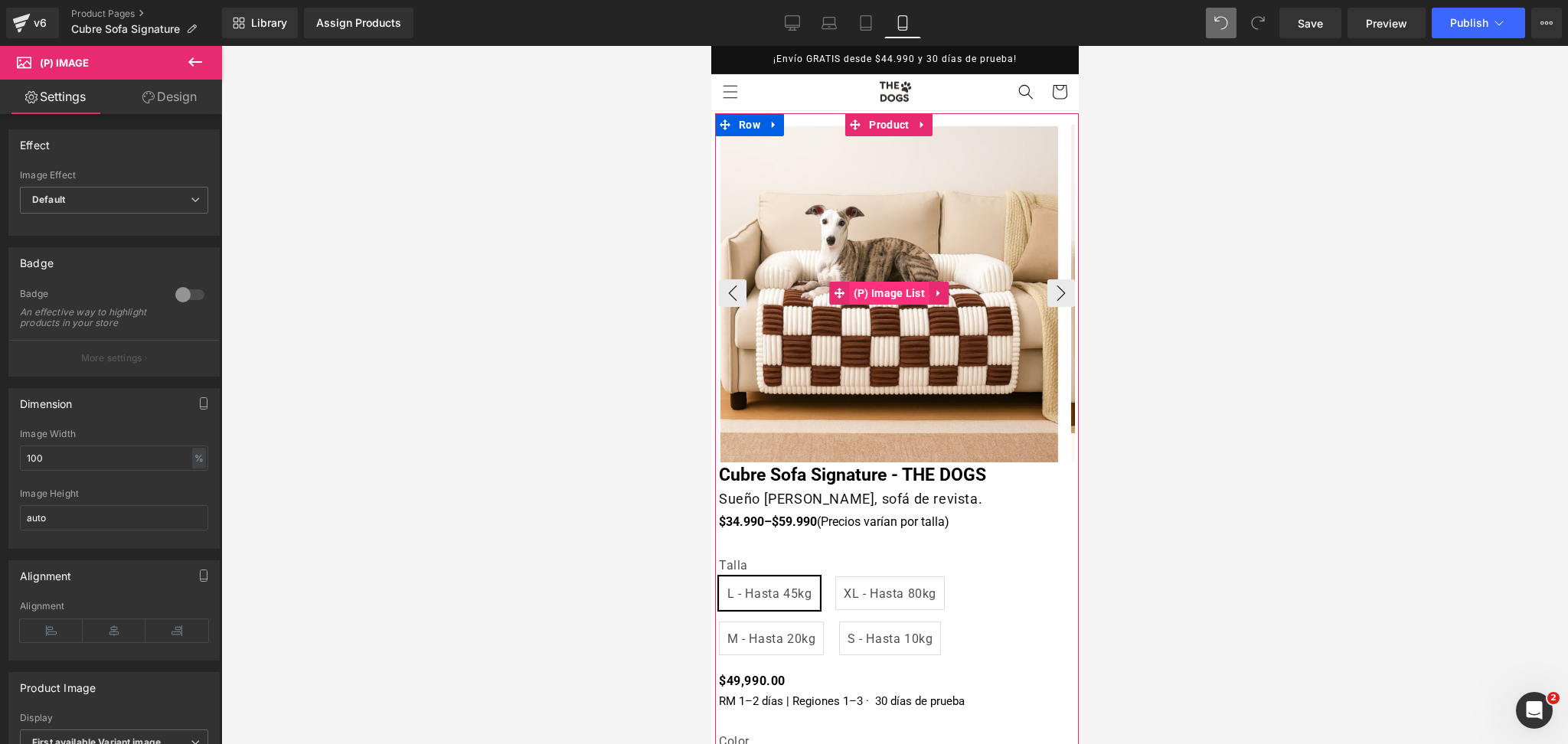
click at [908, 286] on span "(P) Image List" at bounding box center [888, 293] width 78 height 23
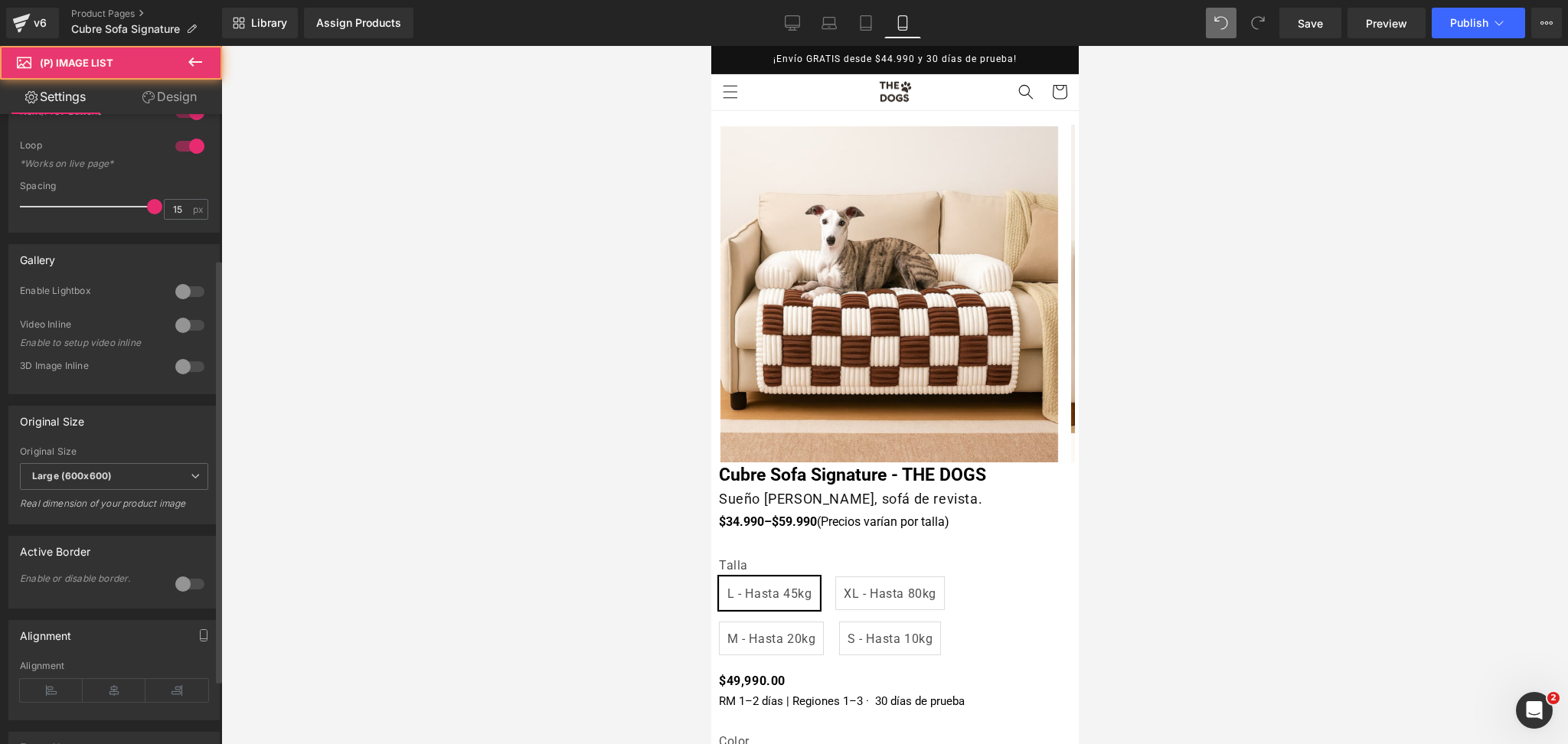
scroll to position [398, 0]
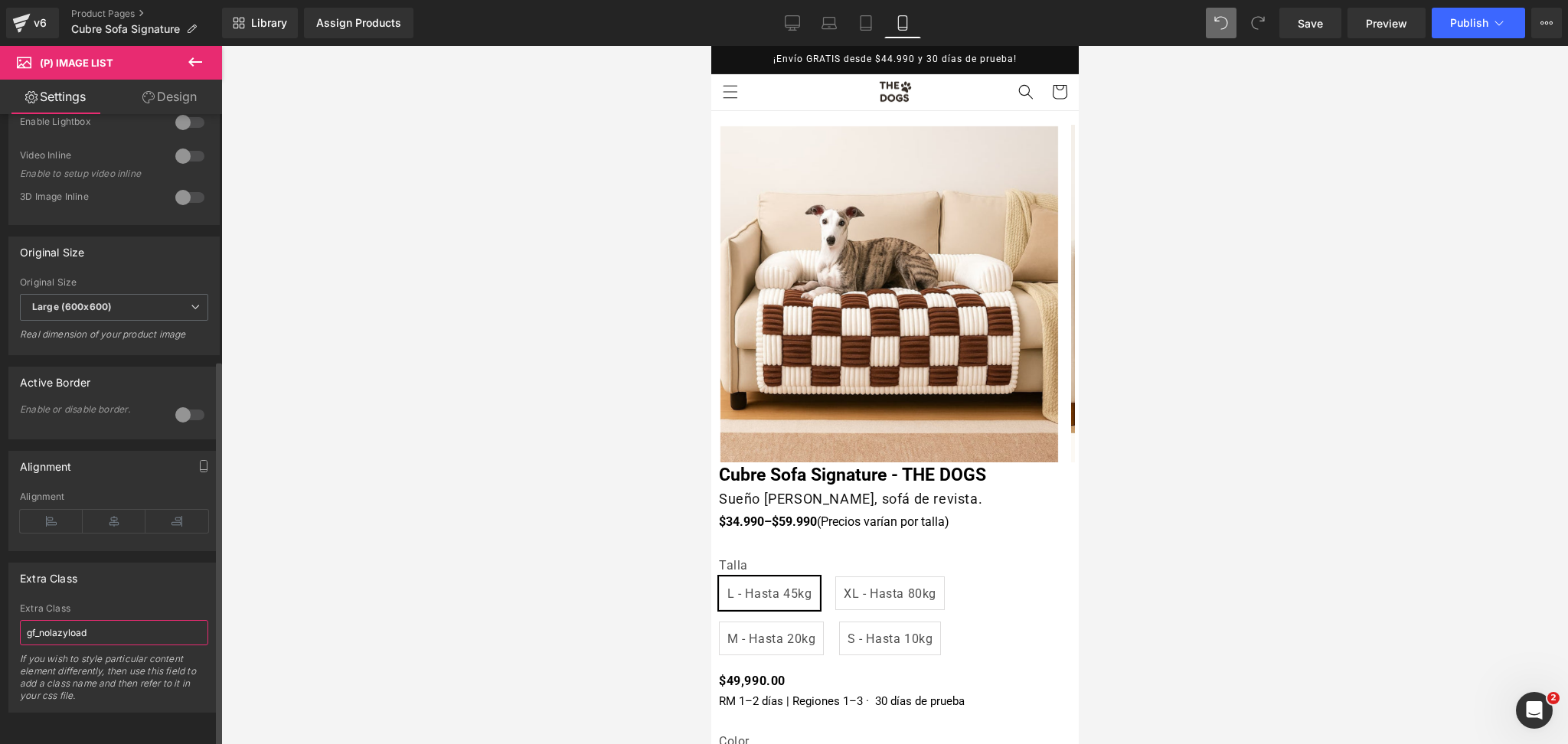
click at [127, 622] on input "gf_nolazyload" at bounding box center [115, 632] width 188 height 25
click at [801, 22] on icon at bounding box center [792, 23] width 16 height 16
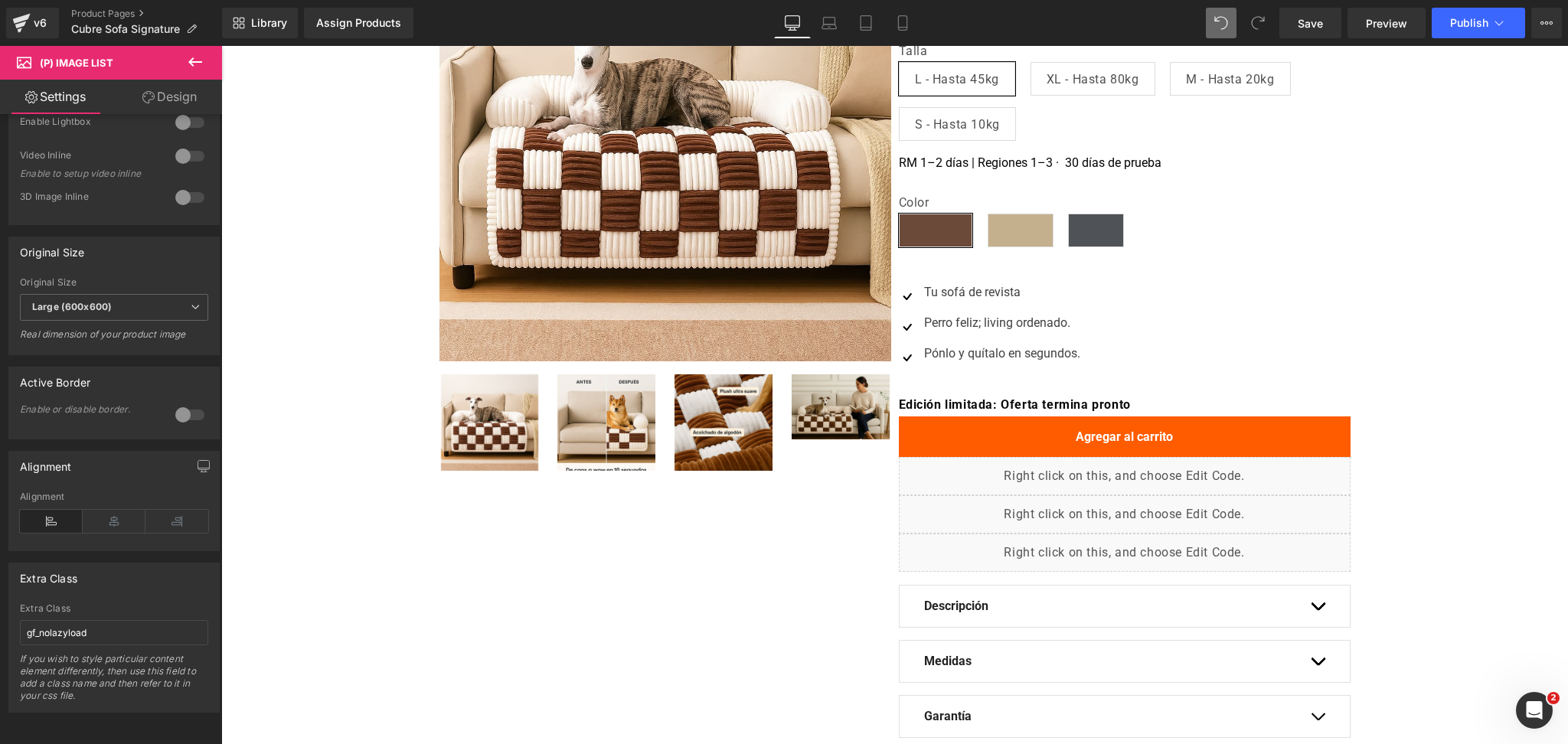
scroll to position [42, 0]
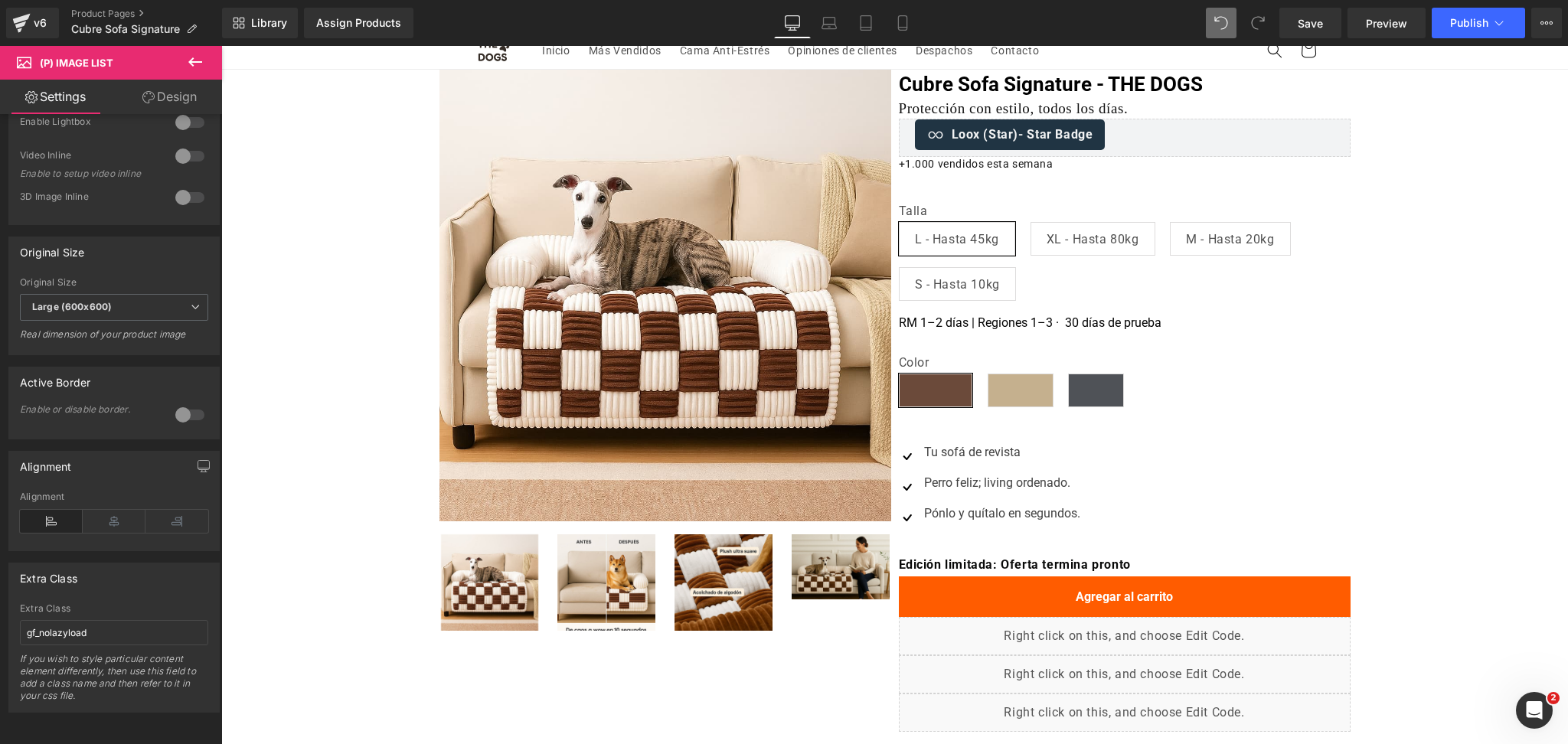
click at [688, 279] on img at bounding box center [665, 294] width 452 height 451
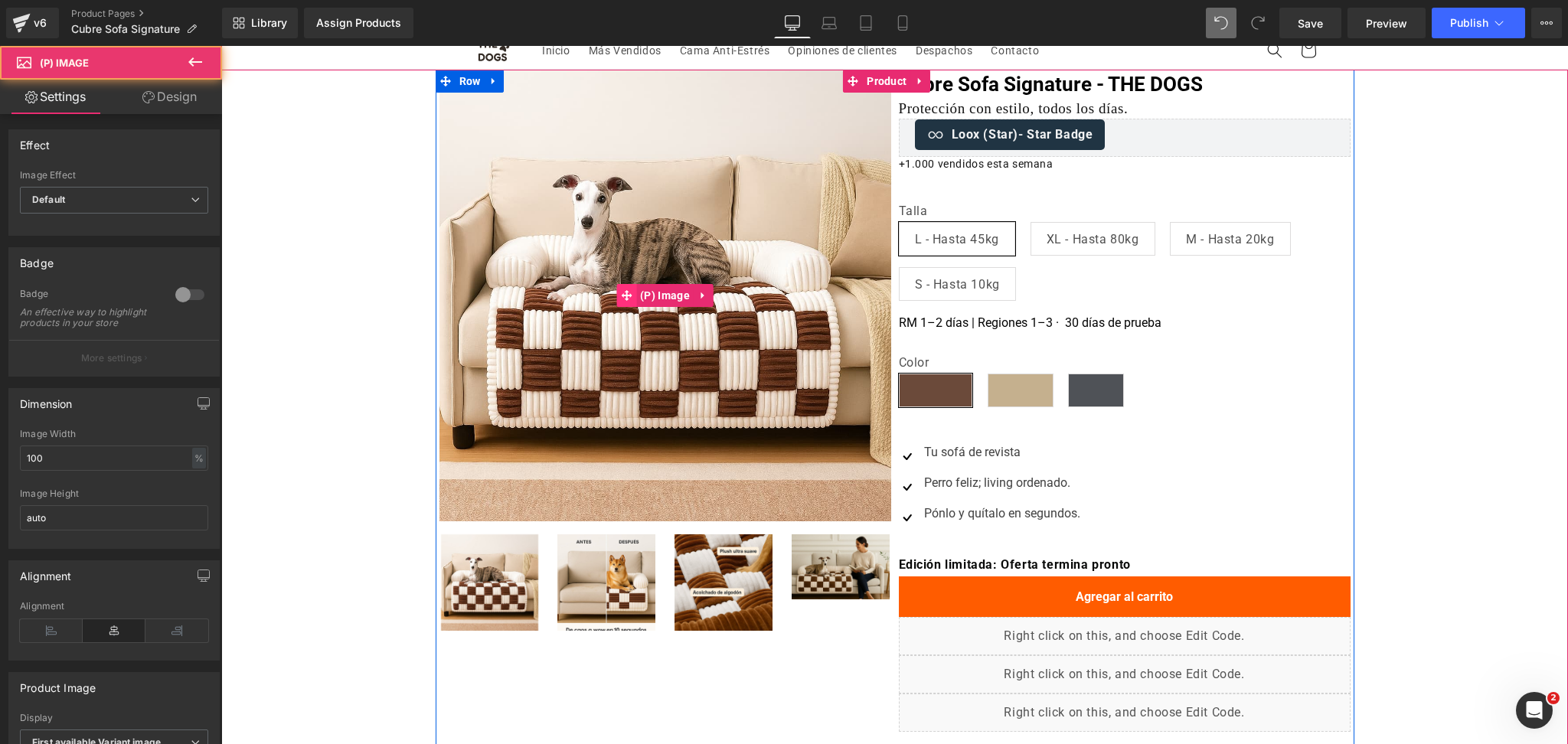
click at [626, 294] on span at bounding box center [627, 295] width 20 height 23
click at [662, 296] on span "(P) Image" at bounding box center [665, 296] width 57 height 23
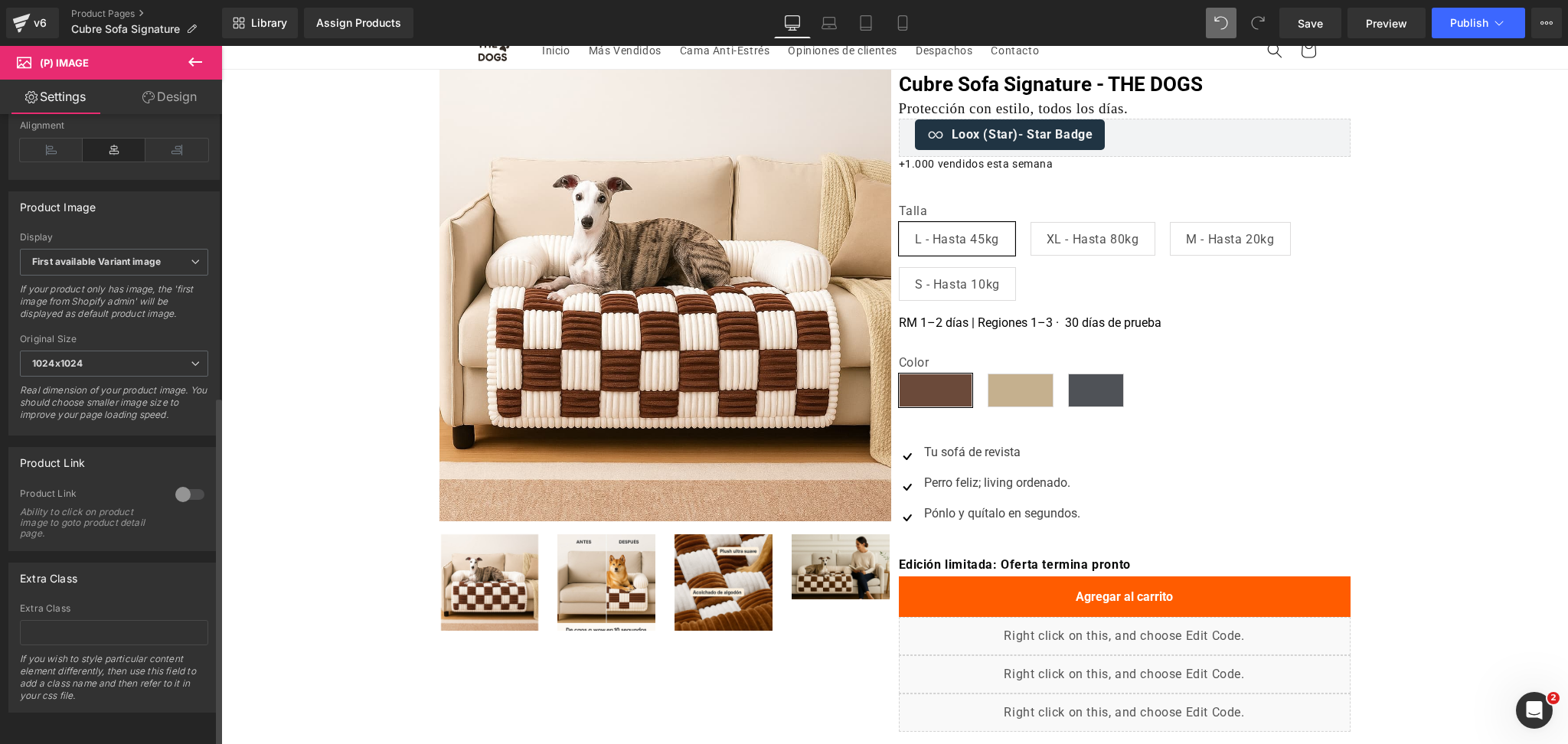
scroll to position [508, 0]
click at [98, 620] on input "text" at bounding box center [115, 632] width 188 height 25
type input "gf_nolazyload"
click at [835, 29] on icon at bounding box center [830, 27] width 15 height 5
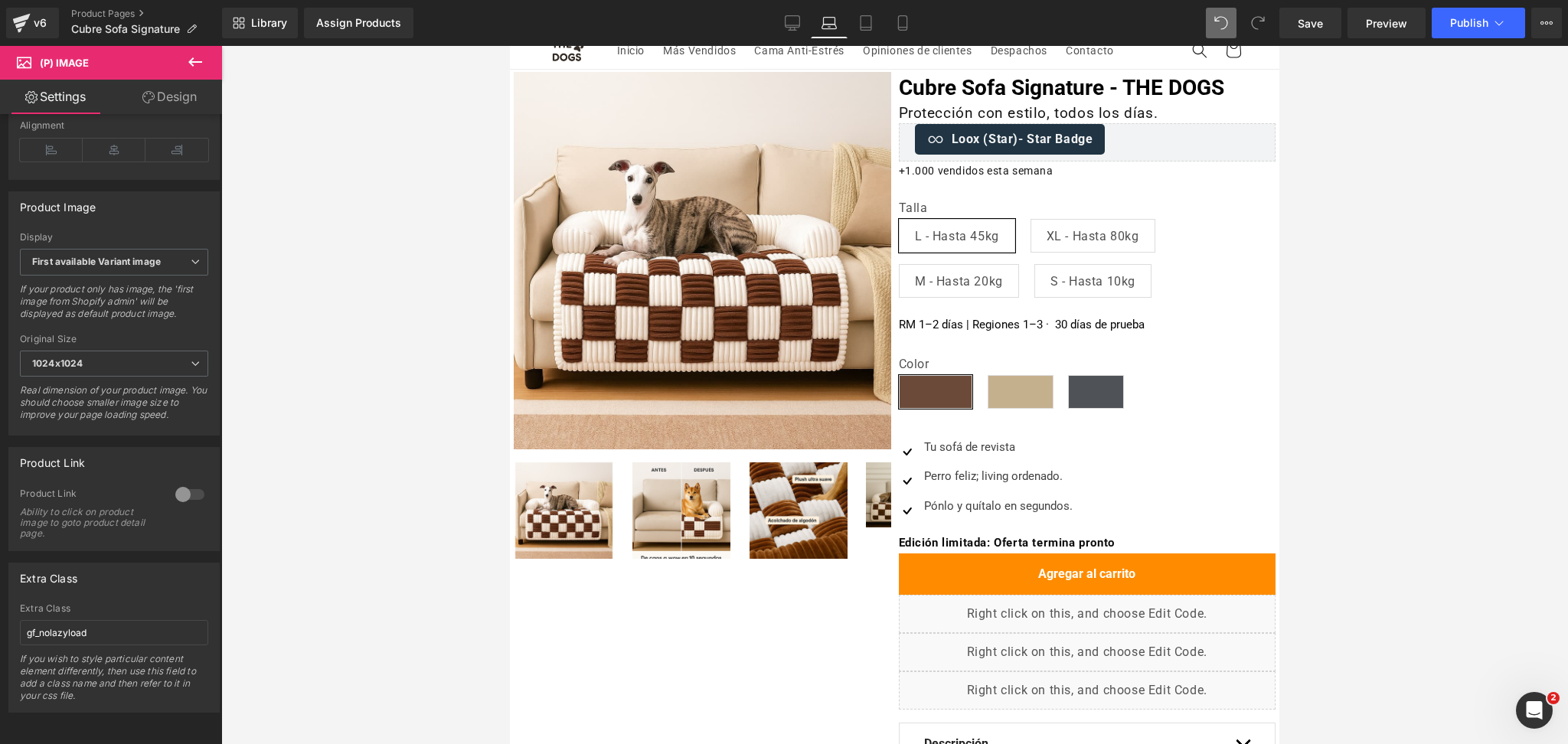
scroll to position [44, 0]
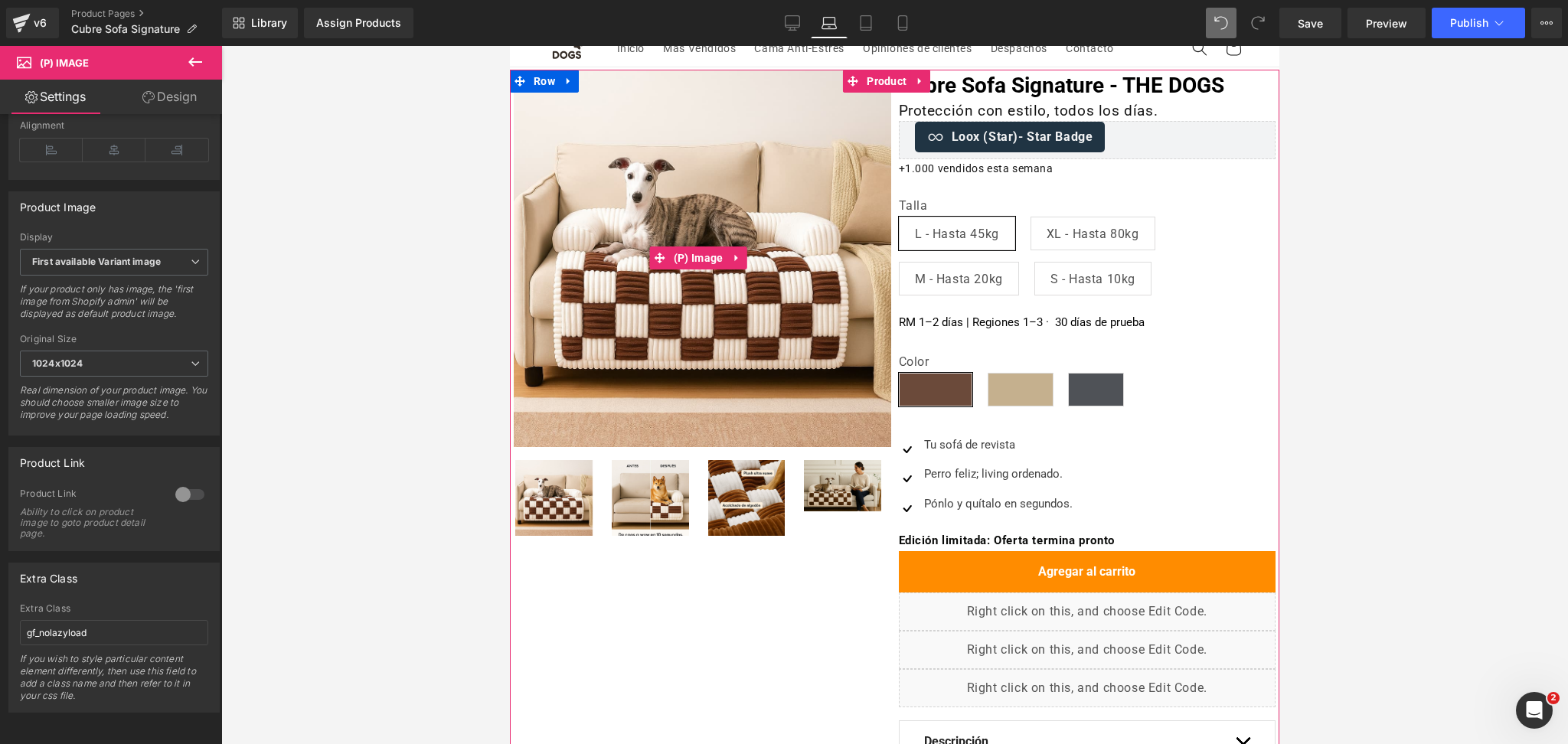
click at [727, 181] on img at bounding box center [702, 258] width 378 height 378
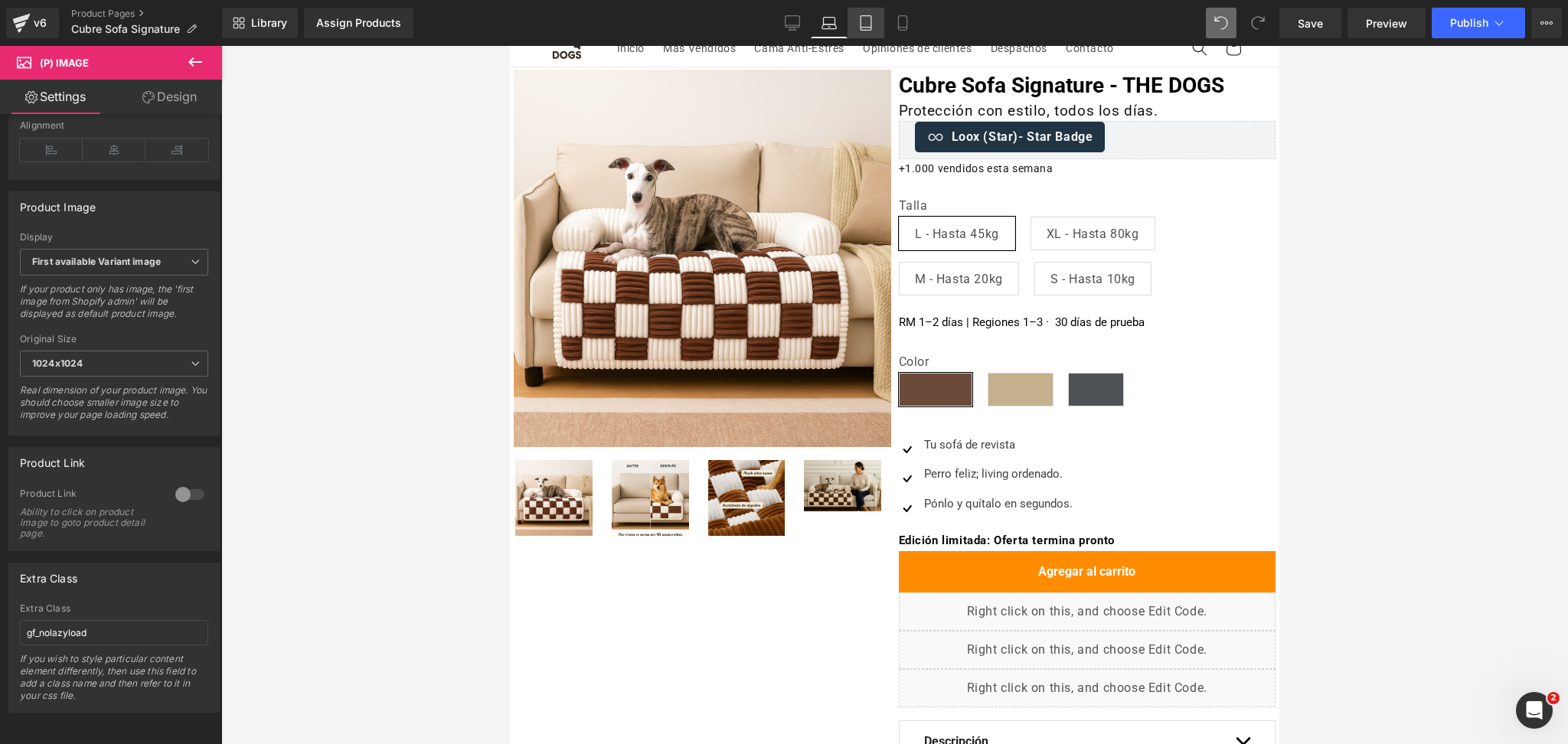
drag, startPoint x: 871, startPoint y: 24, endPoint x: 264, endPoint y: 29, distance: 607.0
click at [871, 23] on icon at bounding box center [866, 23] width 16 height 16
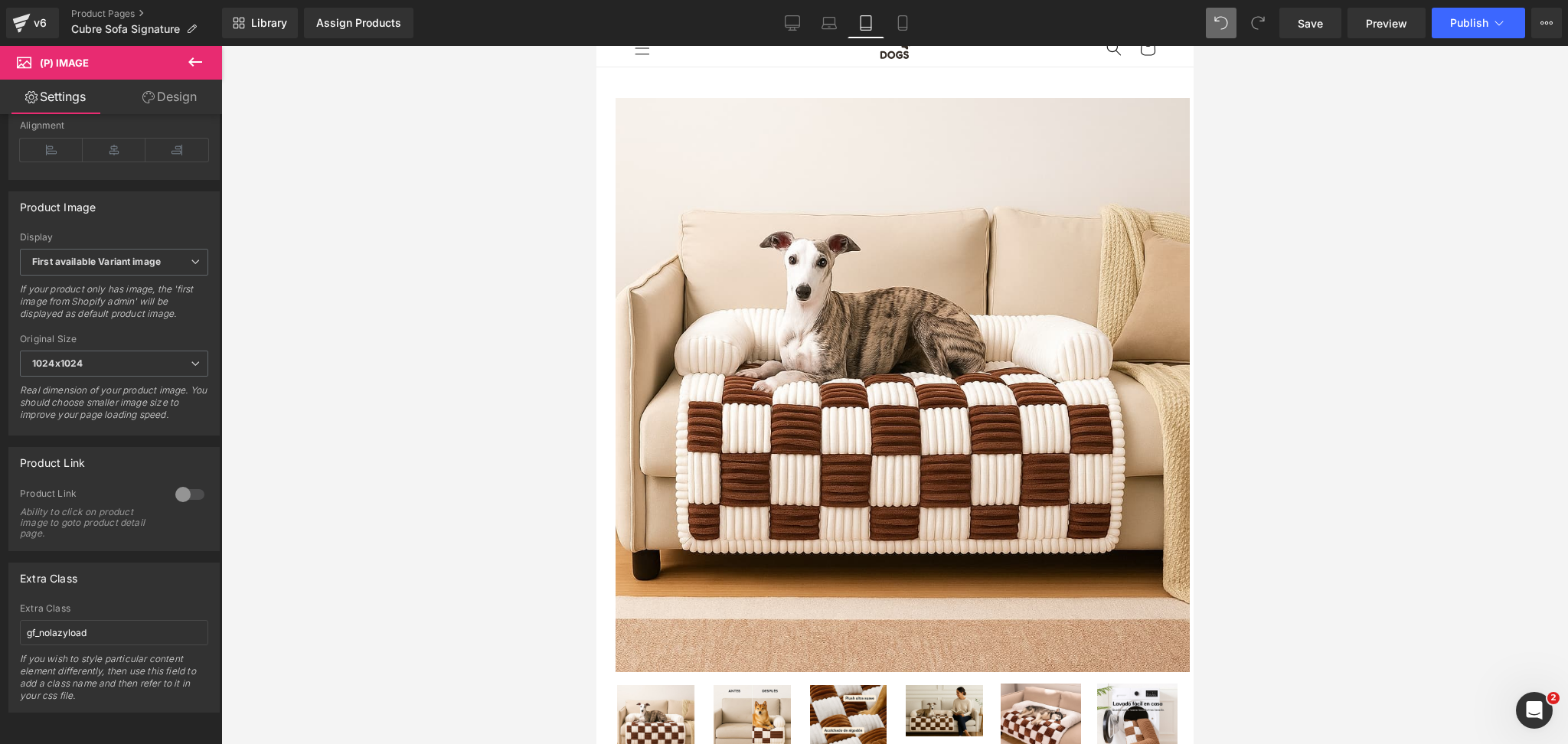
scroll to position [74, 0]
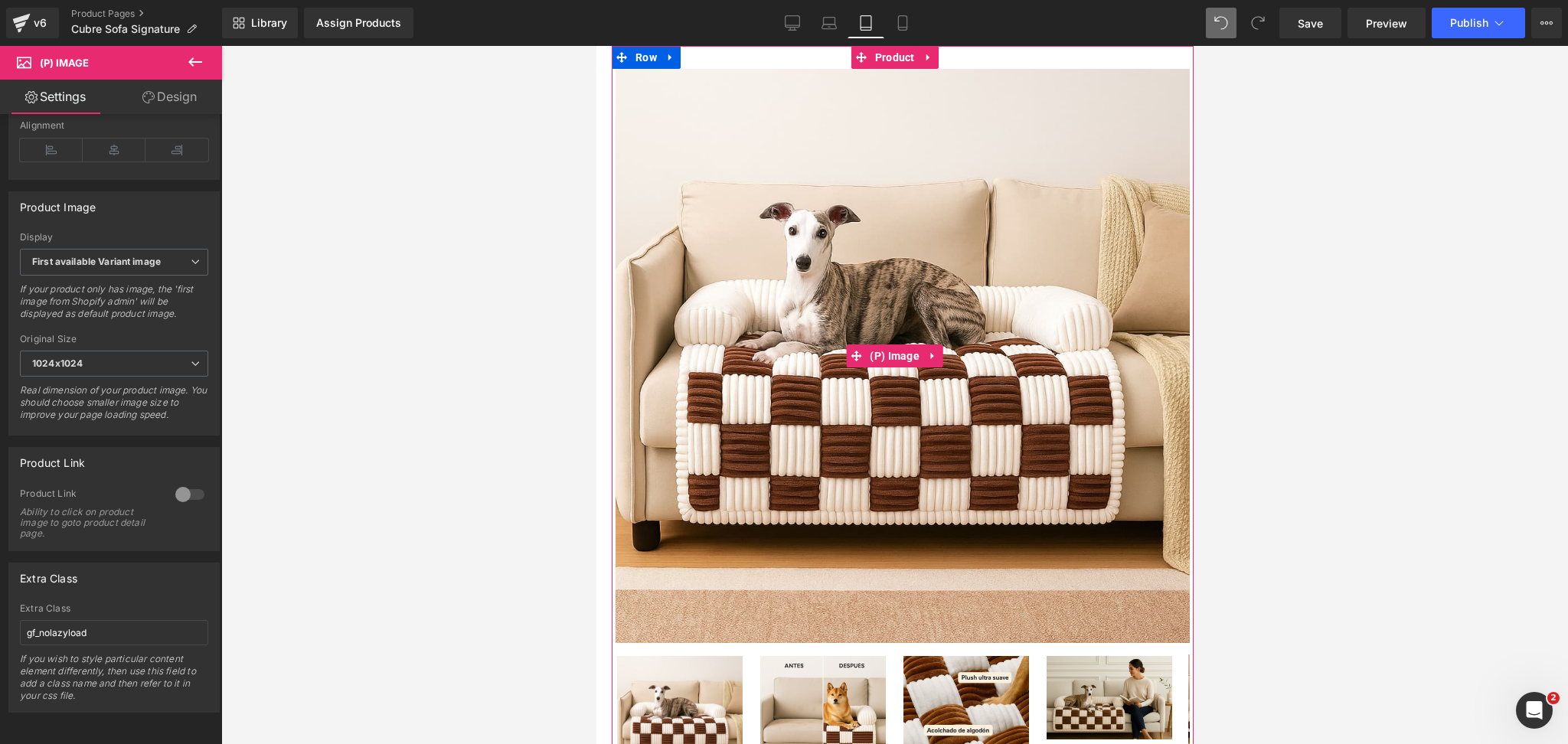
click at [815, 187] on img at bounding box center [902, 356] width 574 height 574
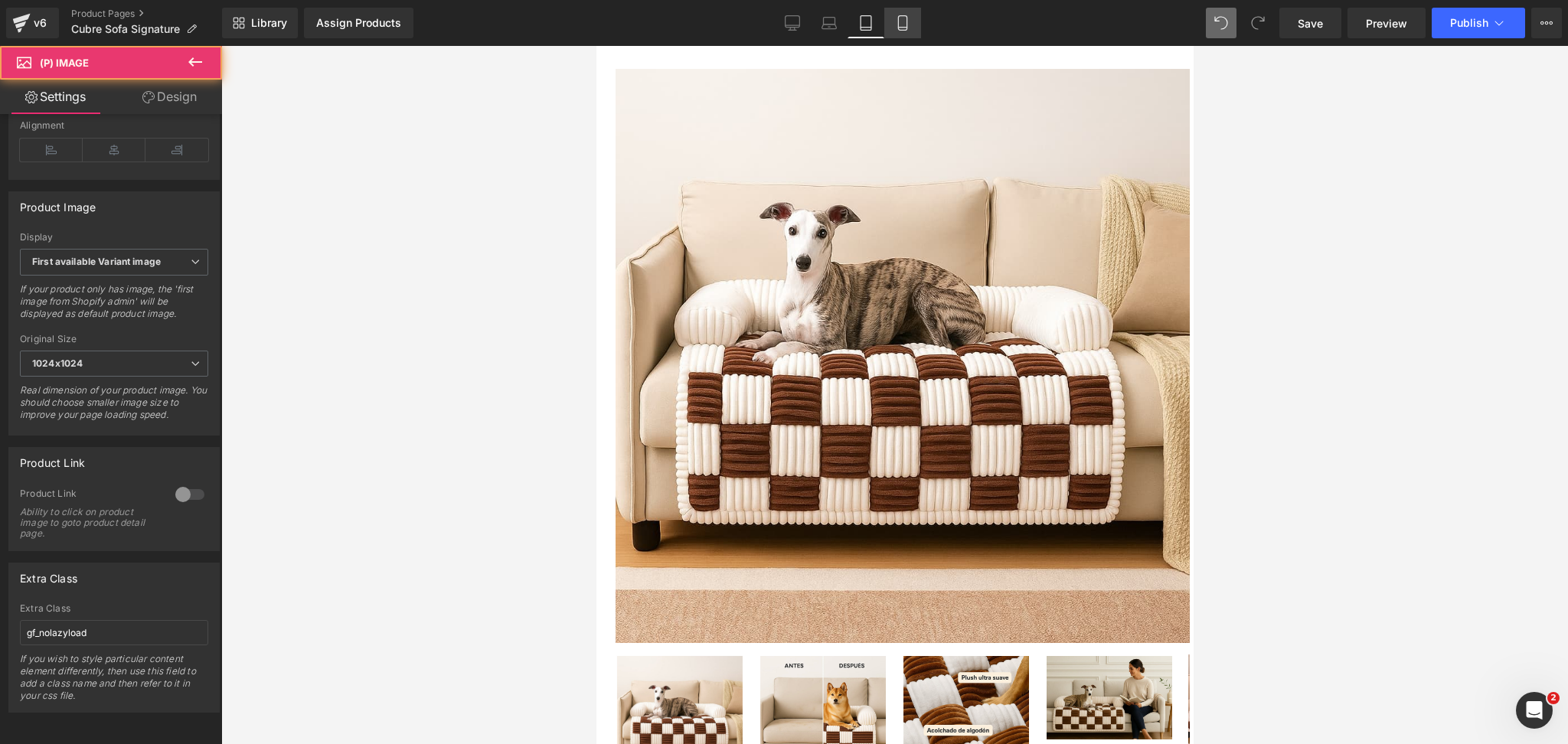
click at [910, 22] on link "Mobile" at bounding box center [903, 22] width 37 height 30
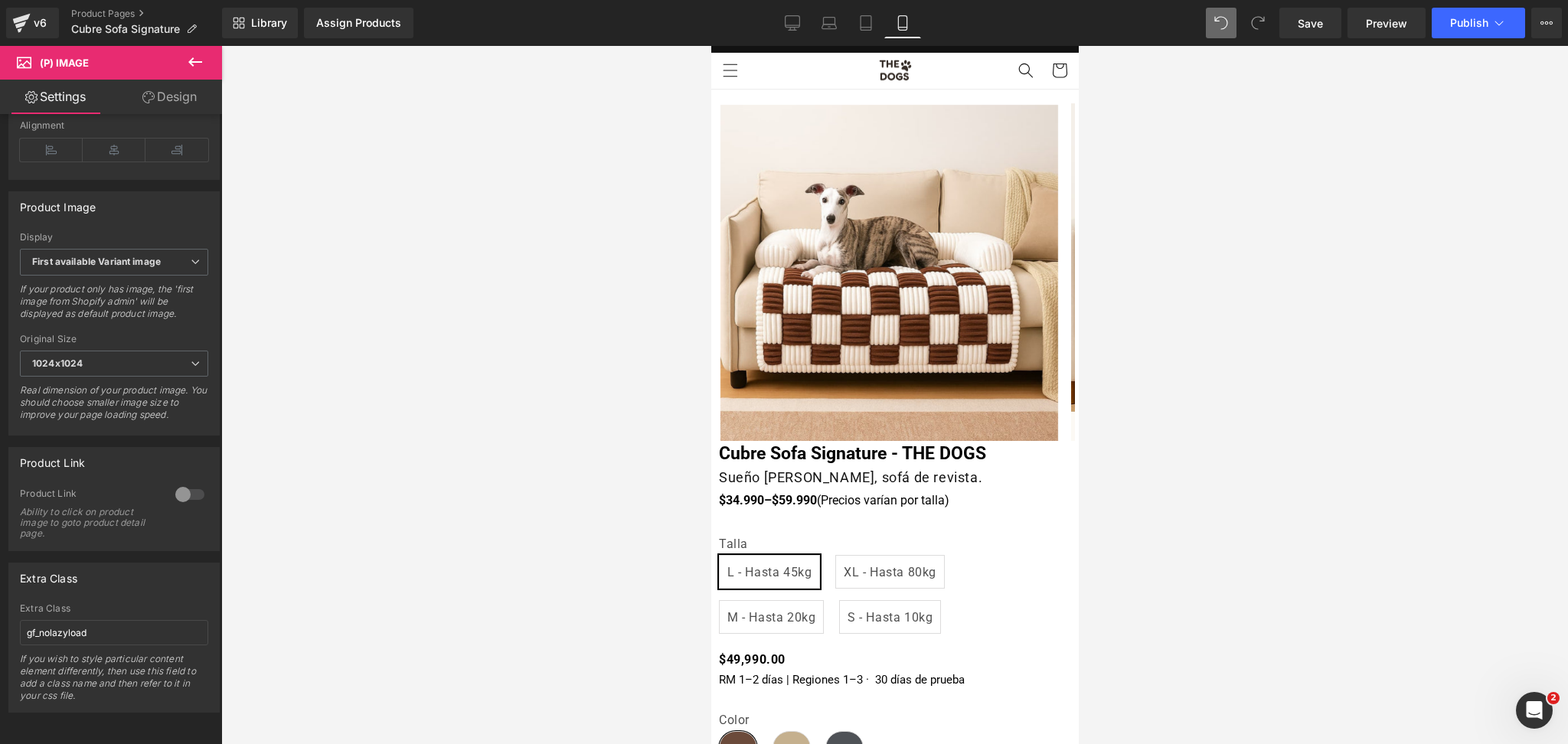
scroll to position [0, 0]
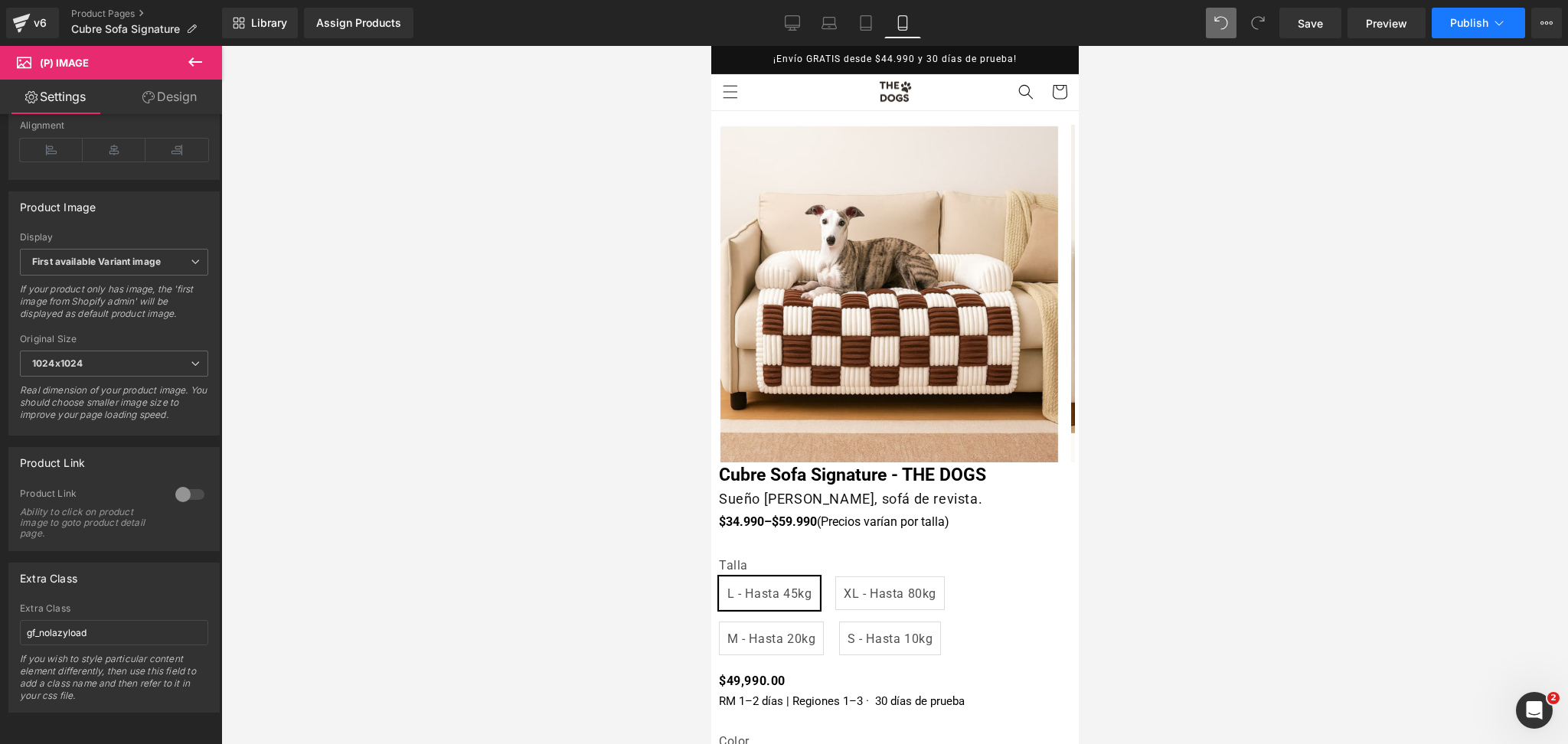
click at [1490, 20] on button "Publish" at bounding box center [1478, 22] width 93 height 30
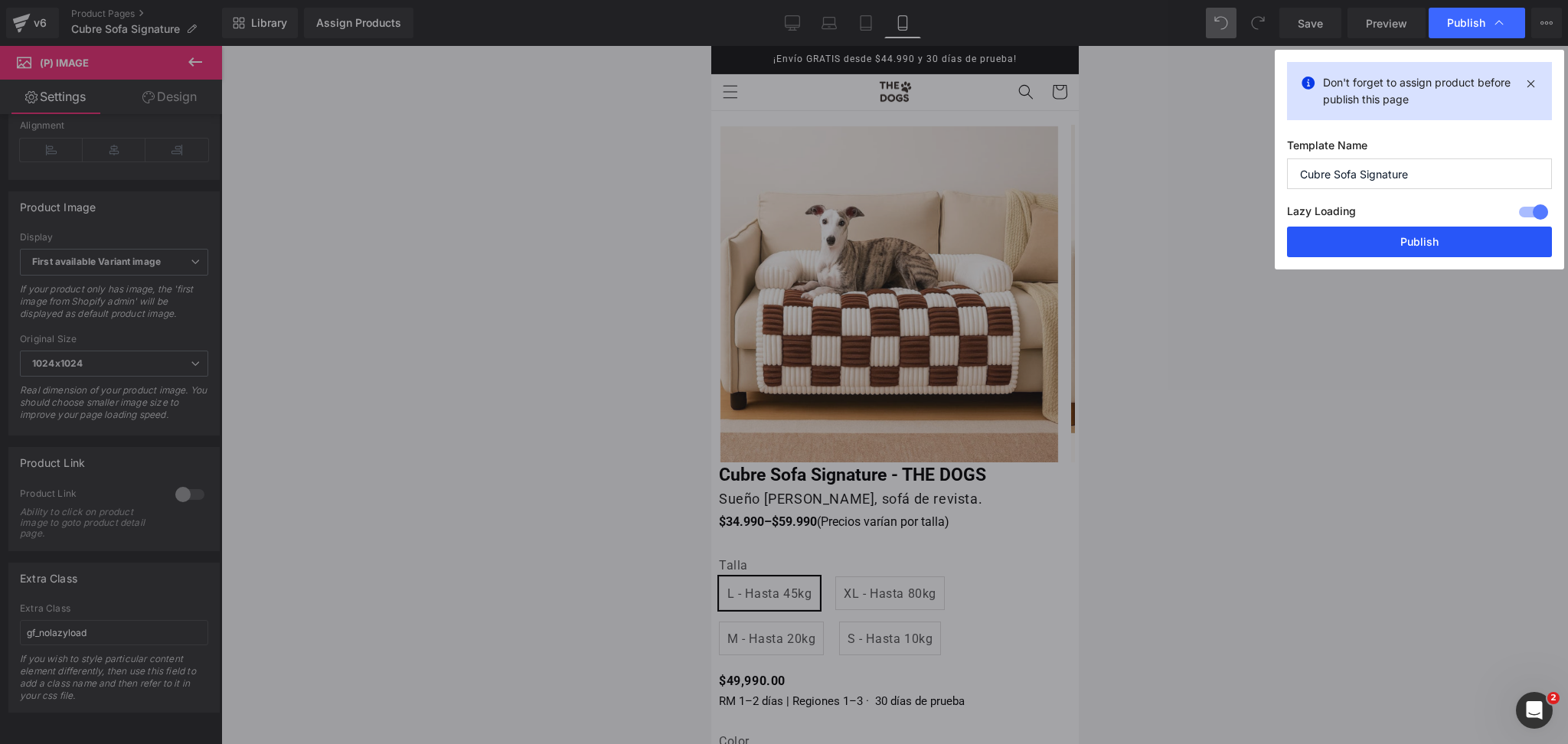
click at [1465, 243] on button "Publish" at bounding box center [1419, 241] width 265 height 30
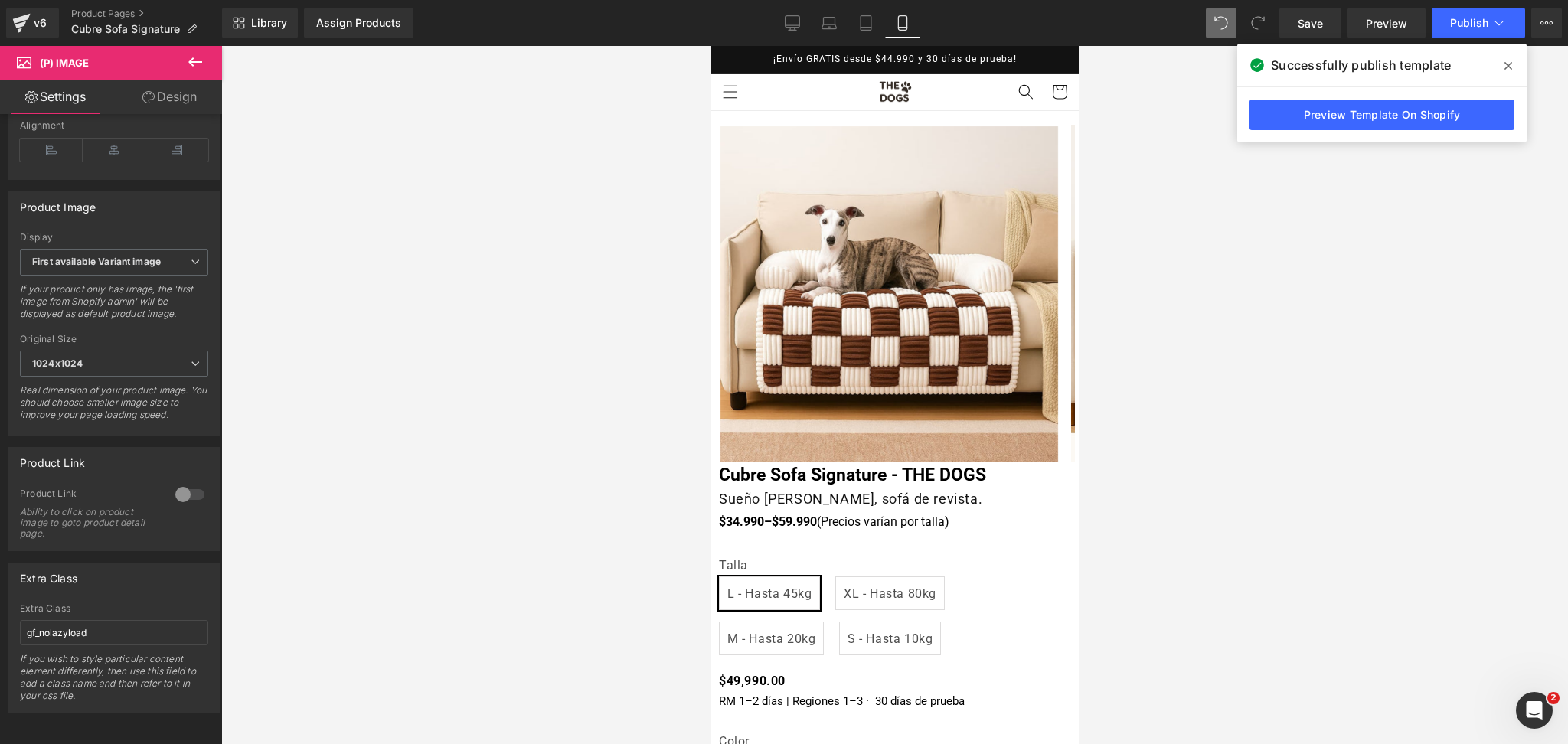
click at [1512, 61] on icon at bounding box center [1509, 66] width 7 height 12
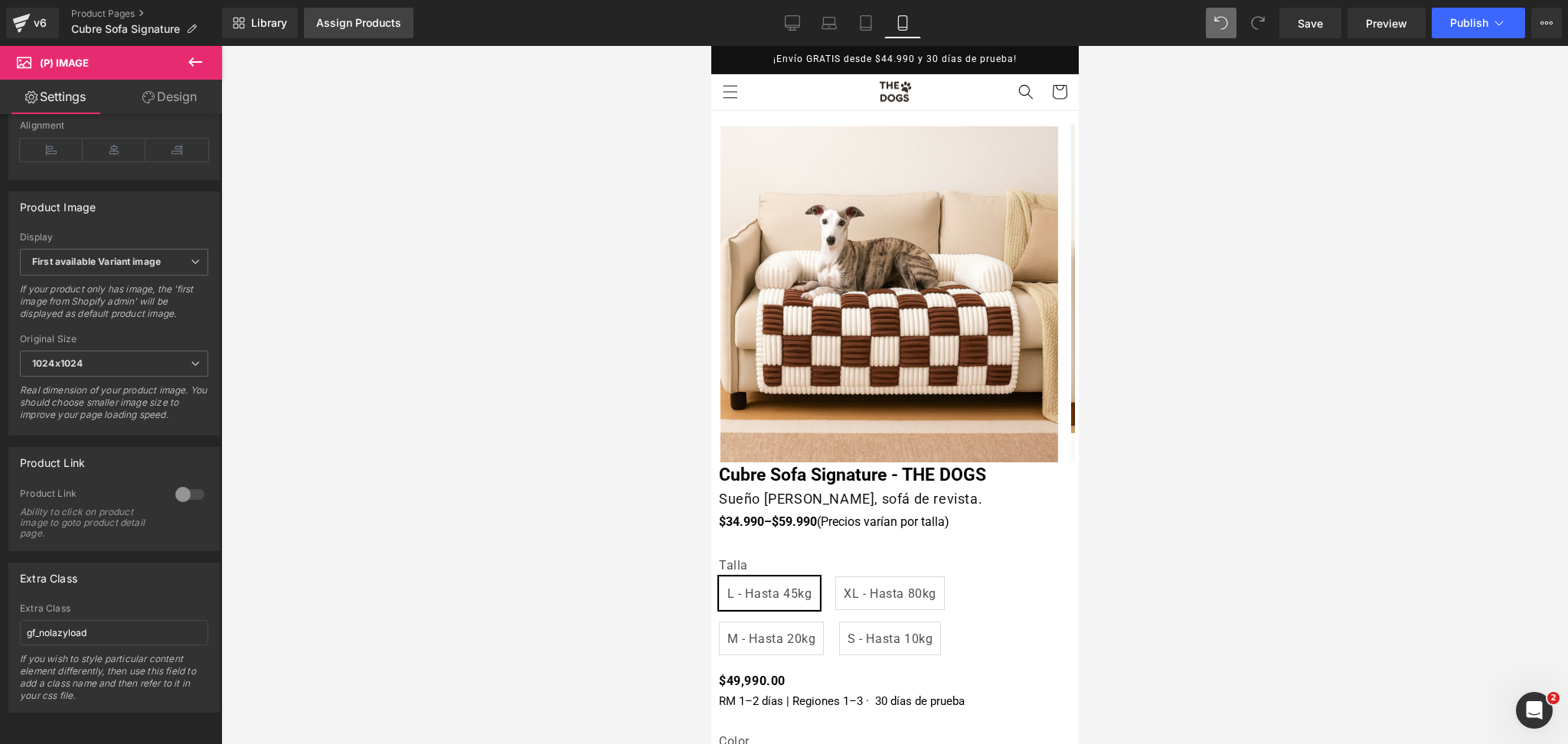
click at [356, 19] on div "Assign Products" at bounding box center [359, 22] width 85 height 12
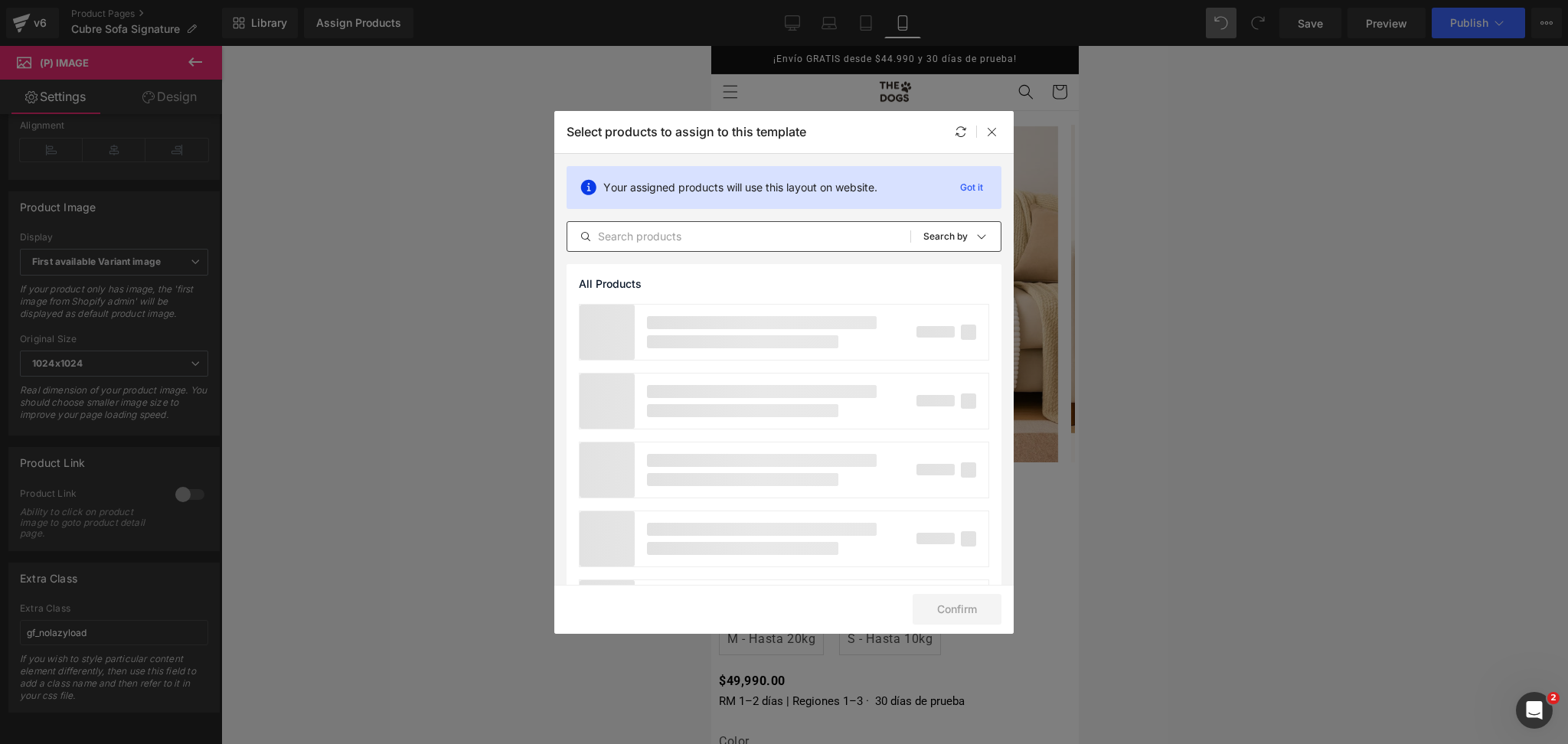
click at [645, 245] on input "text" at bounding box center [740, 236] width 344 height 18
click at [649, 240] on input "text" at bounding box center [740, 236] width 344 height 18
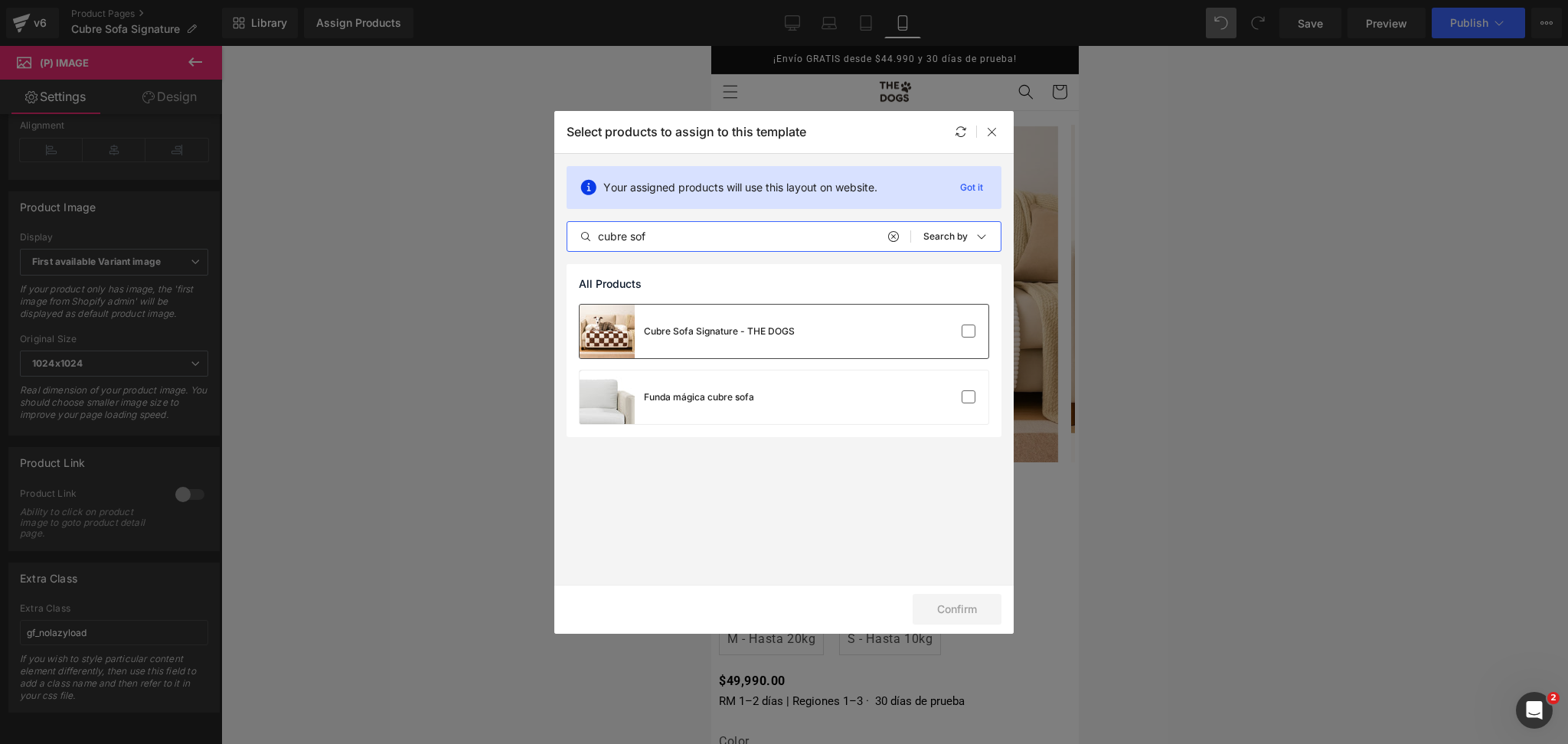
type input "cubre sof"
click at [776, 341] on div "Cubre Sofa Signature - THE DOGS" at bounding box center [687, 331] width 215 height 54
click at [958, 610] on button "Confirm" at bounding box center [958, 609] width 89 height 30
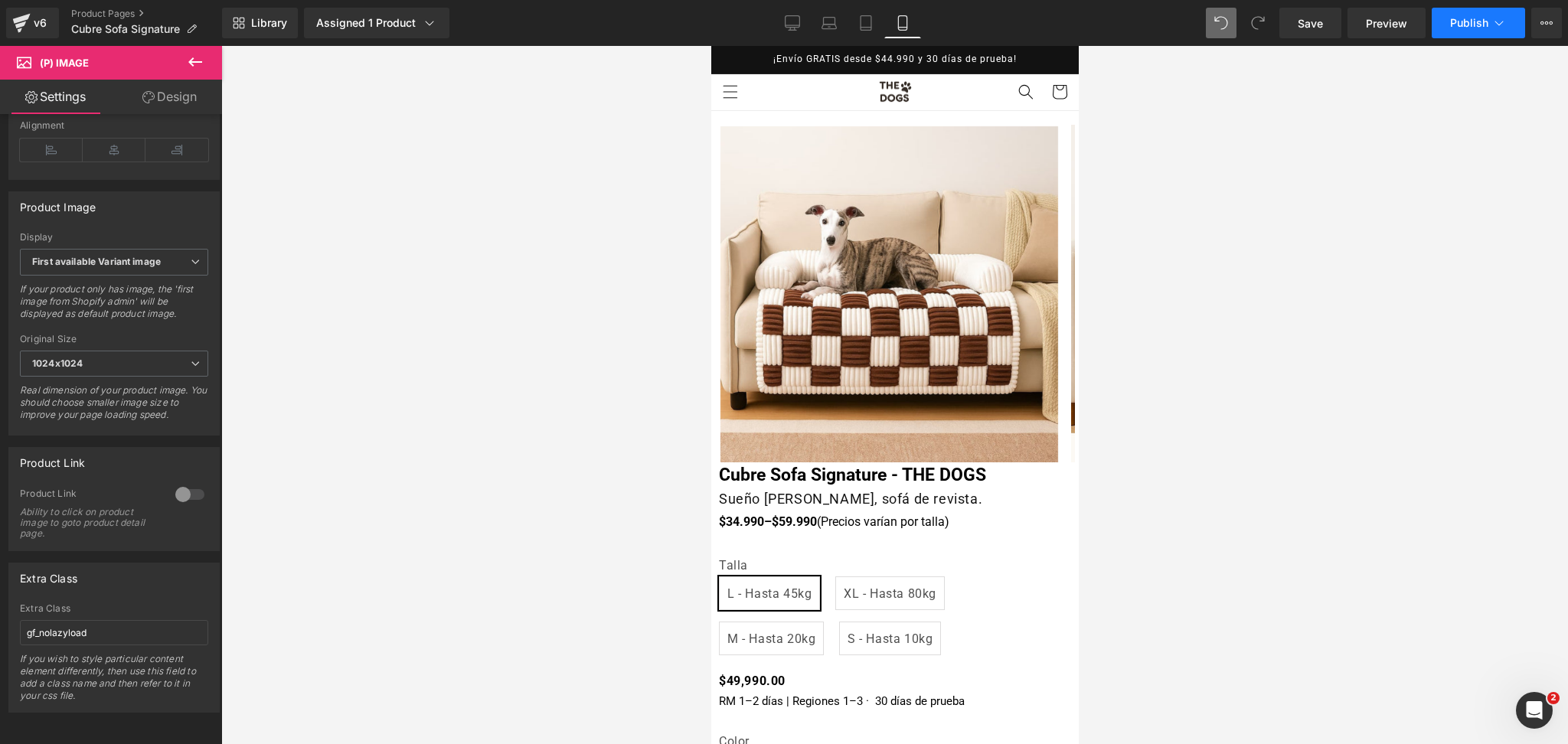
click at [1454, 25] on span "Publish" at bounding box center [1469, 22] width 38 height 12
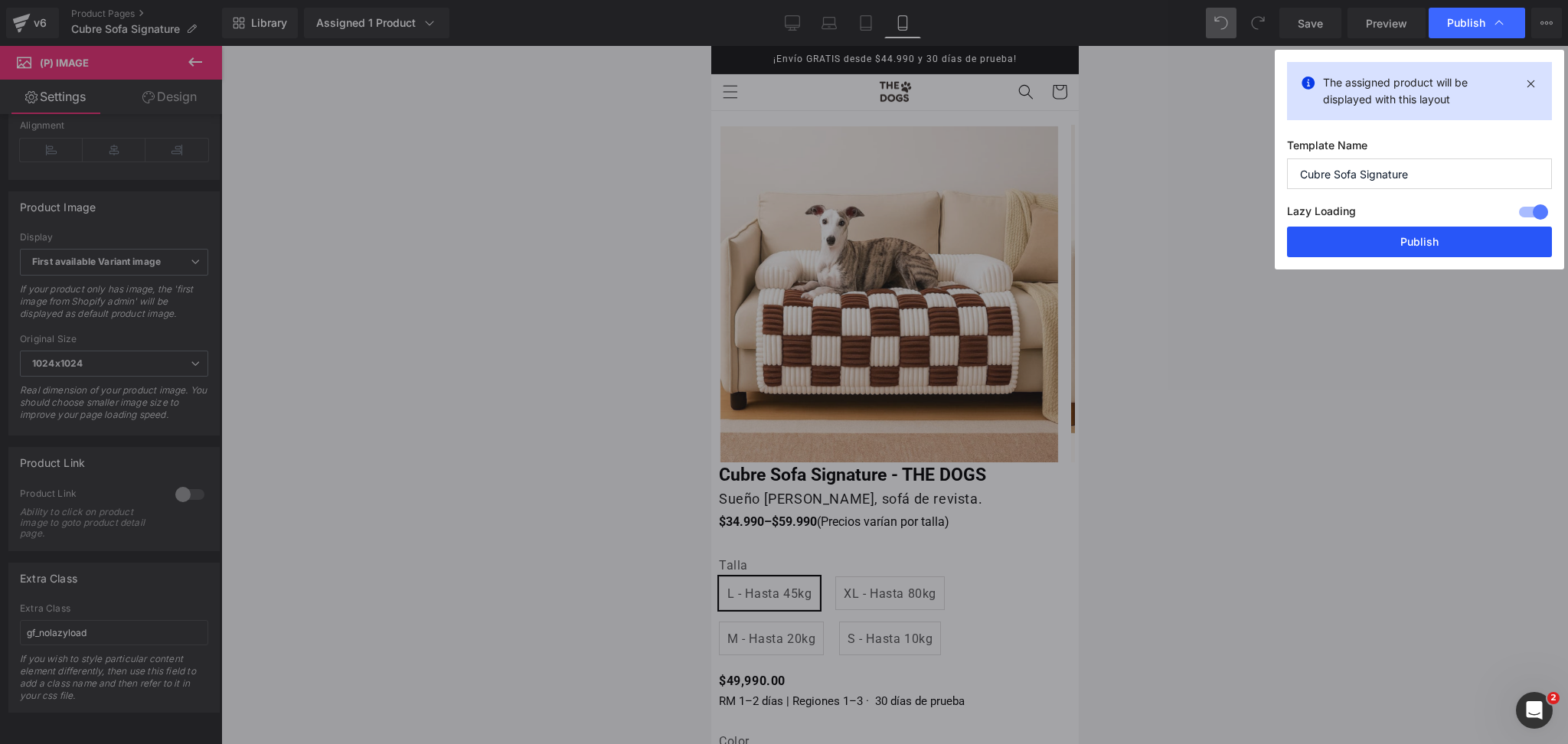
click at [1382, 235] on button "Publish" at bounding box center [1419, 241] width 265 height 30
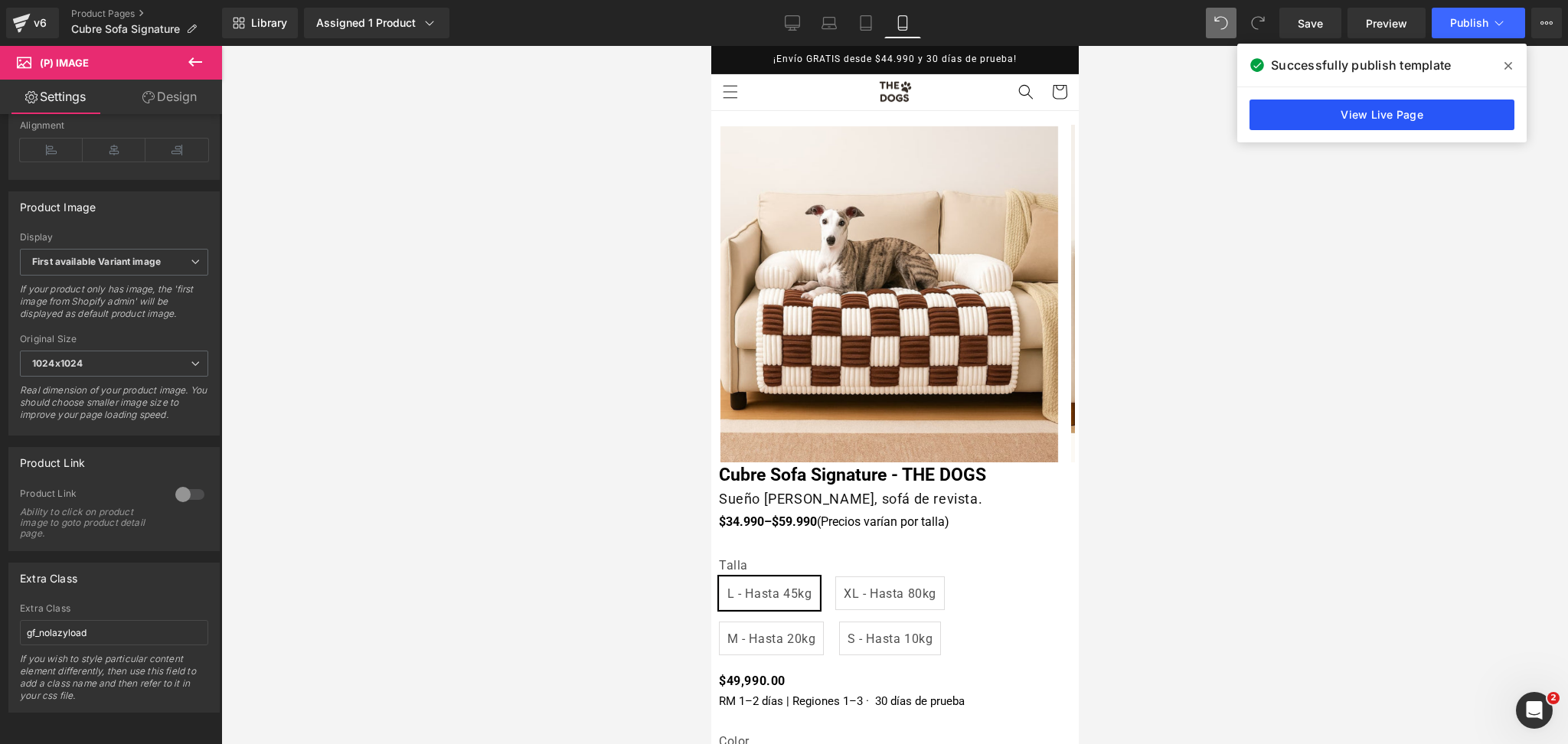
click at [1305, 110] on link "View Live Page" at bounding box center [1381, 114] width 265 height 30
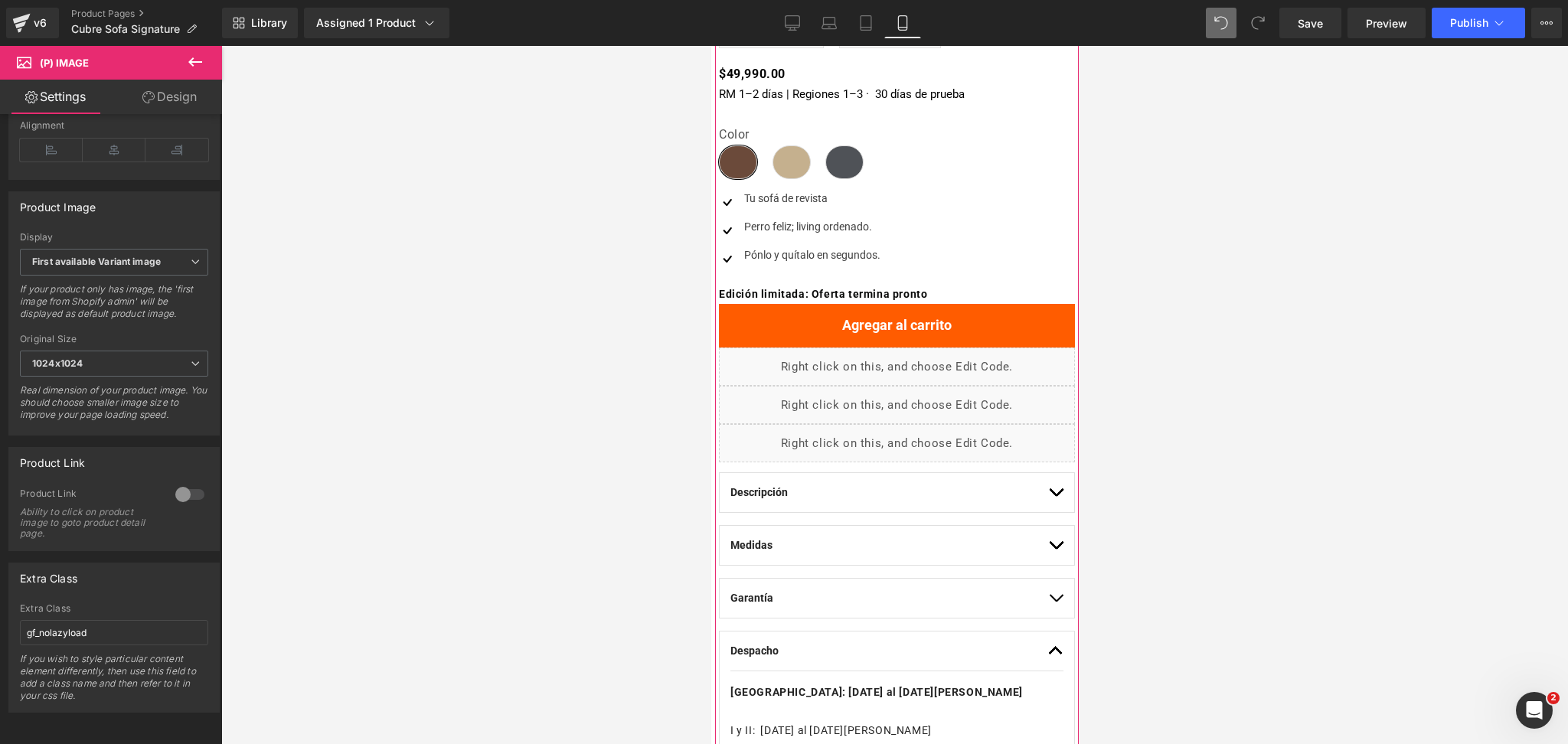
scroll to position [612, 0]
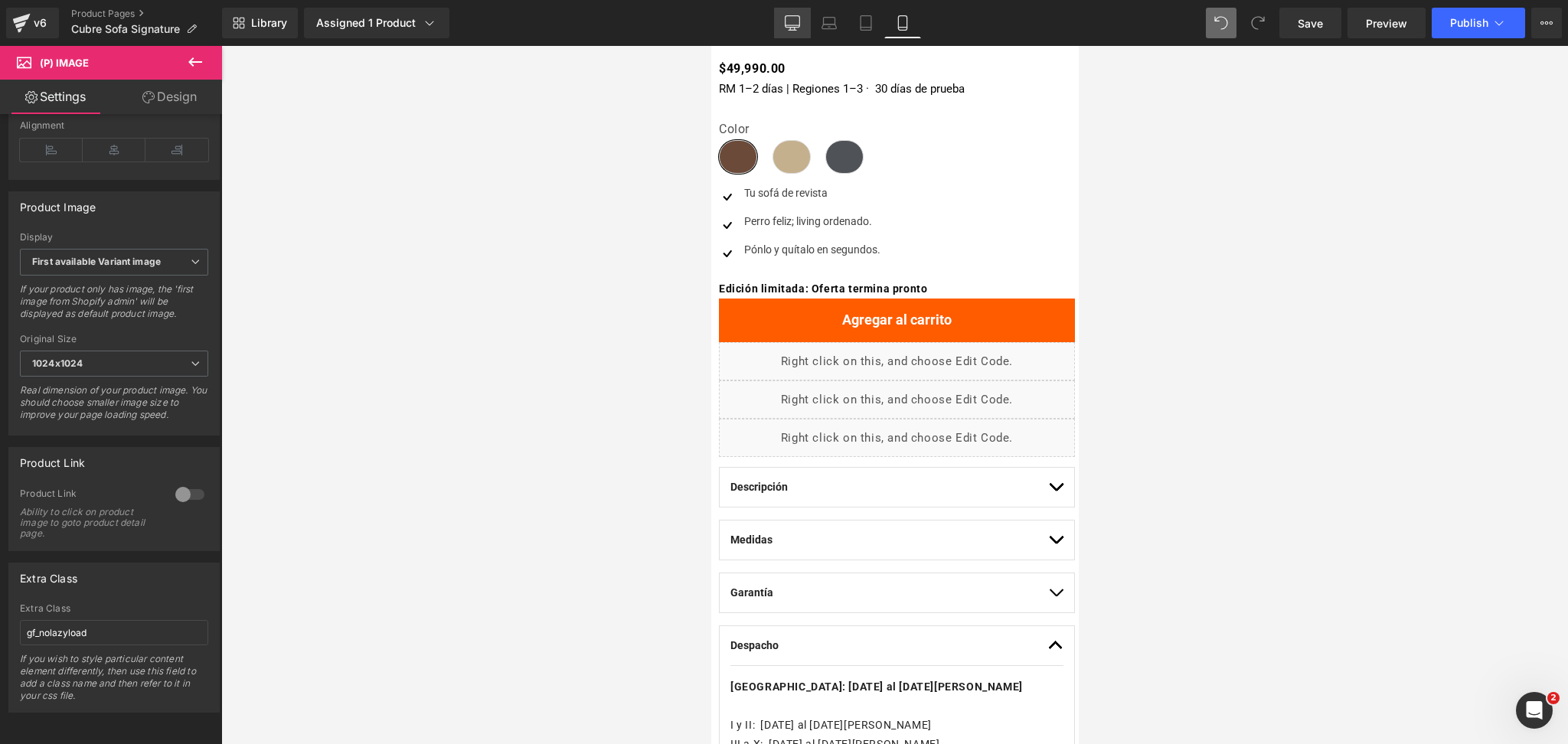
click at [797, 16] on icon at bounding box center [793, 21] width 15 height 11
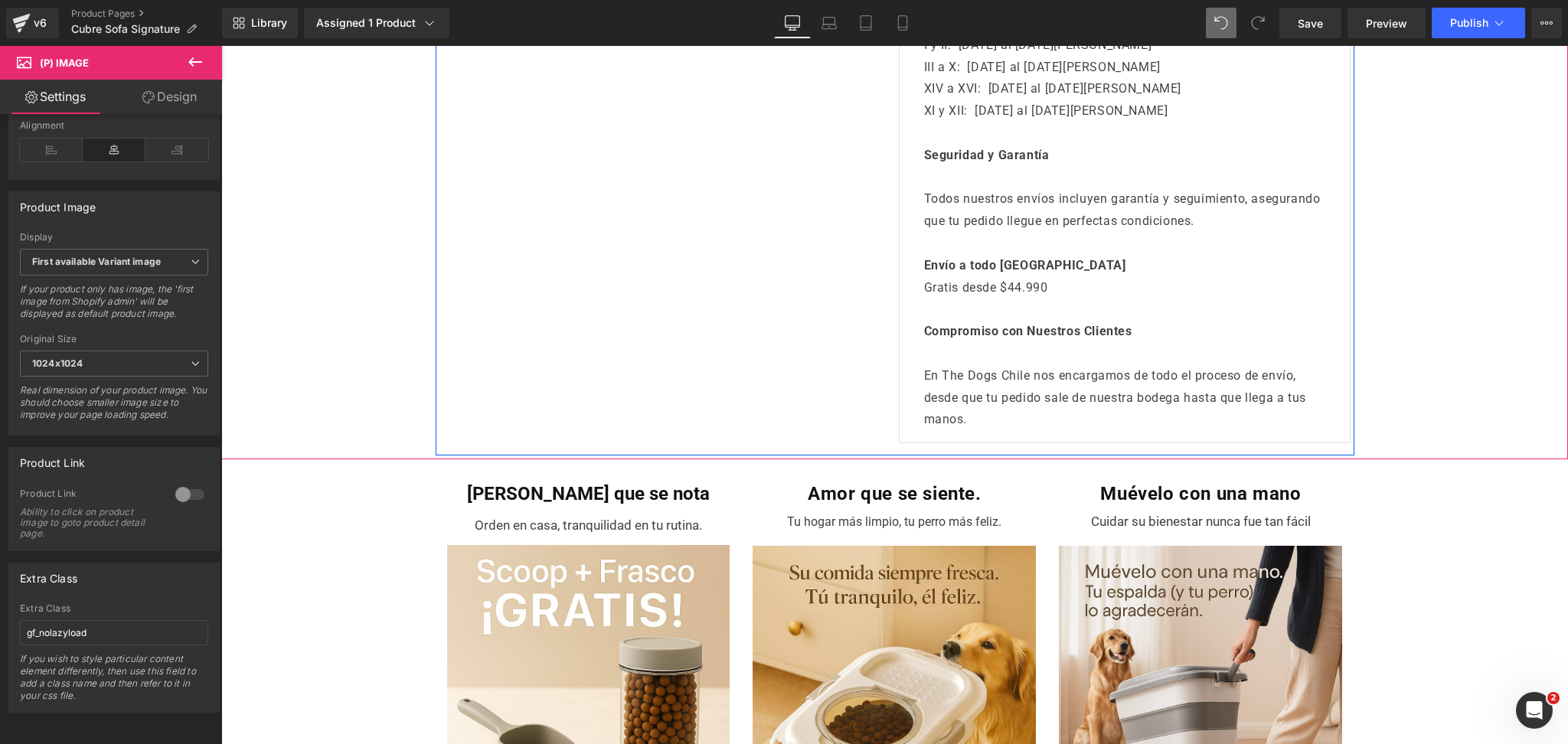
scroll to position [1225, 0]
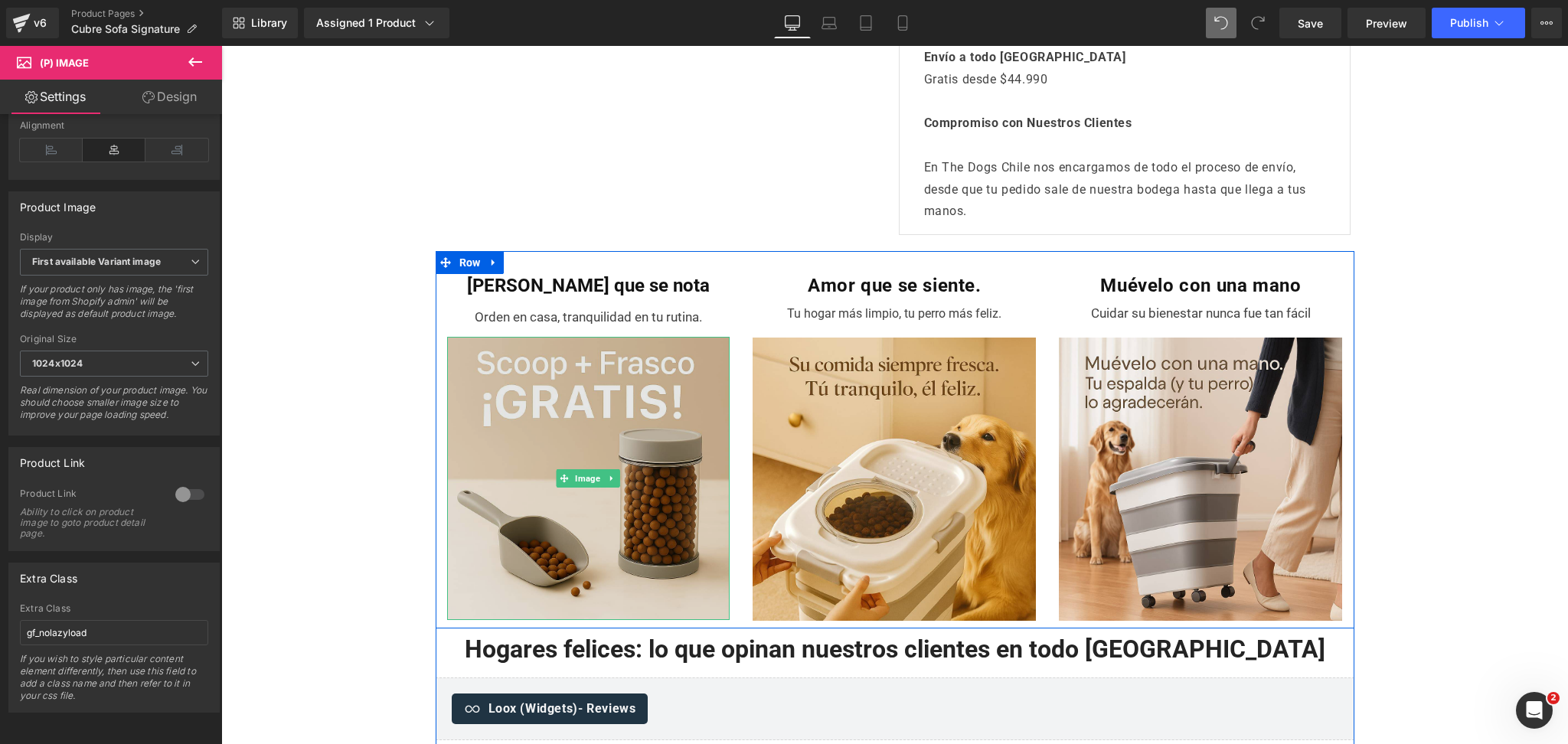
click at [510, 437] on img at bounding box center [588, 478] width 283 height 283
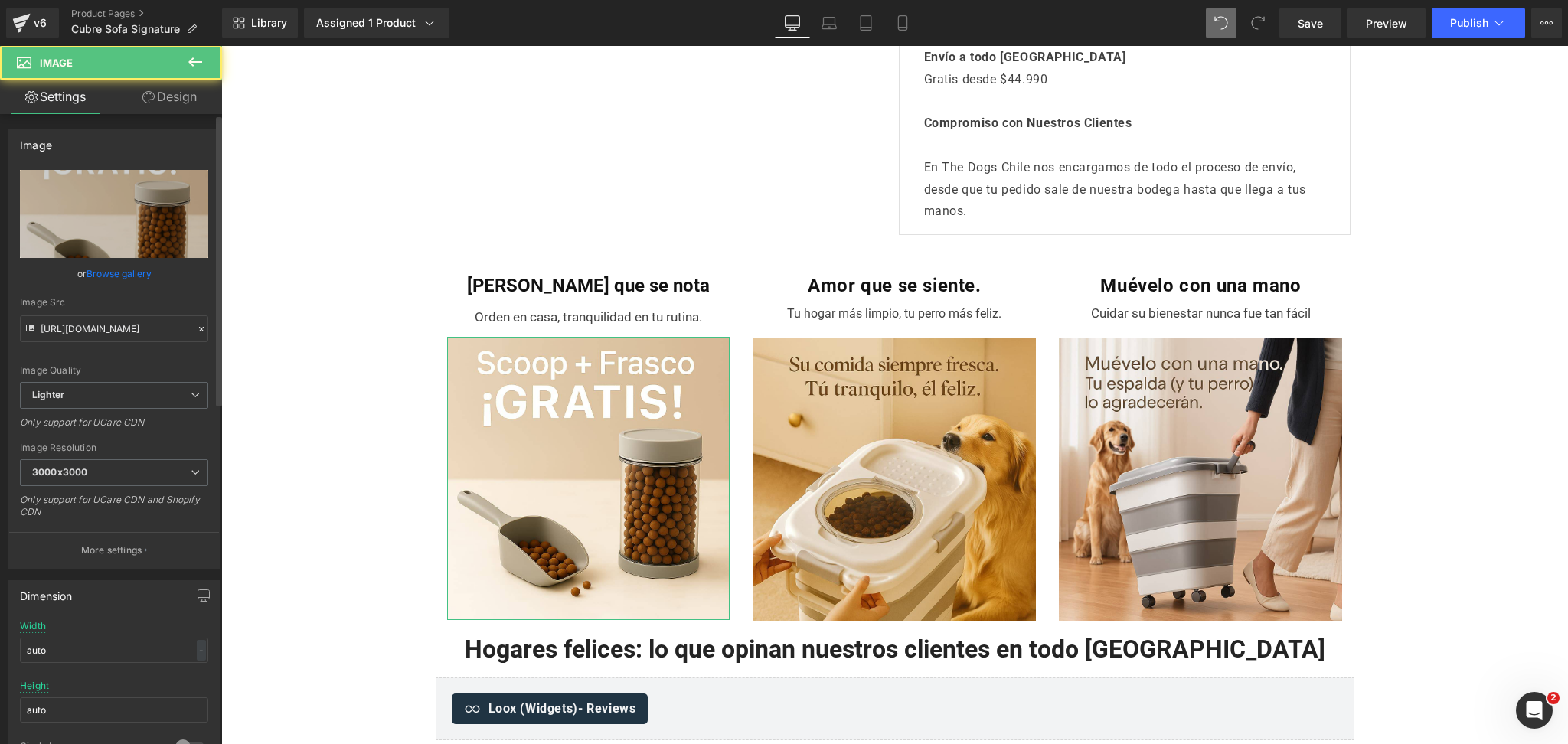
click at [121, 264] on link "Browse gallery" at bounding box center [119, 273] width 65 height 27
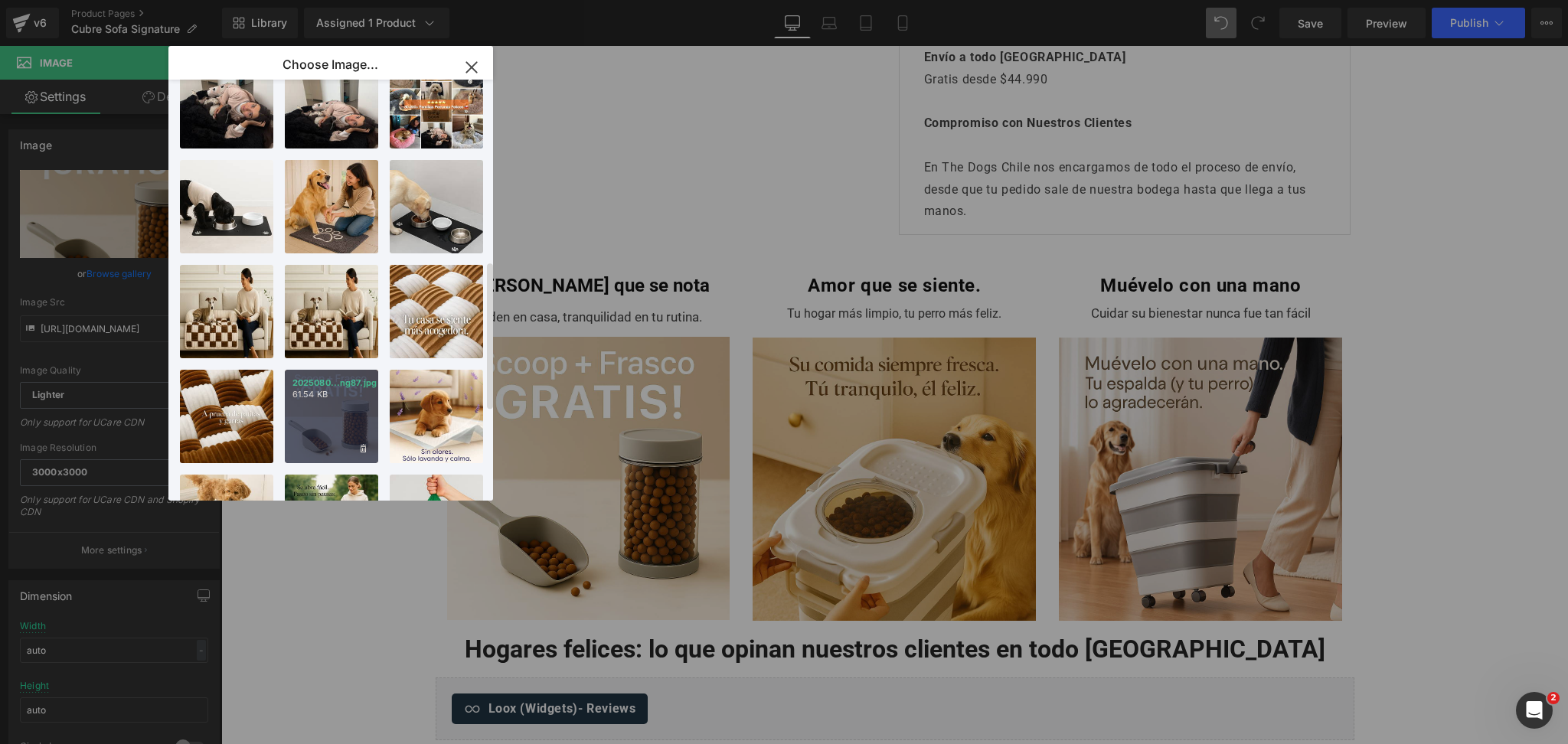
scroll to position [510, 0]
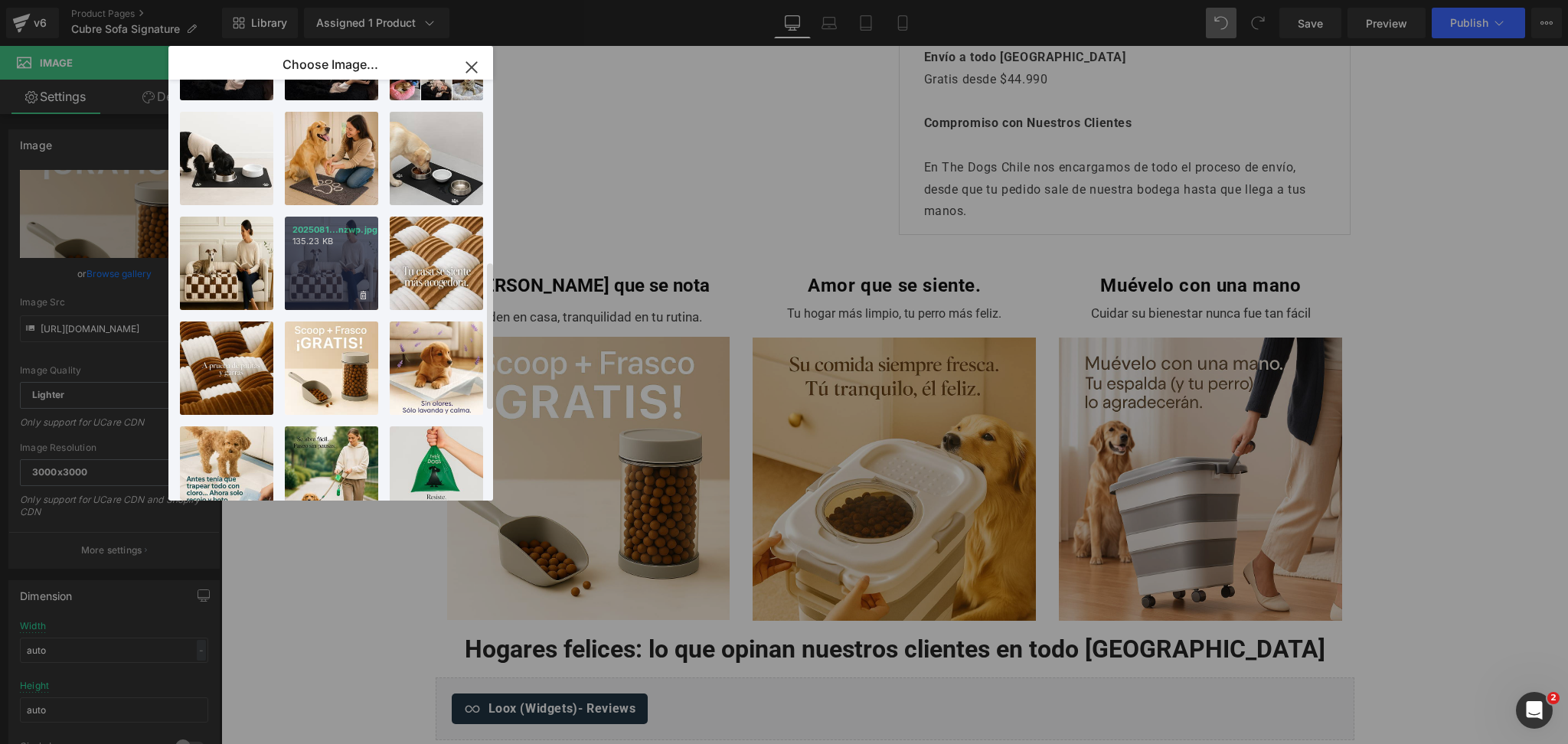
drag, startPoint x: 330, startPoint y: 287, endPoint x: 276, endPoint y: 258, distance: 61.3
click at [330, 287] on div "2025081...nzwp.jpg 135.23 KB" at bounding box center [332, 263] width 93 height 93
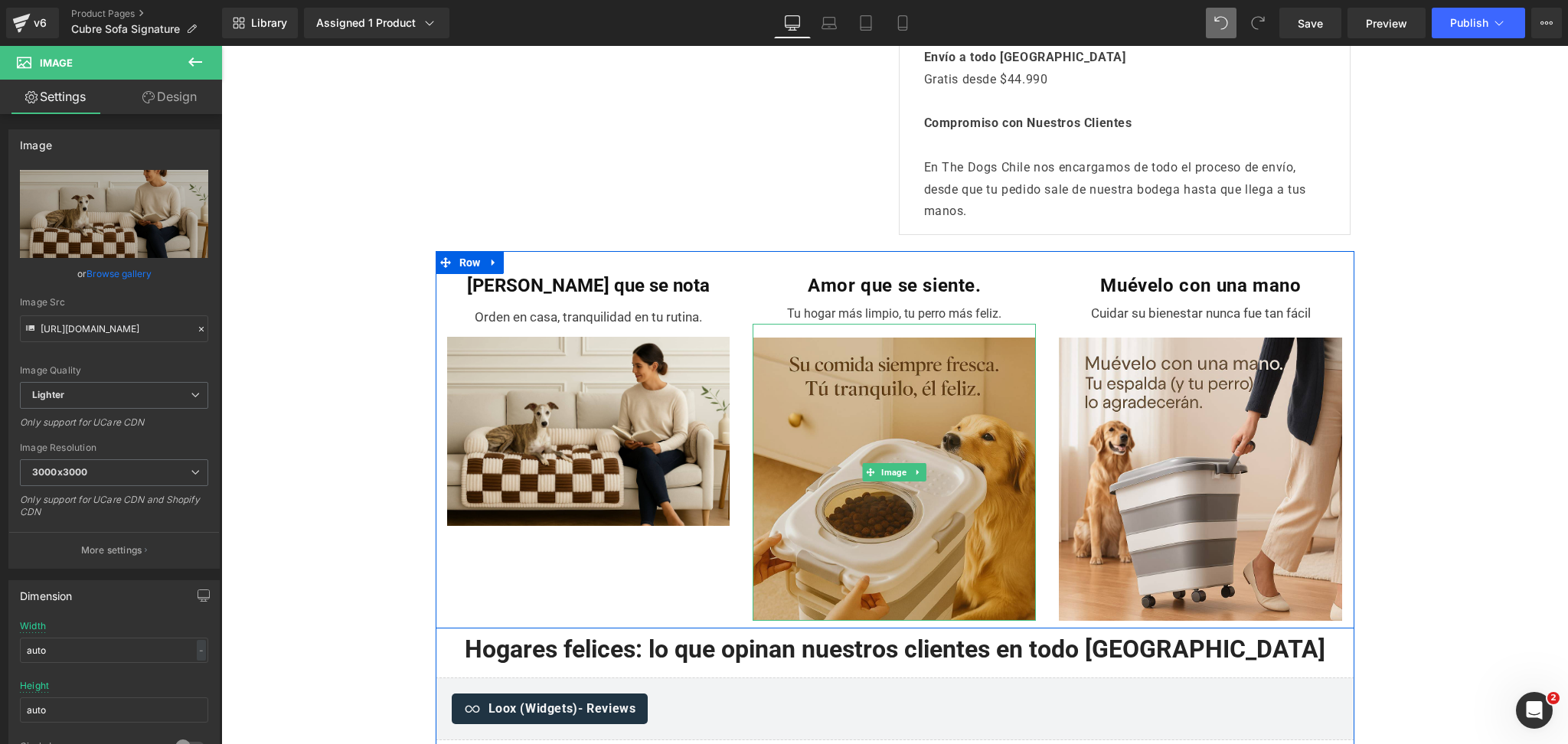
click at [834, 381] on img at bounding box center [894, 473] width 283 height 297
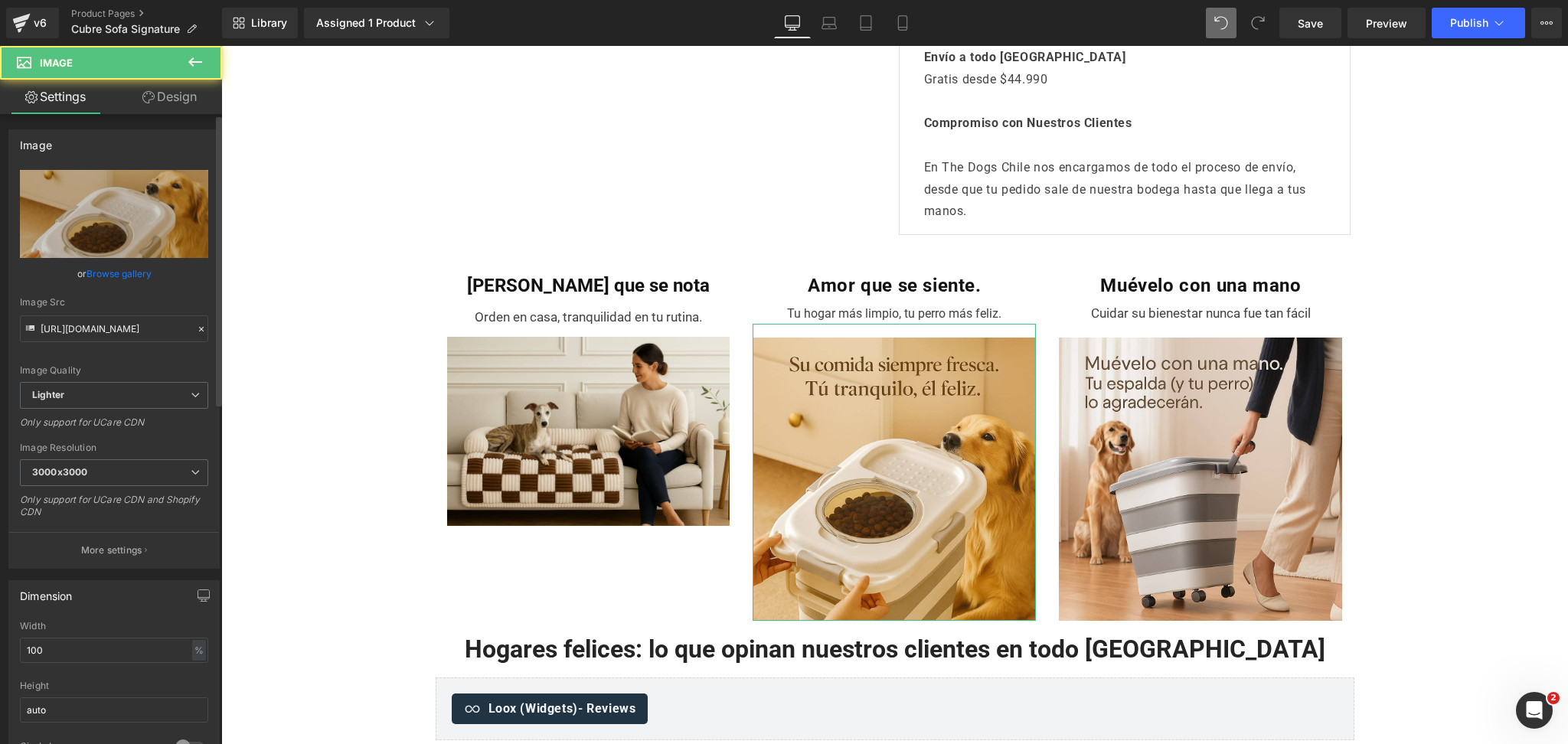
click at [137, 273] on link "Browse gallery" at bounding box center [119, 273] width 65 height 27
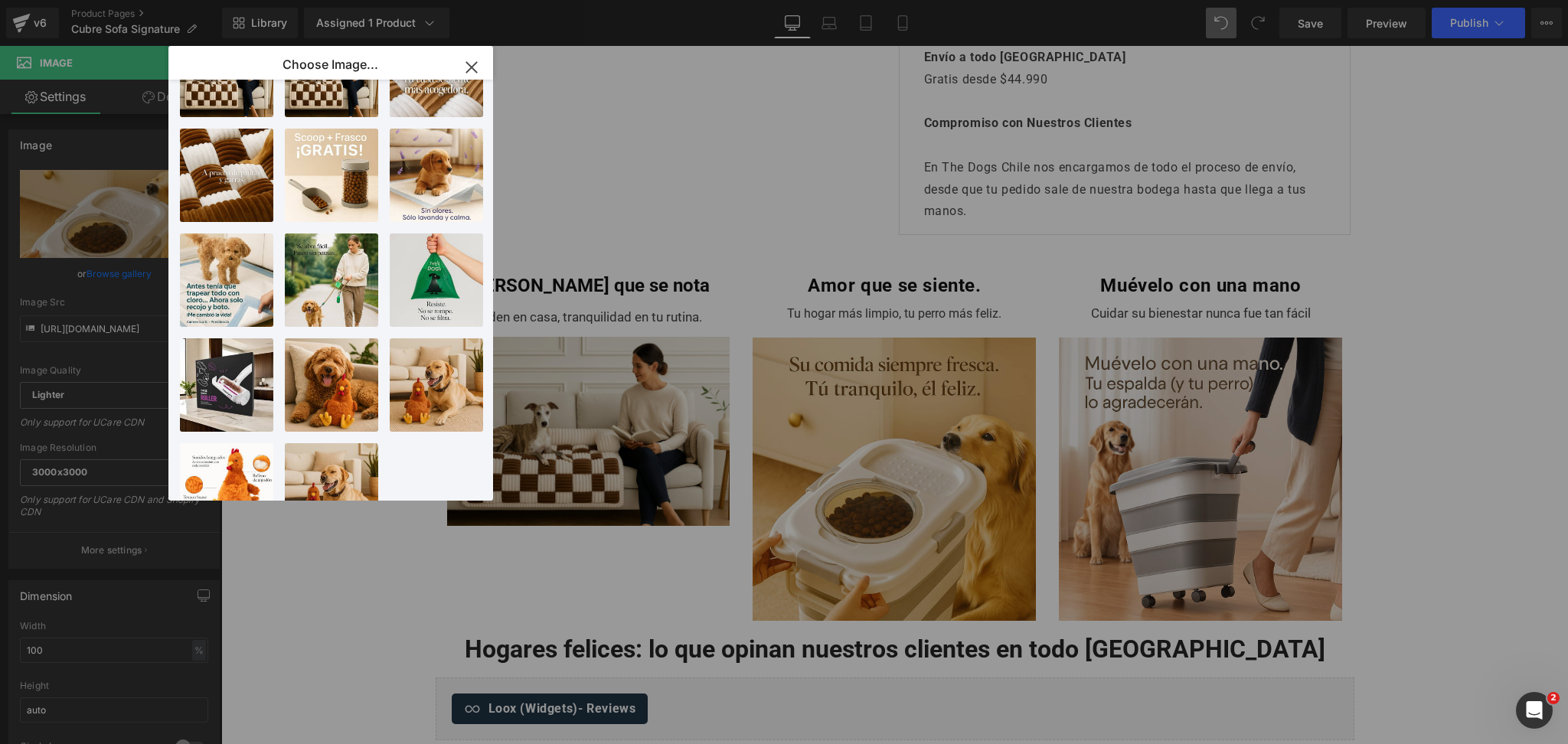
scroll to position [714, 0]
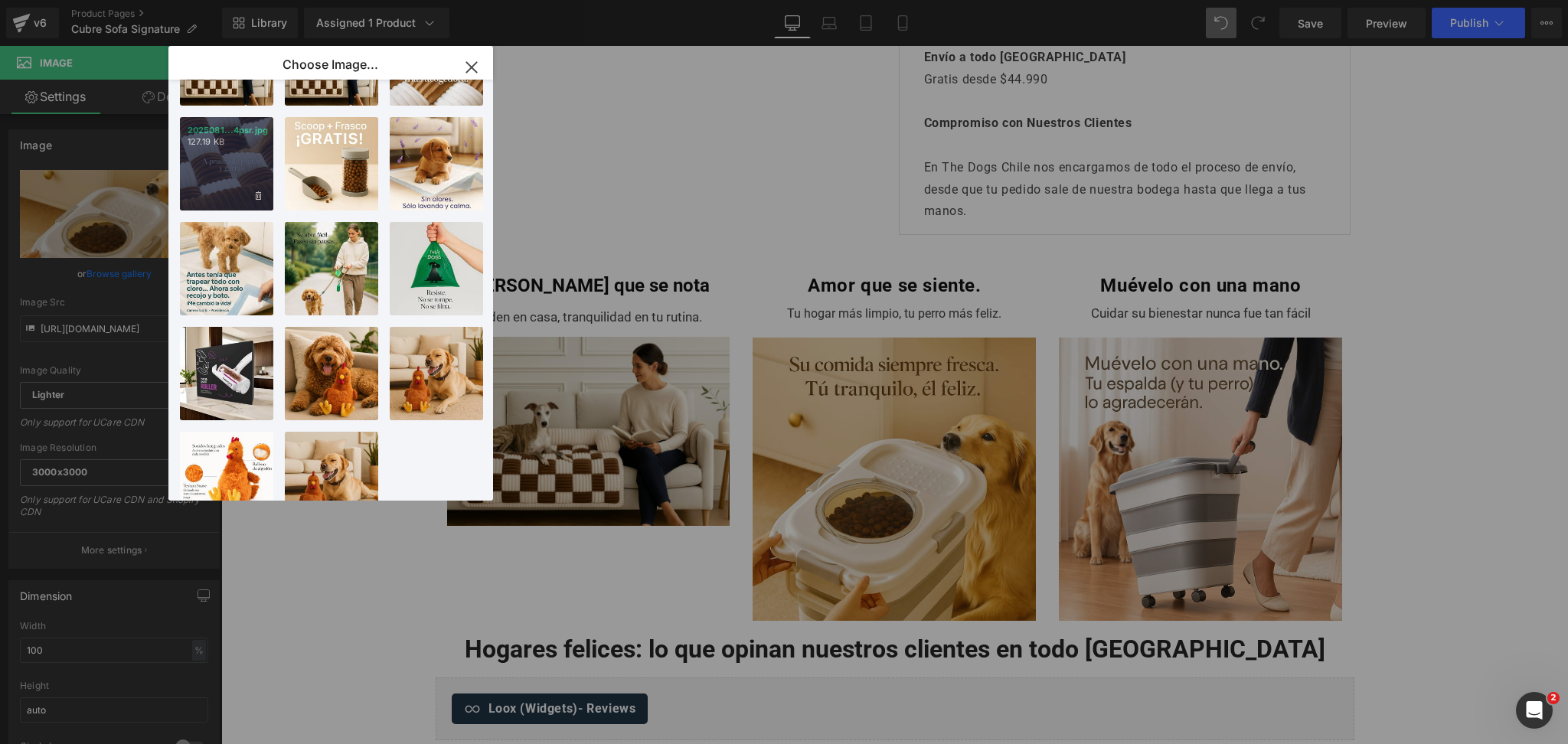
click at [226, 186] on div "2025081...4psr.jpg 127.19 KB" at bounding box center [226, 163] width 93 height 93
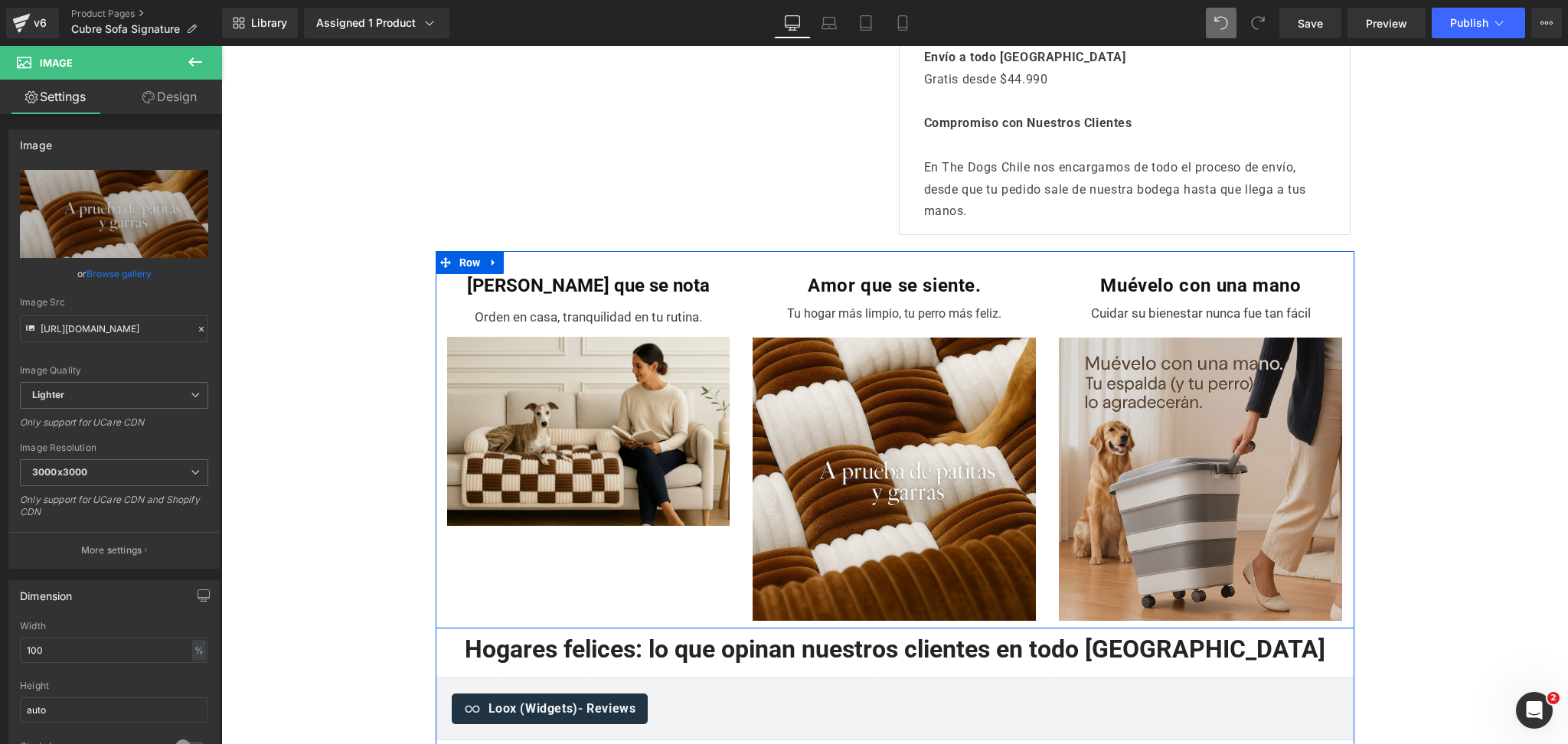
click at [1190, 391] on img at bounding box center [1200, 473] width 283 height 297
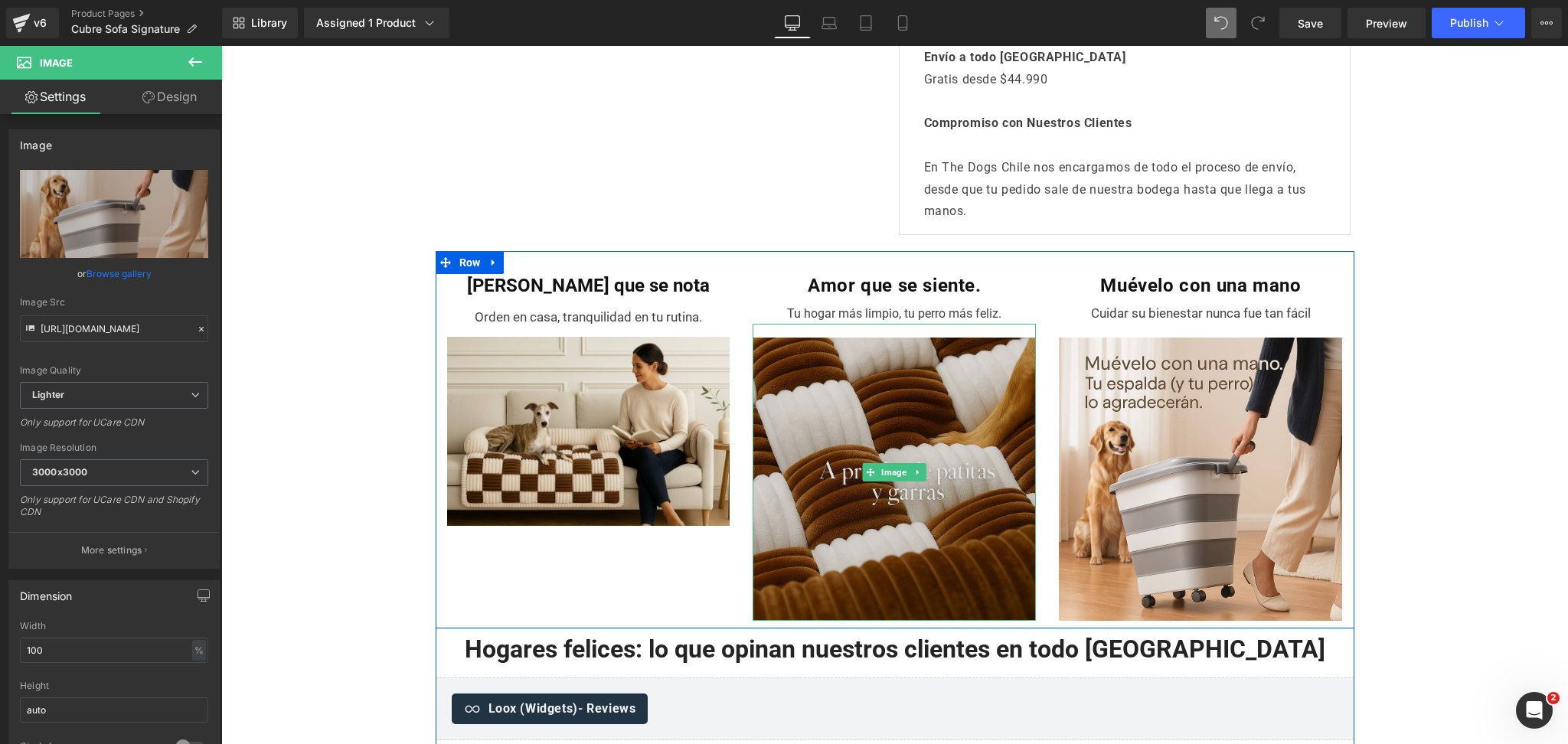
click at [904, 393] on img at bounding box center [894, 473] width 283 height 297
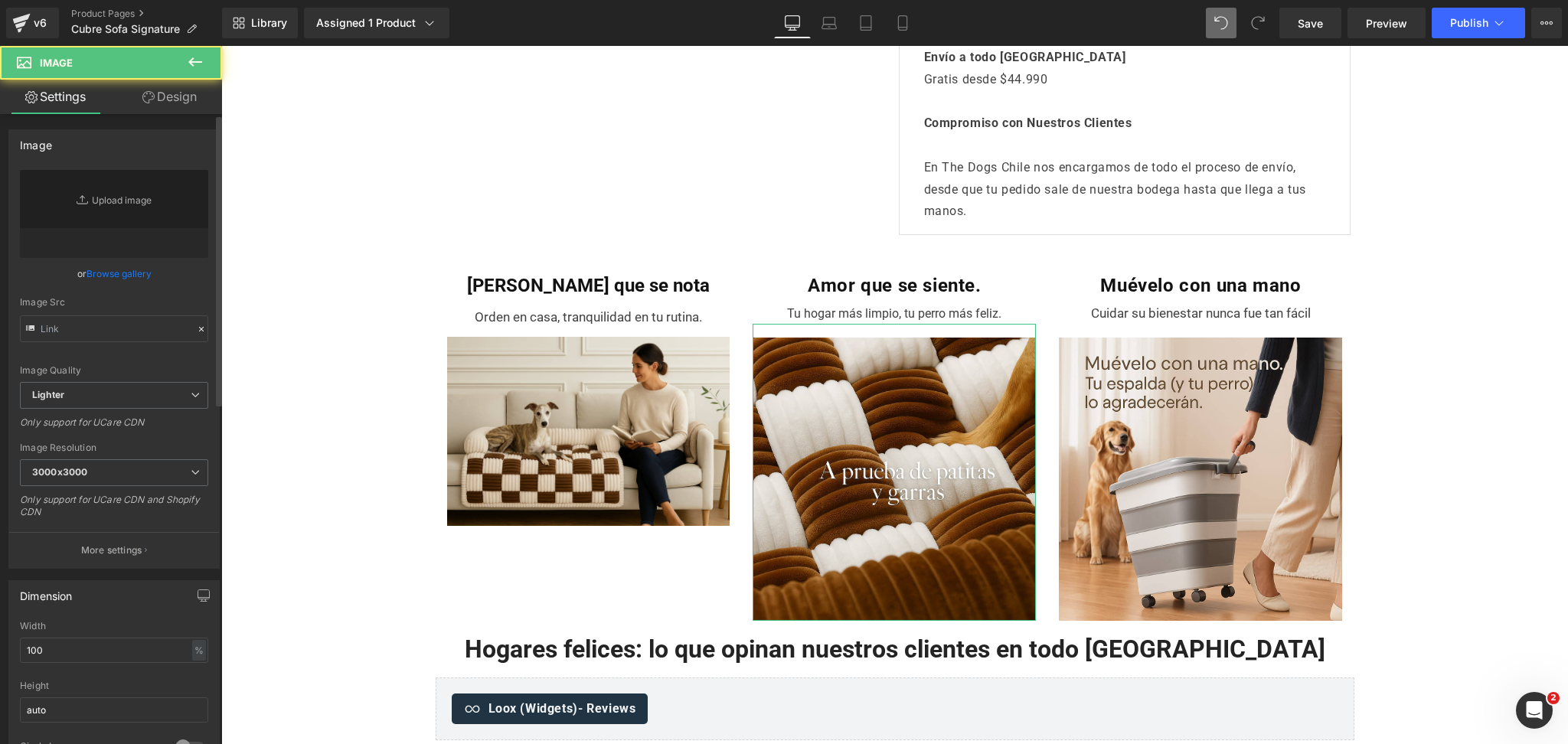
click at [126, 275] on link "Browse gallery" at bounding box center [119, 273] width 65 height 27
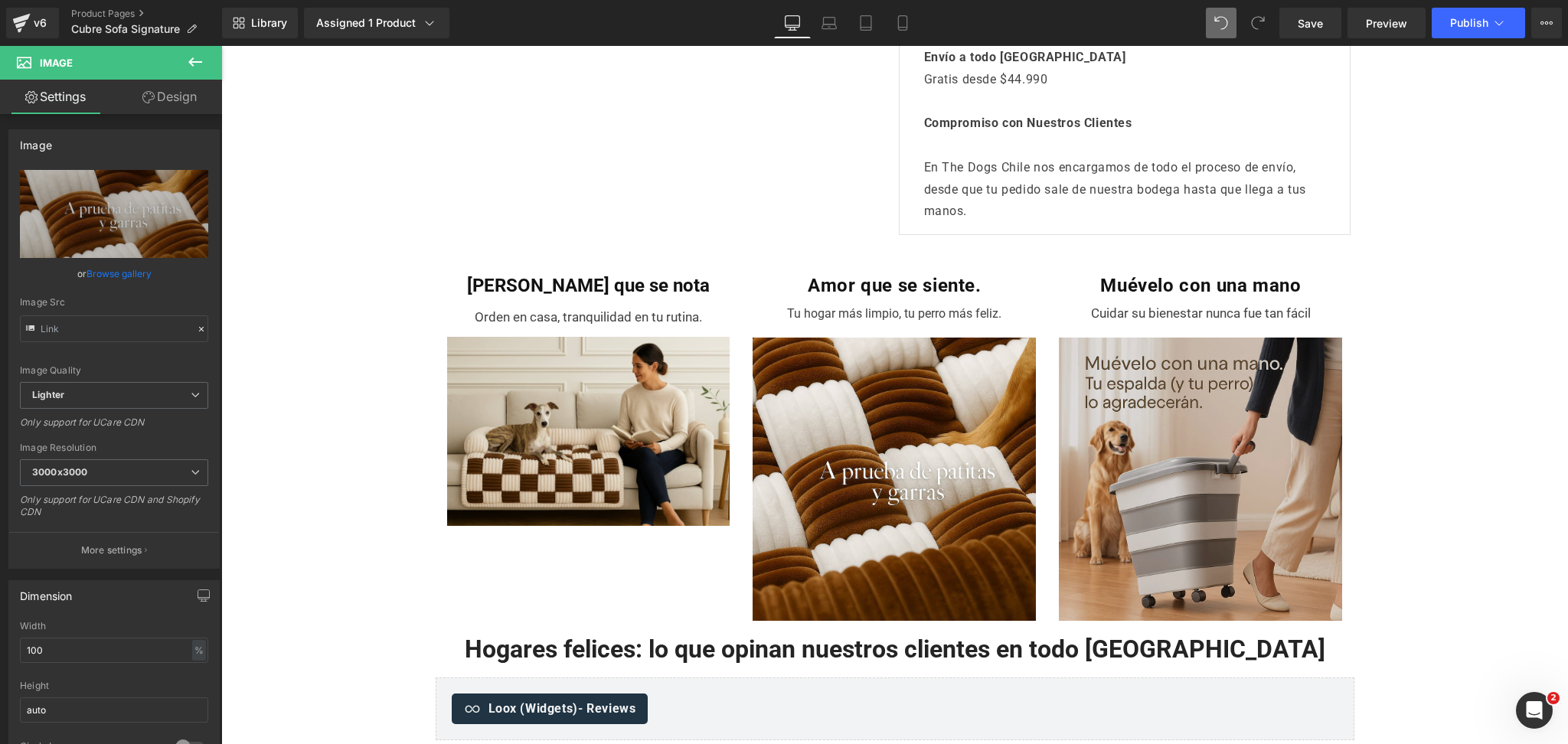
click at [1169, 392] on img at bounding box center [1200, 473] width 283 height 297
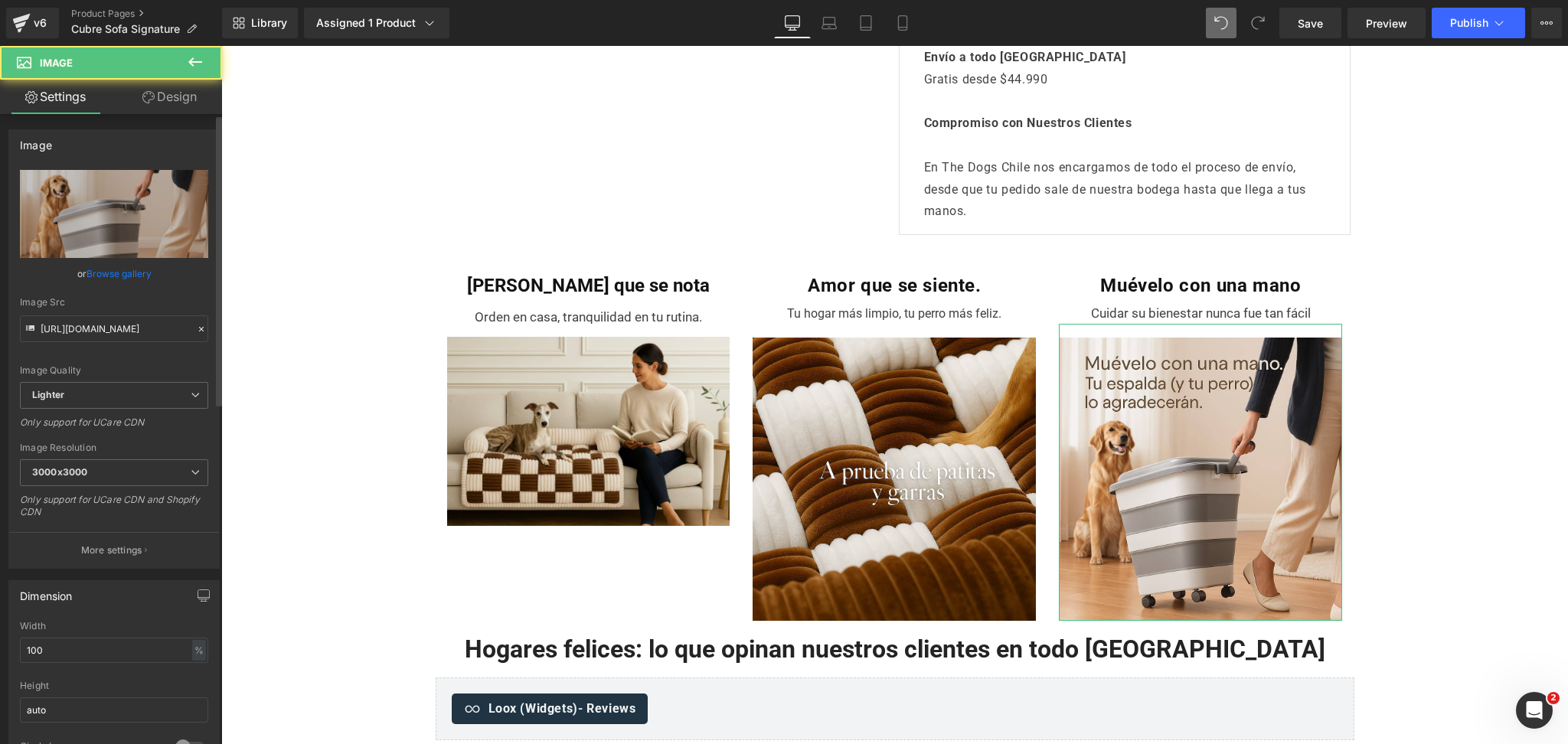
click at [111, 283] on link "Browse gallery" at bounding box center [119, 273] width 65 height 27
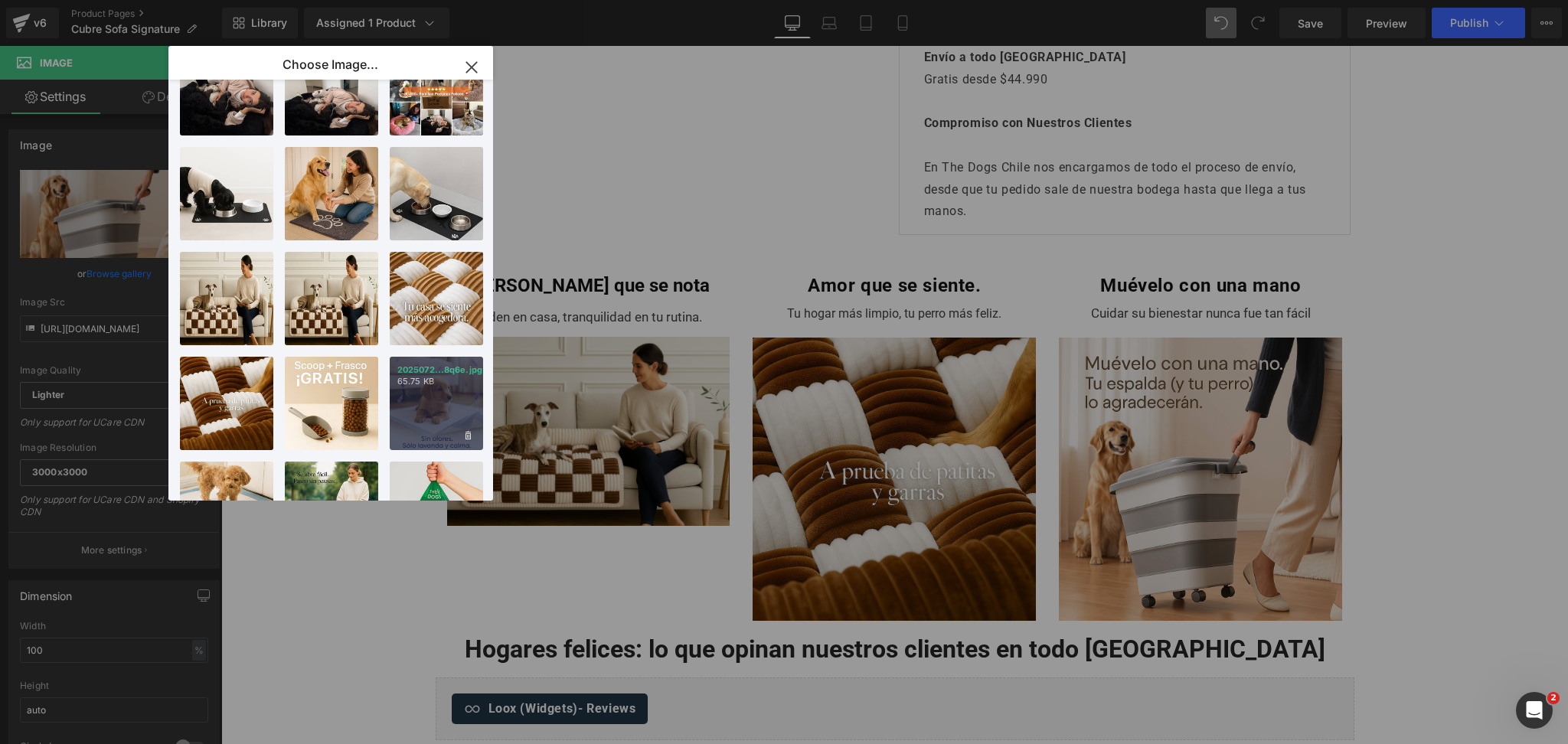
scroll to position [352, 0]
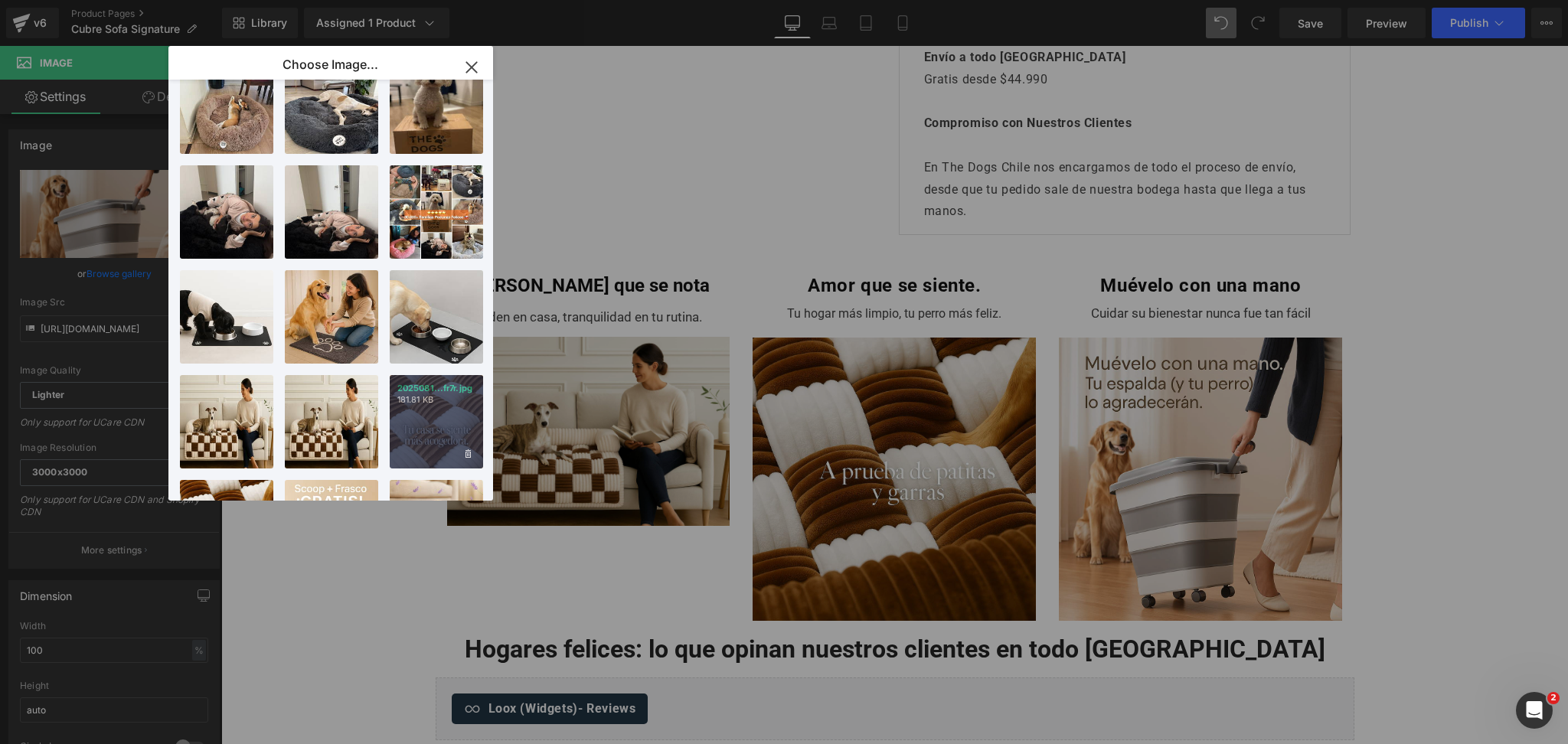
click at [436, 406] on div "2025081...fr7r.jpg 181.81 KB" at bounding box center [436, 421] width 93 height 93
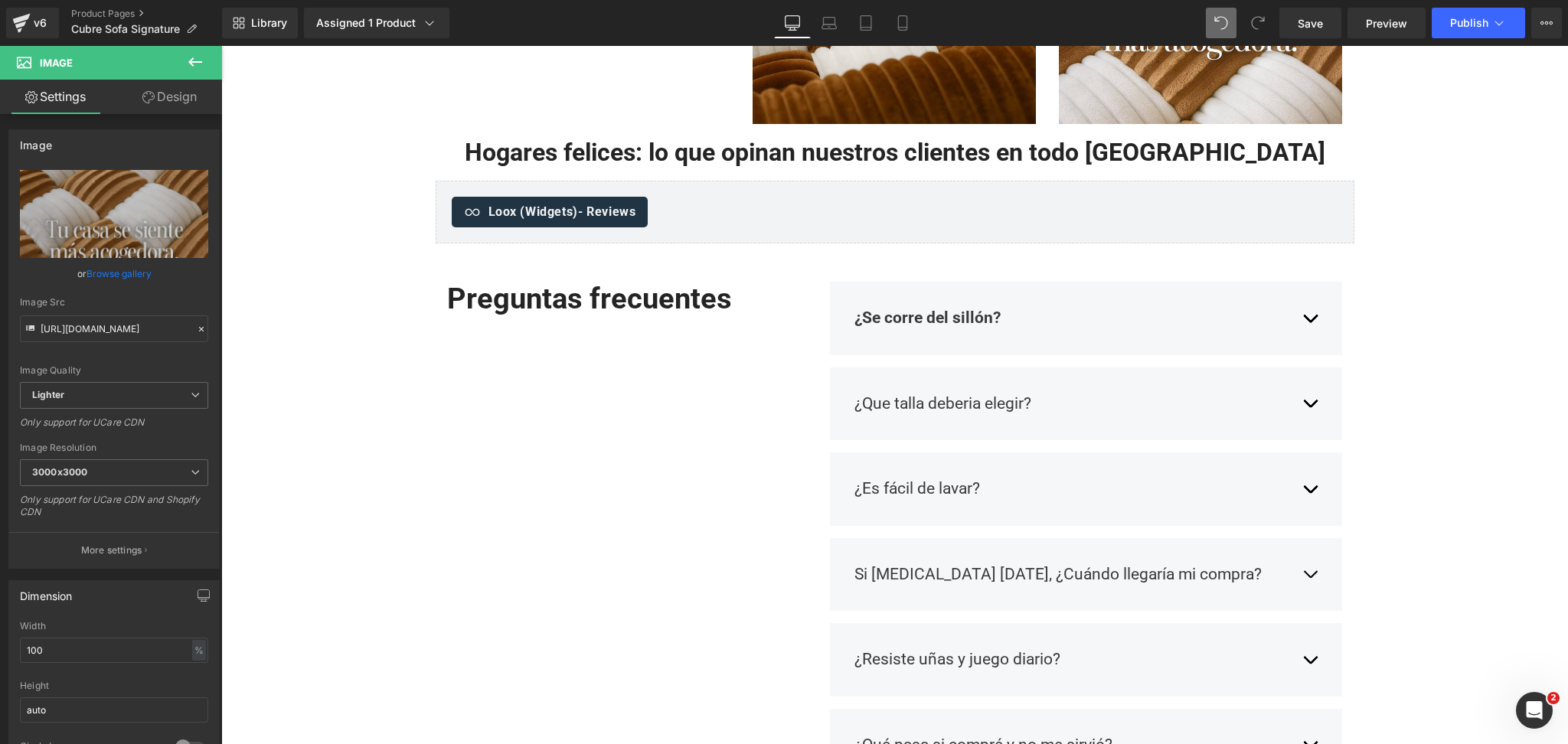
scroll to position [1633, 0]
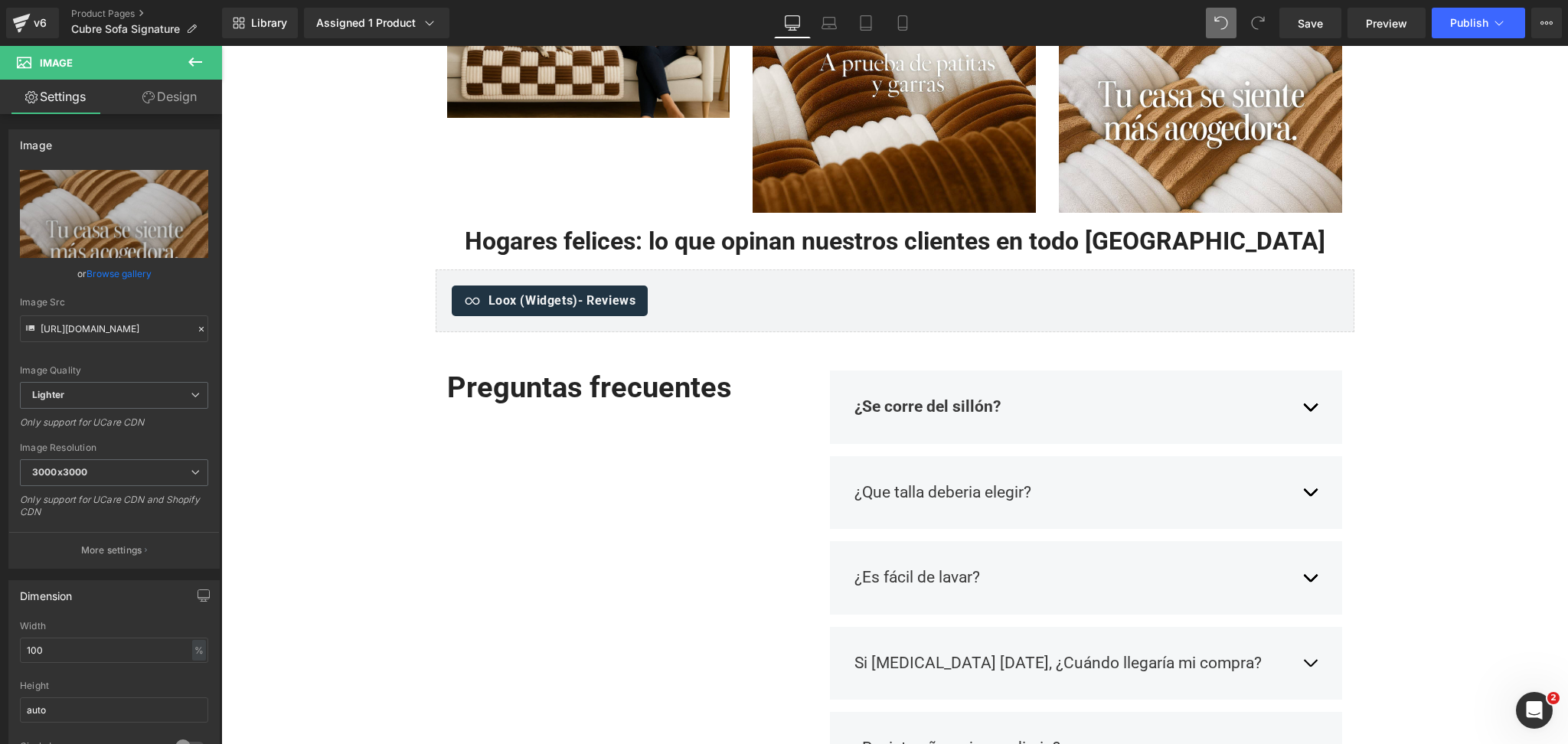
click at [694, 306] on div "Loox (Widgets) - Reviews" at bounding box center [895, 300] width 887 height 30
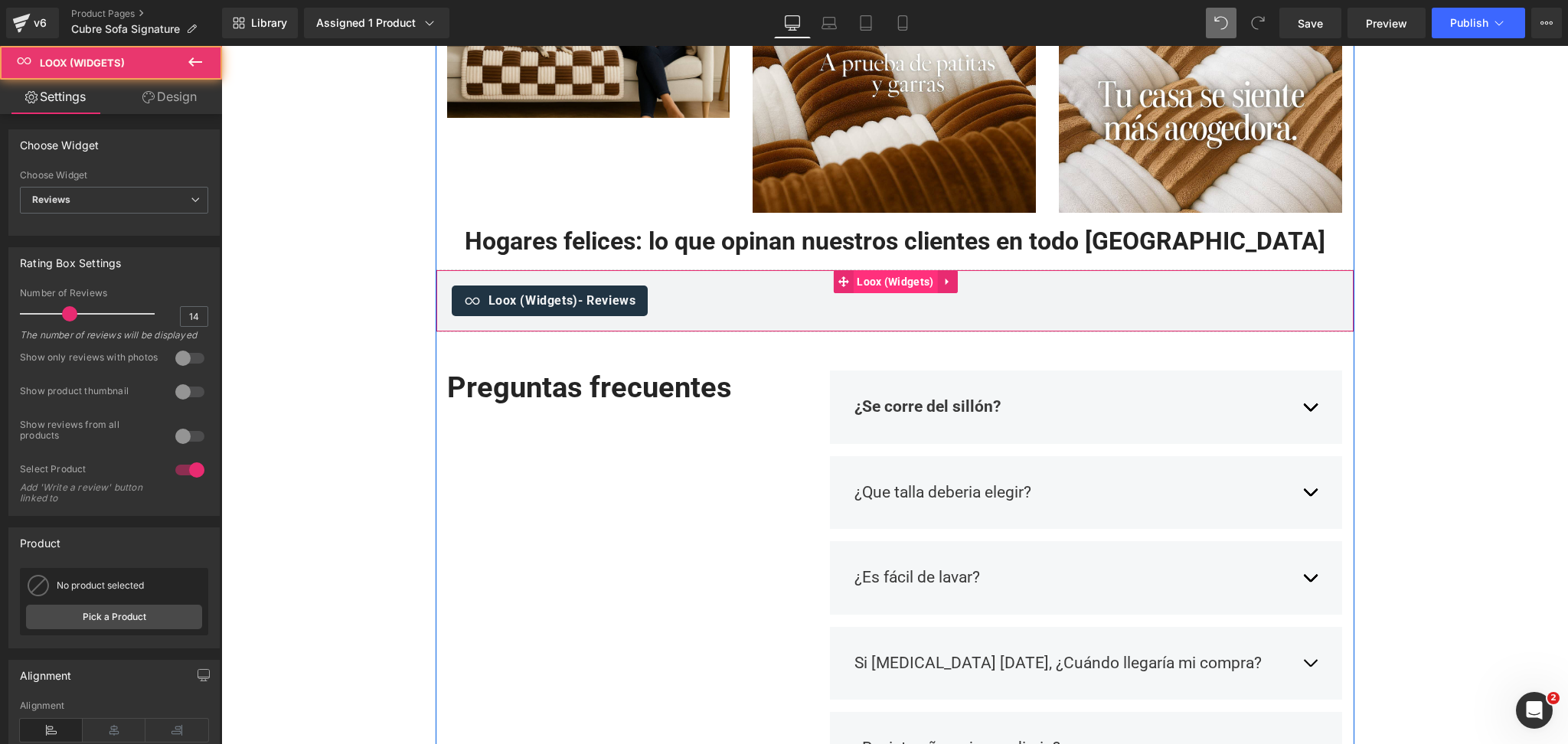
click at [882, 282] on span "Loox (Widgets)" at bounding box center [895, 282] width 84 height 23
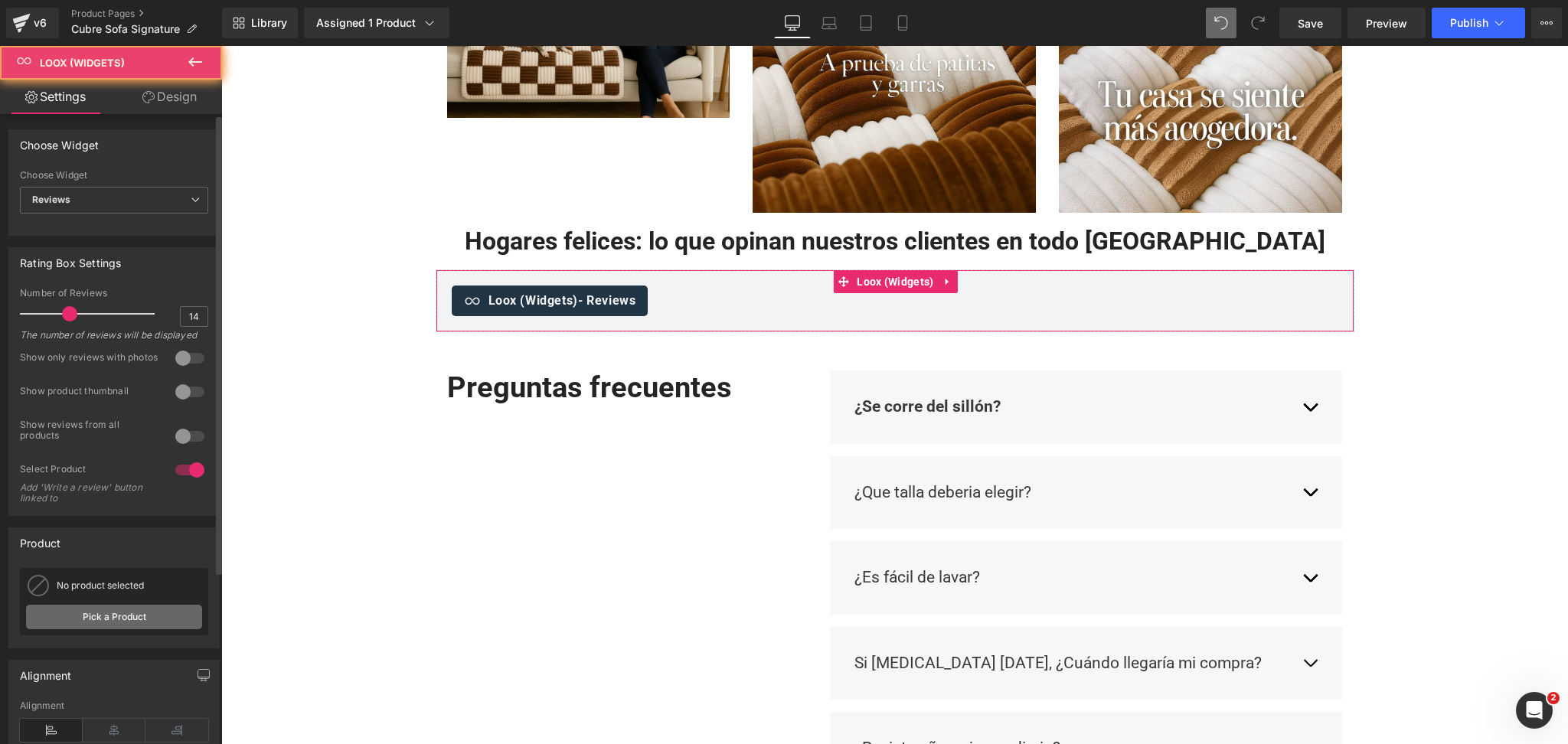
click at [110, 626] on link "Pick a Product" at bounding box center [114, 617] width 176 height 25
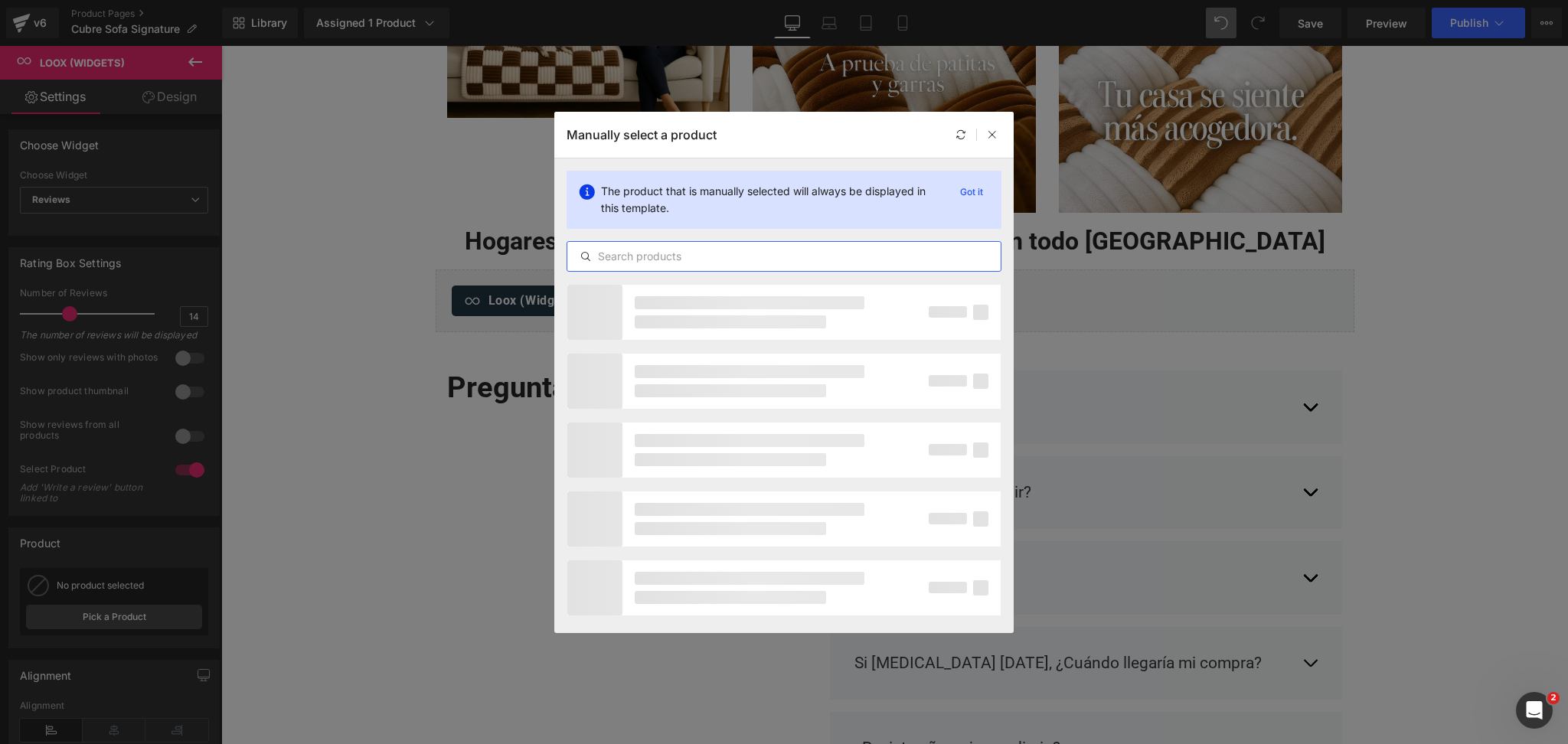
click at [708, 257] on input "text" at bounding box center [784, 257] width 433 height 18
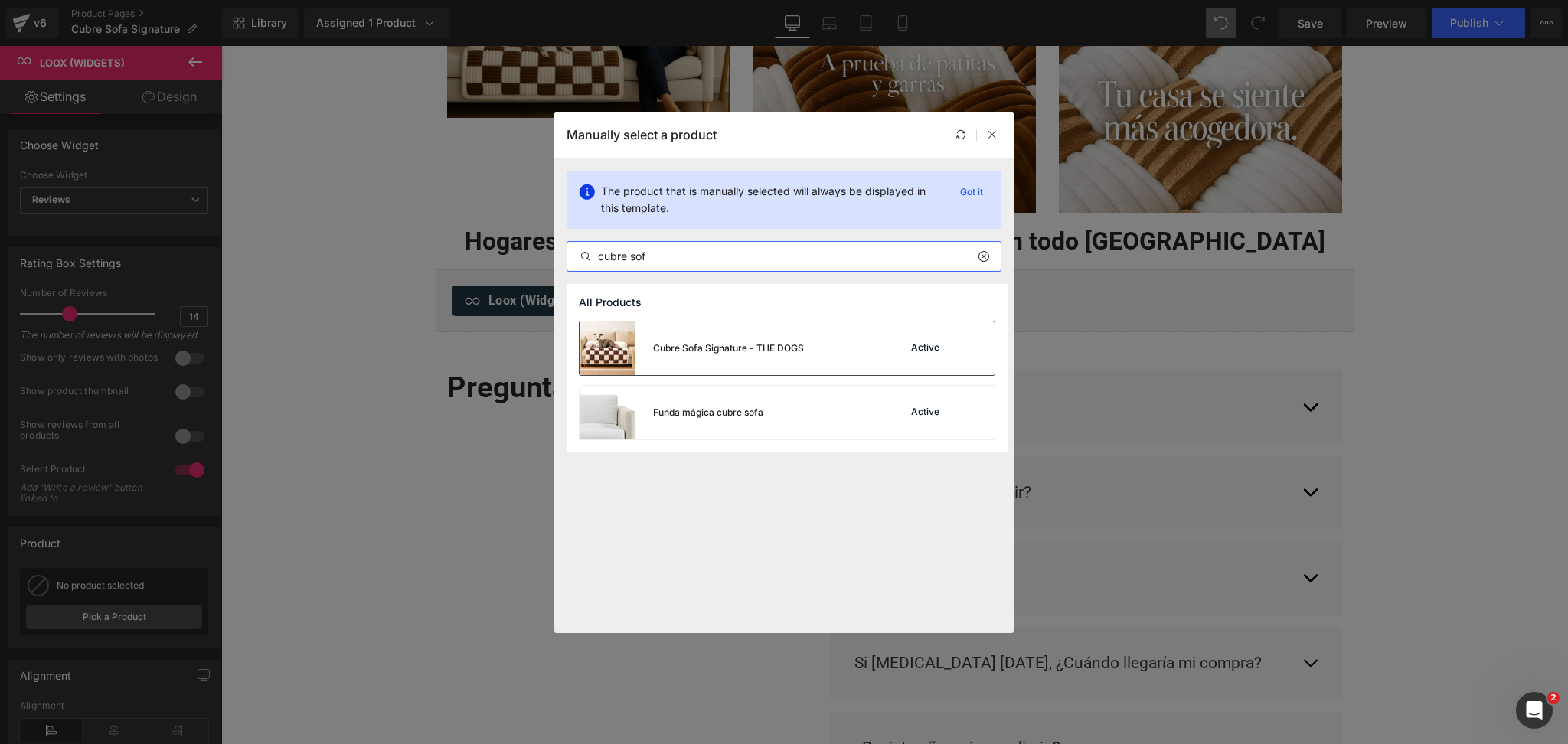
type input "cubre sof"
click at [761, 375] on div "Cubre Sofa Signature - THE DOGS" at bounding box center [692, 348] width 224 height 54
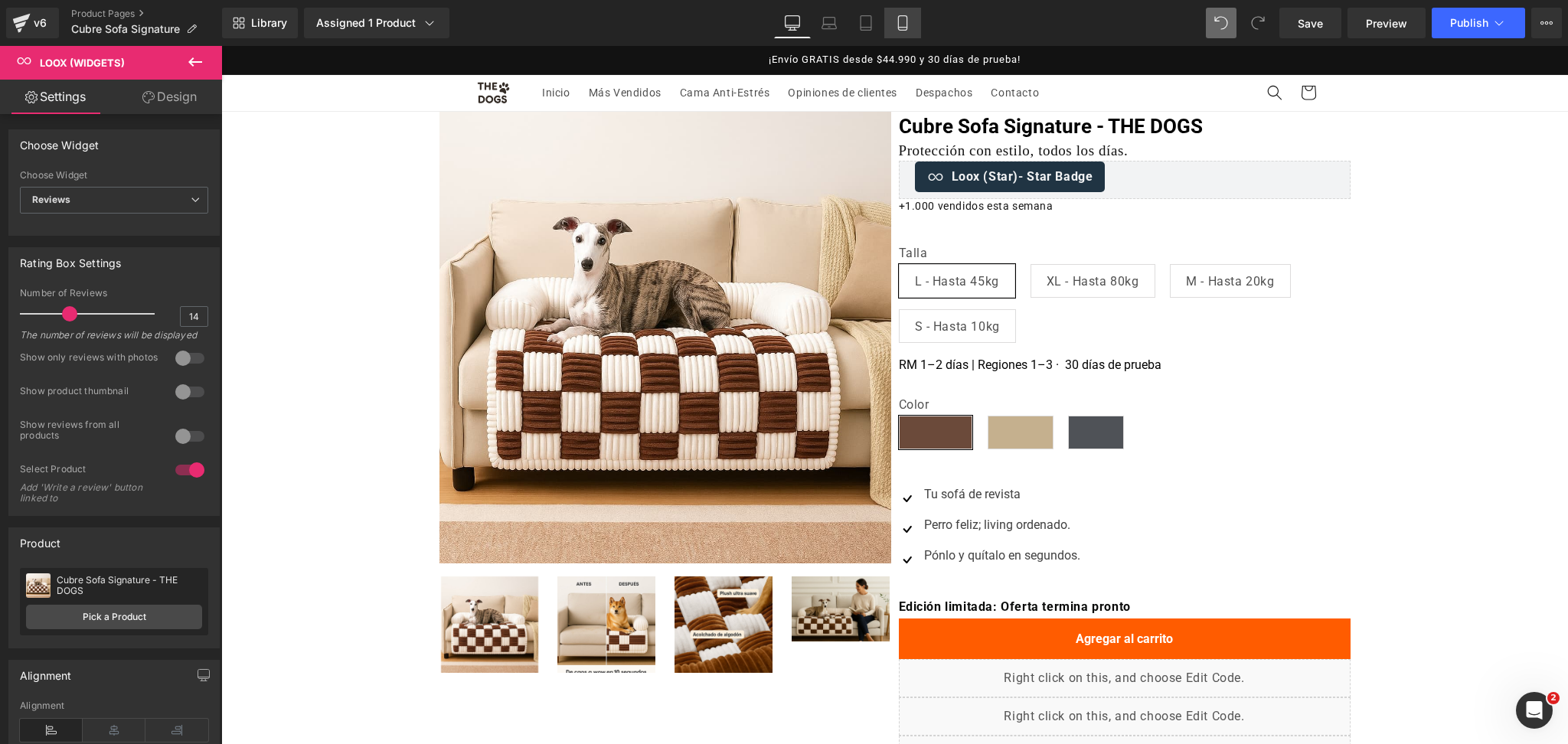
click at [912, 15] on link "Mobile" at bounding box center [903, 22] width 37 height 30
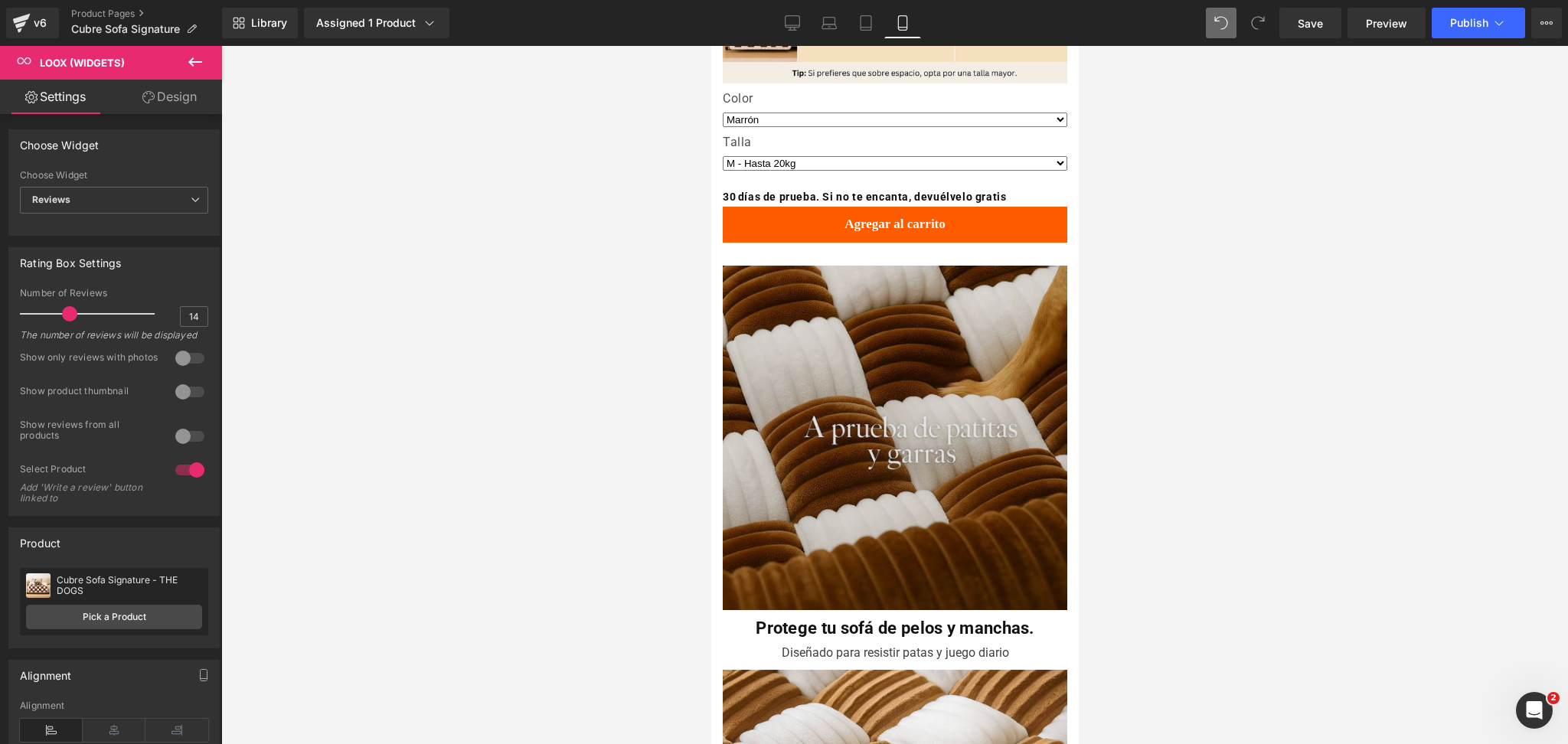
scroll to position [1753, 0]
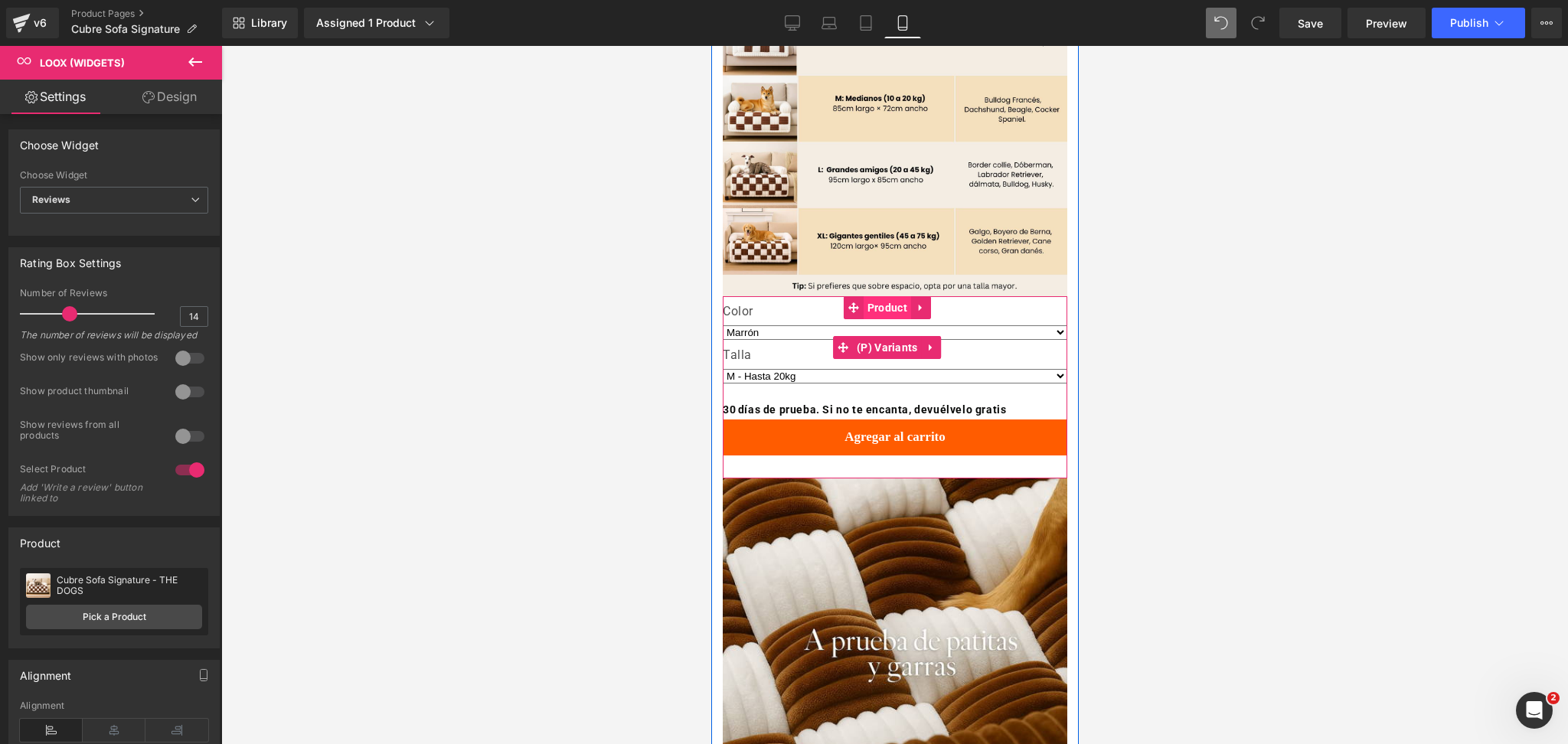
click at [890, 301] on span "Product" at bounding box center [887, 307] width 47 height 23
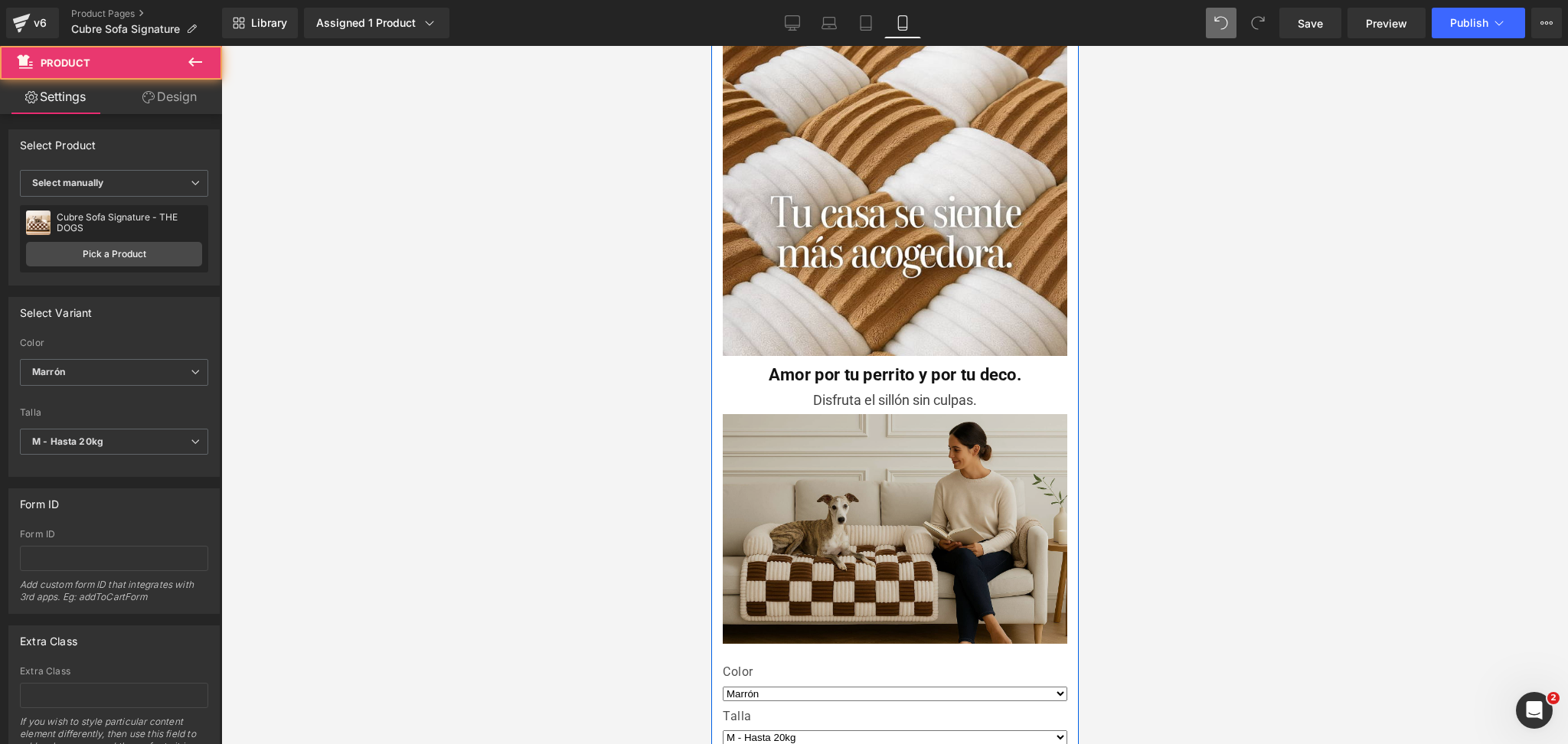
scroll to position [2875, 0]
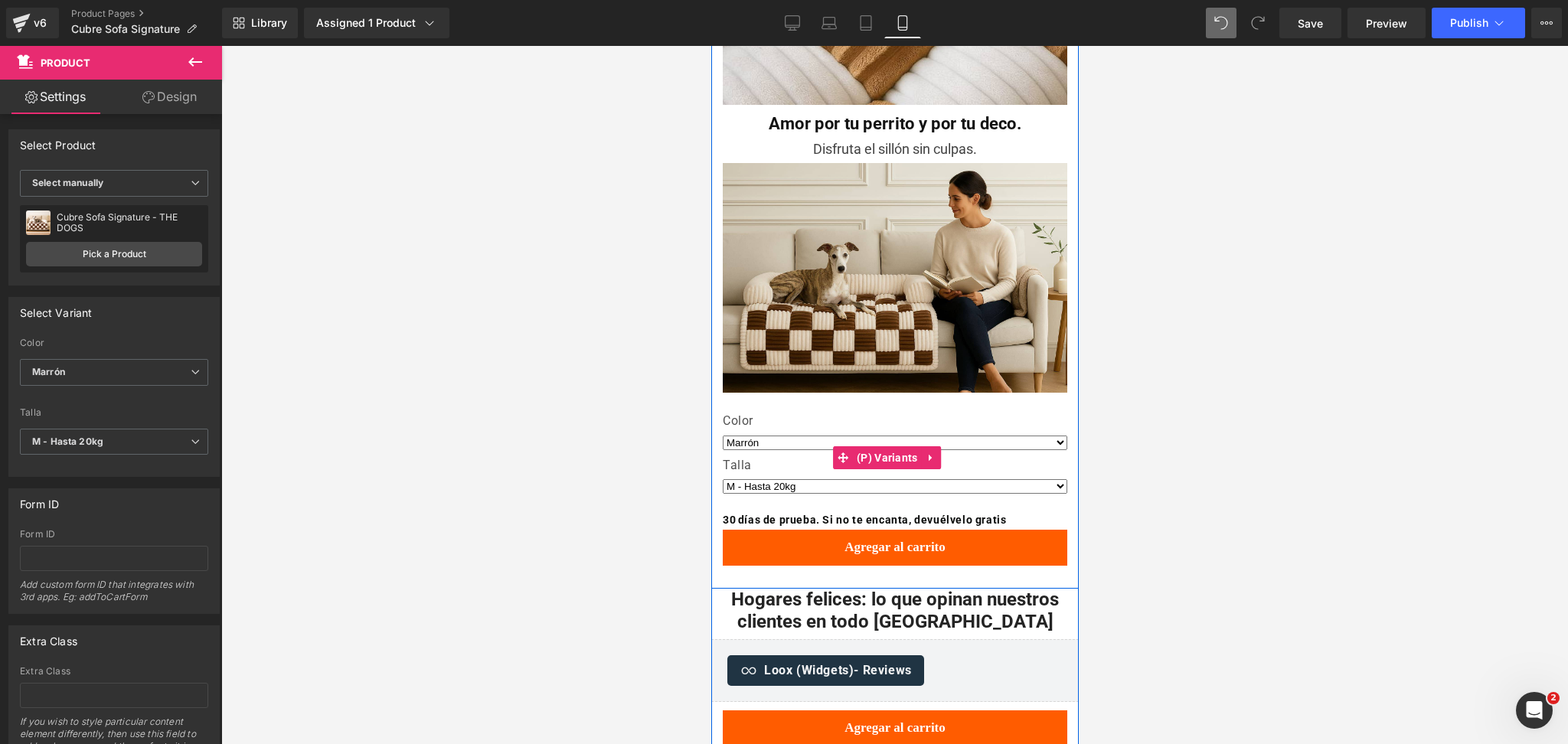
click at [899, 414] on label "Color" at bounding box center [894, 423] width 344 height 18
click at [878, 414] on label "Color" at bounding box center [894, 423] width 344 height 18
click at [877, 414] on label "Color" at bounding box center [894, 423] width 344 height 18
click at [884, 414] on label "Color" at bounding box center [894, 423] width 344 height 18
click at [897, 414] on label "Color" at bounding box center [894, 423] width 344 height 18
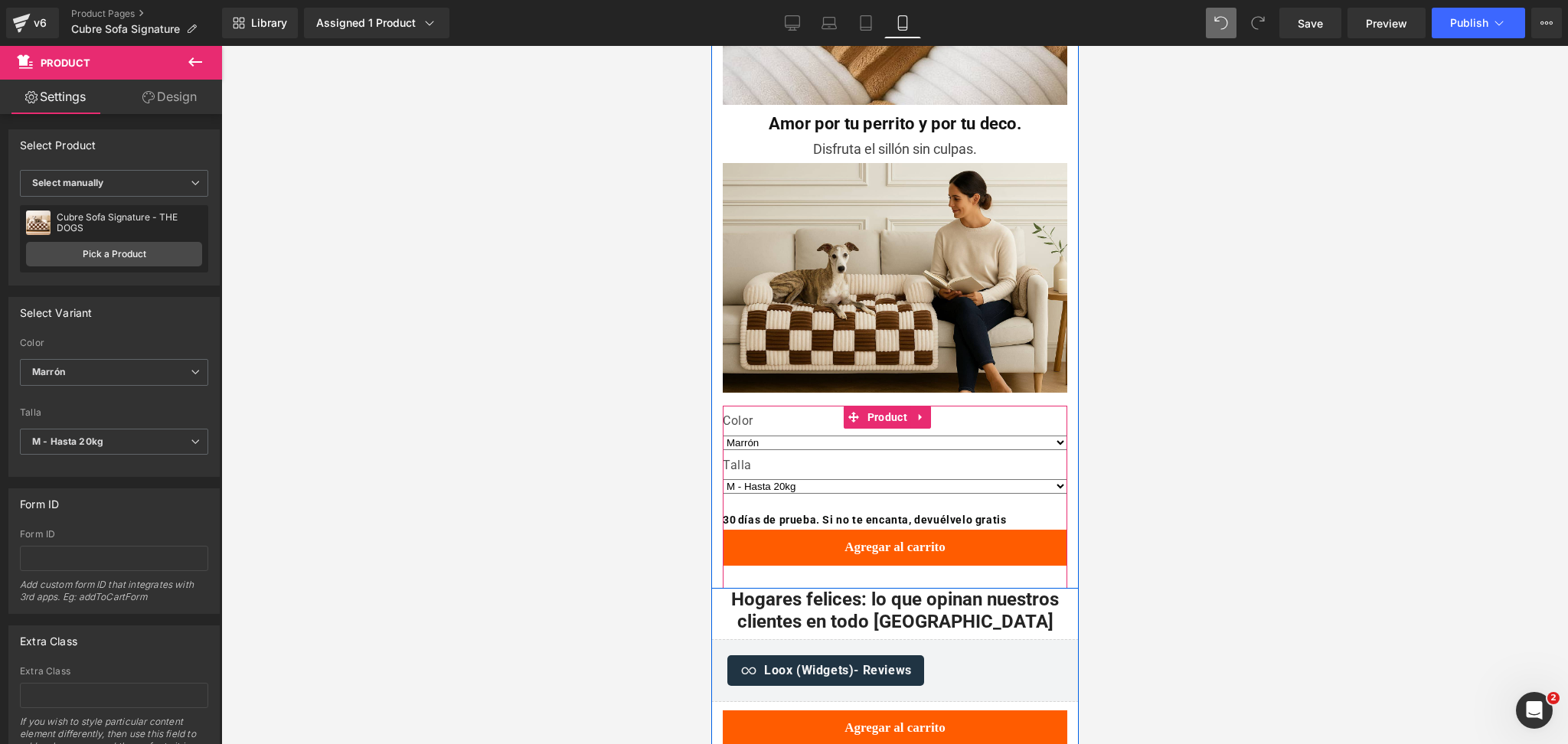
click at [894, 406] on div "Color Marrón Caqui Gris [GEOGRAPHIC_DATA] L - Hasta 45kg XL - Hasta 80kg M - Ha…" at bounding box center [894, 498] width 344 height 183
click at [889, 406] on span "Product" at bounding box center [887, 417] width 47 height 23
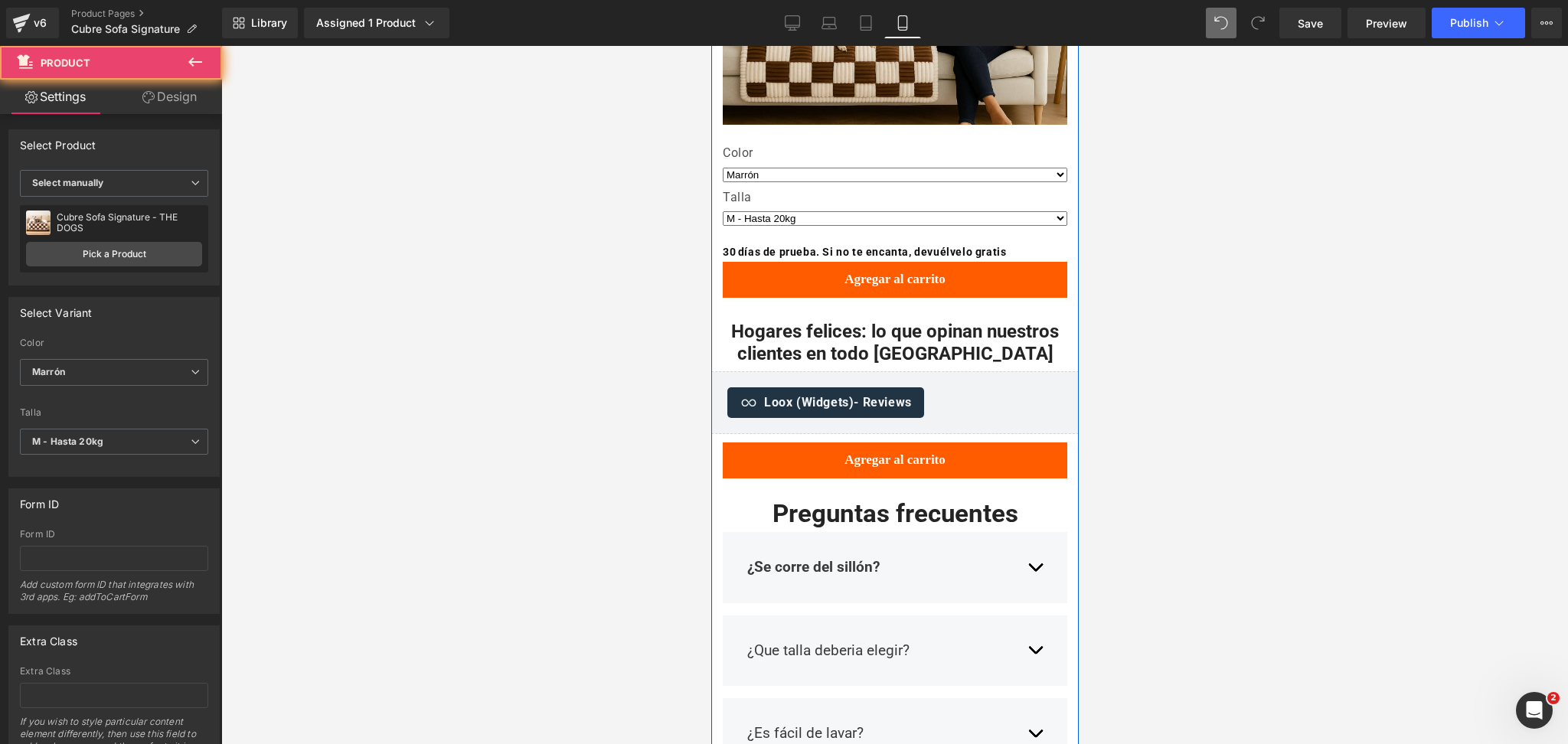
scroll to position [3182, 0]
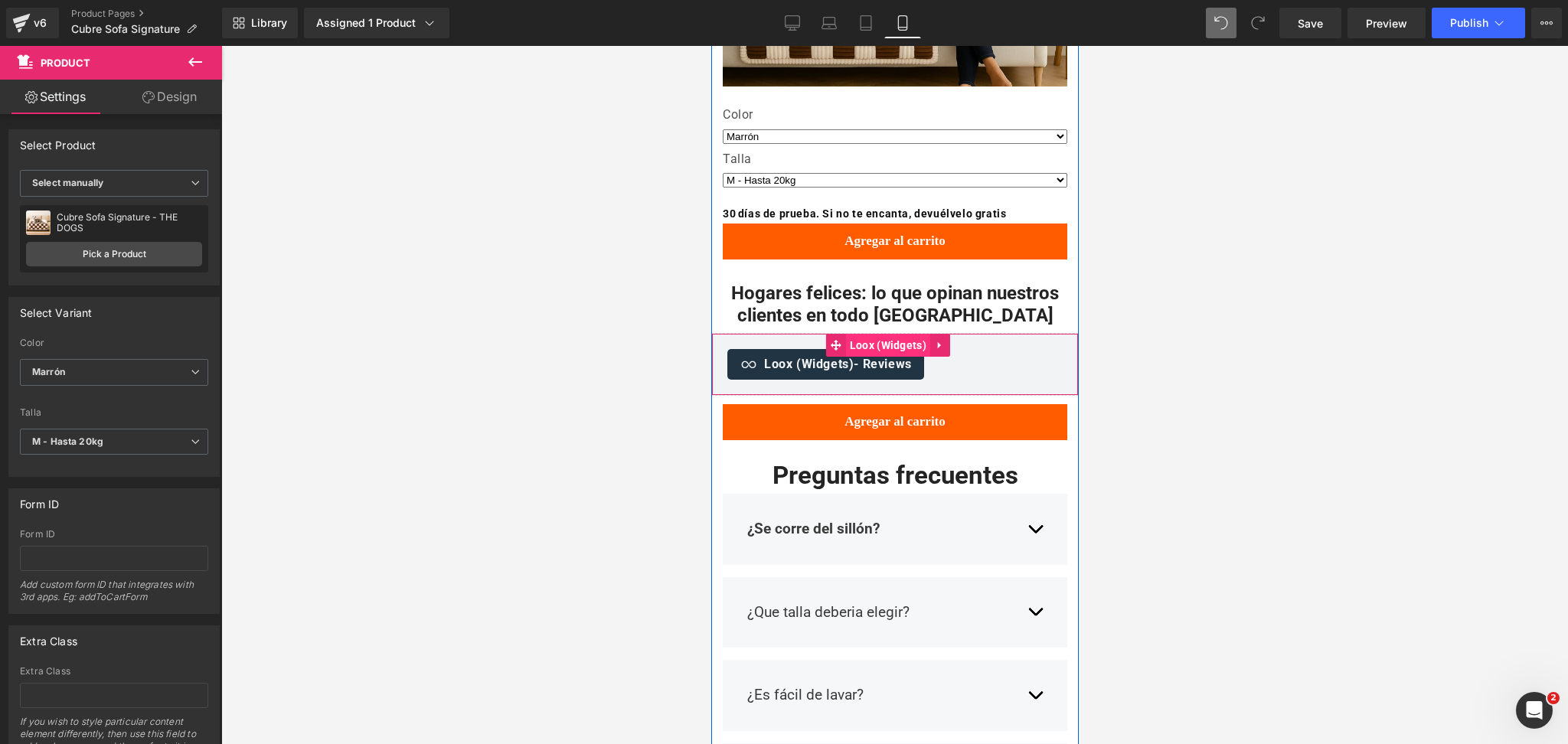
click at [886, 334] on span "Loox (Widgets)" at bounding box center [887, 345] width 84 height 23
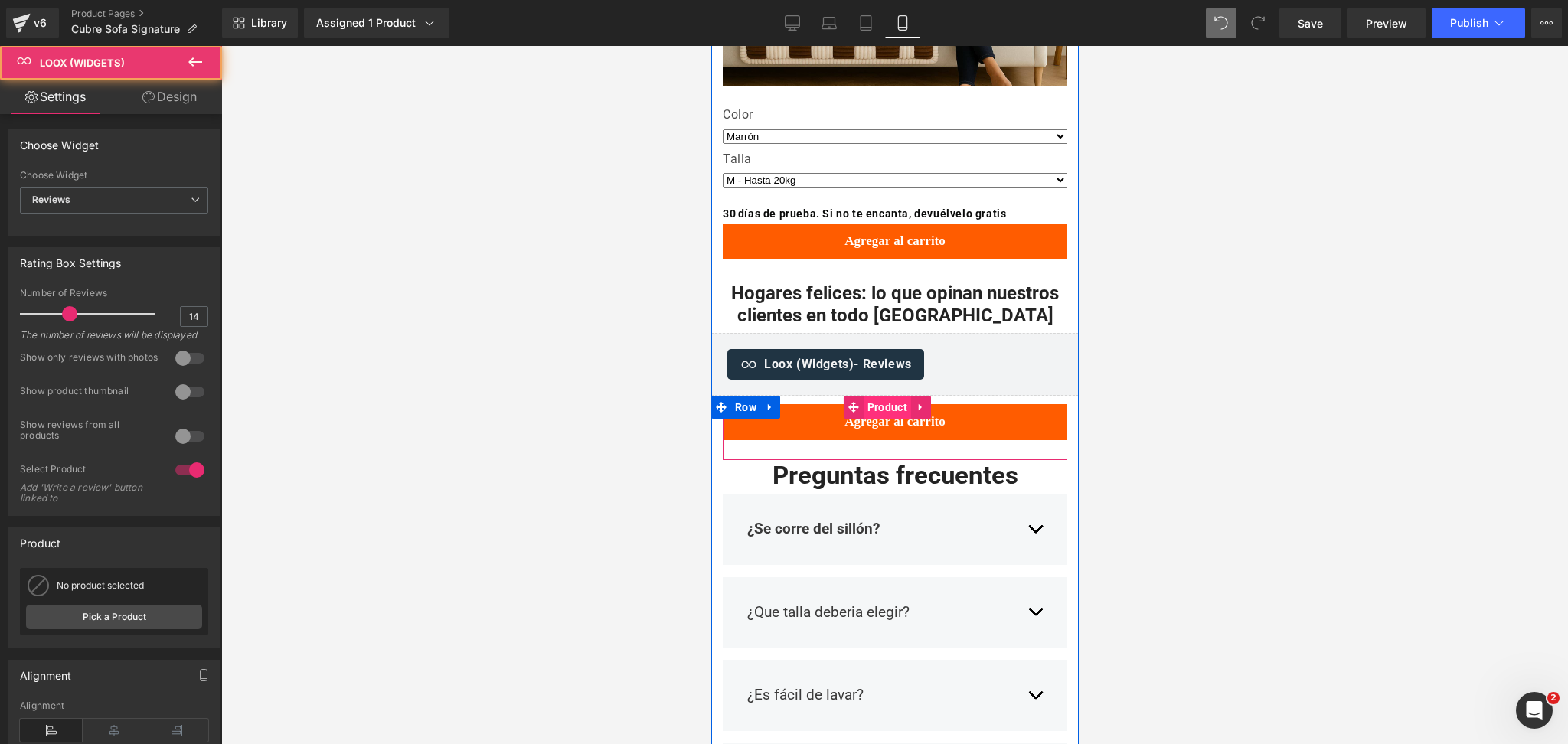
click at [891, 396] on span "Product" at bounding box center [887, 407] width 47 height 23
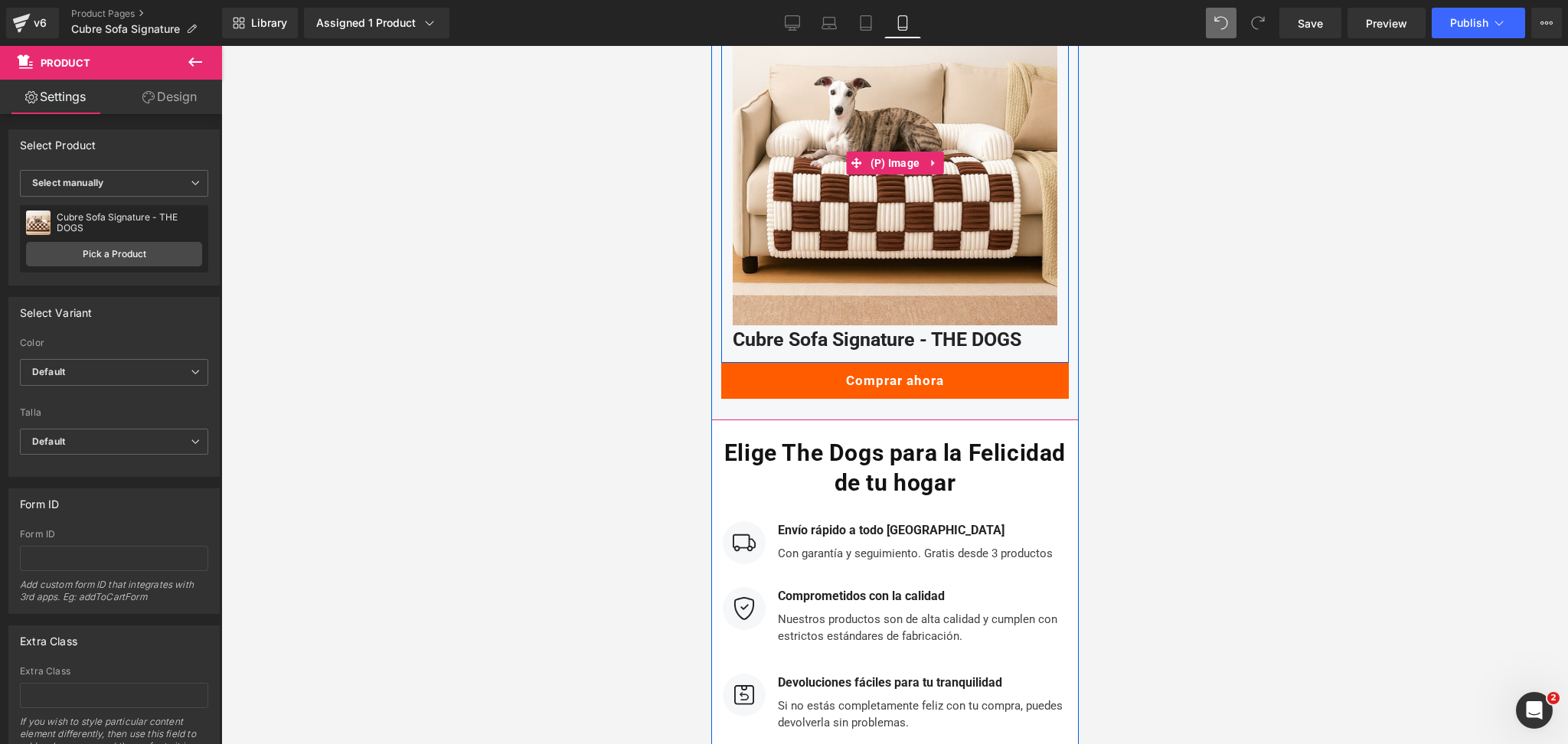
scroll to position [4407, 0]
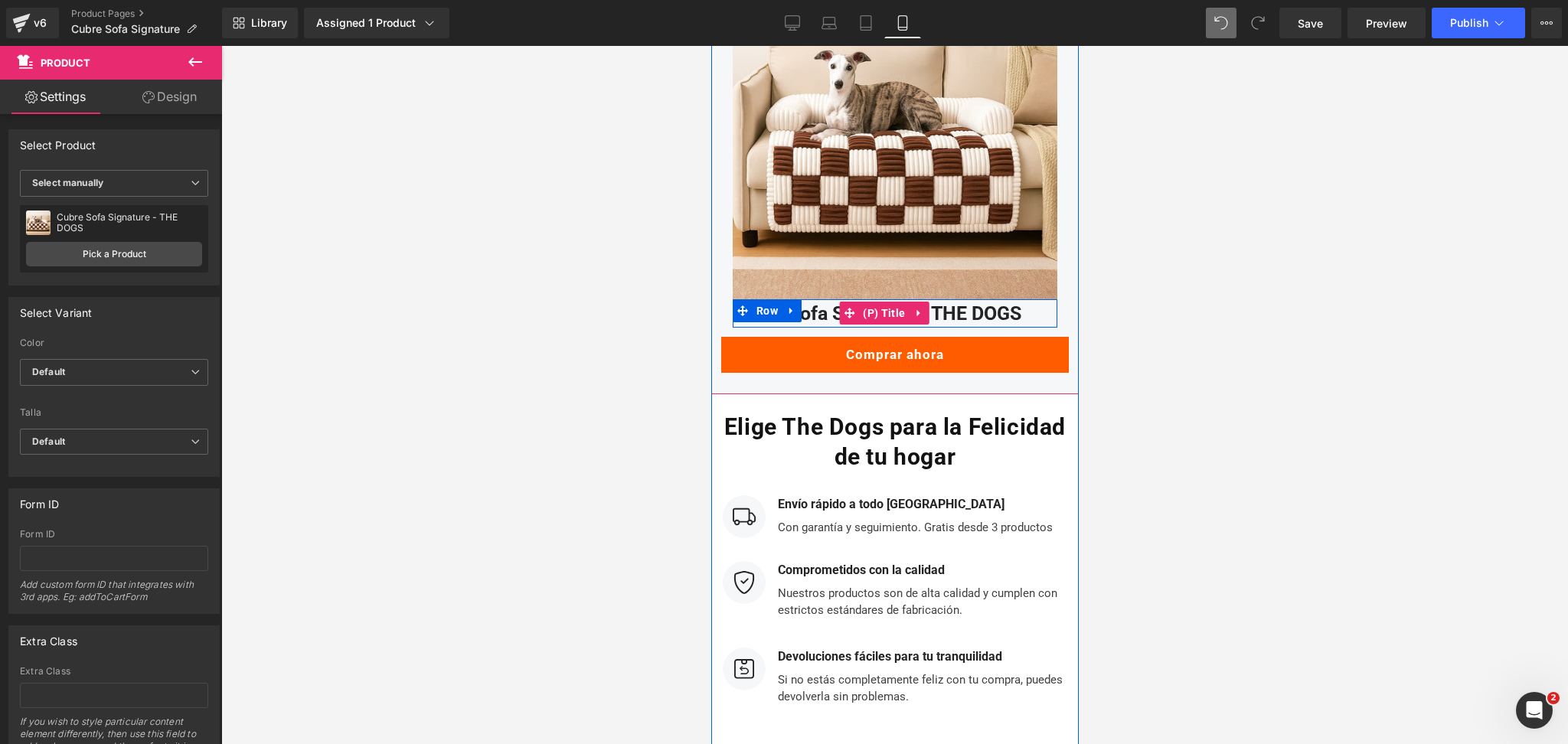
click at [902, 163] on img at bounding box center [895, 138] width 325 height 325
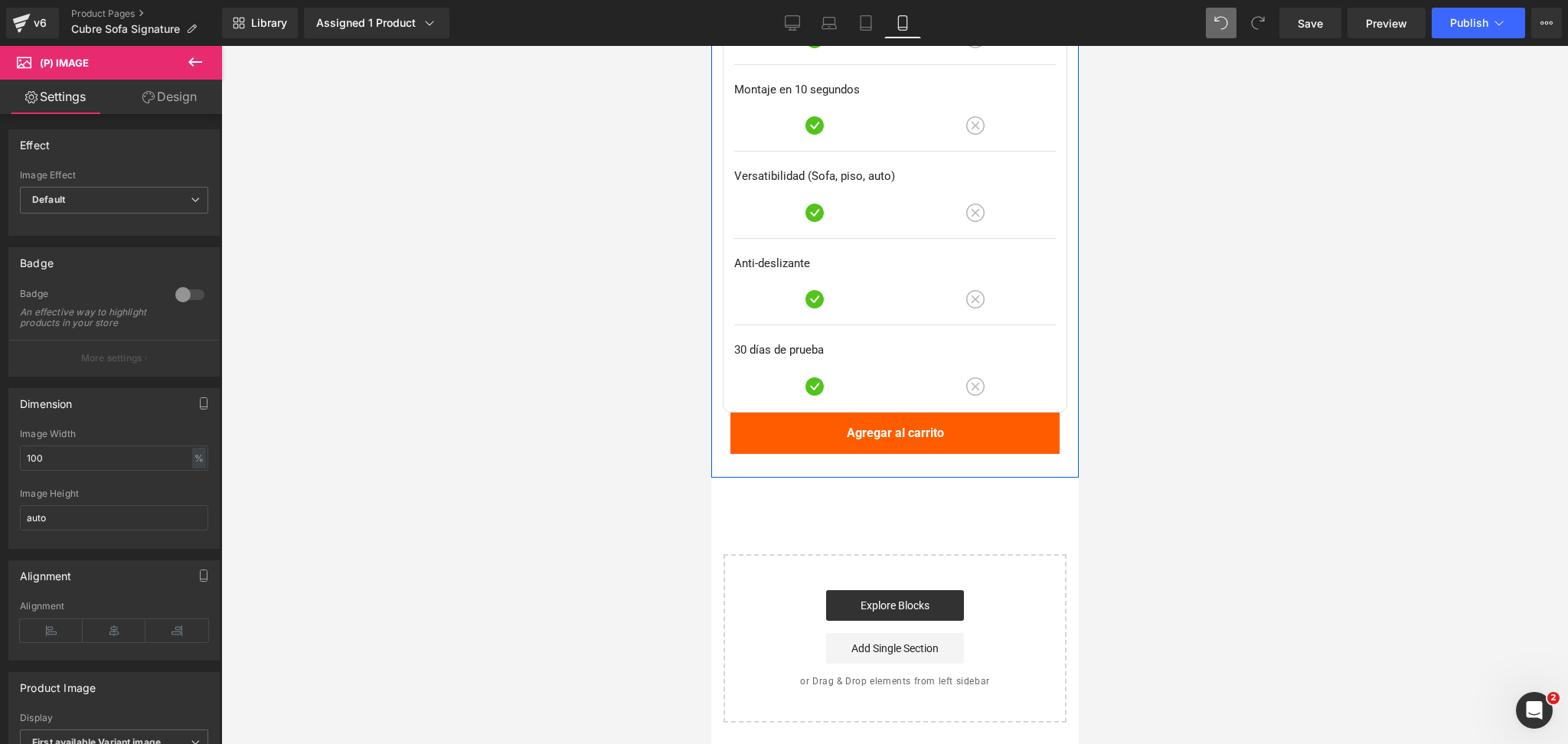
scroll to position [5325, 0]
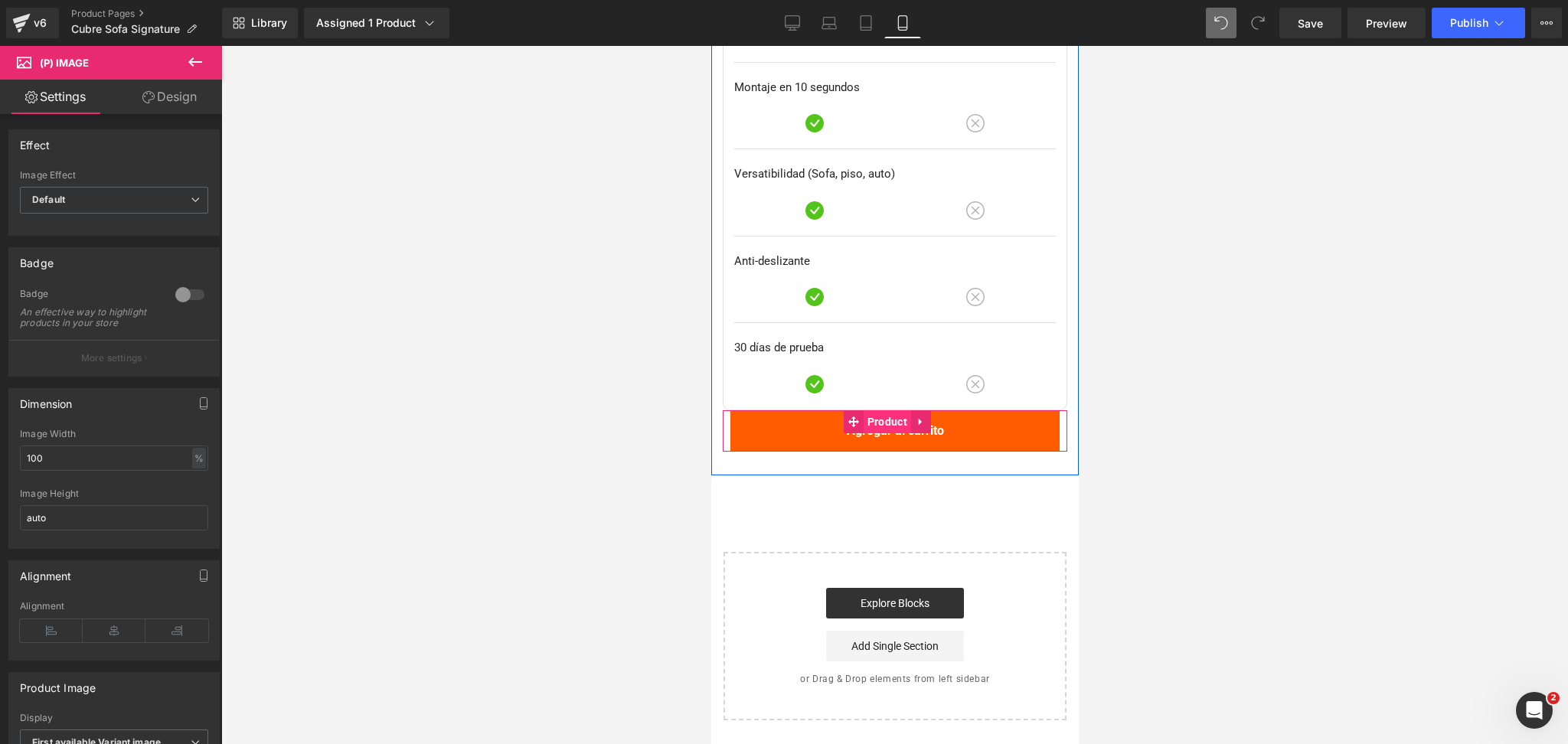
click at [883, 411] on span "Product" at bounding box center [887, 422] width 47 height 23
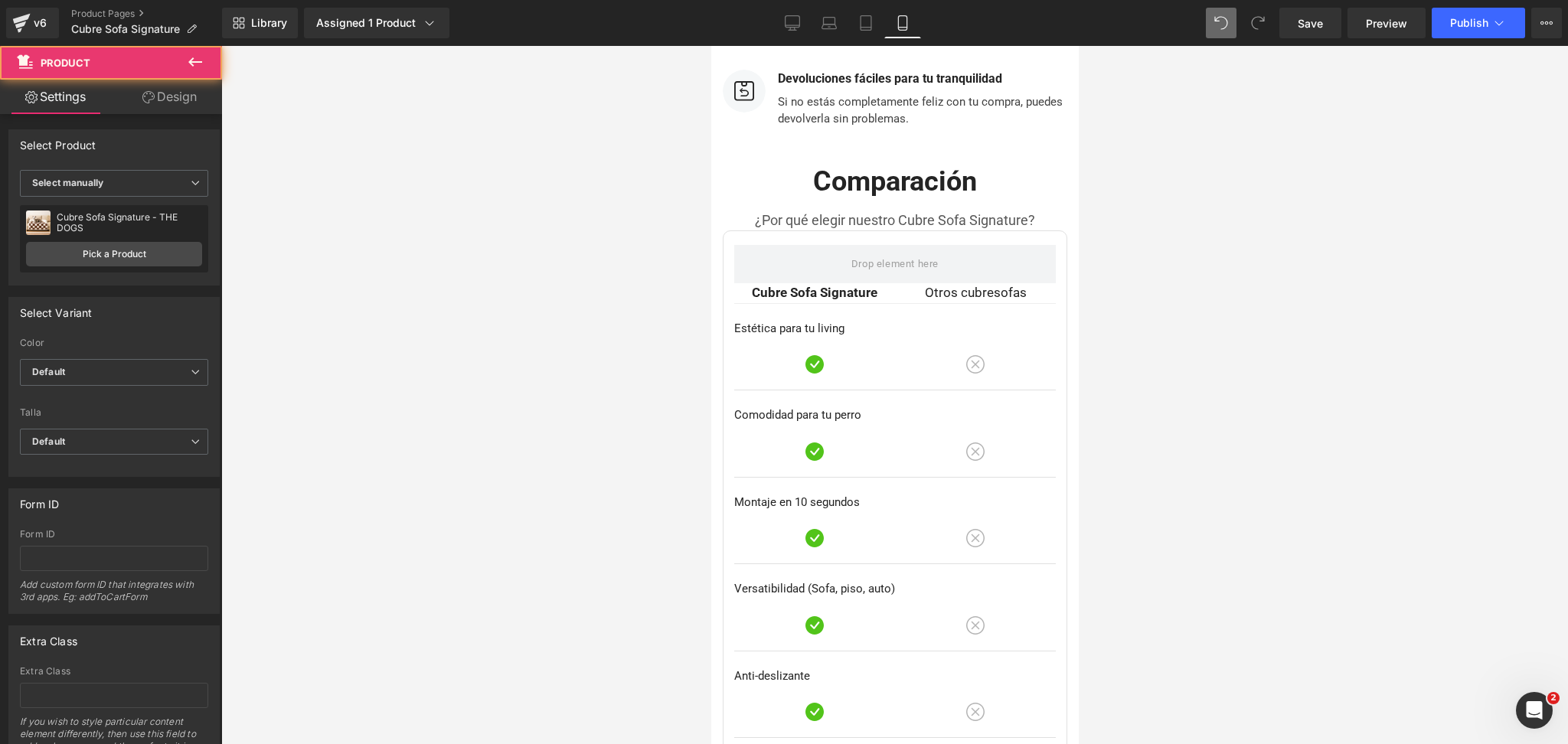
scroll to position [4712, 0]
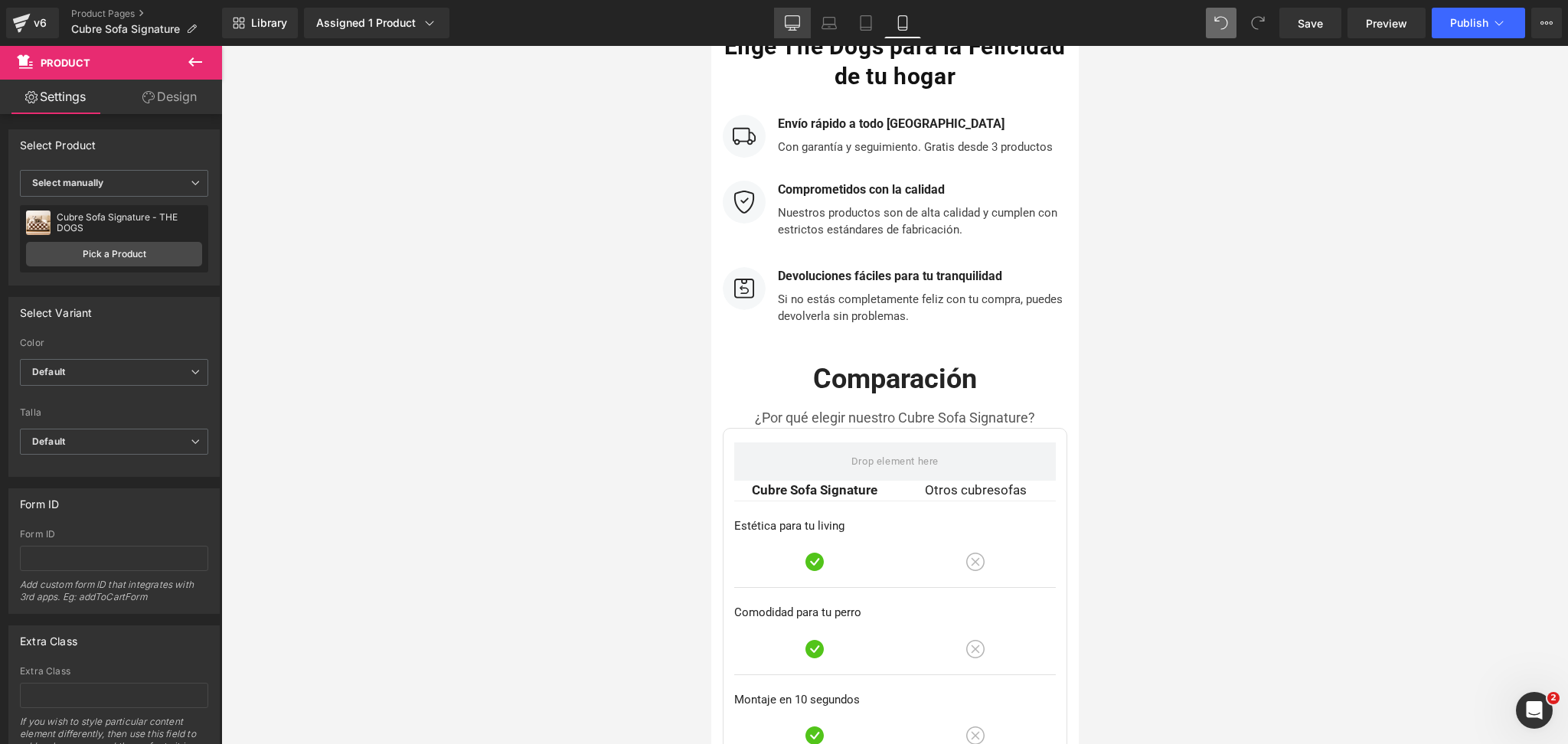
click at [794, 31] on link "Desktop" at bounding box center [792, 22] width 37 height 30
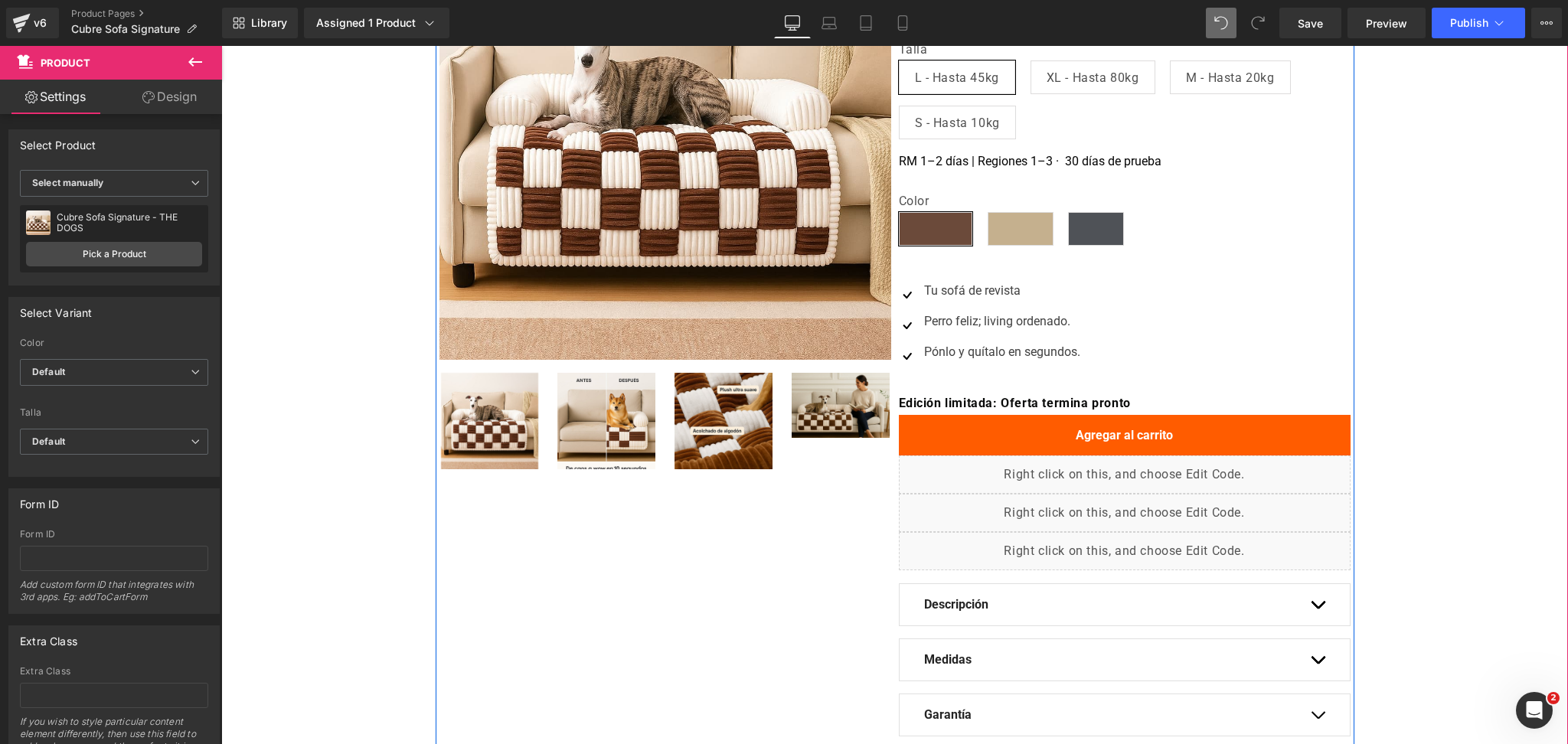
scroll to position [102, 0]
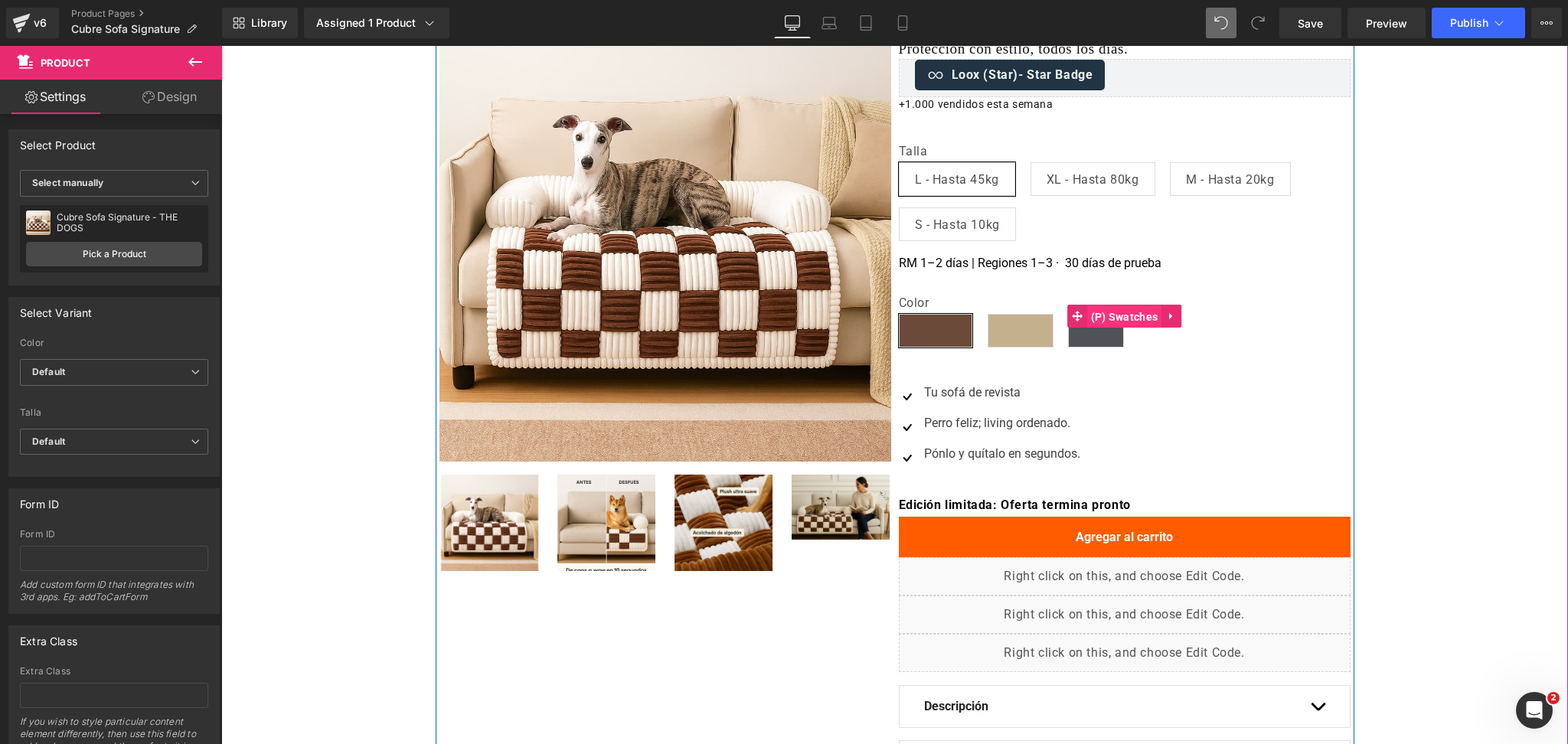
click at [1112, 318] on span "(P) Swatches" at bounding box center [1125, 317] width 75 height 23
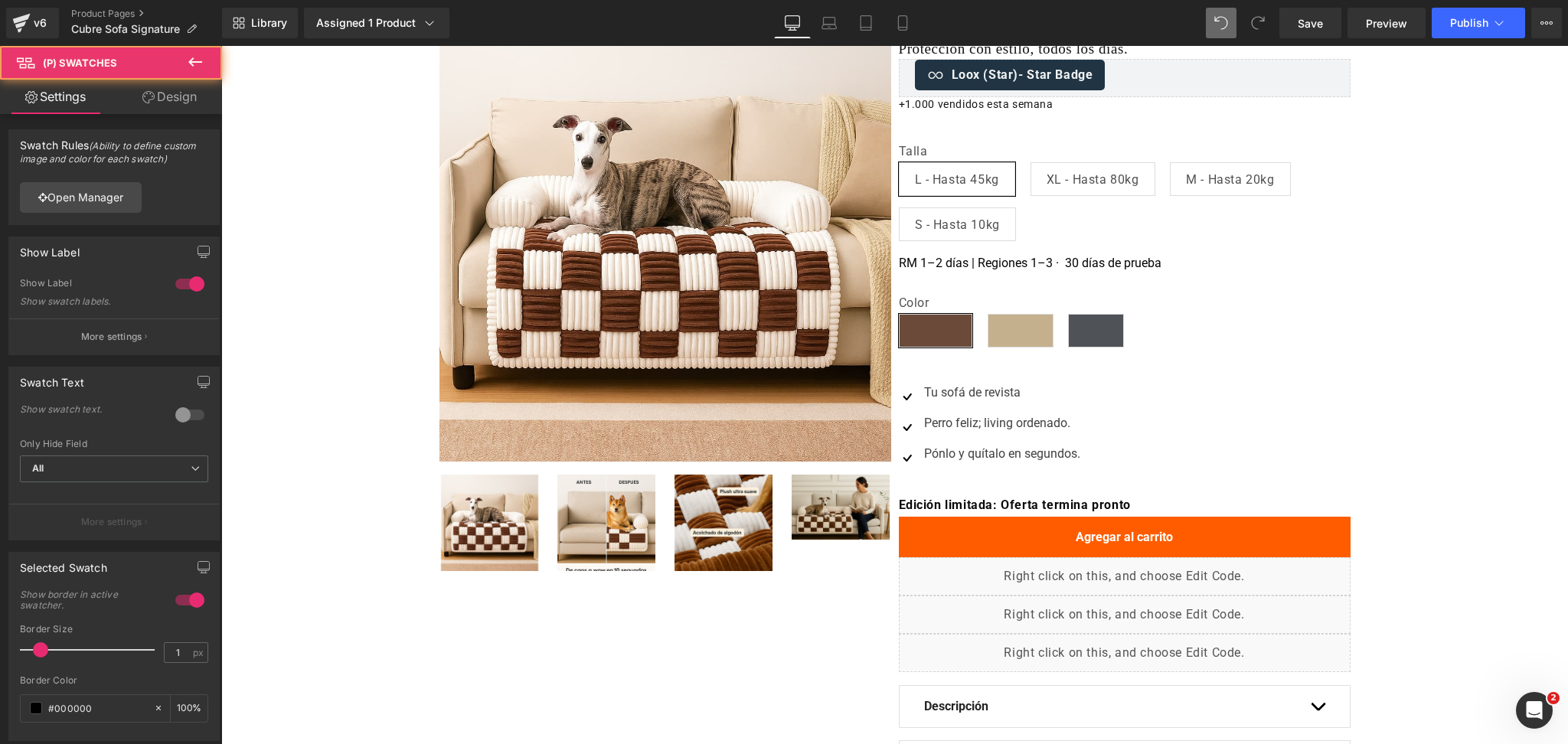
click at [174, 87] on link "Design" at bounding box center [170, 96] width 111 height 34
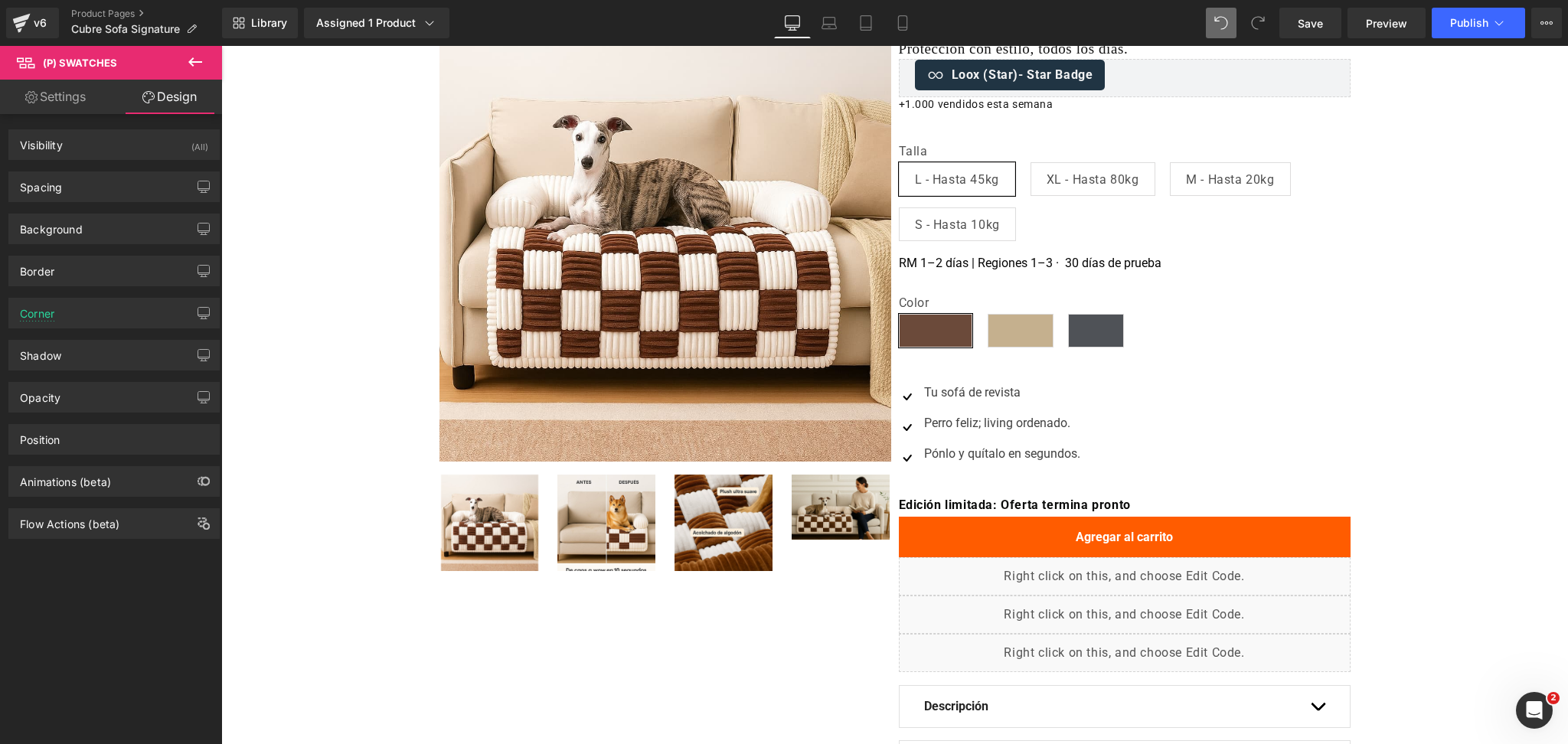
click at [75, 97] on link "Settings" at bounding box center [55, 96] width 111 height 34
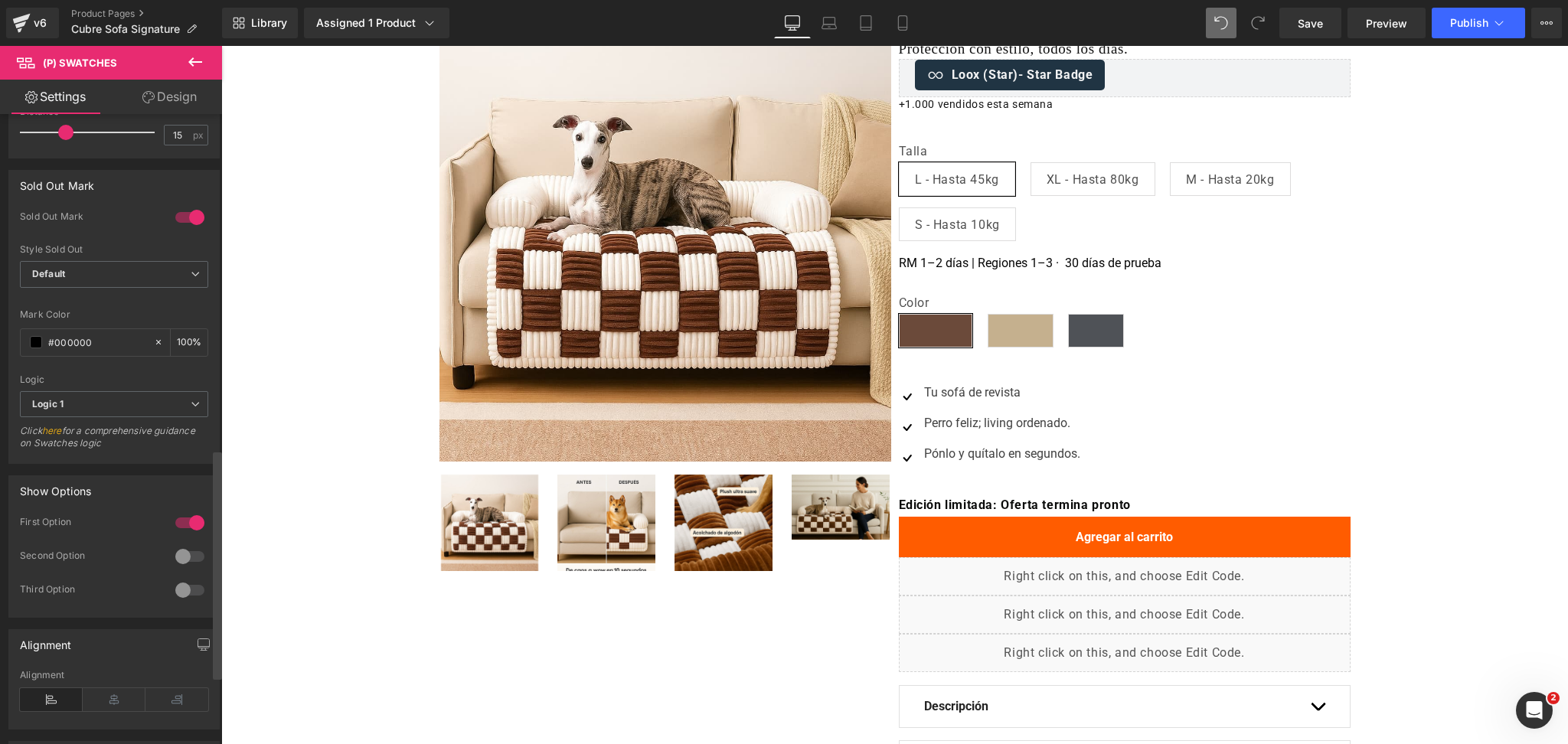
scroll to position [918, 0]
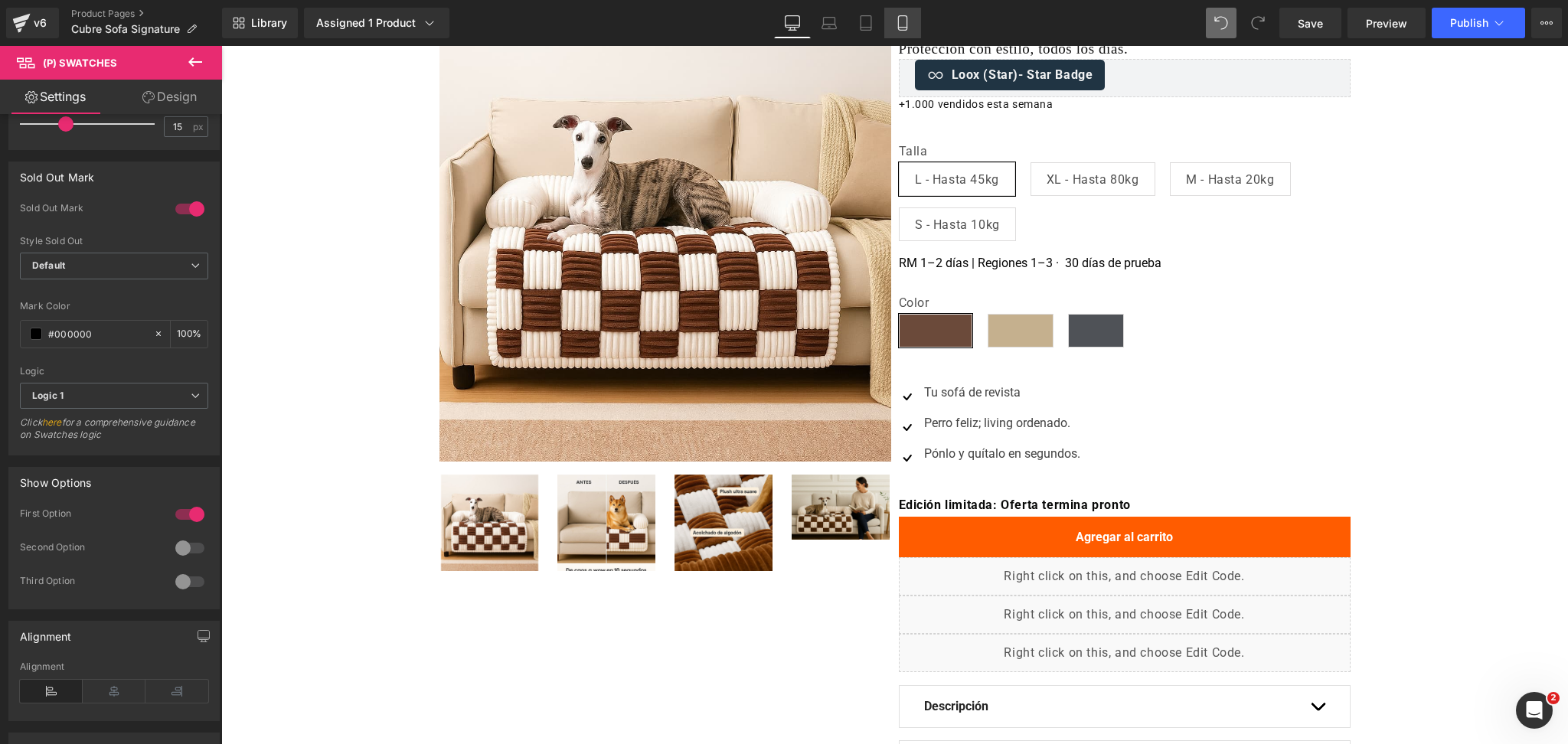
click at [910, 26] on link "Mobile" at bounding box center [903, 22] width 37 height 30
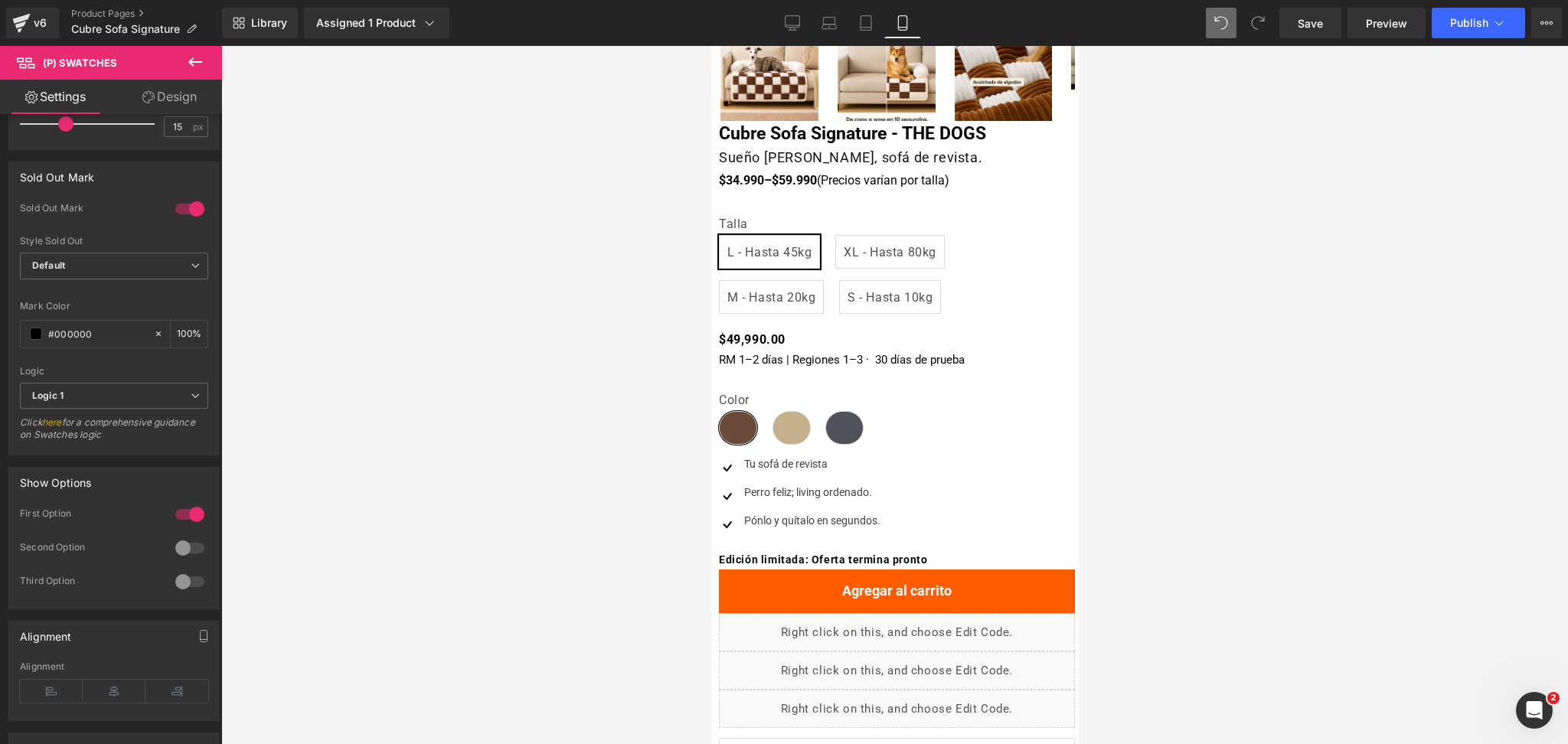
scroll to position [199, 0]
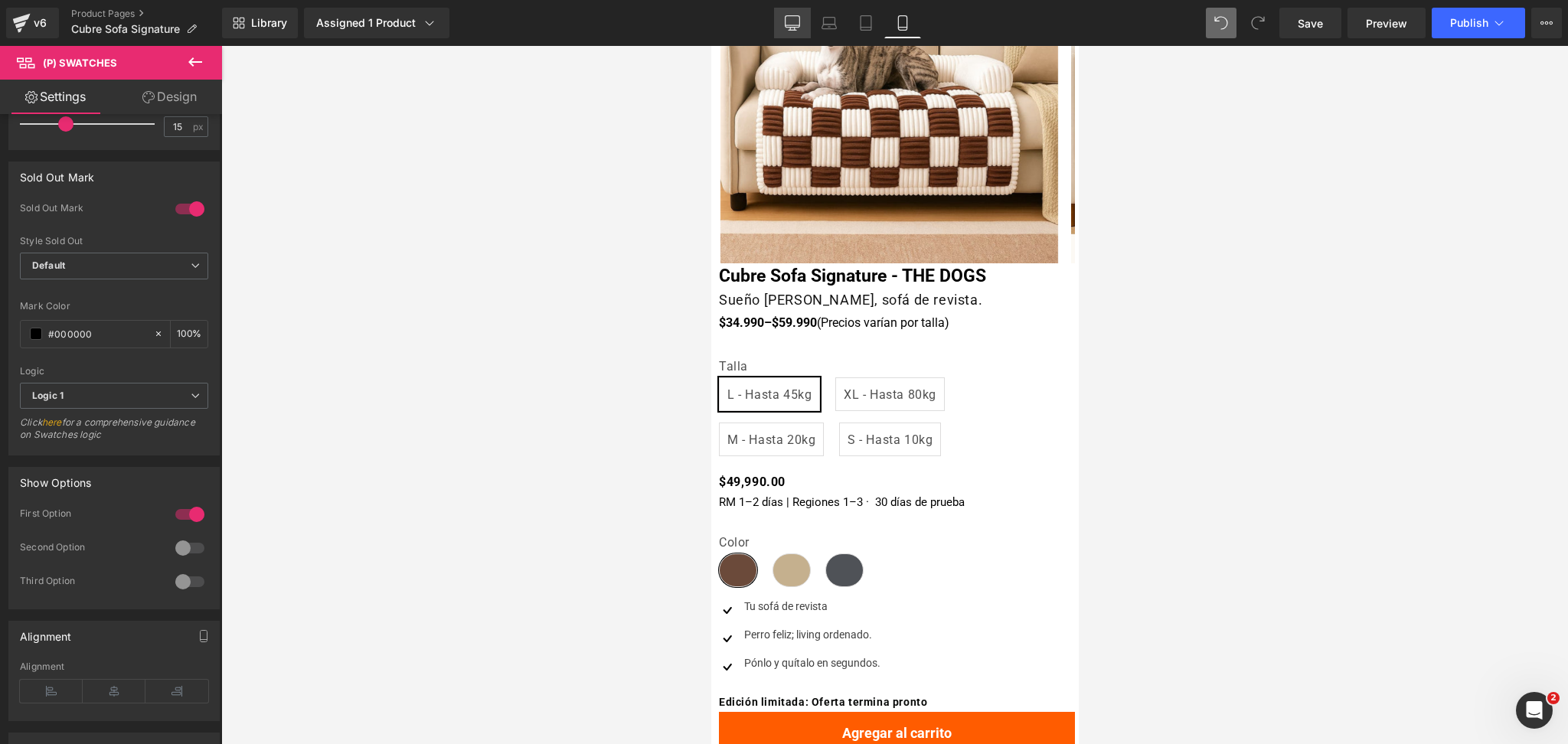
click at [793, 24] on icon at bounding box center [792, 23] width 16 height 16
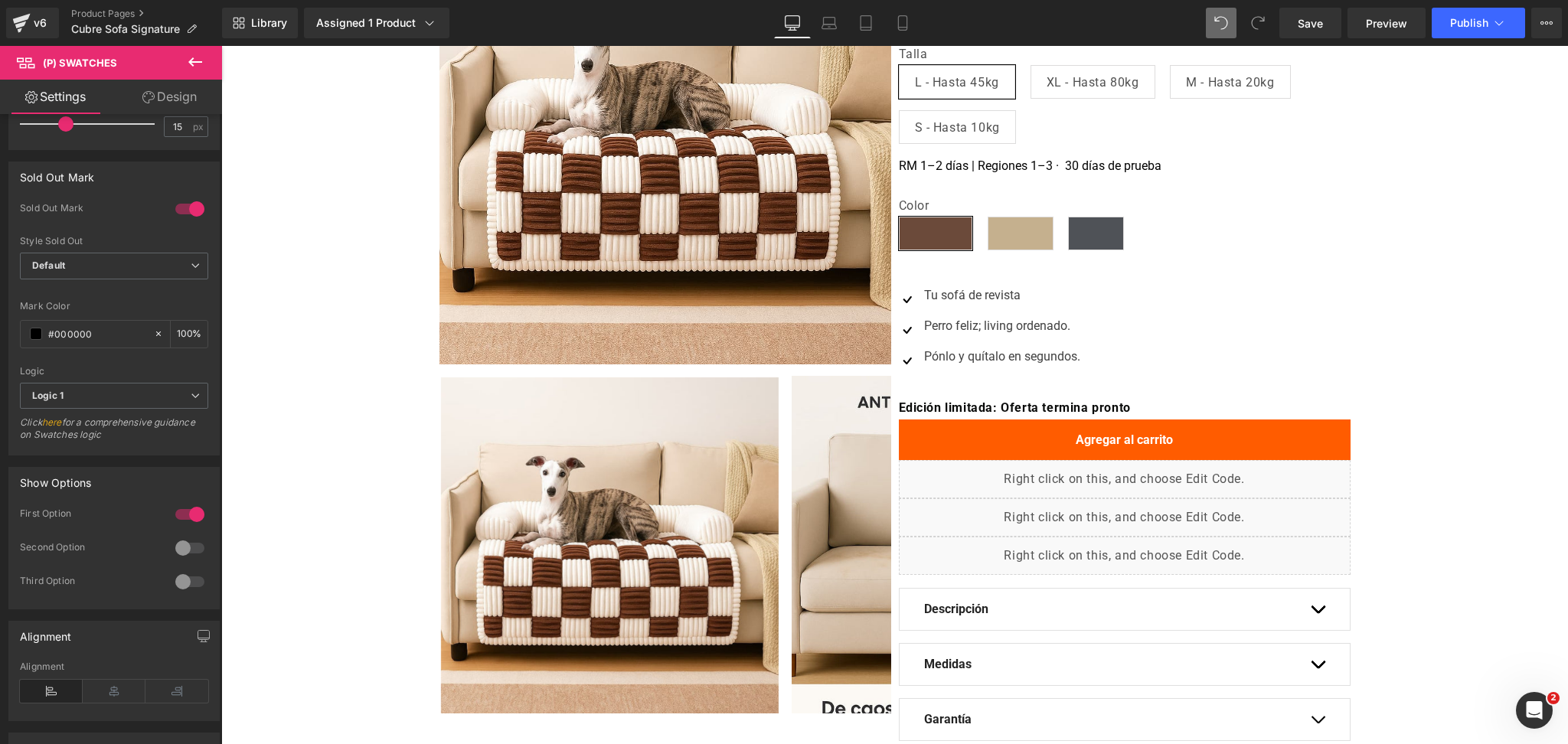
scroll to position [0, 0]
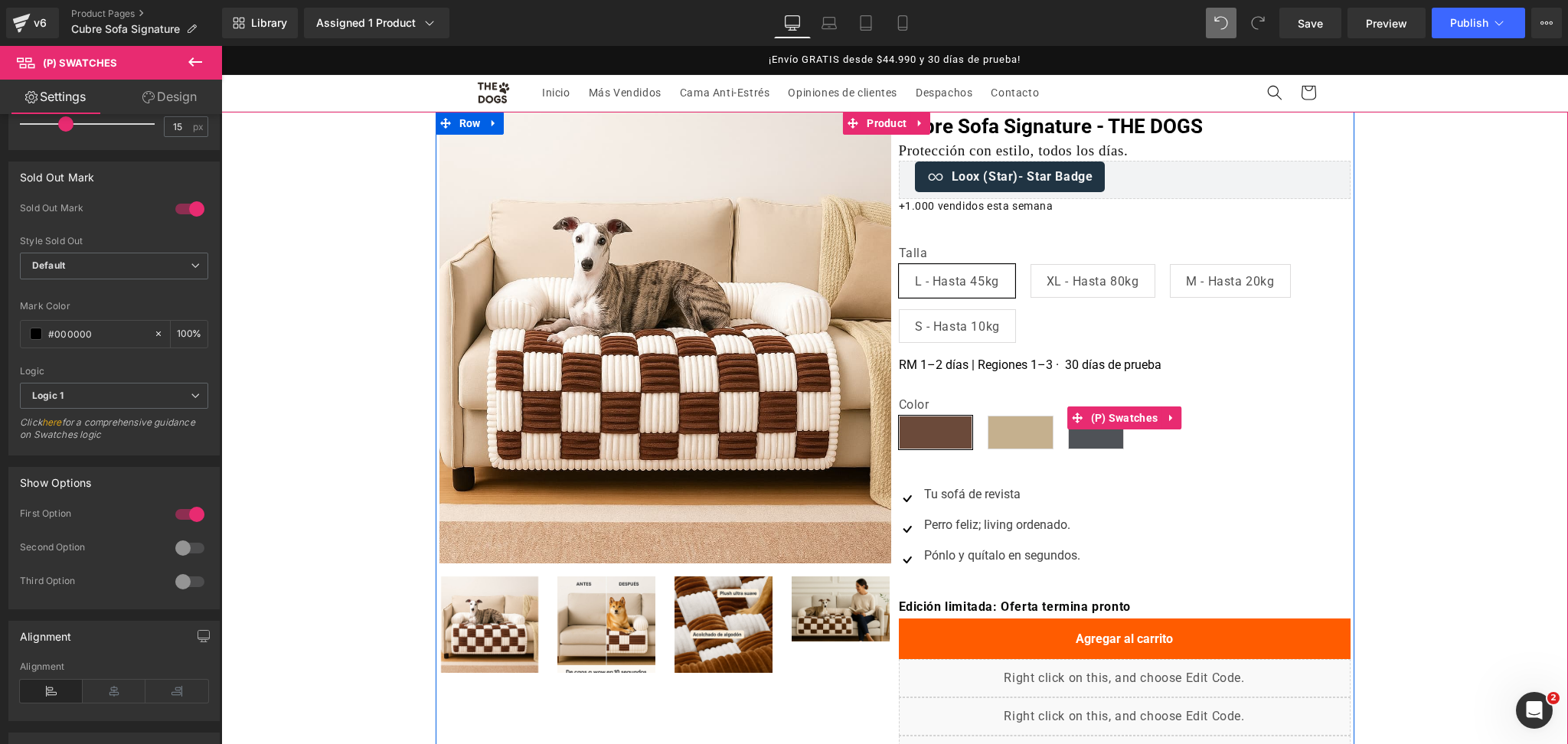
drag, startPoint x: 1092, startPoint y: 418, endPoint x: 662, endPoint y: 372, distance: 432.5
click at [1093, 418] on span "(P) Swatches" at bounding box center [1125, 417] width 75 height 23
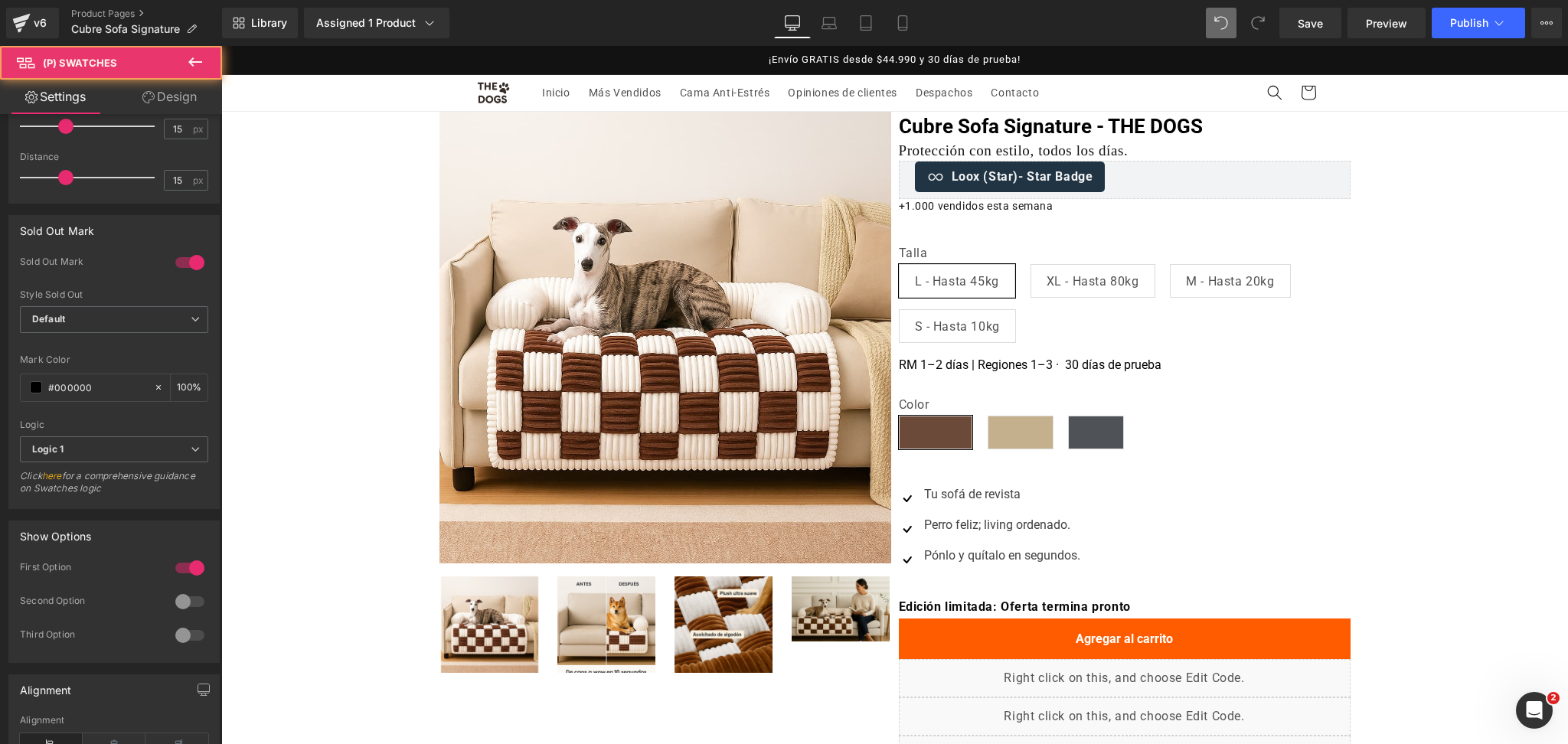
scroll to position [816, 0]
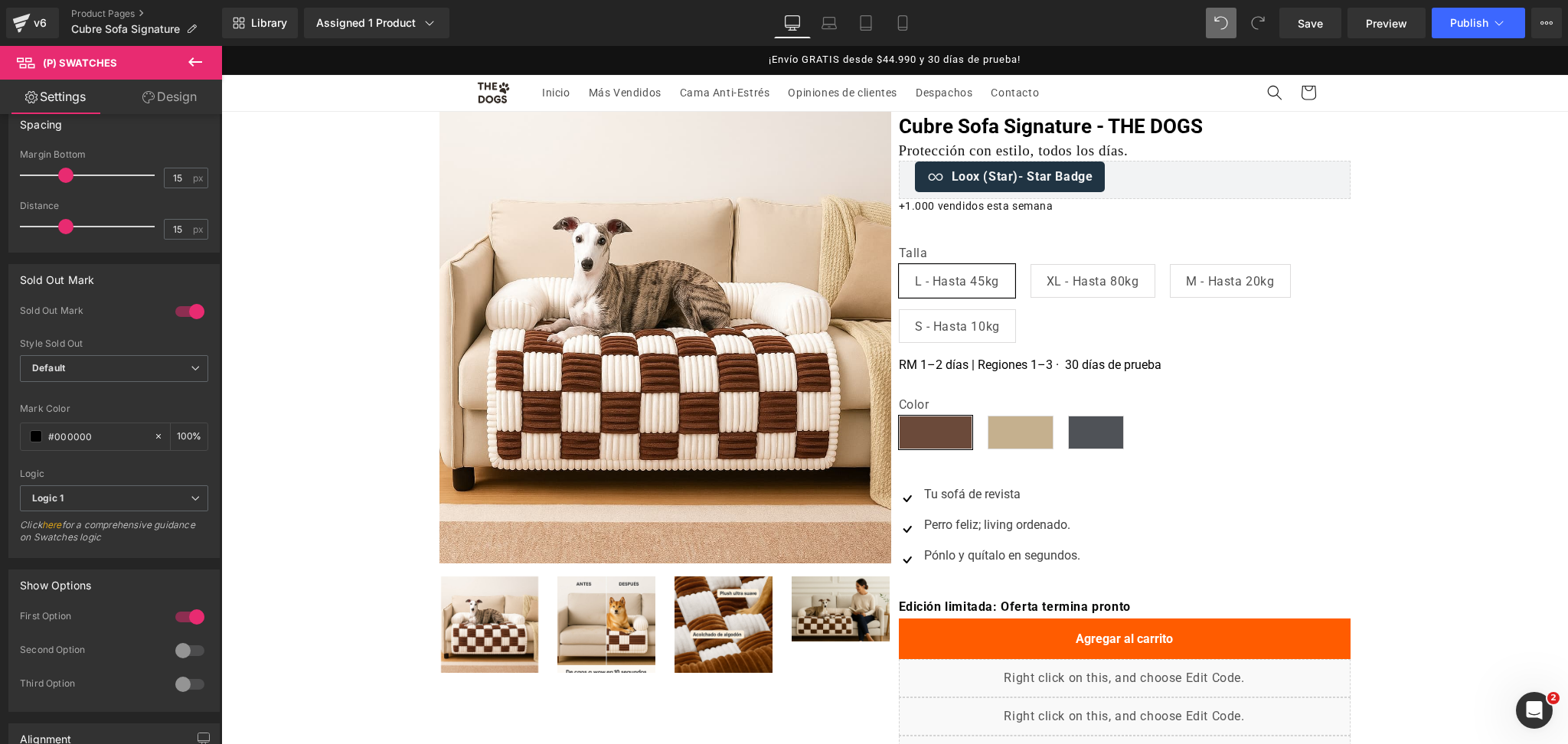
click at [166, 76] on span "(P) Swatches" at bounding box center [92, 63] width 153 height 33
click at [169, 96] on link "Design" at bounding box center [170, 96] width 111 height 34
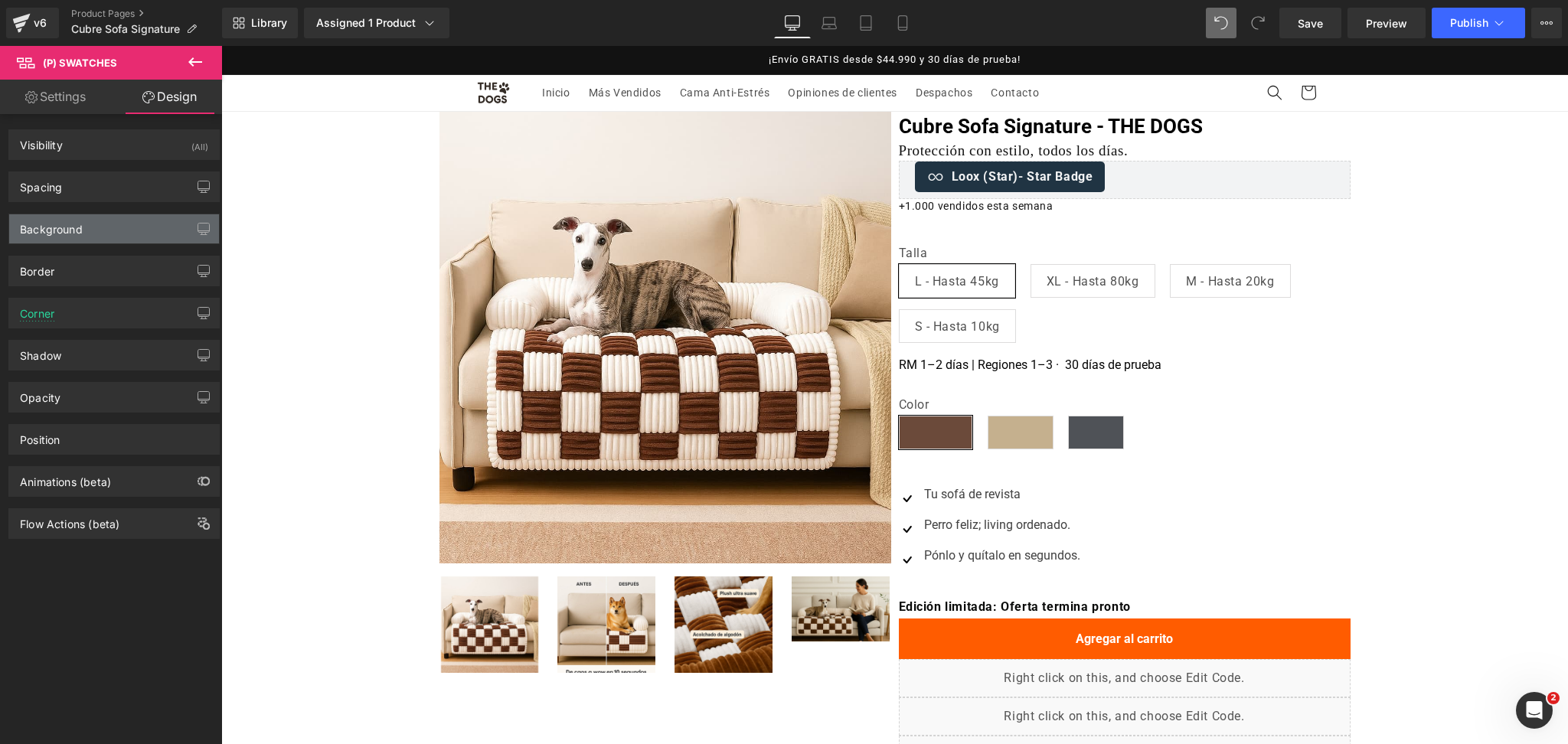
click at [137, 231] on div "Background" at bounding box center [114, 229] width 210 height 30
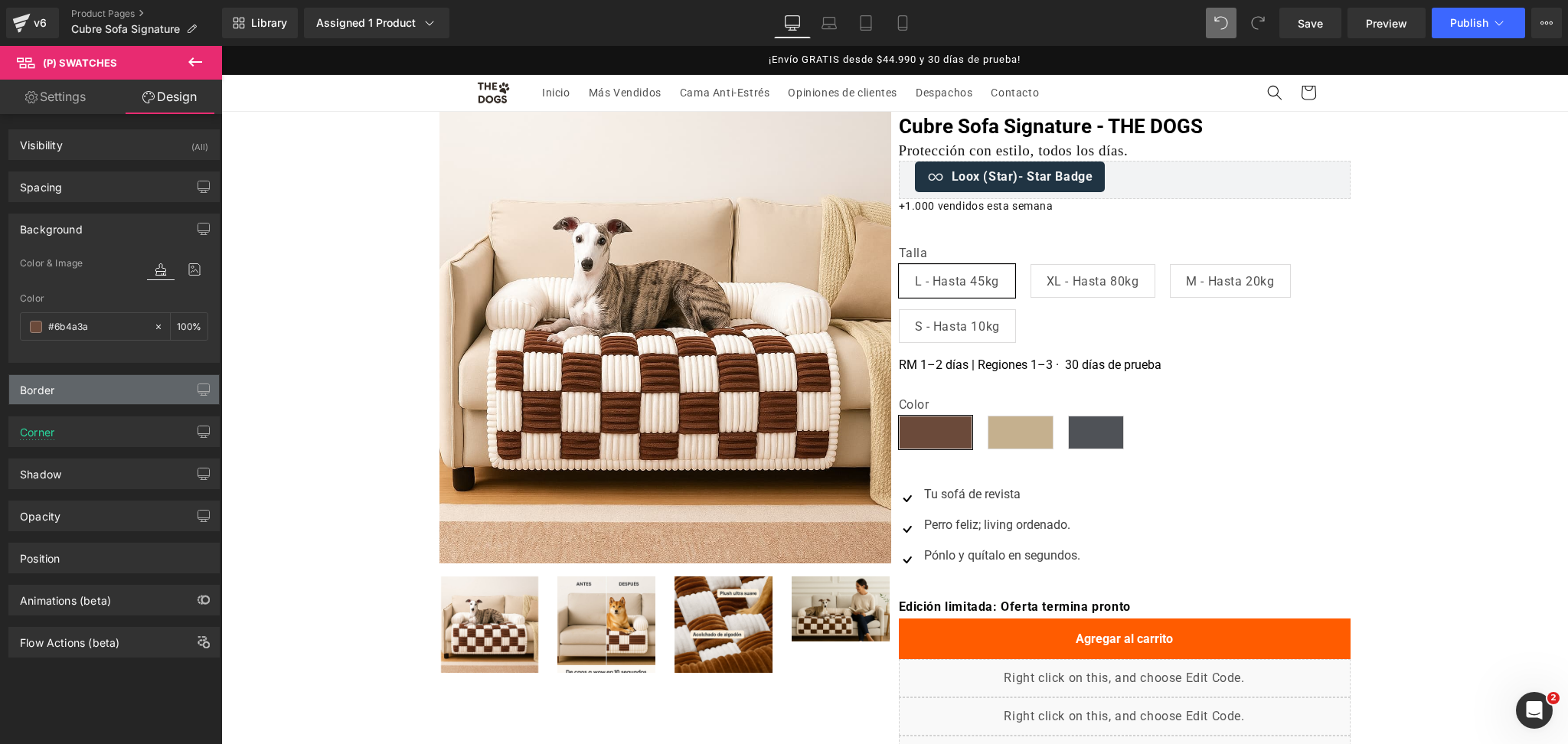
click at [124, 388] on div "Border" at bounding box center [114, 390] width 210 height 30
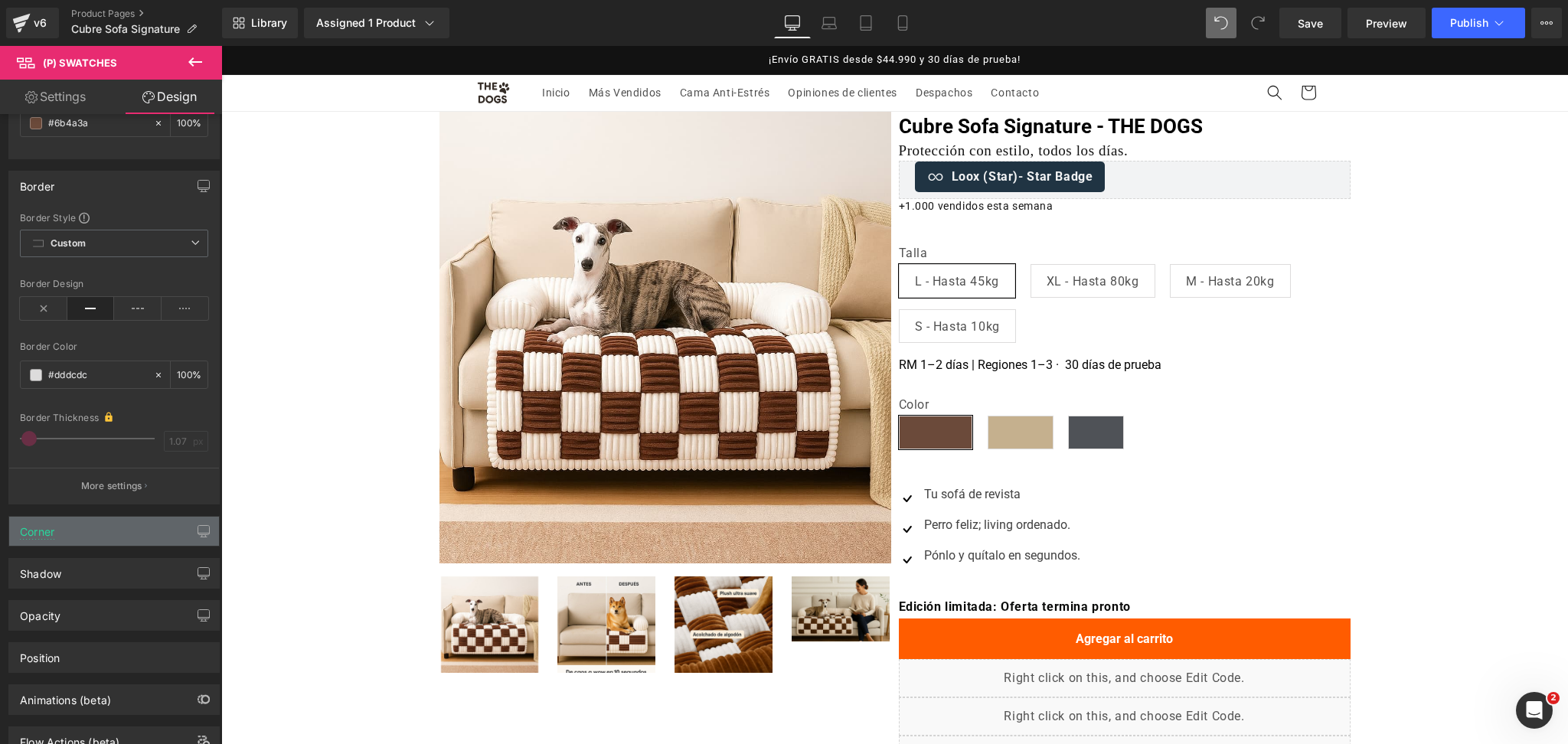
click at [104, 527] on div "Corner" at bounding box center [114, 532] width 210 height 30
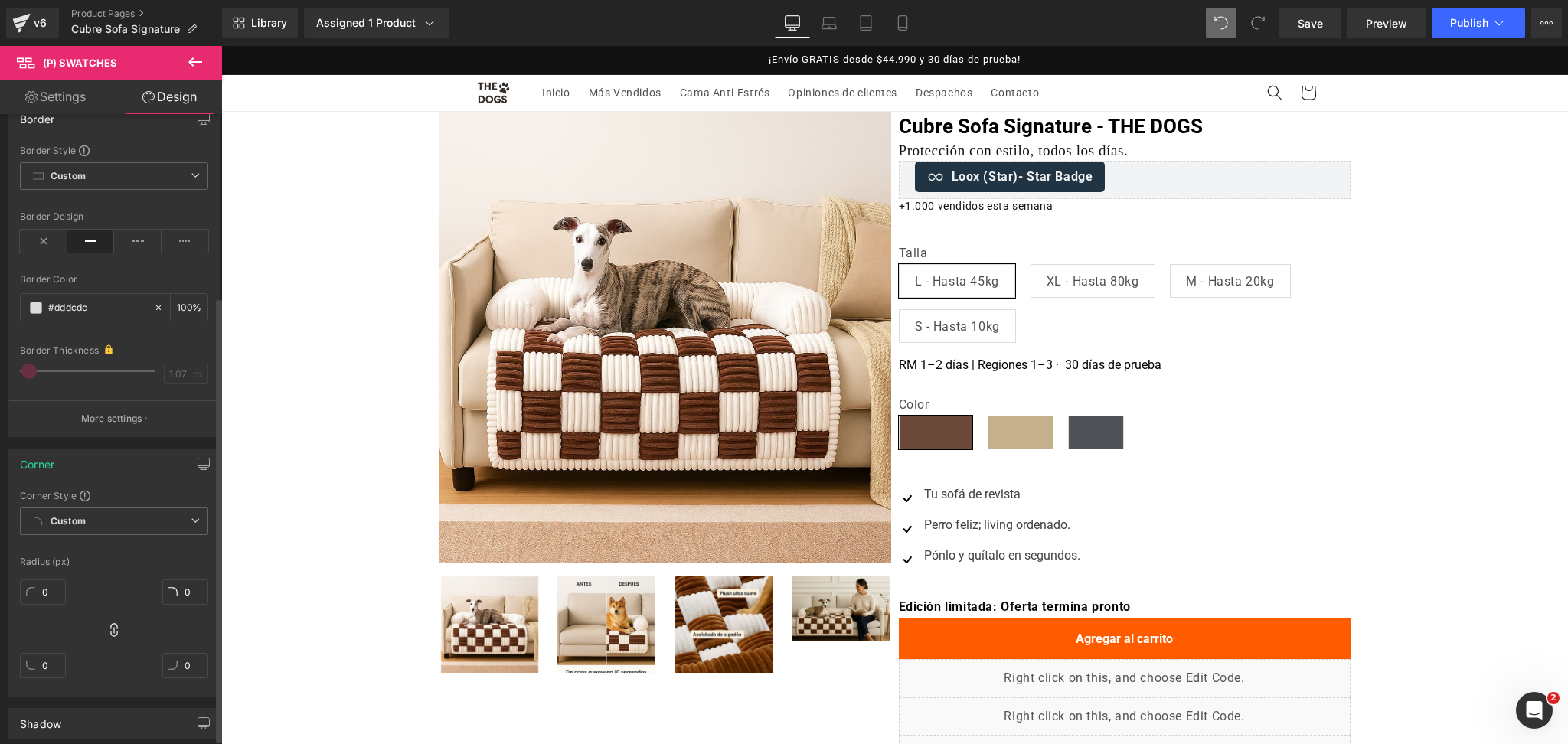
scroll to position [306, 0]
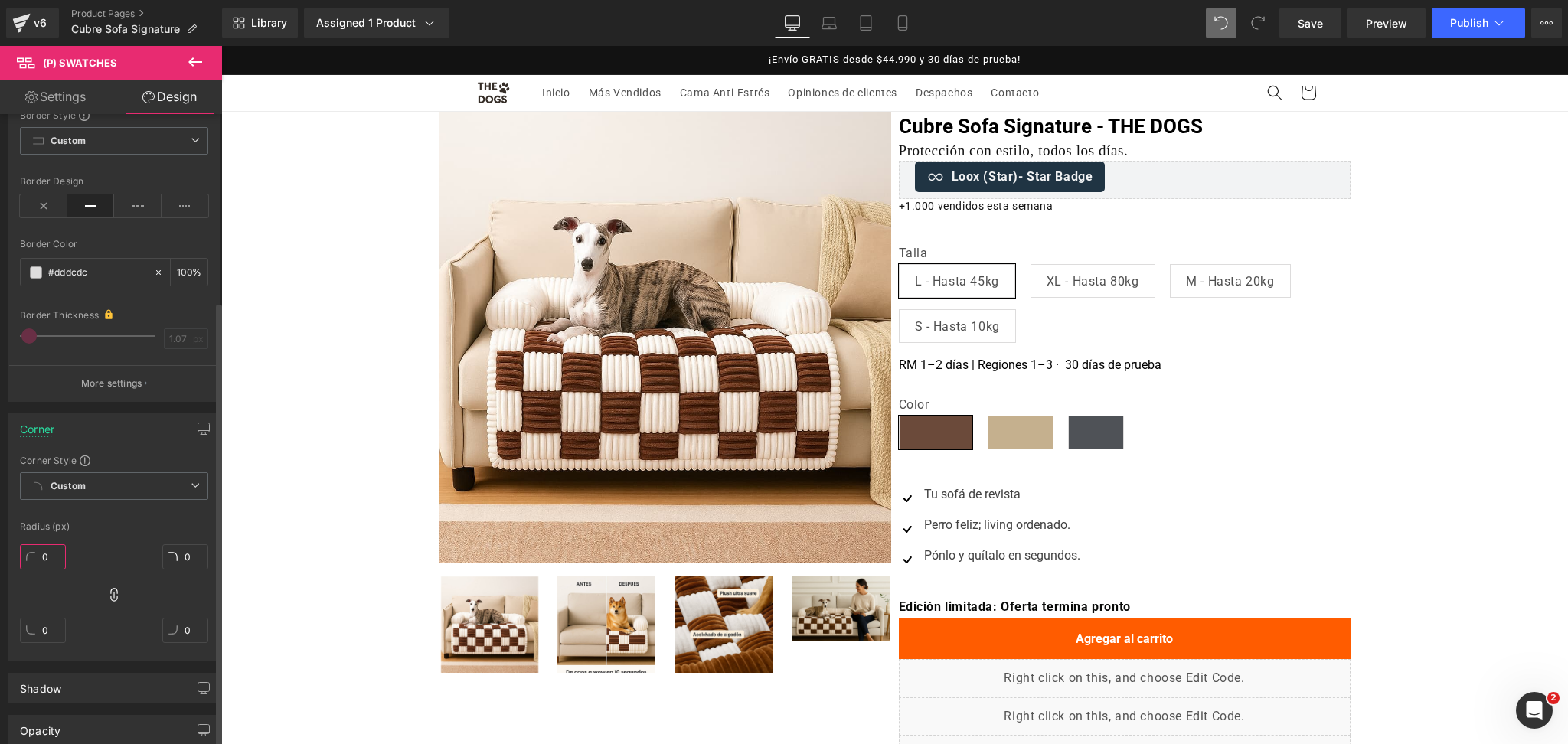
click at [49, 550] on input "0" at bounding box center [43, 557] width 46 height 25
click at [49, 550] on input "25" at bounding box center [43, 557] width 46 height 25
click at [47, 549] on input "25" at bounding box center [43, 557] width 46 height 25
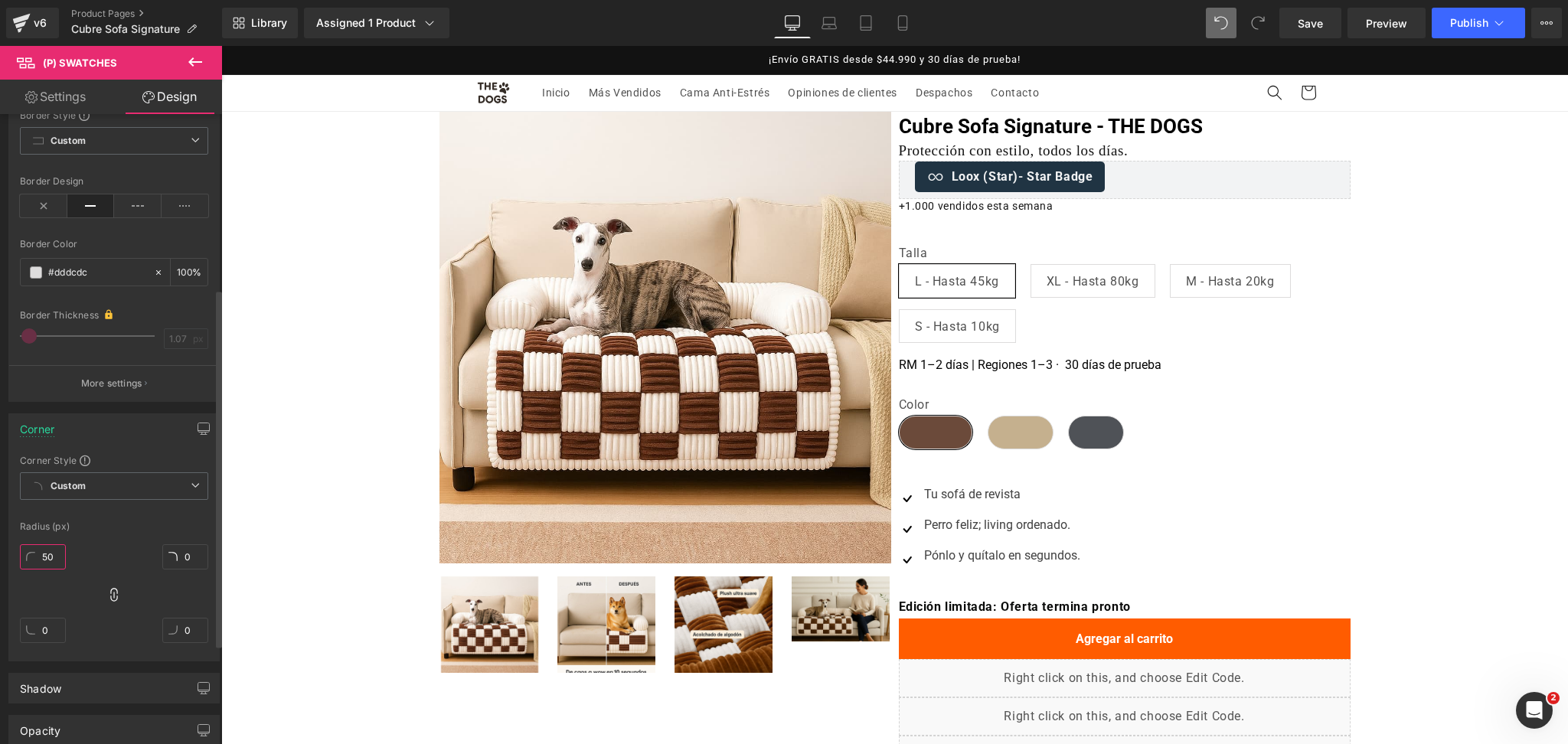
click at [46, 558] on input "50" at bounding box center [43, 557] width 46 height 25
type input "25"
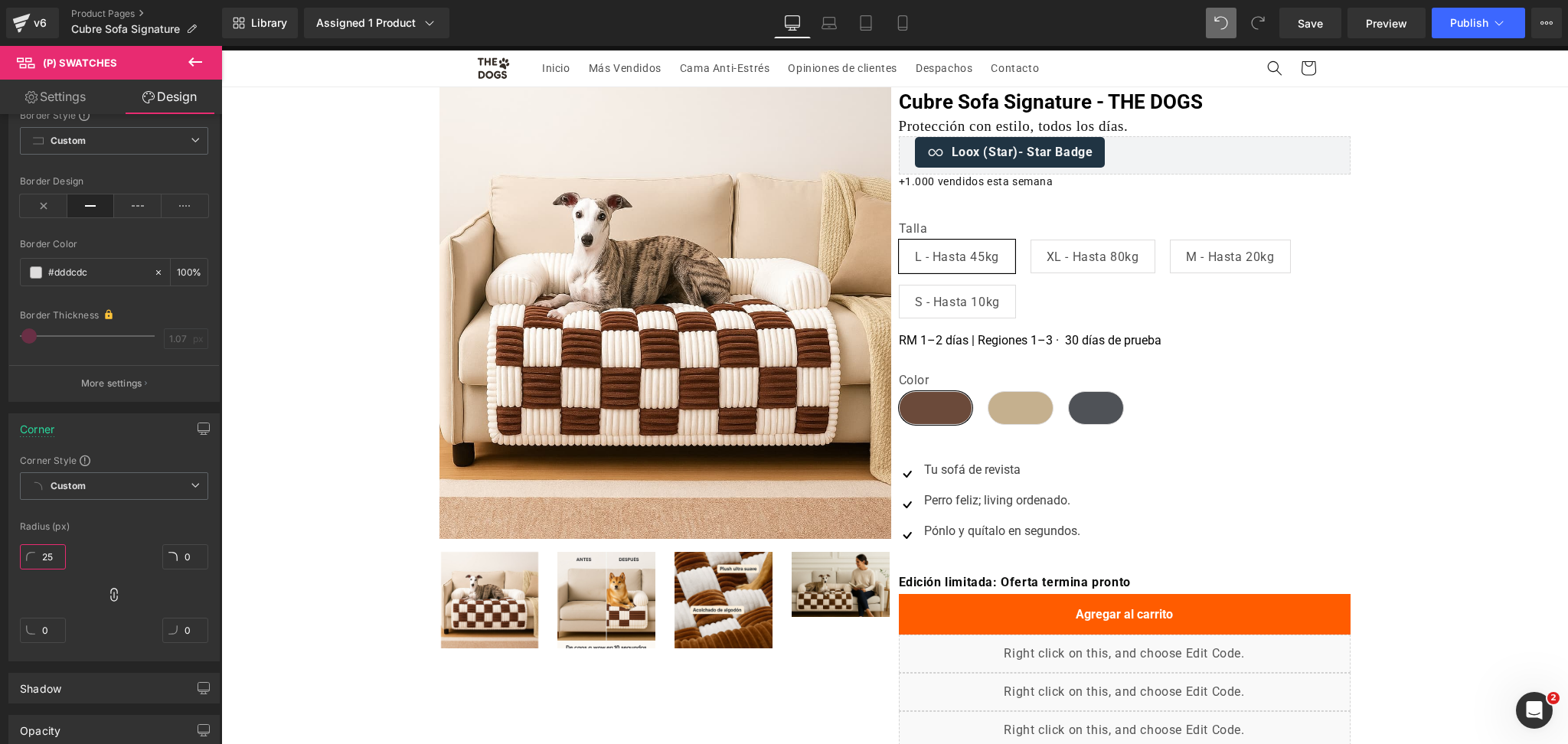
scroll to position [102, 0]
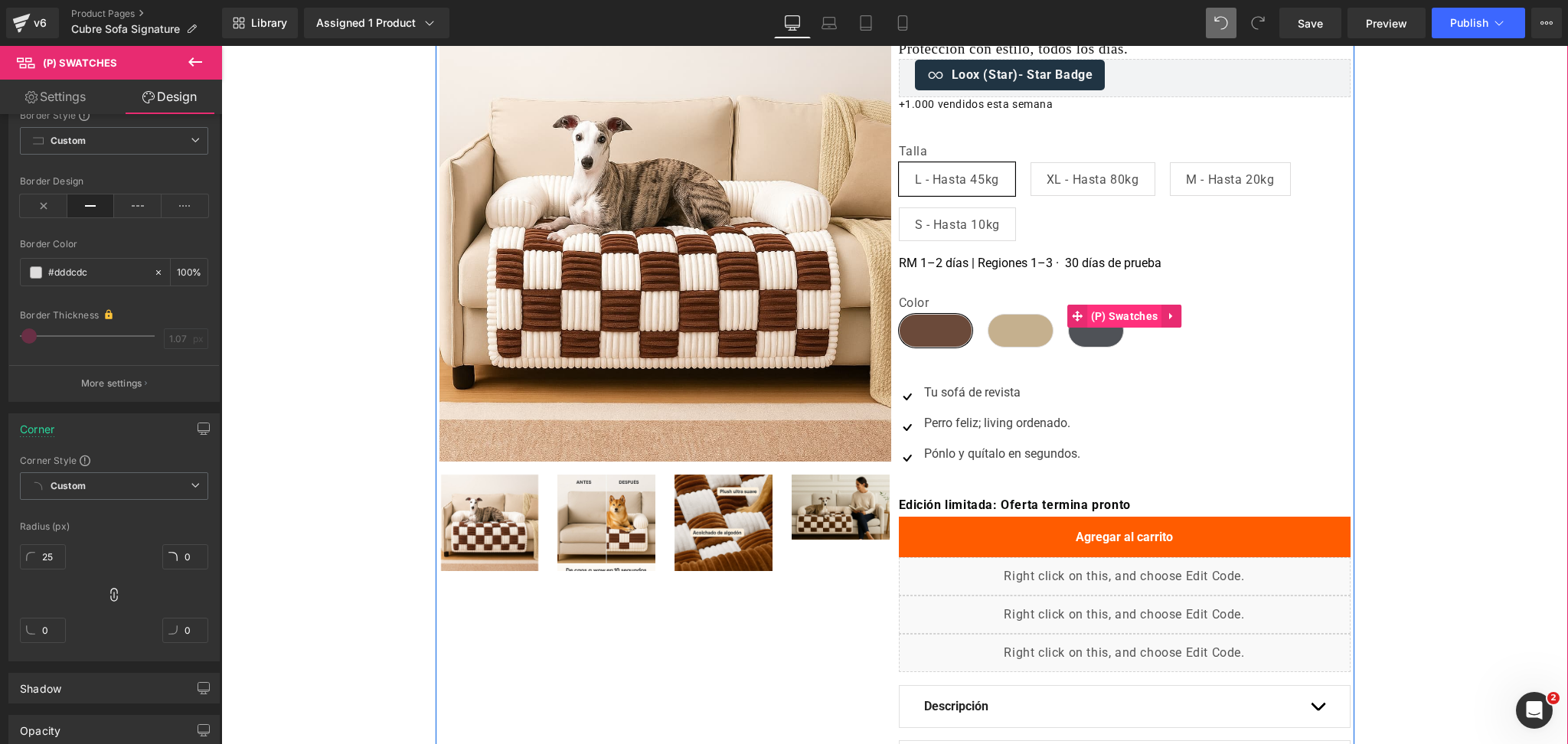
click at [1110, 308] on span "(P) Swatches" at bounding box center [1125, 316] width 75 height 23
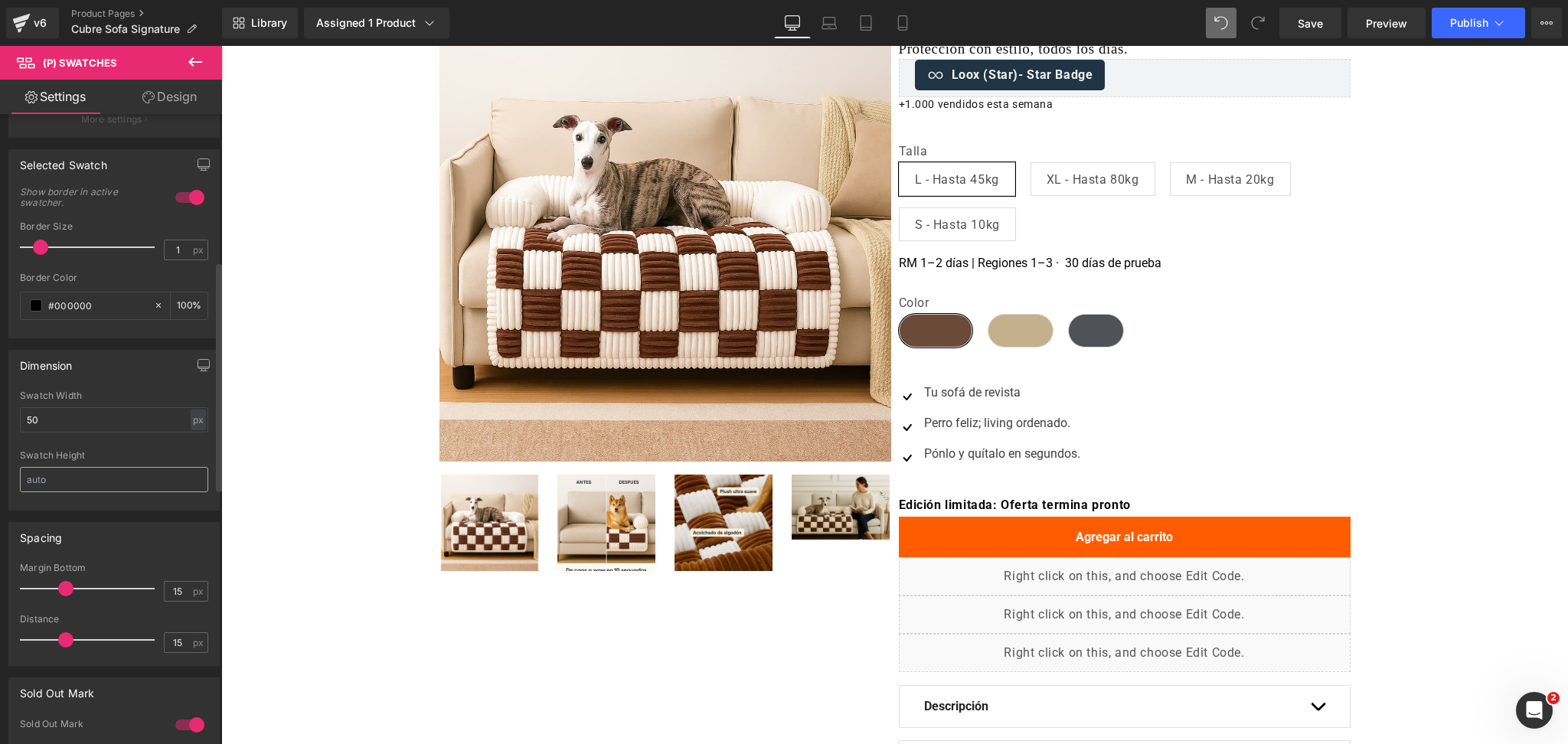
scroll to position [408, 0]
click at [177, 417] on input "50" at bounding box center [115, 414] width 188 height 25
click at [198, 416] on div "px" at bounding box center [199, 414] width 16 height 20
click at [199, 457] on li "px" at bounding box center [198, 461] width 19 height 22
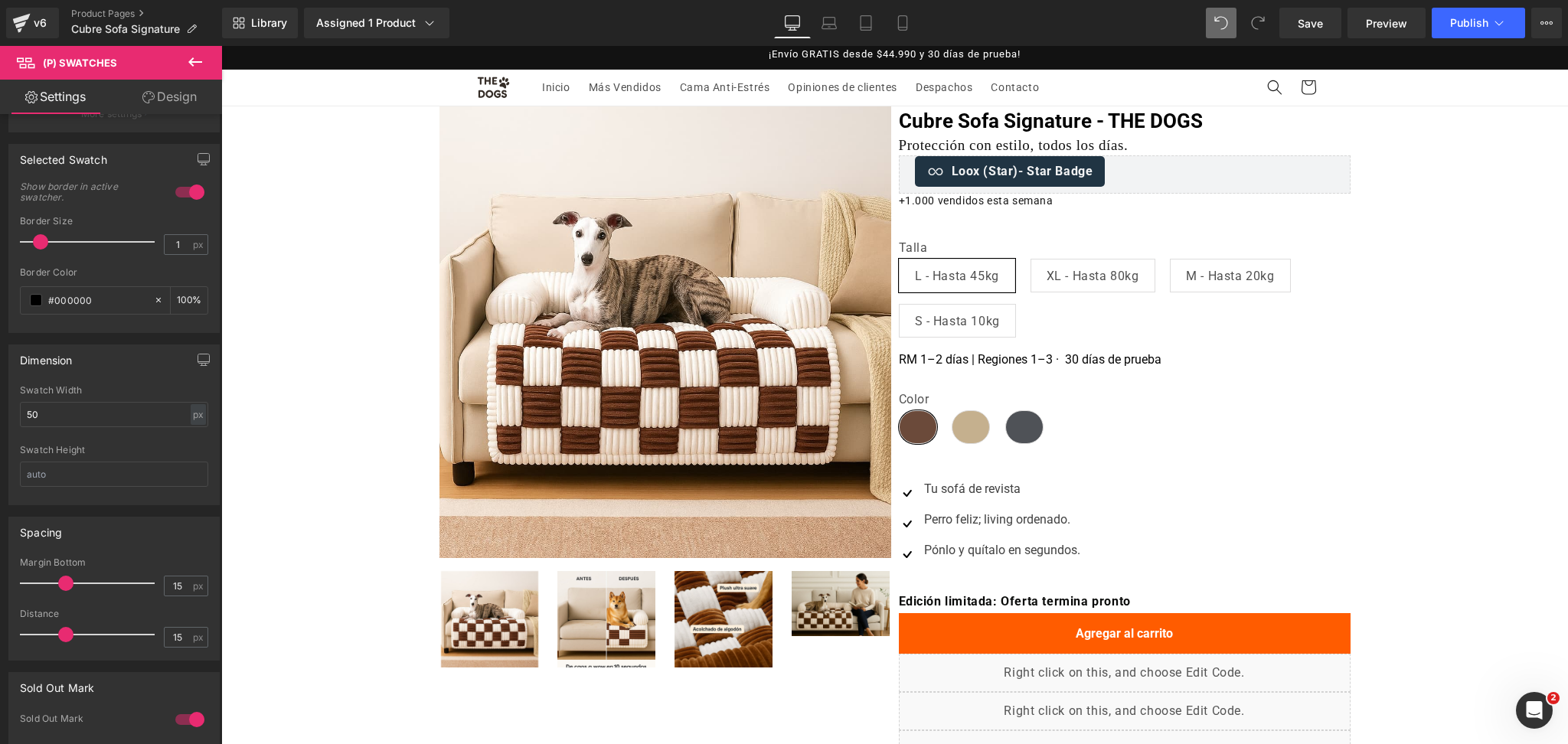
scroll to position [0, 0]
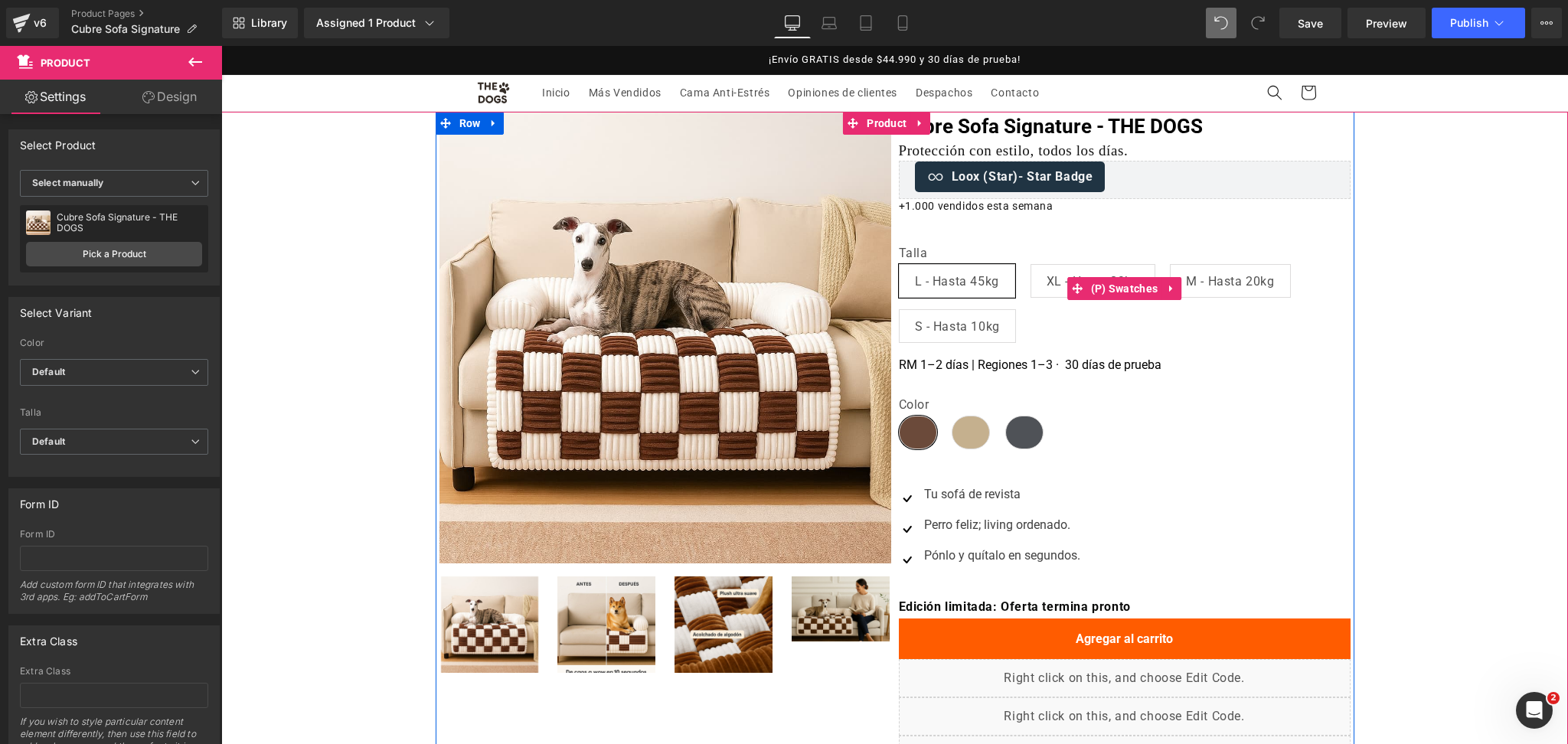
click at [1092, 284] on span "(P) Swatches" at bounding box center [1125, 288] width 75 height 23
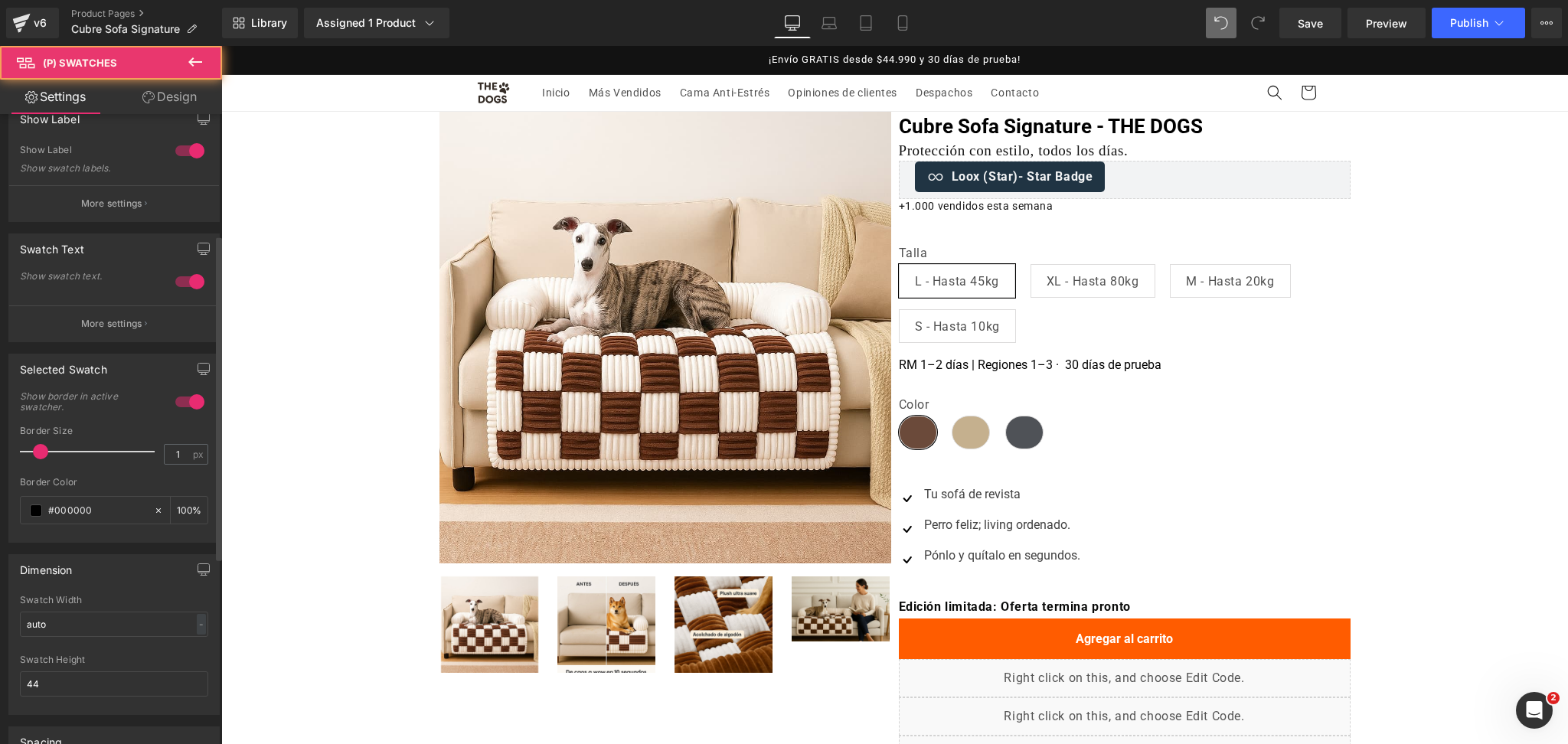
scroll to position [306, 0]
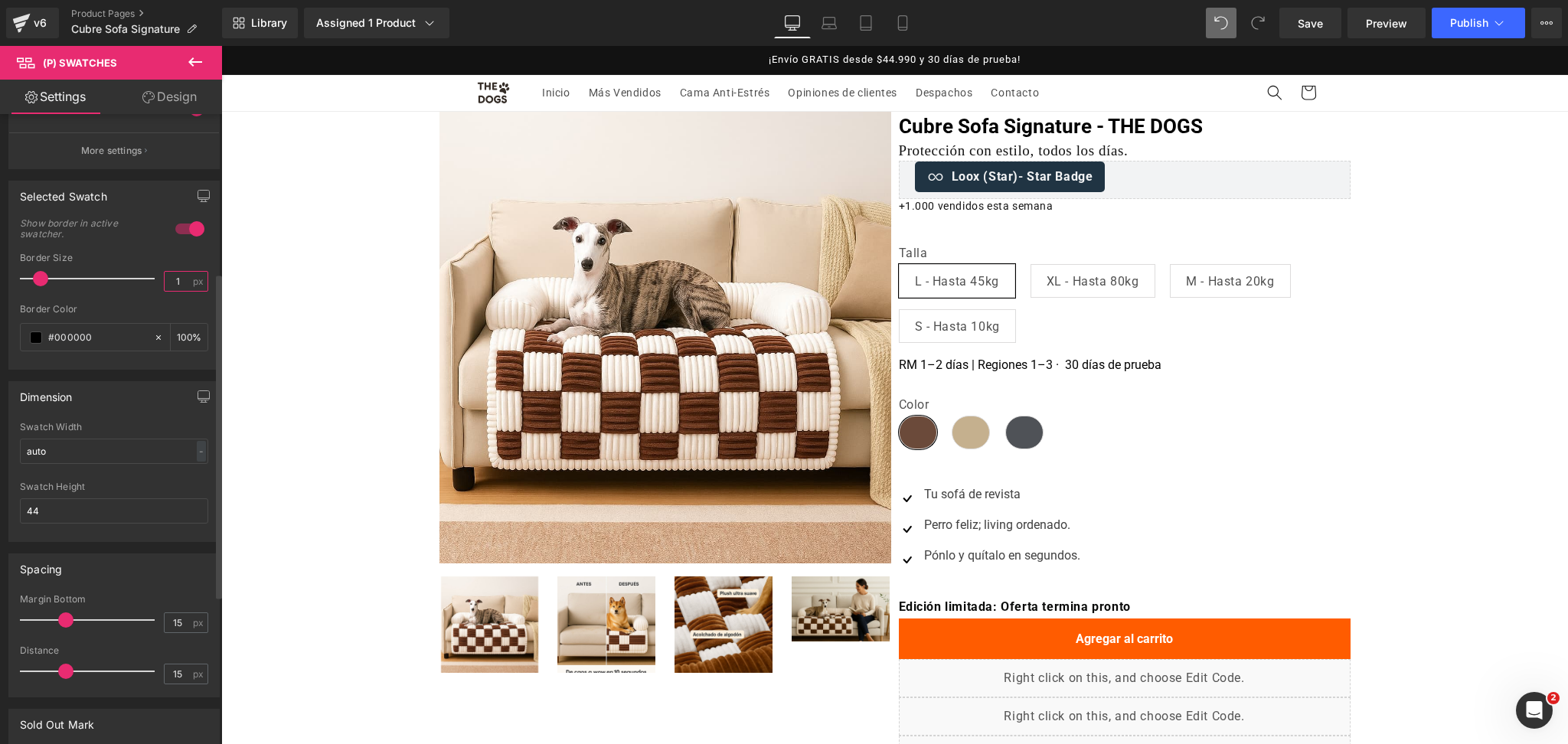
click at [176, 281] on input "1" at bounding box center [177, 281] width 27 height 19
type input "2"
click at [907, 20] on icon at bounding box center [902, 23] width 16 height 16
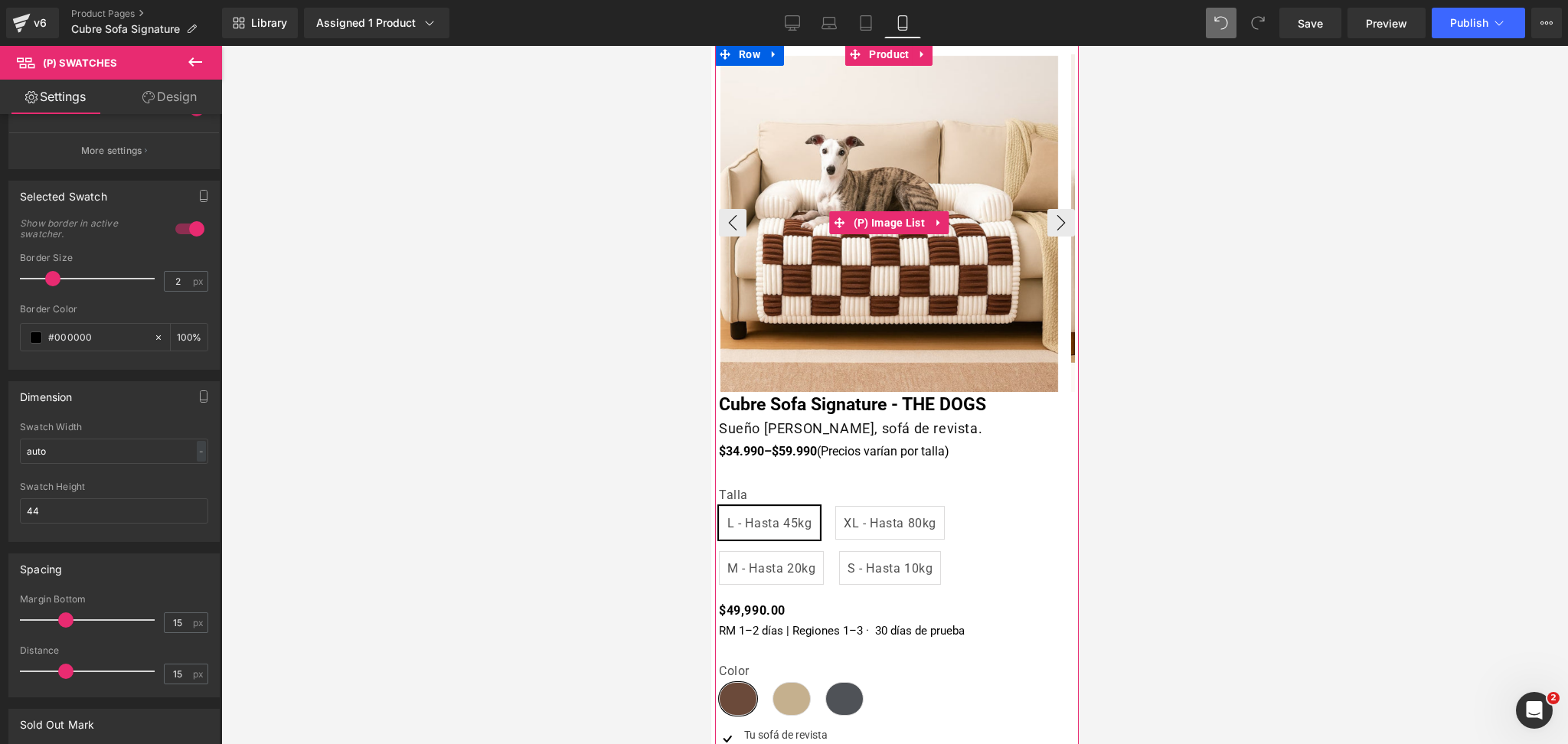
scroll to position [102, 0]
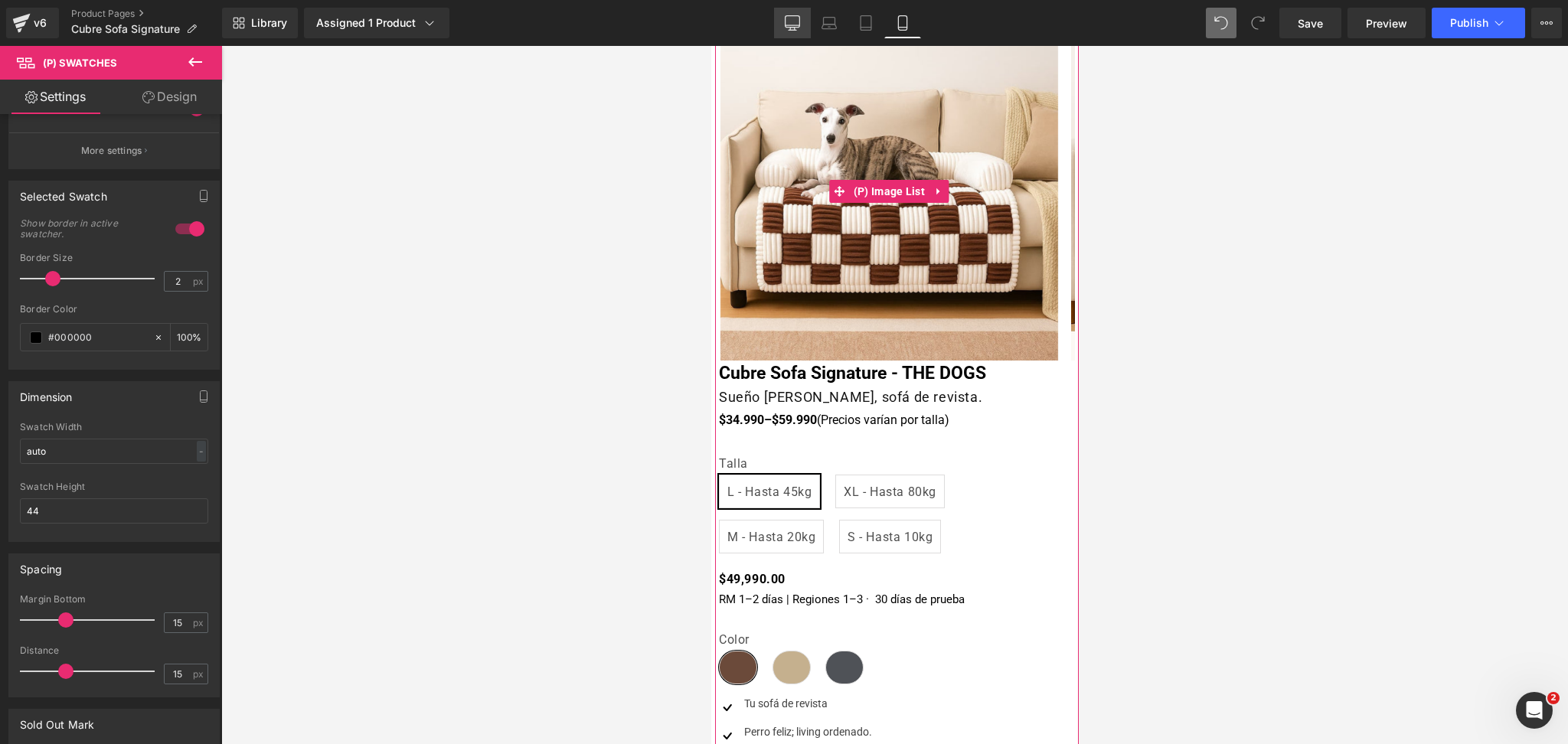
drag, startPoint x: 802, startPoint y: 28, endPoint x: 597, endPoint y: 10, distance: 205.8
click at [801, 28] on icon at bounding box center [792, 23] width 16 height 16
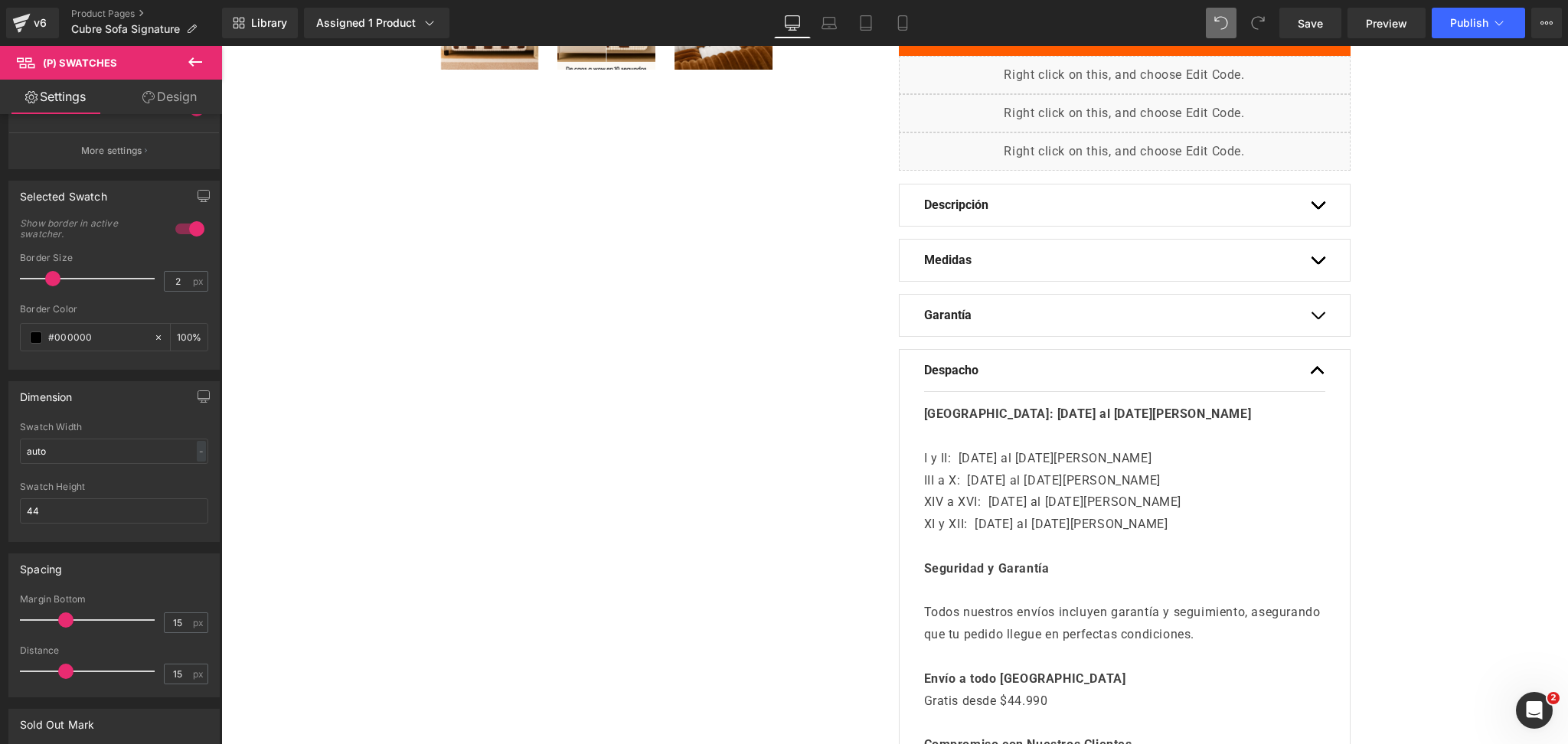
scroll to position [816, 0]
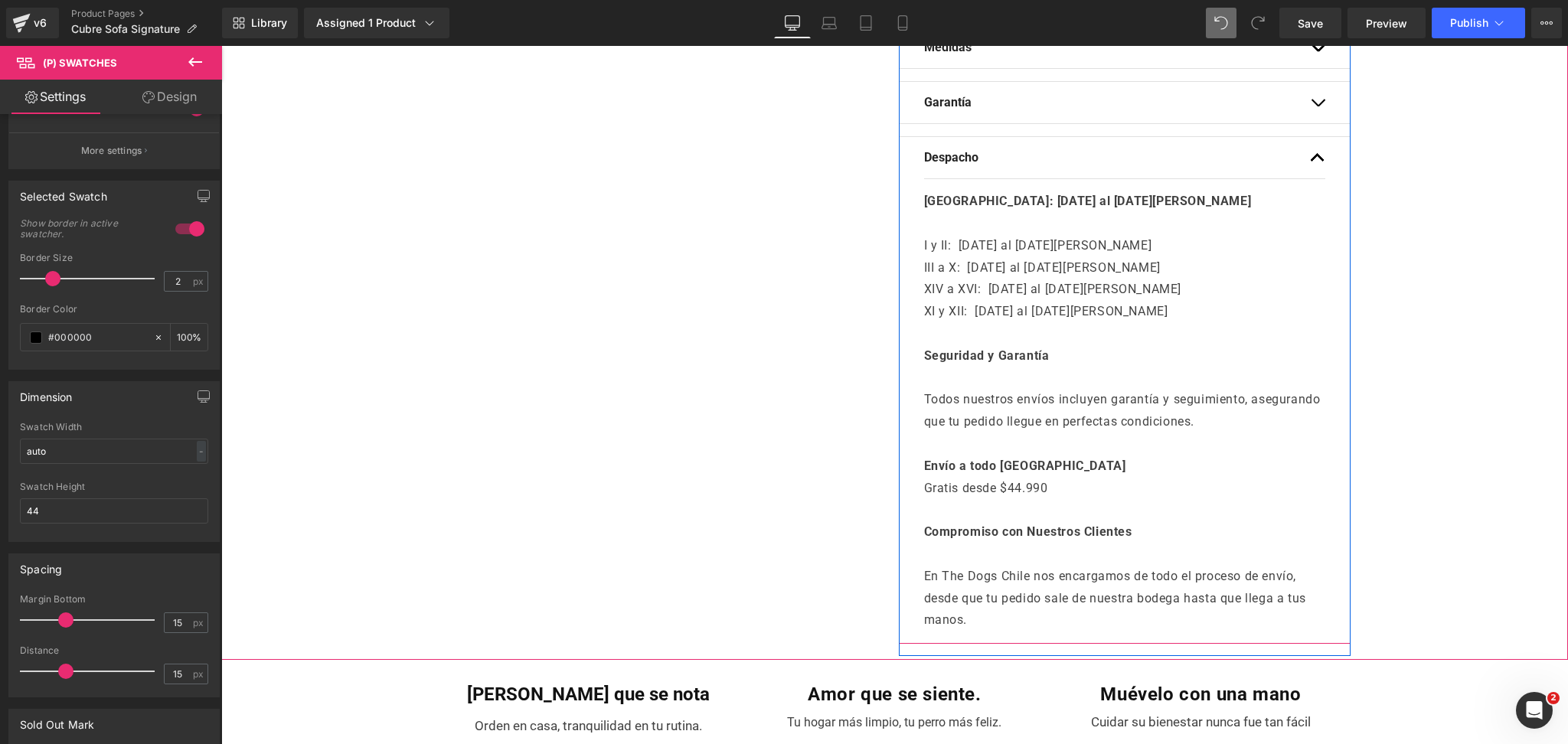
click at [1317, 147] on div "Despacho Text Block [GEOGRAPHIC_DATA]: [DATE] al [DATE][PERSON_NAME]" at bounding box center [1125, 390] width 452 height 508
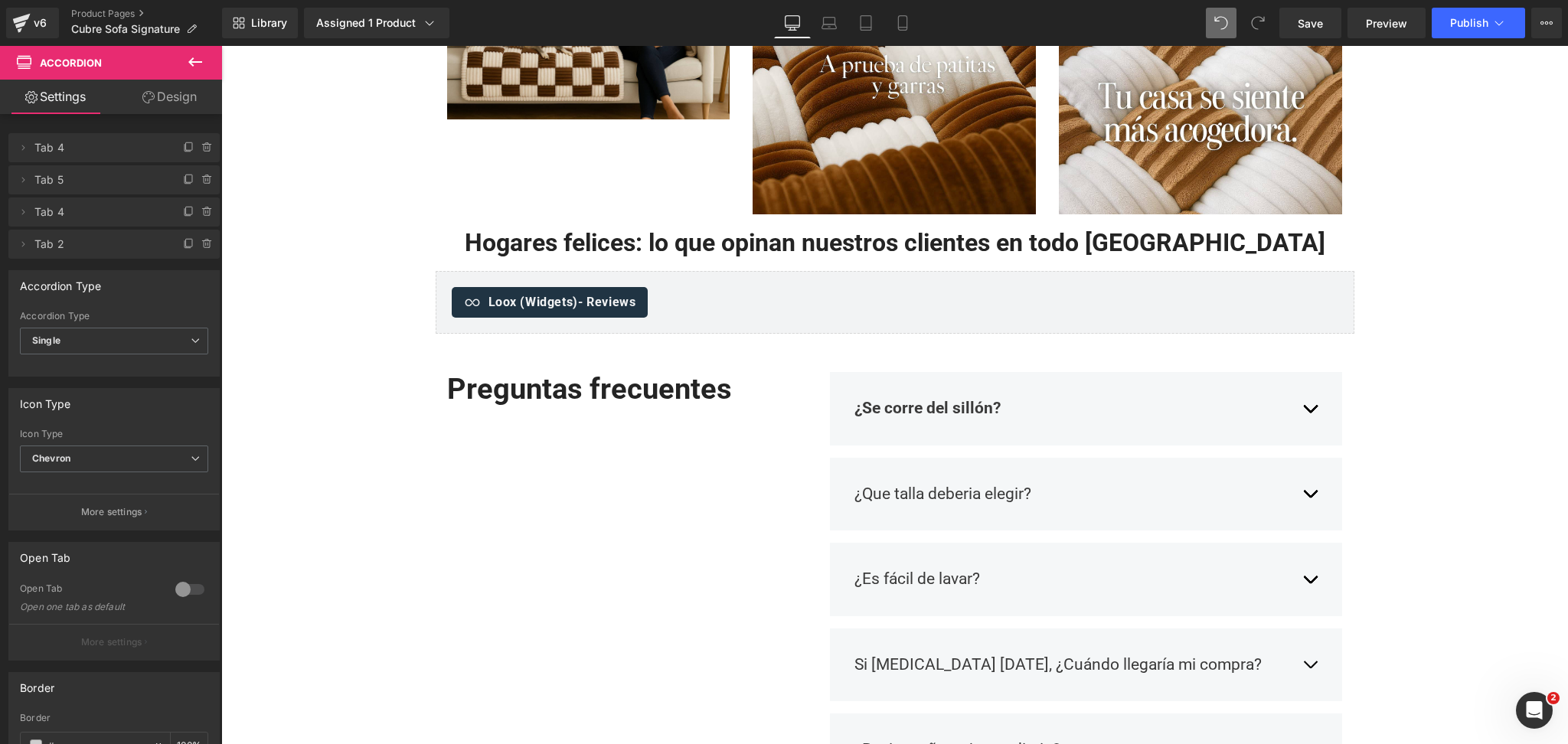
scroll to position [1633, 0]
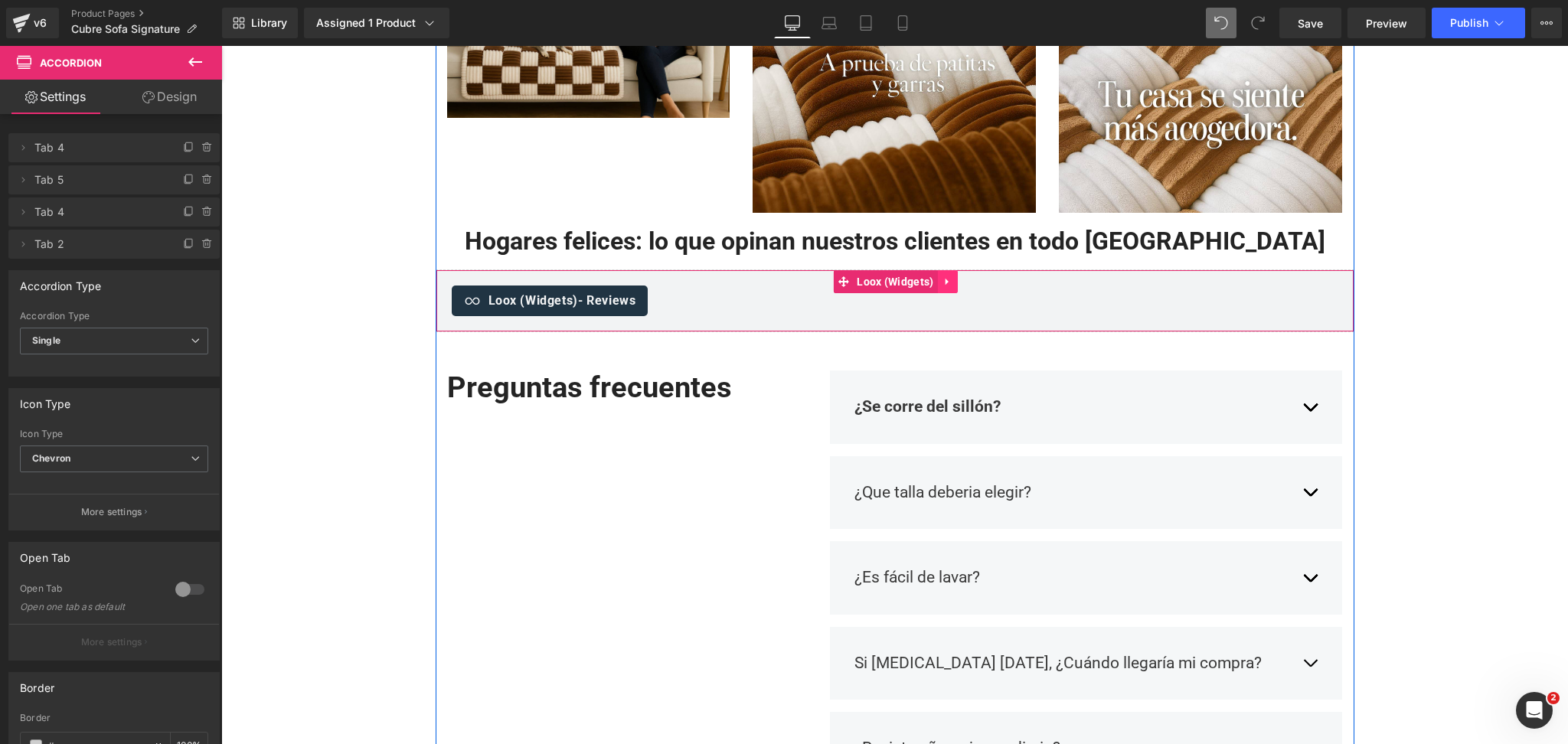
click at [945, 282] on icon at bounding box center [946, 282] width 3 height 6
click at [890, 285] on span "Loox (Widgets)" at bounding box center [895, 282] width 84 height 23
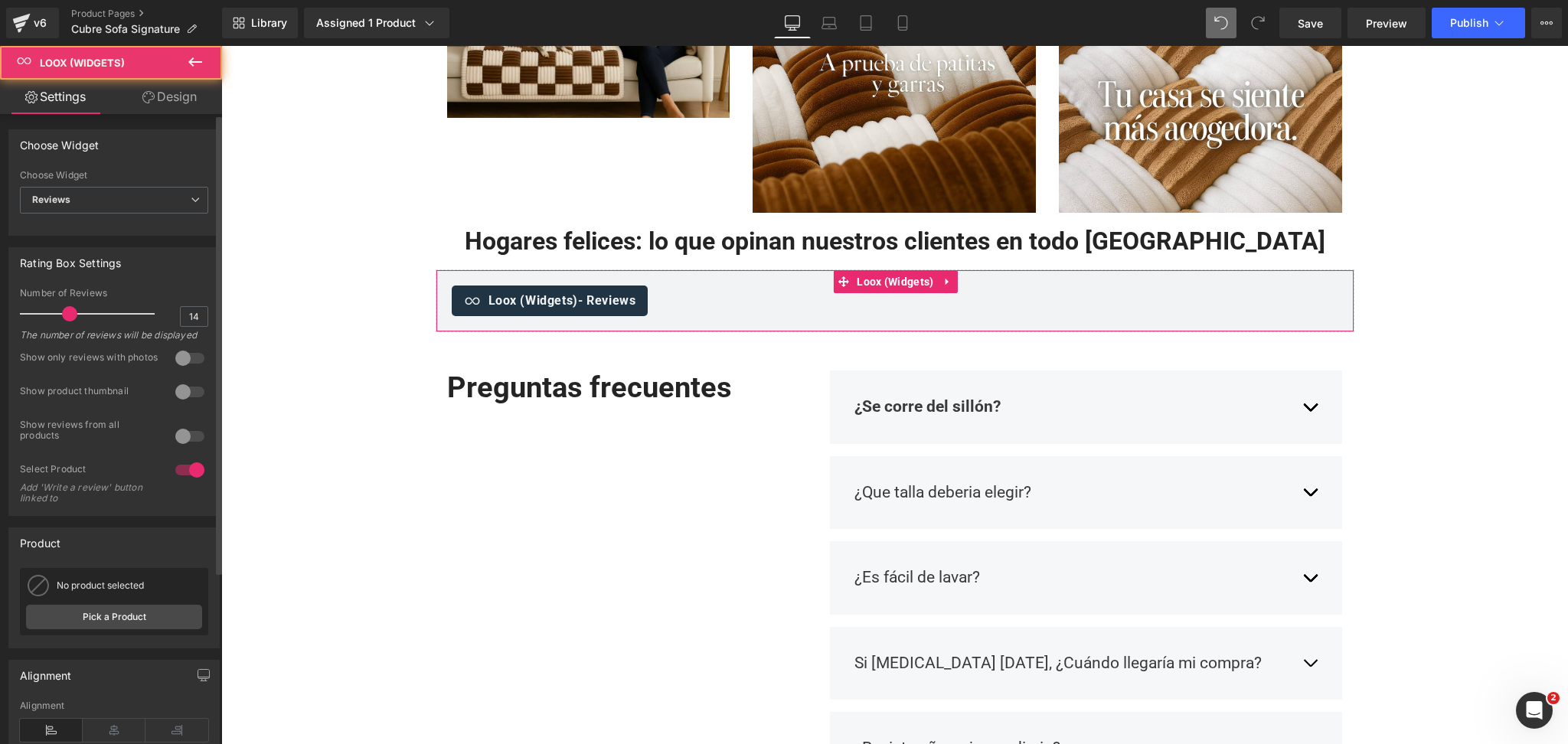
click at [132, 635] on div "No product selected Cubre Sofa Signature - THE DOGS Pick a Product" at bounding box center [115, 601] width 188 height 67
click at [130, 628] on link "Pick a Product" at bounding box center [114, 617] width 176 height 25
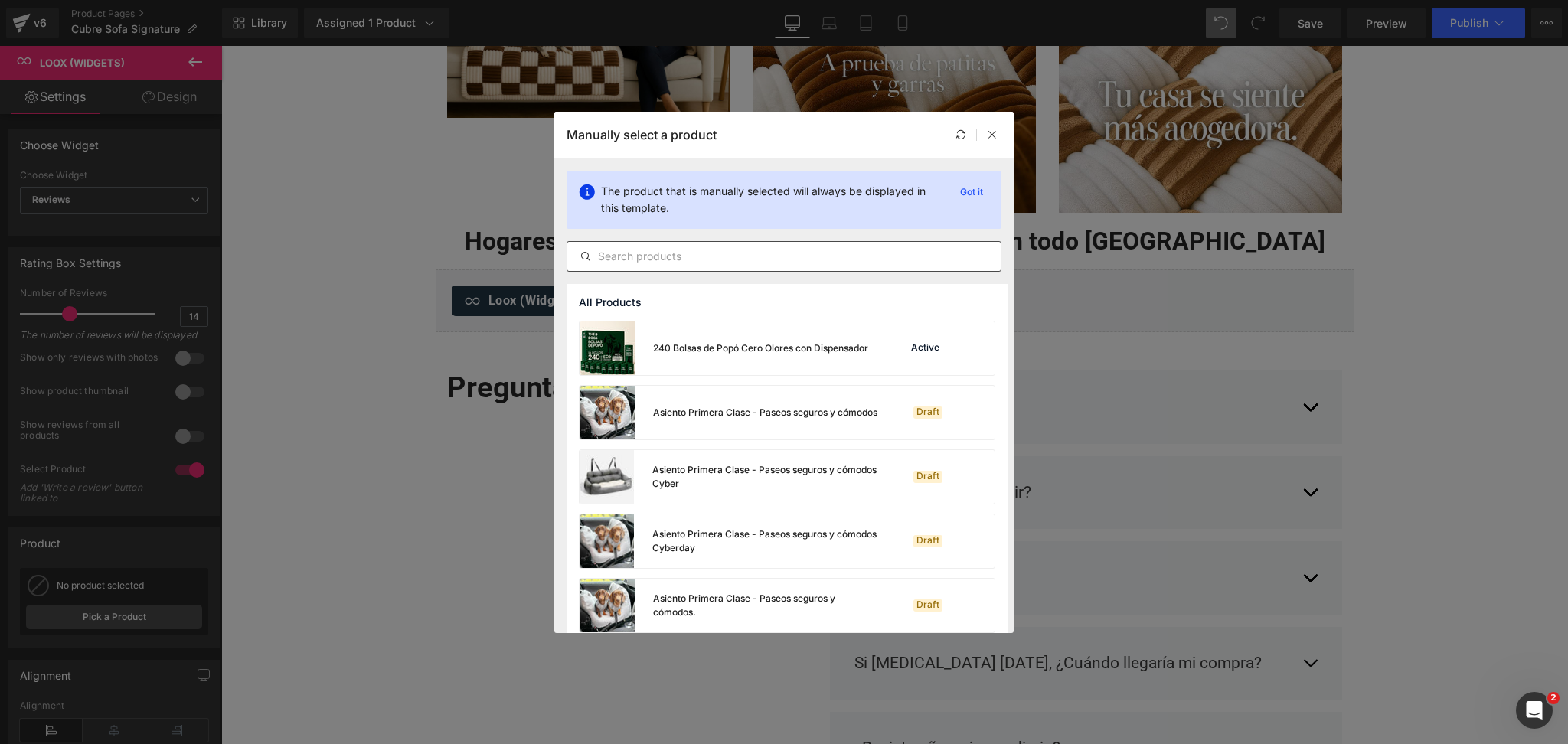
click at [750, 259] on input "text" at bounding box center [784, 257] width 433 height 18
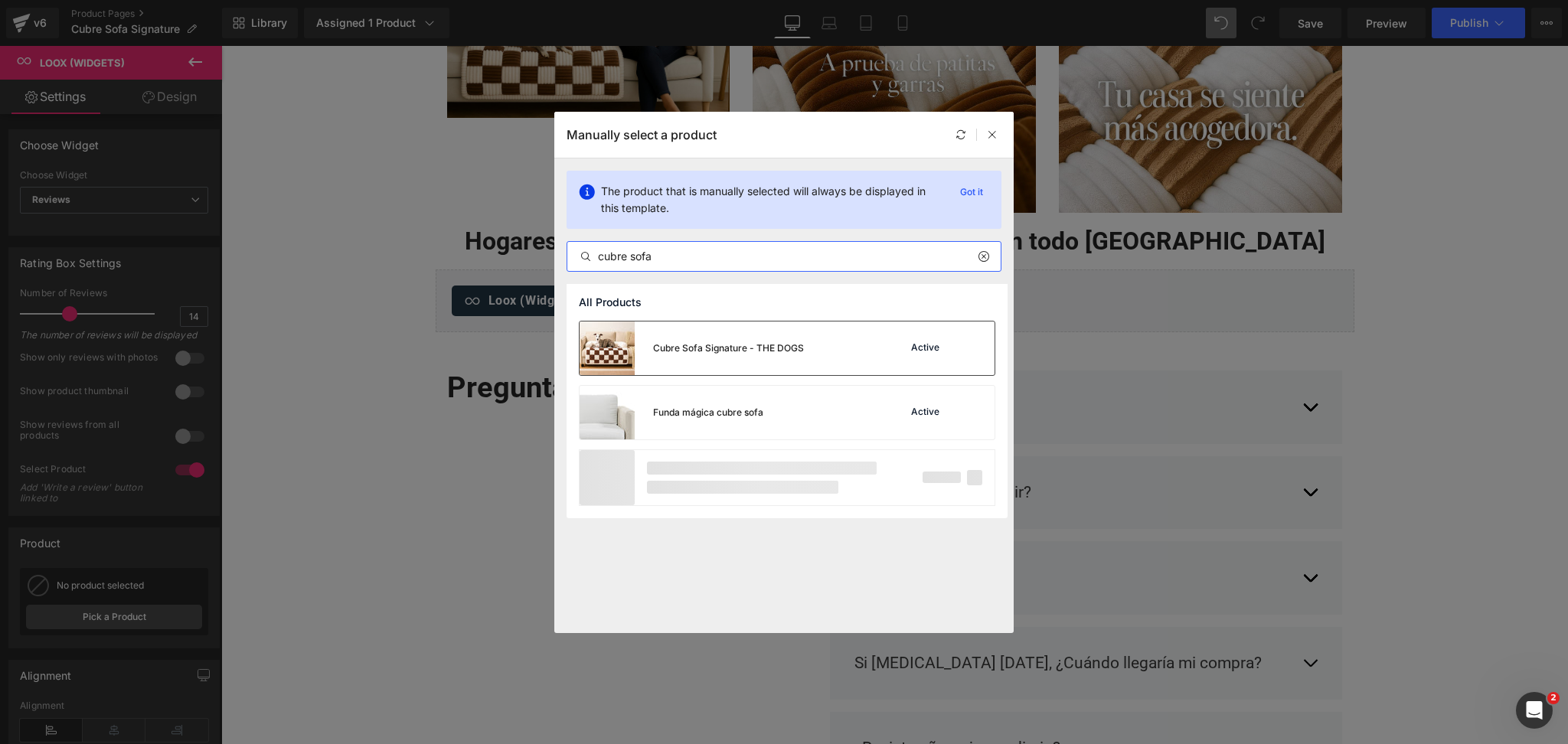
type input "cubre sofa"
click at [756, 333] on div "Cubre Sofa Signature - THE DOGS" at bounding box center [692, 348] width 224 height 54
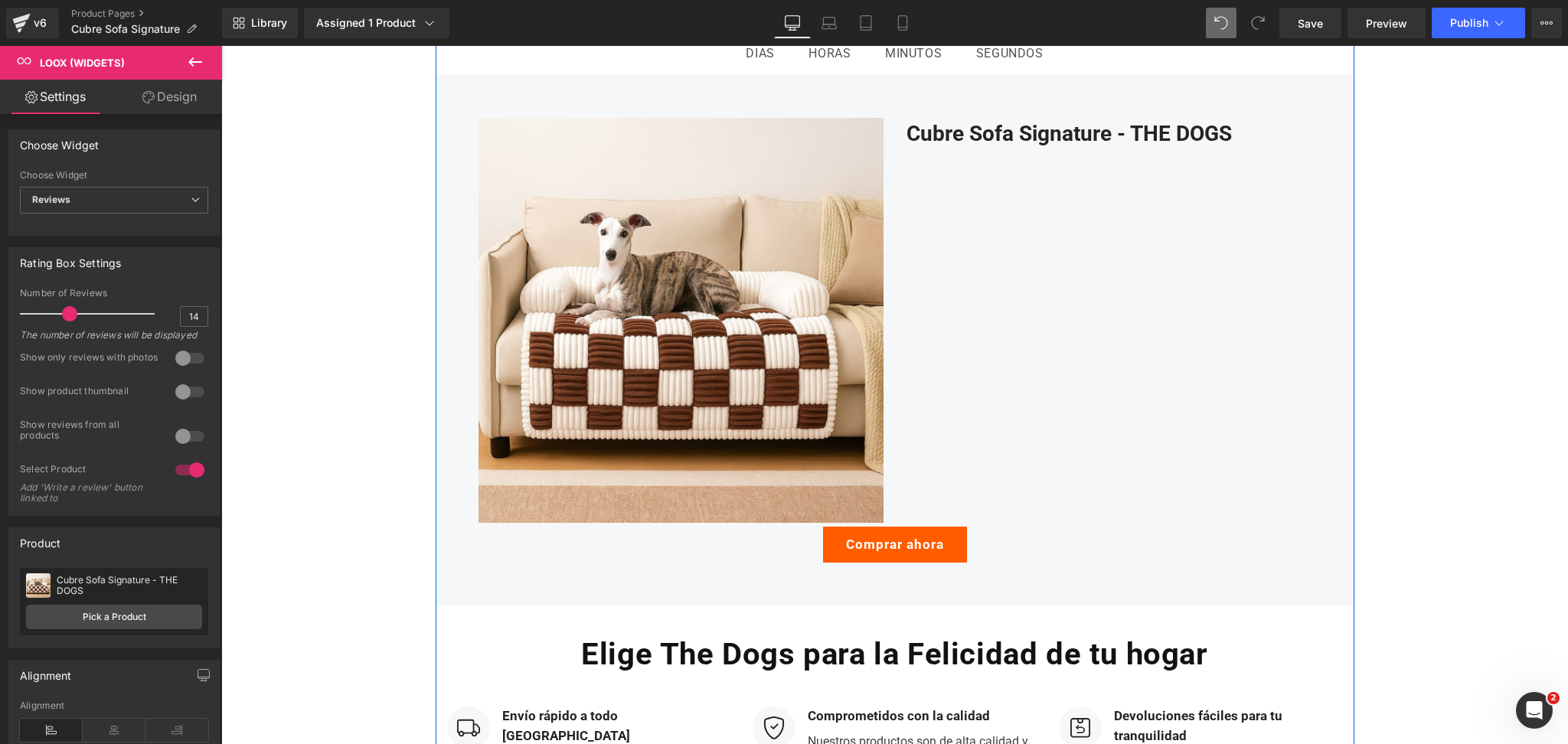
scroll to position [2450, 0]
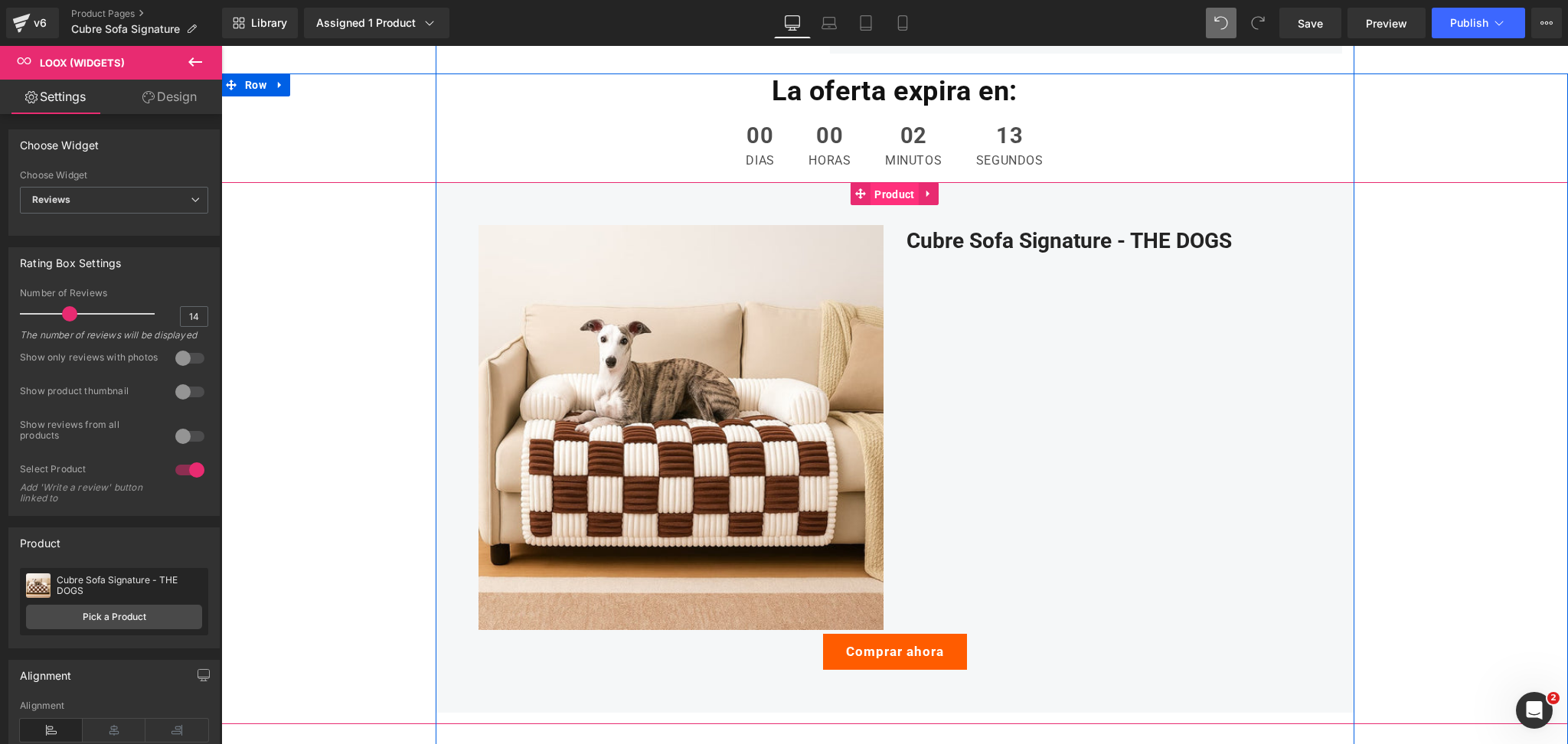
click at [875, 195] on span "Product" at bounding box center [894, 194] width 47 height 23
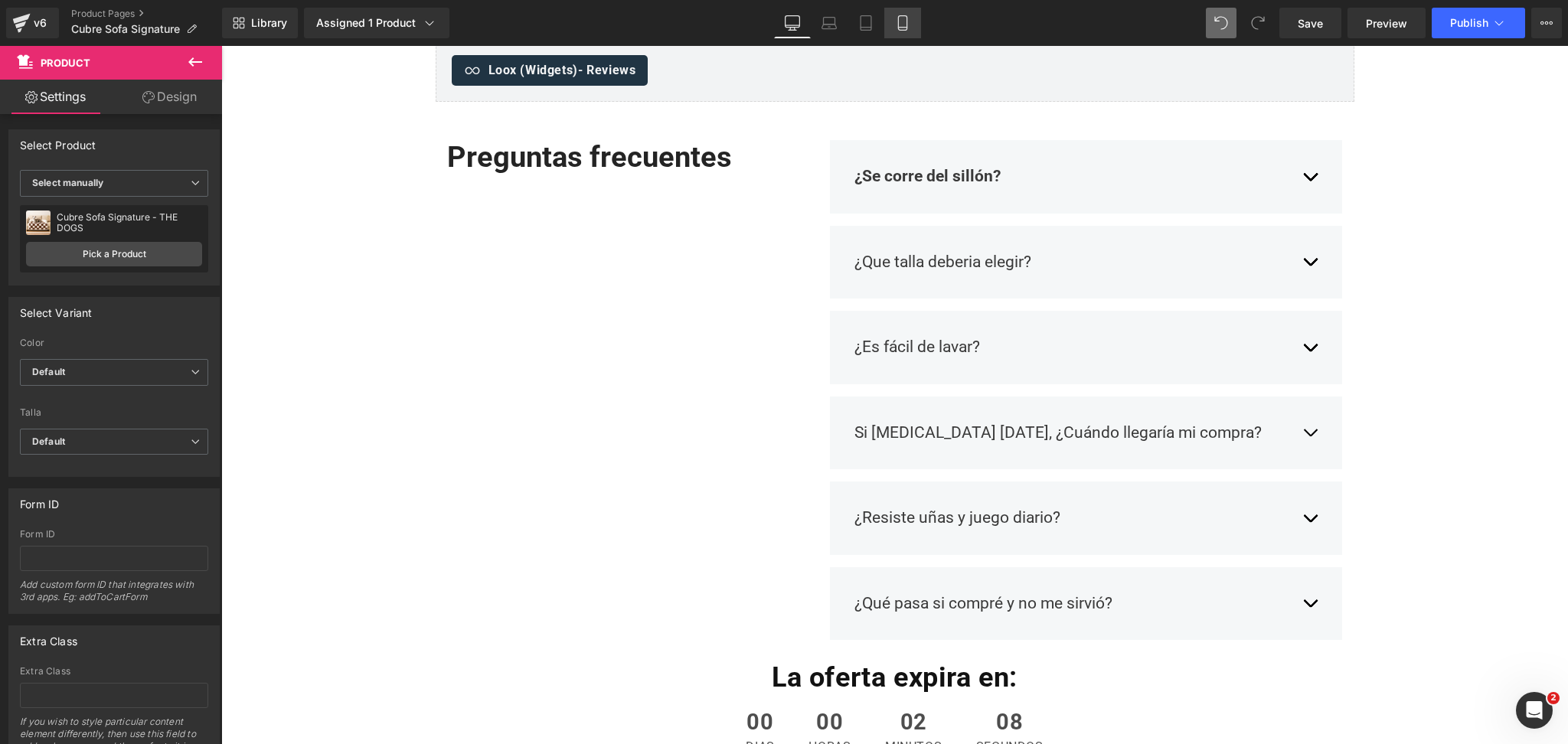
click at [895, 18] on icon at bounding box center [902, 23] width 16 height 16
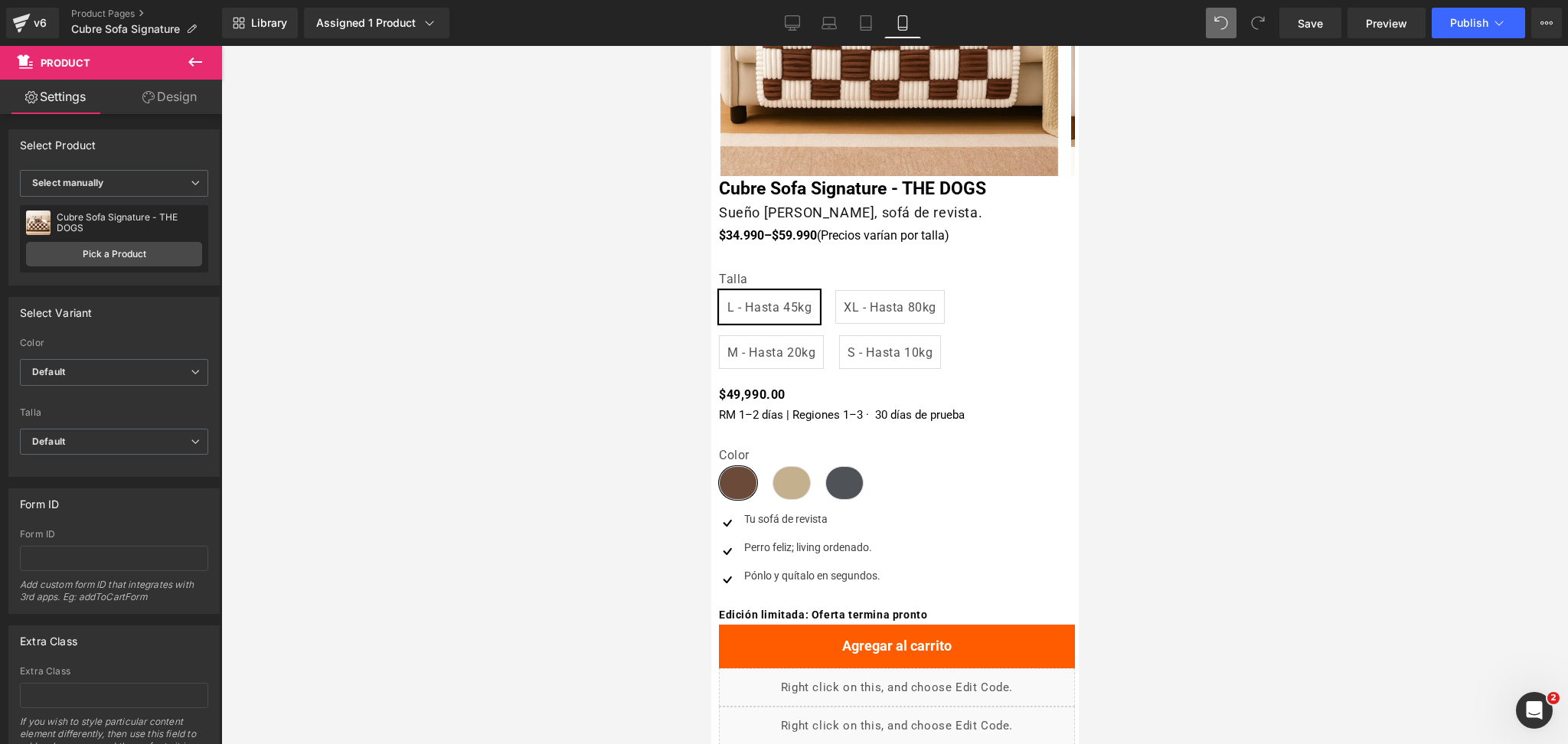
scroll to position [0, 0]
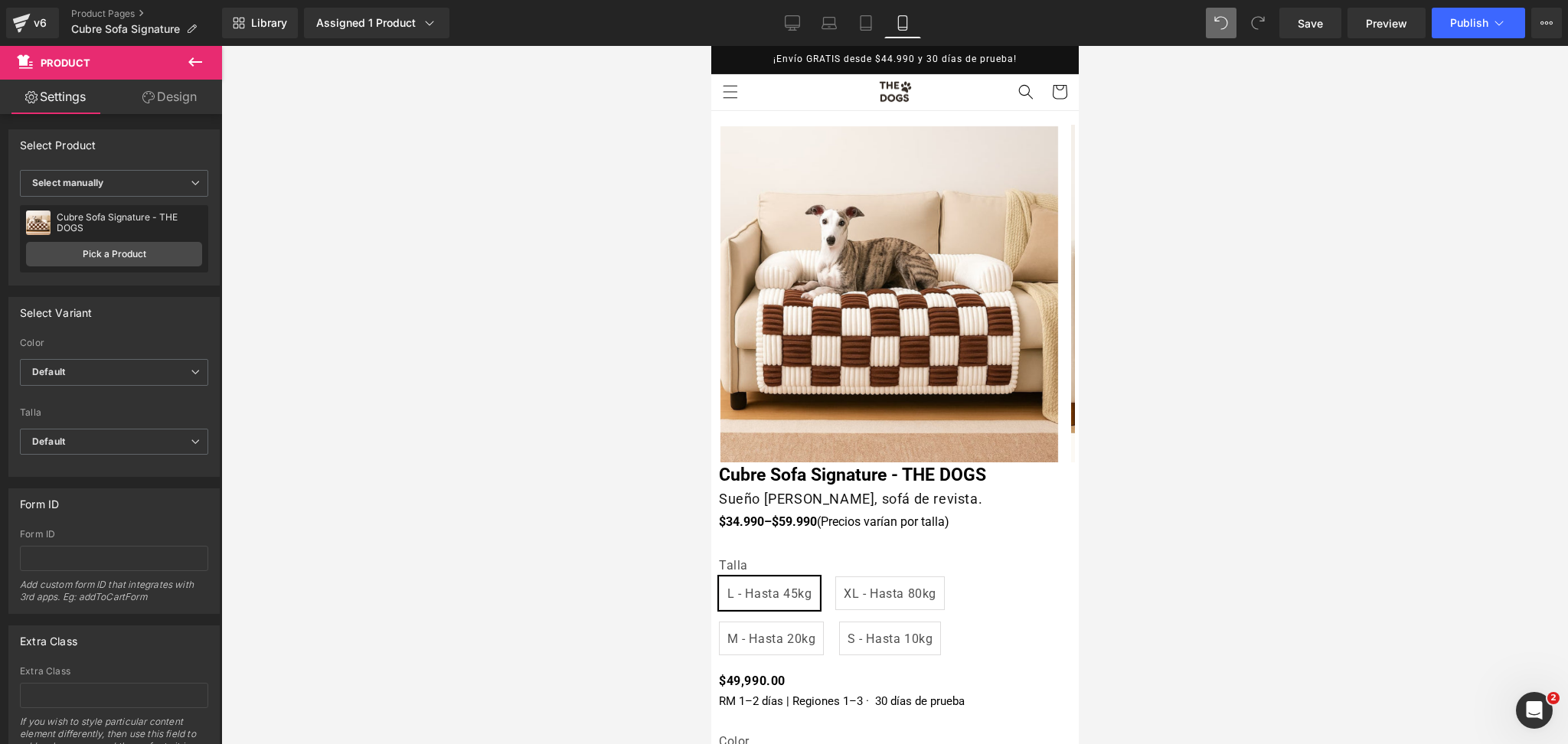
drag, startPoint x: 1072, startPoint y: 421, endPoint x: 1791, endPoint y: 129, distance: 776.0
click at [819, 19] on link "Laptop" at bounding box center [829, 22] width 37 height 30
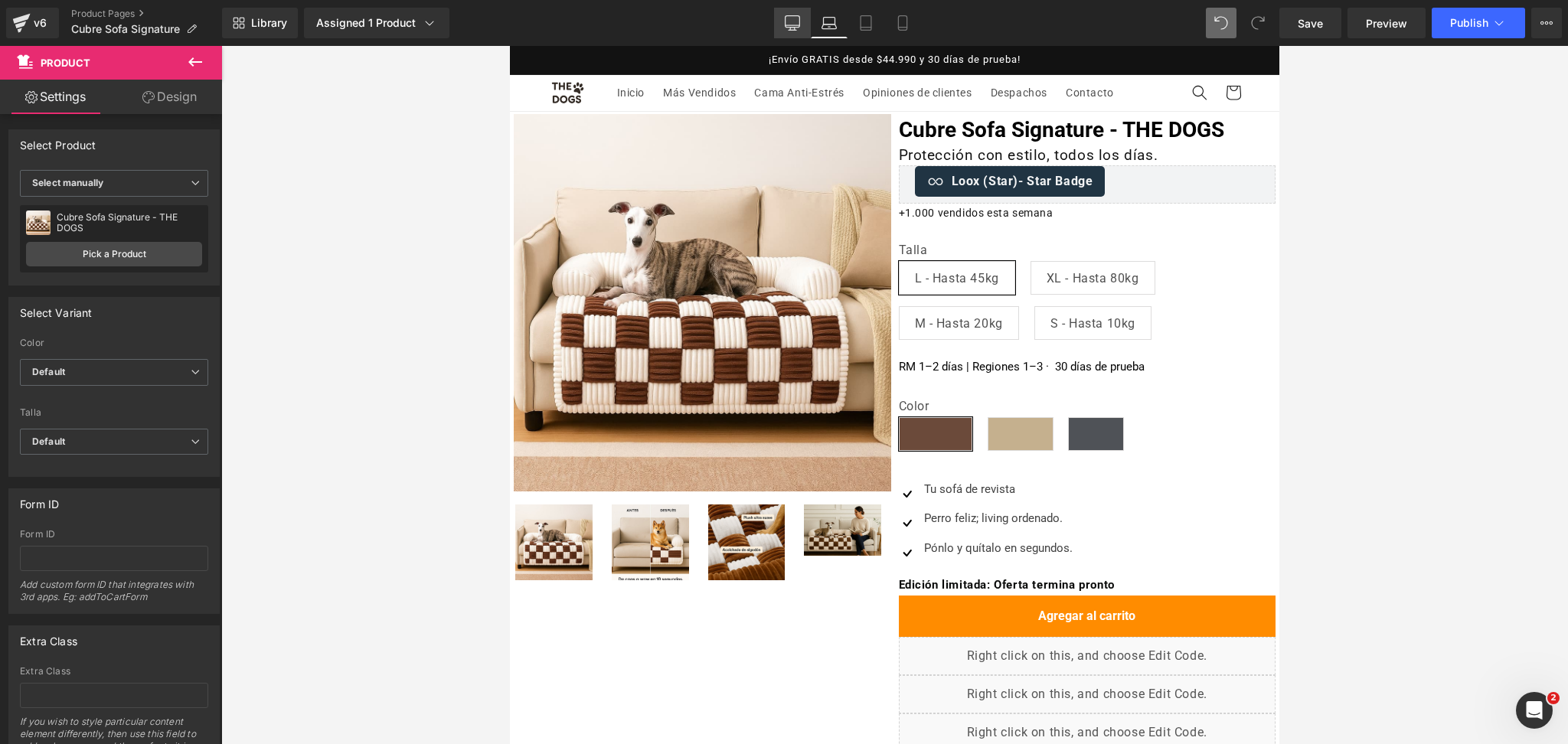
click at [800, 11] on link "Desktop" at bounding box center [792, 22] width 37 height 30
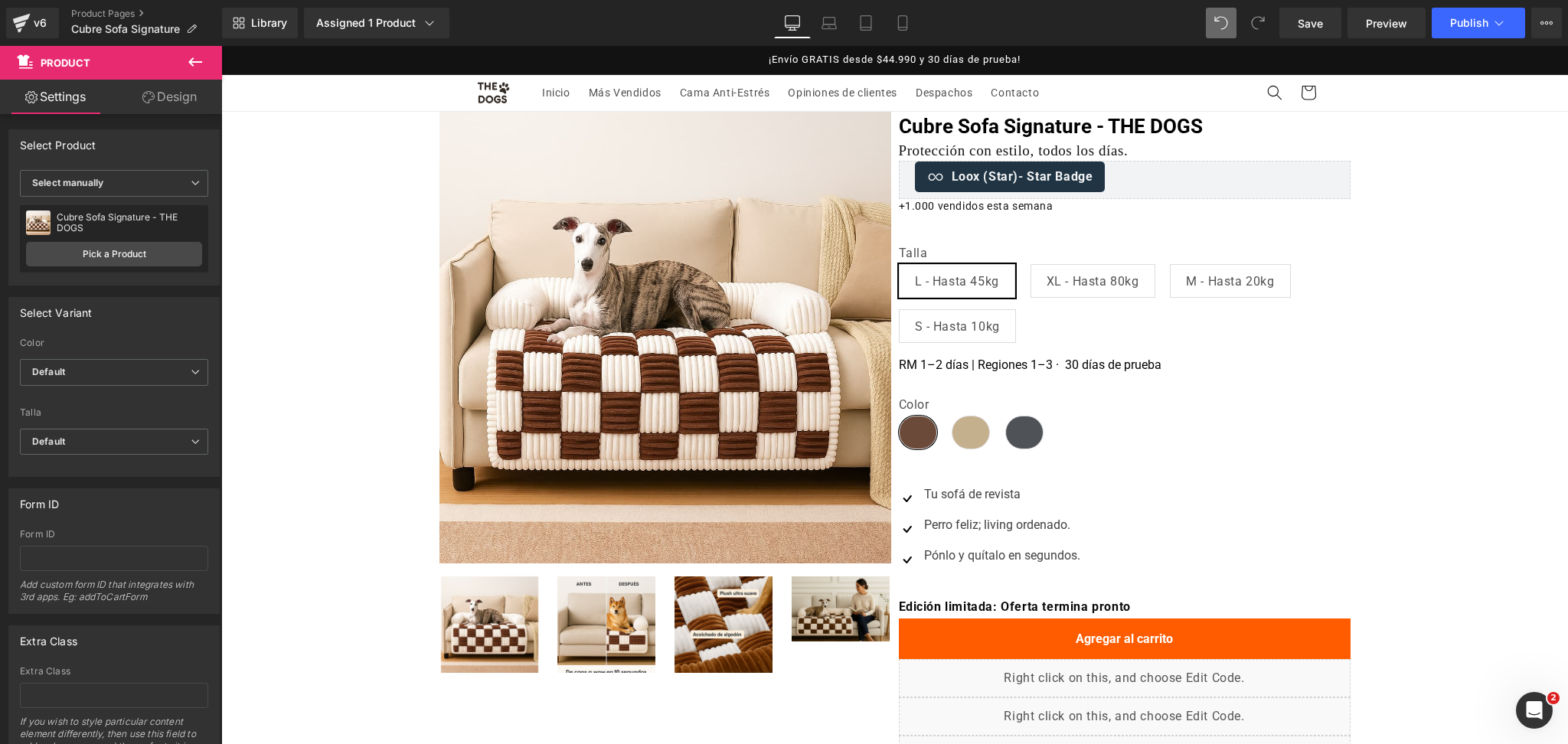
click at [895, 6] on div "Library Assigned 1 Product Product Preview Cubre Sofa Signature - THE DOGS Mana…" at bounding box center [896, 23] width 1346 height 46
click at [901, 7] on link "Mobile" at bounding box center [903, 22] width 37 height 30
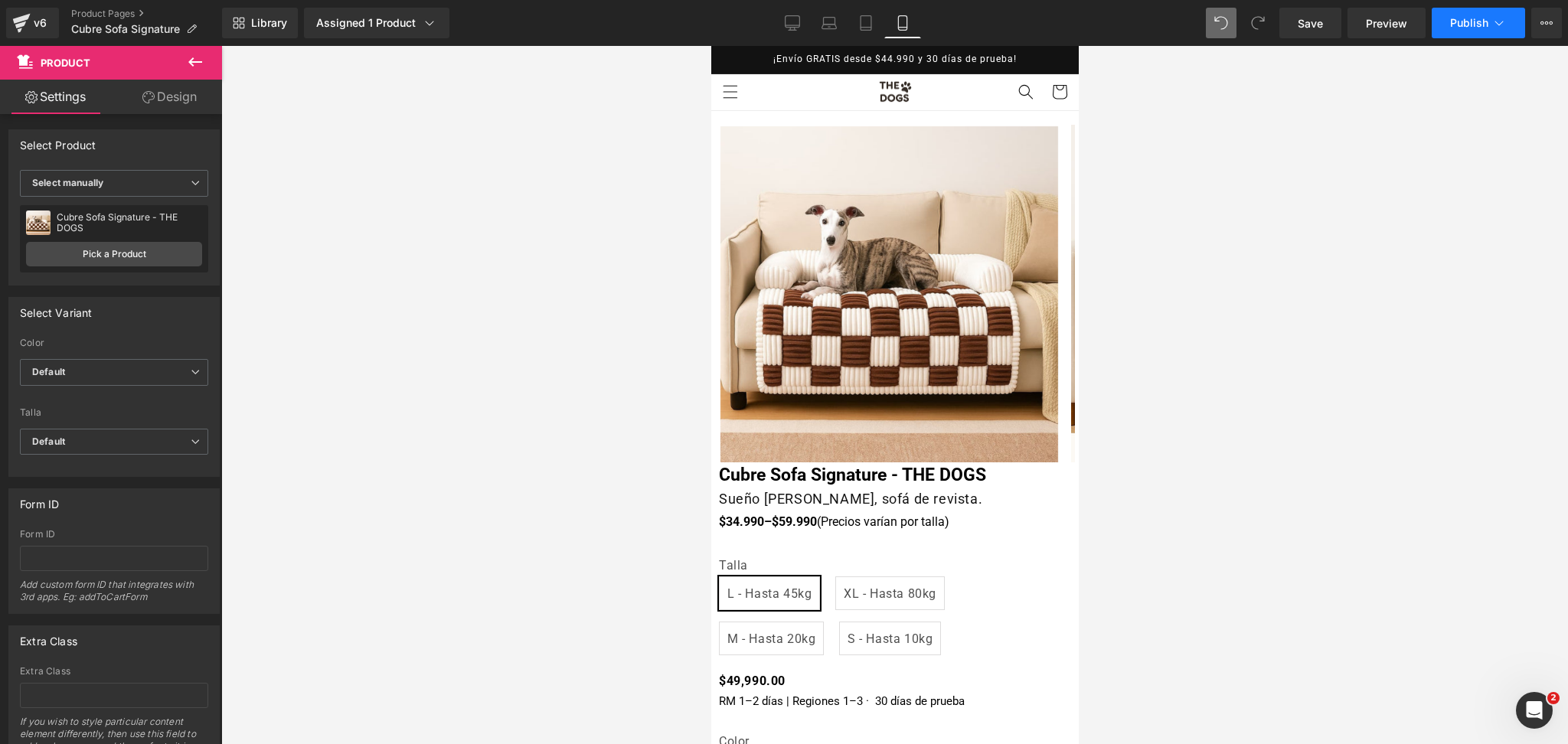
click at [1458, 20] on span "Publish" at bounding box center [1469, 22] width 38 height 12
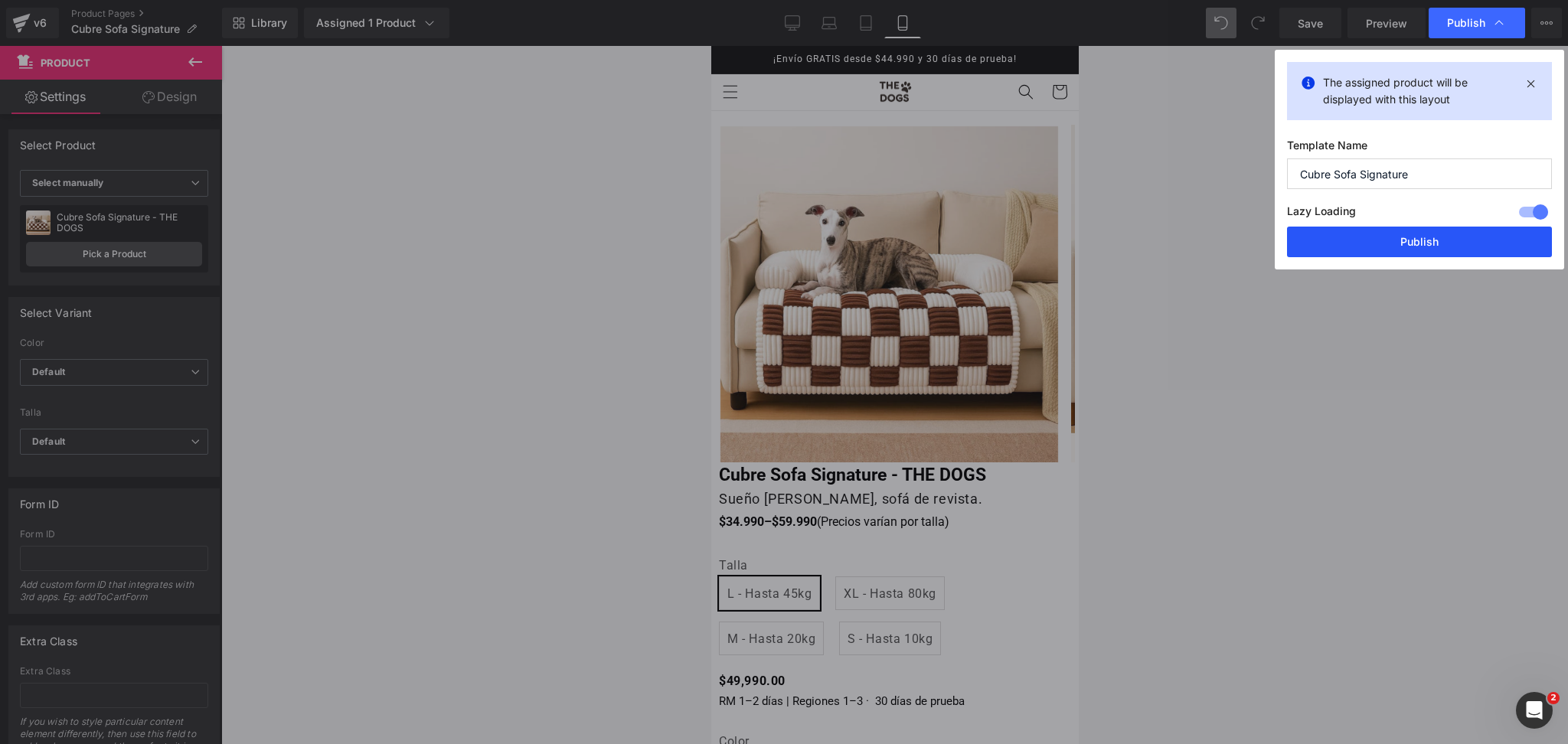
click at [1456, 245] on button "Publish" at bounding box center [1419, 241] width 265 height 30
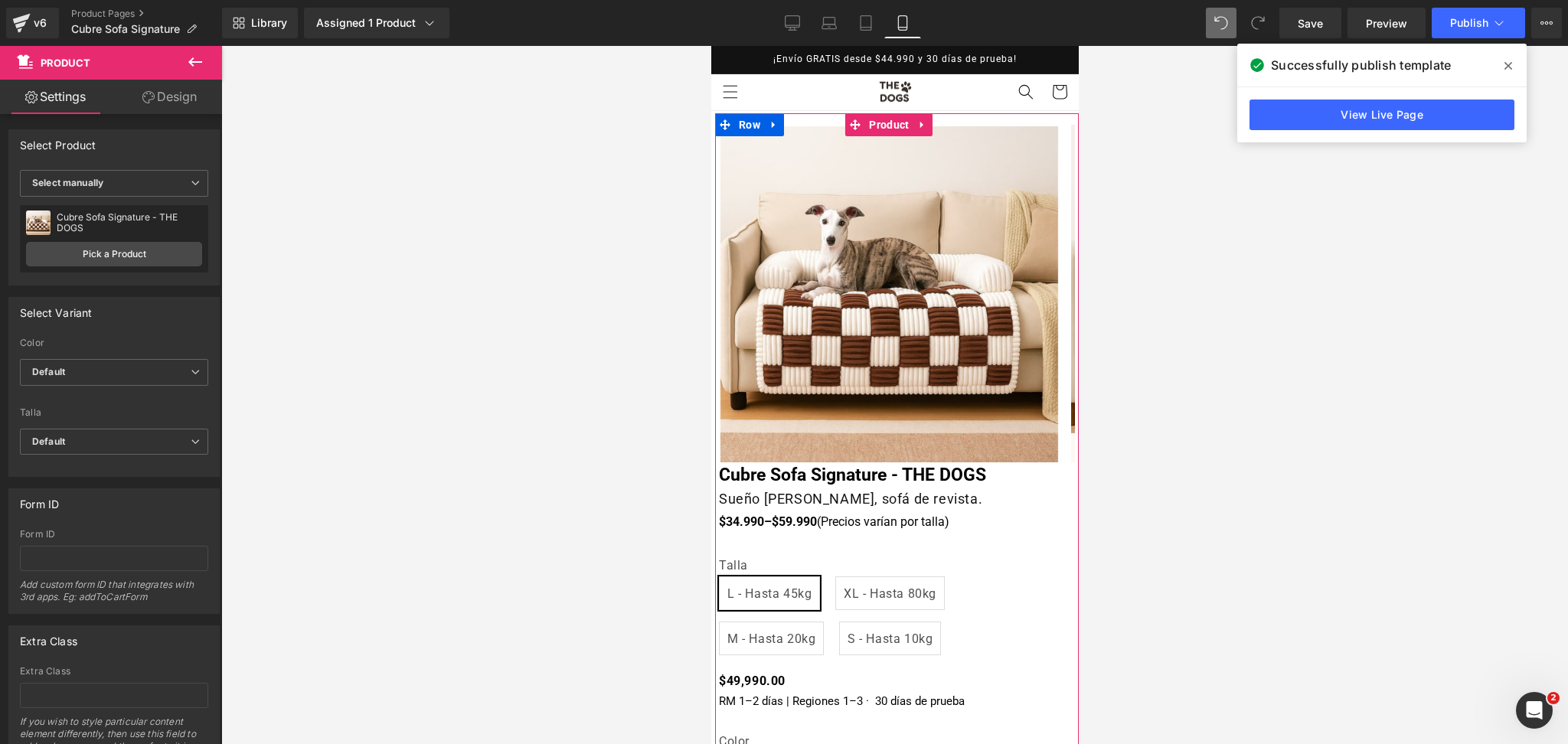
click at [821, 505] on div "Sueño [PERSON_NAME], sofá de revista. Heading" at bounding box center [897, 499] width 356 height 22
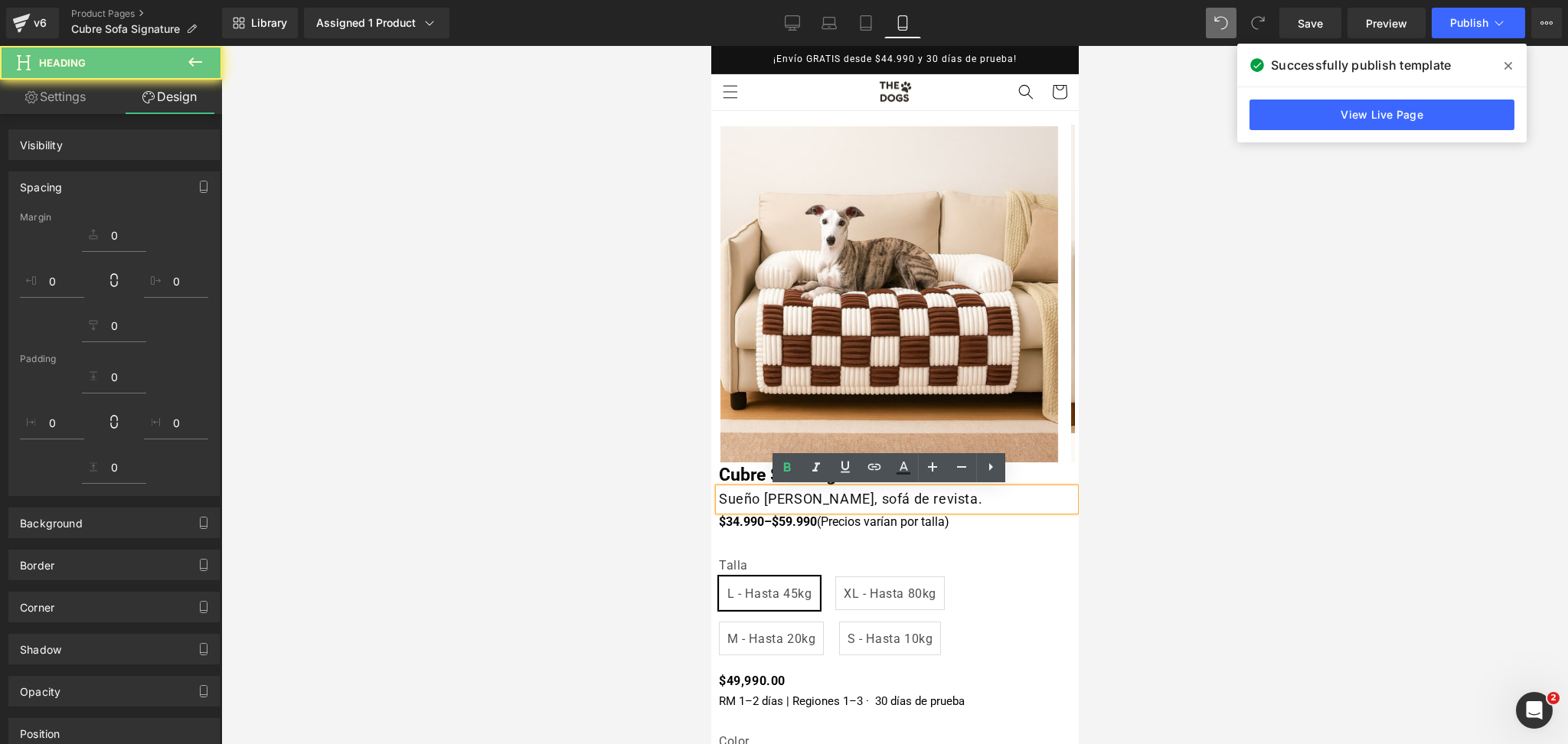
click at [820, 505] on h1 "Sueño [PERSON_NAME], sofá de revista." at bounding box center [897, 499] width 356 height 22
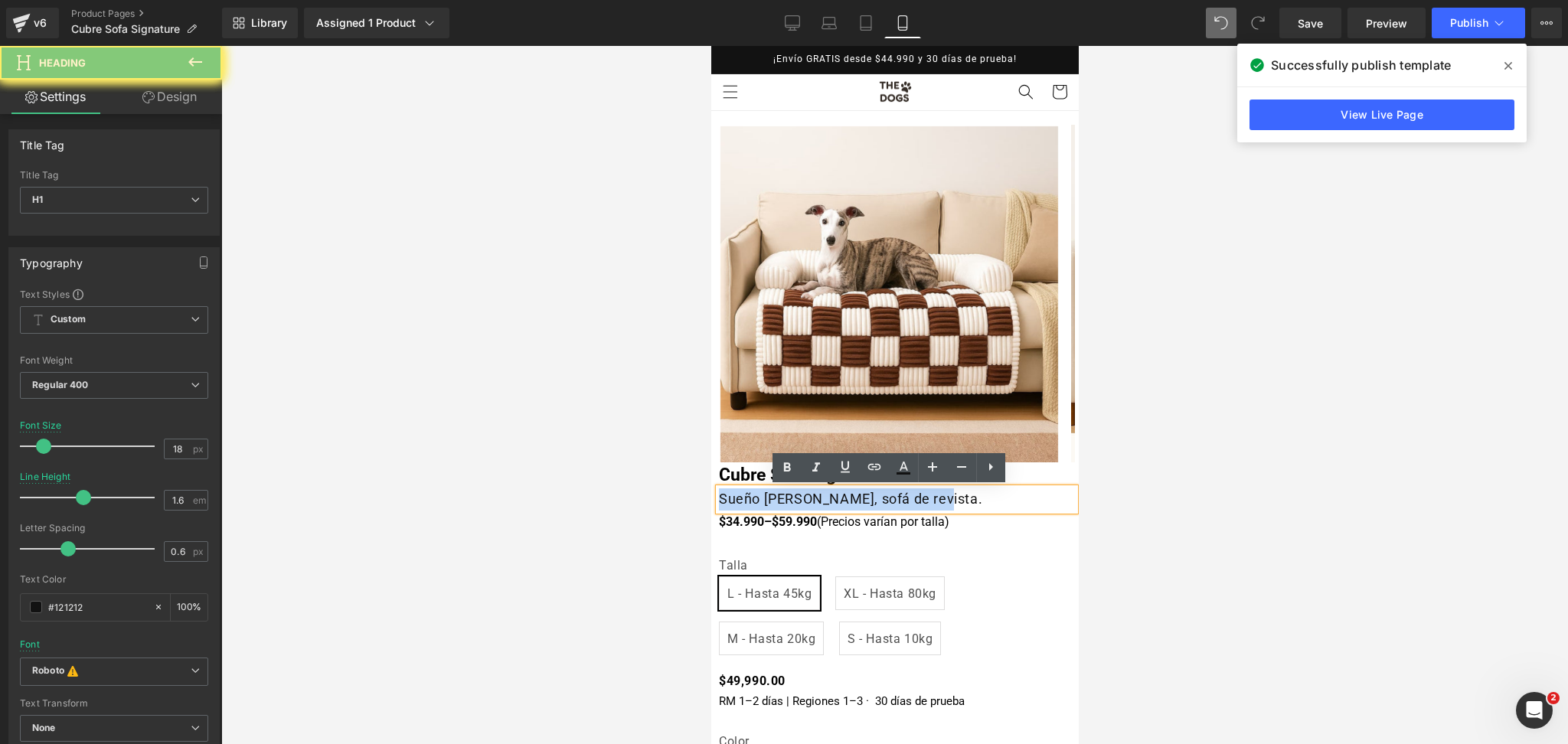
click at [820, 505] on h1 "Sueño [PERSON_NAME], sofá de revista." at bounding box center [897, 499] width 356 height 22
copy h1 "Sueño [PERSON_NAME], sofá de revista."
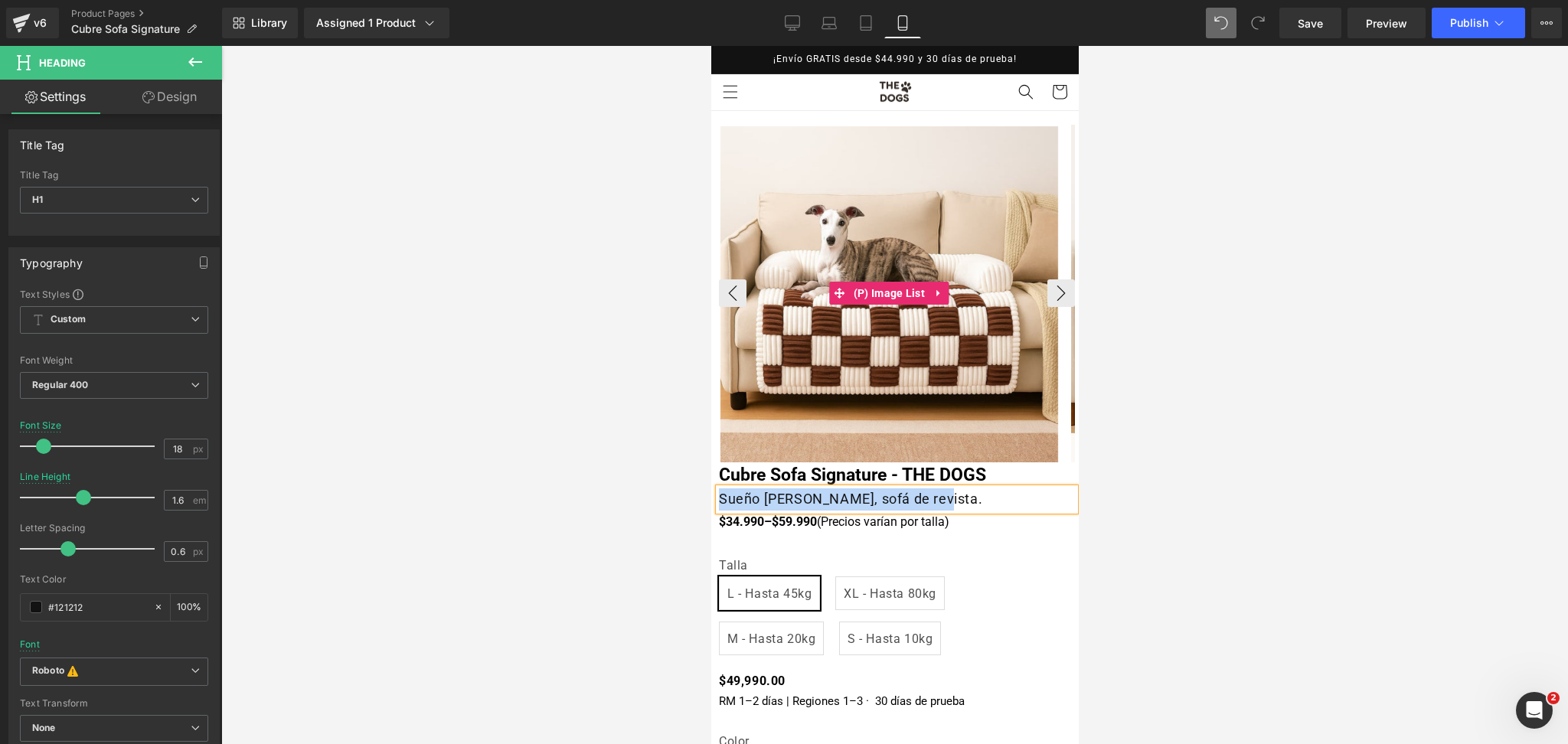
click at [960, 246] on img at bounding box center [889, 295] width 338 height 338
